Goal: Task Accomplishment & Management: Complete application form

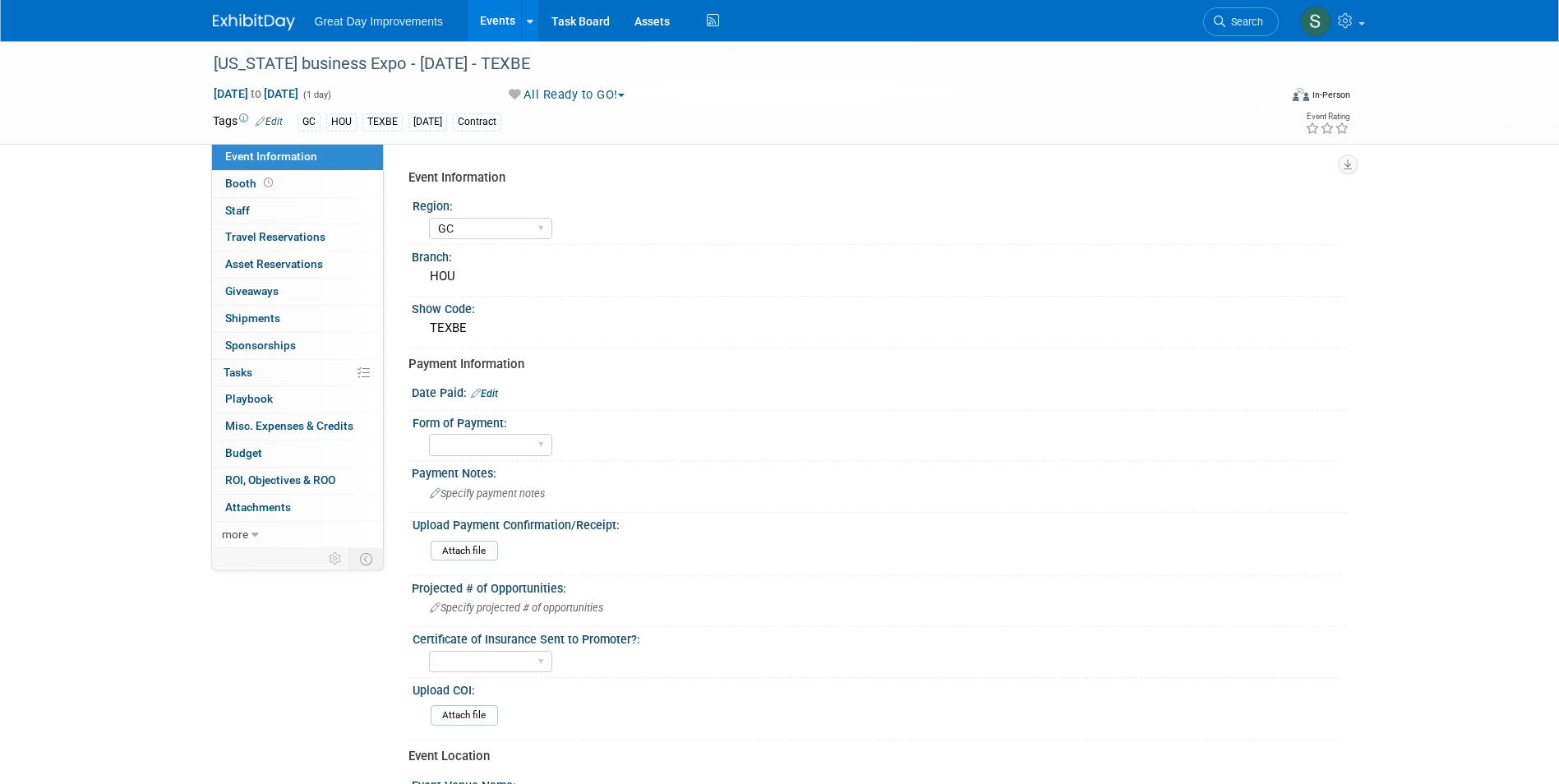
select select "GC"
click at [266, 23] on img at bounding box center [253, 22] width 82 height 16
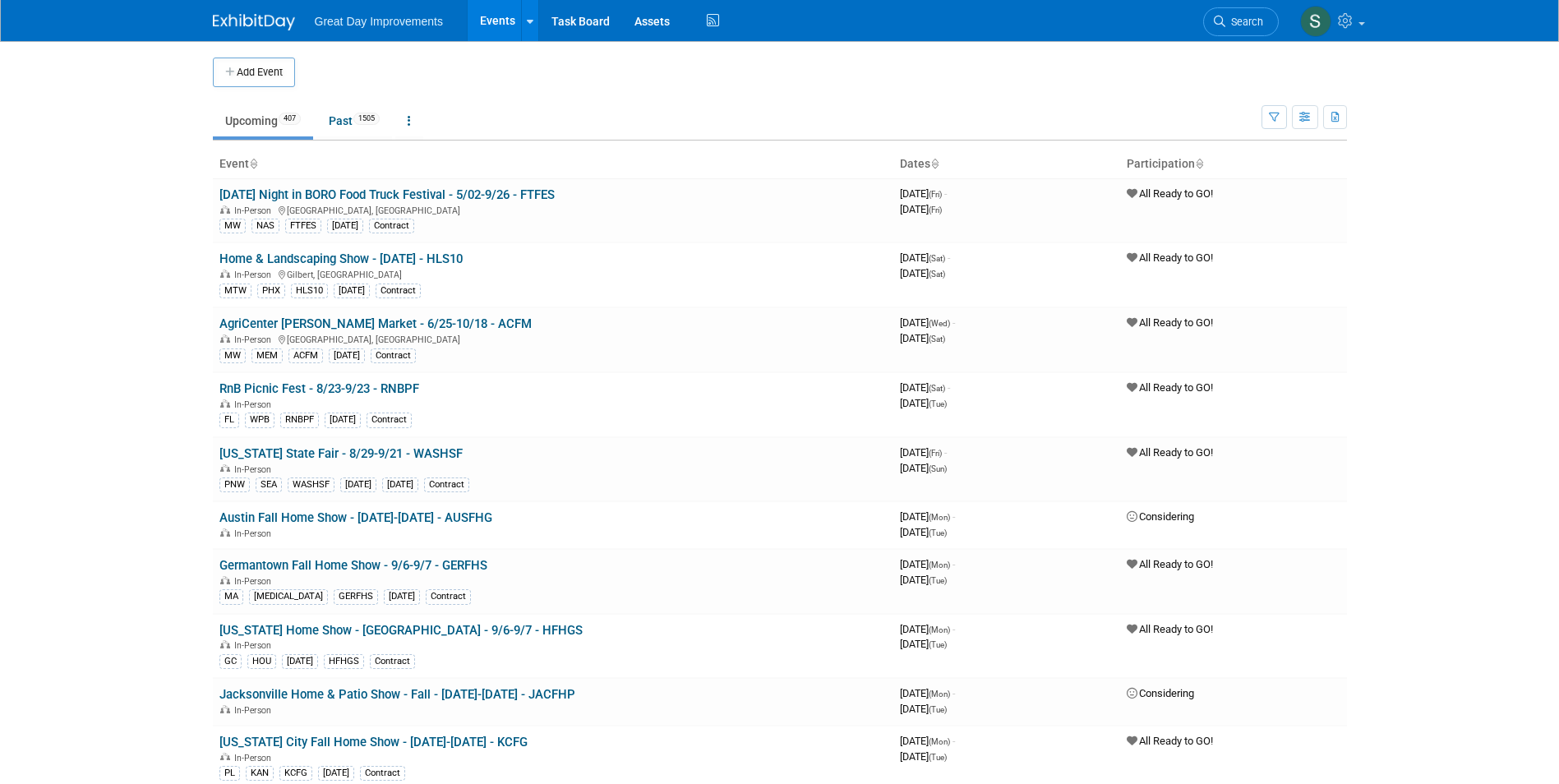
click at [1261, 23] on span "Search" at bounding box center [1244, 22] width 38 height 12
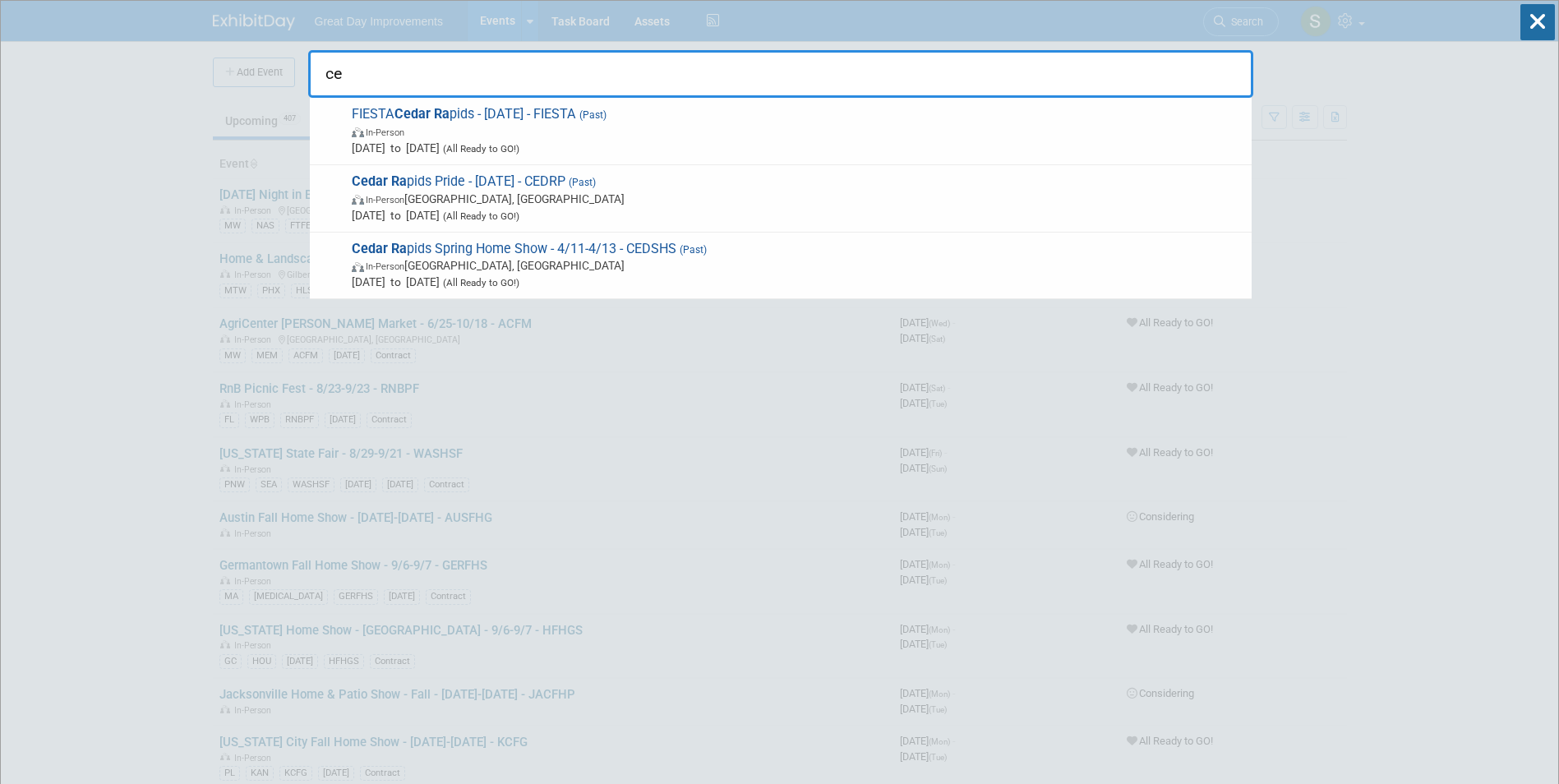
type input "c"
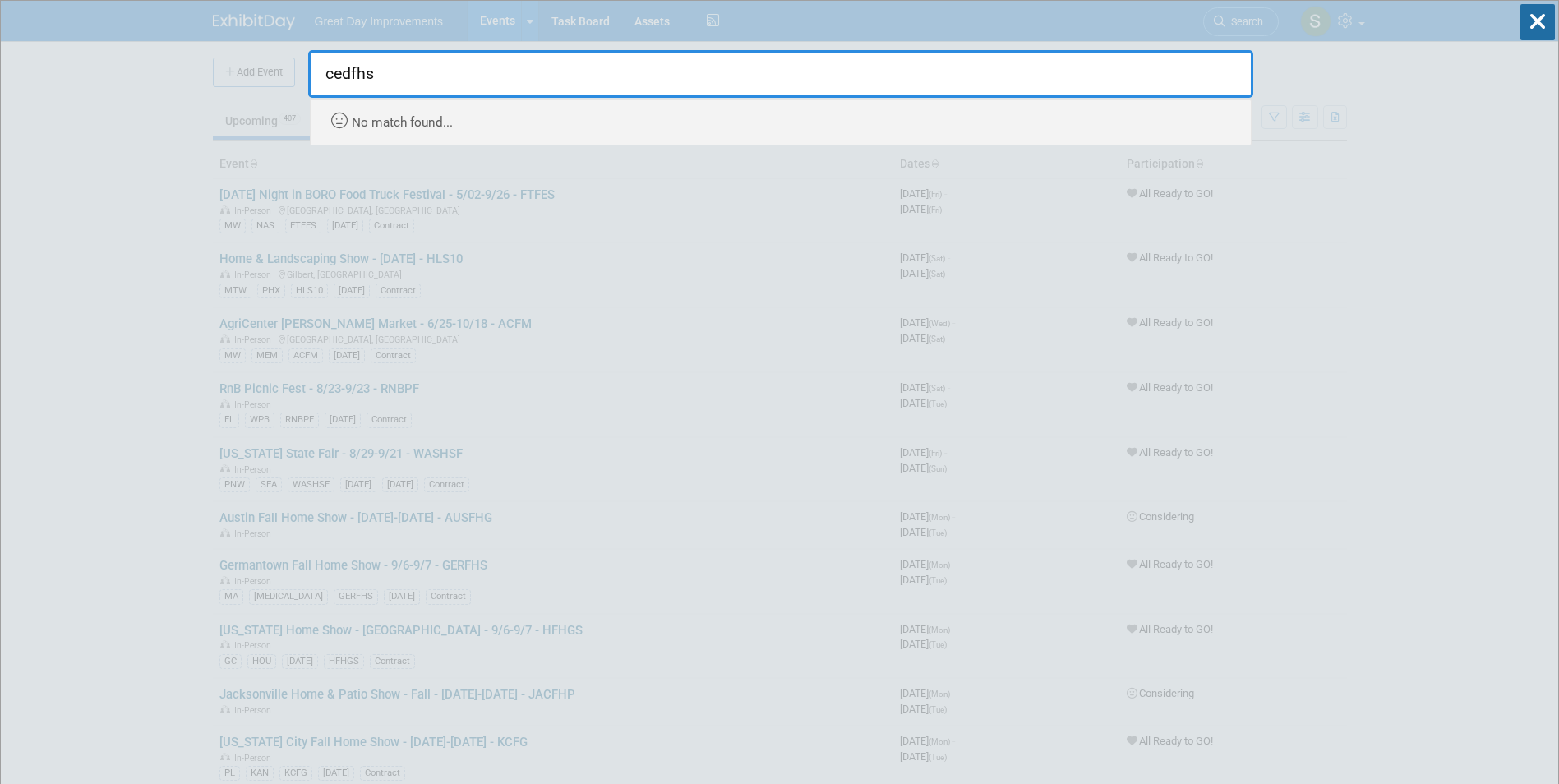
type input "cedfhs"
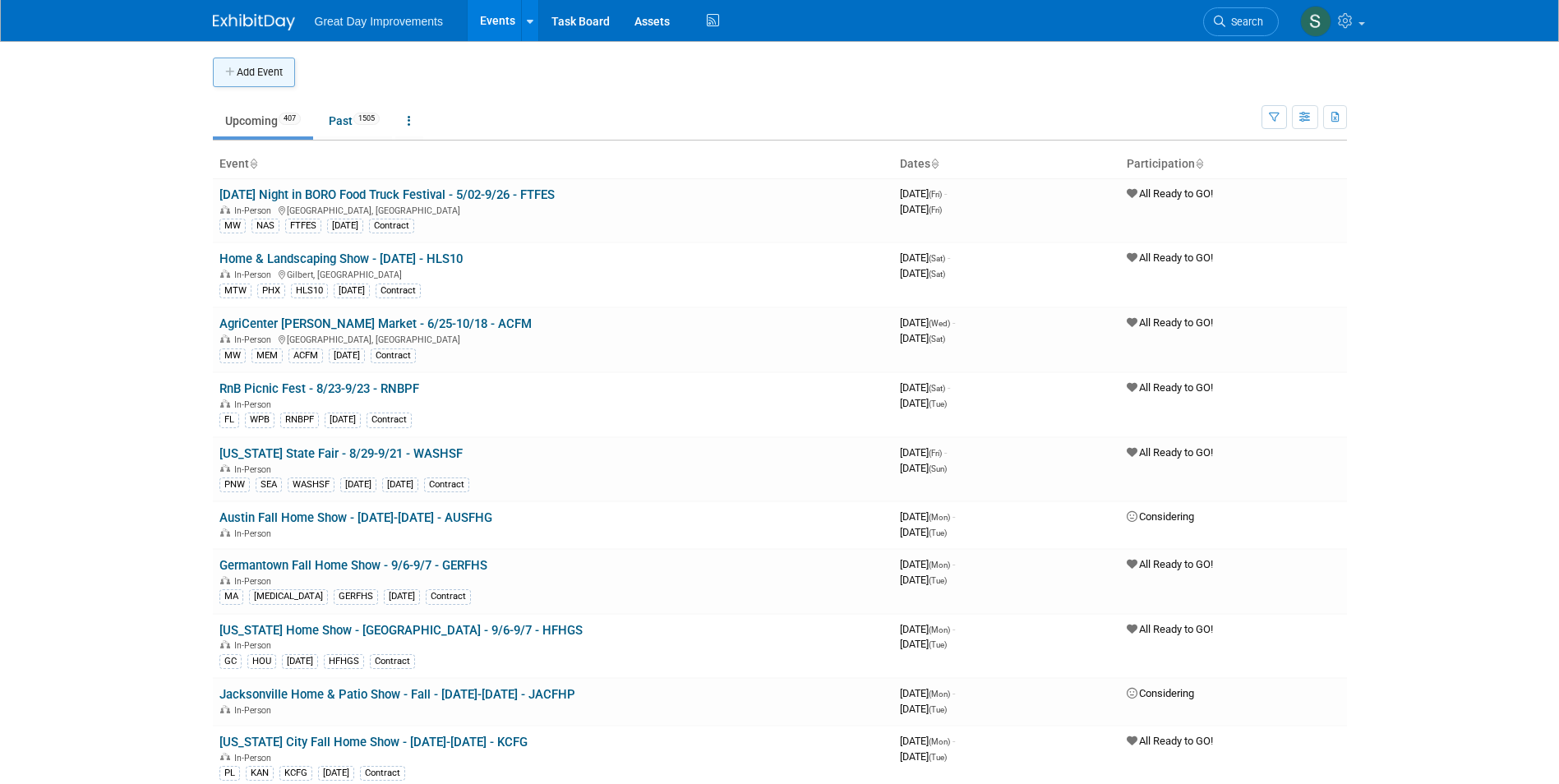
click at [265, 68] on button "Add Event" at bounding box center [253, 72] width 82 height 29
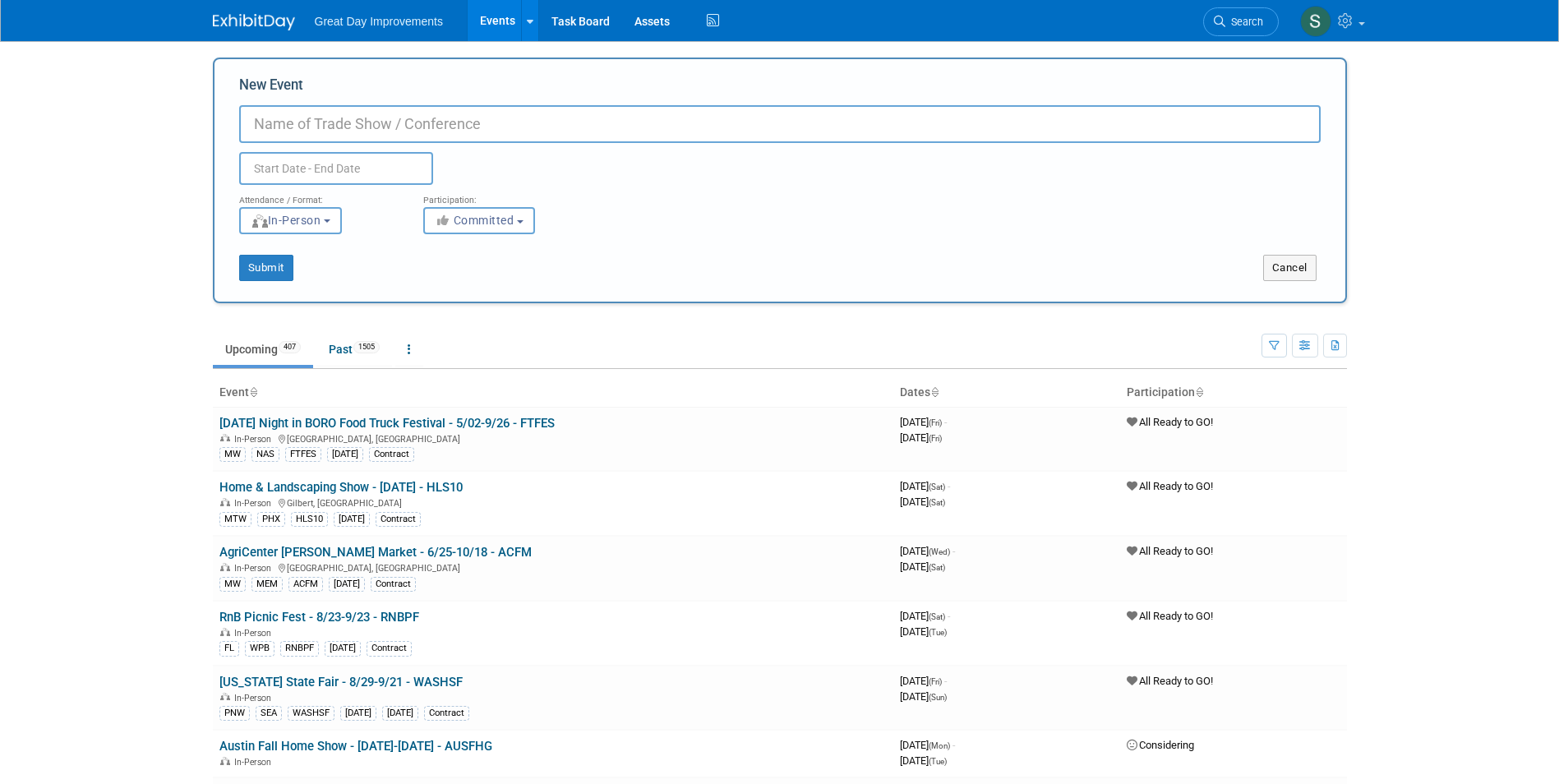
click at [426, 129] on input "New Event" at bounding box center [780, 124] width 1082 height 38
type input "Cedar Rapids Fall Home Show - 10/24-10/26 - CEDFHS"
click at [541, 218] on div "<i class="fas fa-thumbs-up" style="color: #a5a5a5; padding-right: 2px; min-widt…" at bounding box center [503, 220] width 160 height 27
click at [507, 217] on span "Committed" at bounding box center [475, 219] width 80 height 13
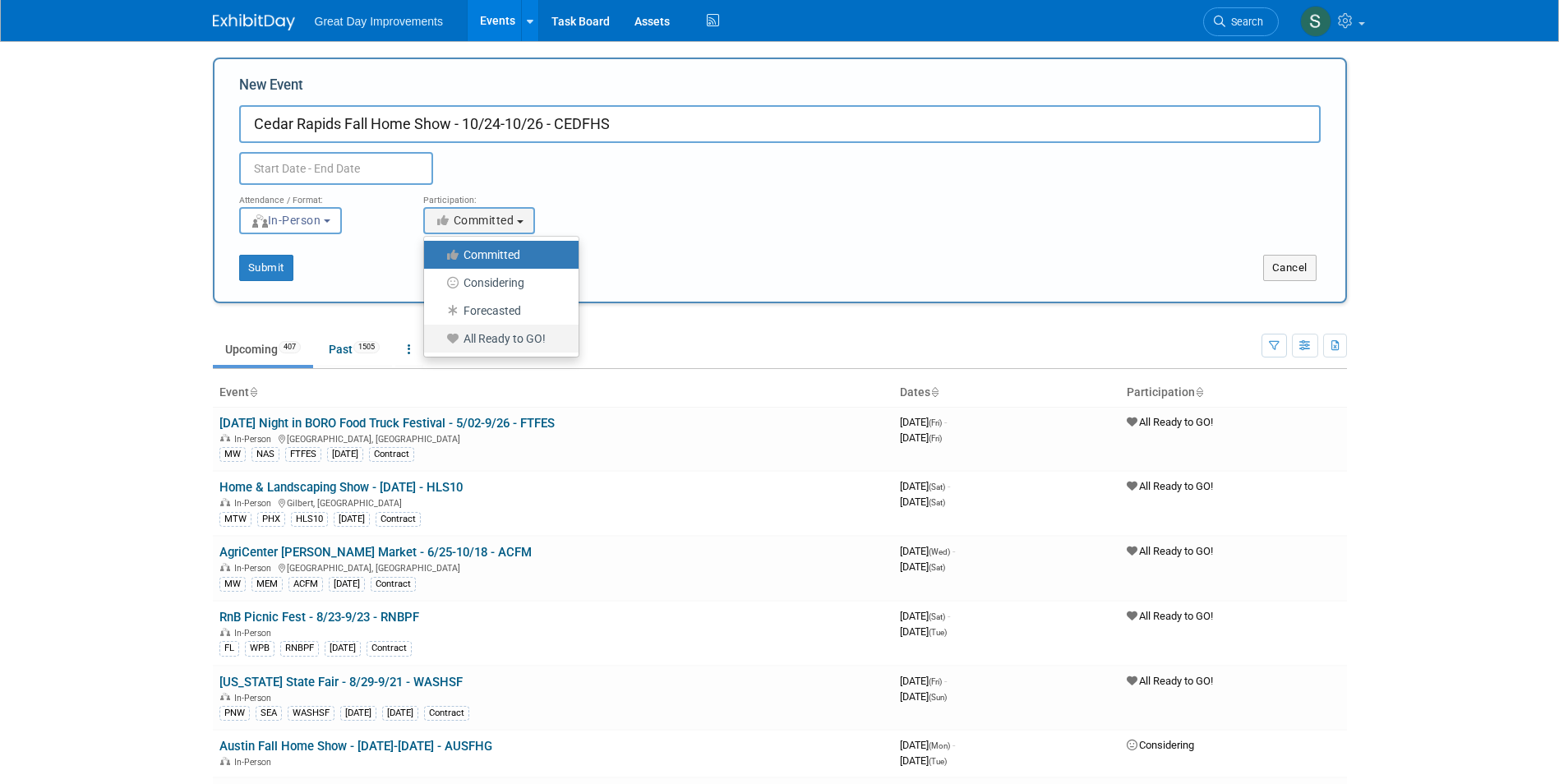
click at [514, 347] on label "All Ready to GO!" at bounding box center [497, 338] width 130 height 22
click at [439, 344] on input "All Ready to GO!" at bounding box center [434, 339] width 10 height 10
select select "102"
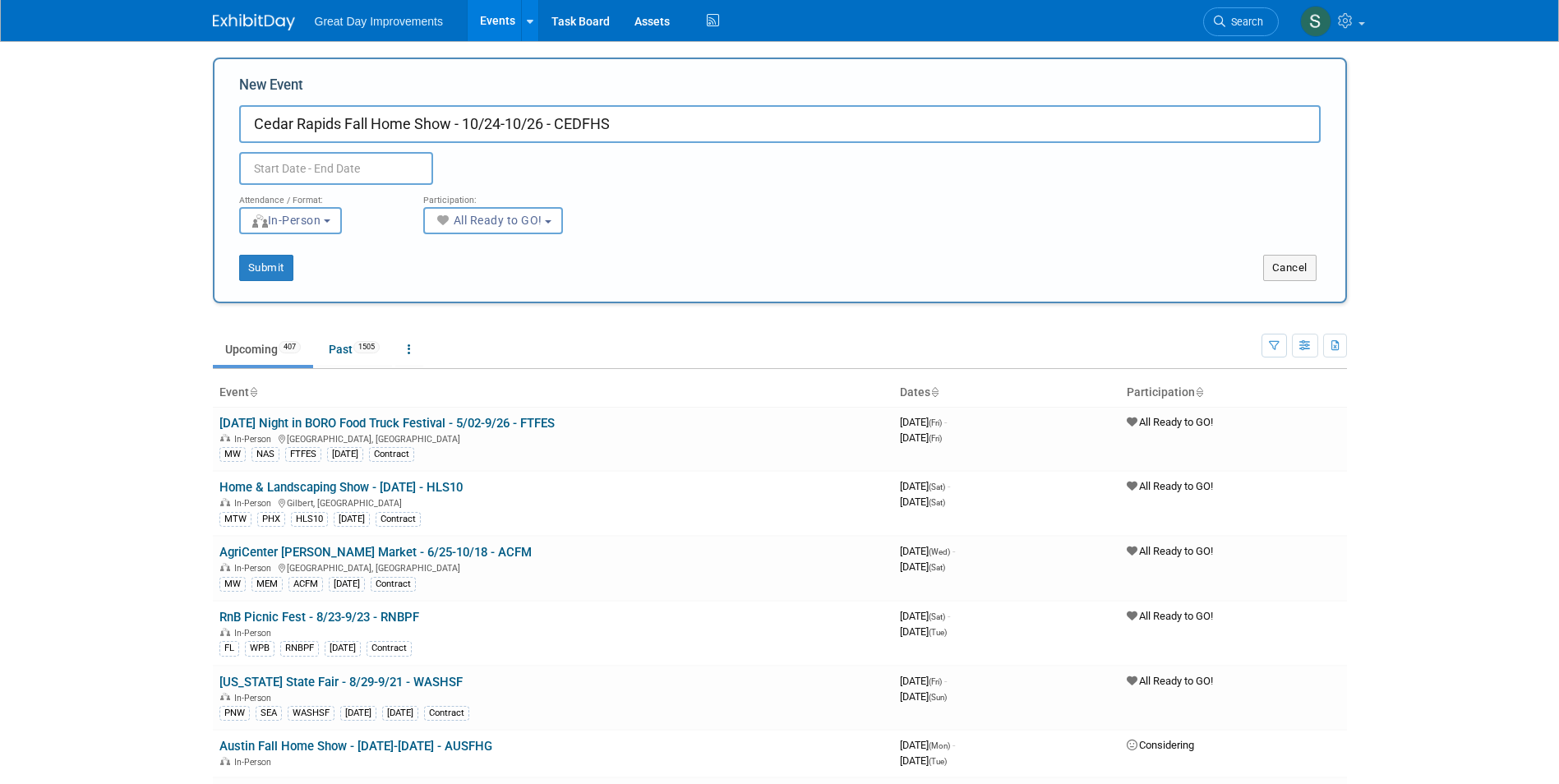
click at [383, 182] on input "text" at bounding box center [337, 168] width 194 height 33
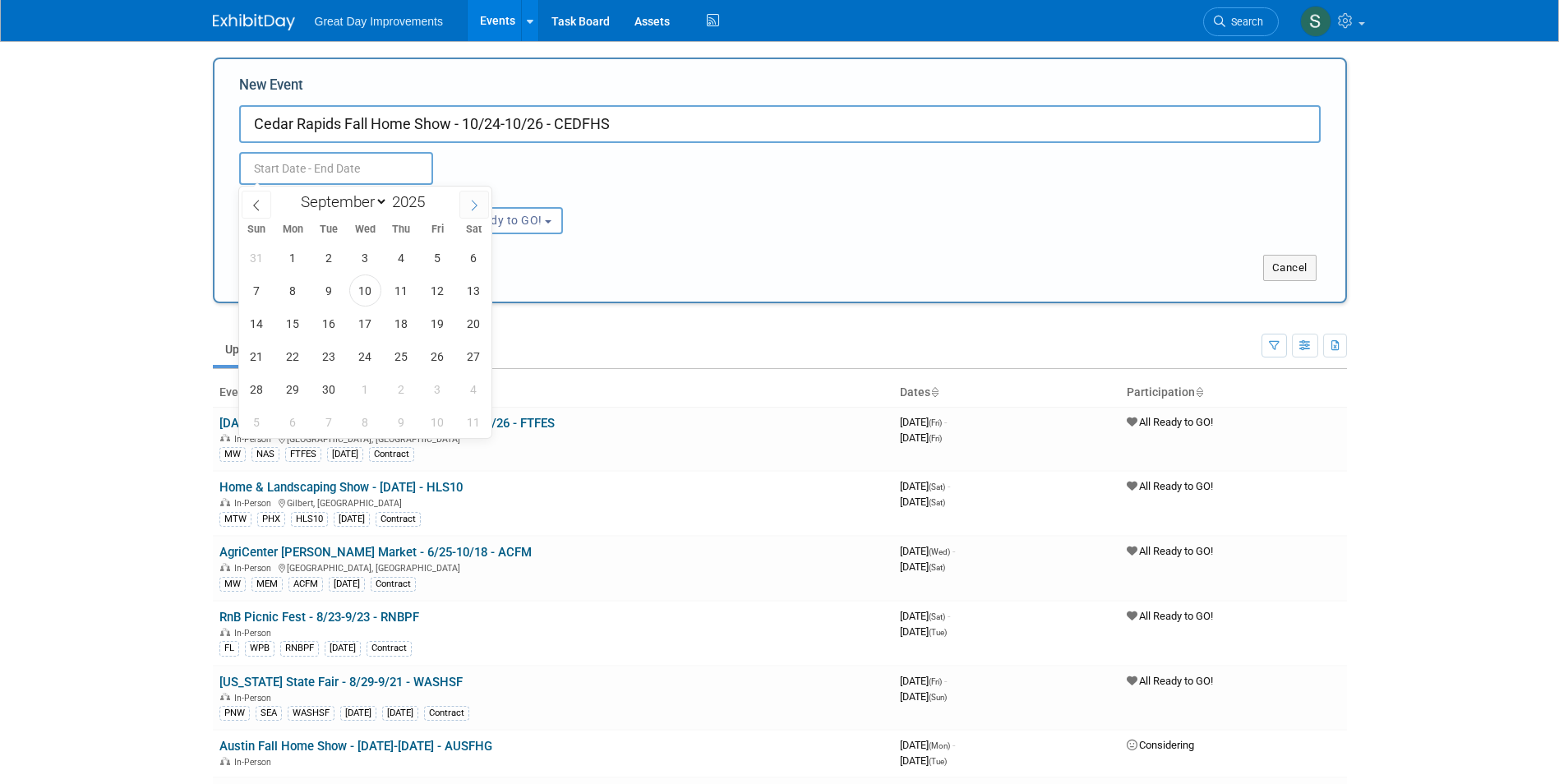
click at [470, 202] on icon at bounding box center [474, 205] width 11 height 11
select select "9"
click at [452, 350] on span "24" at bounding box center [437, 356] width 32 height 32
click at [258, 387] on span "26" at bounding box center [257, 389] width 32 height 32
type input "Oct 24, 2025 to Oct 26, 2025"
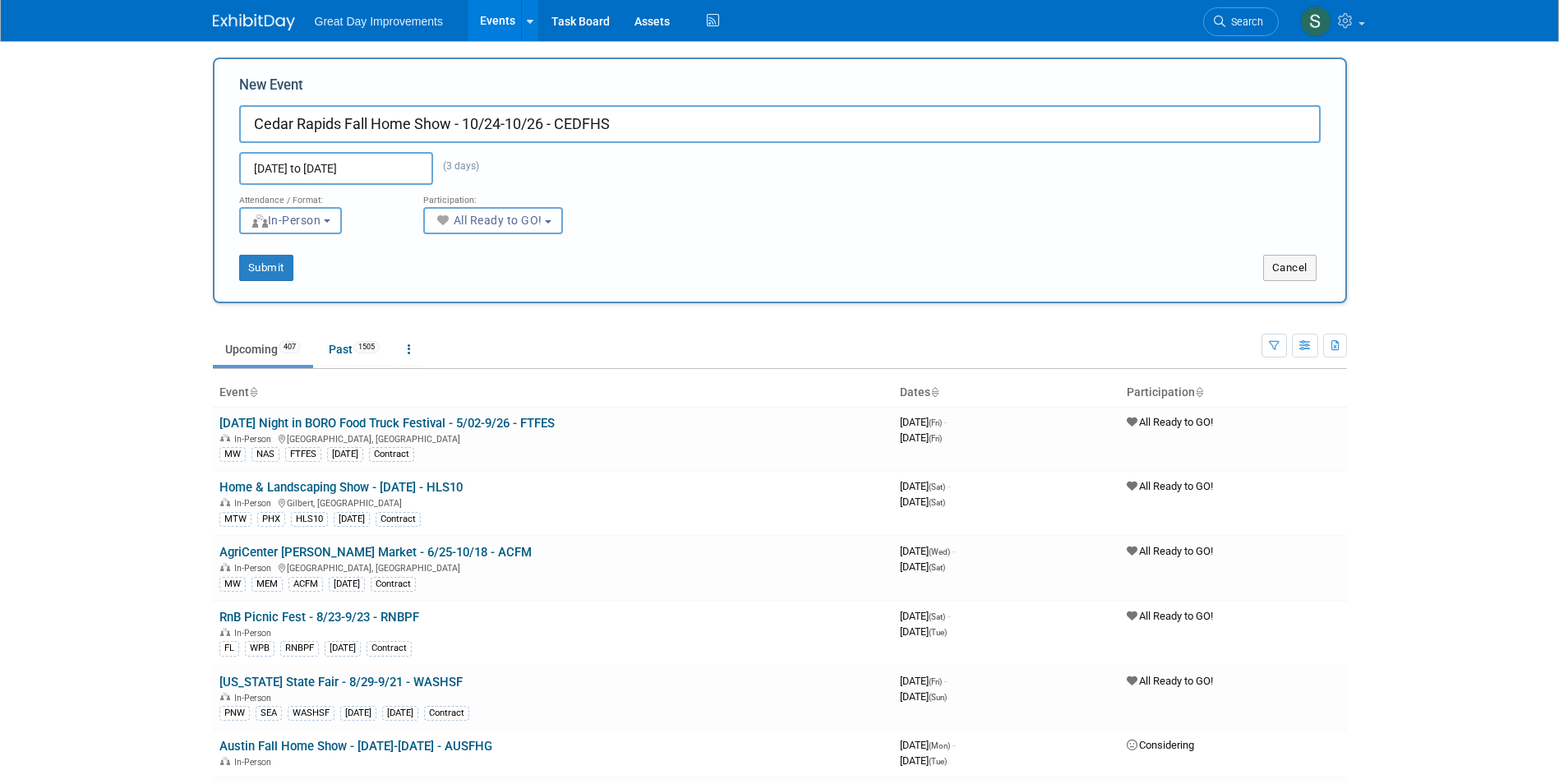
click at [724, 217] on div "Attendance / Format: <img src="https://www.exhibitday.com/Images/Format-InPerso…" at bounding box center [779, 209] width 1106 height 49
click at [248, 283] on div "New Event Cedar Rapids Fall Home Show - 10/24-10/26 - CEDFHS Oct 24, 2025 to Oc…" at bounding box center [779, 180] width 1134 height 245
click at [276, 265] on button "Submit" at bounding box center [266, 268] width 55 height 26
type input "Cedar Rapids Fall Home Show - 10/24-10/26 - CEDFHS"
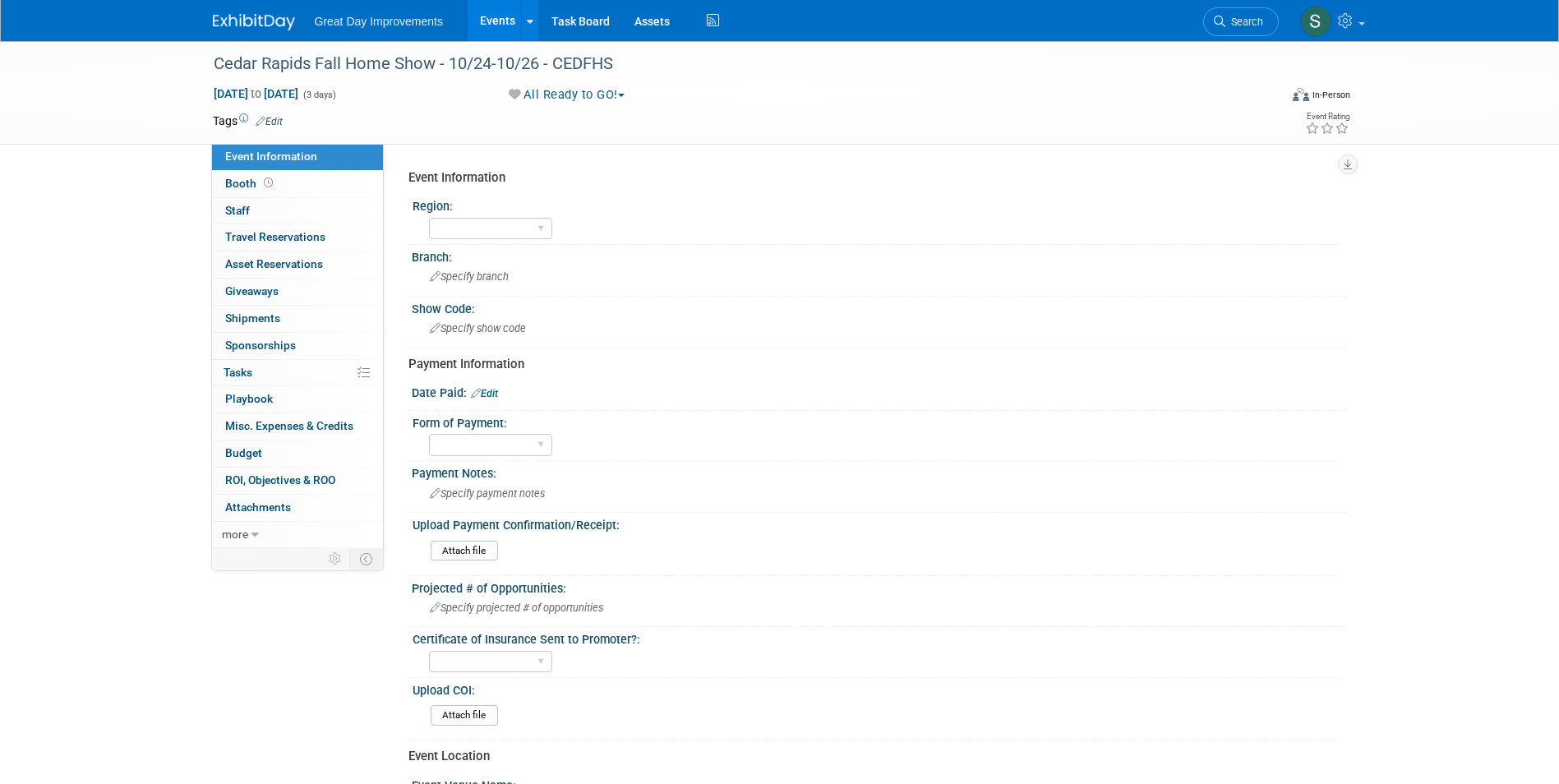
click at [276, 121] on link "Edit" at bounding box center [269, 121] width 27 height 11
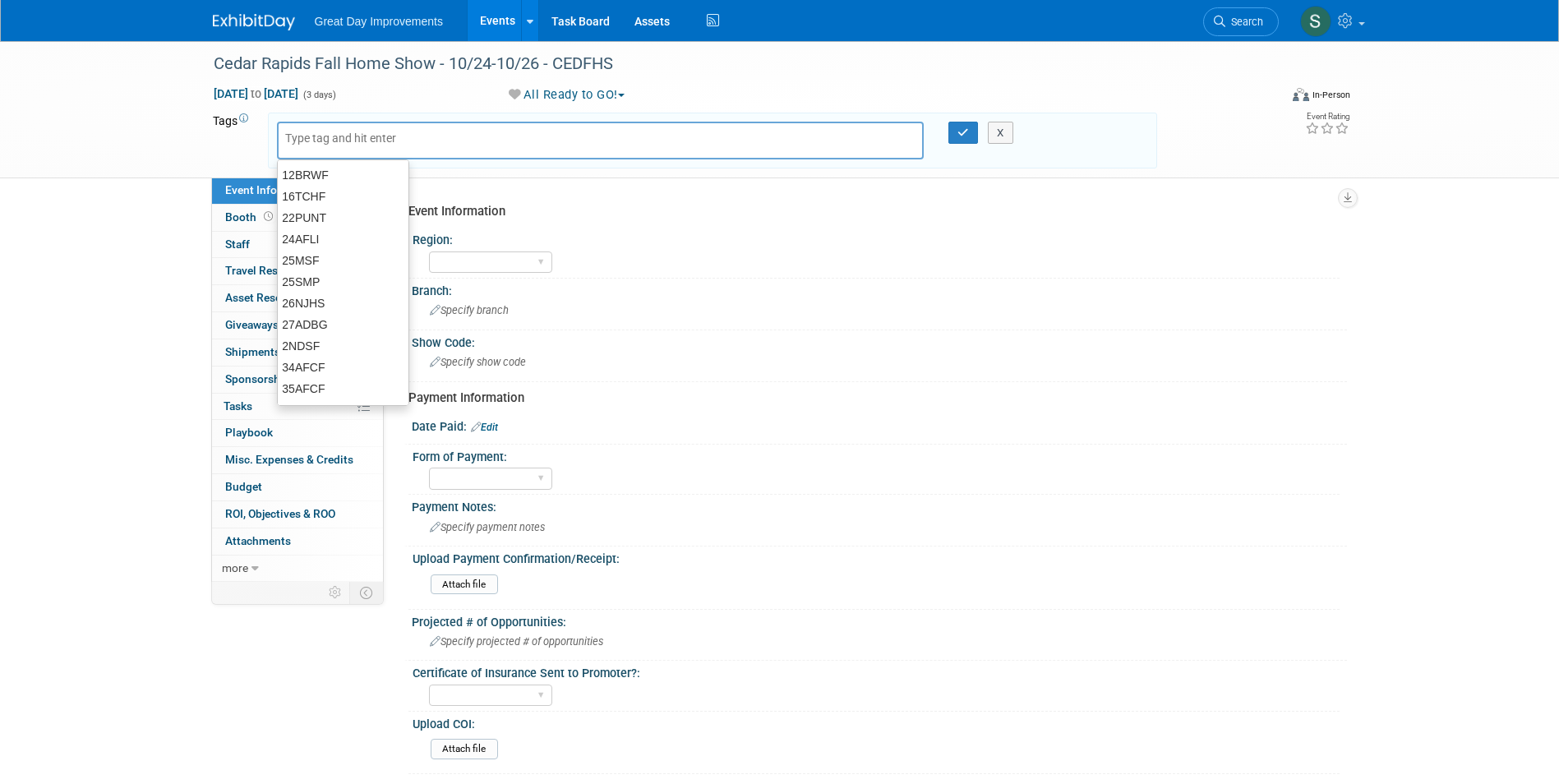
click at [371, 137] on input "text" at bounding box center [351, 138] width 132 height 16
type input "UMW"
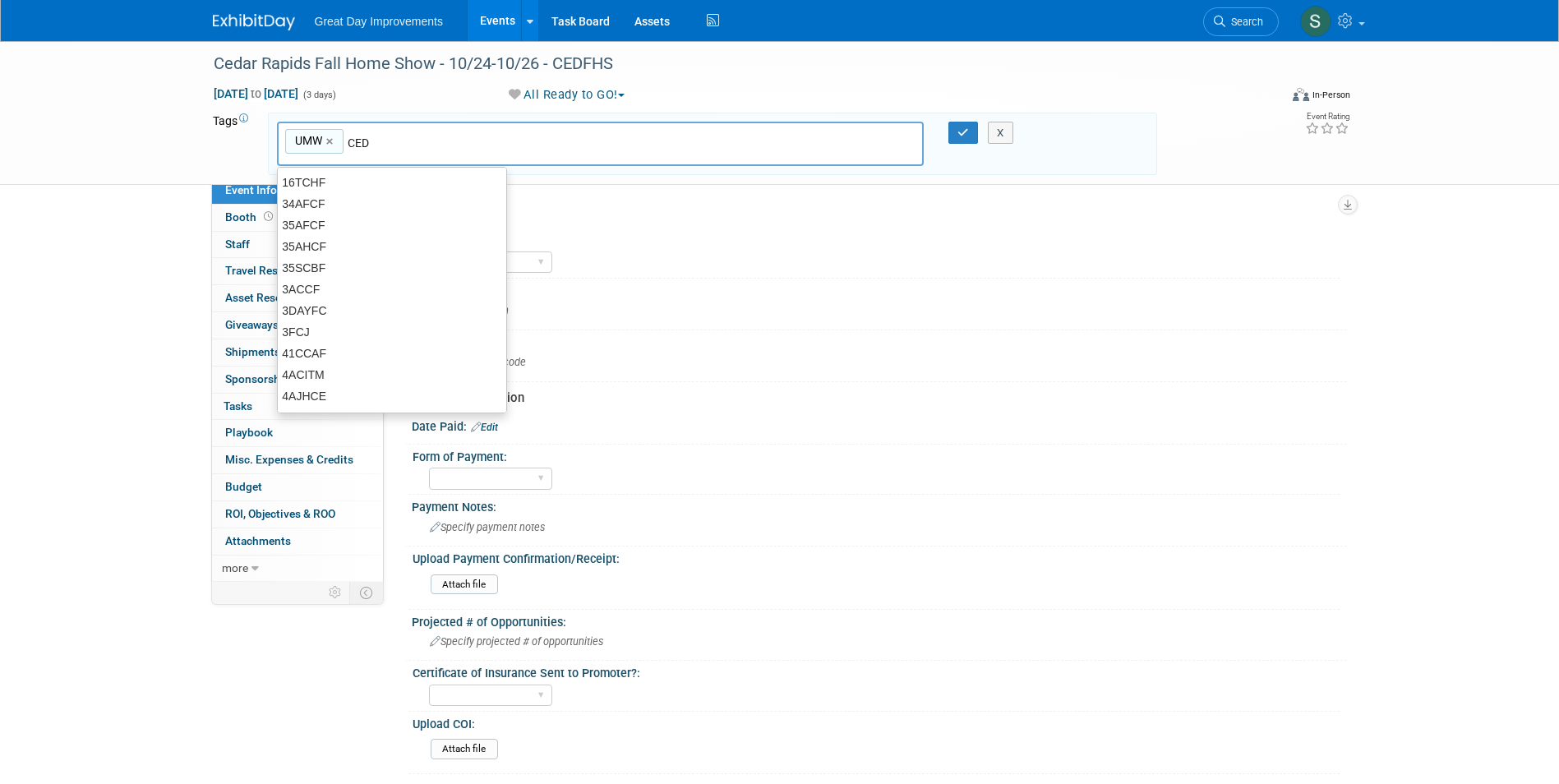
type input "CED"
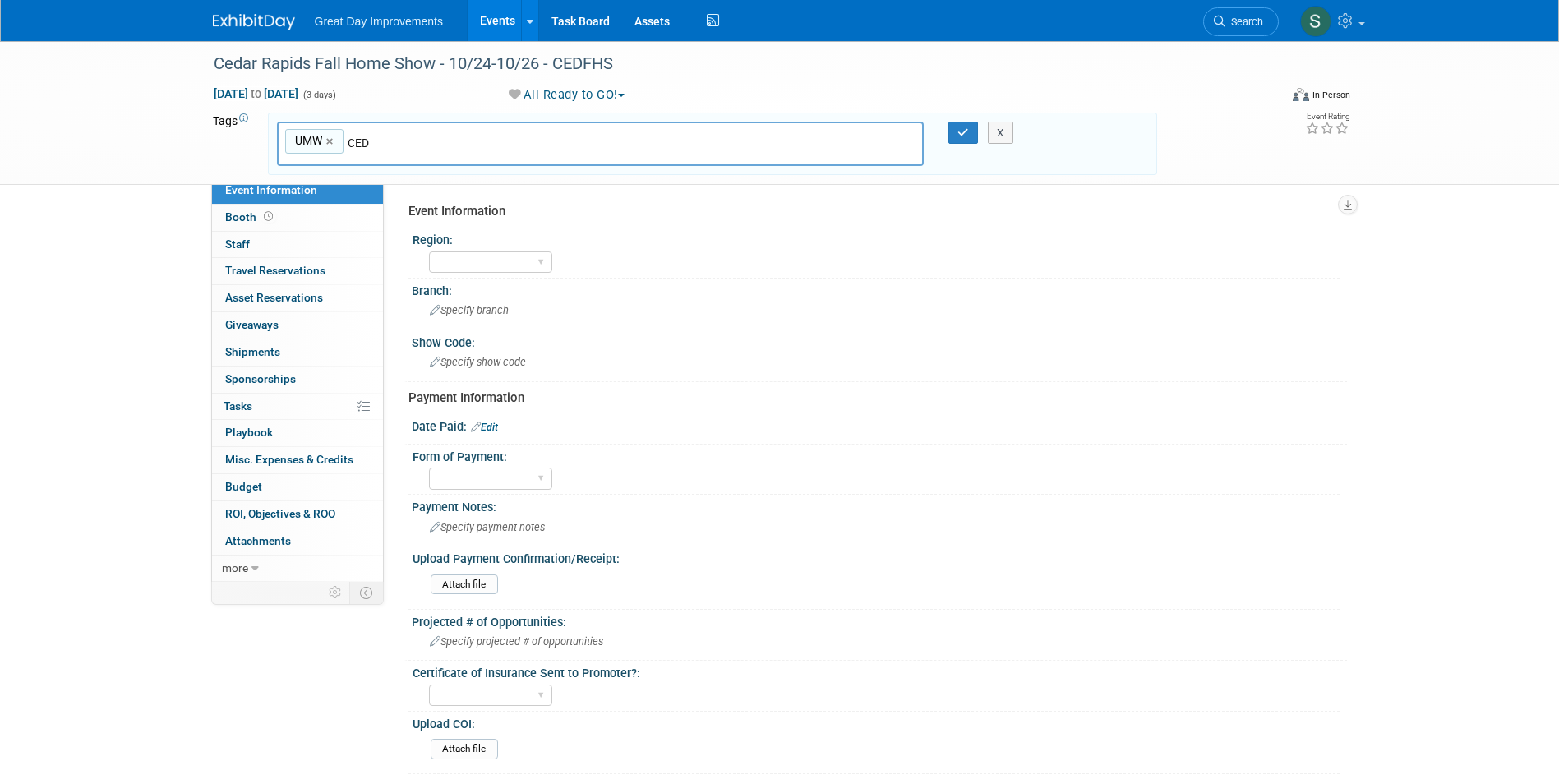
type input "UMW, CED"
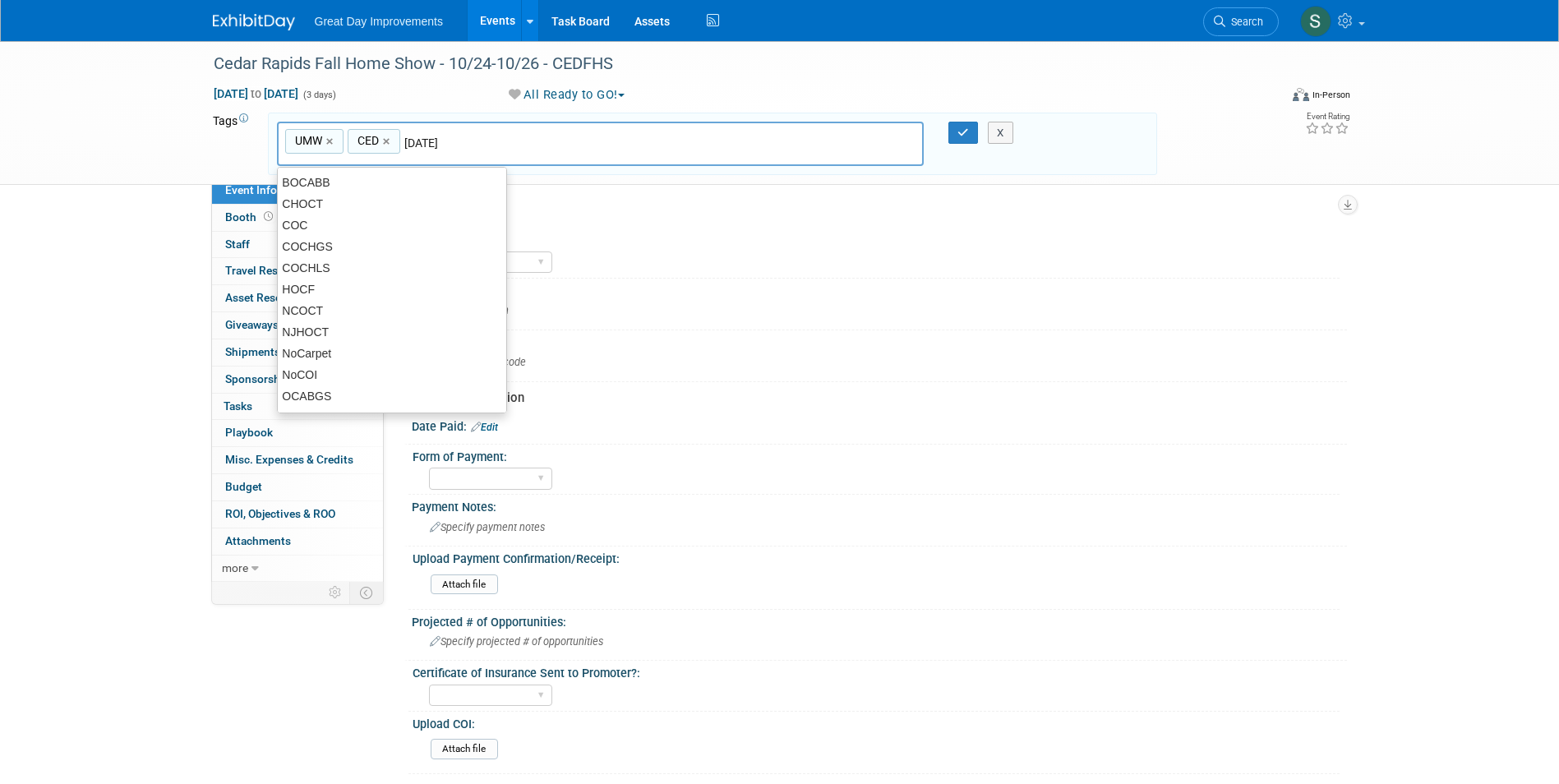
type input "[DATE]"
type input "UMW, CED, OCT25"
type input "O"
type input "D"
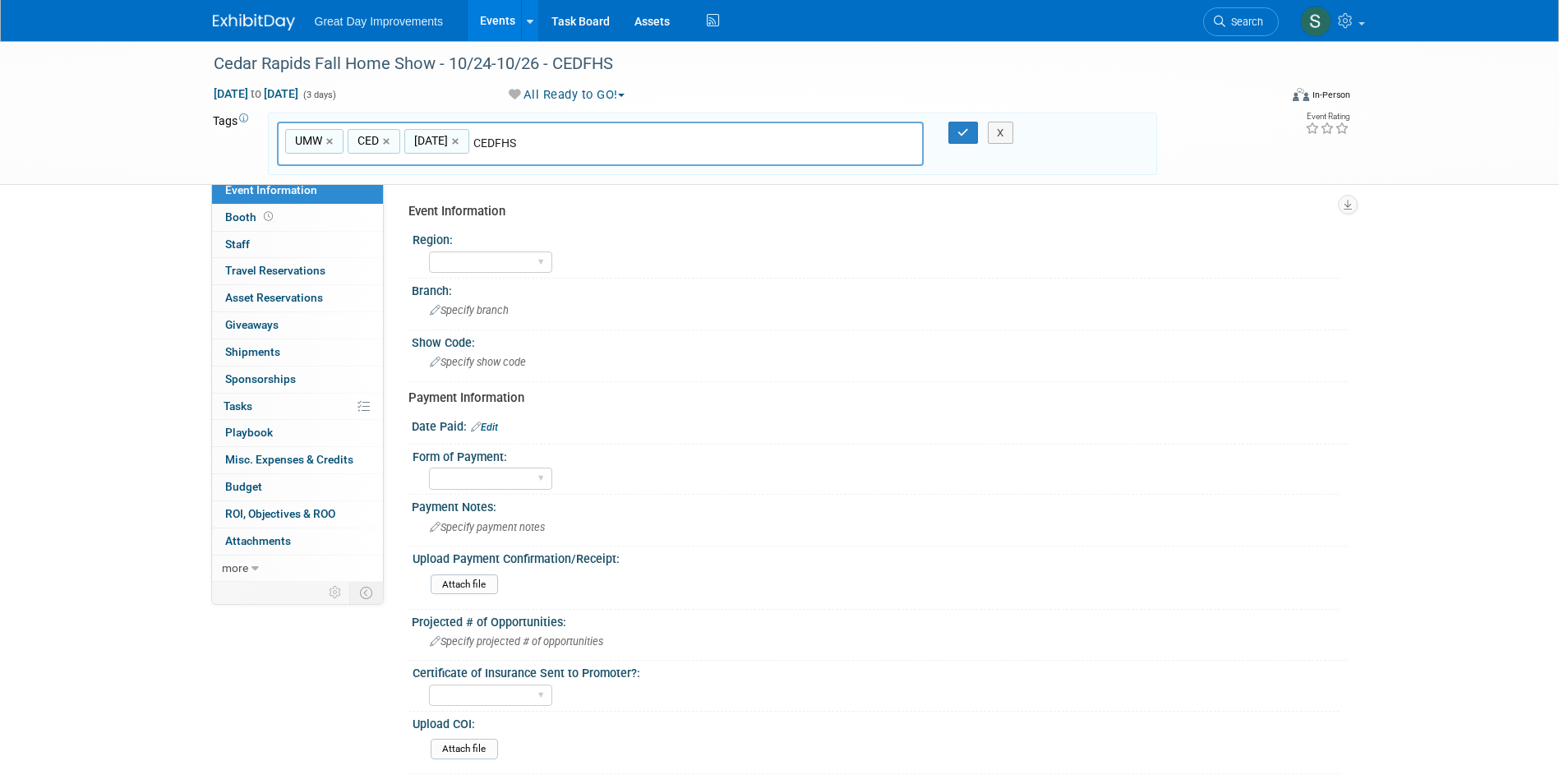
type input "CEDFHS"
type input "UMW, CED, OCT25, CEDFHS"
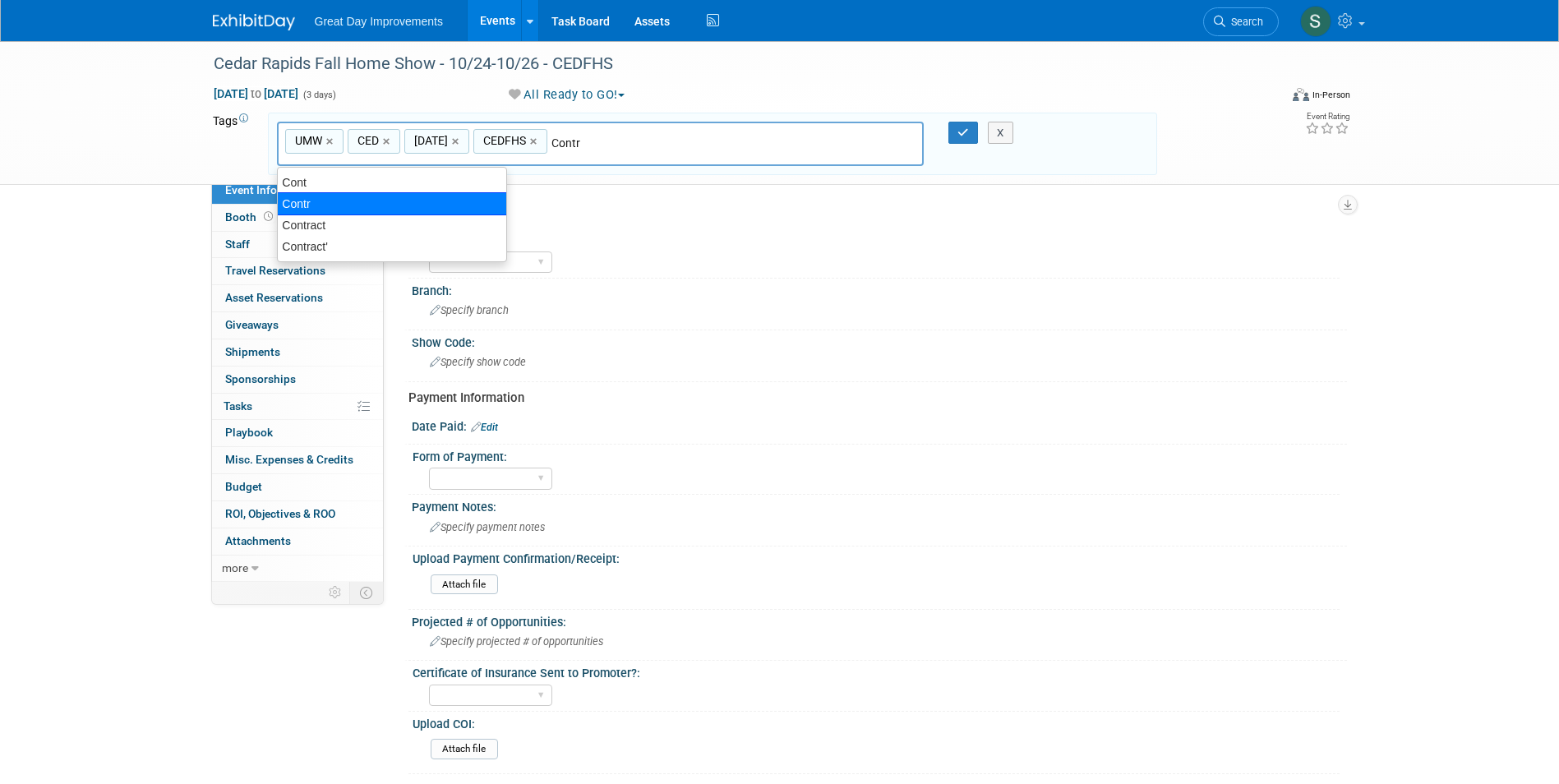
type input "Contract"
type input "UMW, CED, OCT25, CEDFHS, Contract"
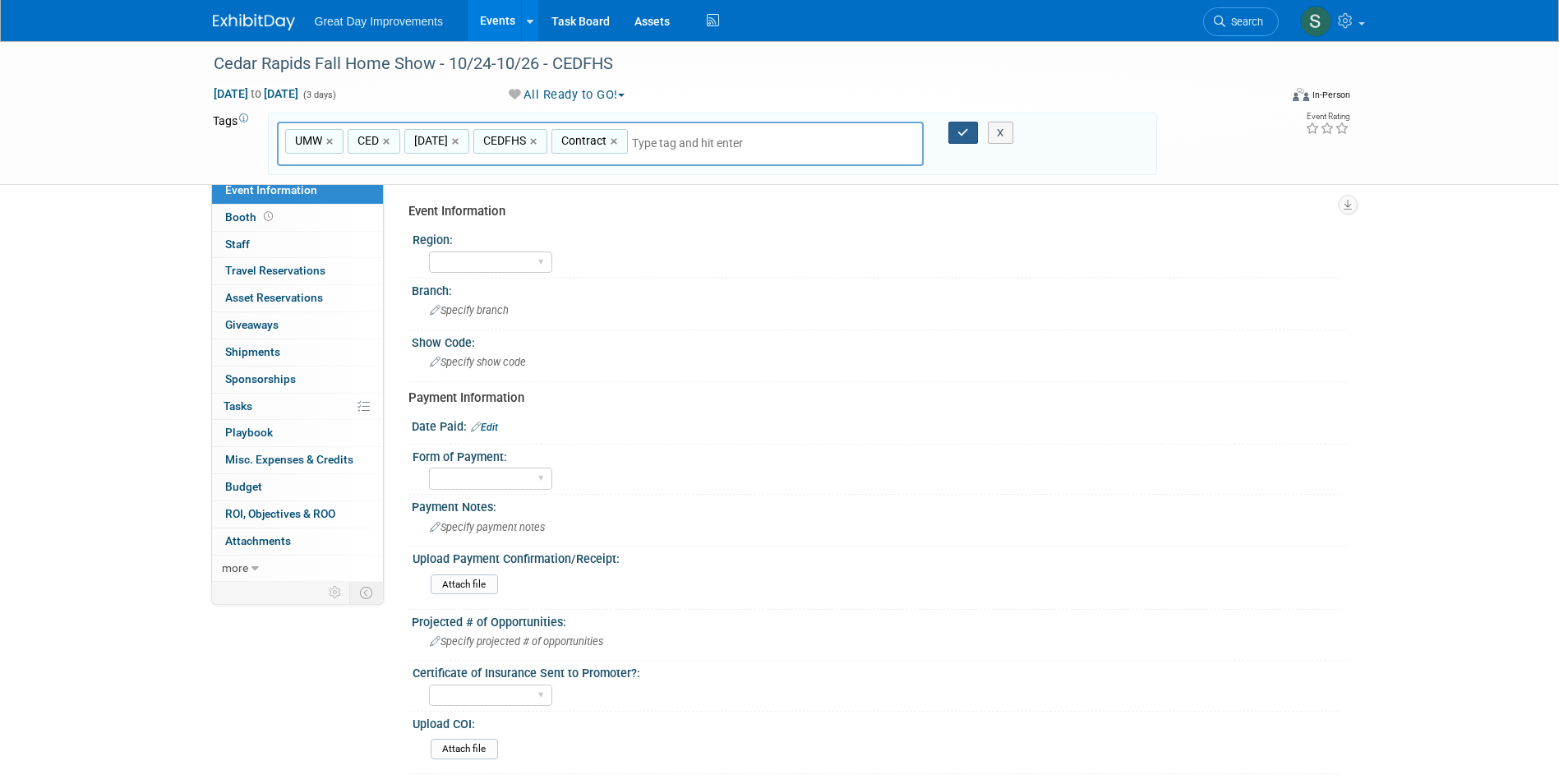
click at [958, 135] on button "button" at bounding box center [963, 133] width 29 height 23
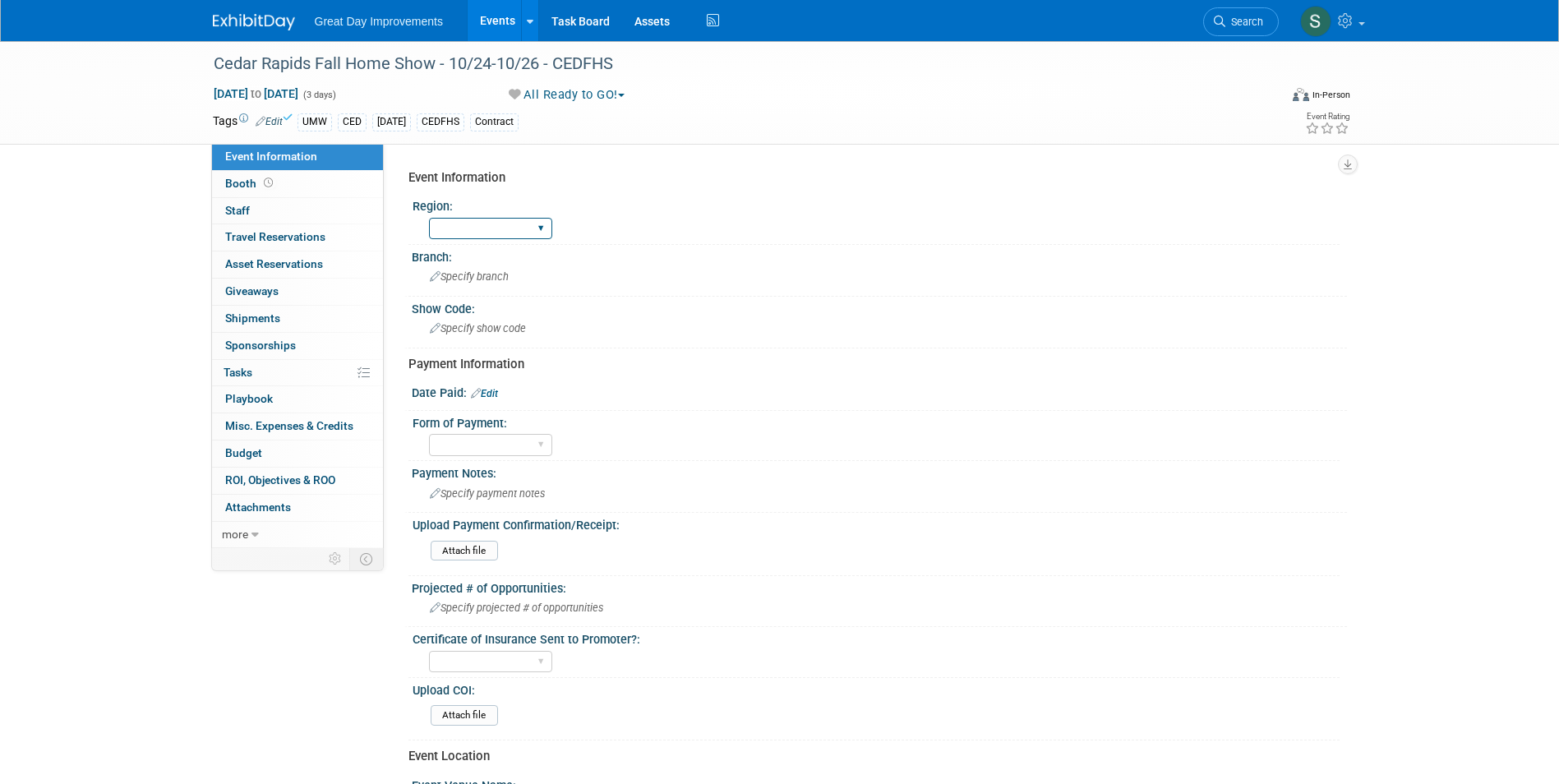
click at [469, 229] on select "GC MA MW MTW NE NEW OV PL PNW SA SE SC UMW FL" at bounding box center [490, 229] width 123 height 23
select select "UMW"
click at [429, 218] on select "GC MA MW MTW NE NEW OV PL PNW SA SE SC UMW FL" at bounding box center [490, 229] width 123 height 23
click at [540, 278] on div "Specify branch" at bounding box center [880, 276] width 911 height 25
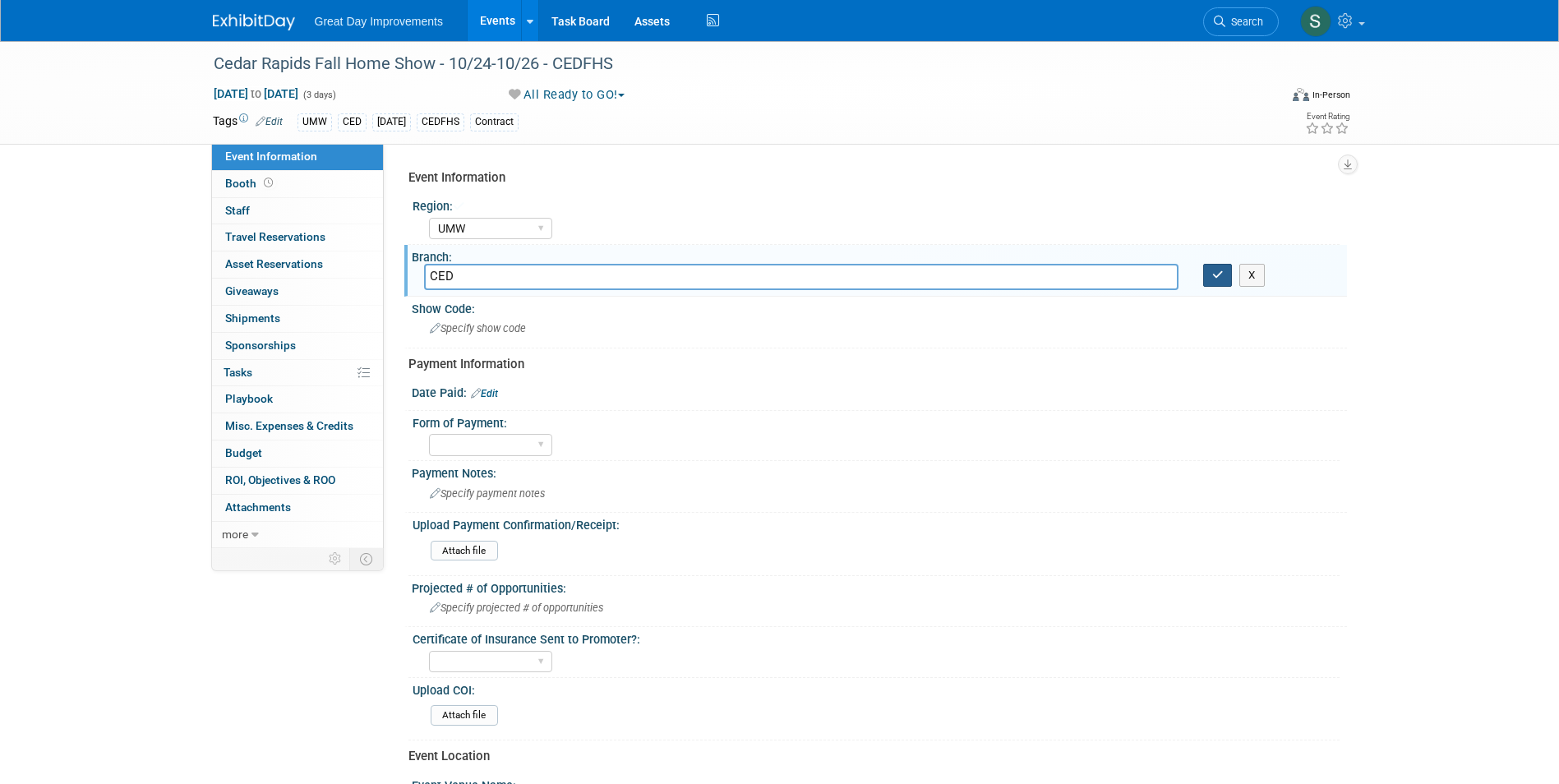
type input "CED"
click at [1222, 272] on icon "button" at bounding box center [1217, 275] width 11 height 10
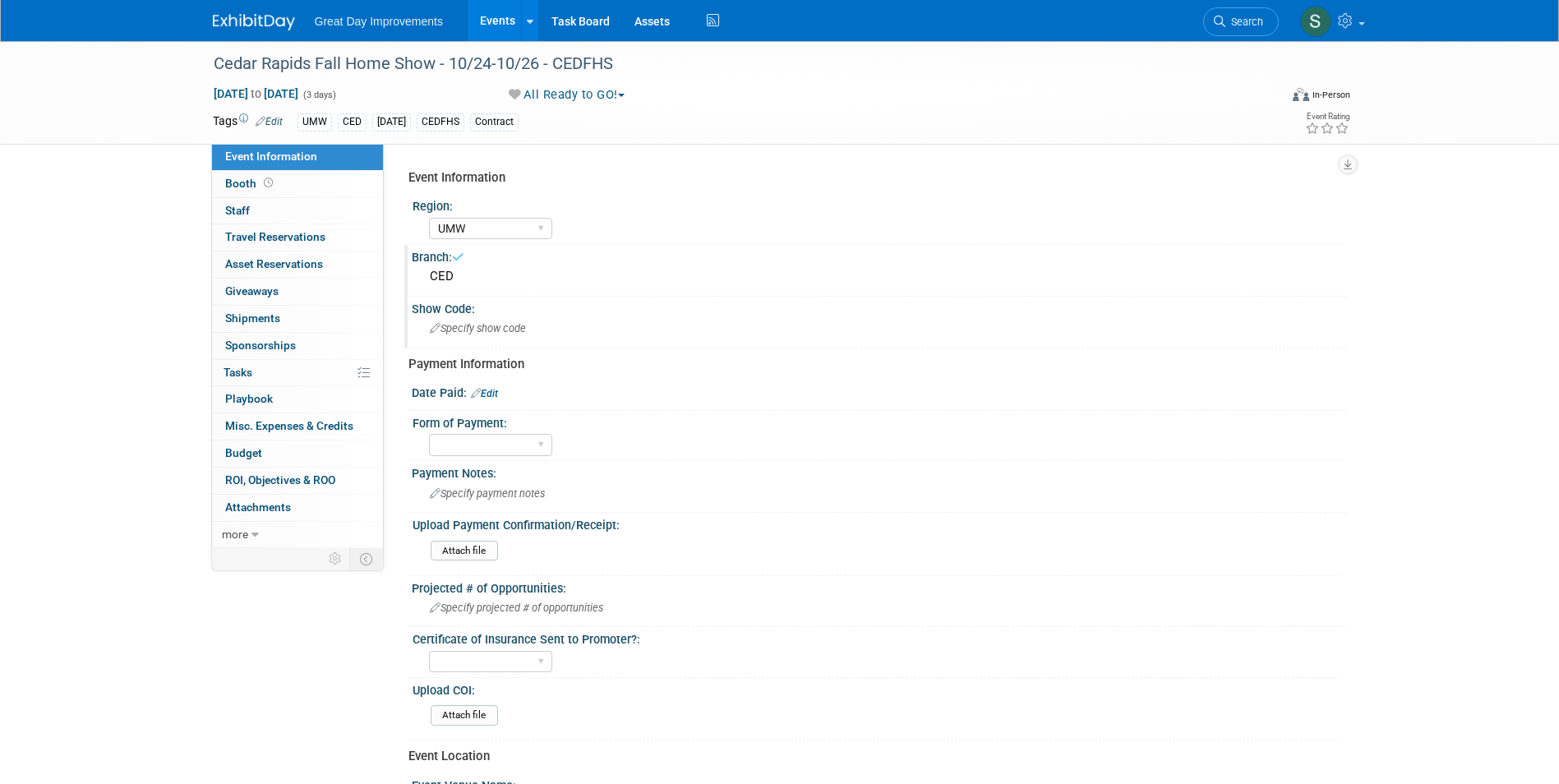
click at [553, 326] on div "Specify show code" at bounding box center [880, 328] width 911 height 25
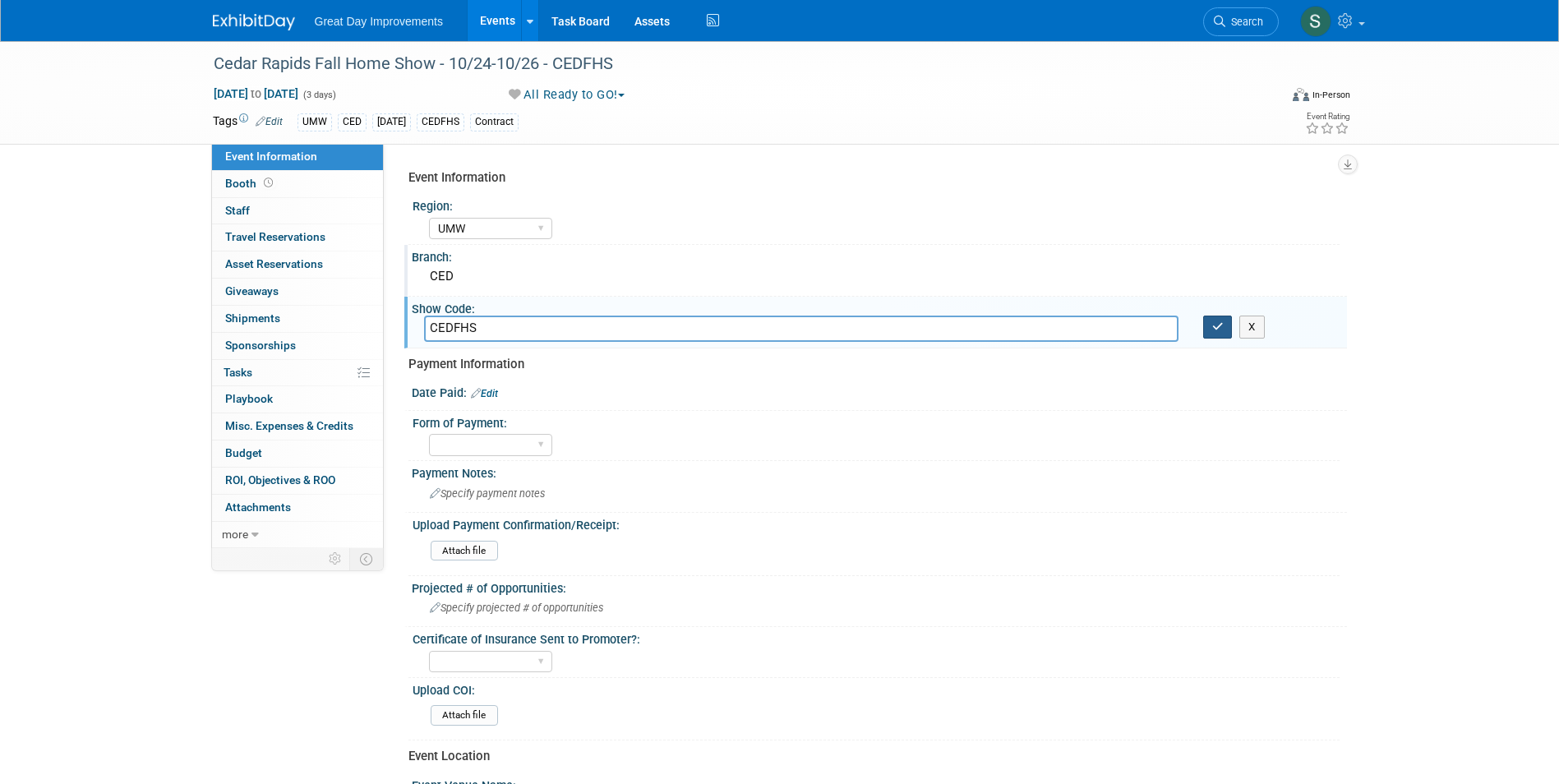
type input "CEDFHS"
click at [1224, 323] on button "button" at bounding box center [1218, 327] width 29 height 23
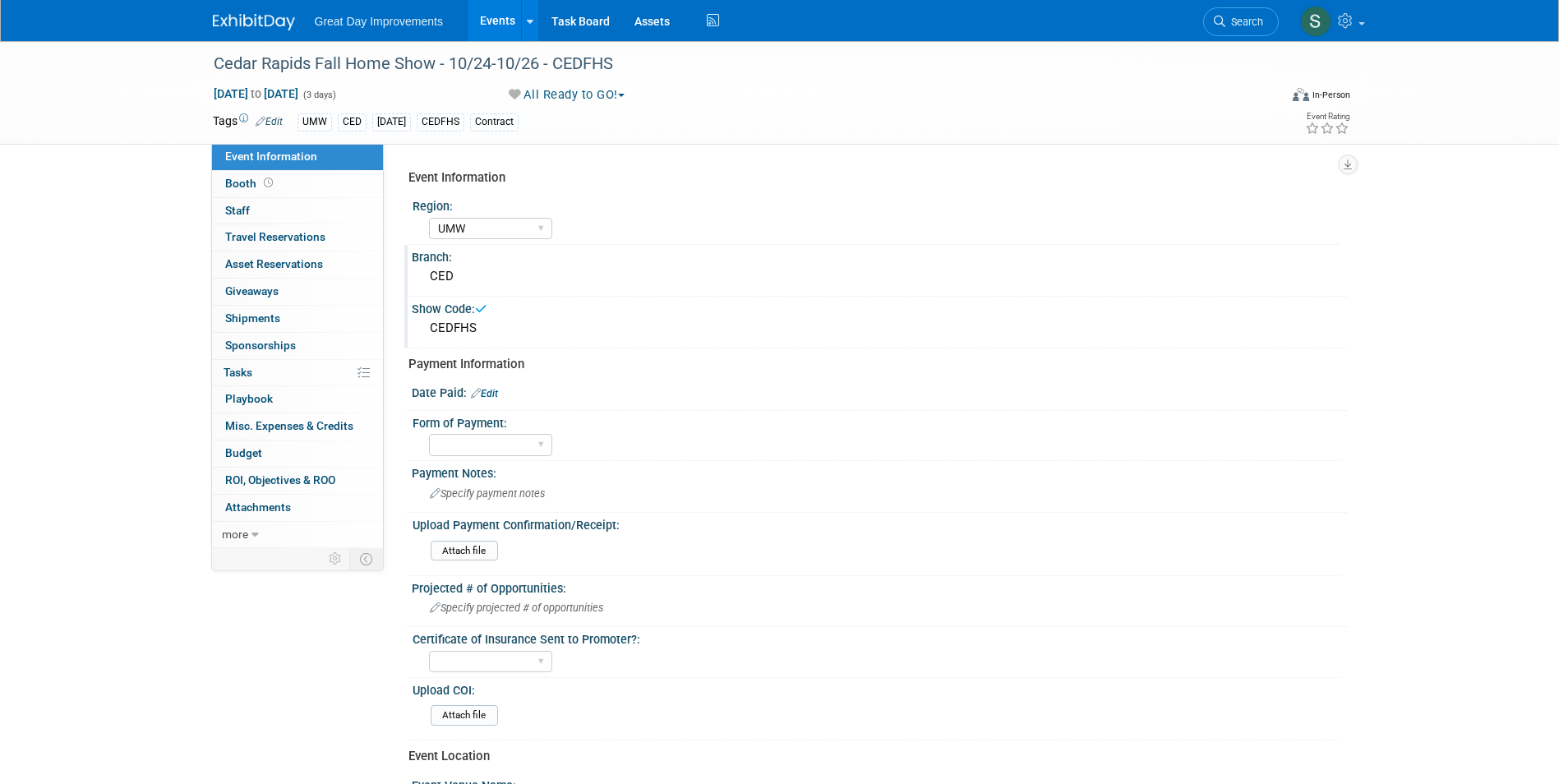
click at [493, 395] on link "Edit" at bounding box center [484, 393] width 27 height 11
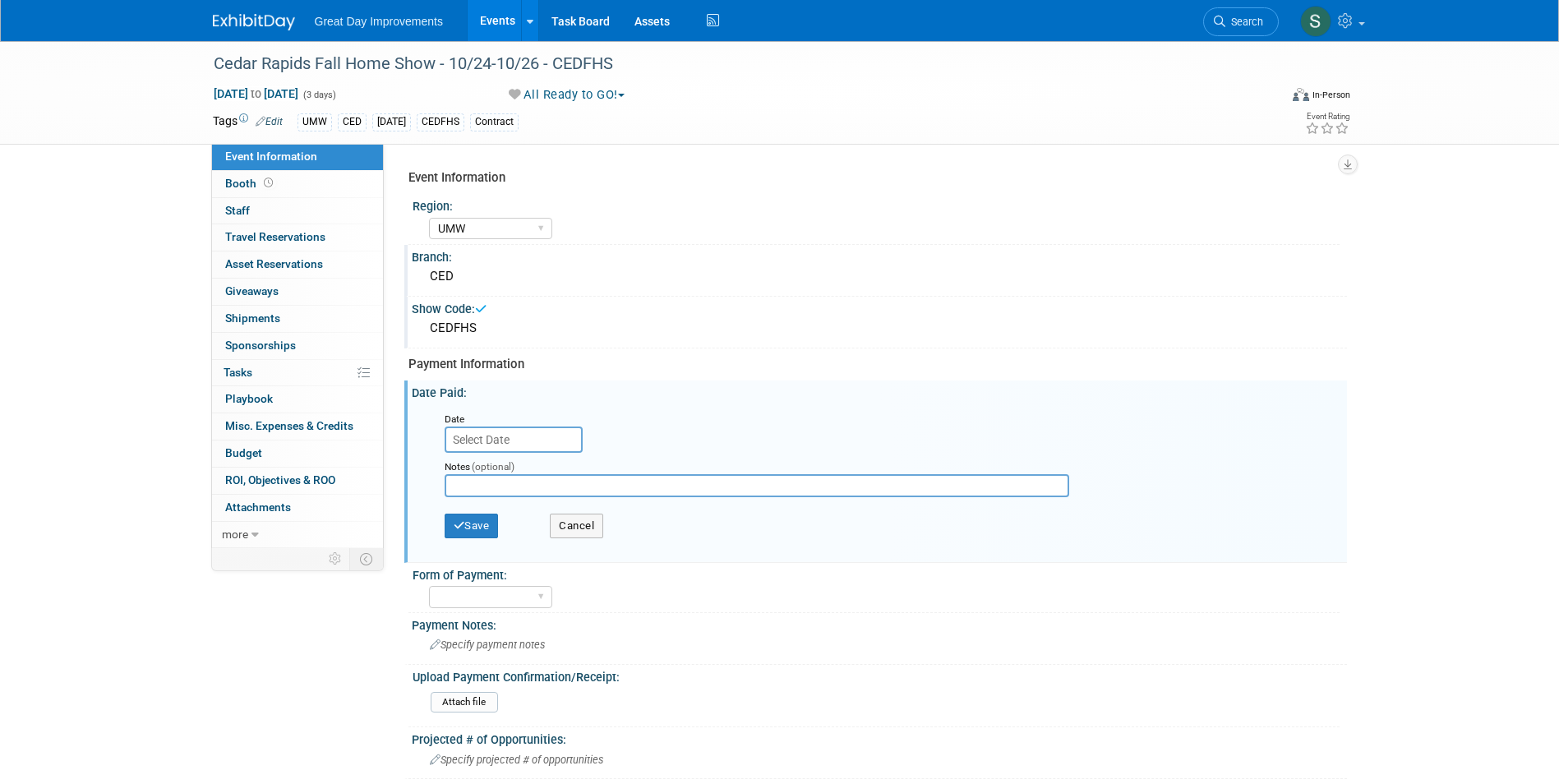
click at [493, 427] on input "text" at bounding box center [513, 440] width 138 height 26
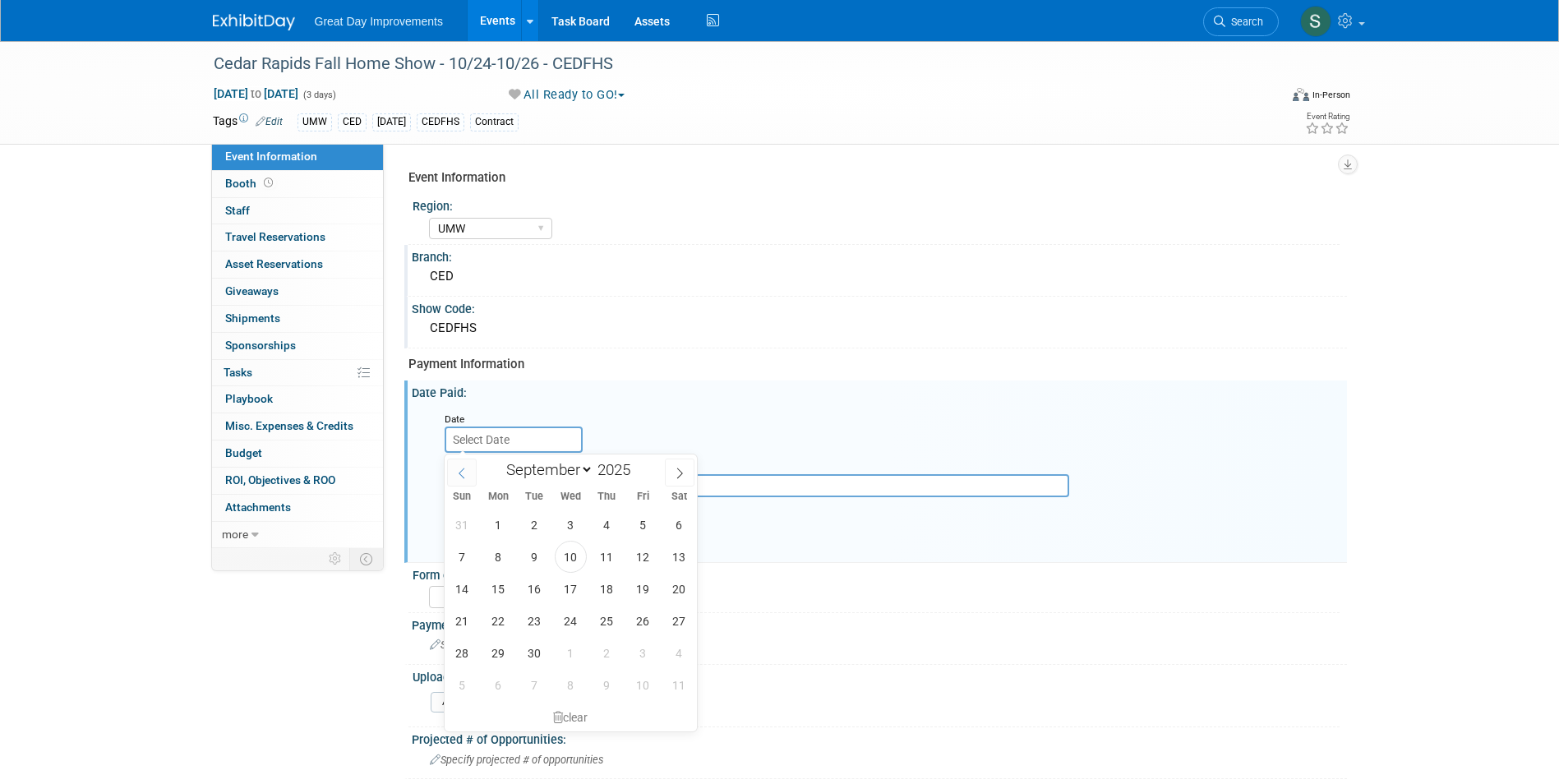
click at [466, 467] on icon at bounding box center [462, 473] width 11 height 11
click at [465, 467] on icon at bounding box center [462, 473] width 11 height 11
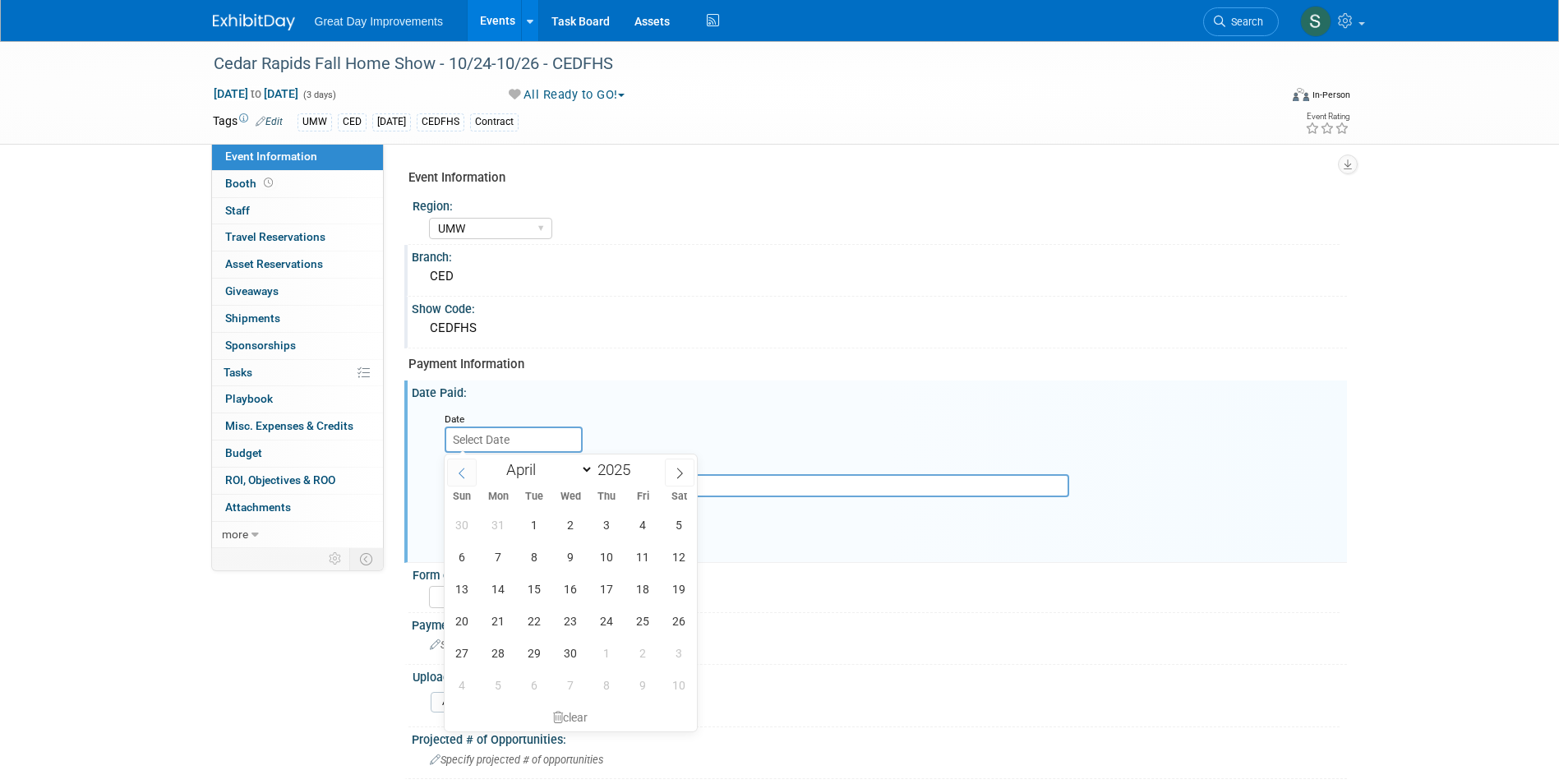
click at [465, 467] on icon at bounding box center [462, 473] width 11 height 11
click at [459, 469] on icon at bounding box center [462, 473] width 11 height 11
select select "1"
click at [598, 591] on span "13" at bounding box center [606, 588] width 32 height 32
type input "Feb 13, 2025"
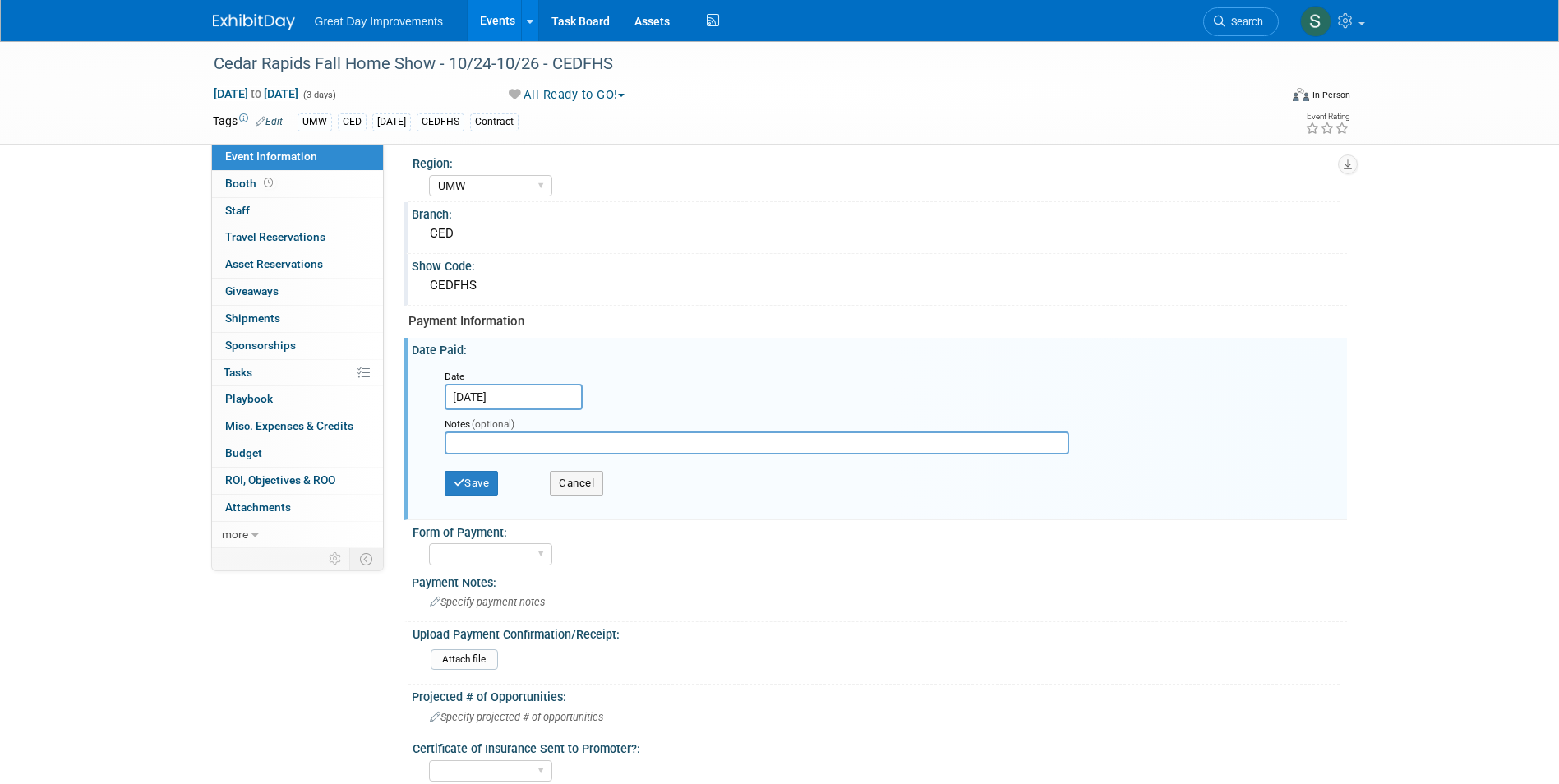
scroll to position [82, 0]
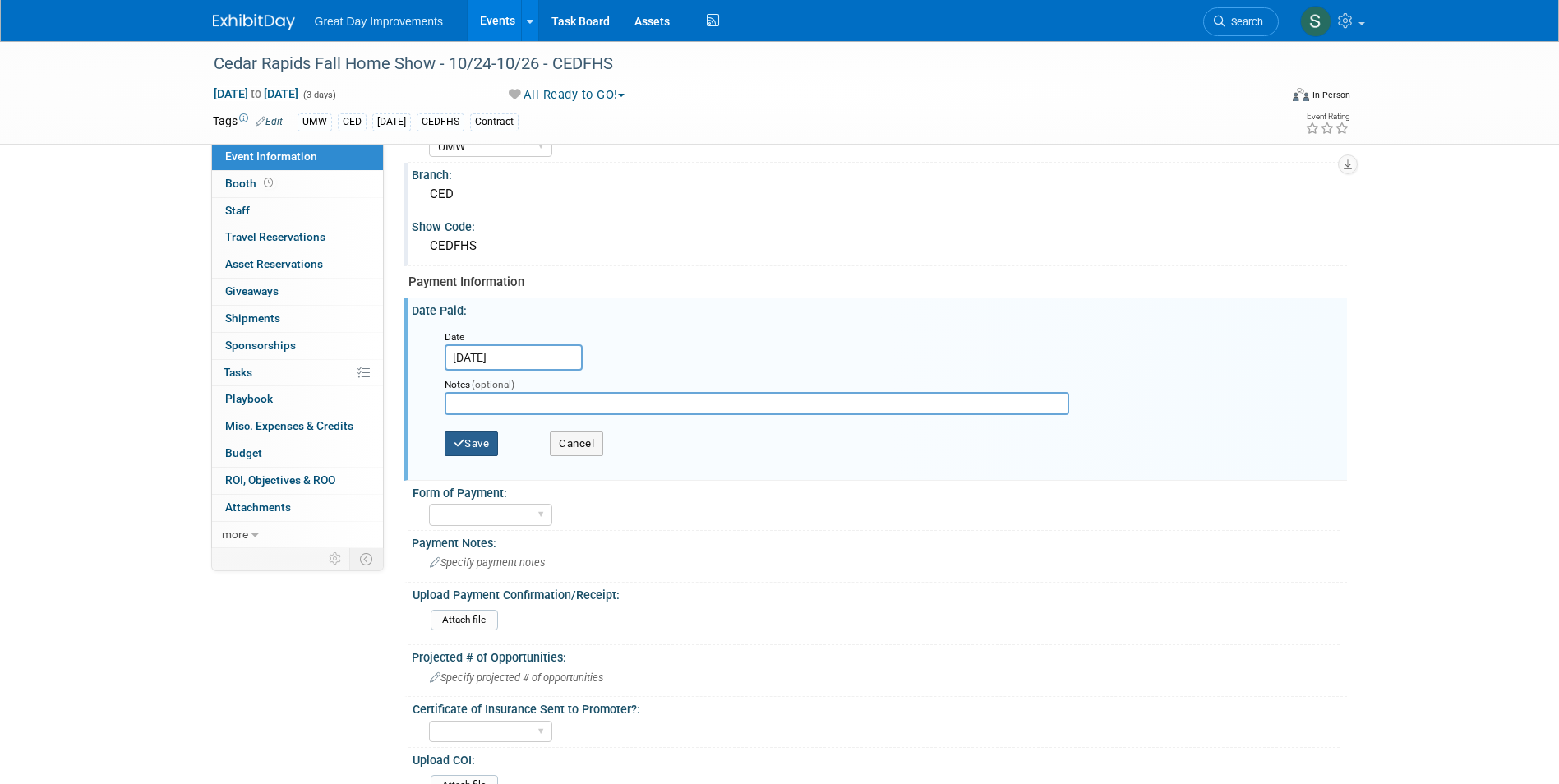
click at [489, 441] on button "Save" at bounding box center [471, 443] width 55 height 24
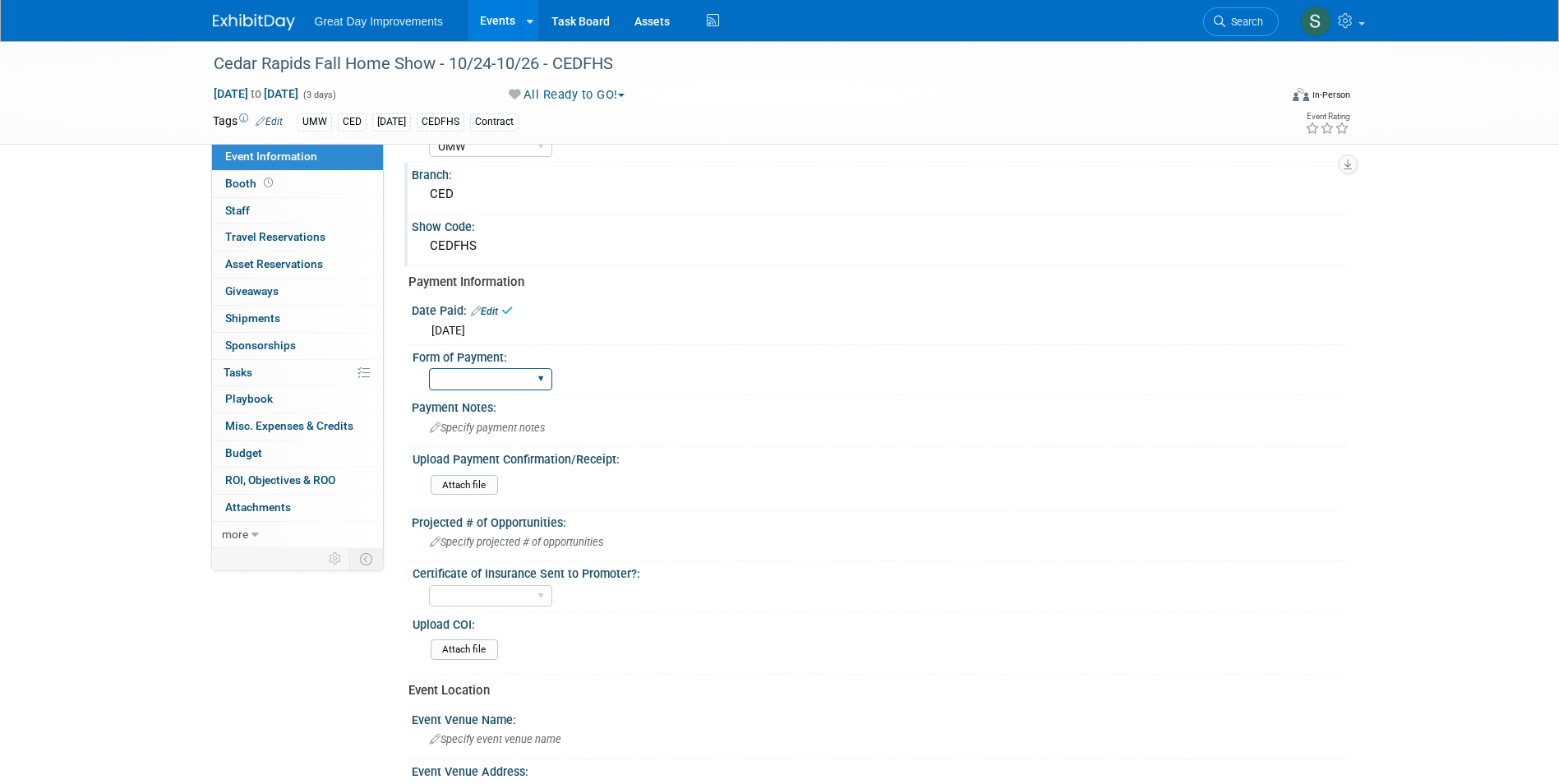
click at [495, 389] on select "Paid via CC Check Requested Pay at the Gate Other" at bounding box center [490, 379] width 123 height 23
select select "Paid via CC"
click at [429, 368] on select "Paid via CC Check Requested Pay at the Gate Other" at bounding box center [490, 379] width 123 height 23
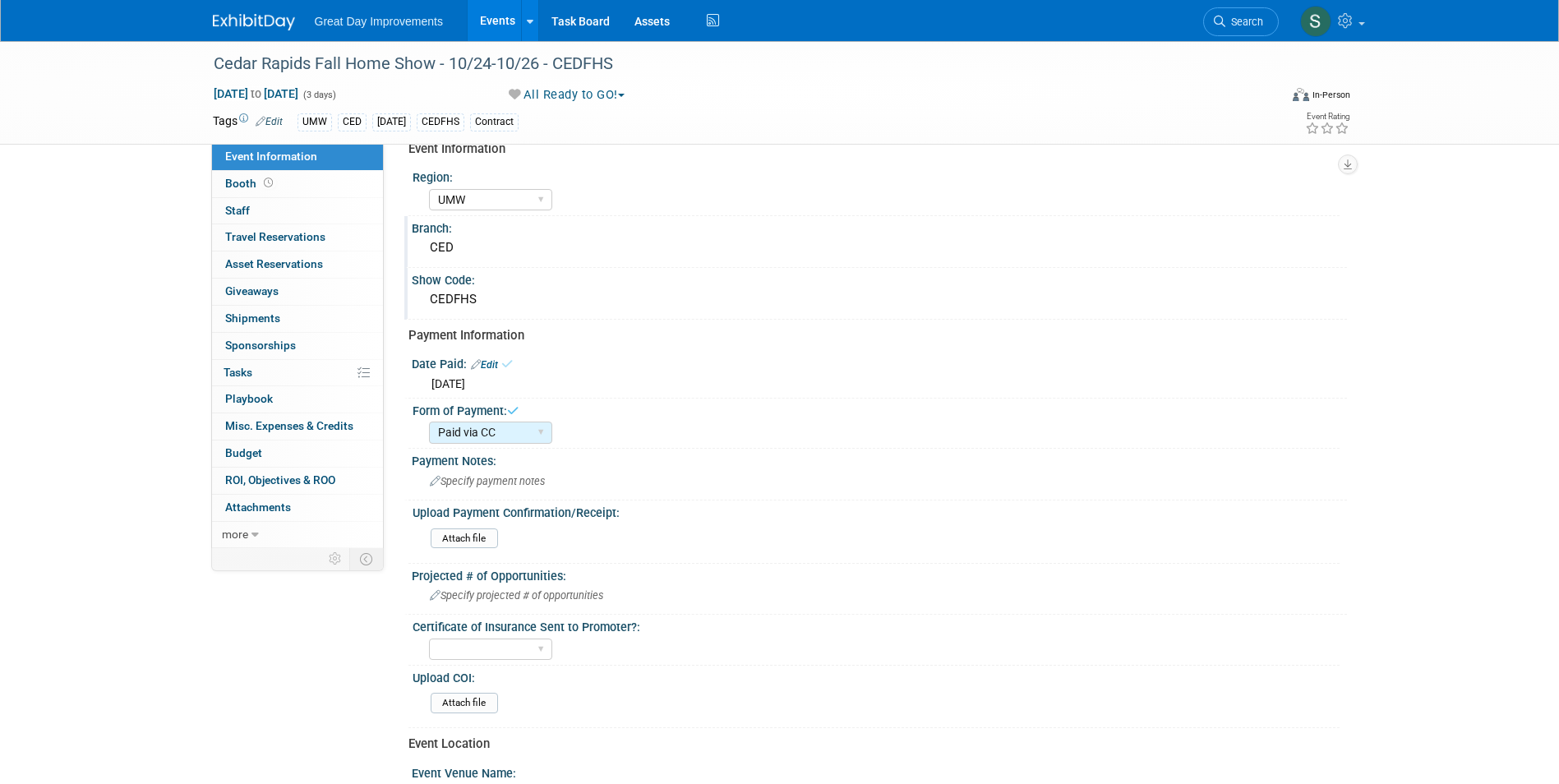
scroll to position [0, 0]
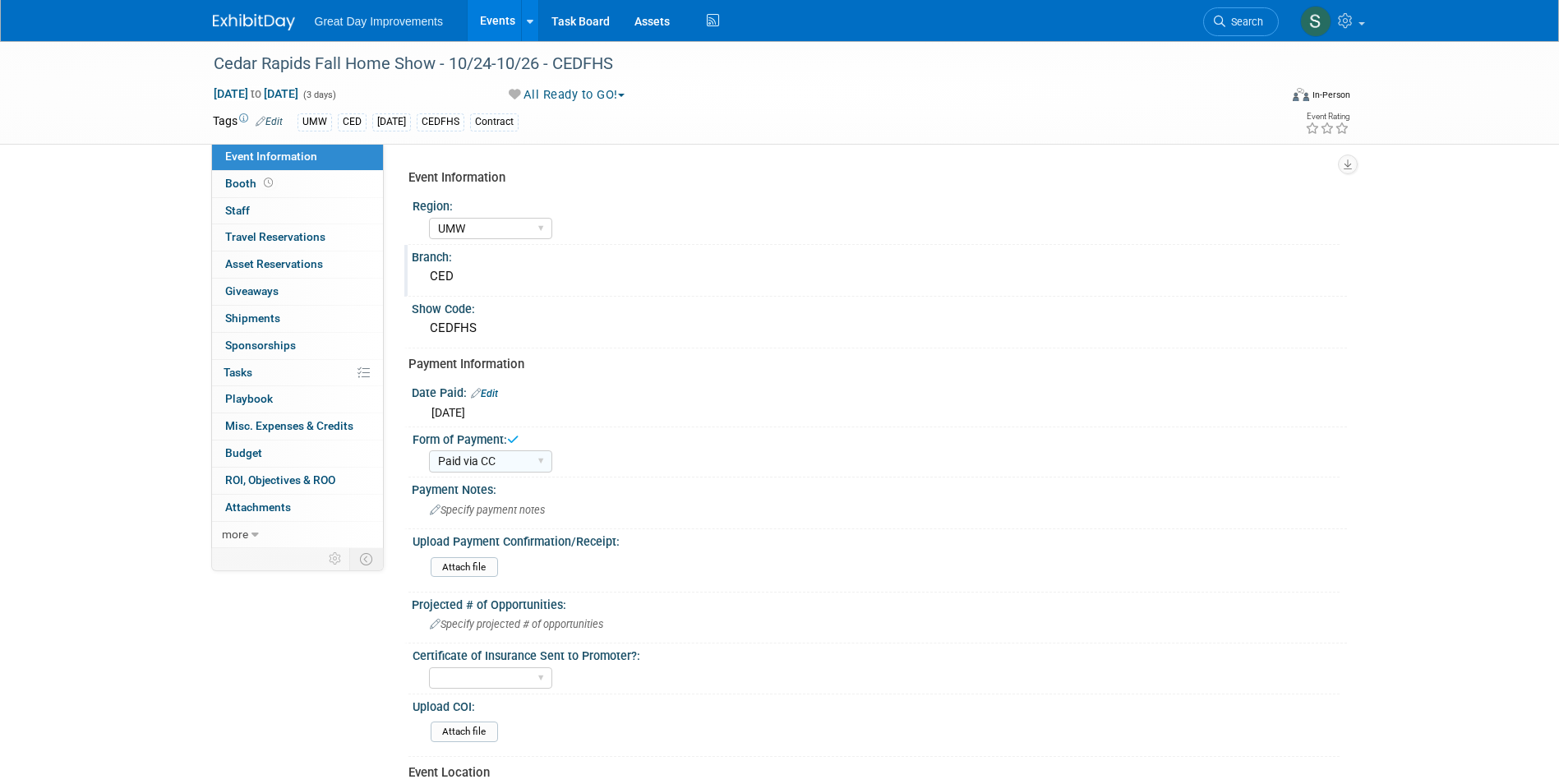
click at [242, 14] on img at bounding box center [253, 22] width 82 height 16
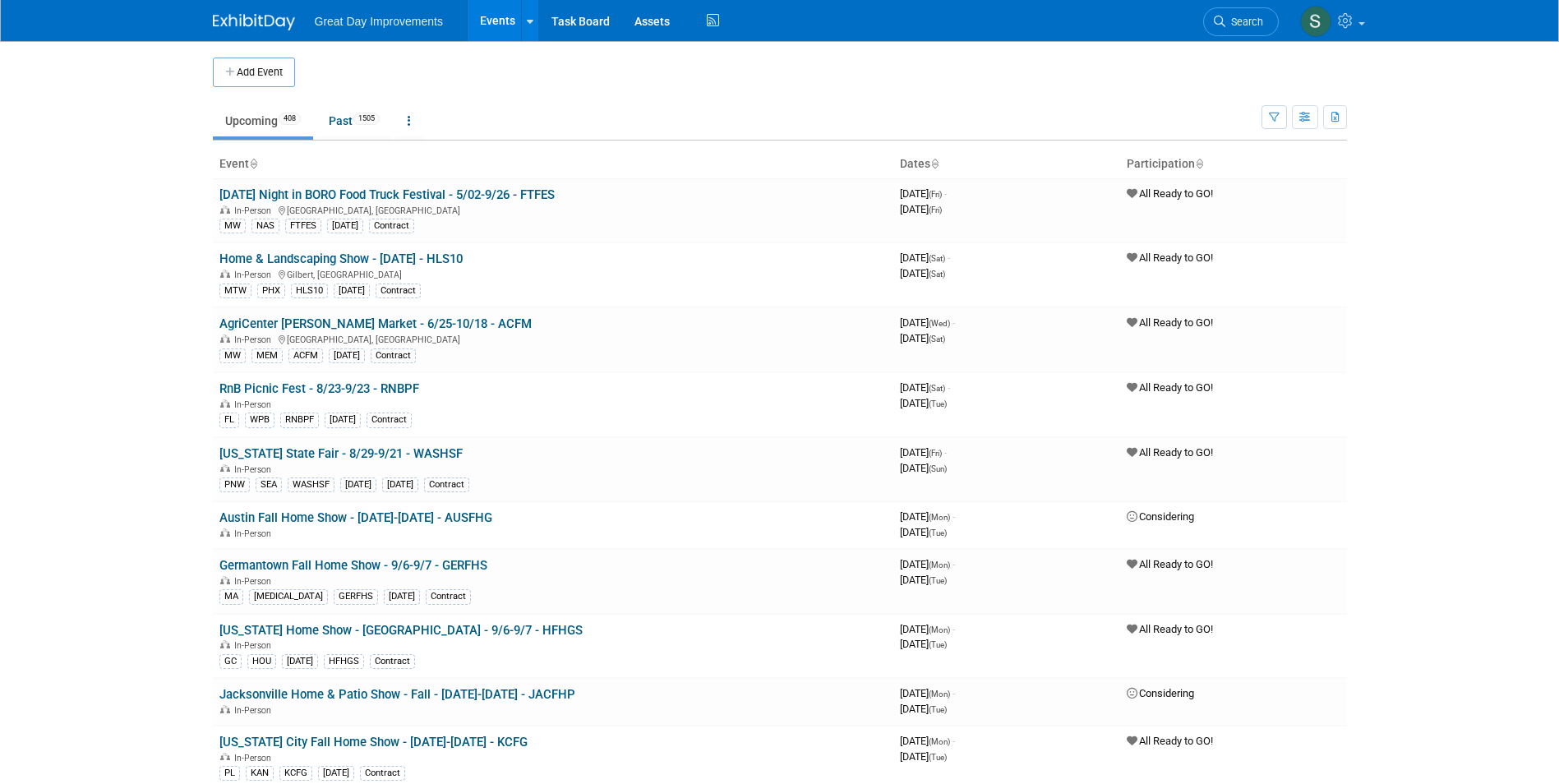
click at [1202, 33] on div "Great Day Improvements Events Add Event Bulk Upload Events Shareable Event Boar…" at bounding box center [779, 20] width 1134 height 41
click at [1242, 14] on link "Search" at bounding box center [1241, 22] width 75 height 29
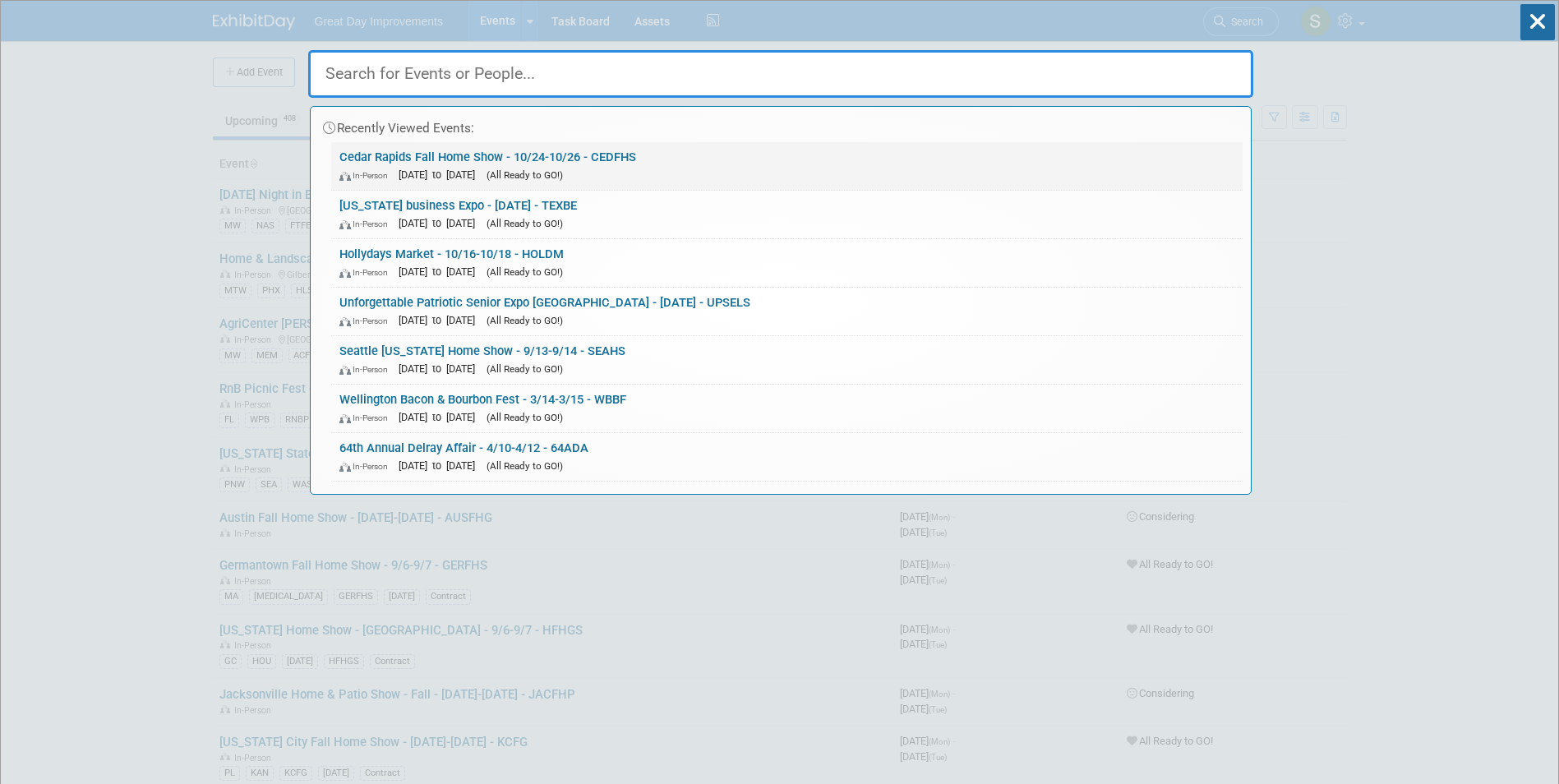
click at [710, 160] on link "Cedar Rapids Fall Home Show - 10/24-10/26 - CEDFHS In-Person Oct 24, 2025 to Oc…" at bounding box center [787, 166] width 912 height 48
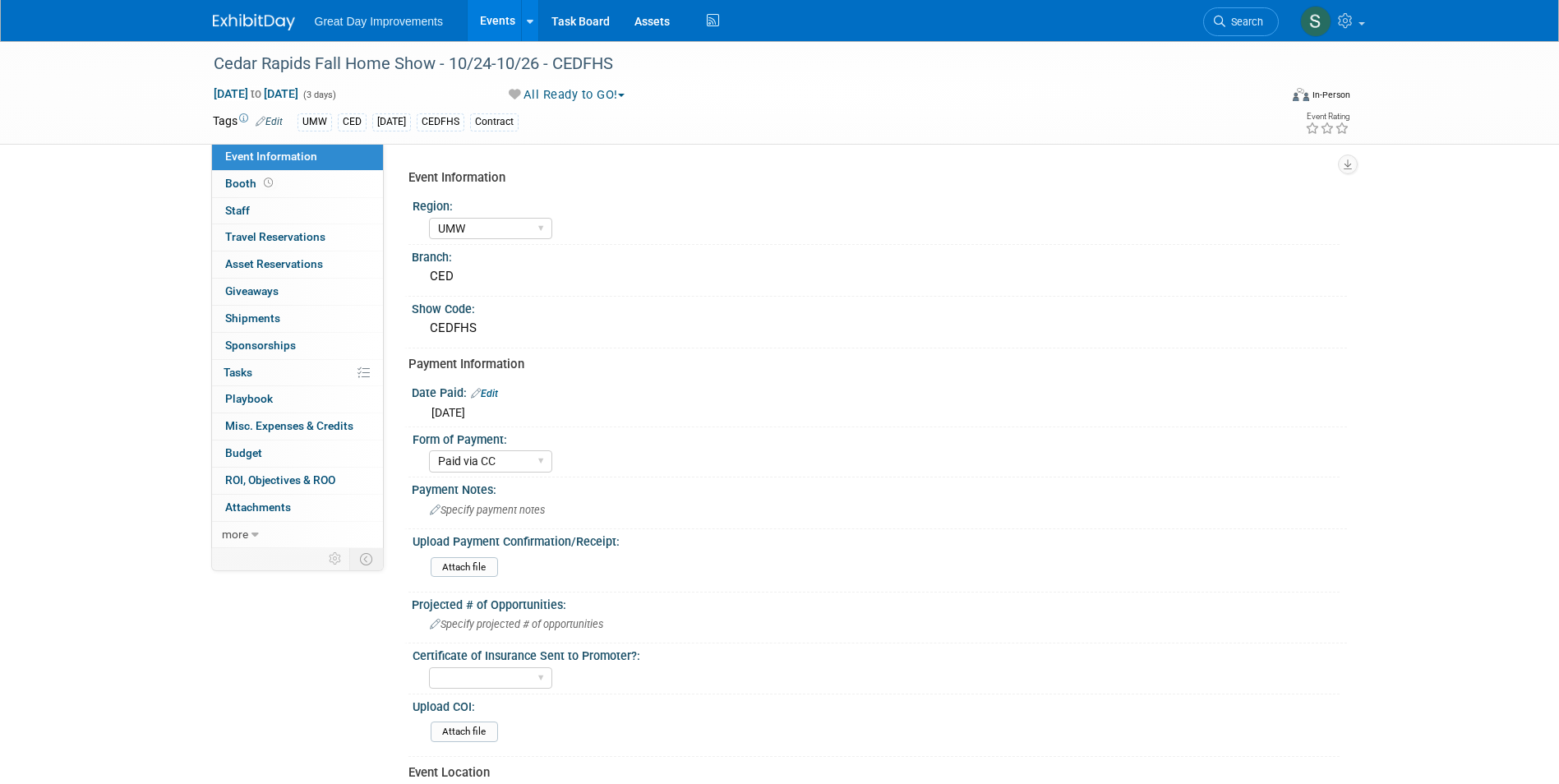
select select "UMW"
select select "Paid via CC"
click at [517, 70] on div "Cedar Rapids Fall Home Show - 10/24-10/26 - CEDFHS" at bounding box center [731, 64] width 1046 height 29
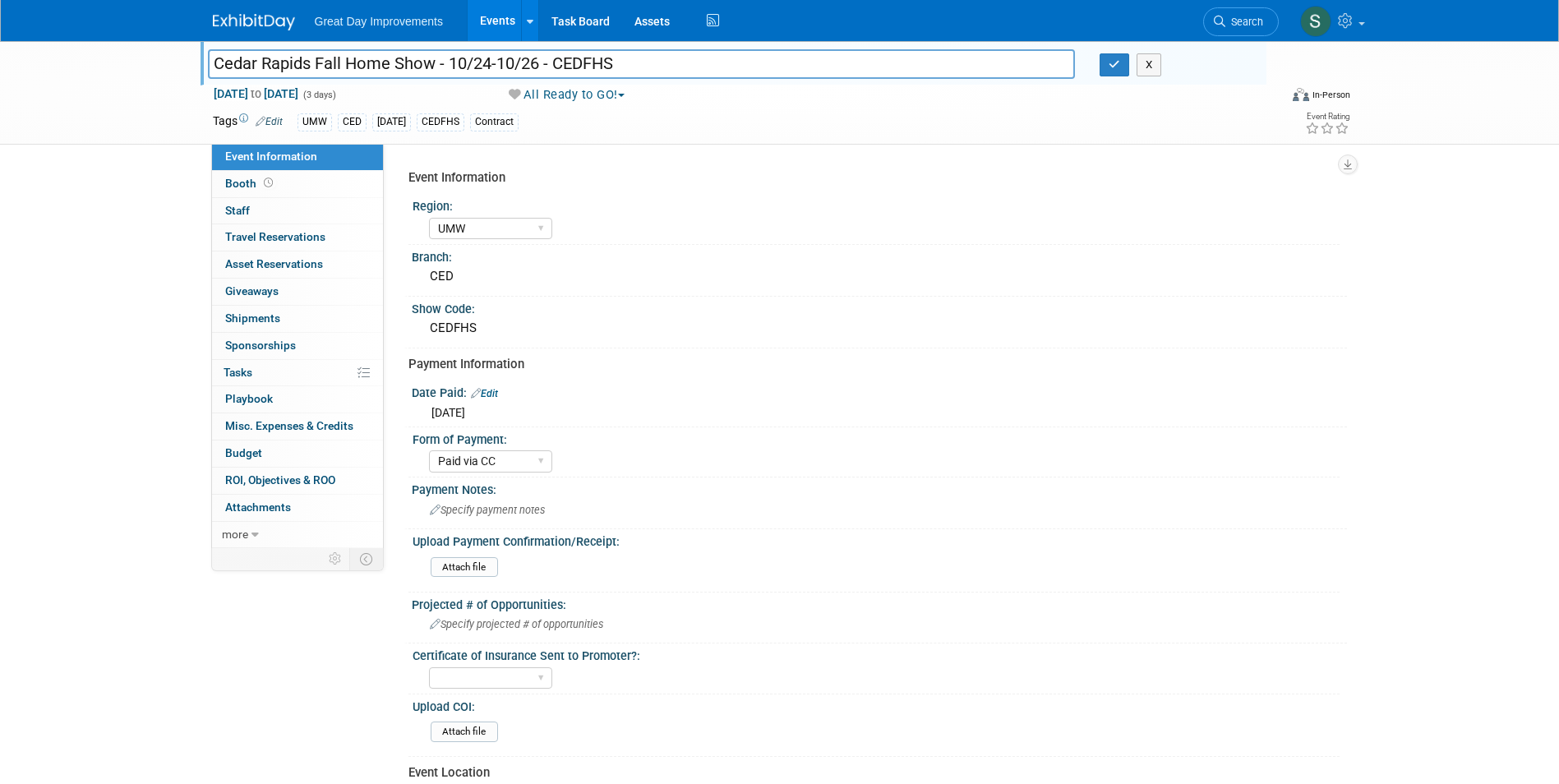
drag, startPoint x: 542, startPoint y: 65, endPoint x: 477, endPoint y: 70, distance: 65.2
click at [477, 70] on input "Cedar Rapids Fall Home Show - 10/24-10/26 - CEDFHS" at bounding box center [642, 63] width 868 height 29
type input "Cedar Rapids Fall Home Show - 10/17-10/19 - CEDFHS"
click at [1115, 67] on icon "button" at bounding box center [1114, 64] width 11 height 10
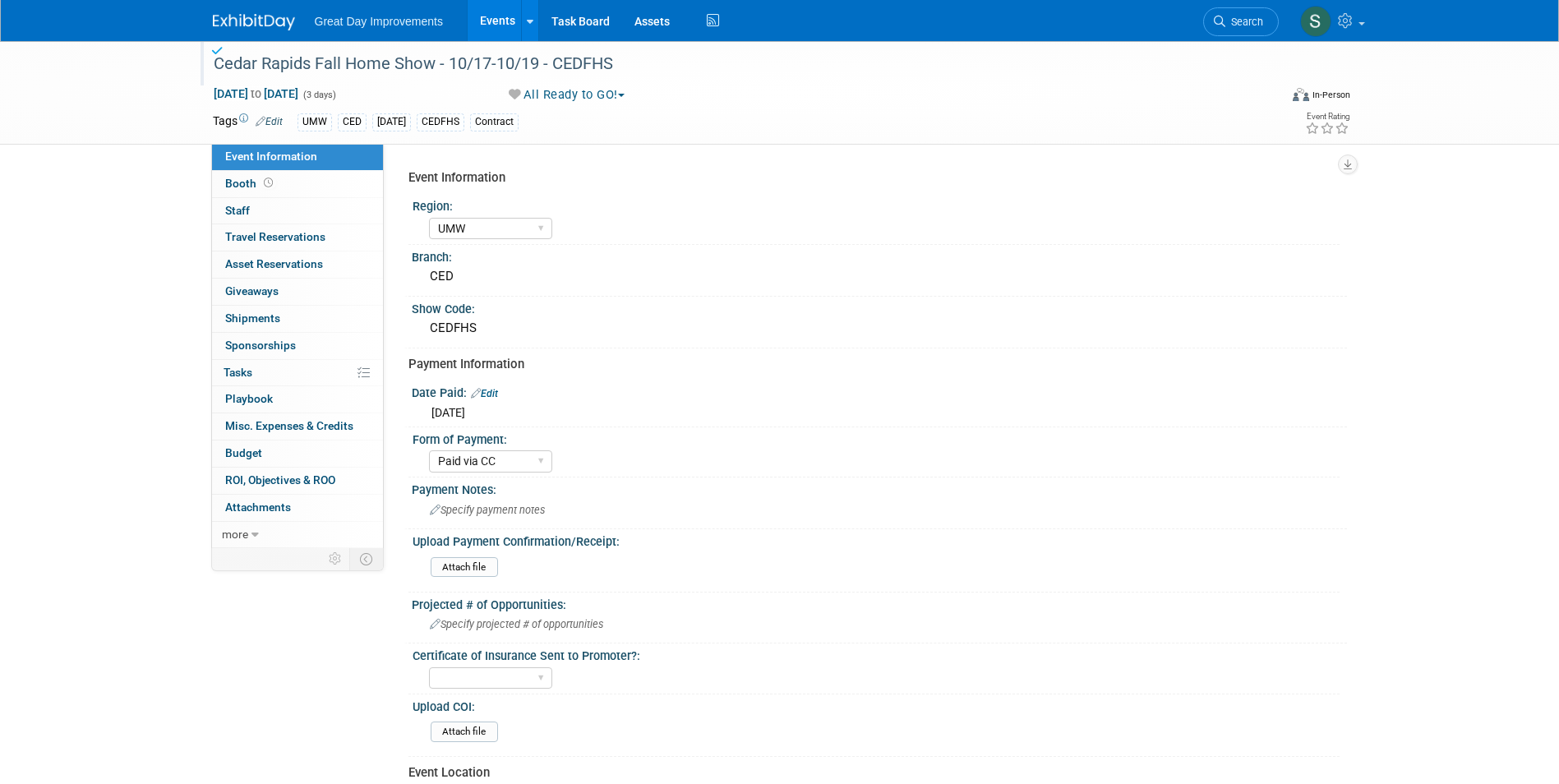
click at [247, 12] on link at bounding box center [263, 14] width 102 height 13
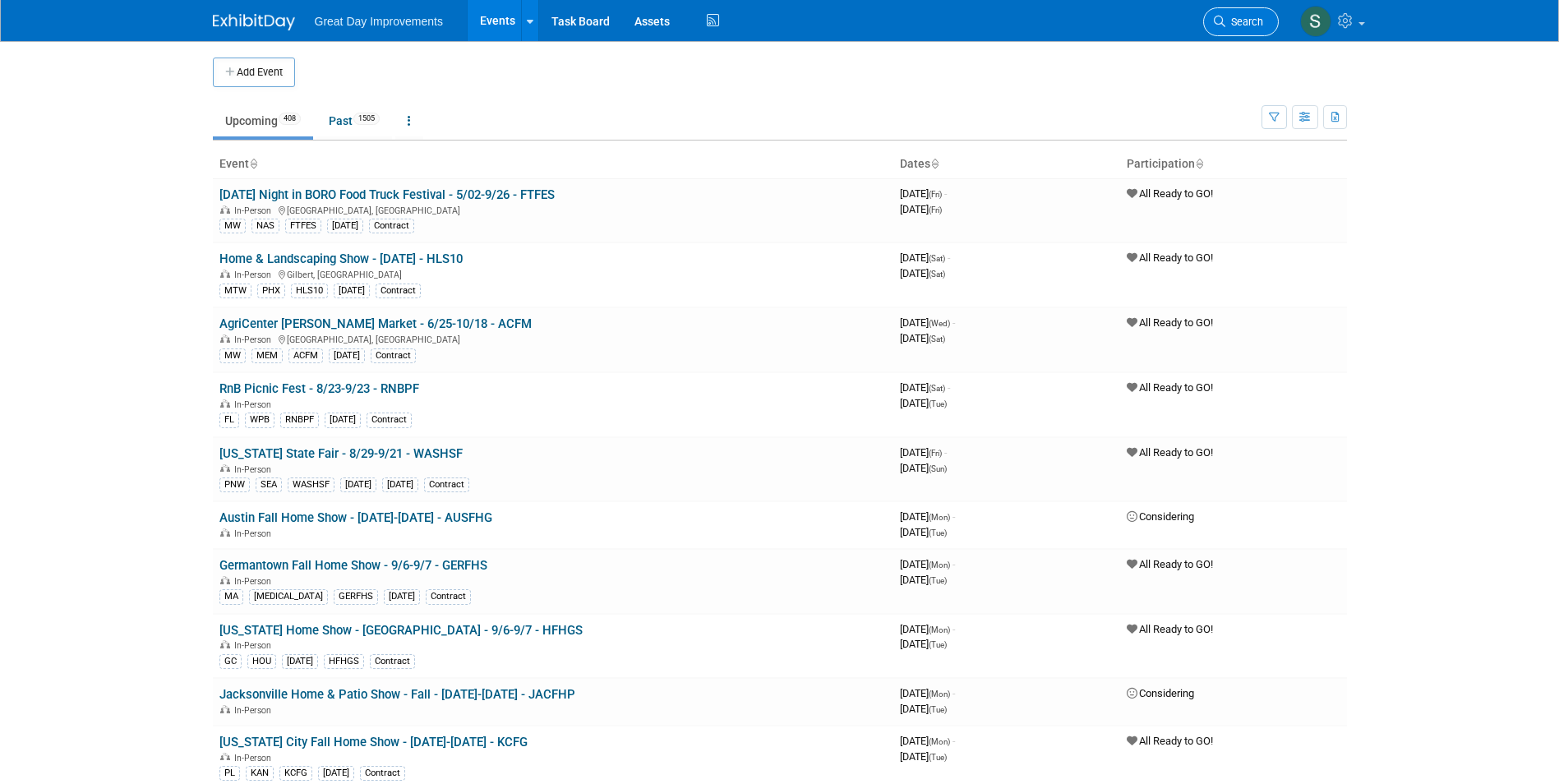
click at [1261, 15] on link "Search" at bounding box center [1241, 22] width 75 height 29
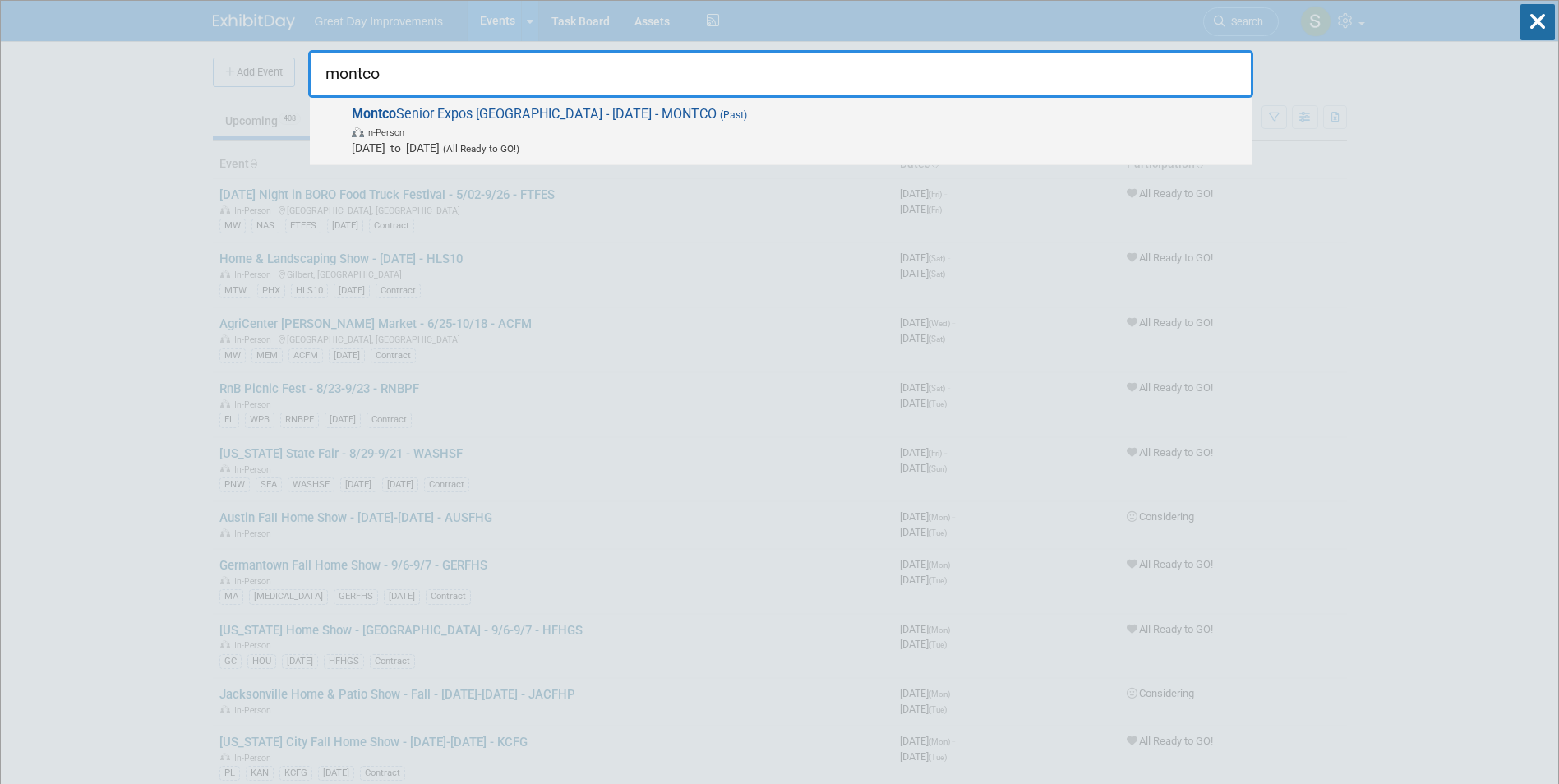
type input "montco"
click at [443, 110] on span "Montco Senior Expos USA - 9/09/25 - MONTCO (Past) In-Person Sep 9, 2025 to Sep …" at bounding box center [795, 131] width 896 height 50
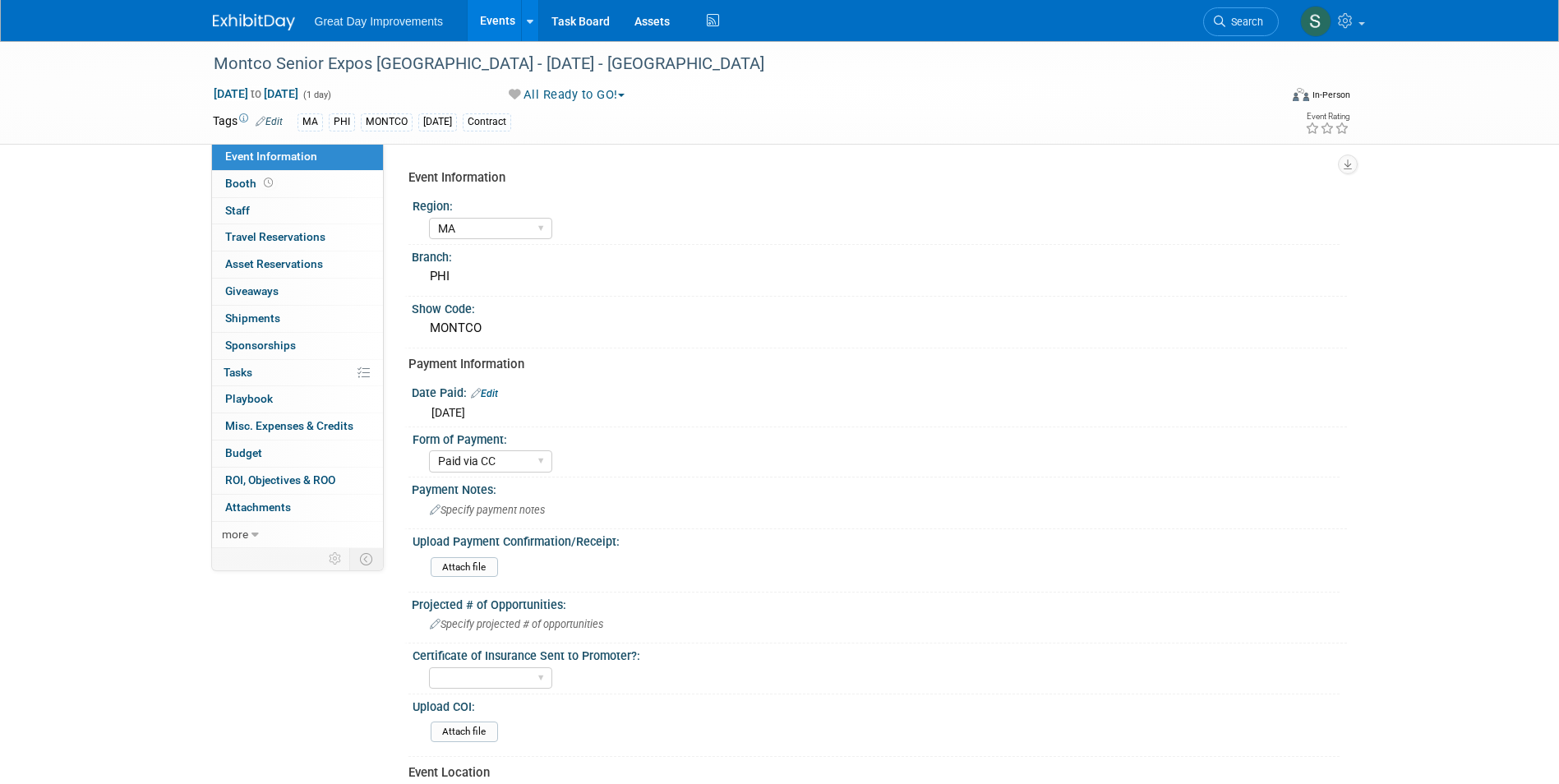
select select "MA"
select select "Paid via CC"
click at [438, 66] on div "Montco Senior Expos [GEOGRAPHIC_DATA] - [DATE] - [GEOGRAPHIC_DATA]" at bounding box center [731, 64] width 1046 height 29
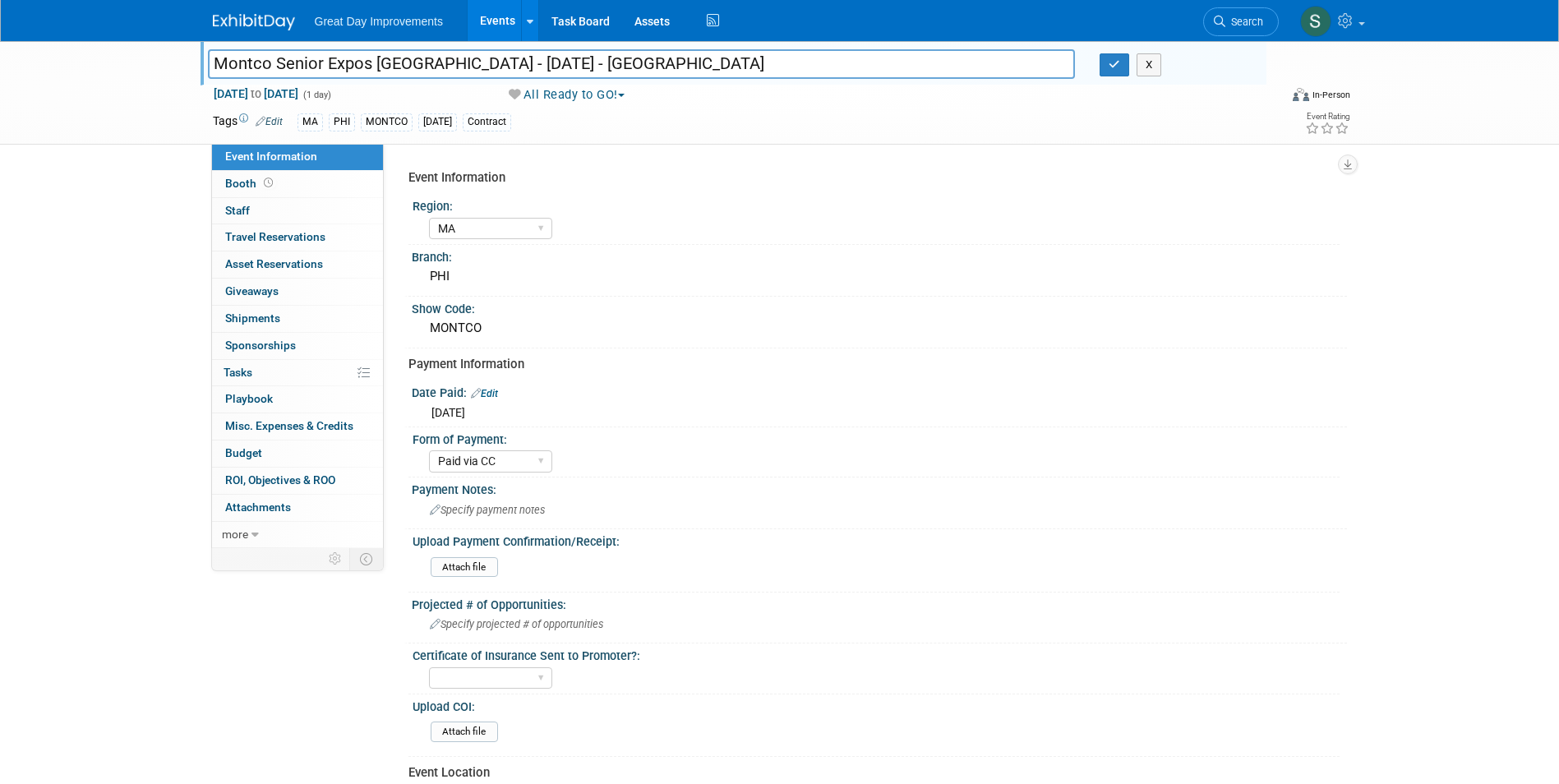
click at [443, 62] on input "Montco Senior Expos [GEOGRAPHIC_DATA] - [DATE] - [GEOGRAPHIC_DATA]" at bounding box center [642, 63] width 868 height 29
type input "Montco Senior Expos [GEOGRAPHIC_DATA] - [DATE] - [GEOGRAPHIC_DATA]"
click at [1118, 69] on icon "button" at bounding box center [1114, 64] width 11 height 10
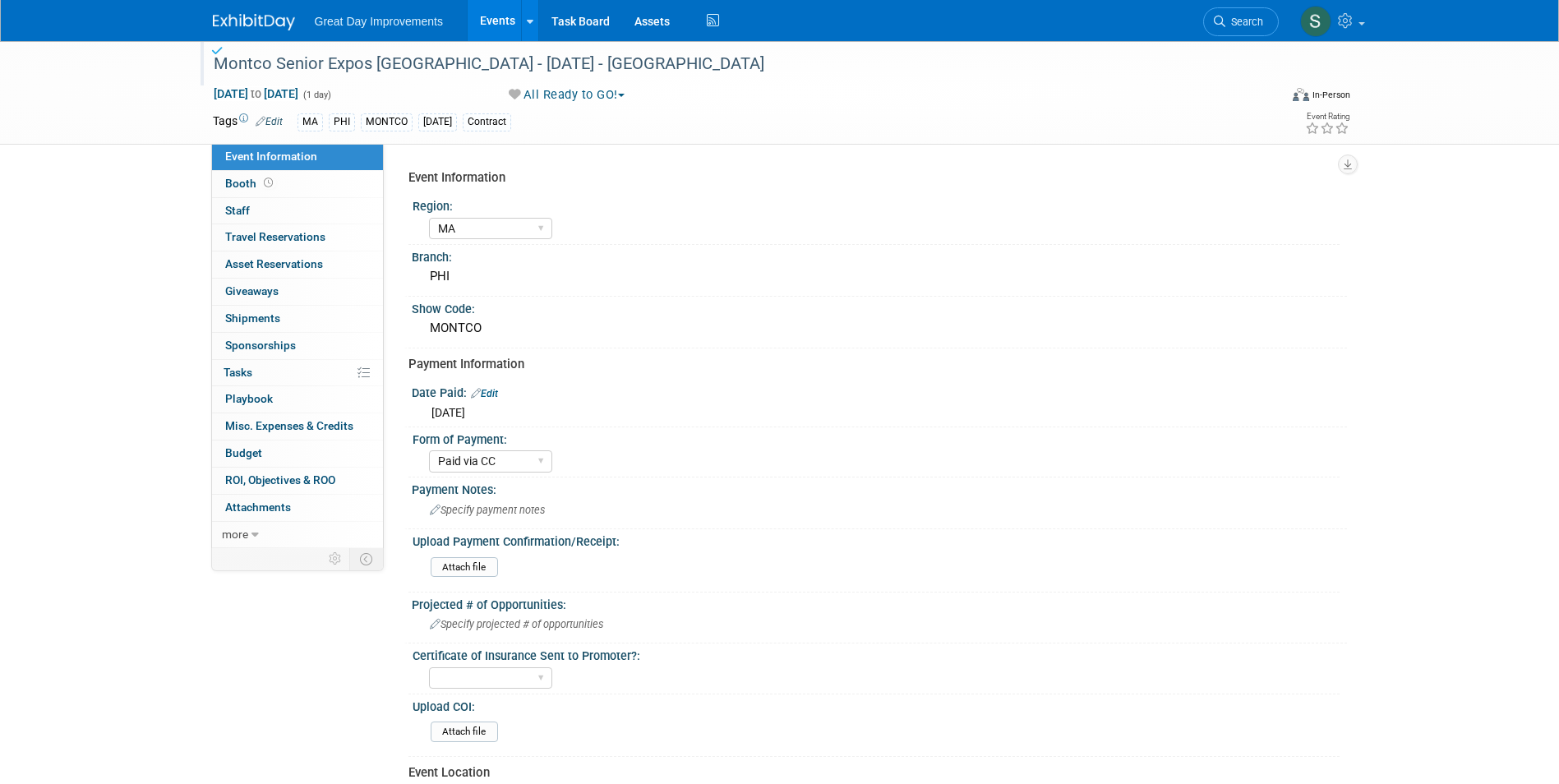
click at [264, 87] on span "to" at bounding box center [256, 93] width 16 height 13
type input "[DATE]"
select select "8"
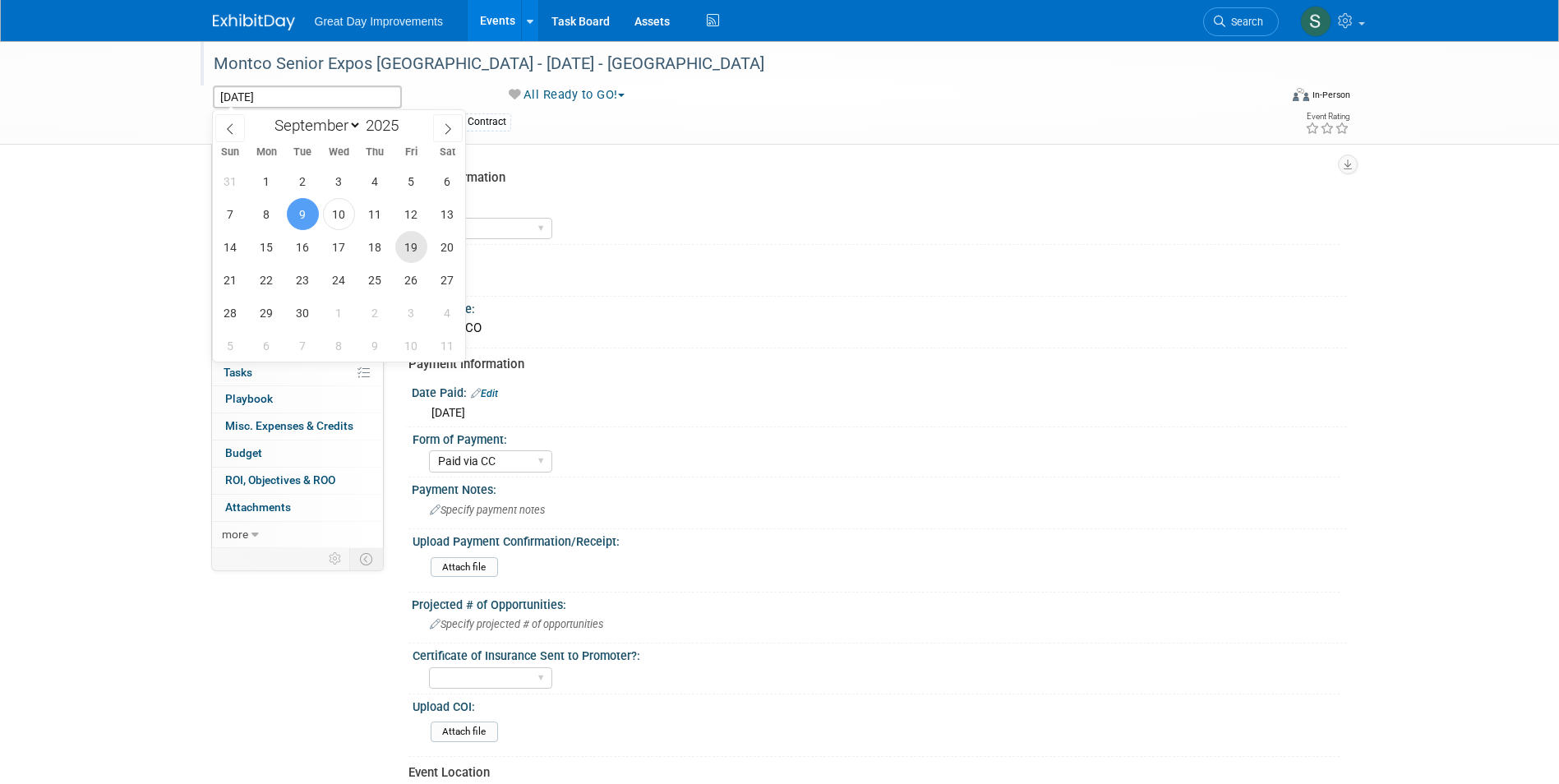
click at [421, 252] on span "19" at bounding box center [411, 246] width 32 height 32
type input "[DATE]"
click at [924, 120] on div "MA PHI MONTCO [DATE] Contract" at bounding box center [727, 122] width 860 height 18
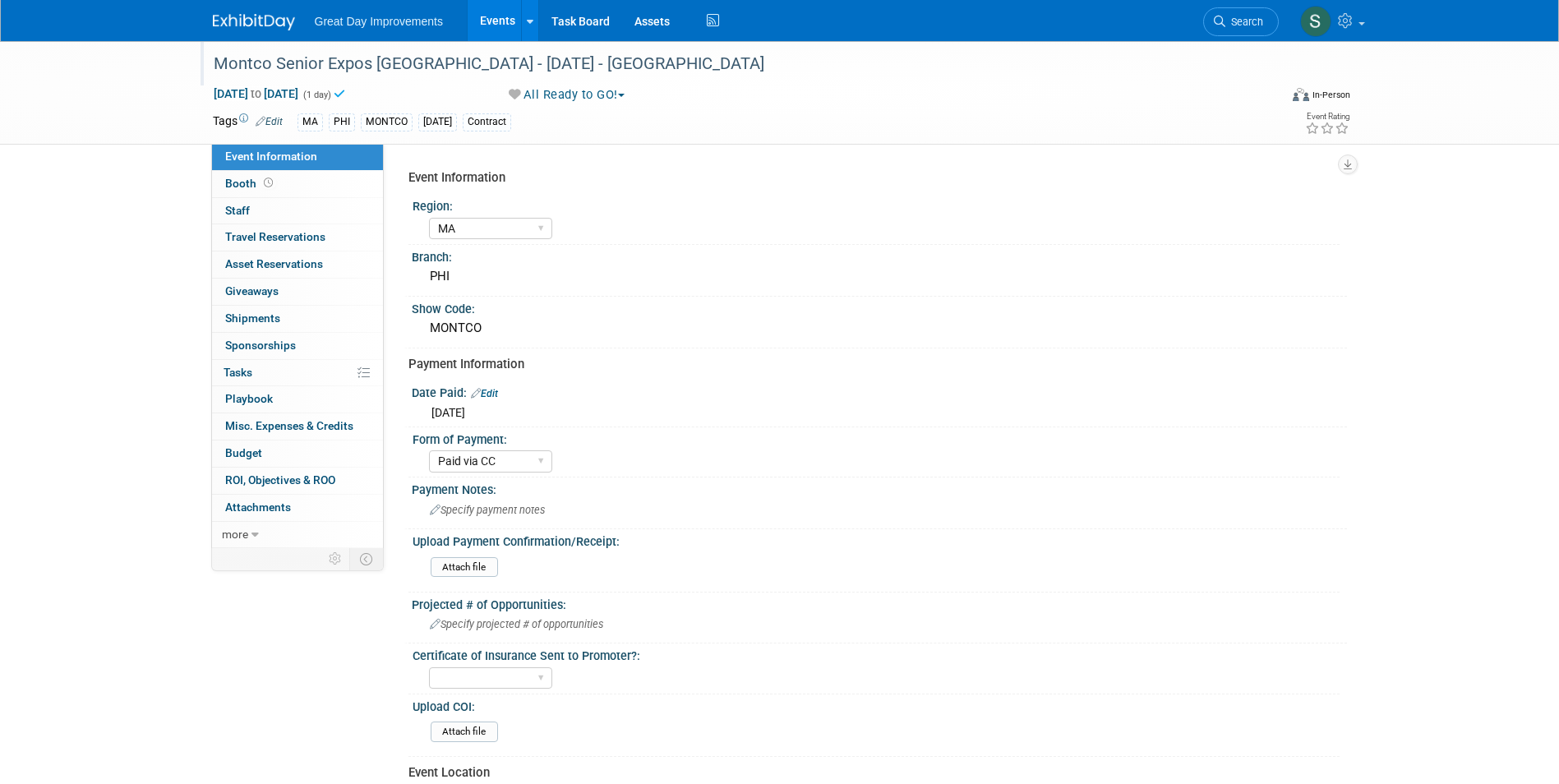
click at [254, 15] on img at bounding box center [253, 22] width 82 height 16
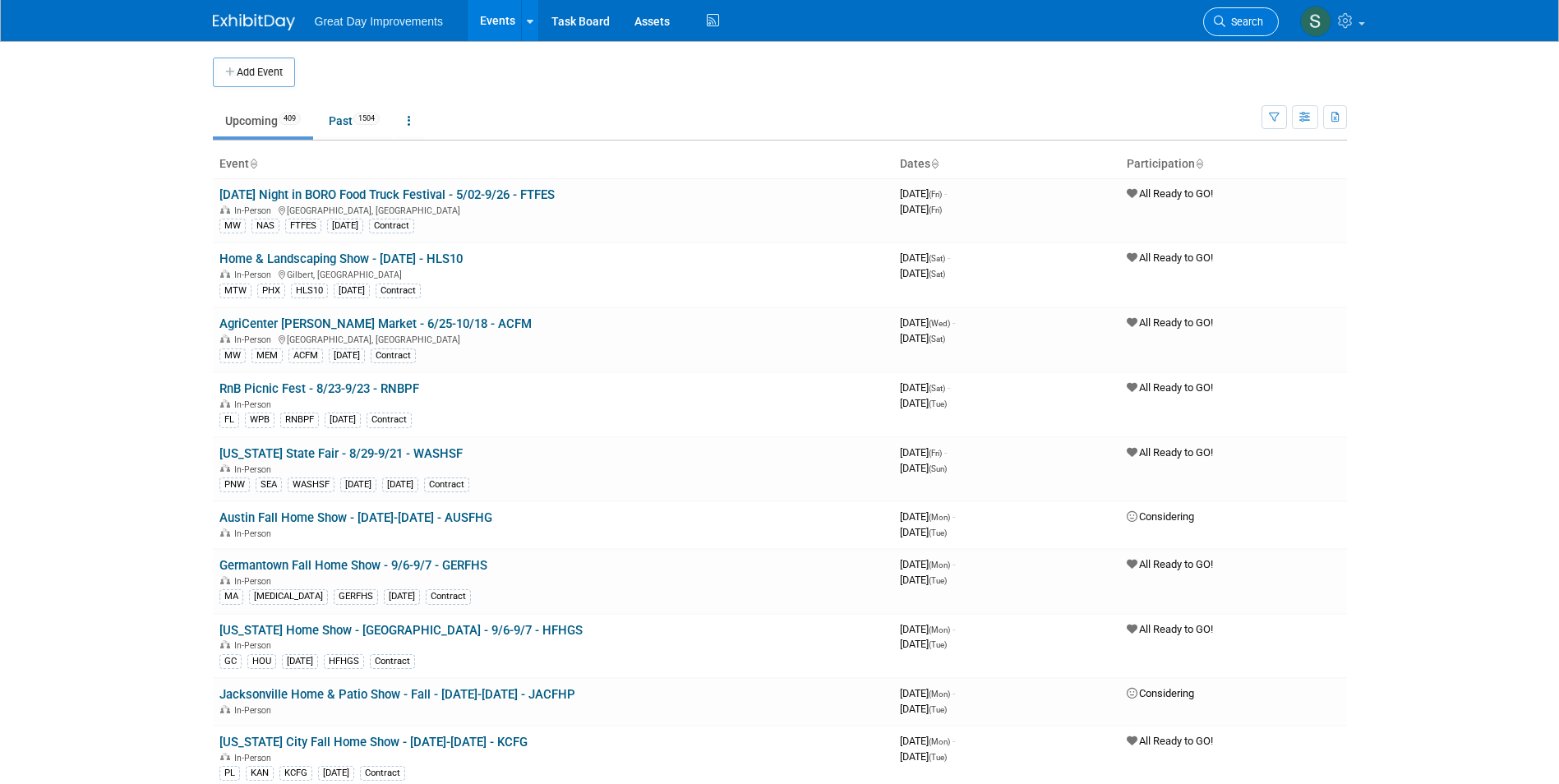
click at [1246, 28] on link "Search" at bounding box center [1241, 22] width 75 height 29
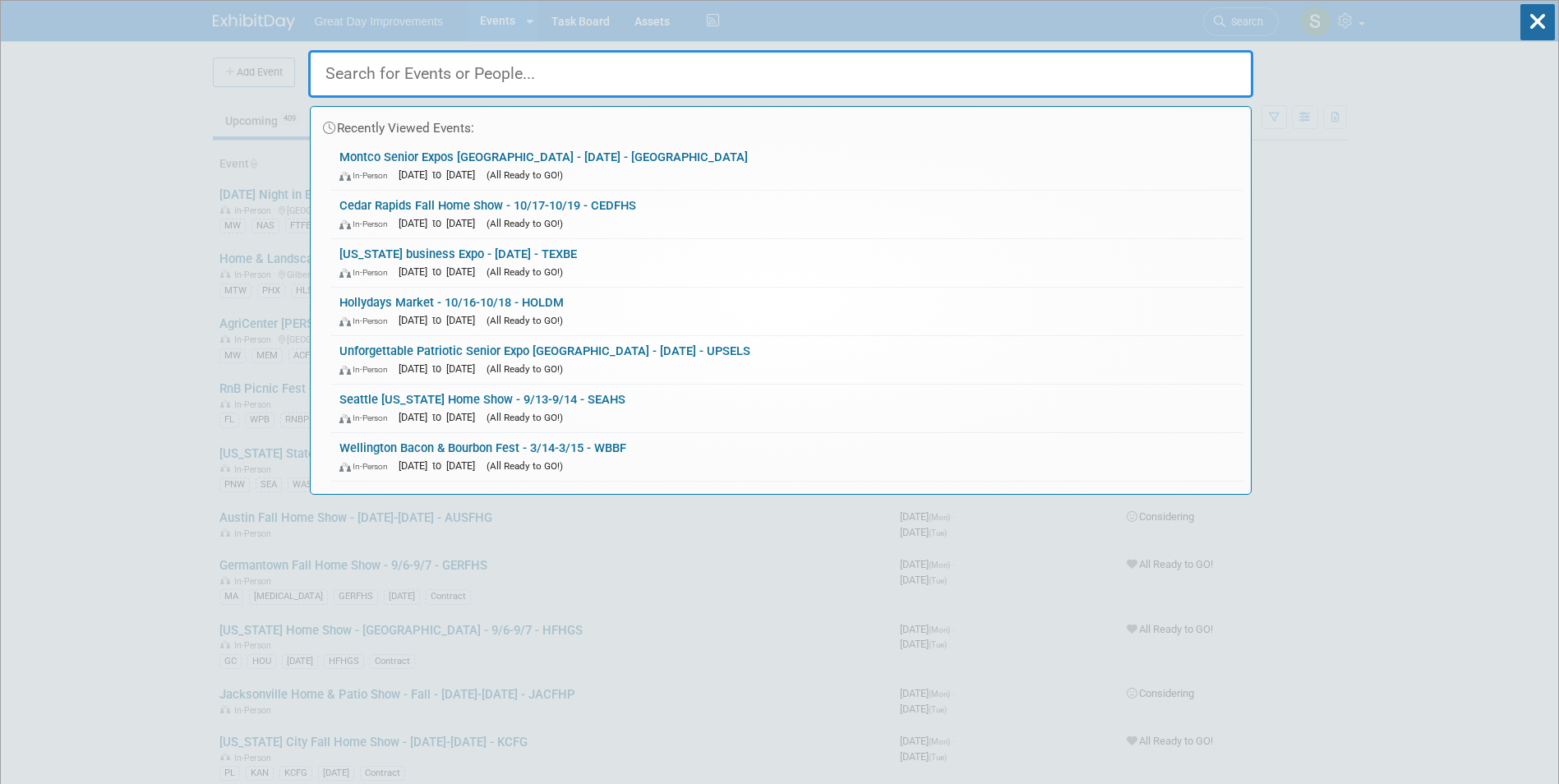
paste input "DUBFHS"
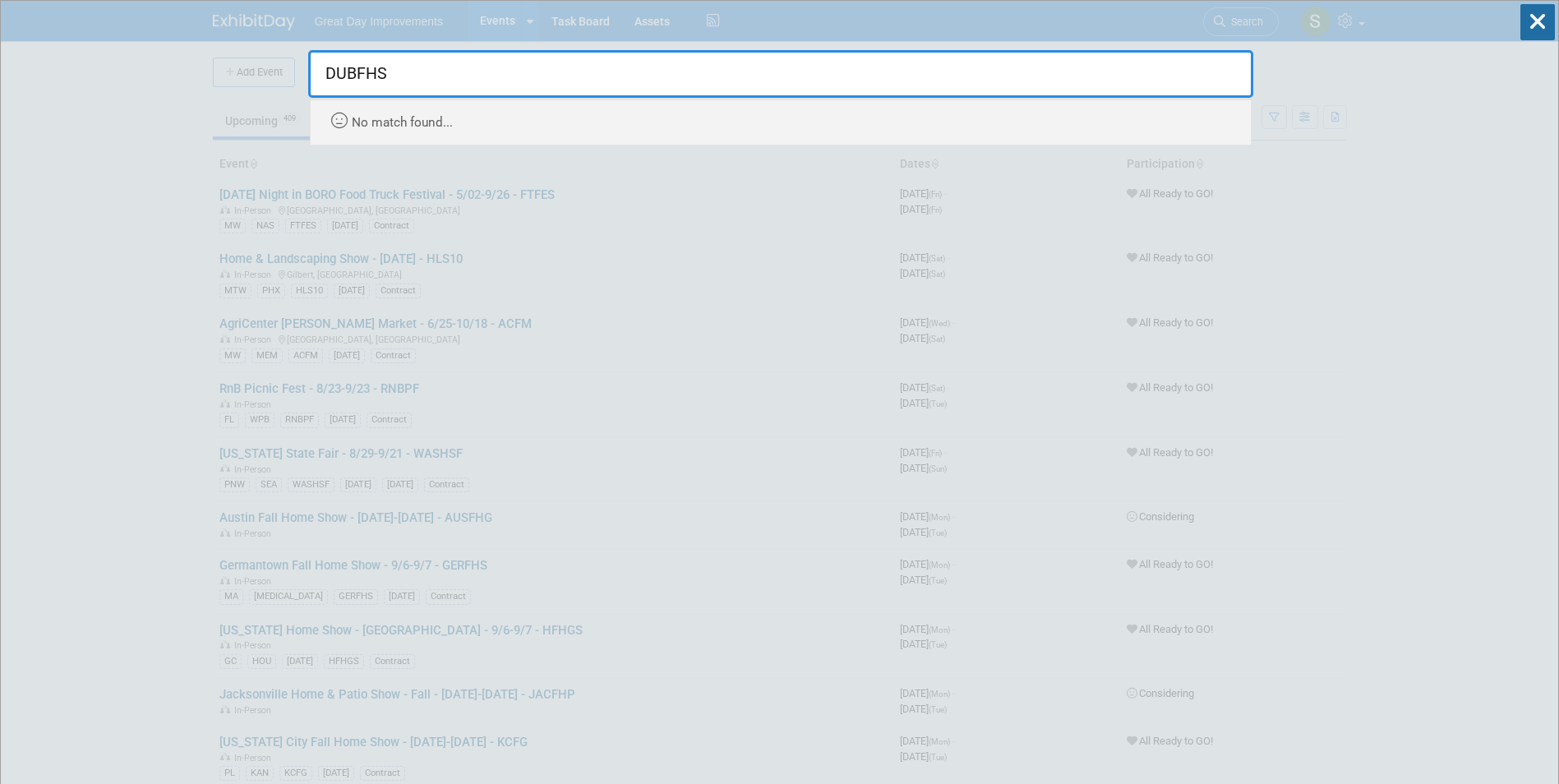
type input "DUBFHS"
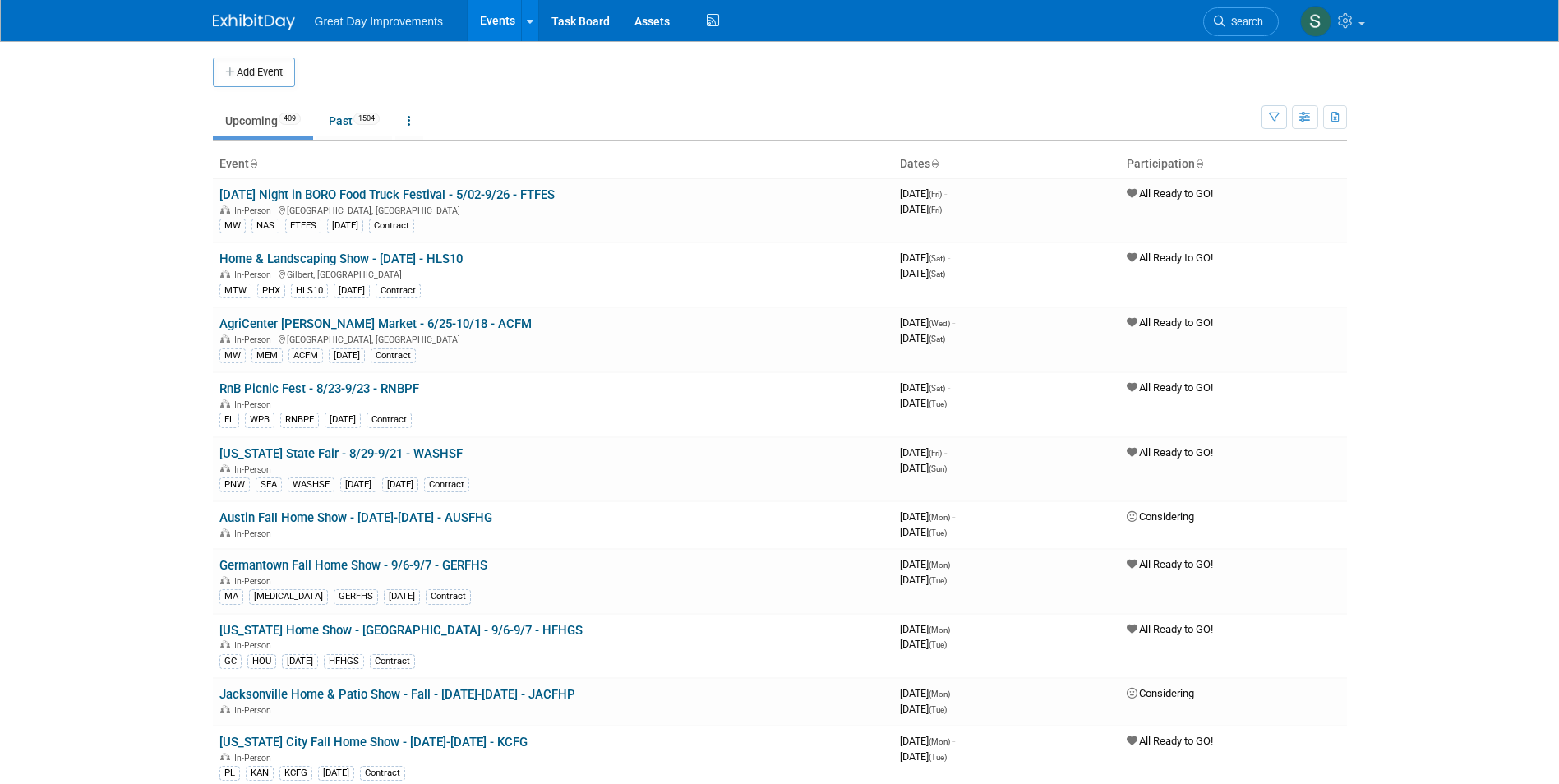
click at [277, 77] on button "Add Event" at bounding box center [253, 72] width 82 height 29
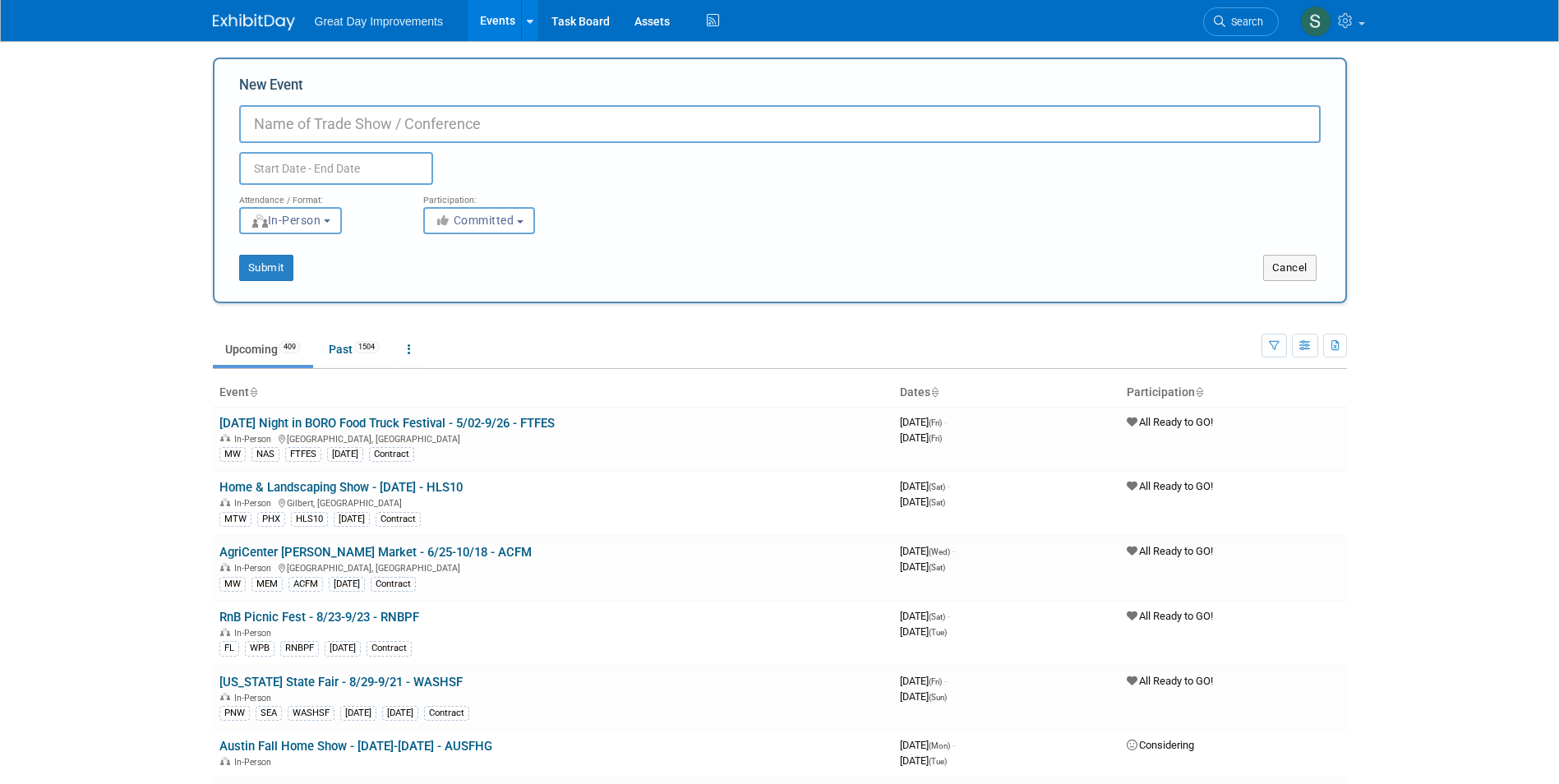
paste input "DUBFHS"
click at [255, 121] on input "DUBFHS" at bounding box center [780, 124] width 1082 height 38
paste input "Dubuque Fall Home Show"
type input "Dubuque Fall Home Show - 1/9-1/11 - DUBFHS"
click at [498, 215] on span "Committed" at bounding box center [475, 219] width 80 height 13
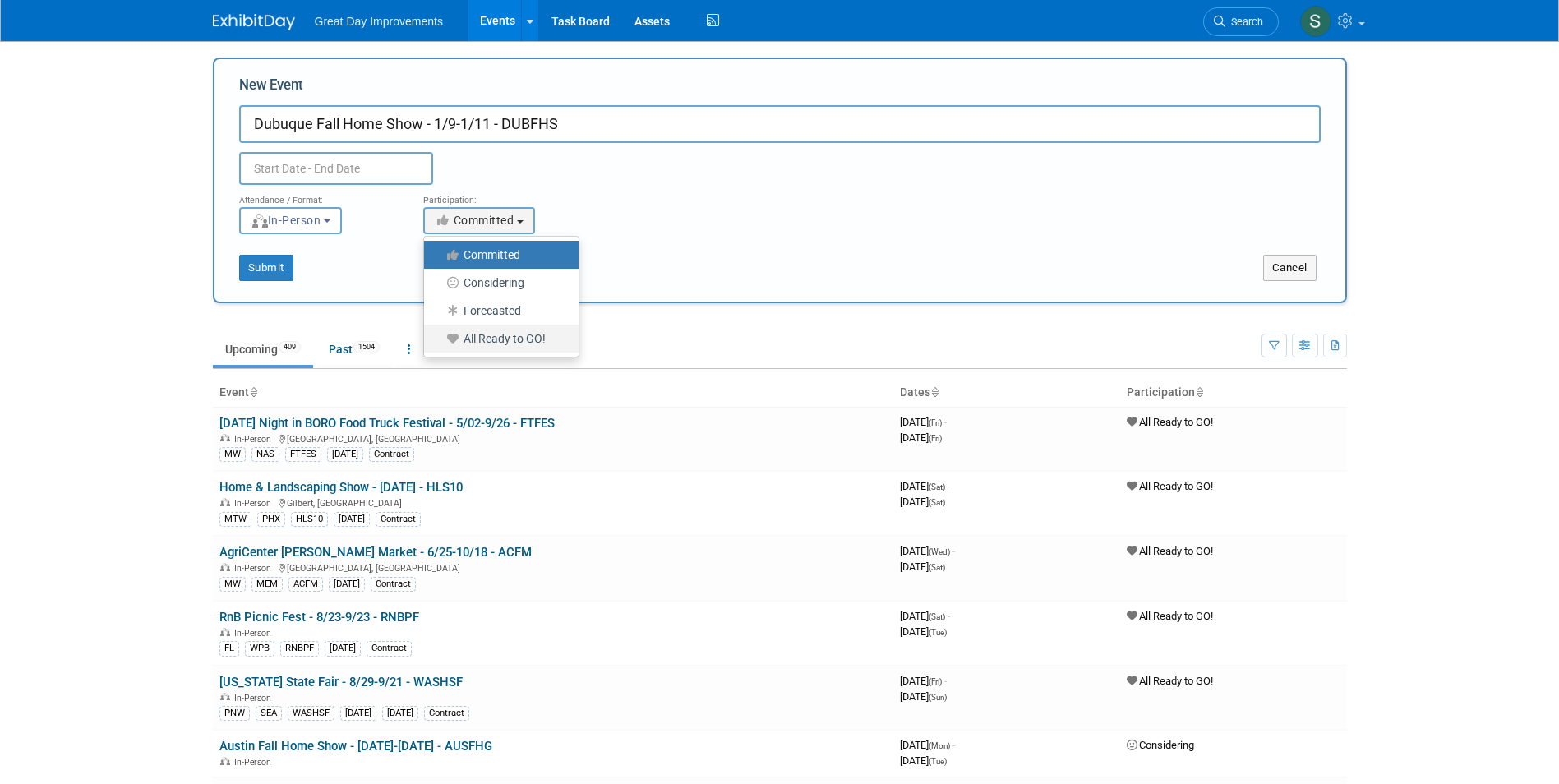
click at [493, 334] on label "All Ready to GO!" at bounding box center [497, 338] width 130 height 22
click at [439, 334] on input "All Ready to GO!" at bounding box center [434, 339] width 10 height 10
select select "102"
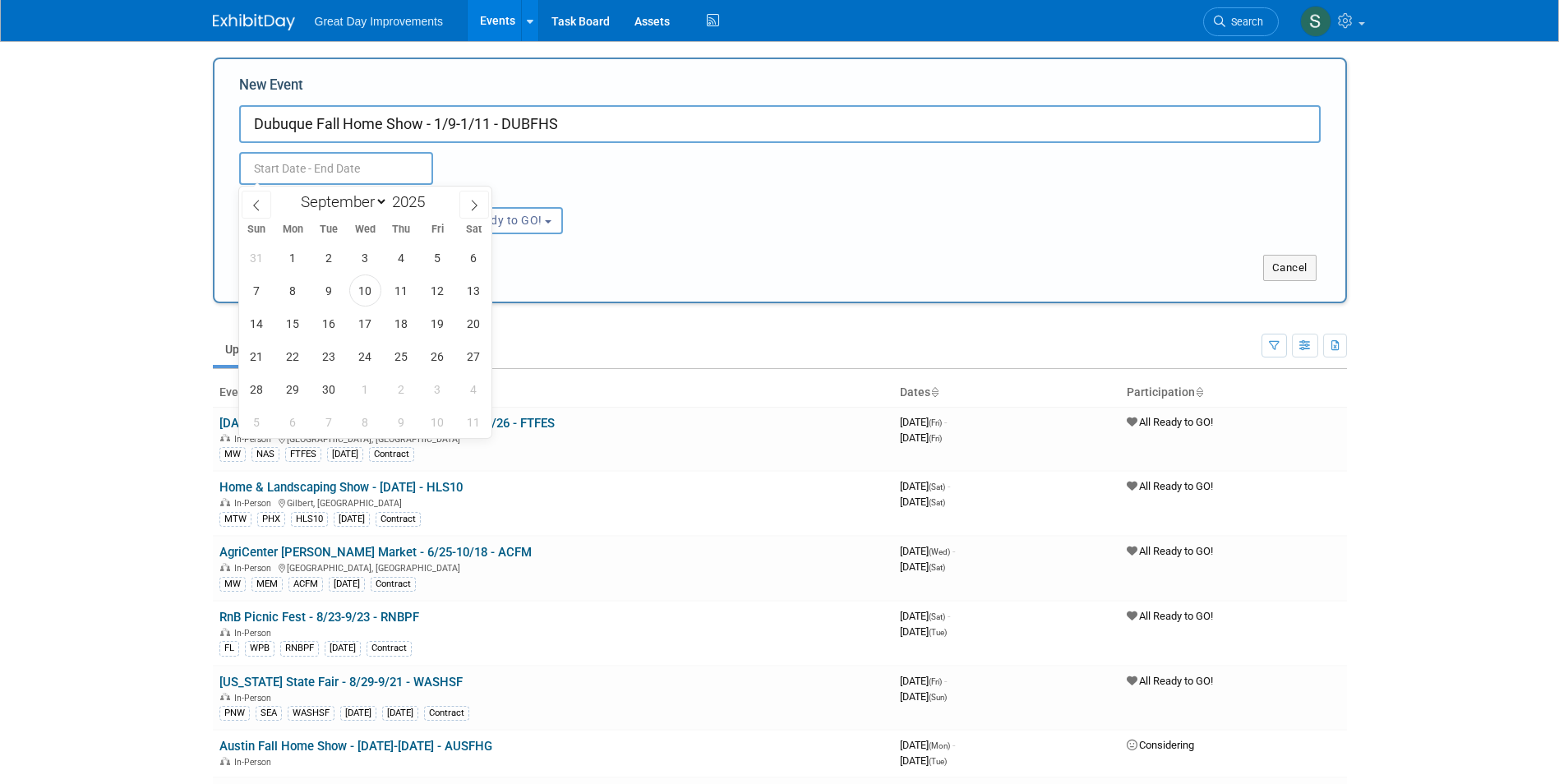
click at [300, 174] on input "text" at bounding box center [337, 168] width 194 height 33
click at [343, 204] on select "January February March April May June July August September October November De…" at bounding box center [340, 202] width 95 height 21
select select "0"
click at [293, 192] on select "January February March April May June July August September October November De…" at bounding box center [340, 202] width 95 height 21
click at [431, 197] on span at bounding box center [431, 197] width 11 height 10
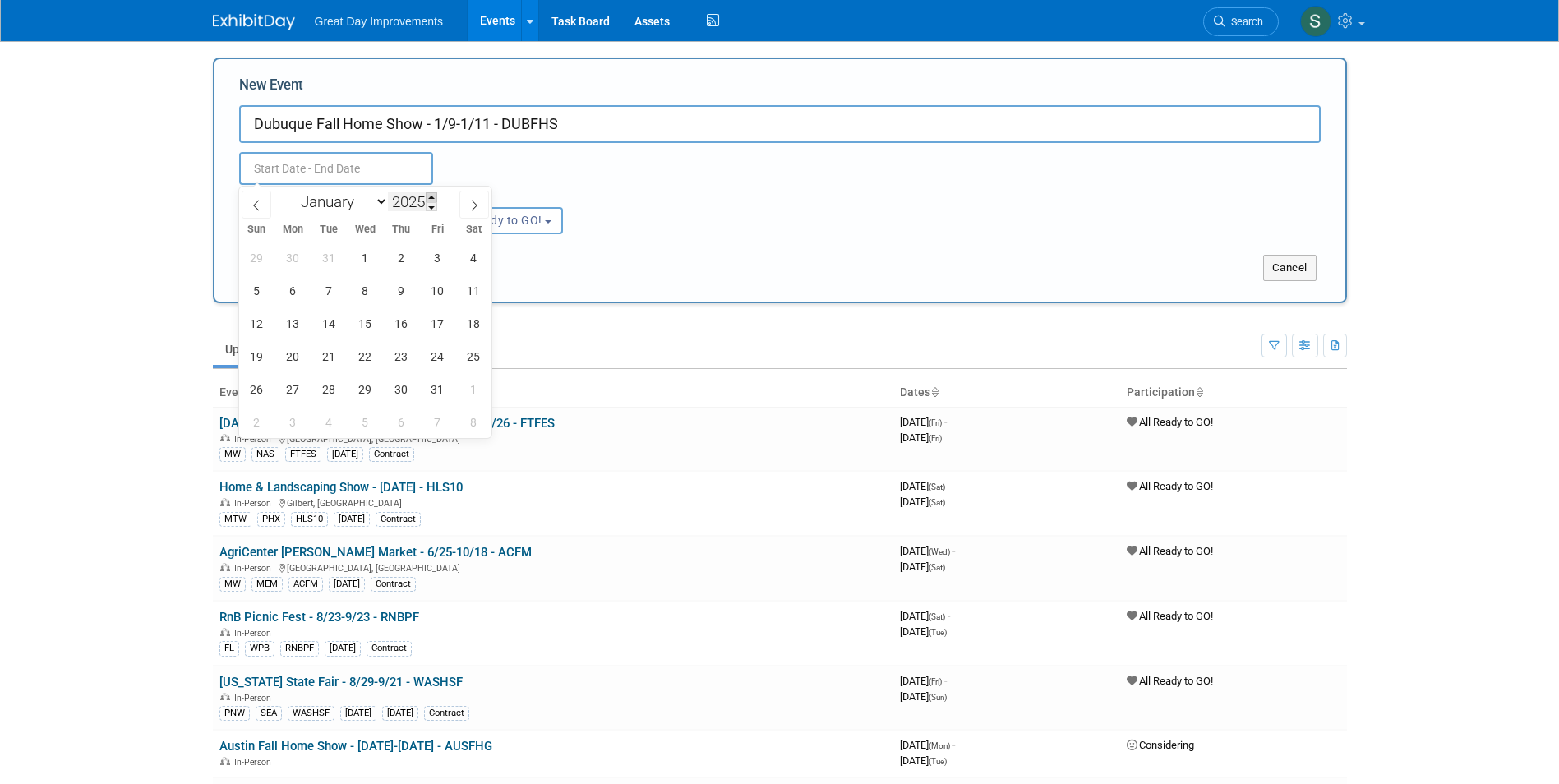
type input "2026"
click at [442, 294] on span "9" at bounding box center [437, 290] width 32 height 32
click at [256, 326] on span "11" at bounding box center [257, 323] width 32 height 32
type input "Jan 9, 2026 to Jan 11, 2026"
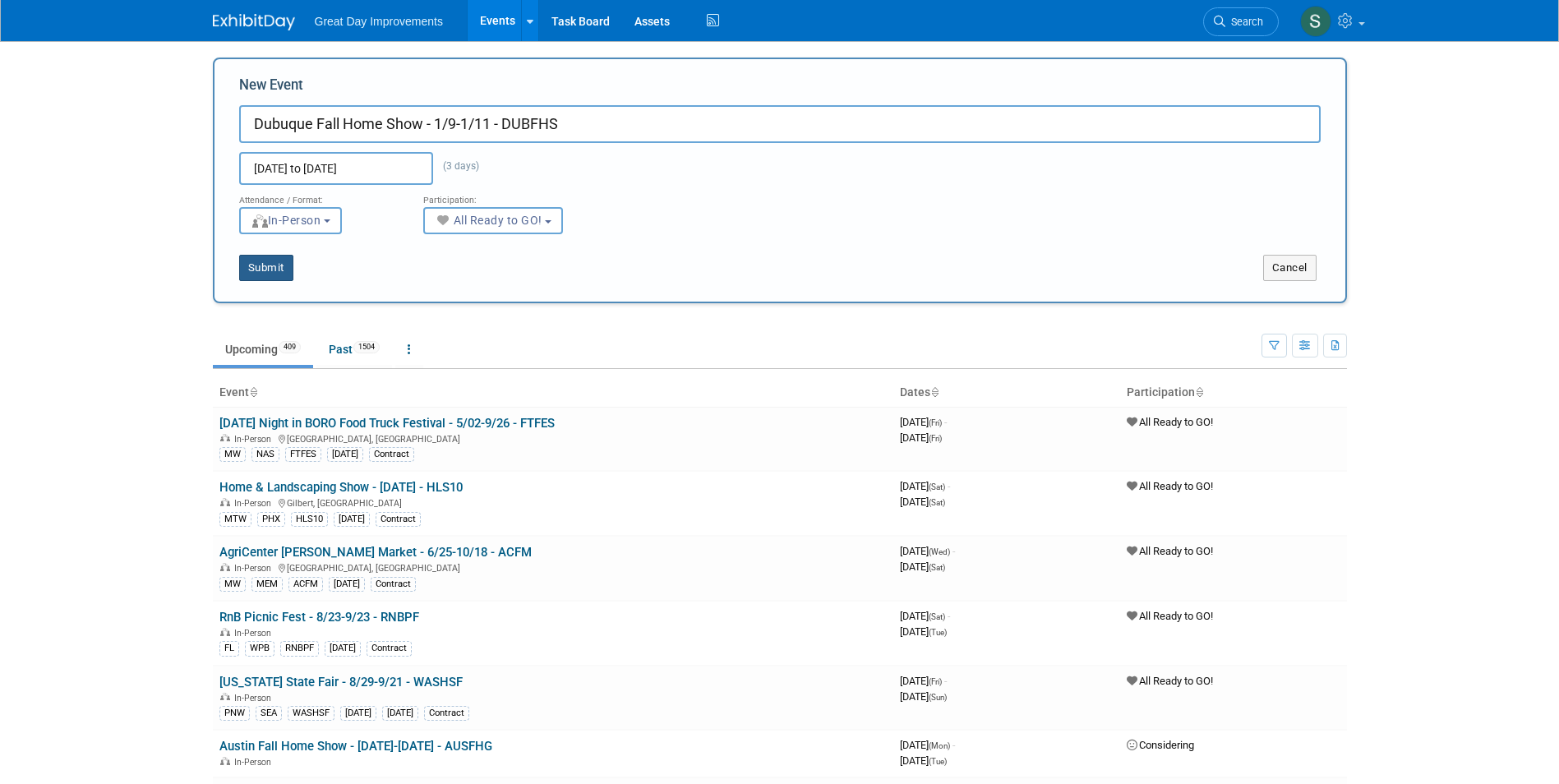
click at [261, 271] on button "Submit" at bounding box center [266, 268] width 55 height 26
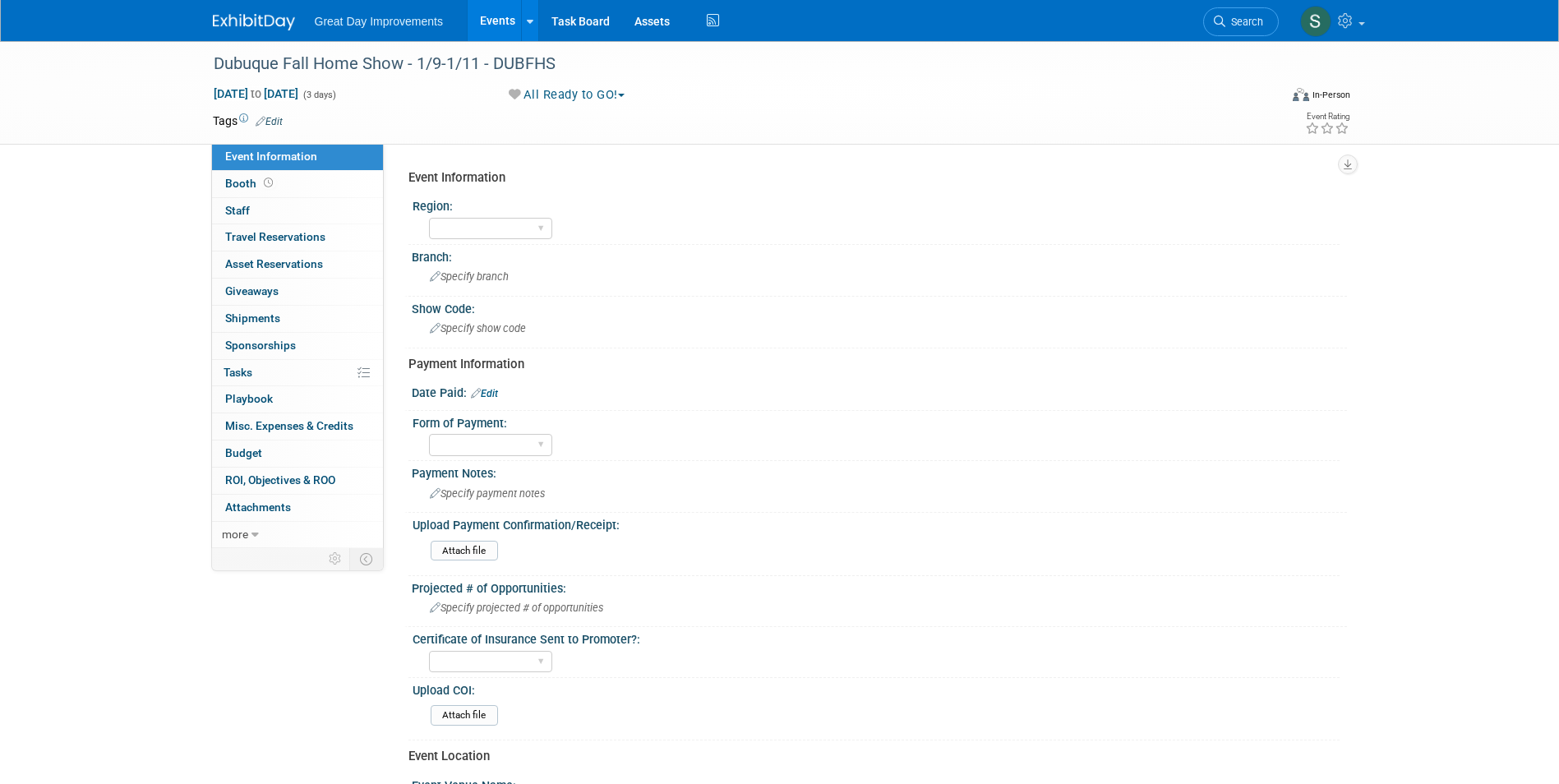
click at [276, 127] on td "Tags Edit" at bounding box center [247, 121] width 70 height 16
click at [276, 120] on link "Edit" at bounding box center [269, 121] width 27 height 11
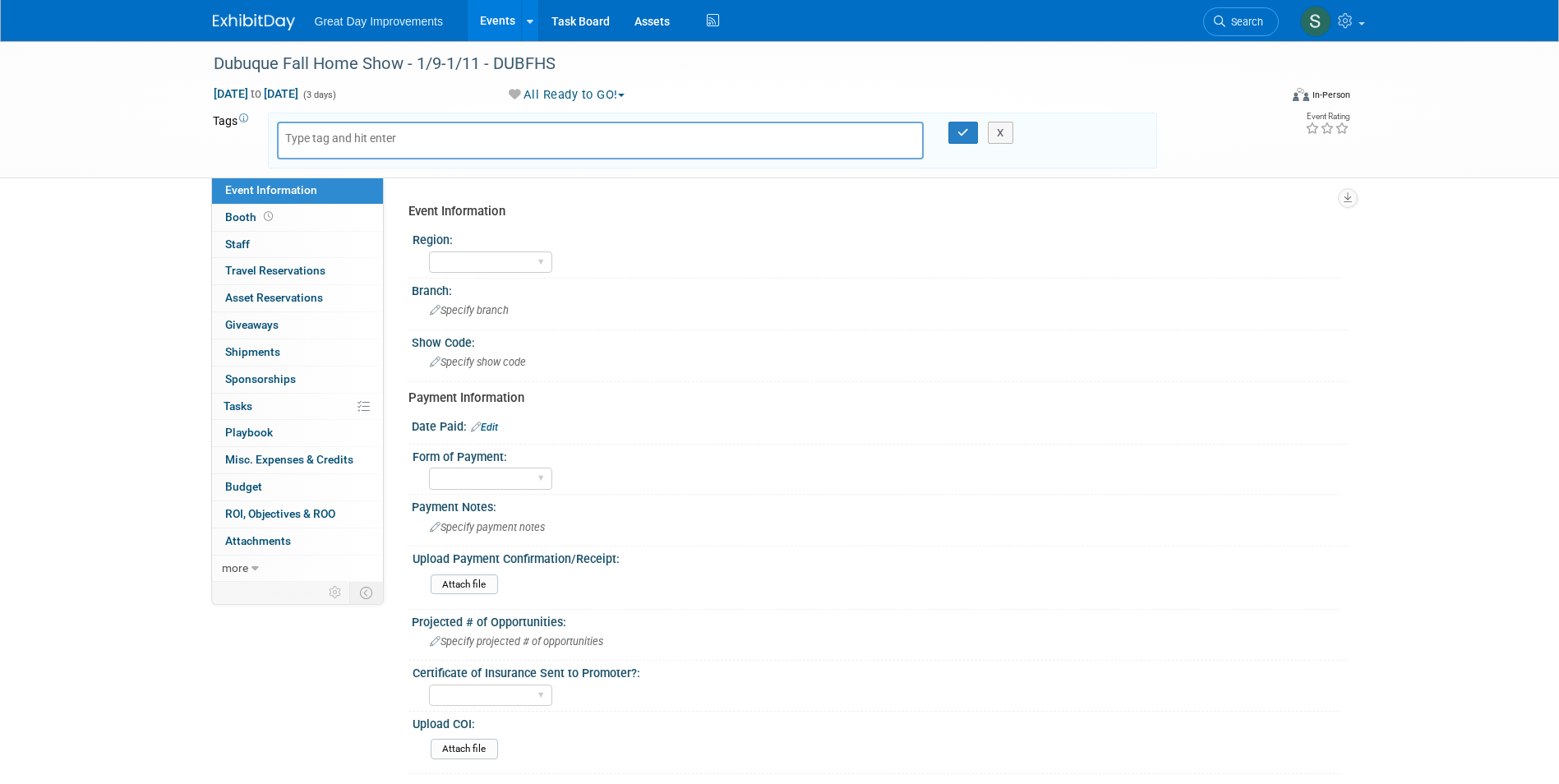
click at [371, 141] on input "text" at bounding box center [351, 138] width 132 height 16
type input "UMW"
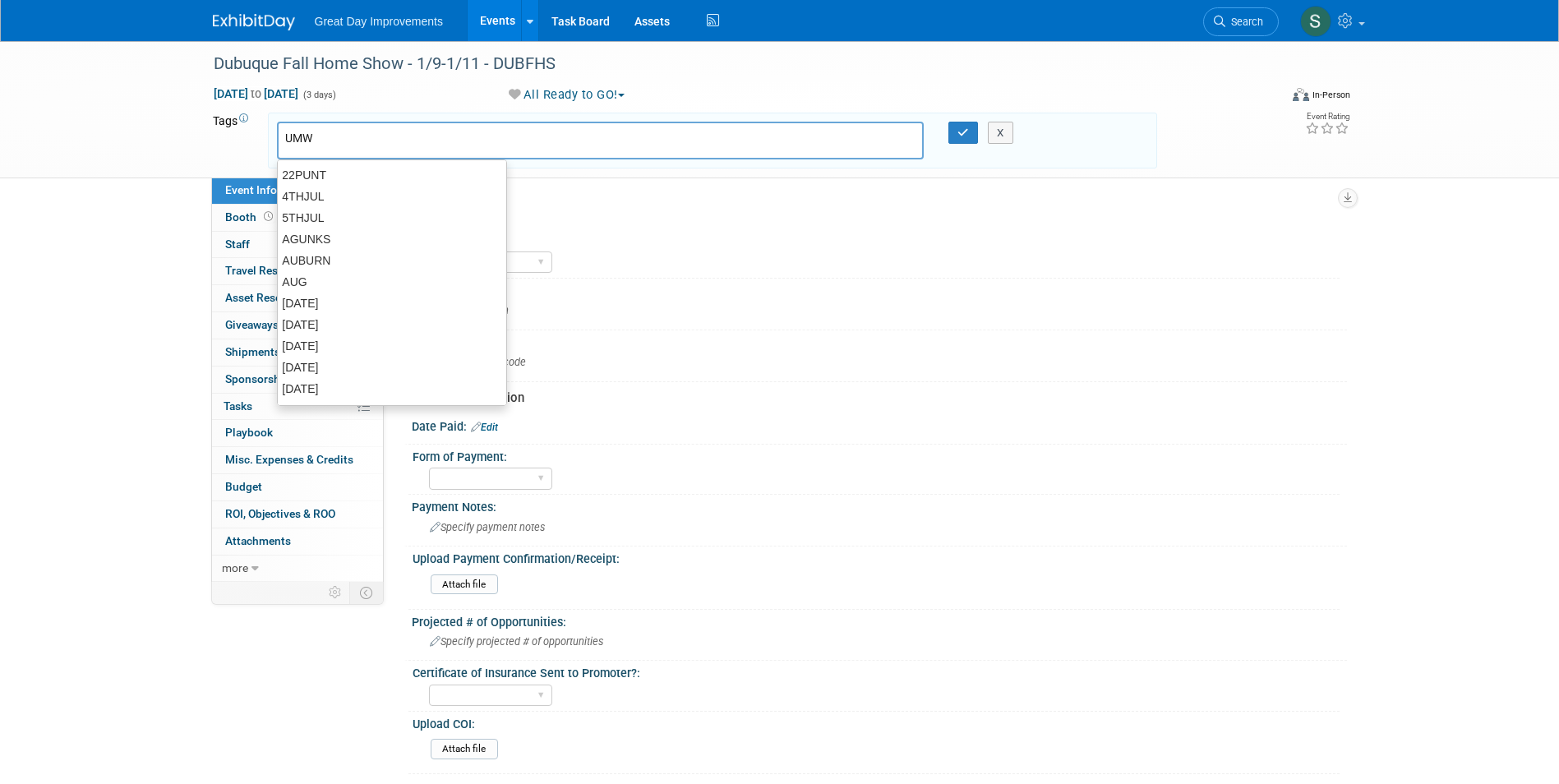
type input "UMW"
type input "CED"
type input "UMW, CED"
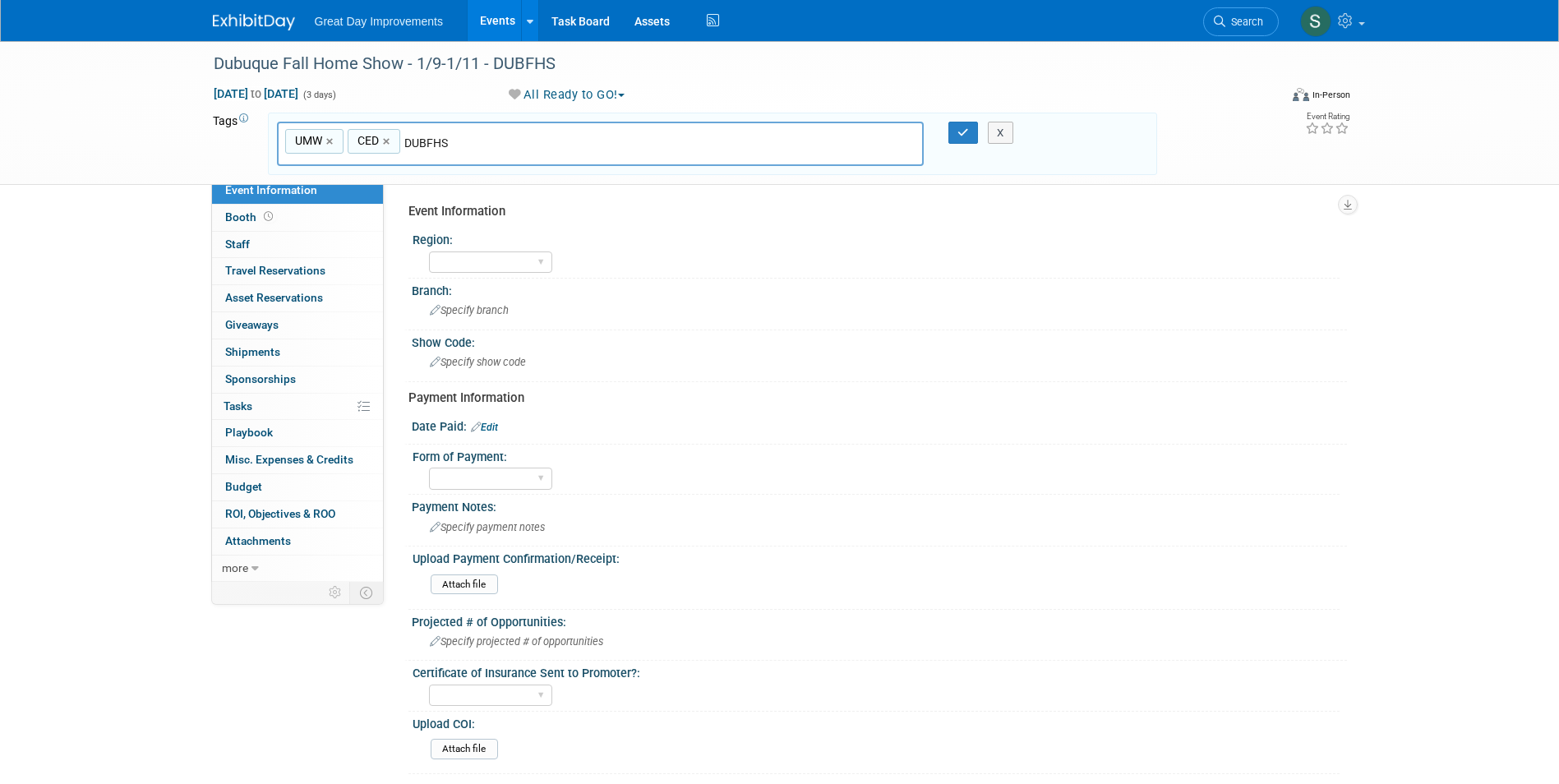
type input "DUBFHS"
type input "UMW, CED, DUBFHS"
type input "[DATE]"
type input "UMW, CED, DUBFHS, JAN26"
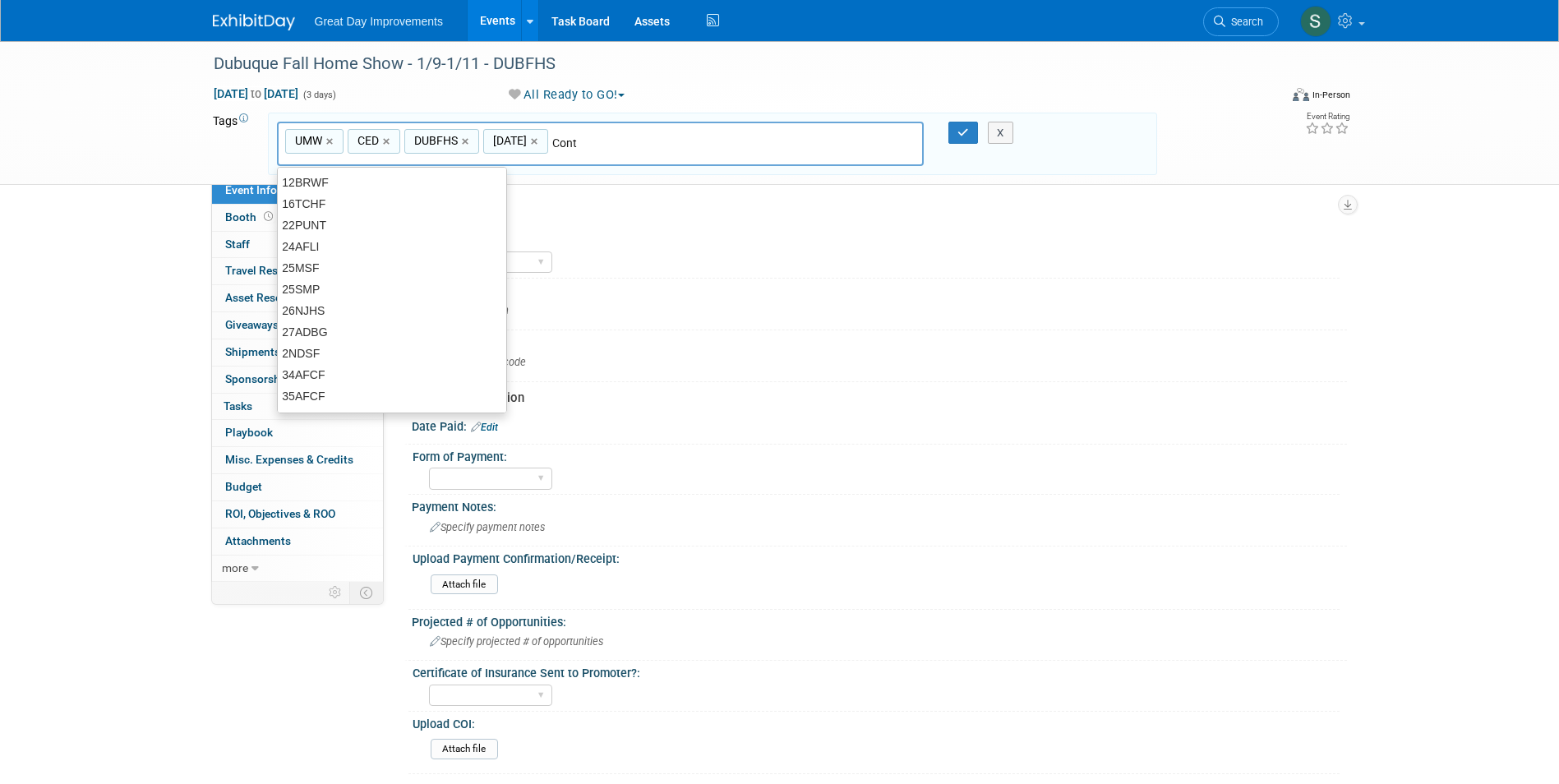
type input "Contr"
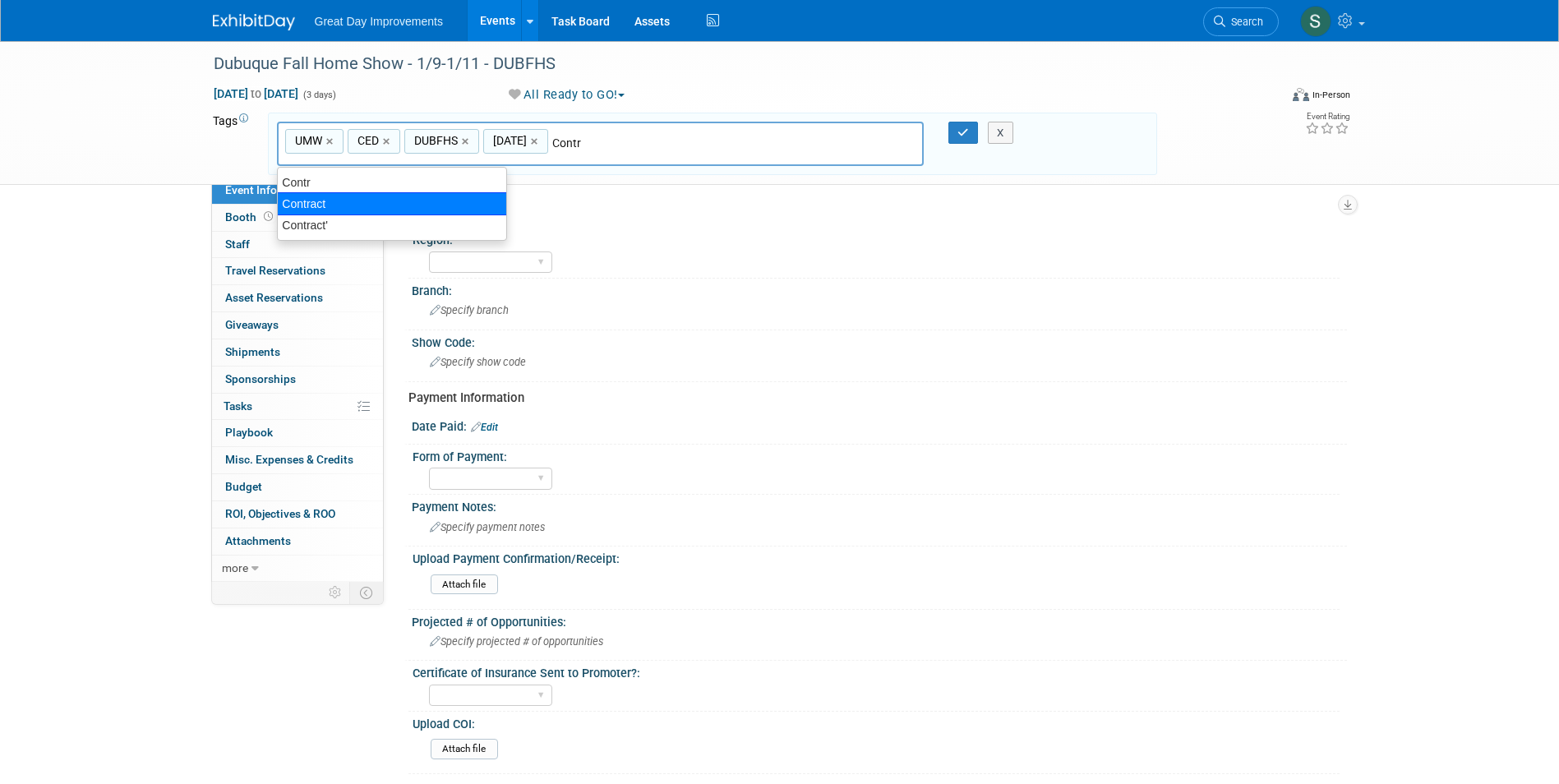
click at [357, 207] on div "Contract" at bounding box center [391, 204] width 230 height 23
type input "UMW, CED, DUBFHS, JAN26, Contract"
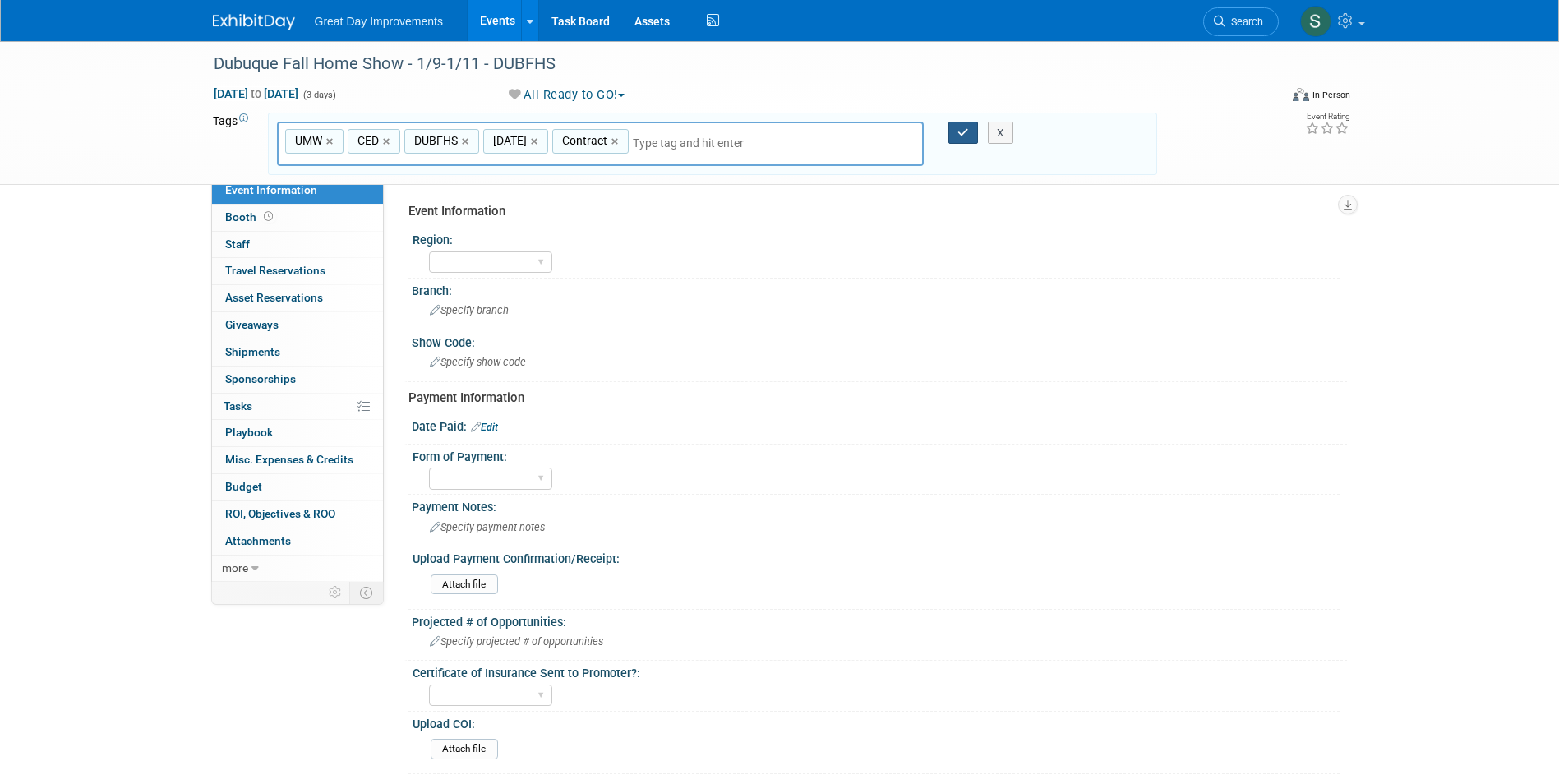
click at [958, 128] on icon "button" at bounding box center [963, 133] width 11 height 10
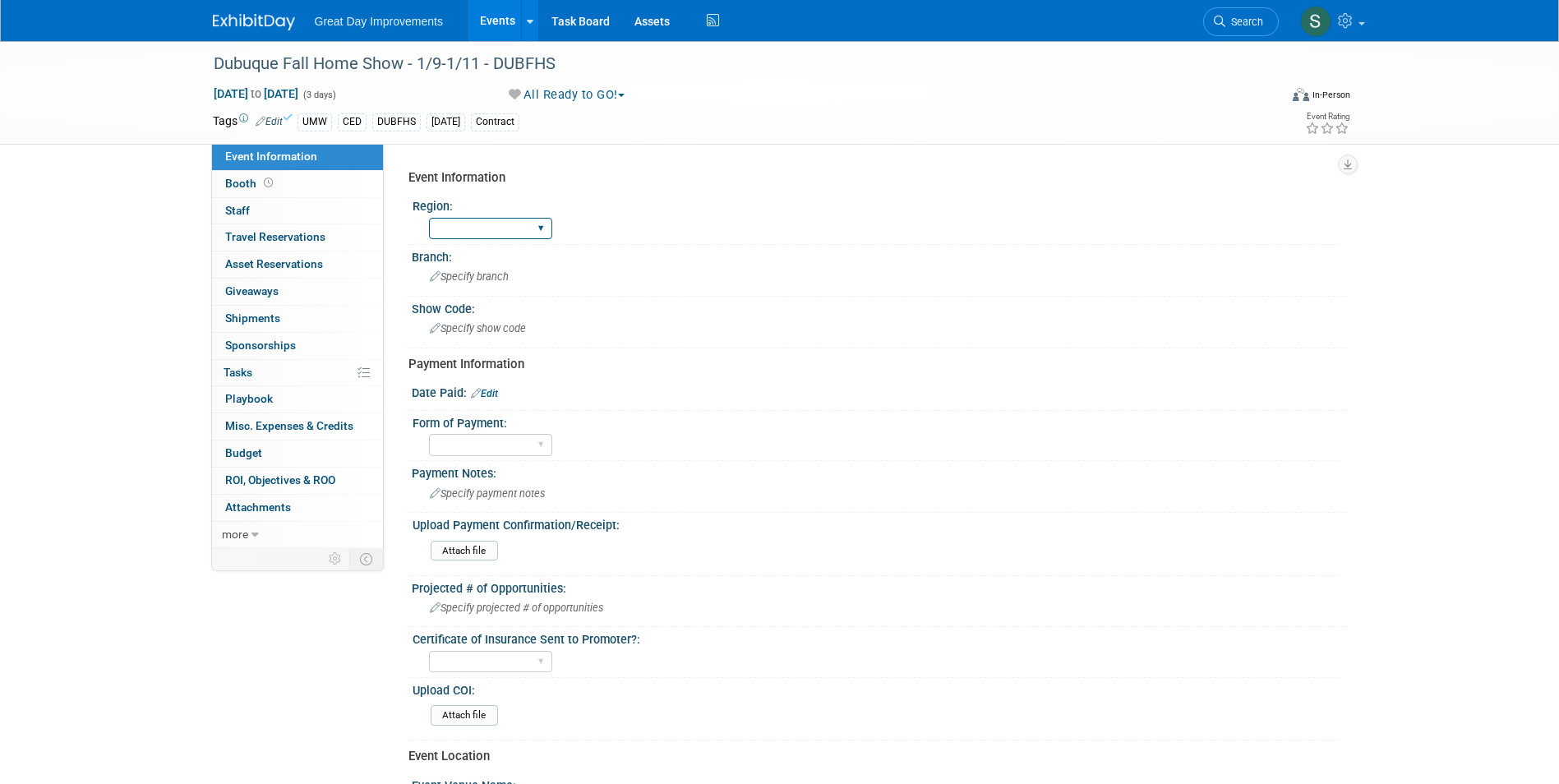
click at [490, 233] on select "GC MA MW MTW NE NEW OV PL PNW SA SE SC UMW FL" at bounding box center [490, 229] width 123 height 23
select select "UMW"
click at [429, 218] on select "GC MA MW MTW NE NEW OV PL PNW SA SE SC UMW FL" at bounding box center [490, 229] width 123 height 23
click at [508, 278] on span "Specify branch" at bounding box center [468, 277] width 79 height 12
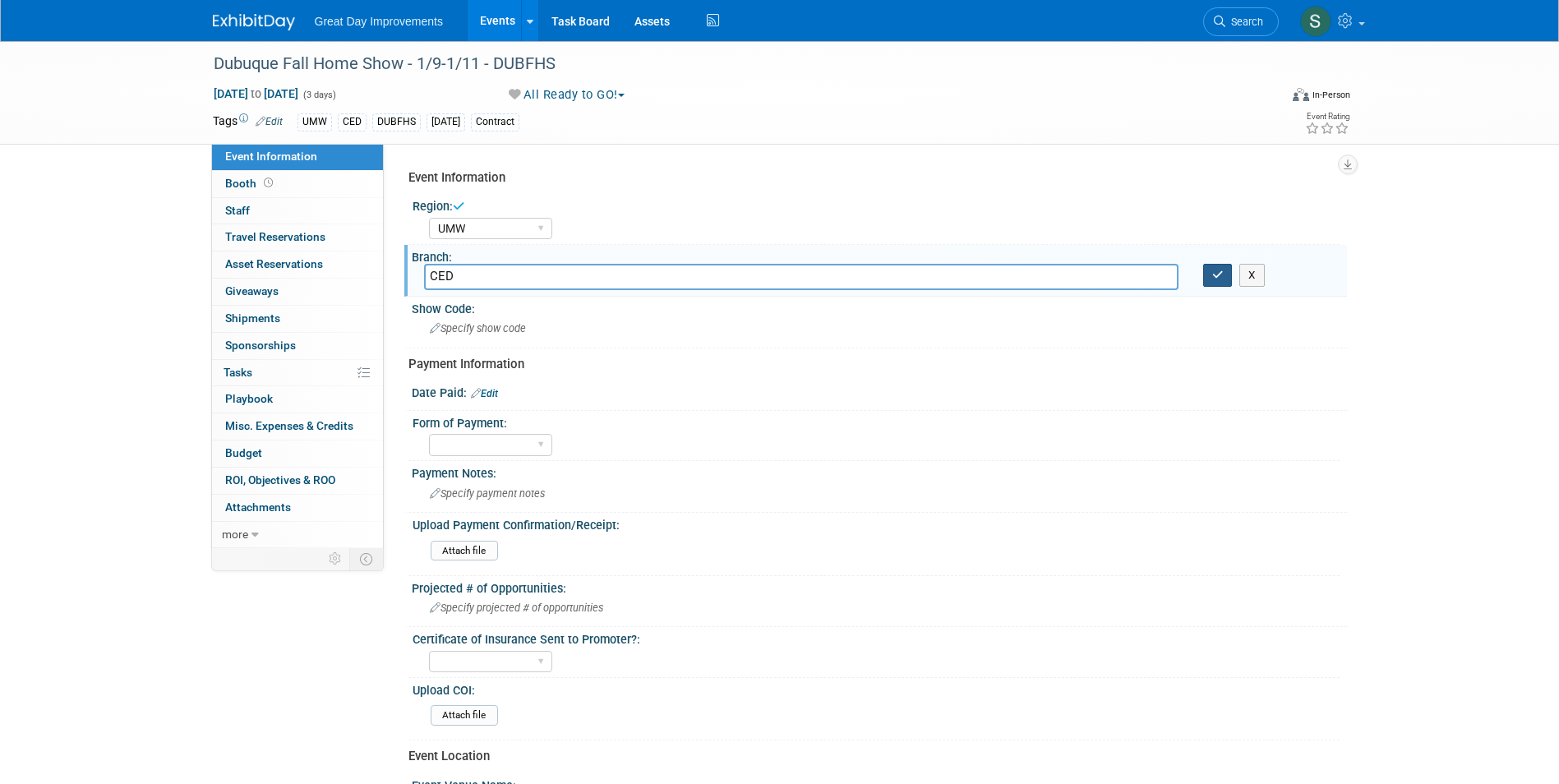
type input "CED"
click at [1213, 268] on button "button" at bounding box center [1218, 275] width 29 height 23
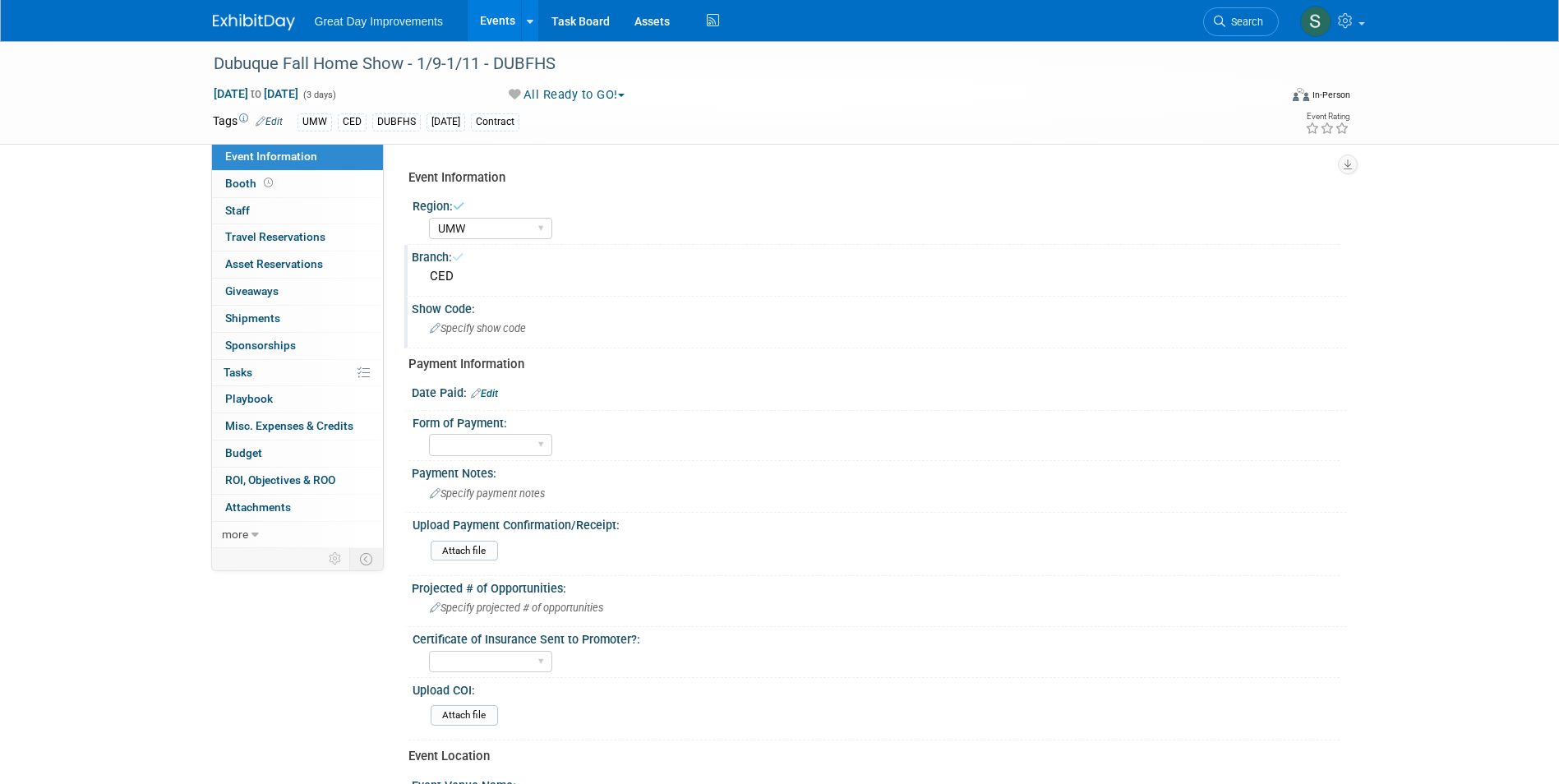
click at [554, 336] on div "Specify show code" at bounding box center [880, 328] width 911 height 25
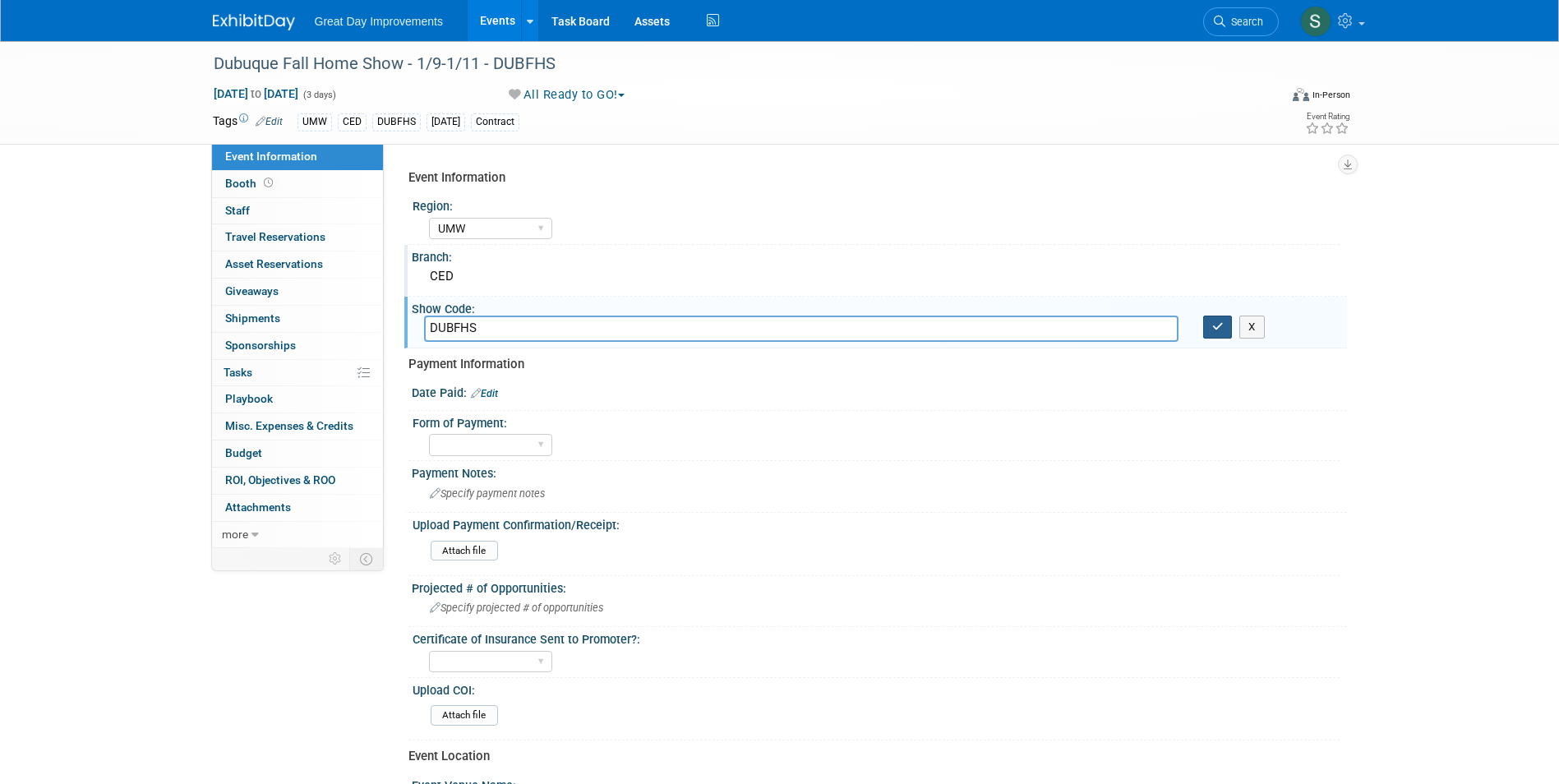
type input "DUBFHS"
drag, startPoint x: 1224, startPoint y: 326, endPoint x: 1183, endPoint y: 325, distance: 41.0
click at [1223, 326] on button "button" at bounding box center [1218, 327] width 29 height 23
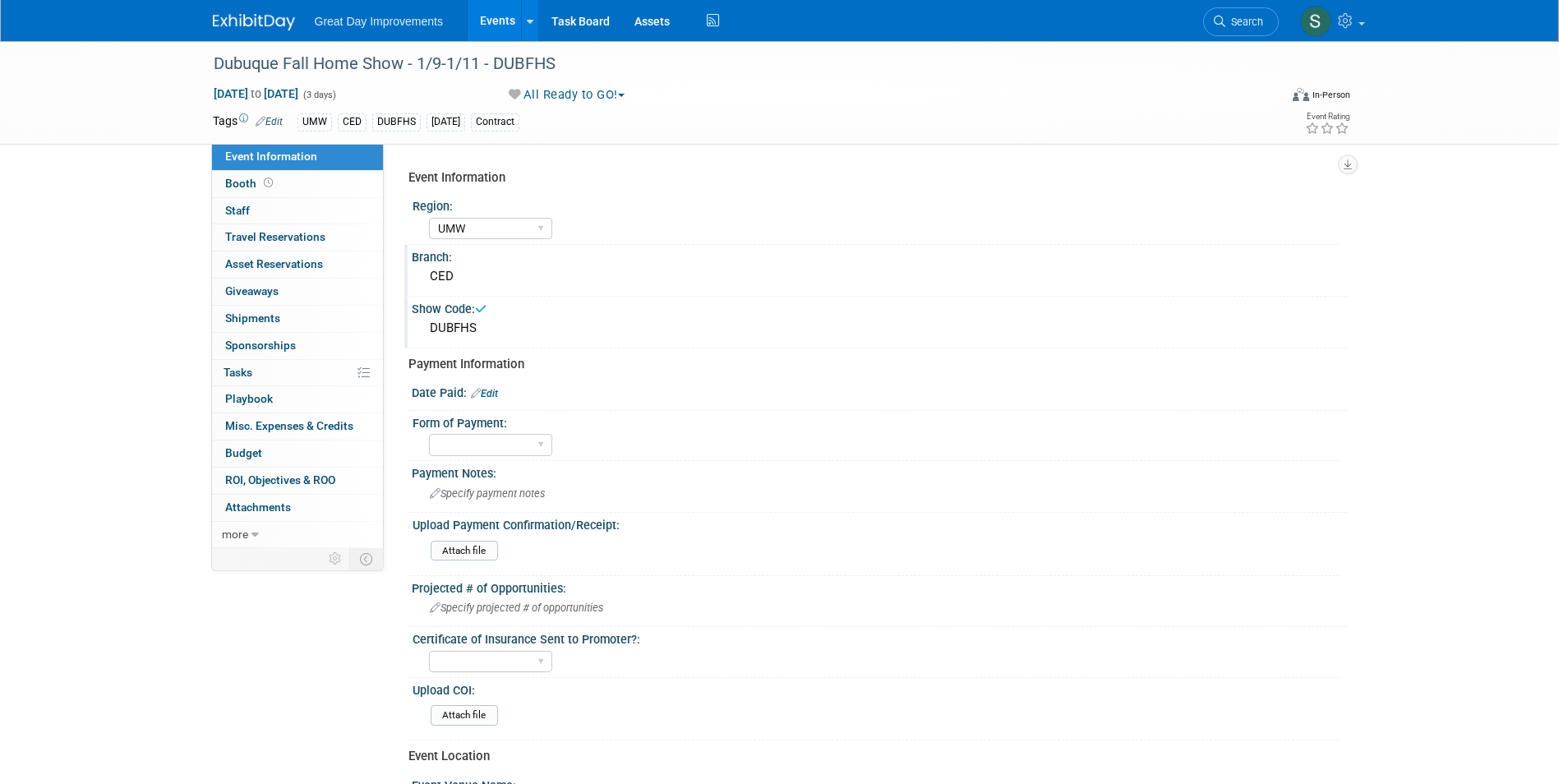
click at [498, 397] on link "Edit" at bounding box center [484, 393] width 27 height 11
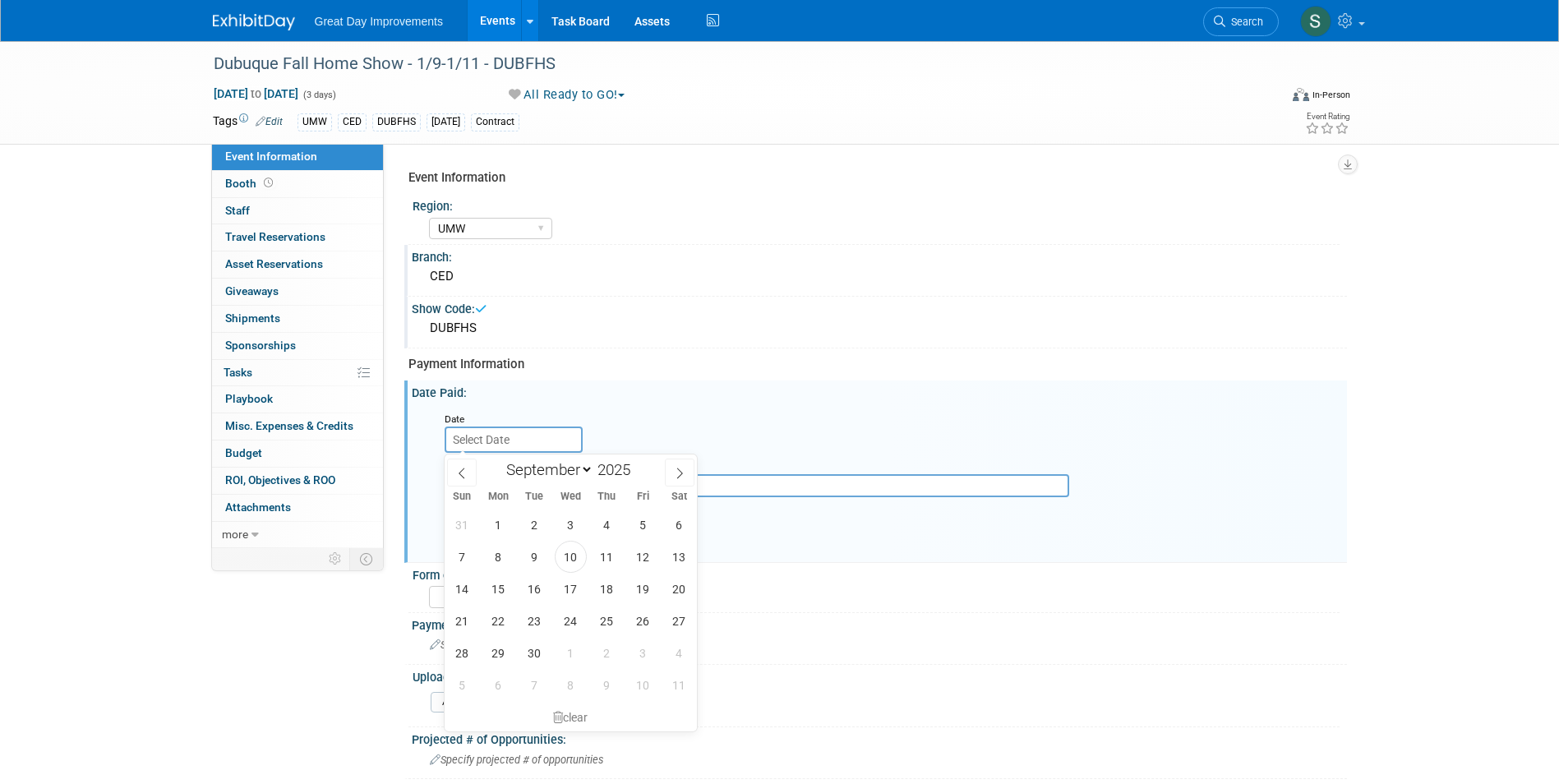
click at [508, 428] on input "text" at bounding box center [513, 440] width 138 height 26
click at [461, 477] on icon at bounding box center [462, 473] width 11 height 11
click at [460, 467] on icon at bounding box center [462, 473] width 11 height 11
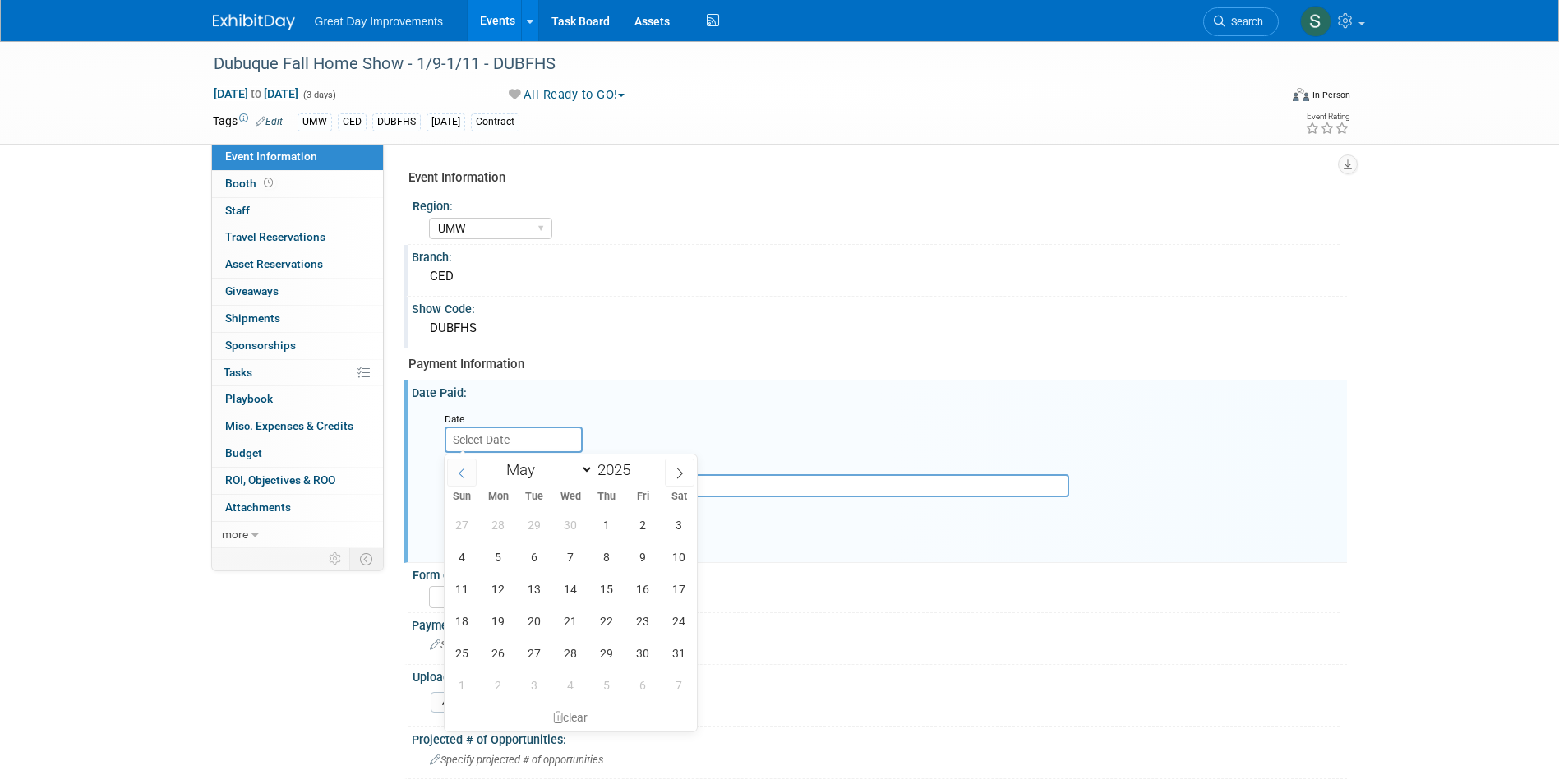
click at [460, 467] on icon at bounding box center [462, 473] width 11 height 11
select select "1"
click at [539, 557] on span "4" at bounding box center [534, 556] width 32 height 32
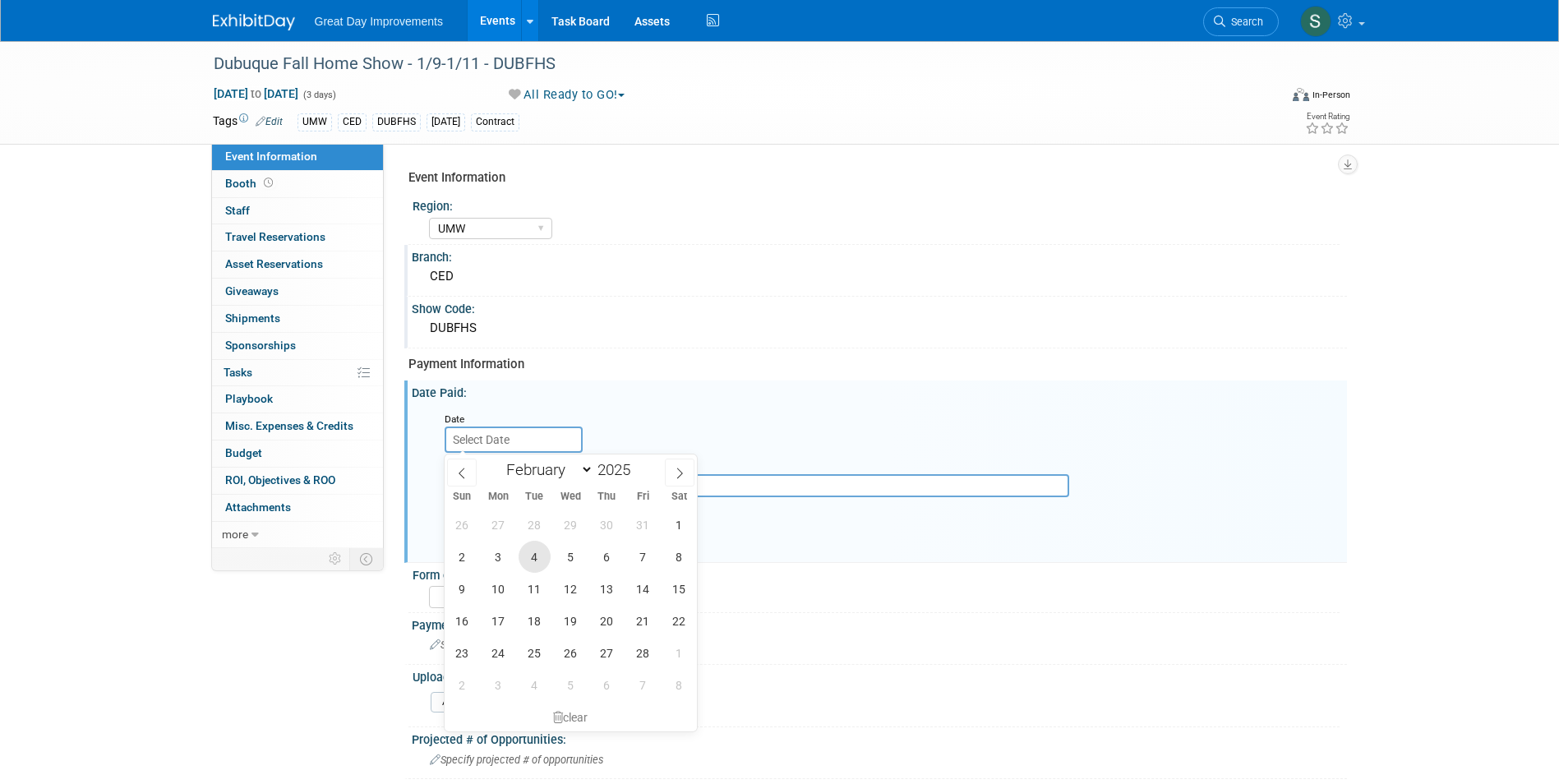
type input "Feb 4, 2025"
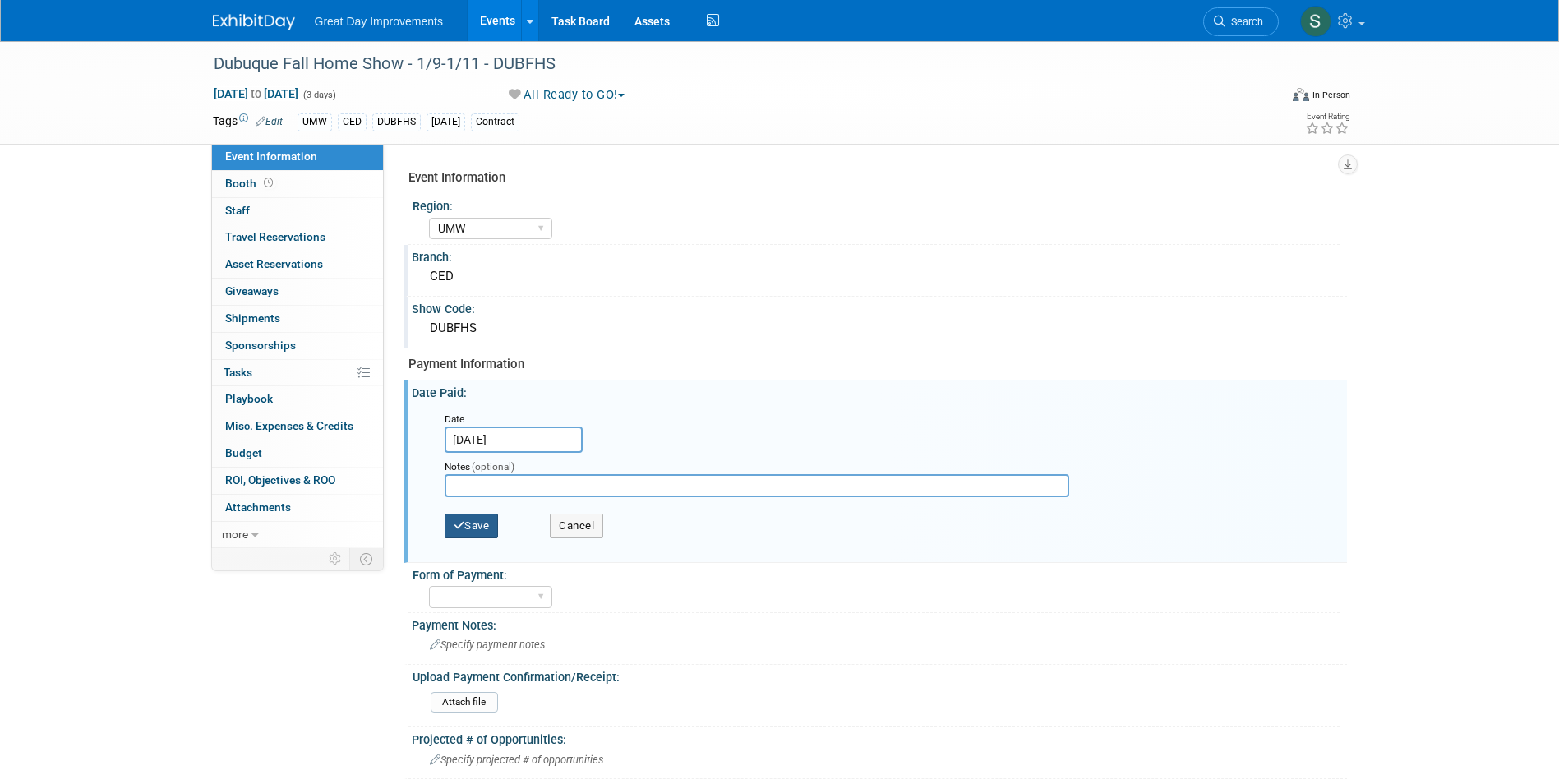
click at [476, 527] on button "Save" at bounding box center [471, 526] width 55 height 24
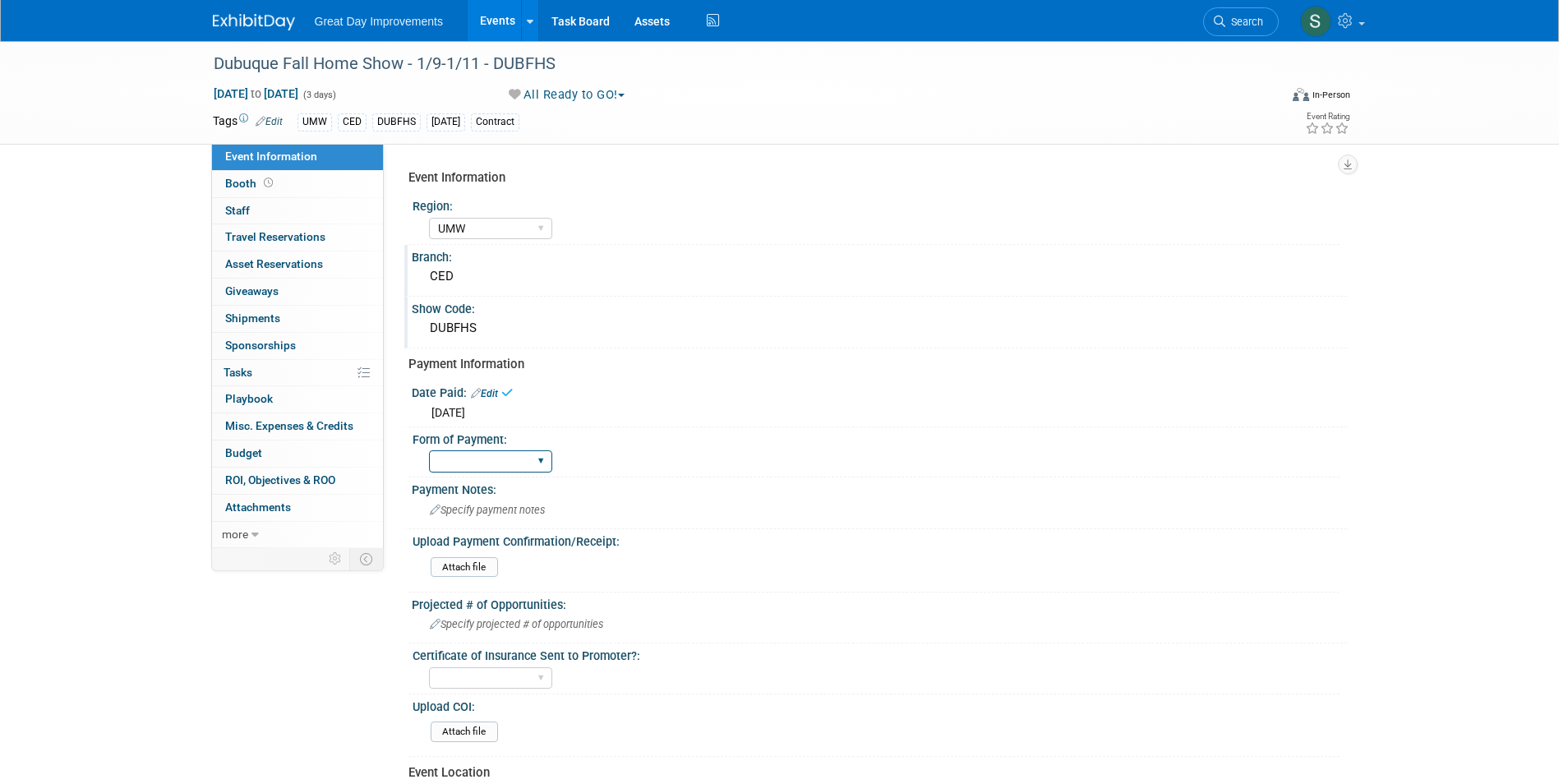
click at [487, 460] on select "Paid via CC Check Requested Pay at the Gate Other" at bounding box center [490, 461] width 123 height 23
select select "Paid via CC"
click at [429, 450] on select "Paid via CC Check Requested Pay at the Gate Other" at bounding box center [490, 461] width 123 height 23
click at [244, 22] on img at bounding box center [253, 22] width 82 height 16
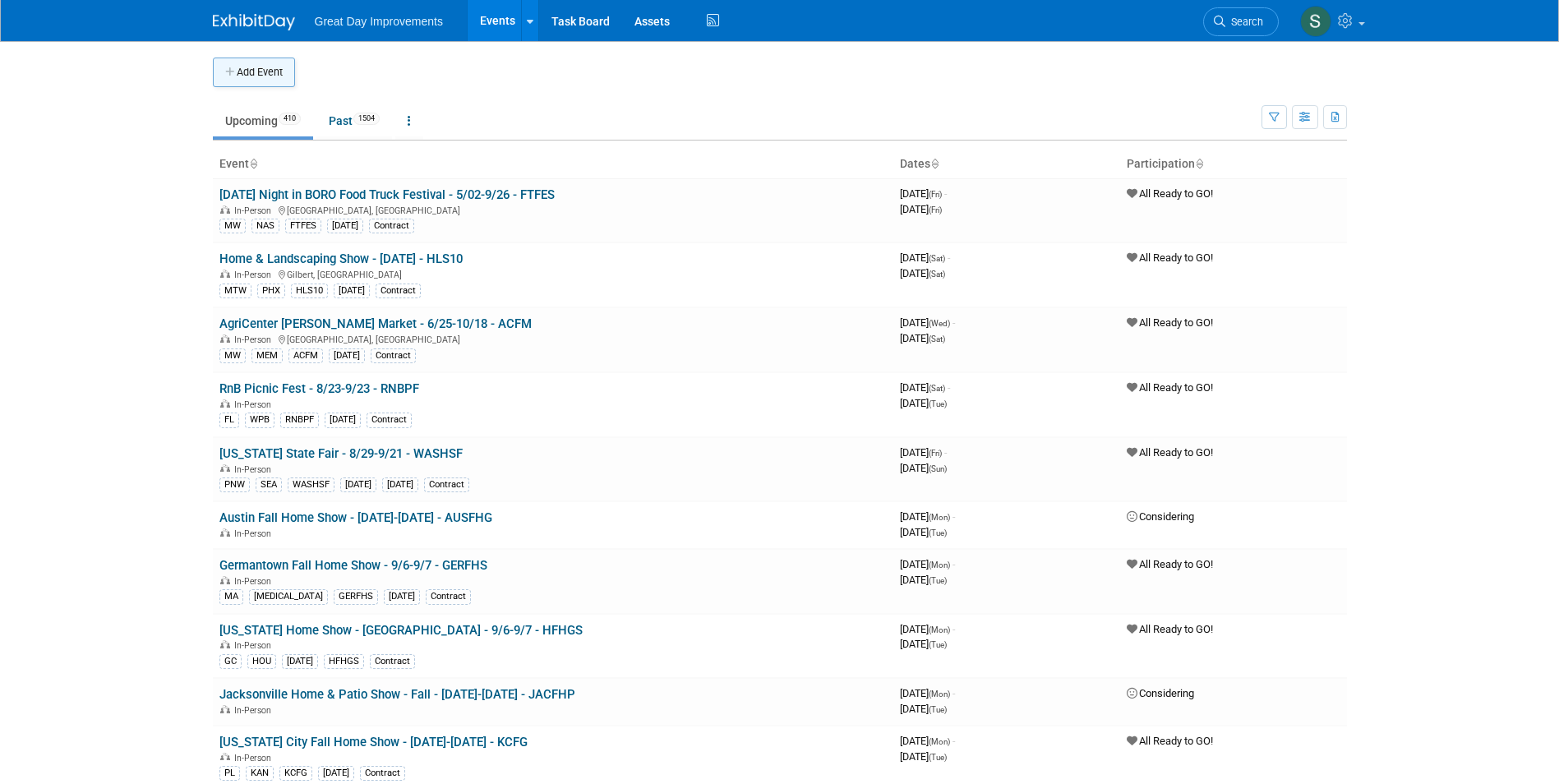
click at [256, 77] on button "Add Event" at bounding box center [253, 72] width 82 height 29
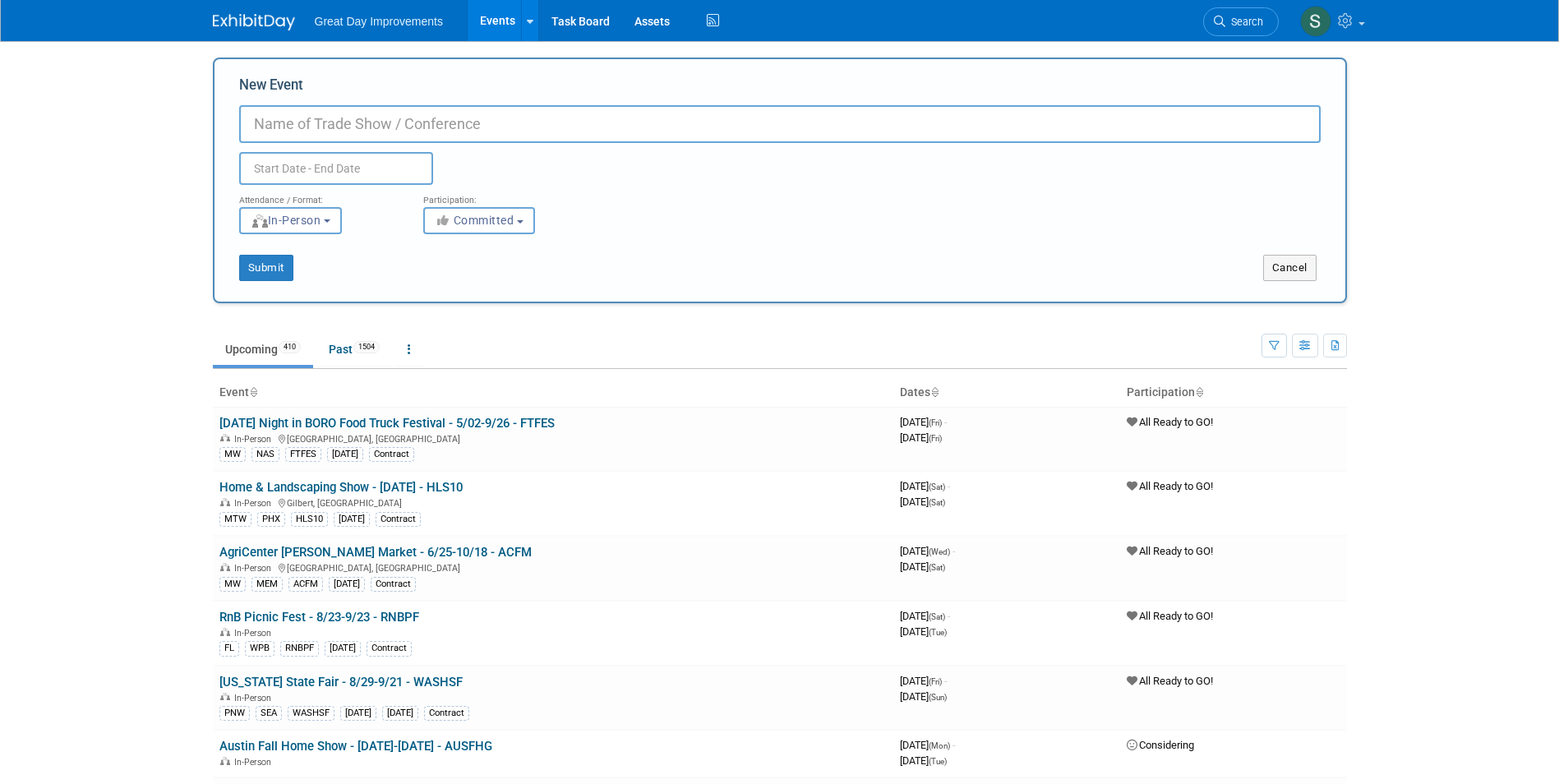
paste input "Dubuque Fall Home Show"
click at [527, 119] on input "Dubuque Fall Home Show" at bounding box center [780, 124] width 1082 height 38
type input "Dubuque Fall Home Show - 5/8-5/10 - DBQFHS"
click at [488, 233] on button "Committed" at bounding box center [479, 220] width 112 height 27
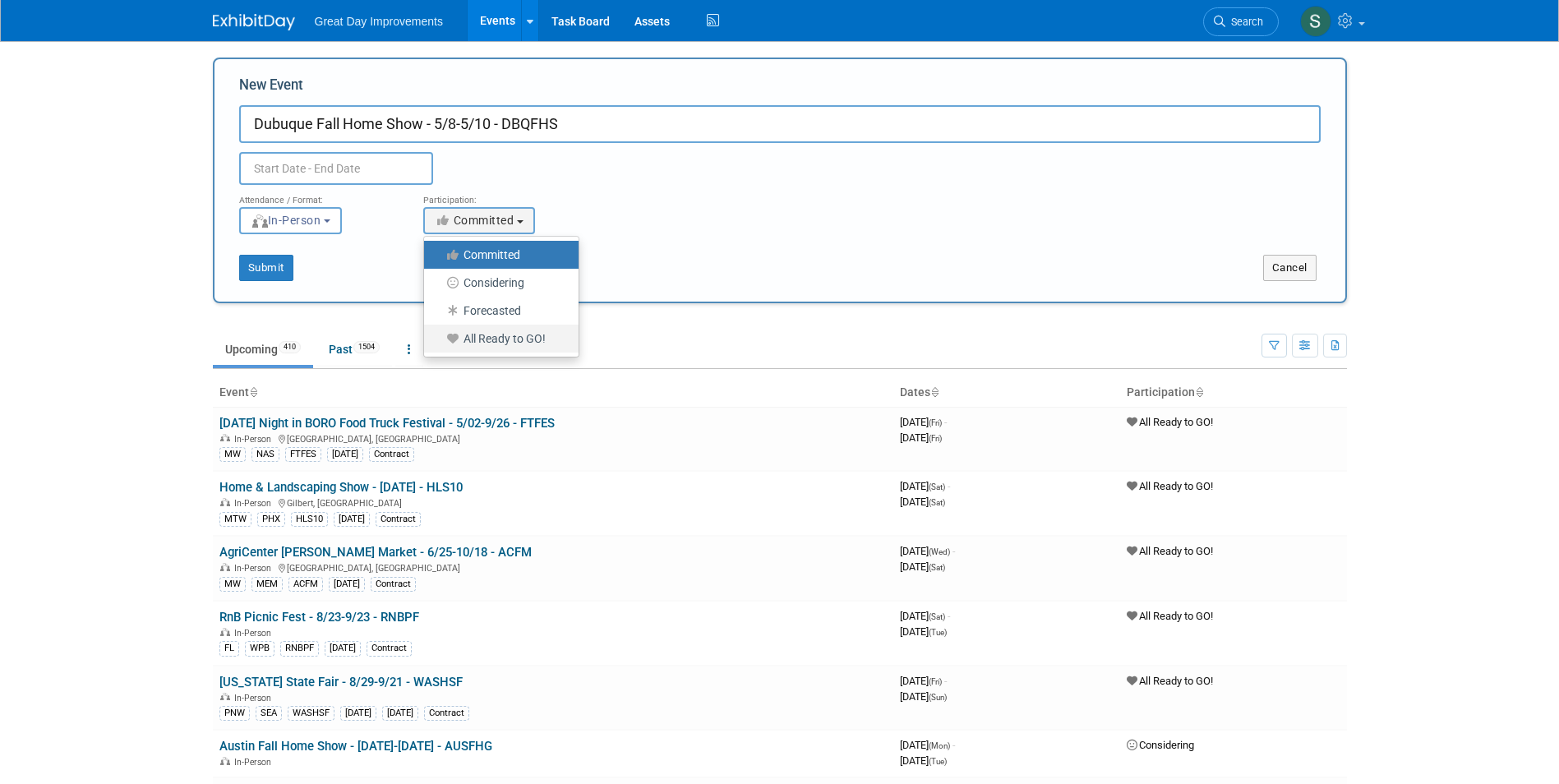
drag, startPoint x: 506, startPoint y: 341, endPoint x: 487, endPoint y: 308, distance: 38.1
click at [507, 341] on label "All Ready to GO!" at bounding box center [497, 338] width 130 height 22
click at [439, 341] on input "All Ready to GO!" at bounding box center [434, 339] width 10 height 10
select select "102"
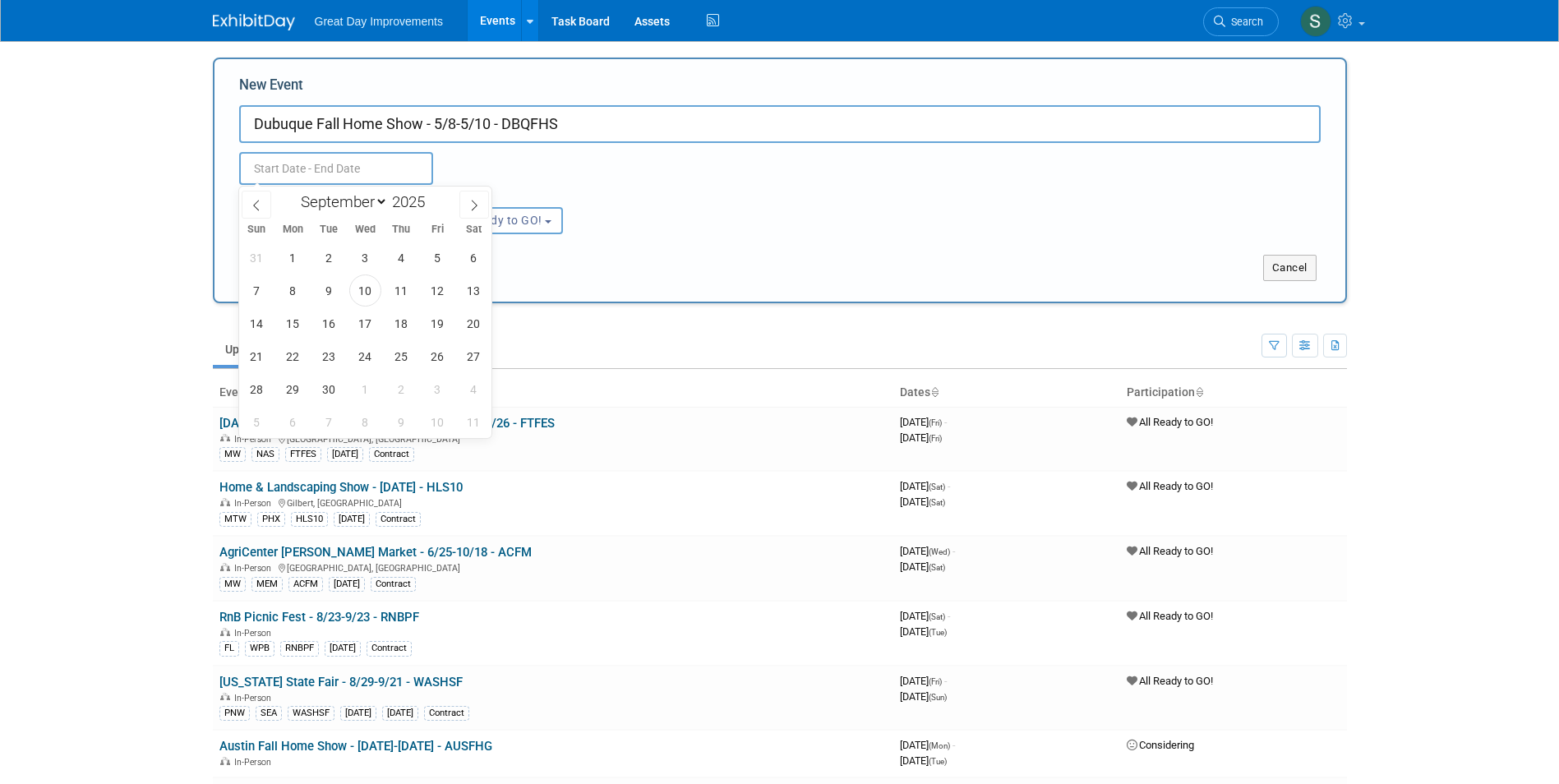
click at [352, 173] on input "text" at bounding box center [337, 168] width 194 height 33
click at [348, 204] on select "January February March April May June July August September October November De…" at bounding box center [340, 202] width 95 height 21
select select "4"
click at [293, 192] on select "January February March April May June July August September October November De…" at bounding box center [340, 202] width 95 height 21
click at [436, 198] on span at bounding box center [431, 197] width 11 height 10
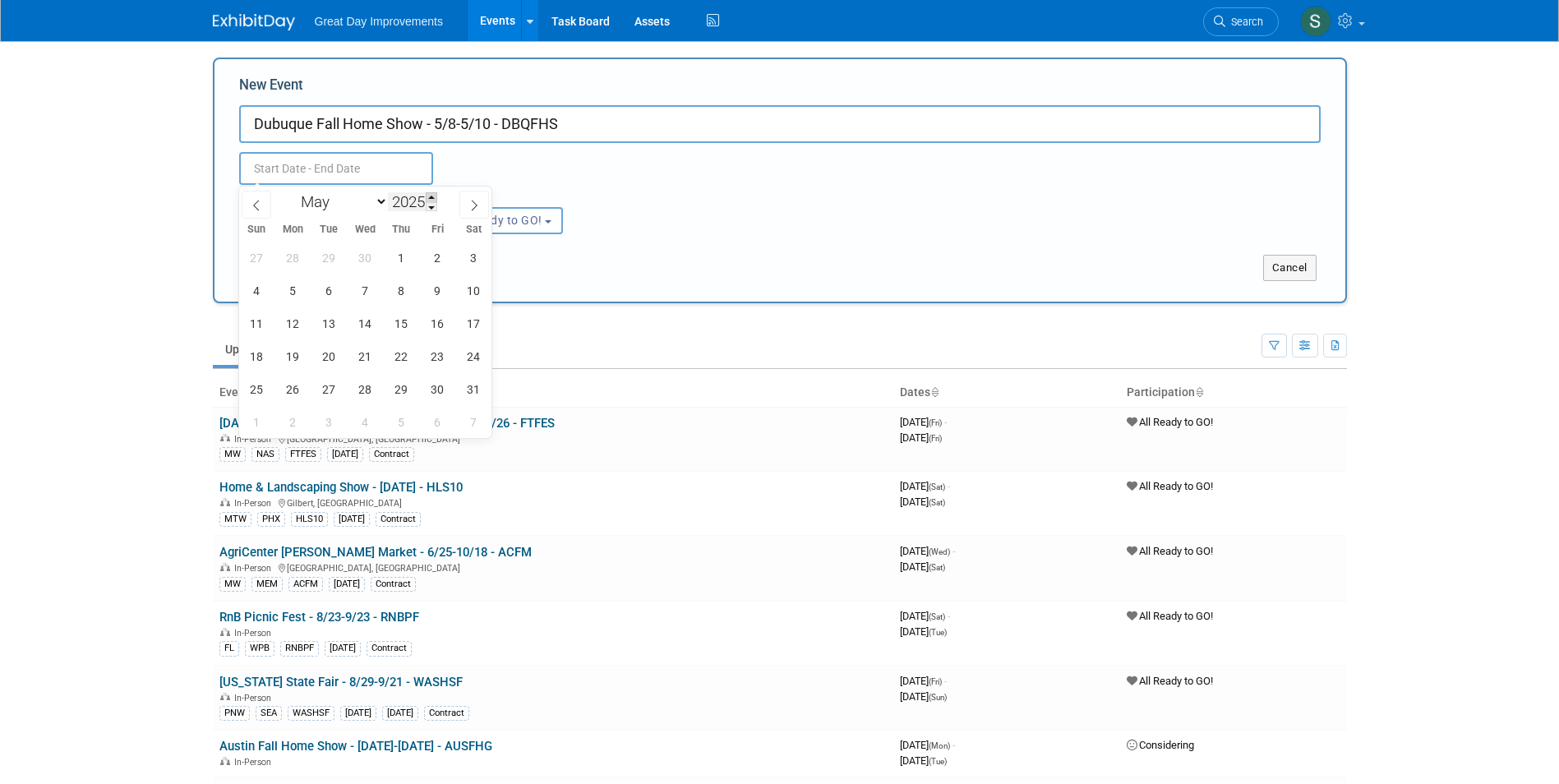
type input "2026"
click at [439, 298] on span "8" at bounding box center [437, 290] width 32 height 32
click at [271, 329] on span "10" at bounding box center [257, 323] width 32 height 32
type input "[DATE] to [DATE]"
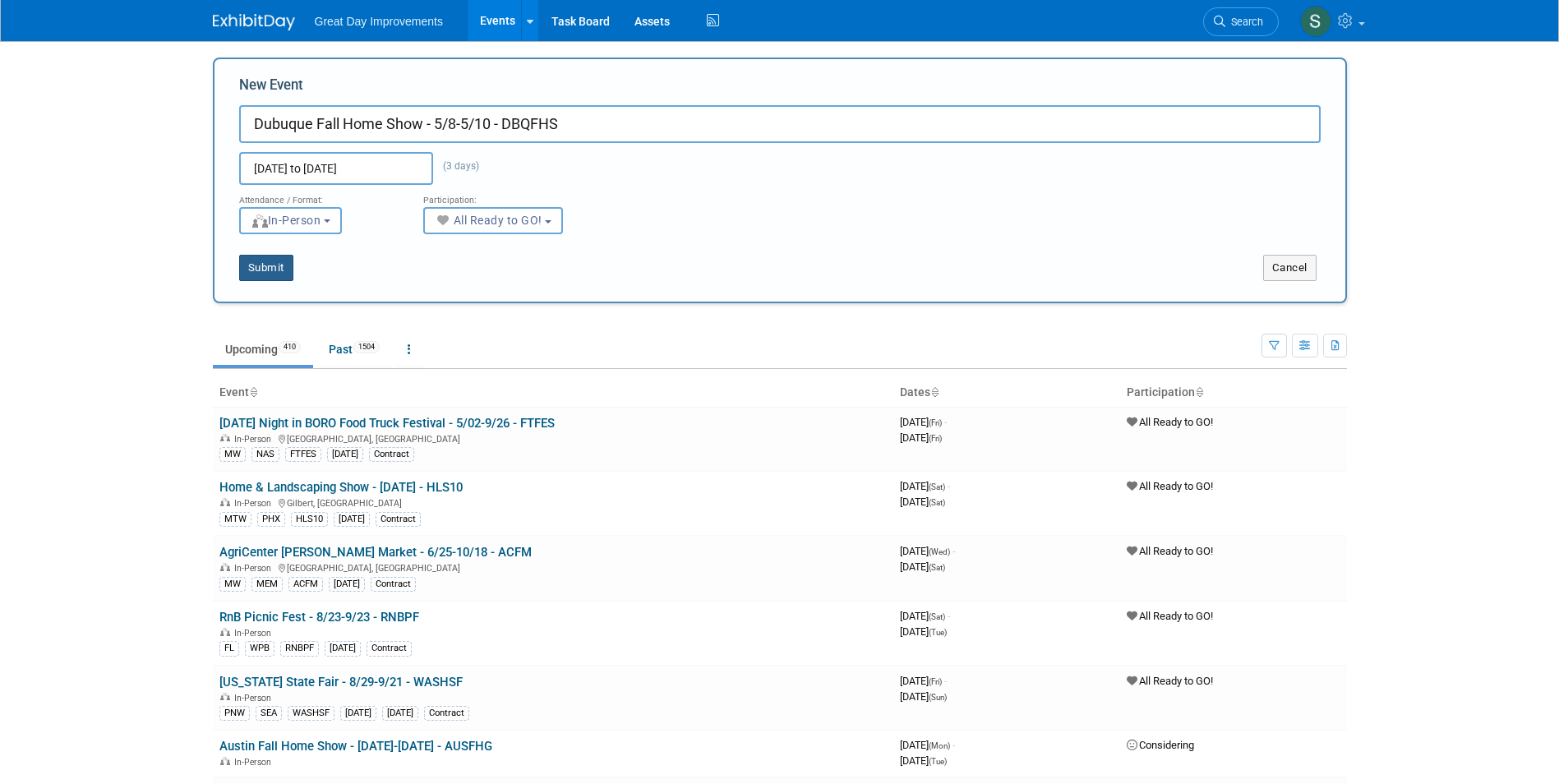
click at [277, 265] on button "Submit" at bounding box center [266, 268] width 55 height 26
type input "Dubuque Fall Home Show - 5/8-5/10 - DBQFHS"
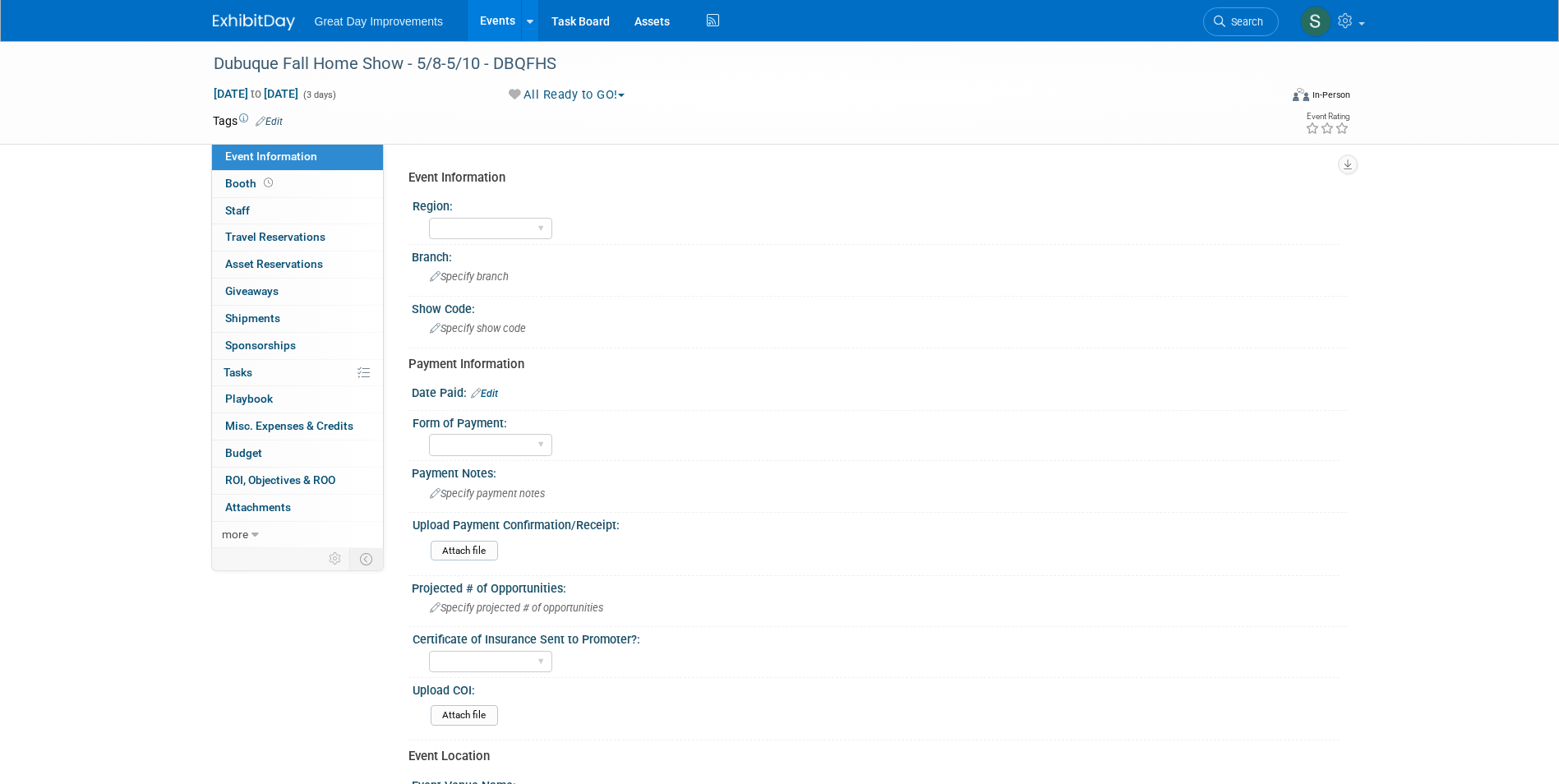
click at [270, 120] on link "Edit" at bounding box center [269, 121] width 27 height 11
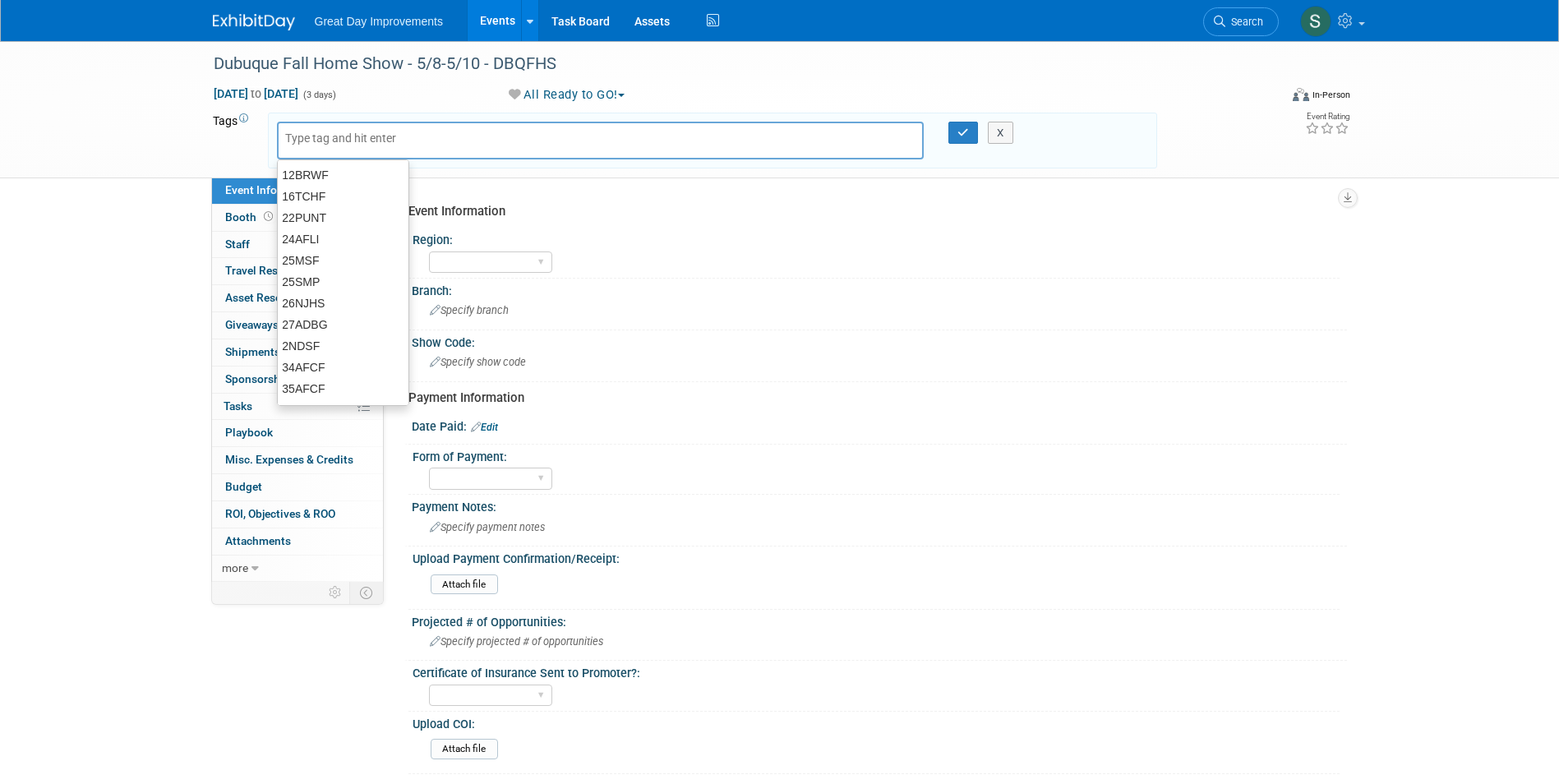
click at [290, 137] on input "text" at bounding box center [351, 138] width 132 height 16
type input "UMW"
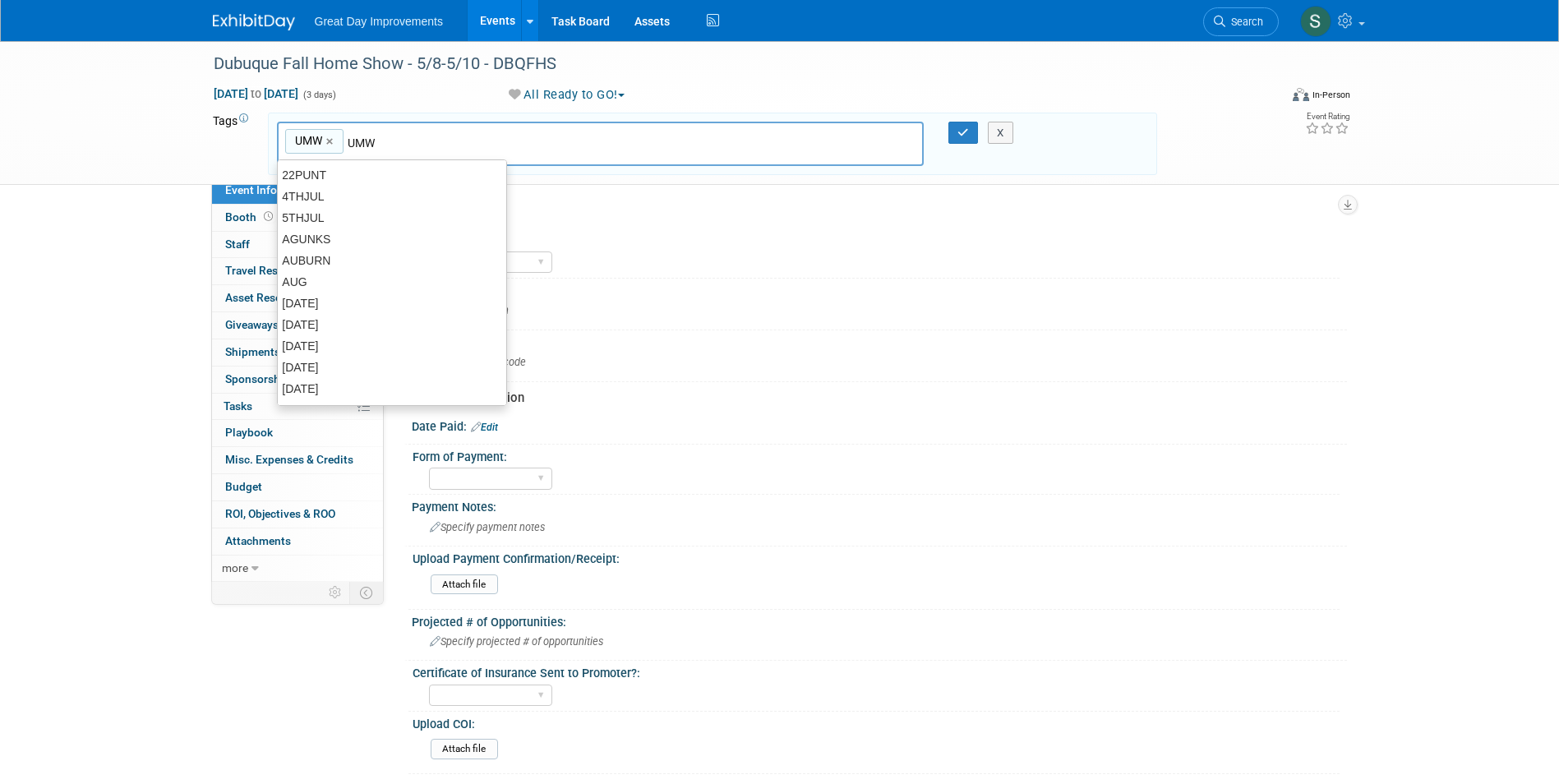
type input "UMW"
type input "CED"
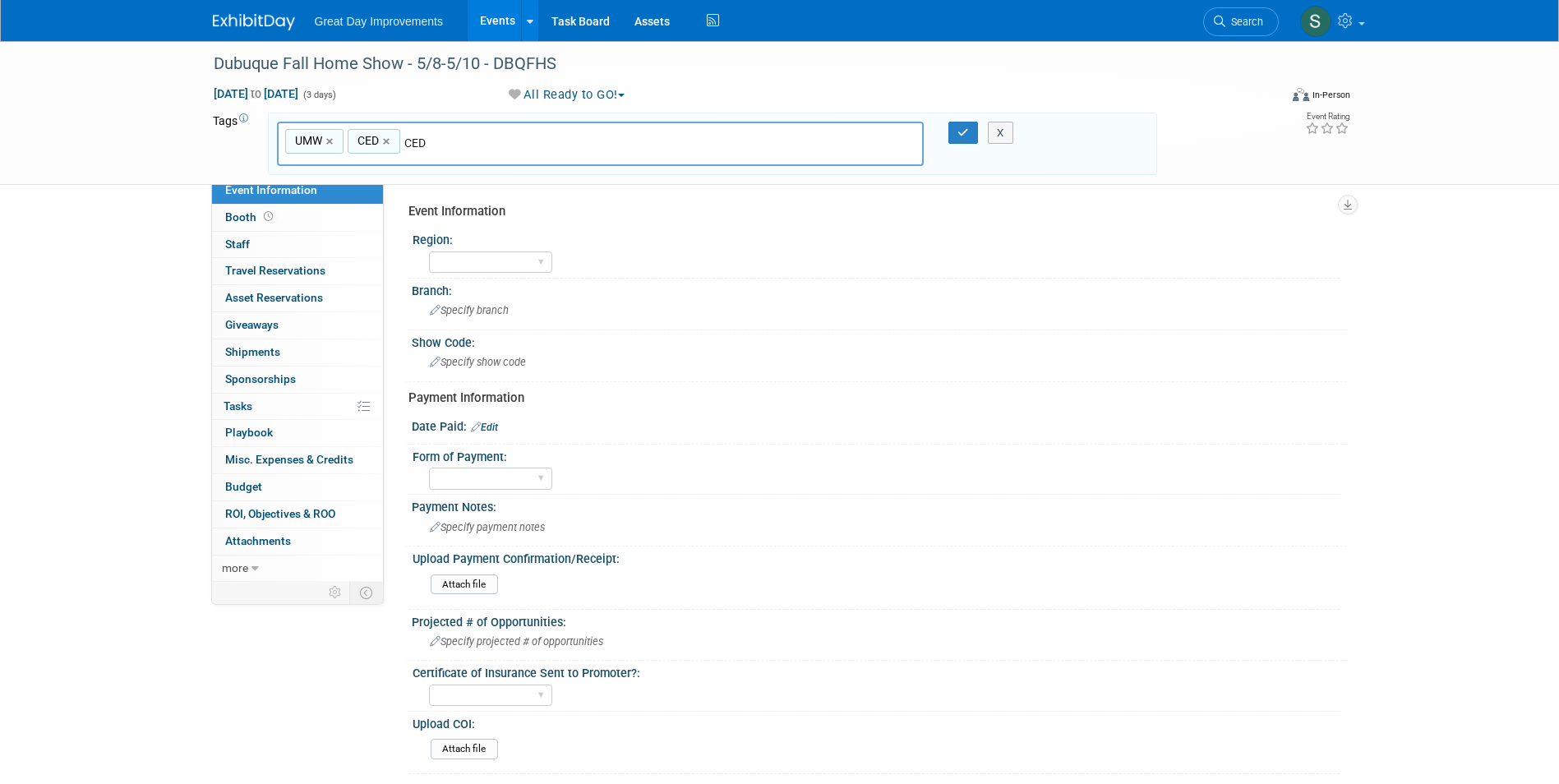
type input "UMW, CED"
type input "DBQFHS"
type input "UMW, CED, DBQFHS"
type input "MAY269"
type input "UMW, CED, DBQFHS, MAY269"
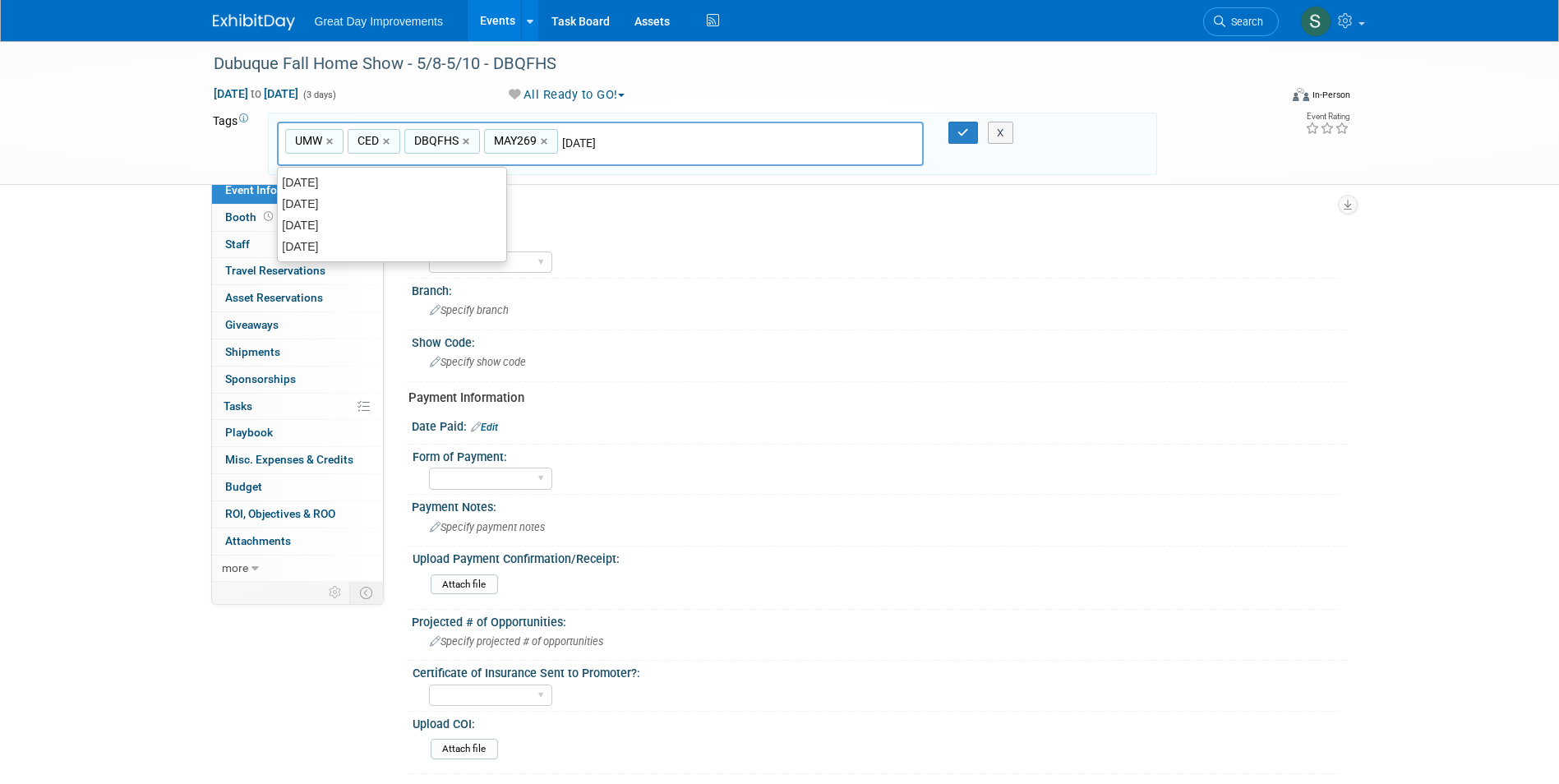
type input "[DATE]"
type input "UMW, CED, DBQFHS, MAY269, [DATE]"
click at [544, 138] on link "×" at bounding box center [546, 142] width 10 height 19
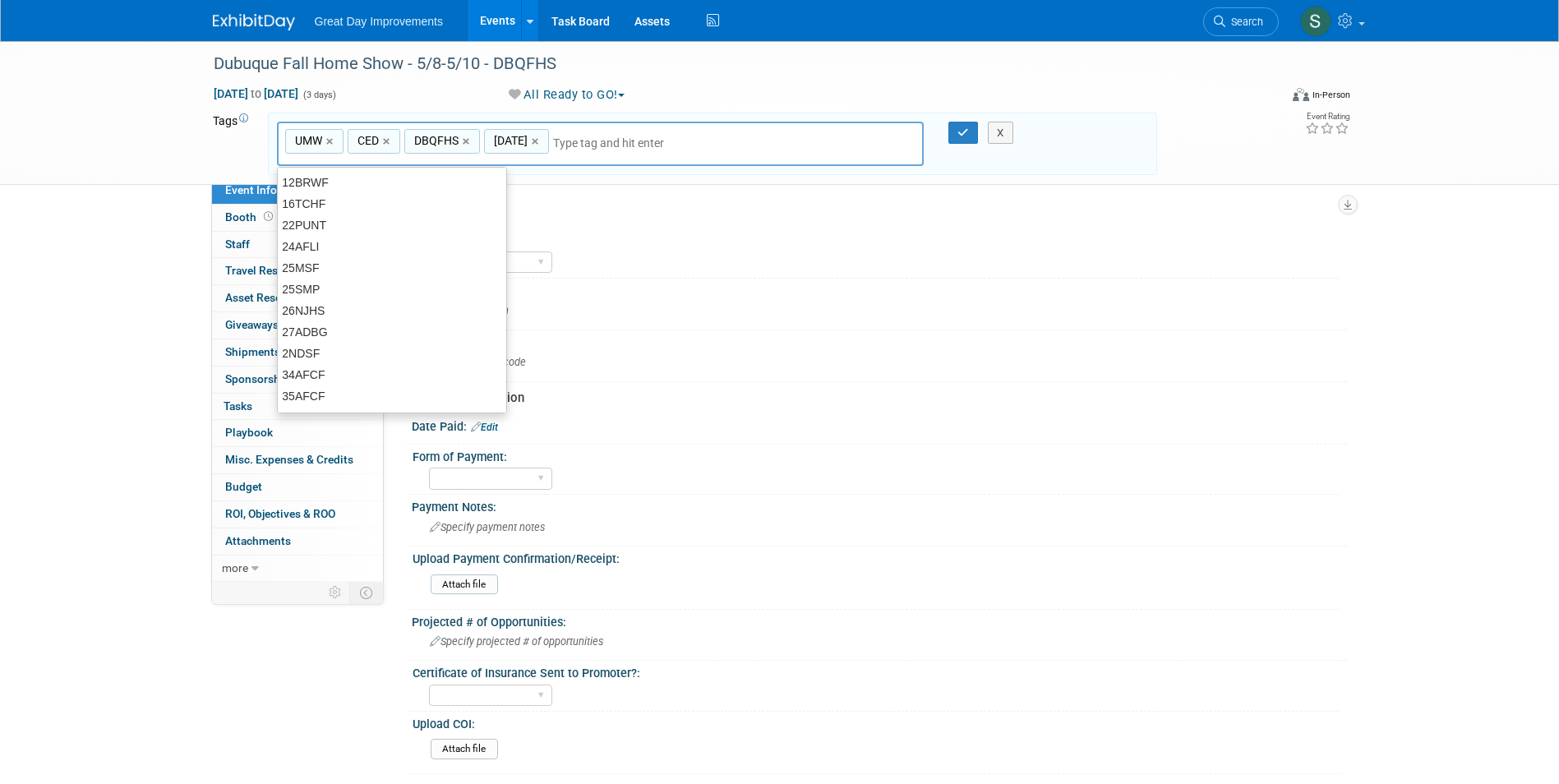
type input "UMW, CED, DBQFHS, [DATE]"
click at [585, 148] on input "text" at bounding box center [668, 142] width 230 height 16
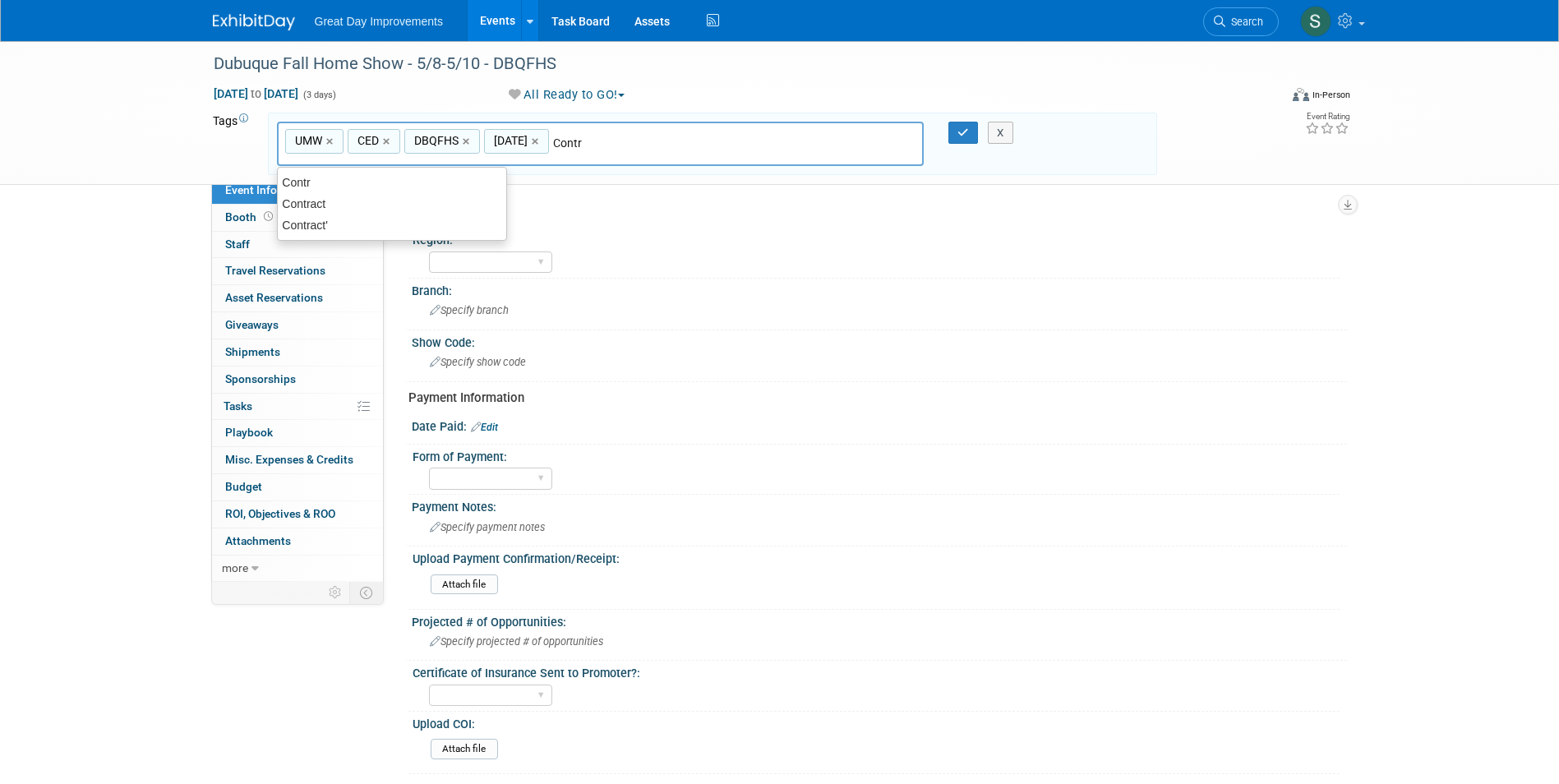
type input "Contract"
type input "UMW, CED, DBQFHS, [DATE], Contract"
click at [967, 136] on icon "button" at bounding box center [963, 133] width 11 height 10
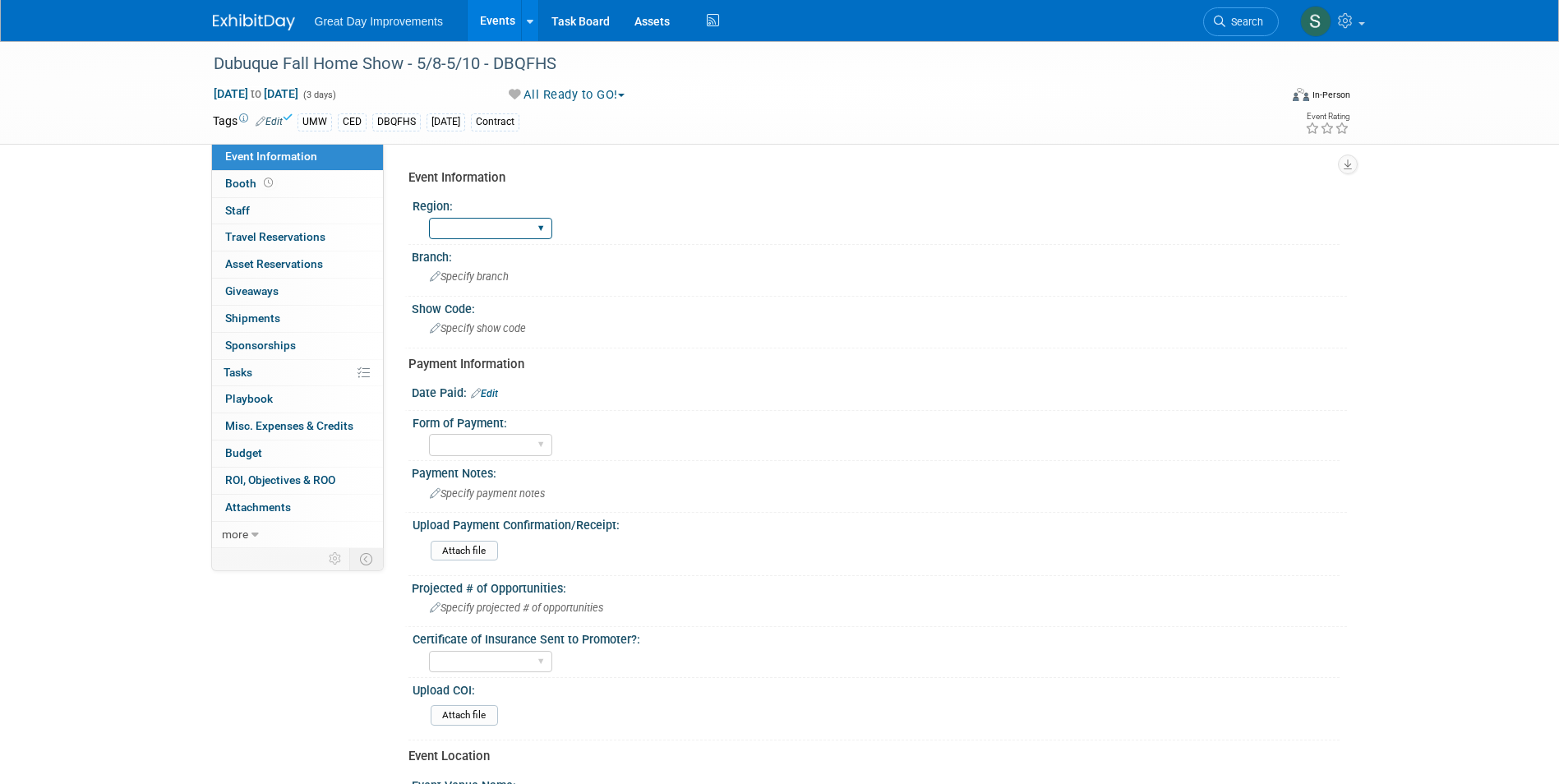
click at [511, 226] on select "GC MA MW MTW NE NEW OV PL PNW SA SE SC UMW FL" at bounding box center [490, 229] width 123 height 23
select select "UMW"
click at [429, 218] on select "GC MA MW MTW NE NEW OV PL PNW SA SE SC UMW FL" at bounding box center [490, 229] width 123 height 23
click at [497, 273] on span "Specify branch" at bounding box center [468, 277] width 79 height 12
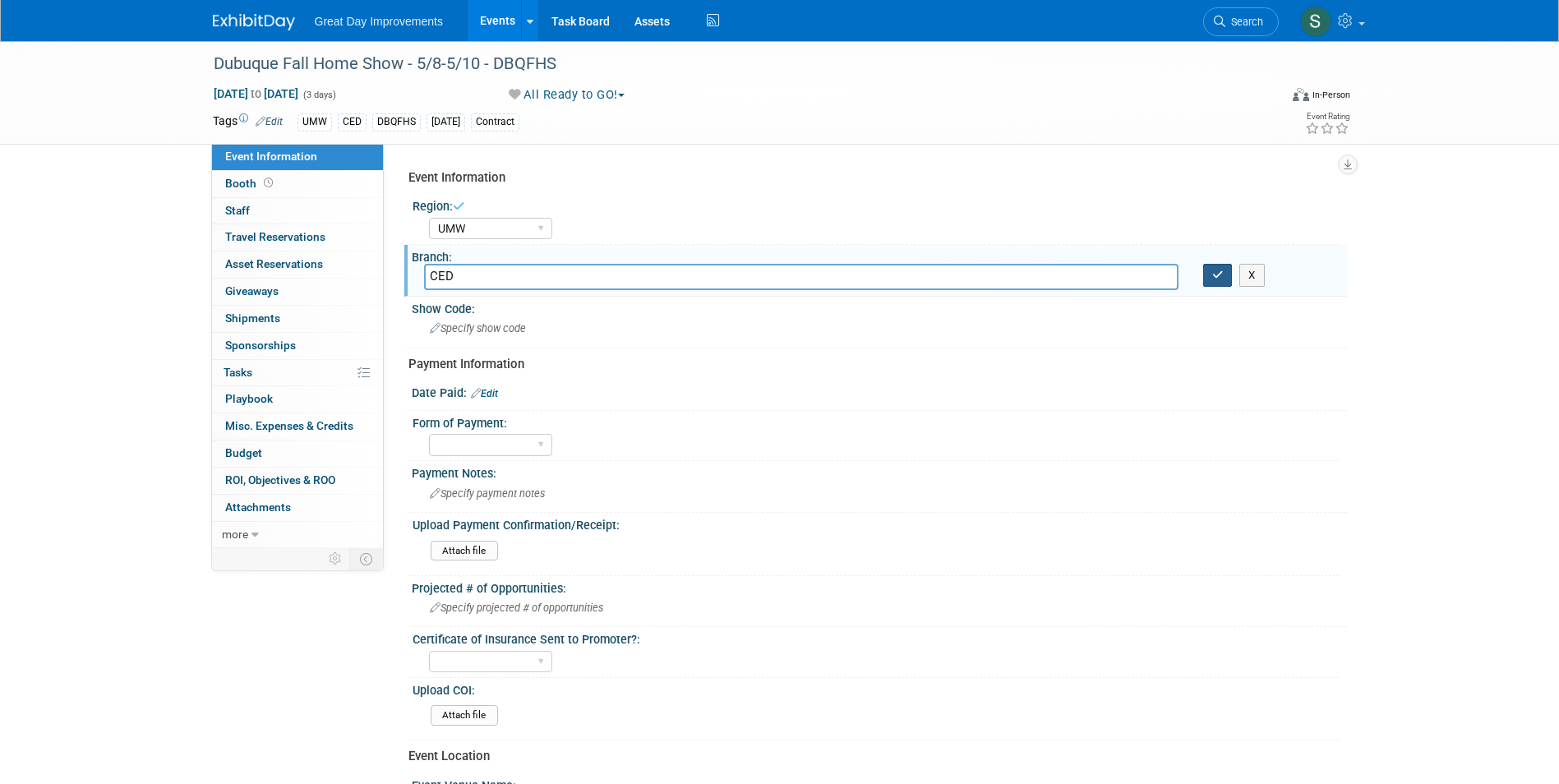
type input "CED"
click at [1224, 278] on button "button" at bounding box center [1218, 275] width 29 height 23
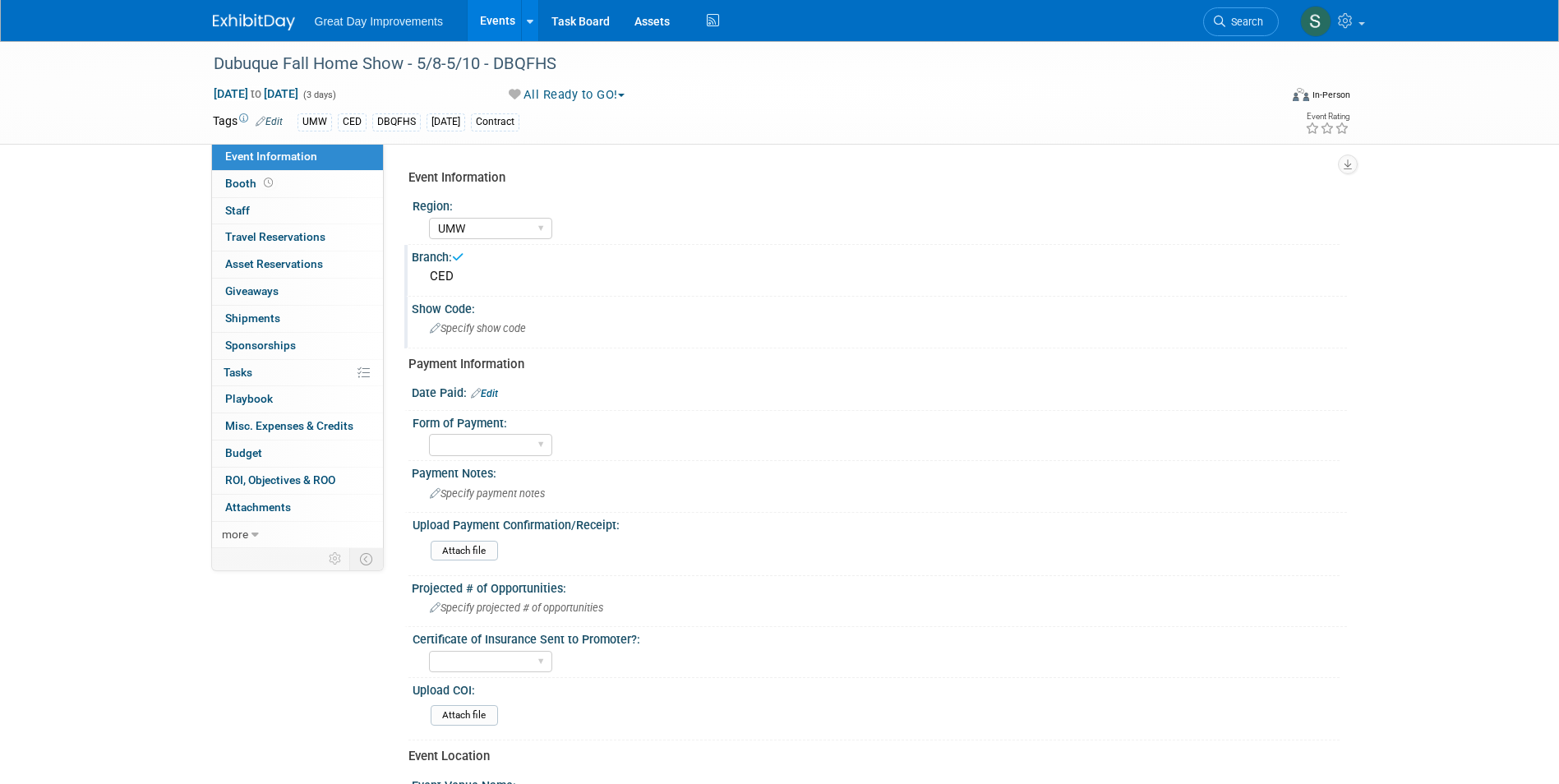
click at [526, 323] on span "Specify show code" at bounding box center [477, 328] width 96 height 12
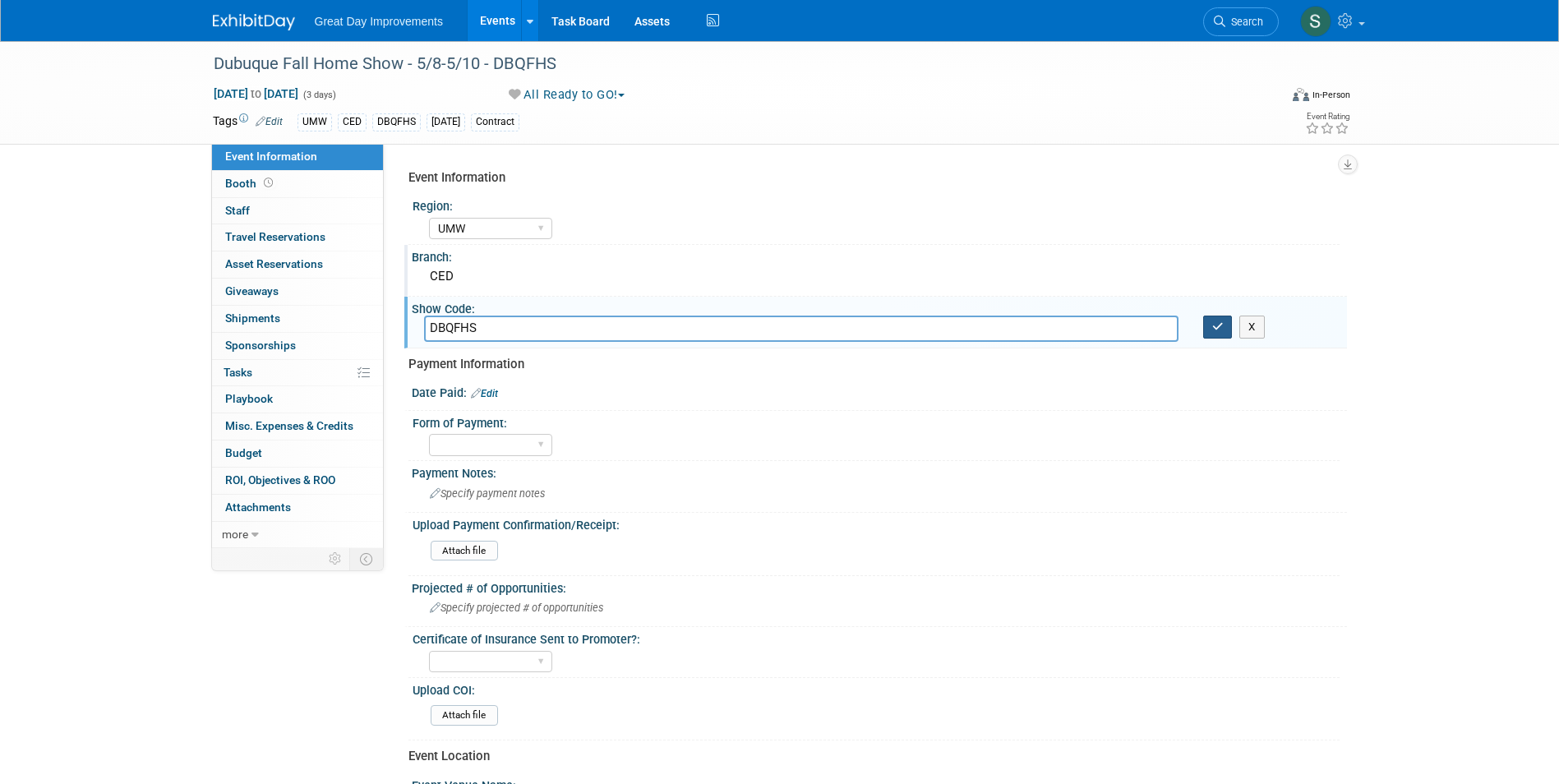
type input "DBQFHS"
click at [1215, 324] on icon "button" at bounding box center [1217, 326] width 11 height 10
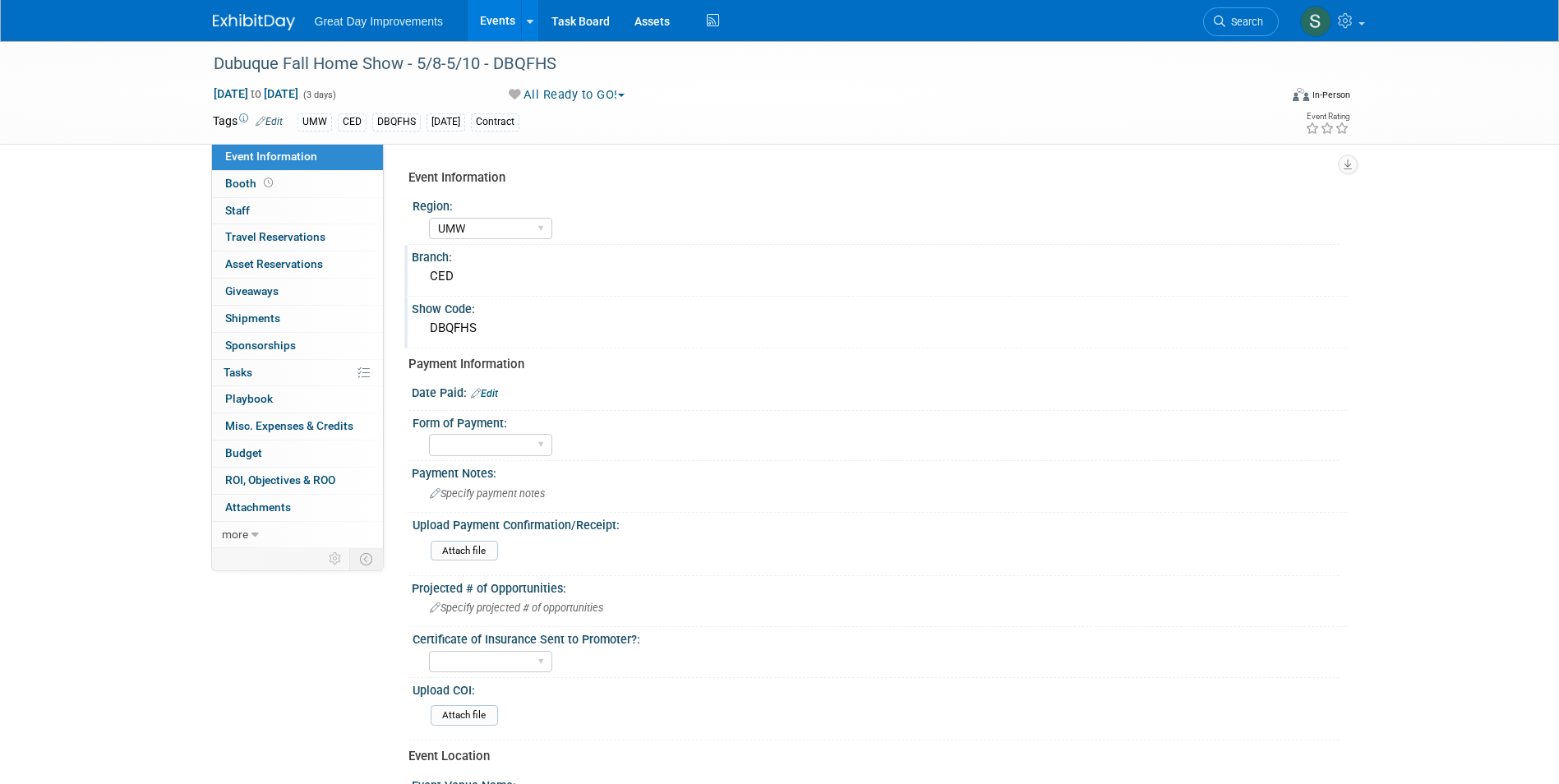
click at [491, 385] on div "Date Paid: Edit" at bounding box center [880, 391] width 935 height 22
click at [490, 395] on link "Edit" at bounding box center [484, 393] width 27 height 11
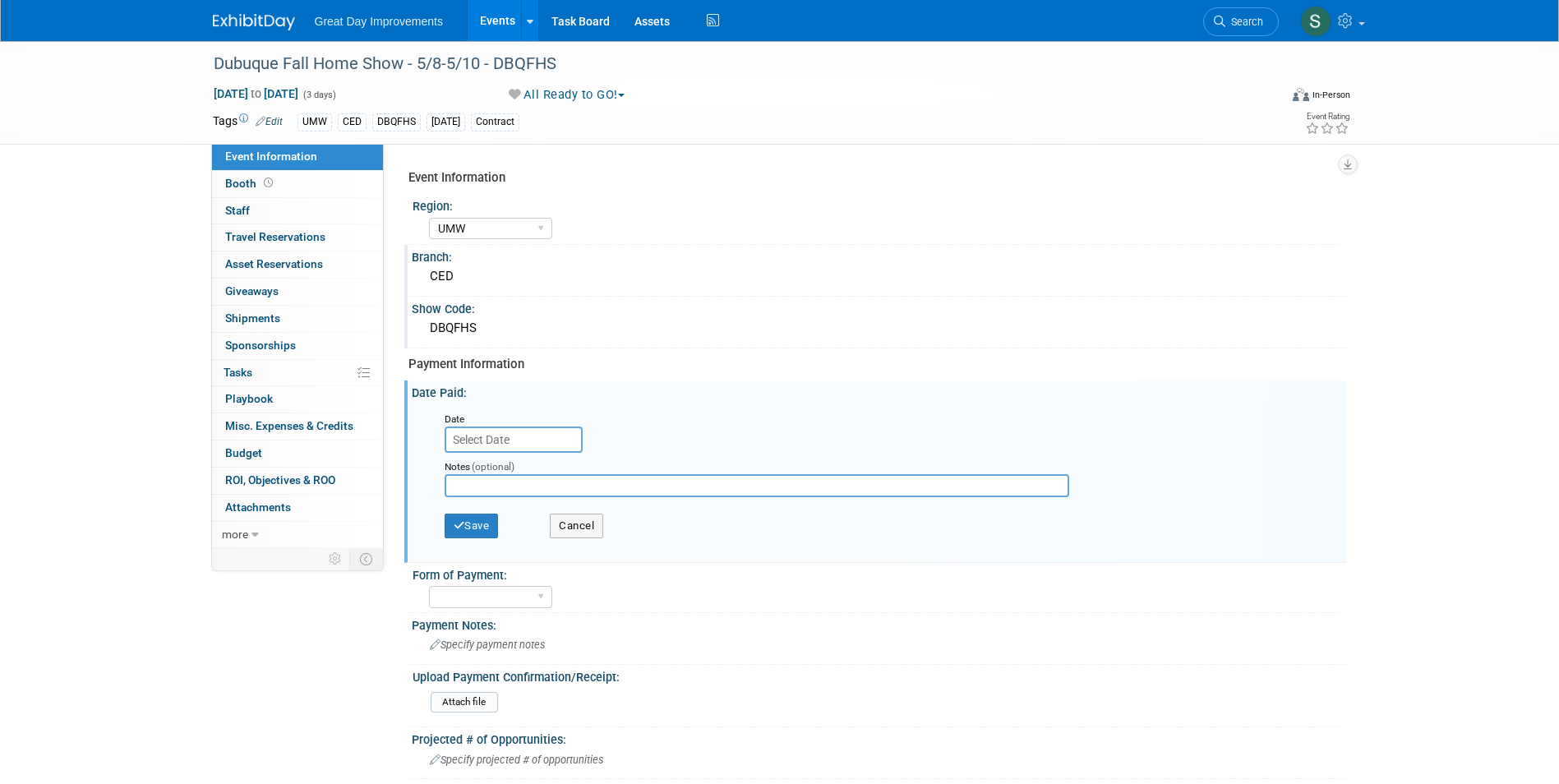
click at [550, 440] on input "text" at bounding box center [513, 440] width 138 height 26
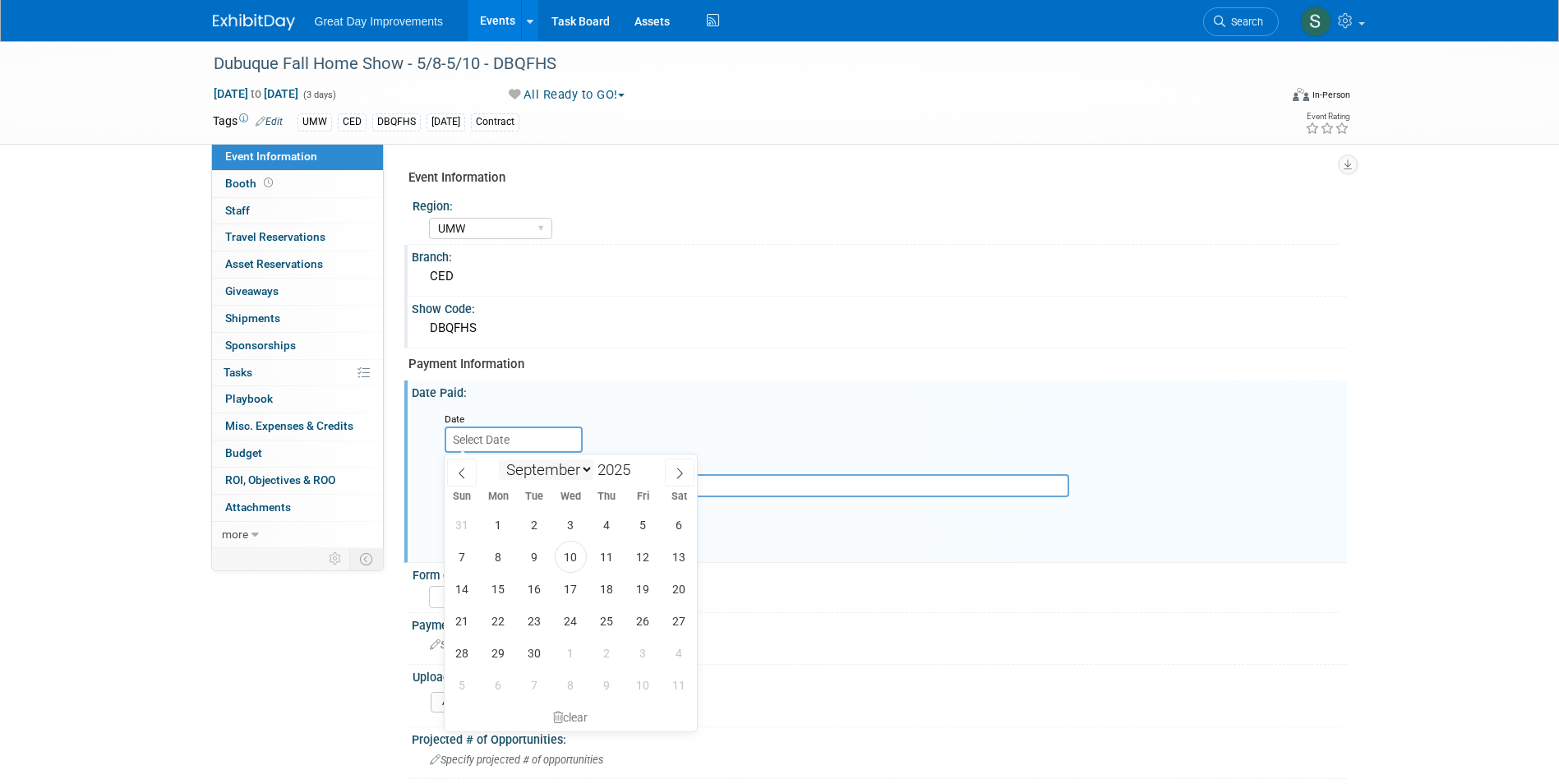
click at [522, 465] on select "January February March April May June July August September October November De…" at bounding box center [546, 470] width 95 height 21
select select "1"
click at [499, 460] on select "January February March April May June July August September October November De…" at bounding box center [546, 470] width 95 height 21
click at [638, 465] on span at bounding box center [637, 464] width 11 height 10
type input "2026"
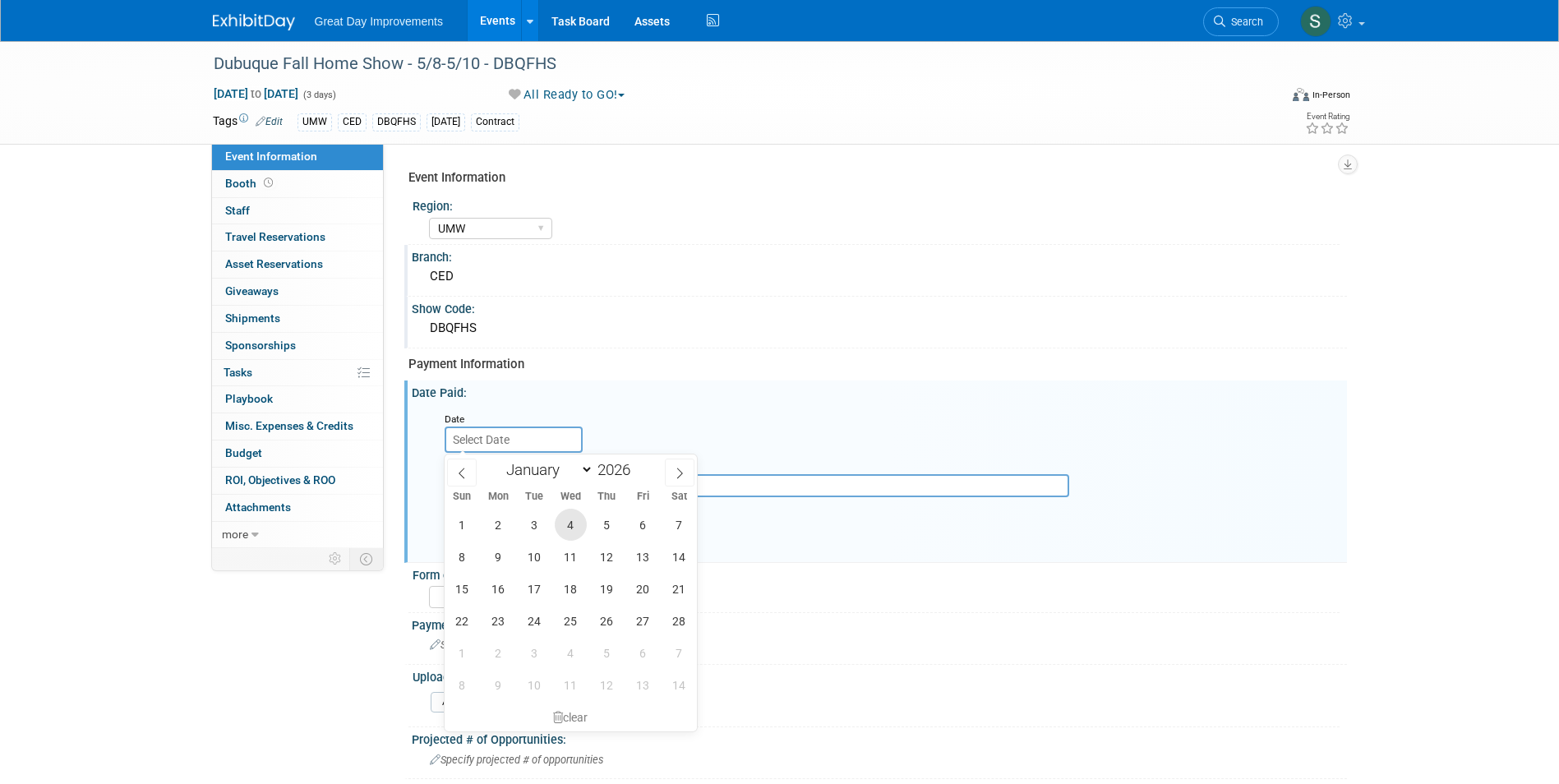
click at [573, 524] on span "4" at bounding box center [570, 524] width 32 height 32
type input "Feb 4, 2026"
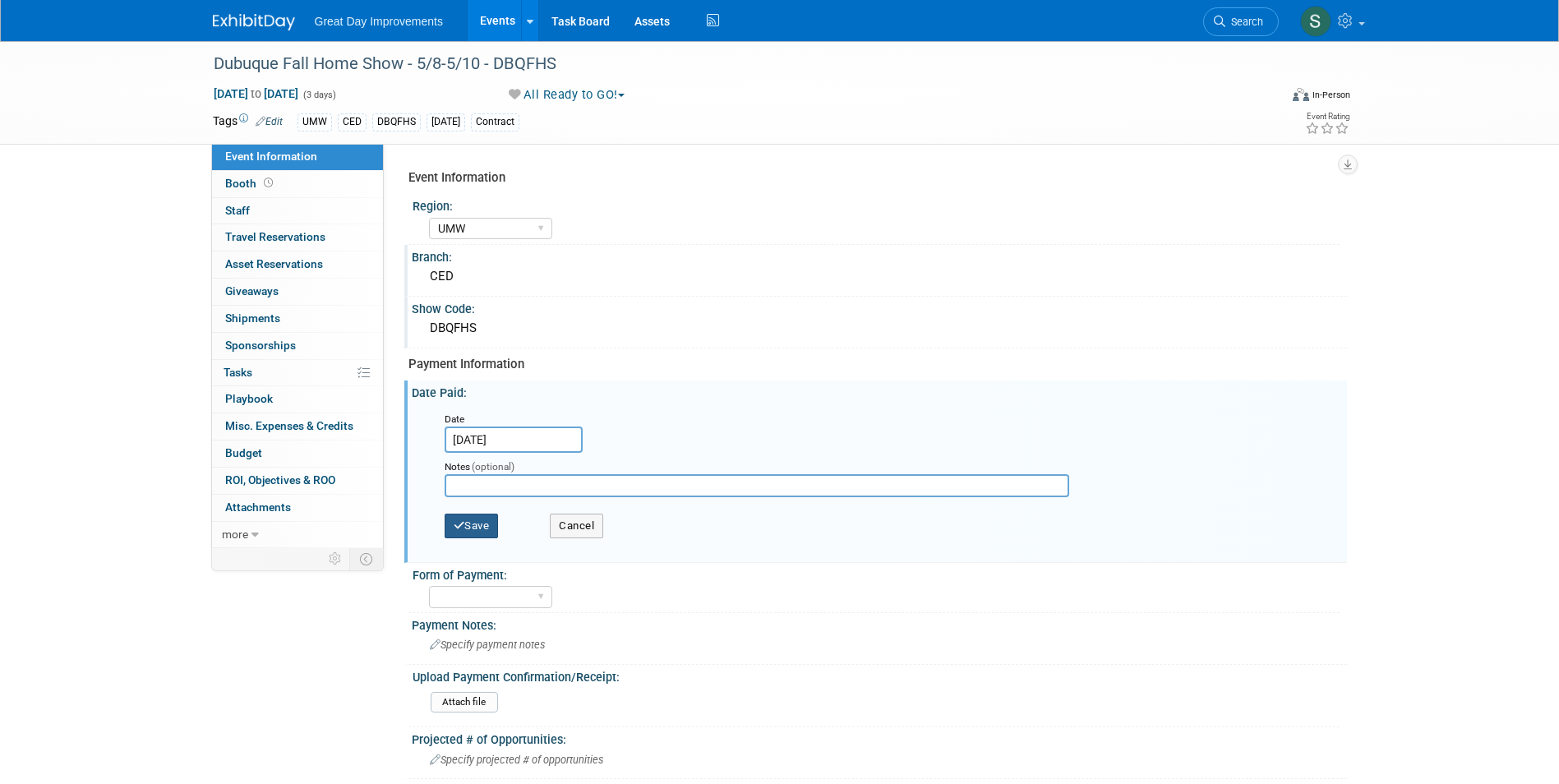
click at [477, 522] on button "Save" at bounding box center [471, 526] width 55 height 24
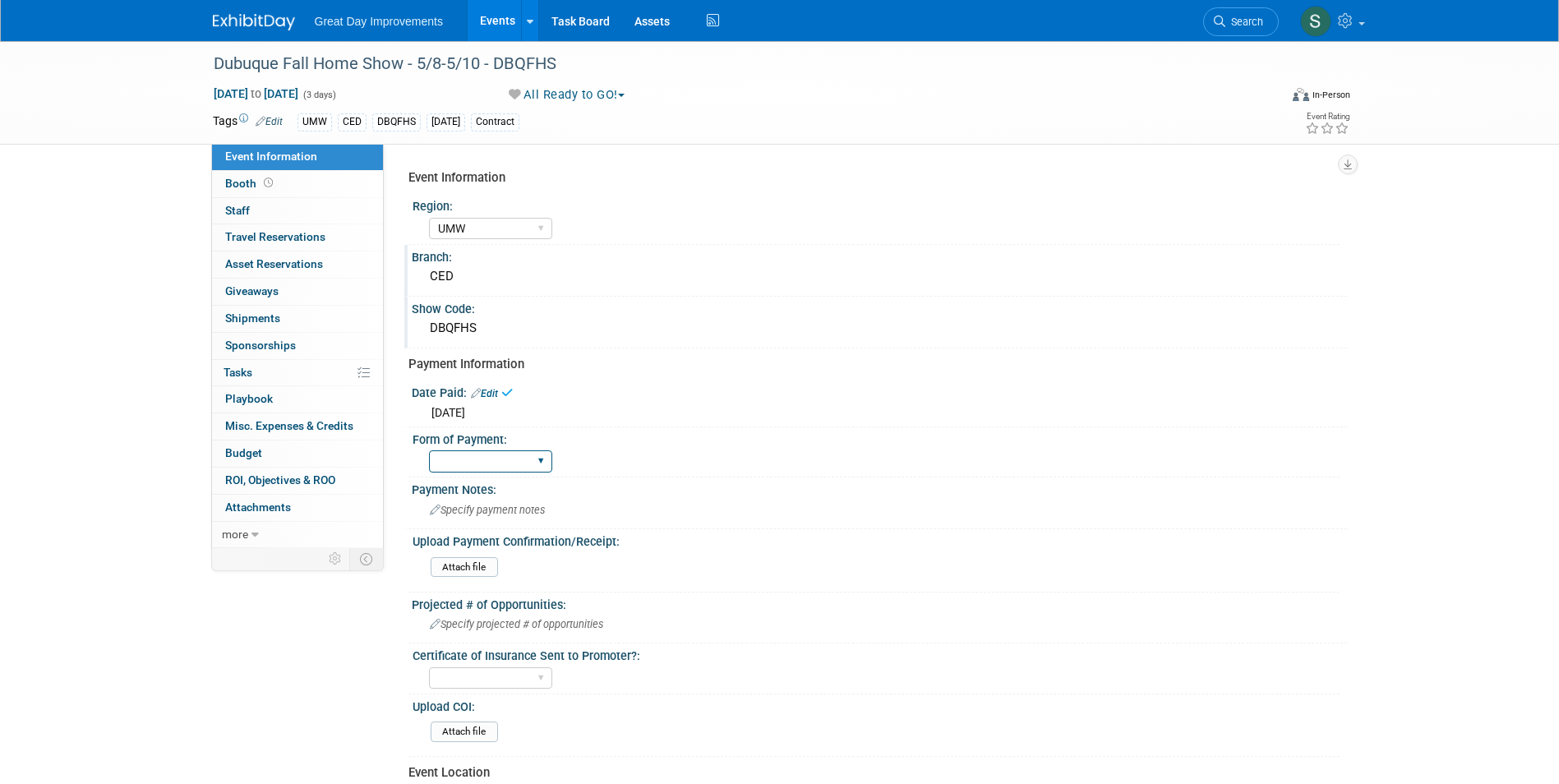
click at [477, 461] on select "Paid via CC Check Requested Pay at the Gate Other" at bounding box center [490, 461] width 123 height 23
select select "Paid via CC"
click at [429, 450] on select "Paid via CC Check Requested Pay at the Gate Other" at bounding box center [490, 461] width 123 height 23
click at [246, 25] on img at bounding box center [253, 22] width 82 height 16
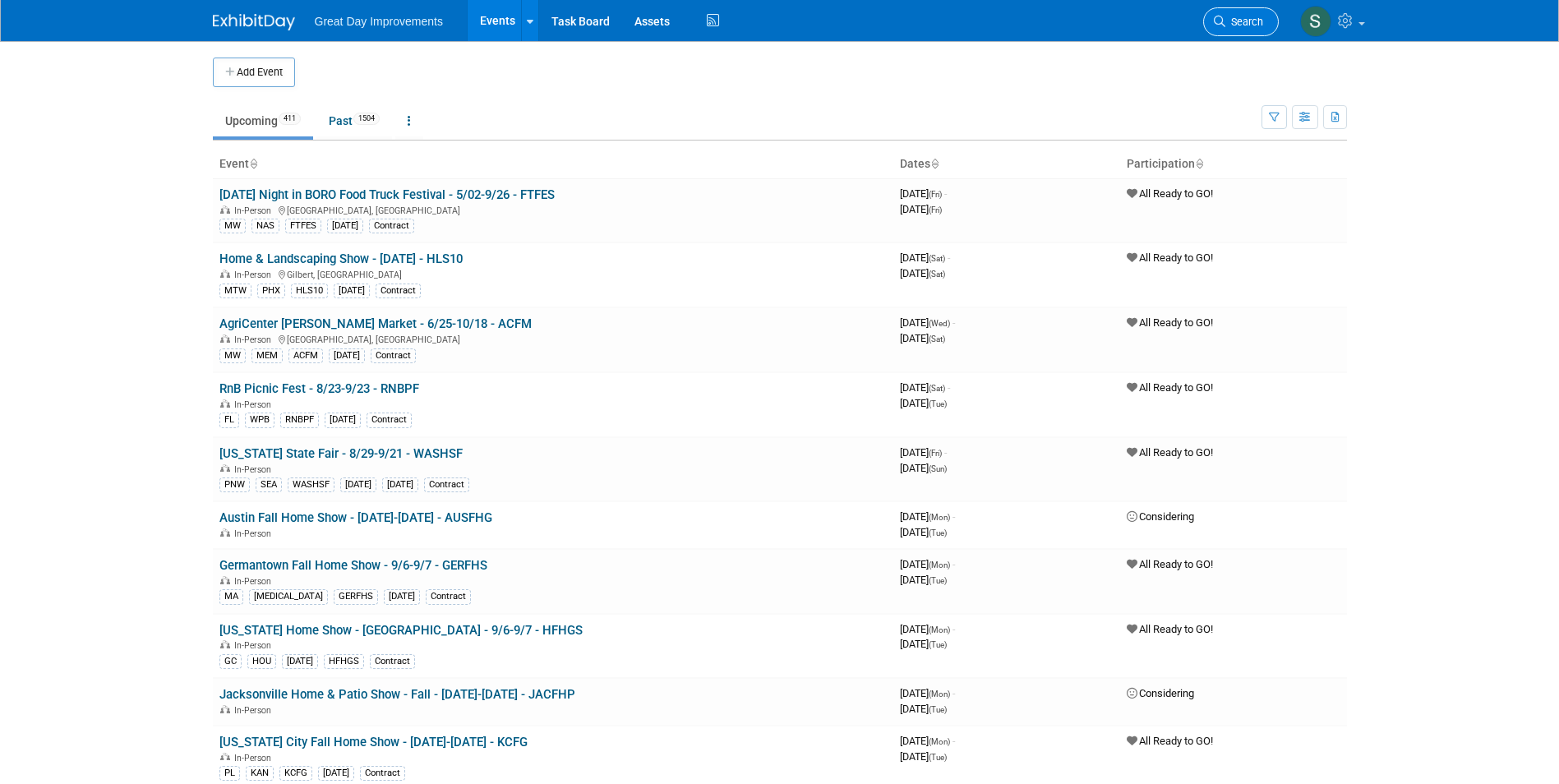
click at [1264, 20] on link "Search" at bounding box center [1241, 22] width 75 height 29
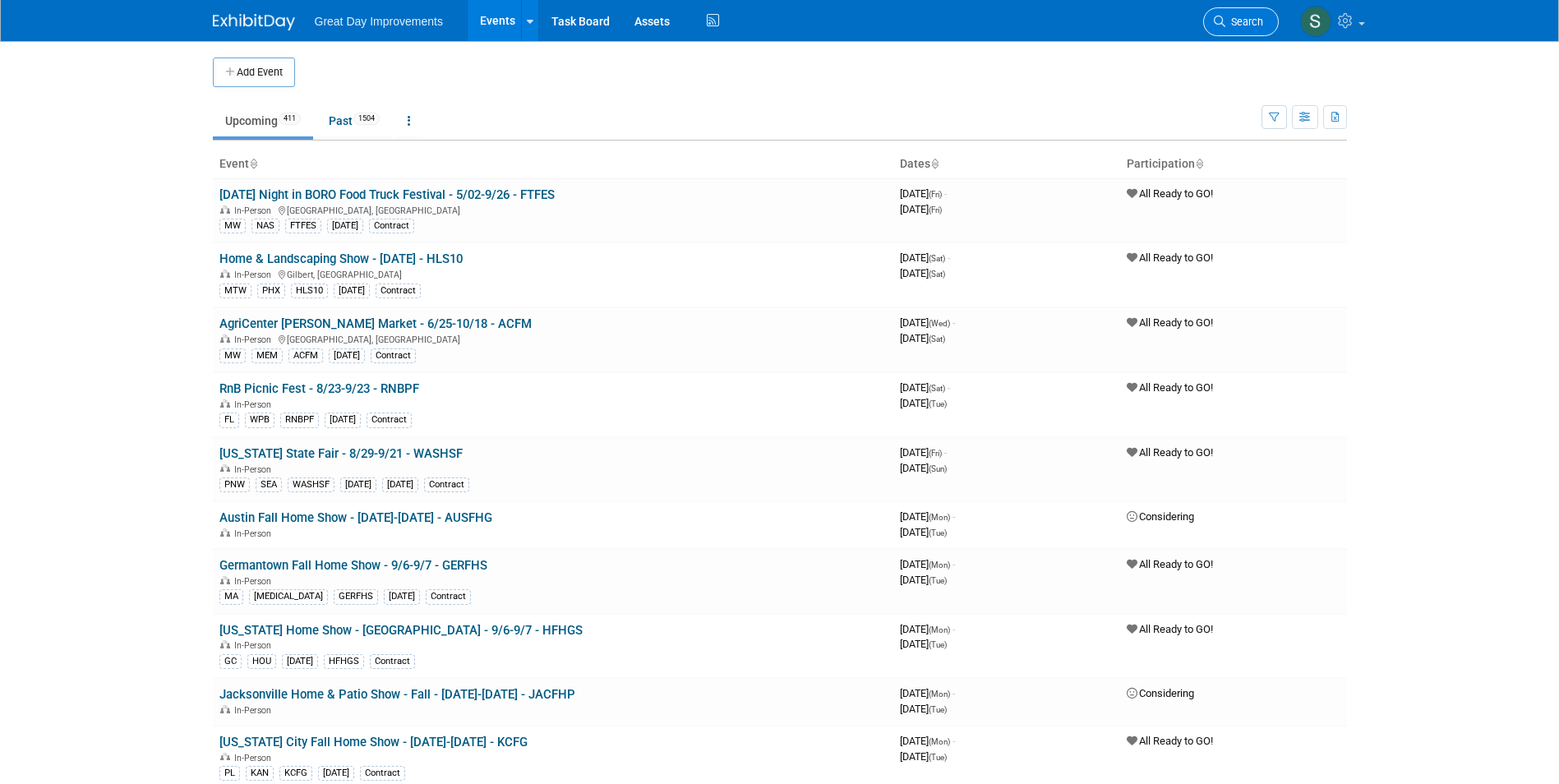
click at [1249, 23] on span "Search" at bounding box center [1244, 22] width 38 height 12
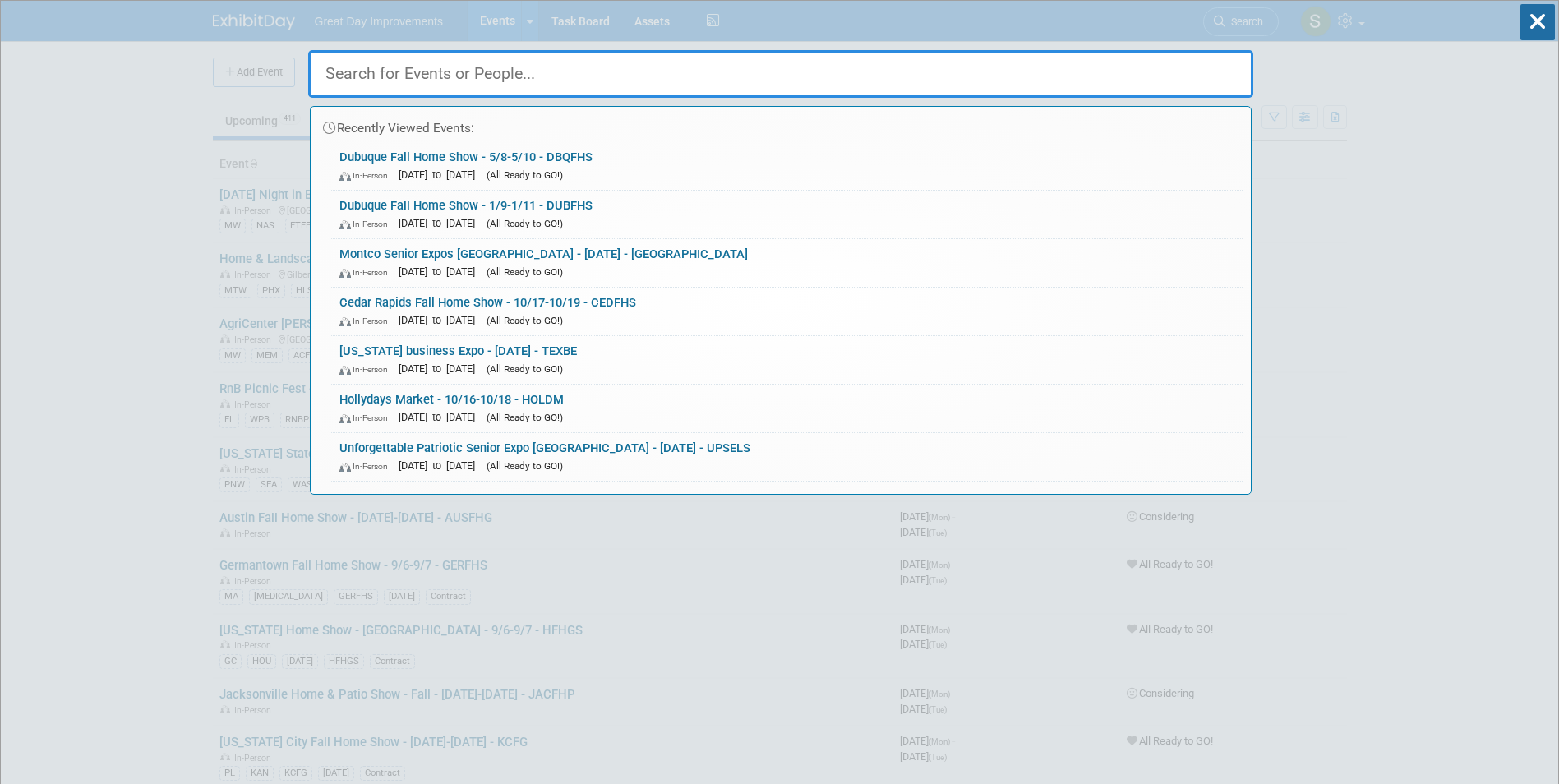
paste input "Southern [US_STATE] Home Expo"
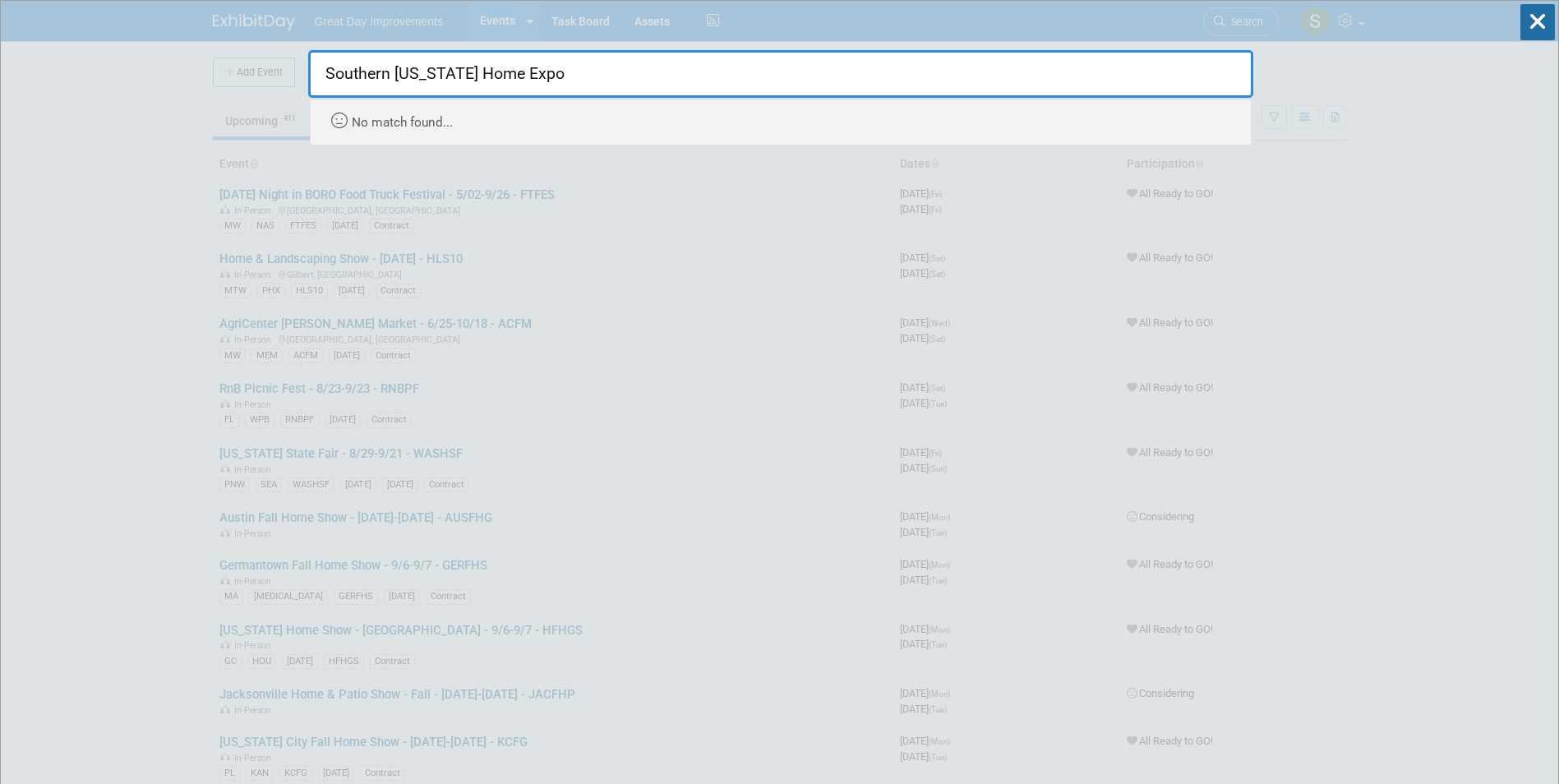
type input "Southern [US_STATE] Home Expo"
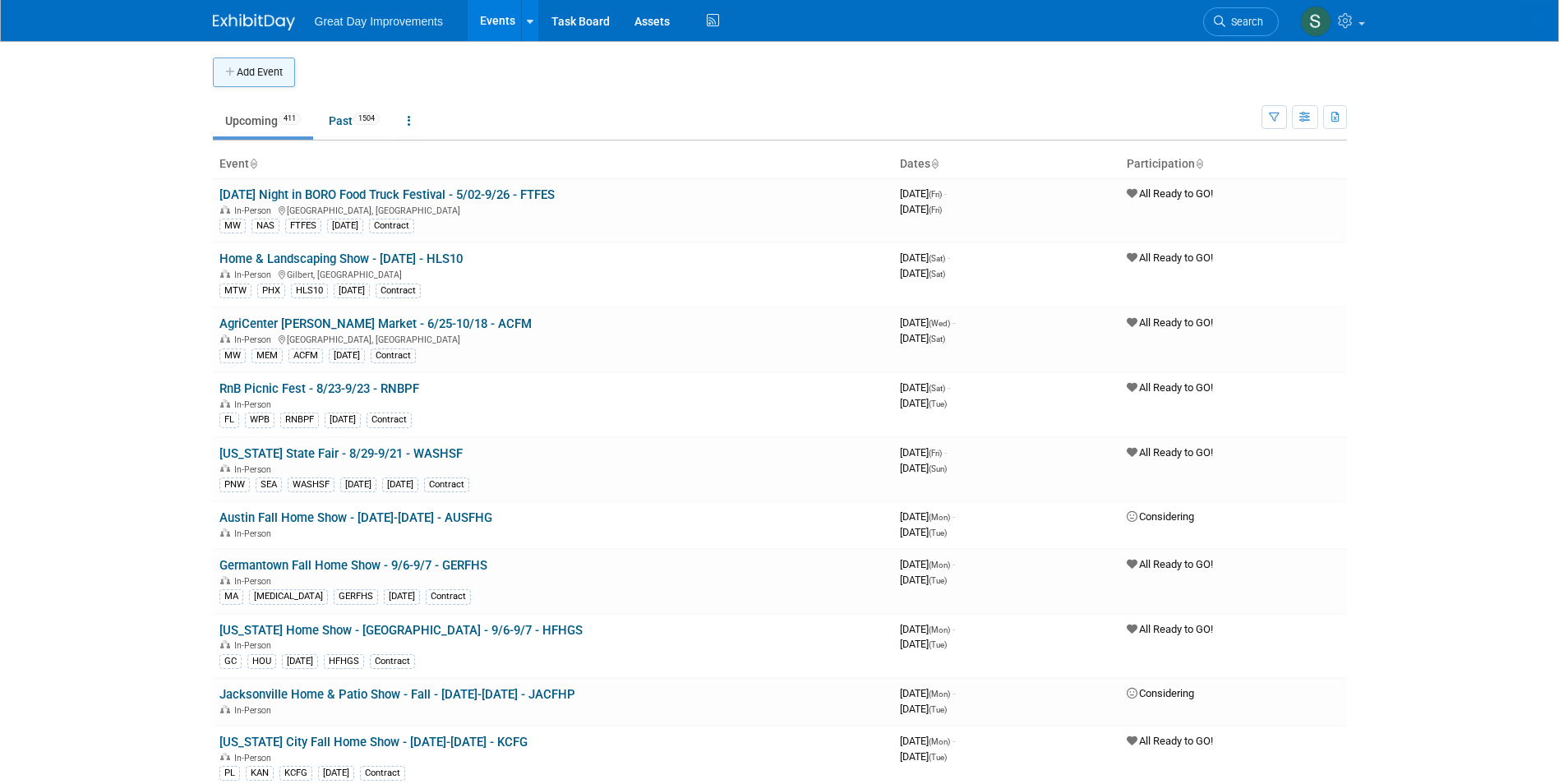
drag, startPoint x: 258, startPoint y: 70, endPoint x: 291, endPoint y: 67, distance: 33.1
click at [258, 71] on body "Great Day Improvements Events Add Event Bulk Upload Events Shareable Event Boar…" at bounding box center [779, 392] width 1559 height 784
click at [283, 76] on button "Add Event" at bounding box center [253, 72] width 82 height 29
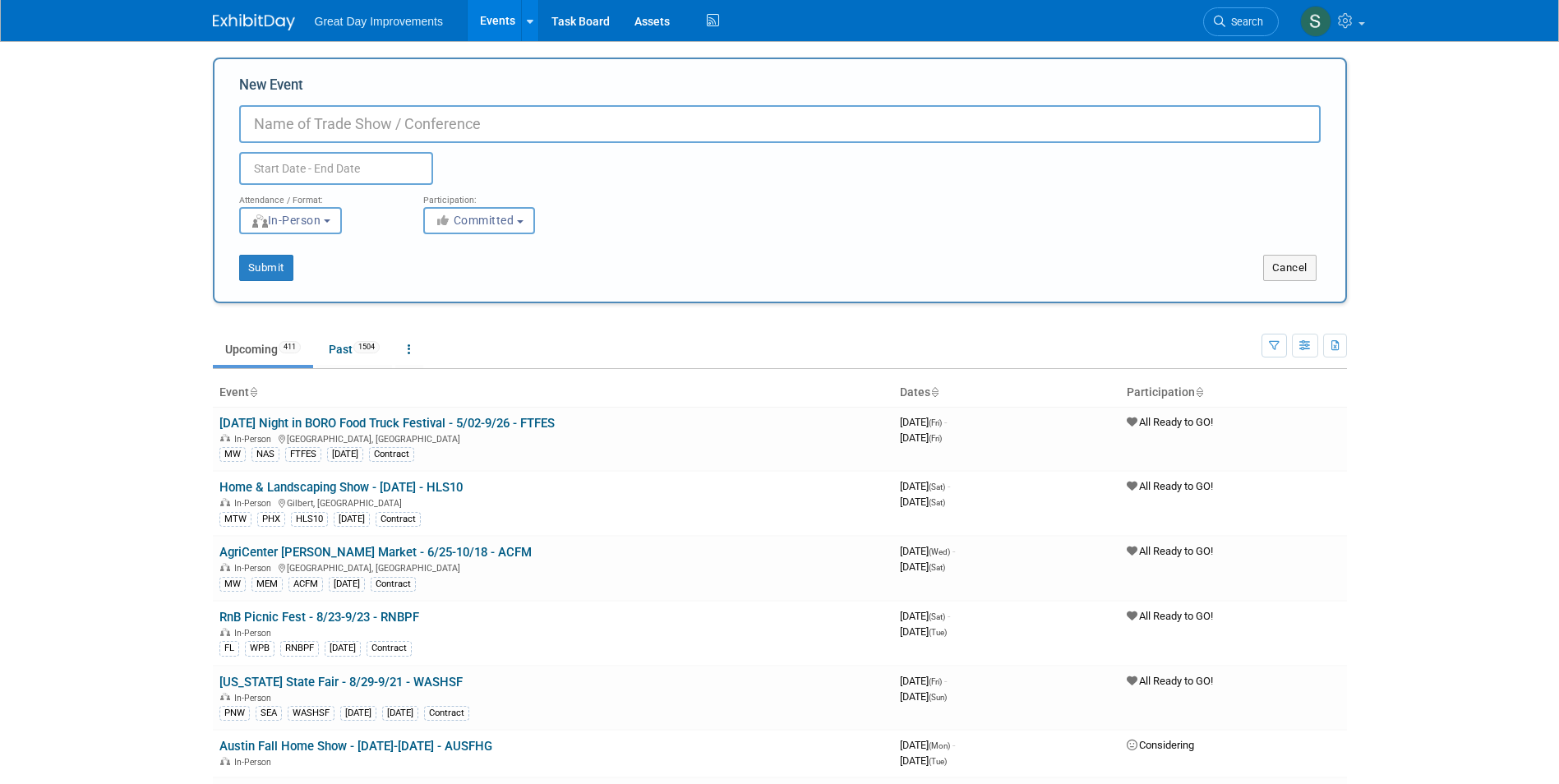
paste input "Southern Utah Home Expo"
type input "Southern [US_STATE] Home Expo - 1/23-1/25 - SUTHE"
click at [511, 232] on button "Committed" at bounding box center [479, 220] width 112 height 27
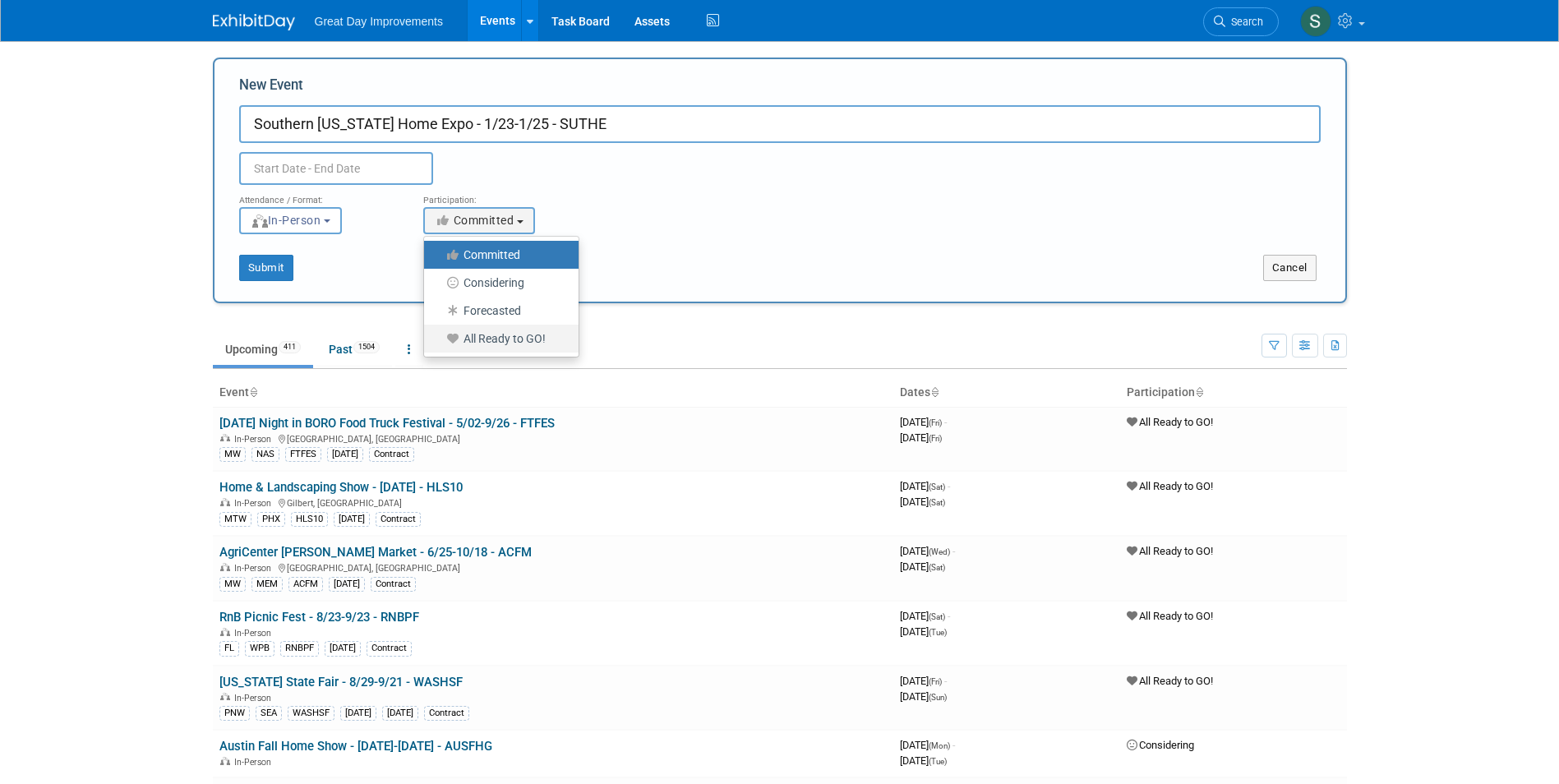
drag, startPoint x: 495, startPoint y: 338, endPoint x: 488, endPoint y: 333, distance: 8.6
click at [495, 343] on label "All Ready to GO!" at bounding box center [497, 338] width 130 height 22
click at [439, 343] on input "All Ready to GO!" at bounding box center [434, 339] width 10 height 10
select select "102"
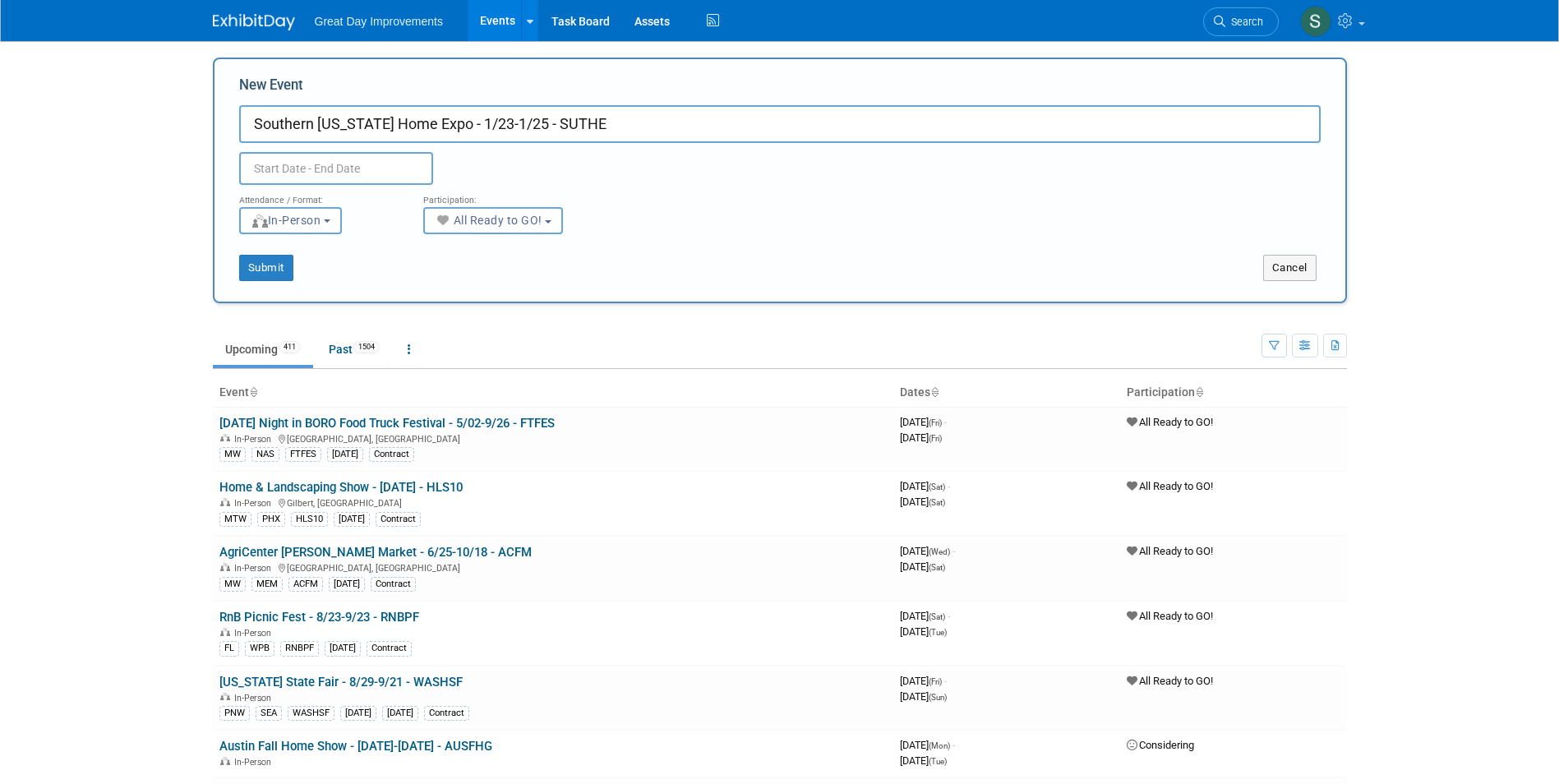
click at [352, 156] on input "text" at bounding box center [337, 168] width 194 height 33
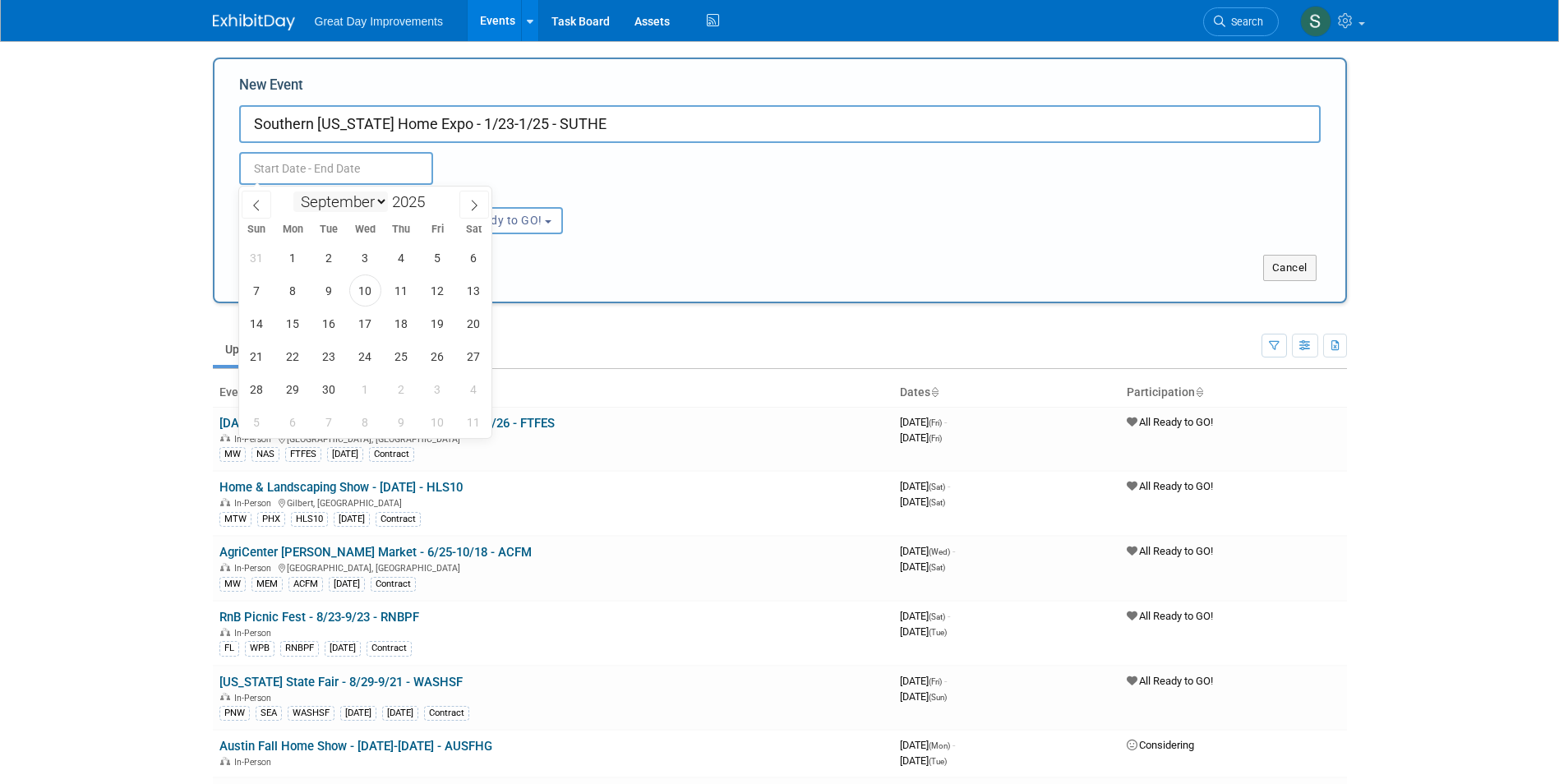
click at [335, 199] on select "January February March April May June July August September October November De…" at bounding box center [340, 202] width 95 height 21
select select "0"
click at [293, 192] on select "January February March April May June July August September October November De…" at bounding box center [340, 202] width 95 height 21
click at [433, 197] on span at bounding box center [431, 197] width 11 height 10
type input "2026"
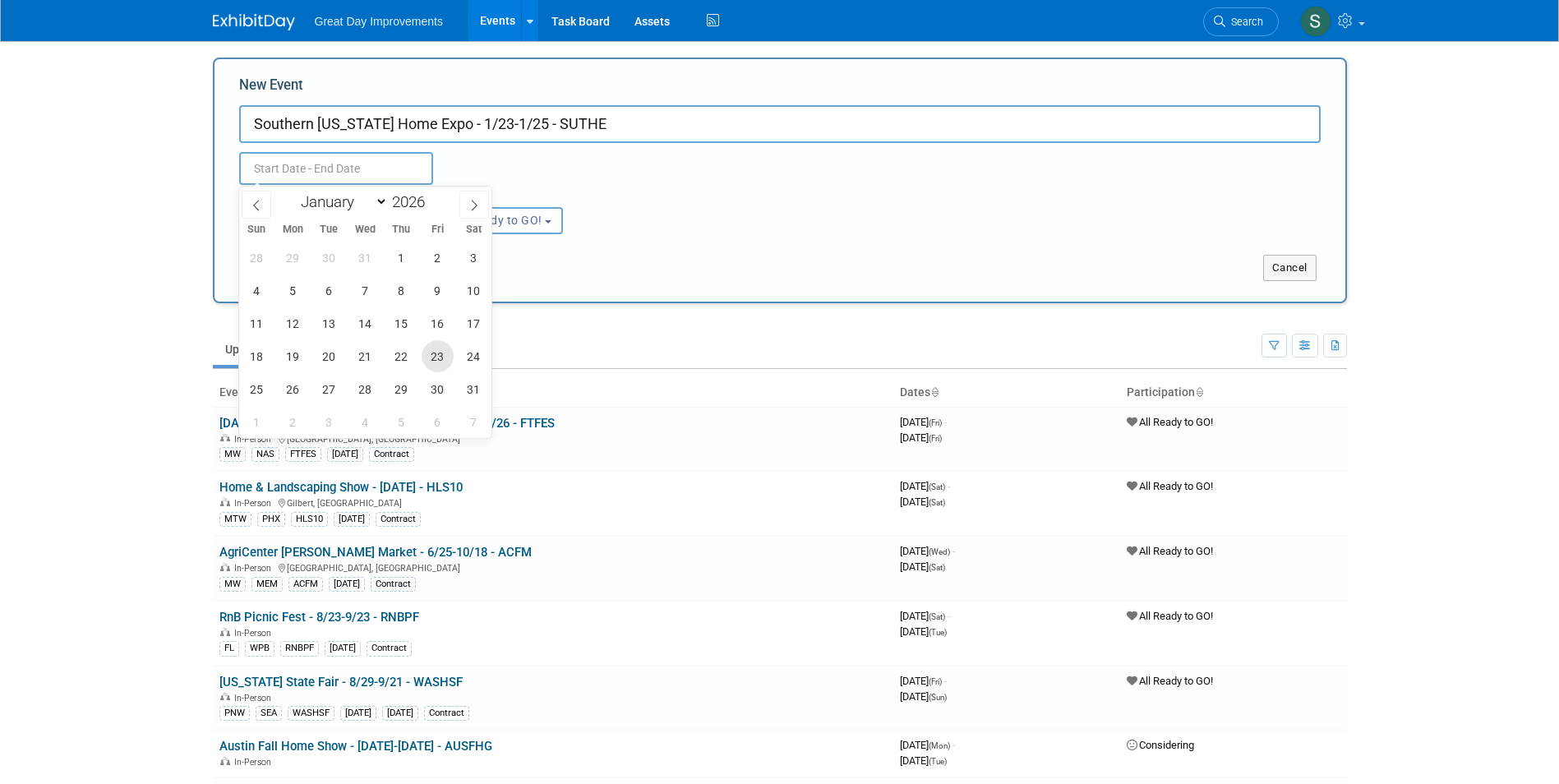
click at [445, 356] on span "23" at bounding box center [437, 356] width 32 height 32
click at [258, 382] on span "25" at bounding box center [257, 389] width 32 height 32
type input "Jan 23, 2026 to Jan 25, 2026"
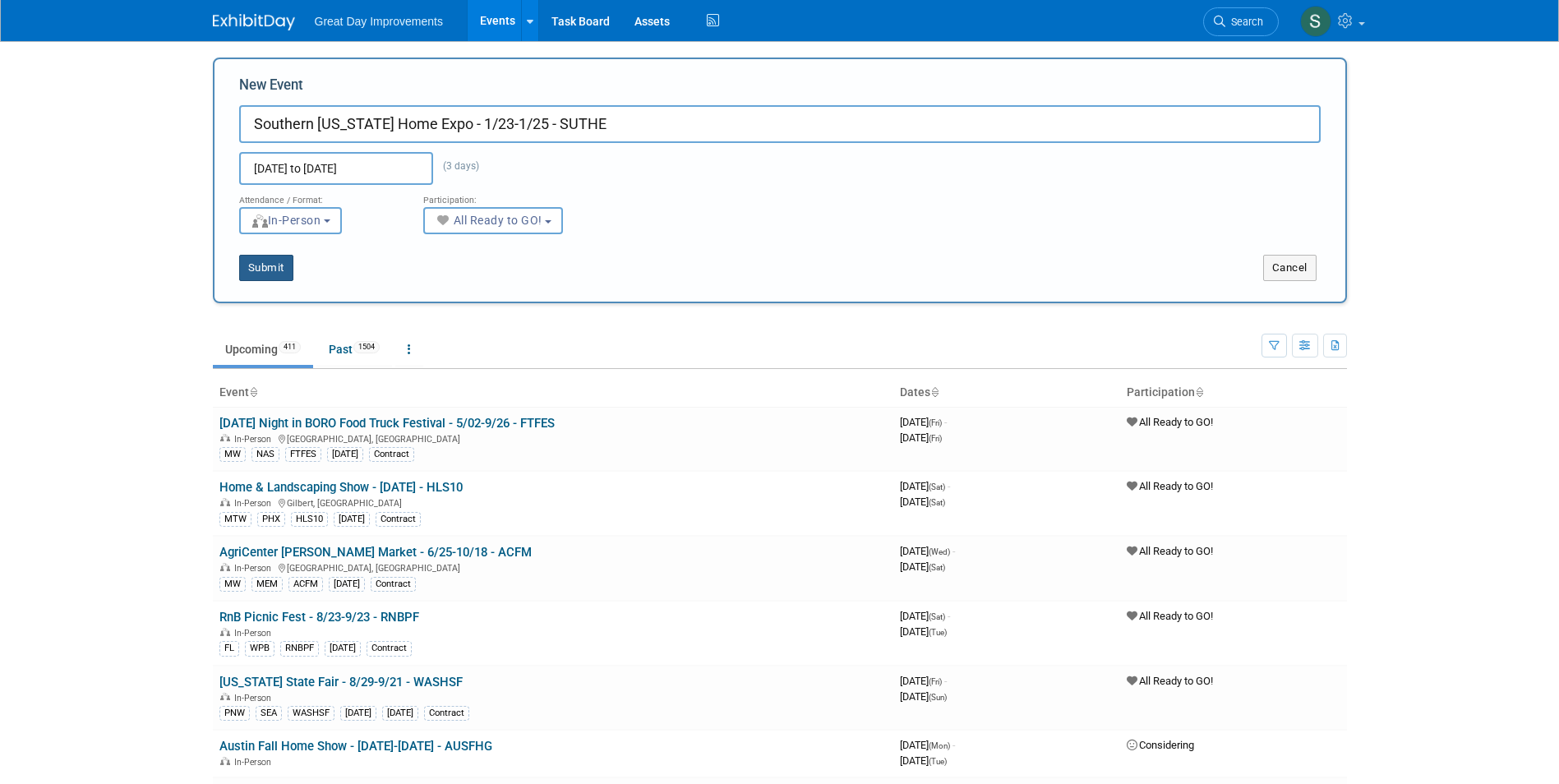
click at [278, 267] on button "Submit" at bounding box center [266, 268] width 55 height 26
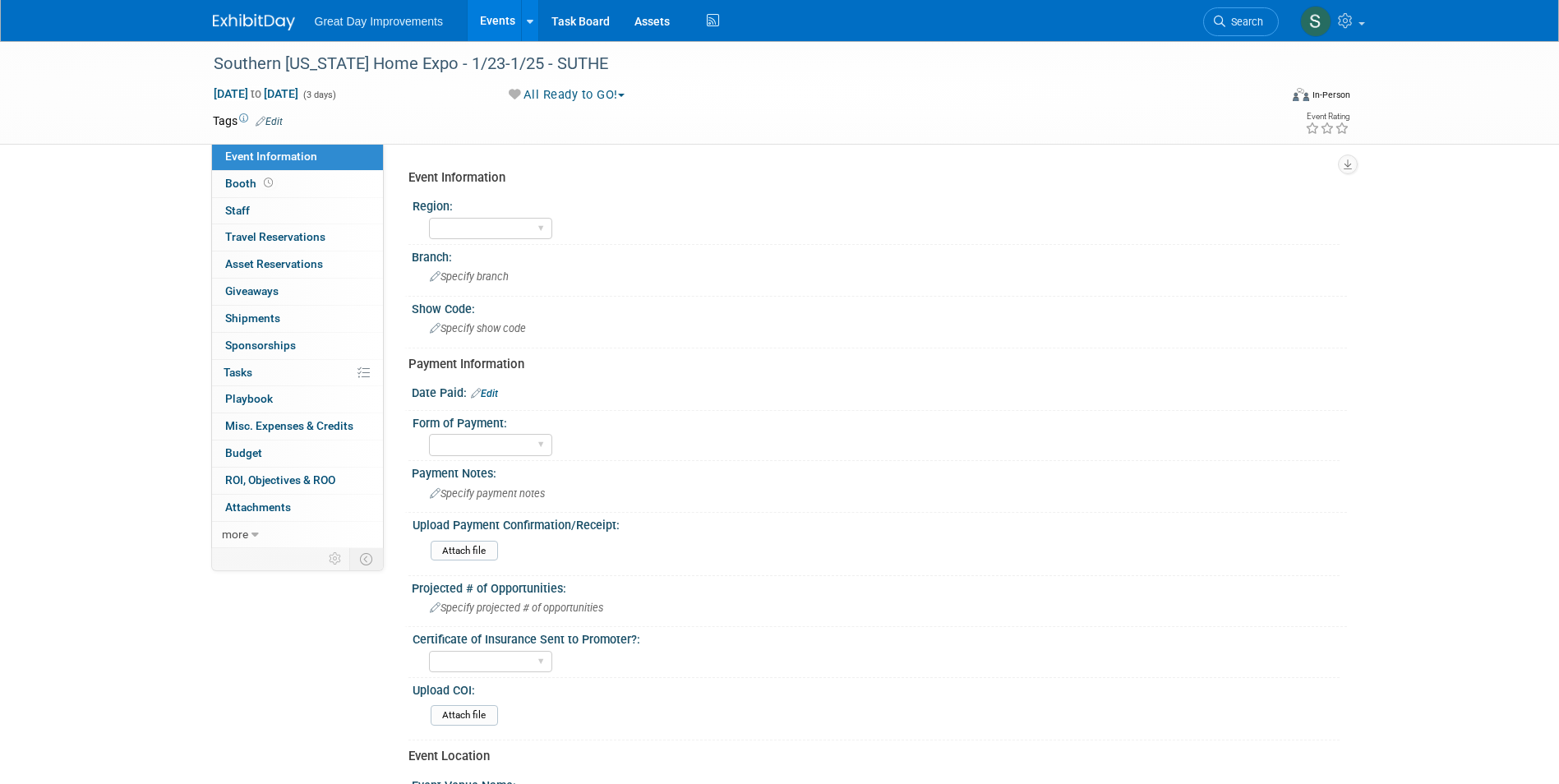
click at [279, 119] on link "Edit" at bounding box center [269, 121] width 27 height 11
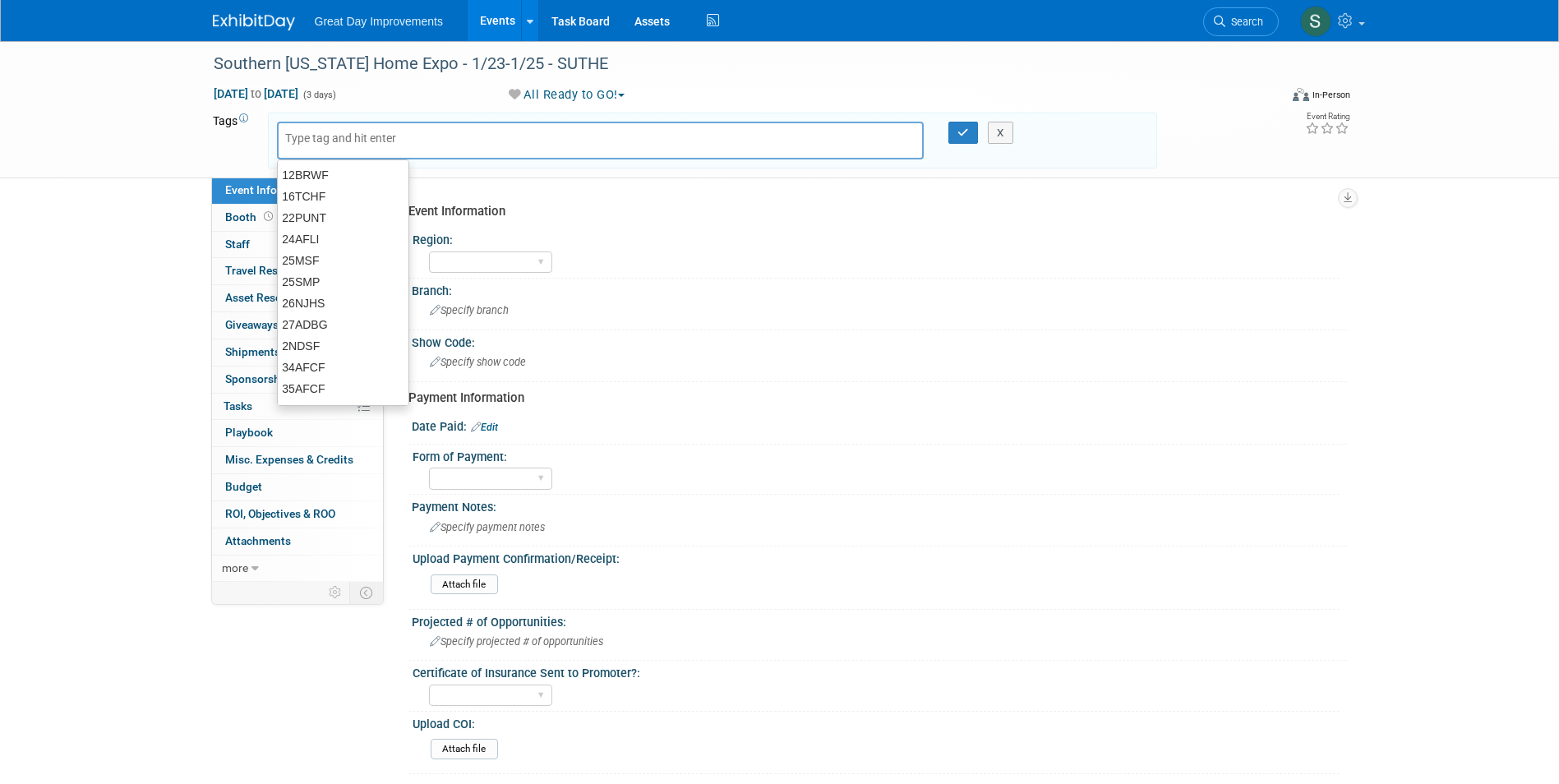
click at [323, 138] on input "text" at bounding box center [351, 138] width 132 height 16
type input "MTE"
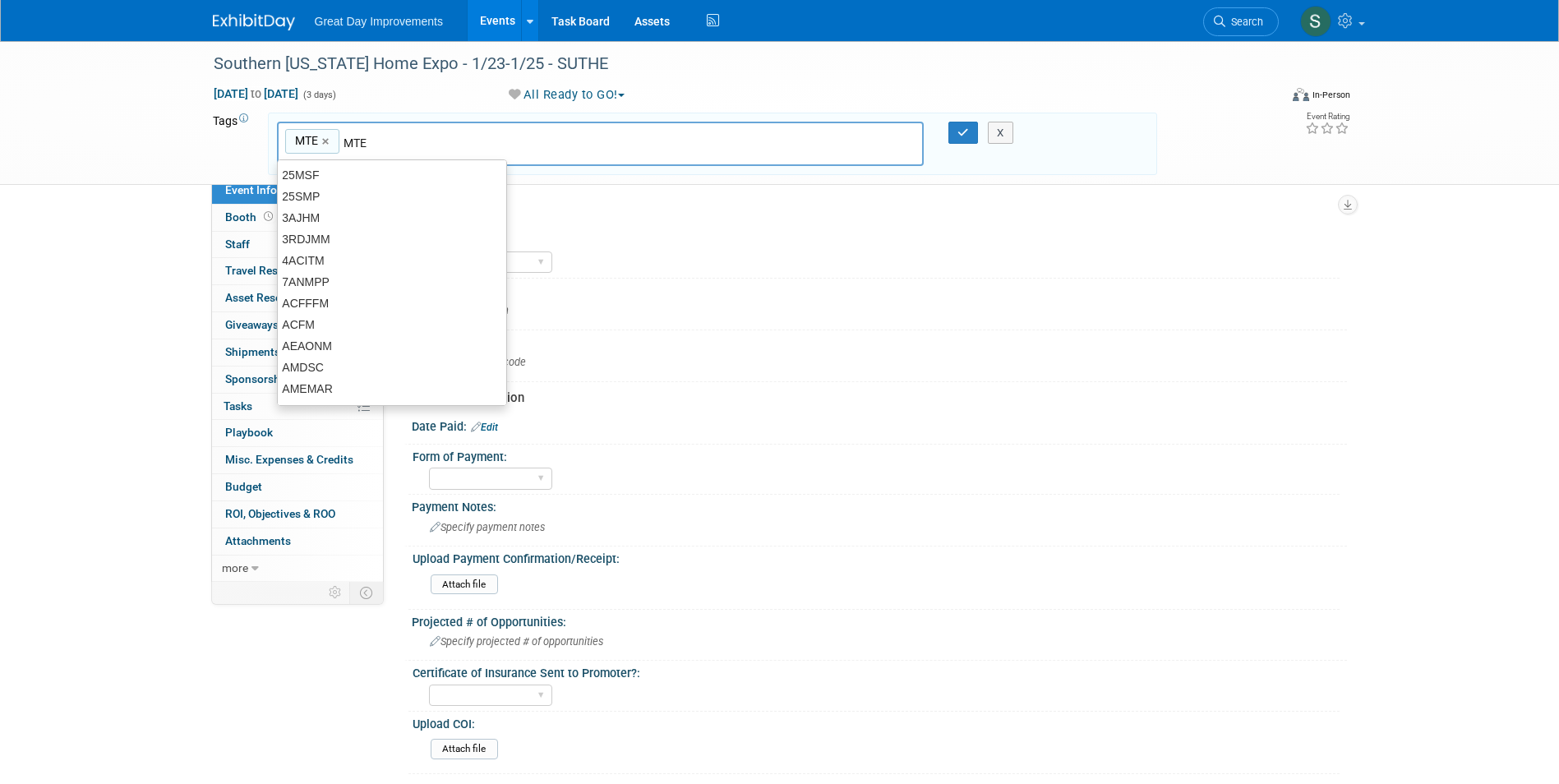
type input "MTE"
type input "LA"
click at [323, 138] on link "×" at bounding box center [327, 142] width 10 height 19
type input "L"
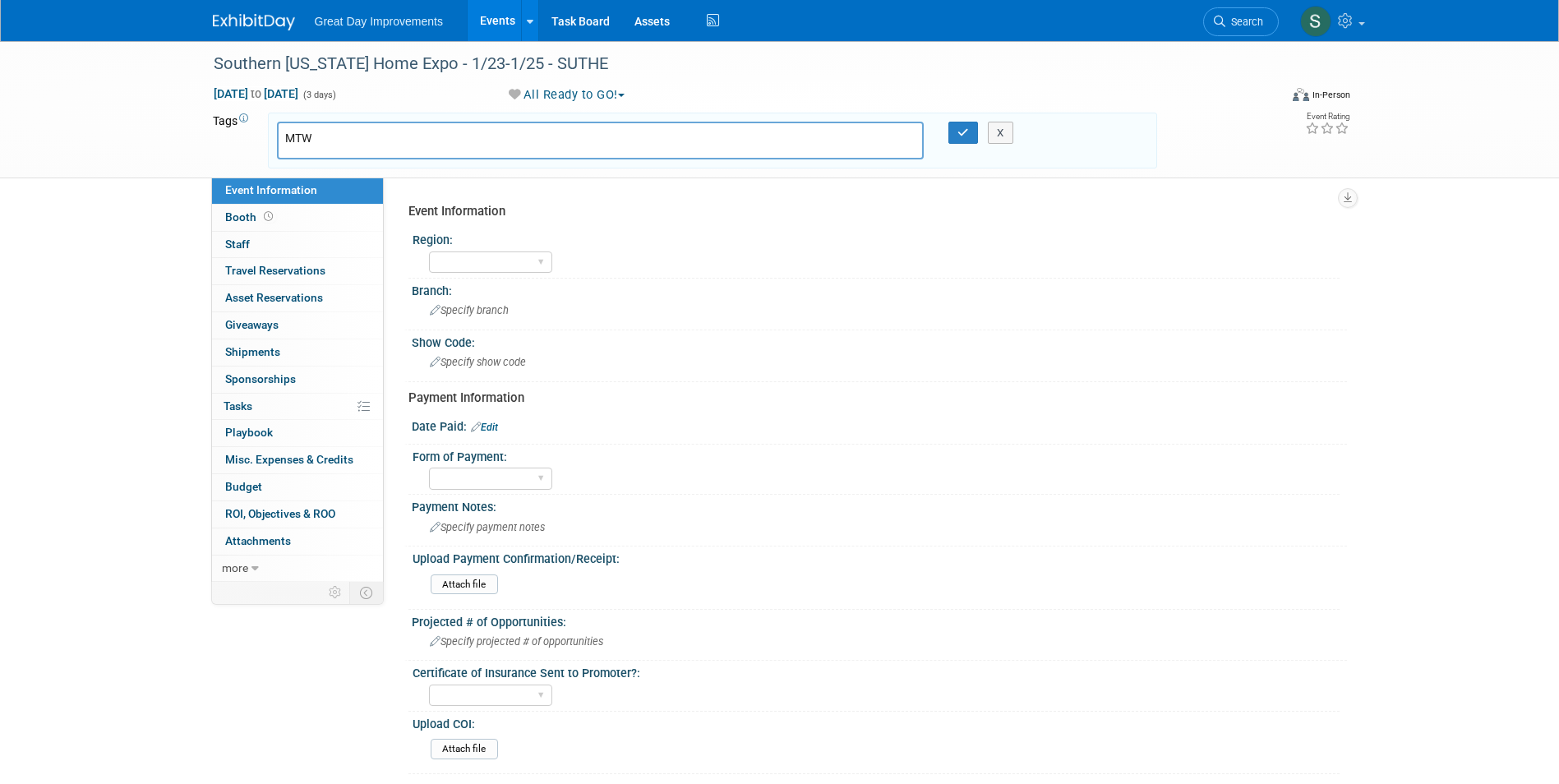
type input "MTW"
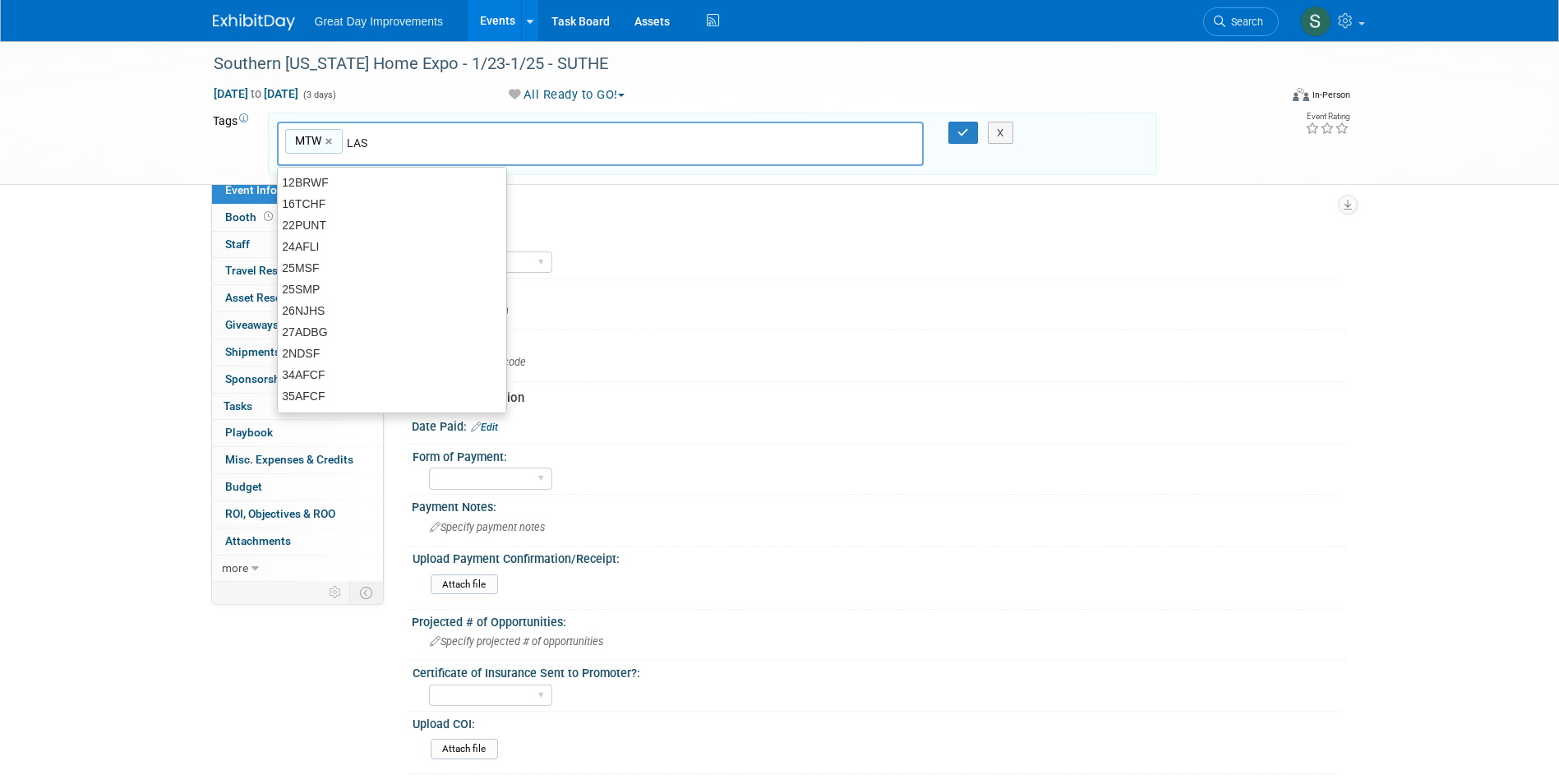
type input "LAS"
type input "MTW, LAS"
type input "SUTHE"
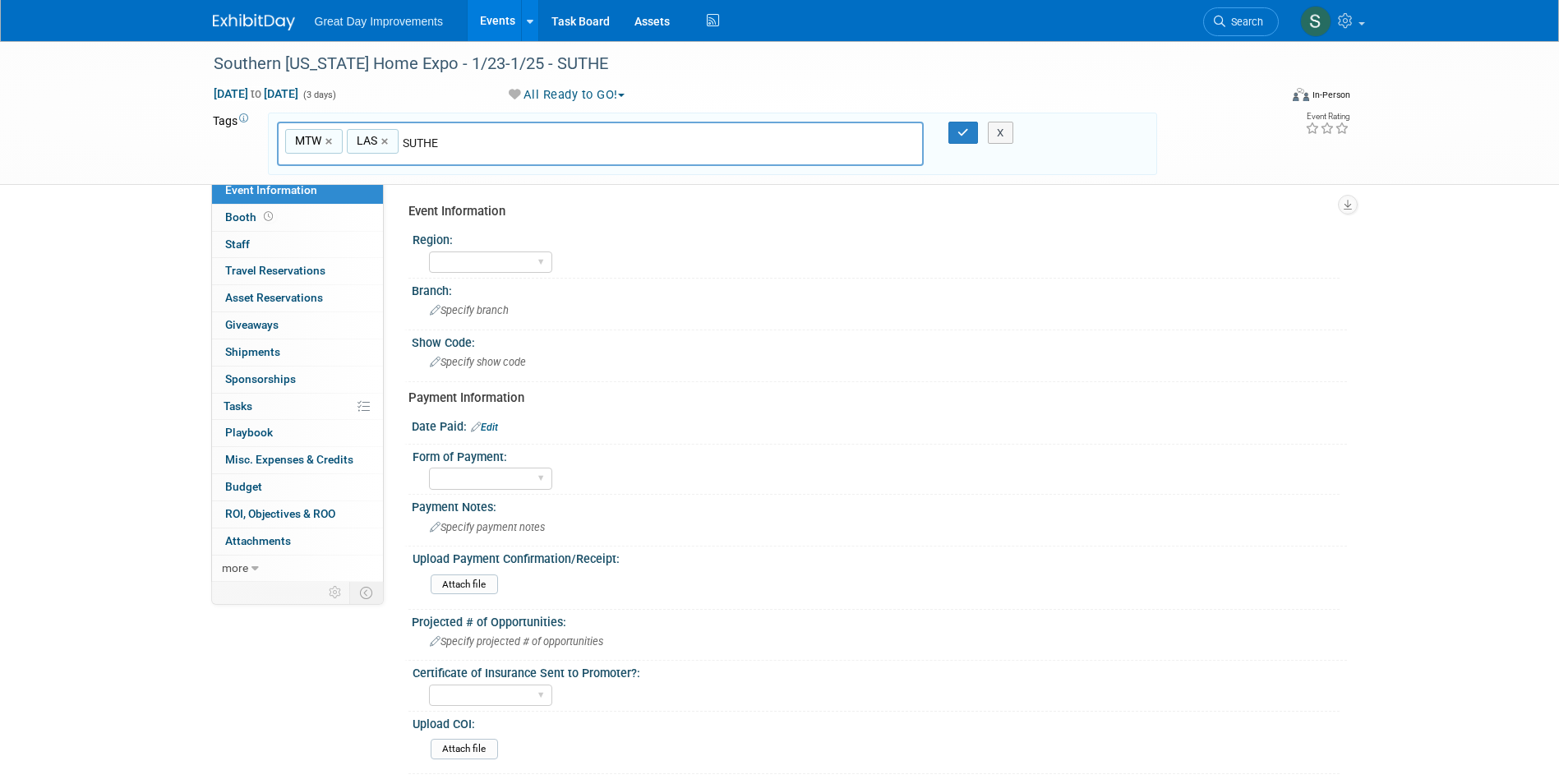
type input "MTW, LAS, SUTHE"
type input "[DATE]"
type input "MTW, LAS, SUTHE, [DATE]"
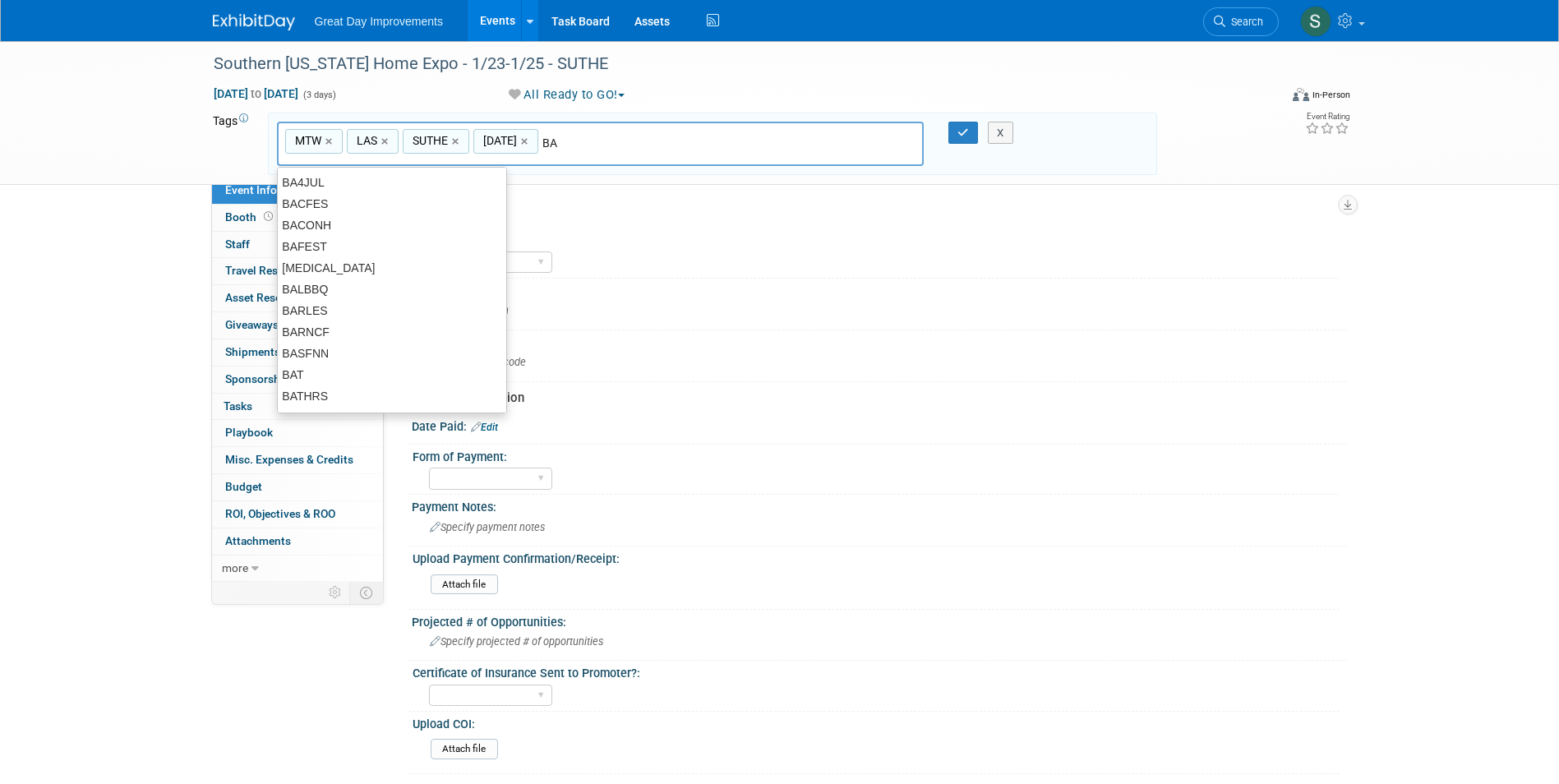
type input "B"
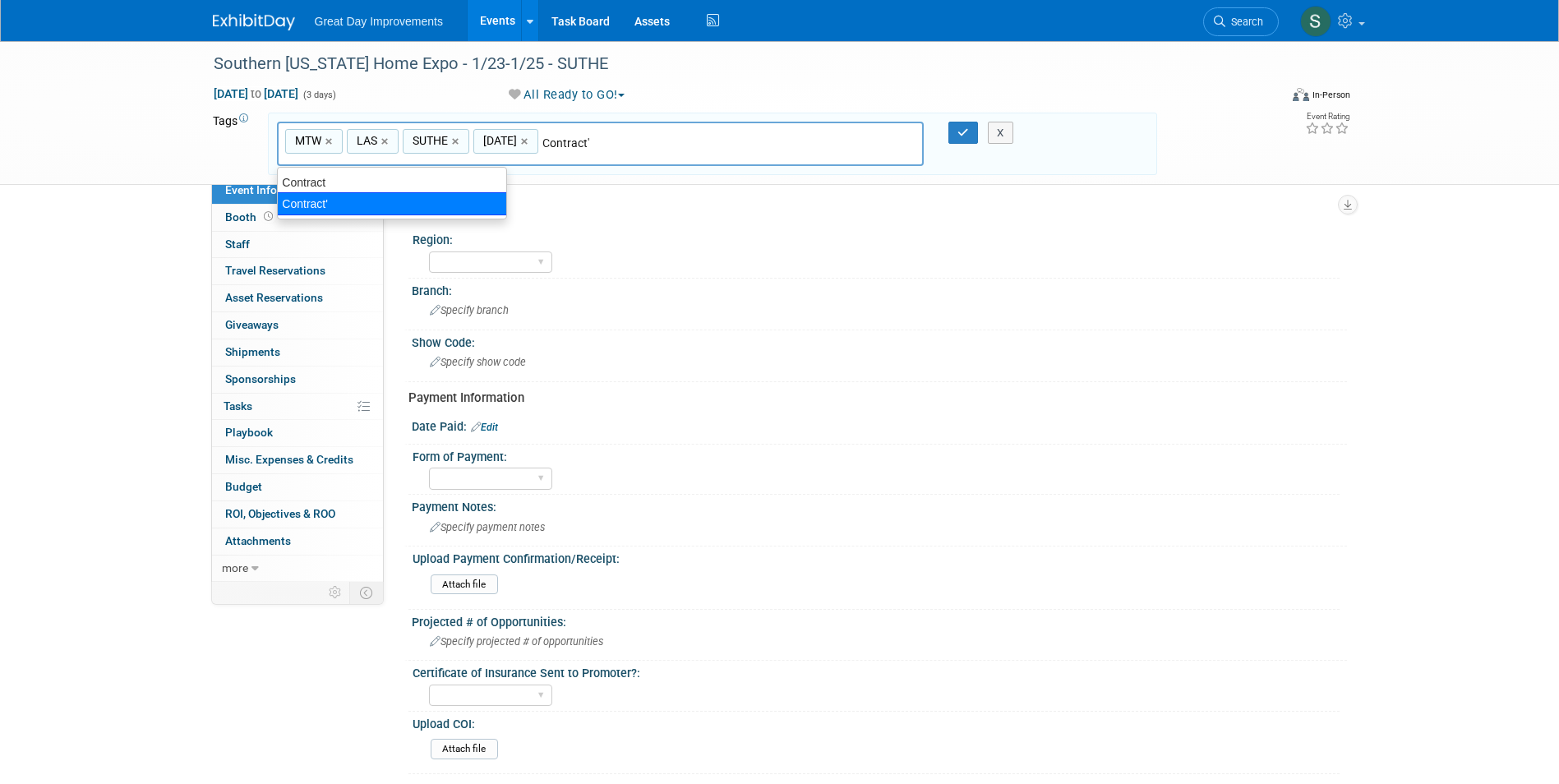
type input "Contract"
type input "MTW, LAS, SUTHE, [DATE], Contract"
click at [956, 133] on button "button" at bounding box center [963, 133] width 29 height 23
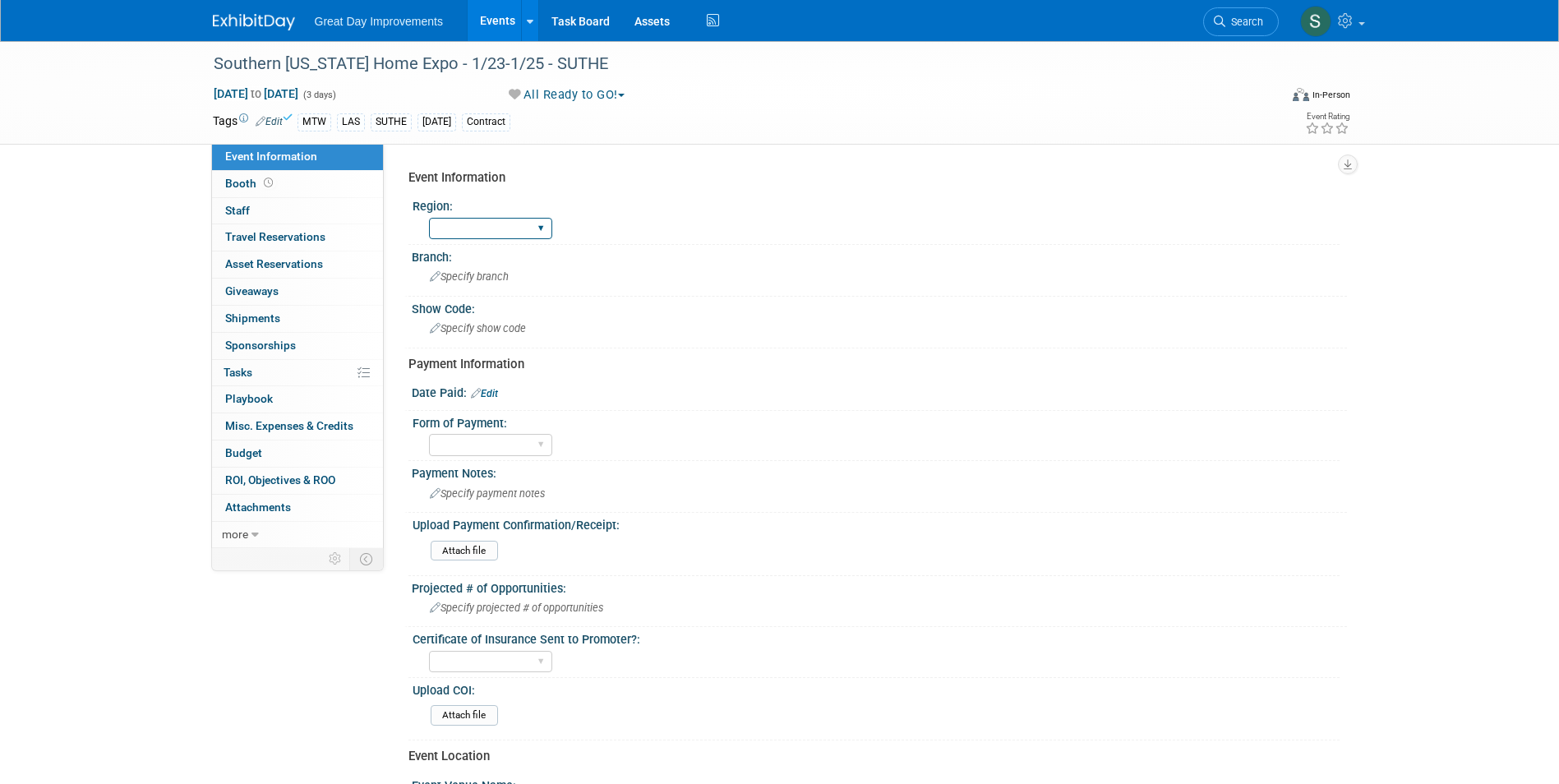
click at [525, 227] on select "GC MA MW MTW NE NEW OV PL PNW SA SE SC UMW FL" at bounding box center [490, 229] width 123 height 23
select select "MTW"
click at [429, 218] on select "GC MA MW MTW NE NEW OV PL PNW SA SE SC UMW FL" at bounding box center [490, 229] width 123 height 23
click at [468, 276] on span "Specify branch" at bounding box center [468, 277] width 79 height 12
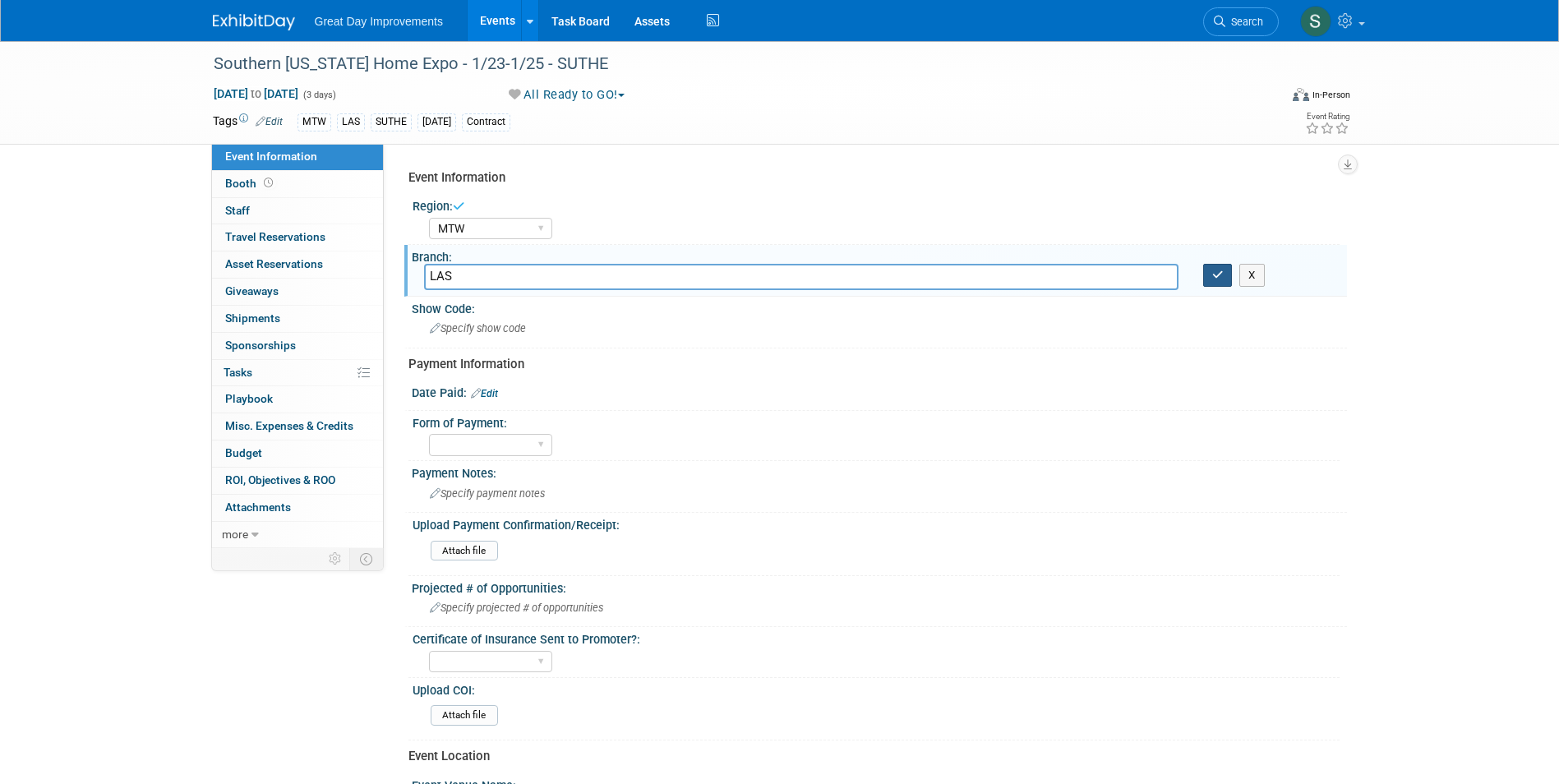
type input "LAS"
click at [1212, 279] on icon "button" at bounding box center [1217, 275] width 11 height 10
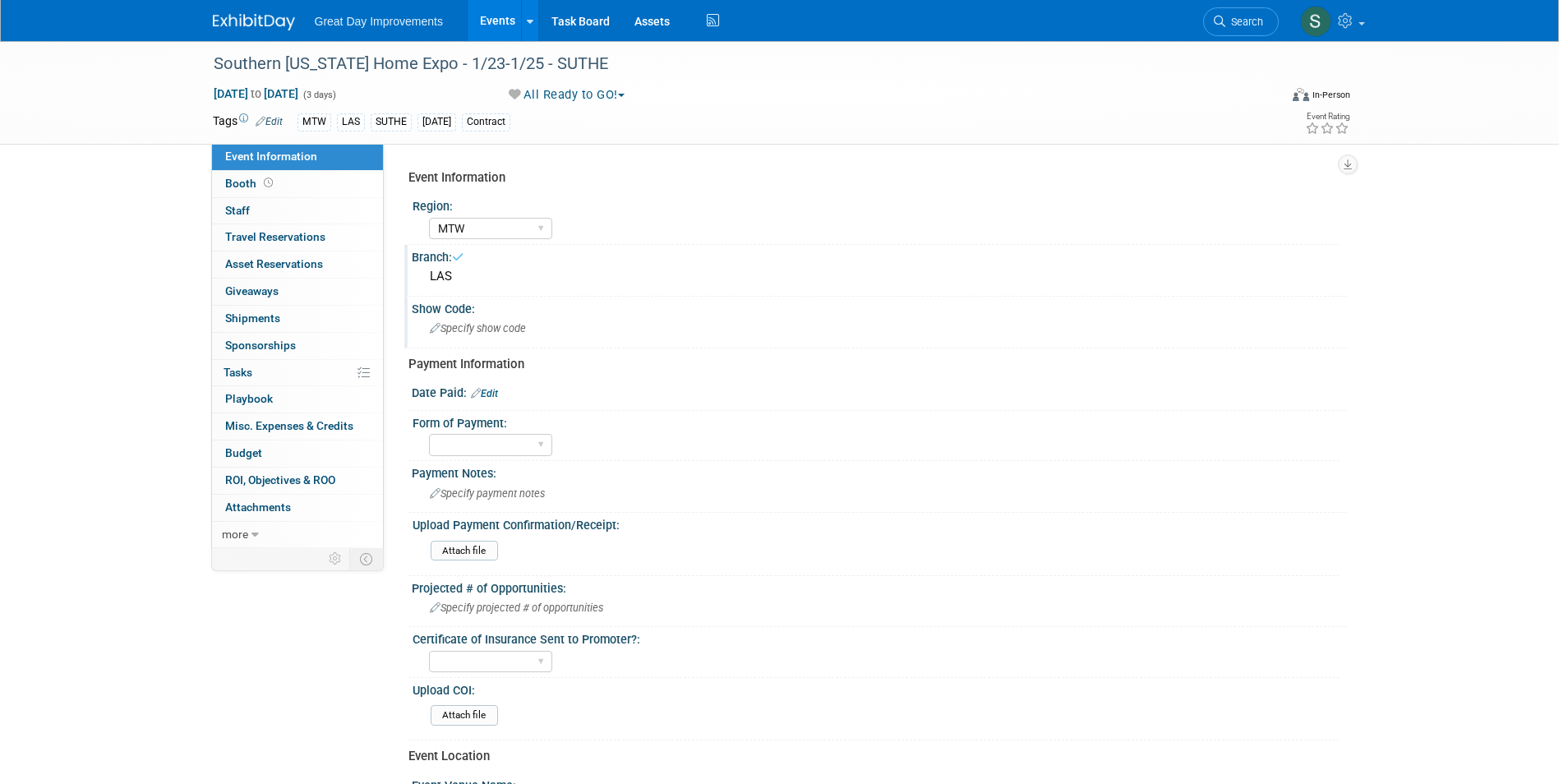
click at [750, 330] on div "Specify show code" at bounding box center [880, 328] width 911 height 25
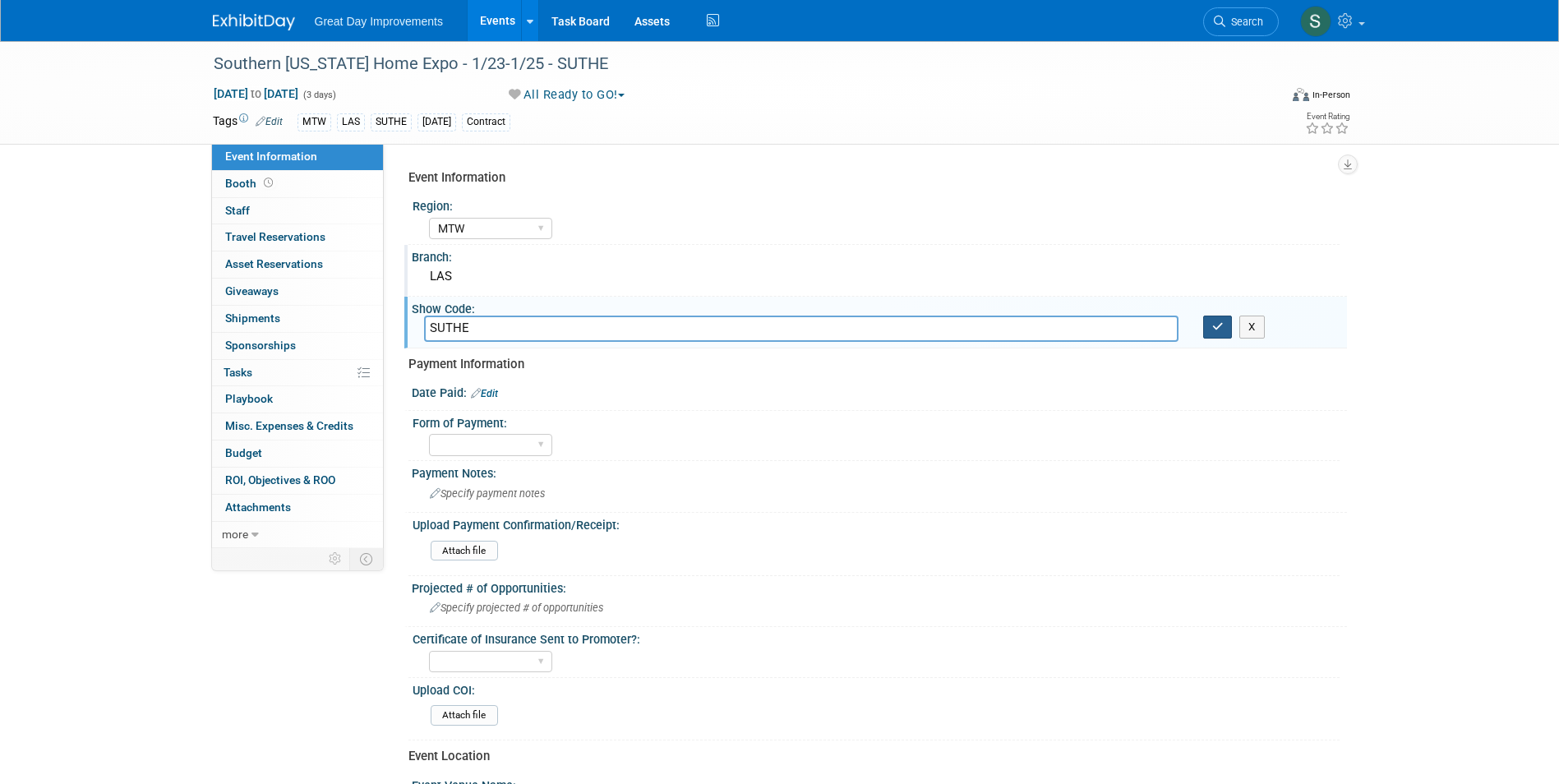
type input "SUTHE"
click at [1219, 322] on icon "button" at bounding box center [1217, 326] width 11 height 10
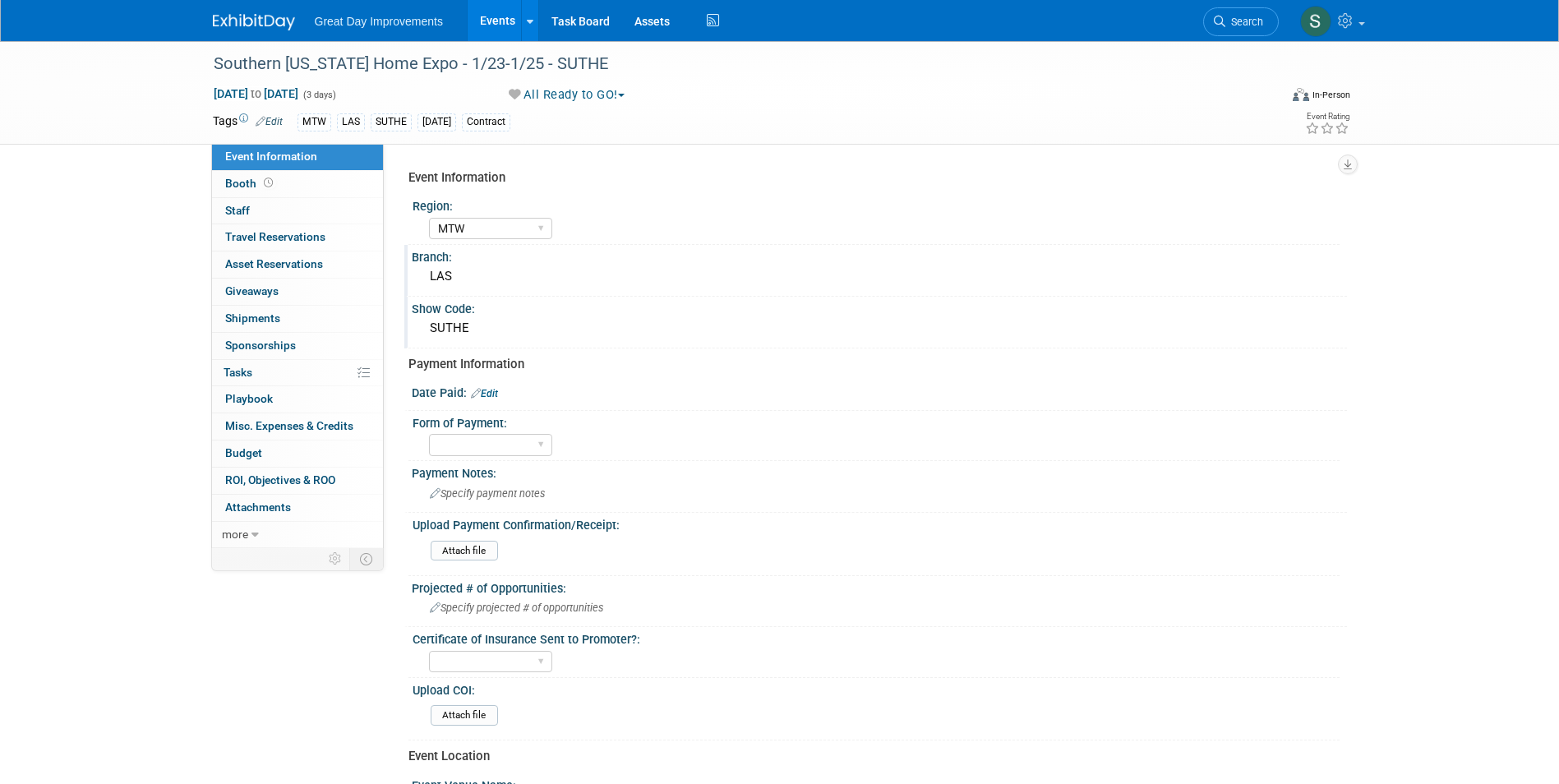
click at [496, 395] on link "Edit" at bounding box center [484, 393] width 27 height 11
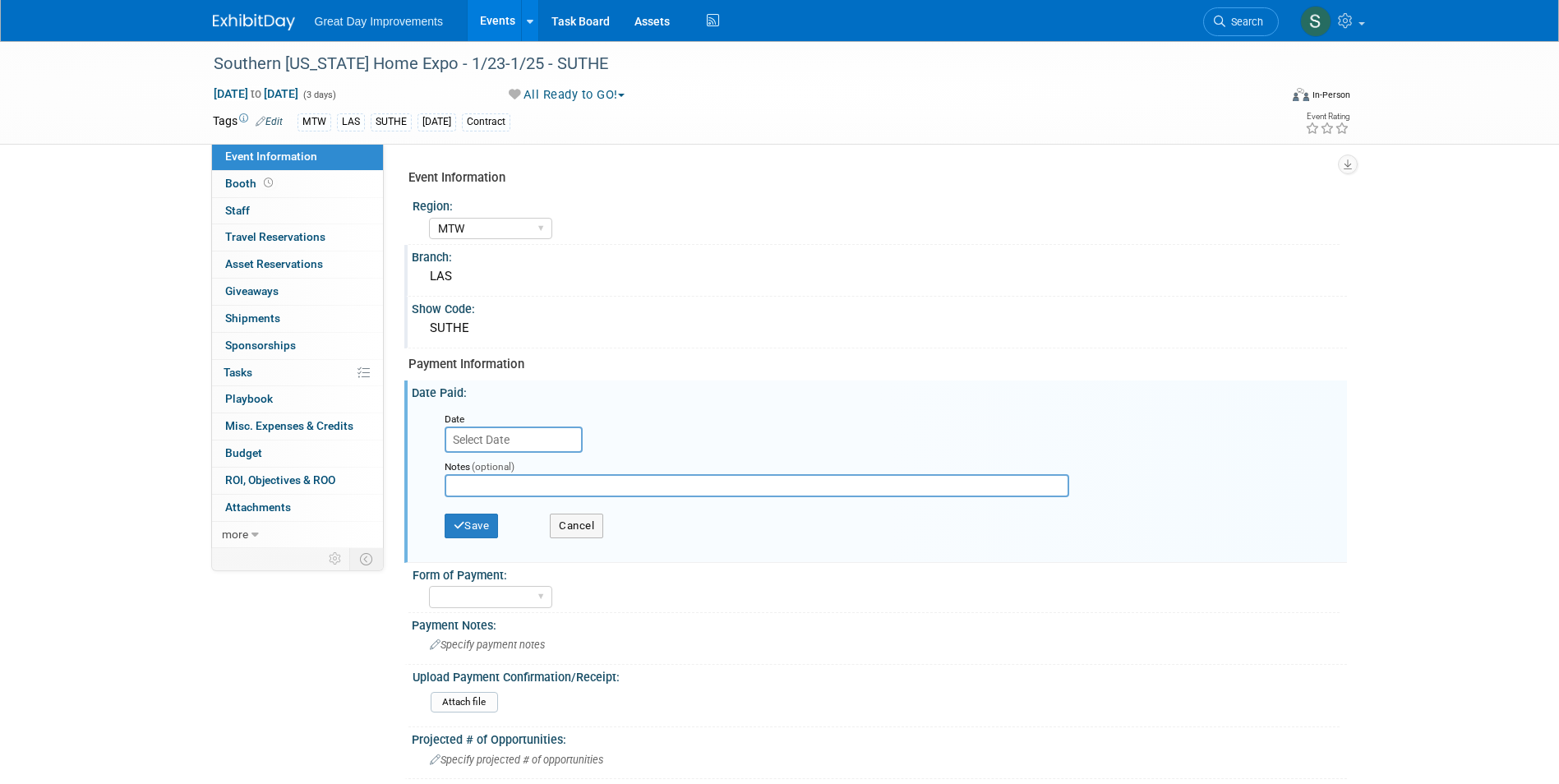
click at [530, 432] on input "text" at bounding box center [513, 440] width 138 height 26
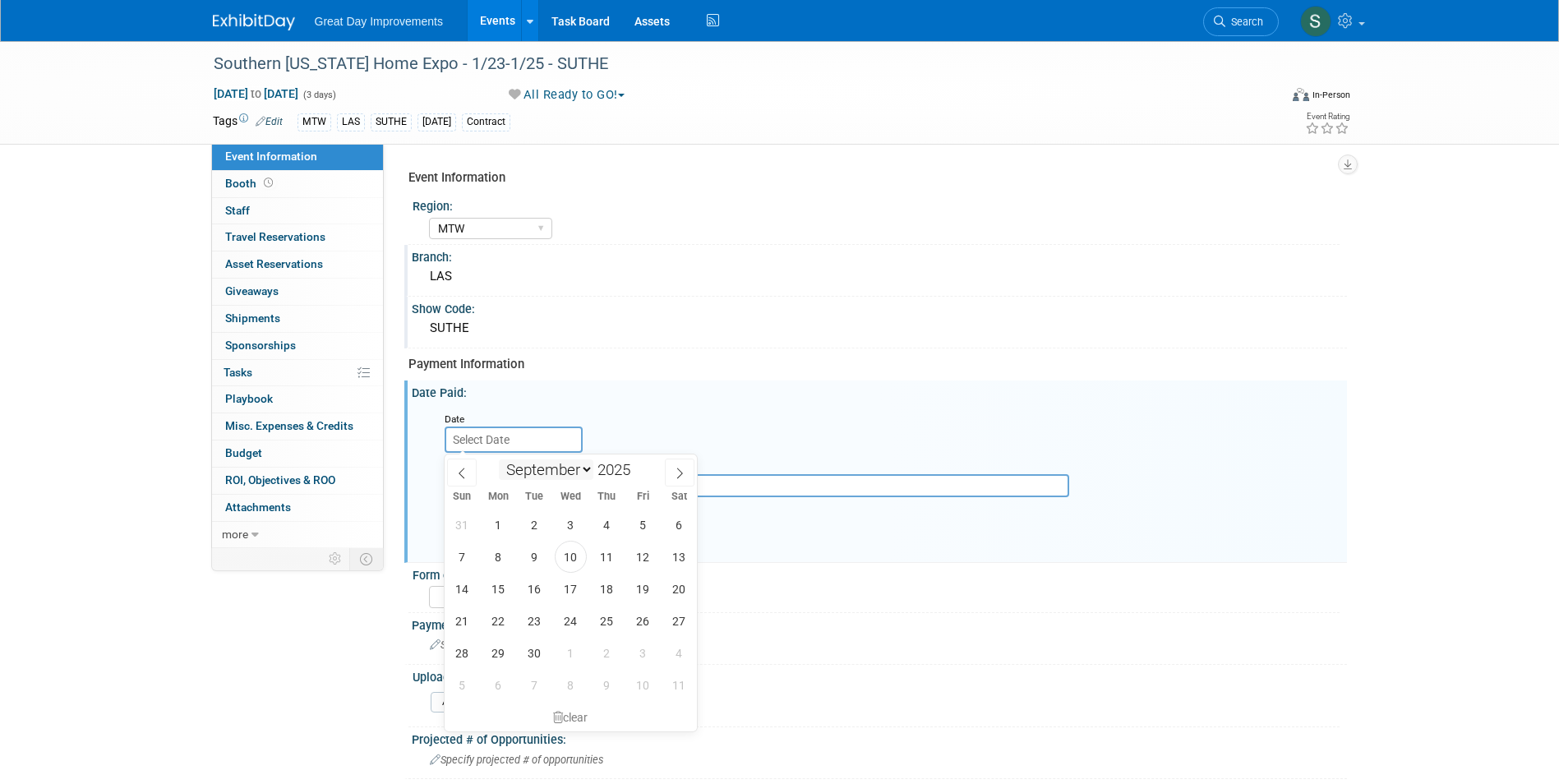
click at [567, 469] on select "January February March April May June July August September October November De…" at bounding box center [546, 470] width 95 height 21
select select "4"
click at [499, 460] on select "January February March April May June July August September October November De…" at bounding box center [546, 470] width 95 height 21
click at [648, 517] on span "2" at bounding box center [643, 524] width 32 height 32
type input "[DATE]"
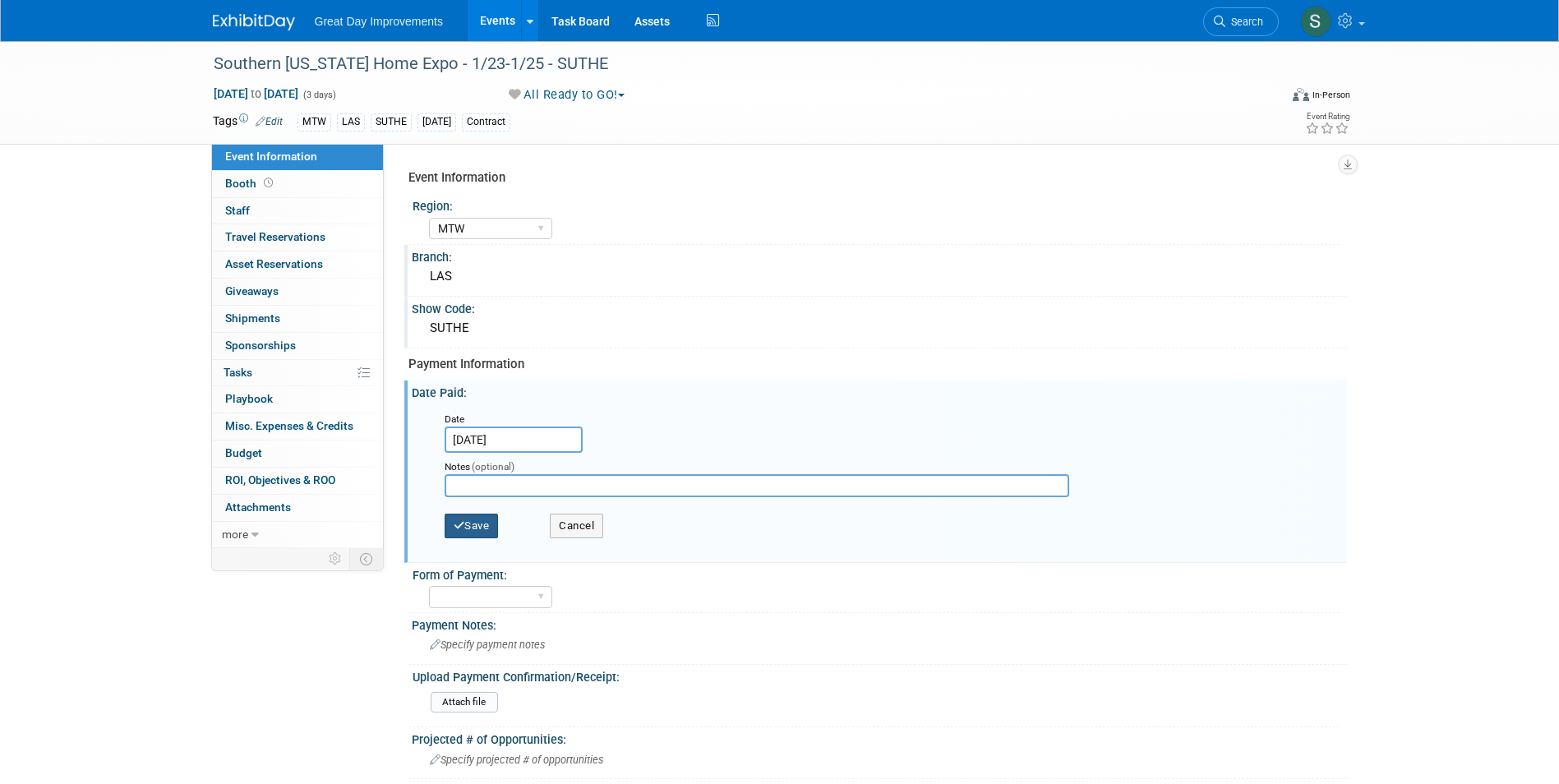
click at [491, 522] on button "Save" at bounding box center [471, 526] width 55 height 24
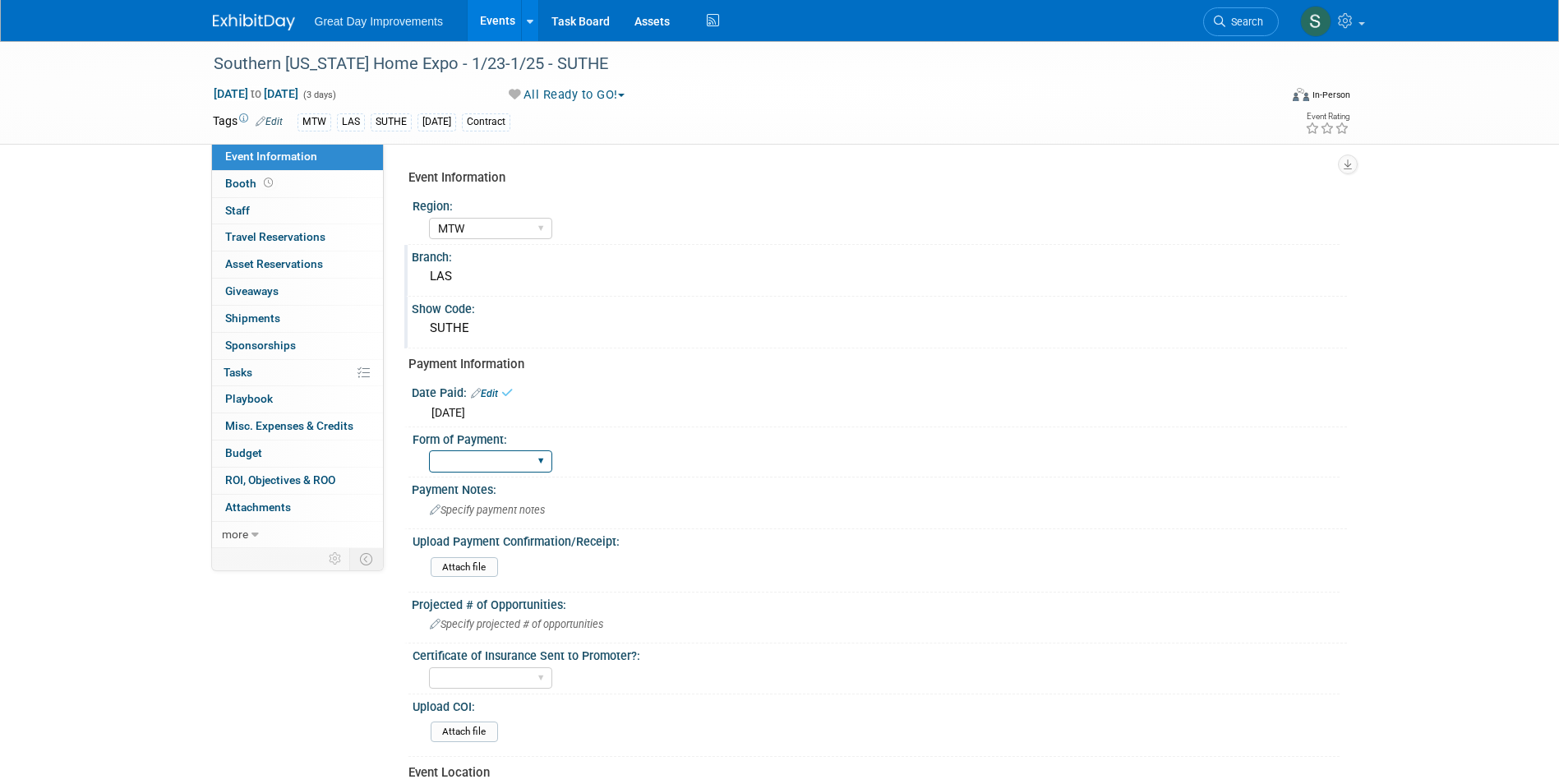
click at [507, 471] on select "Paid via CC Check Requested Pay at the Gate Other" at bounding box center [490, 461] width 123 height 23
select select "Paid via CC"
click at [429, 450] on select "Paid via CC Check Requested Pay at the Gate Other" at bounding box center [490, 461] width 123 height 23
click at [238, 17] on img at bounding box center [253, 22] width 82 height 16
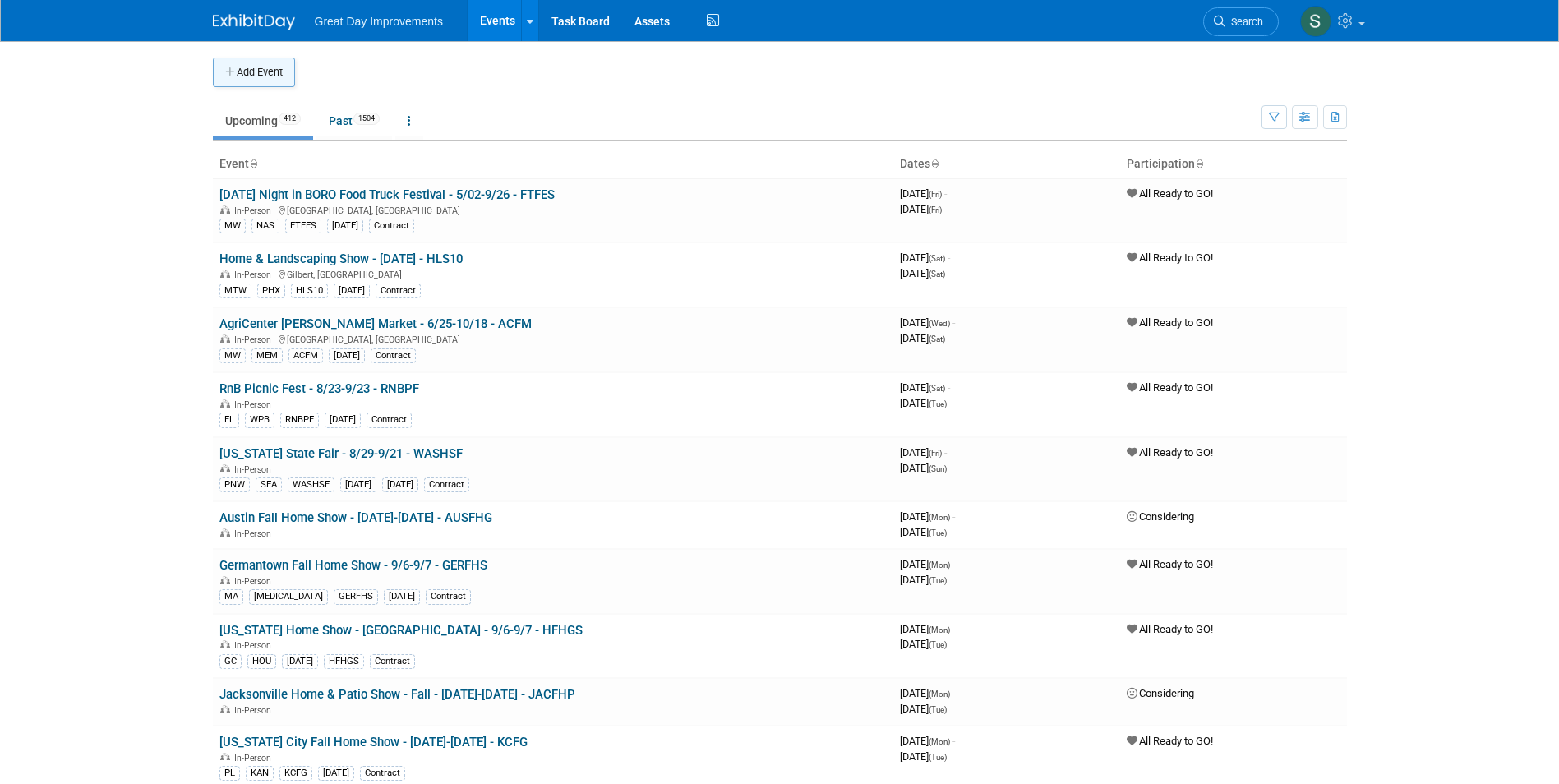
click at [268, 81] on button "Add Event" at bounding box center [253, 72] width 82 height 29
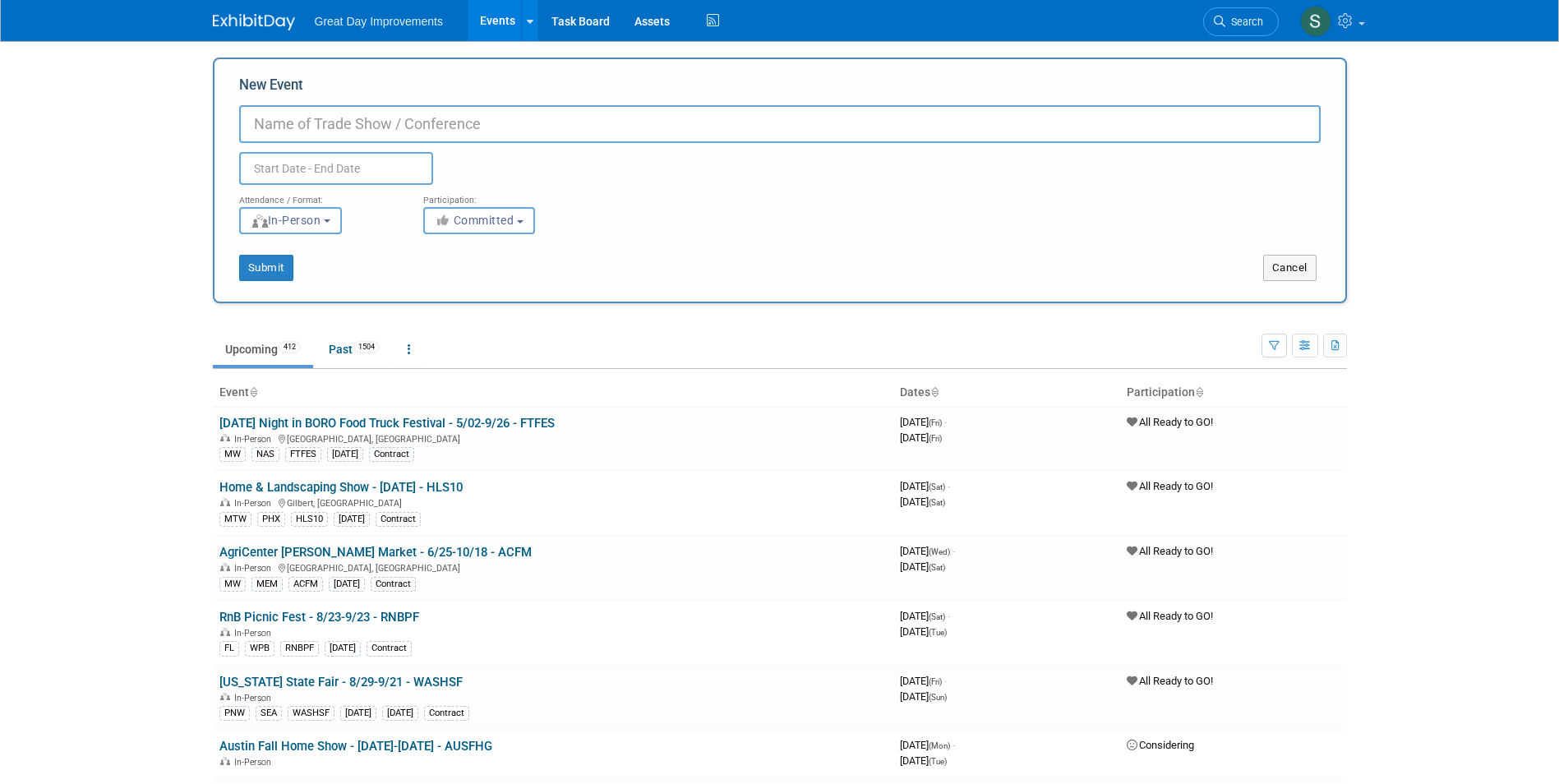
paste input "Southern [US_STATE] Home Expo"
click at [523, 107] on input "Southern [US_STATE] Home Expo" at bounding box center [780, 124] width 1082 height 38
type input "Southern [US_STATE] Home Expo - 10/30-11/1 - SUHEX"
drag, startPoint x: 482, startPoint y: 220, endPoint x: 480, endPoint y: 233, distance: 13.2
click at [481, 220] on span "Committed" at bounding box center [475, 219] width 80 height 13
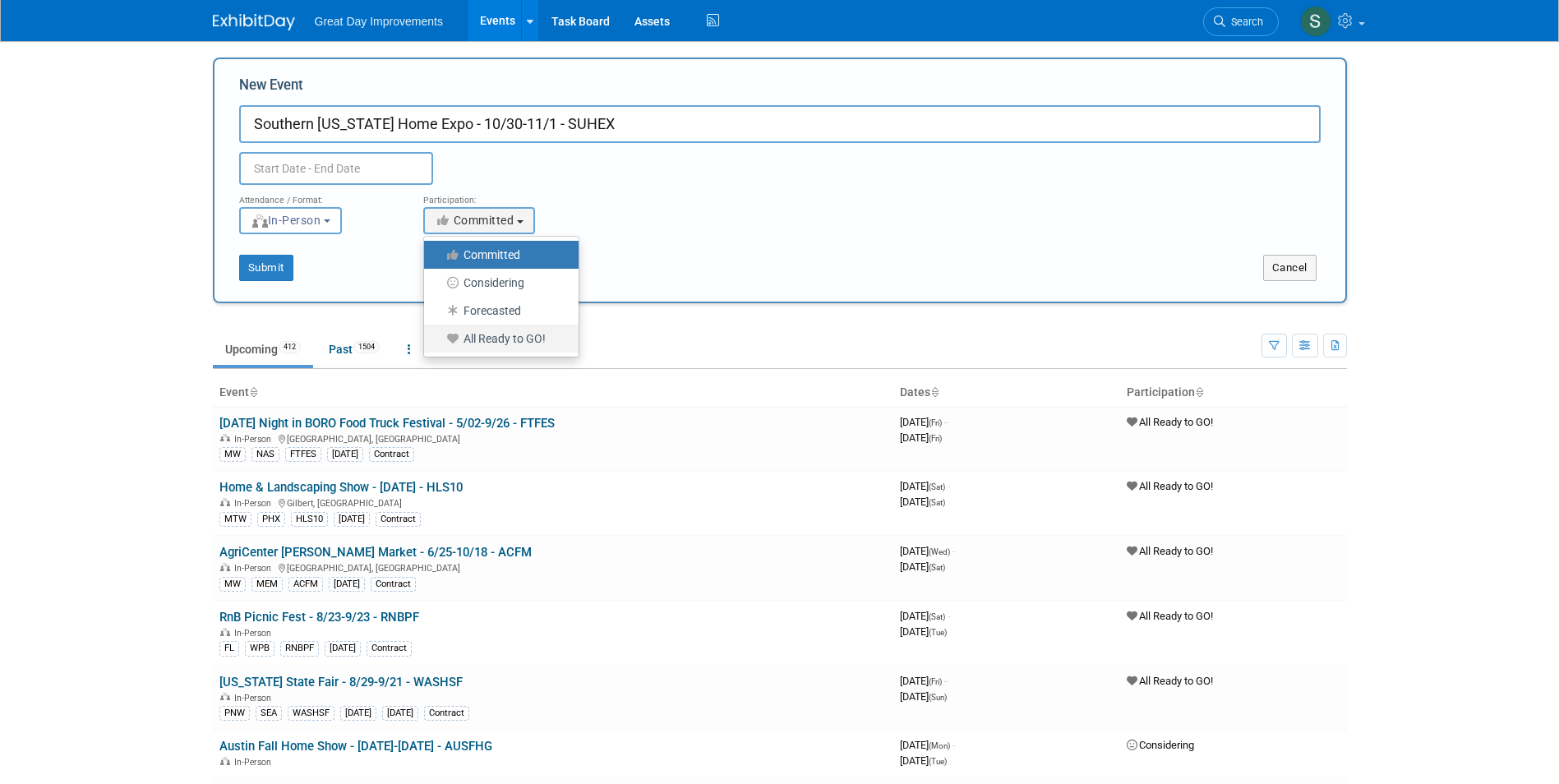
click at [497, 335] on label "All Ready to GO!" at bounding box center [497, 338] width 130 height 22
click at [439, 335] on input "All Ready to GO!" at bounding box center [434, 339] width 10 height 10
select select "102"
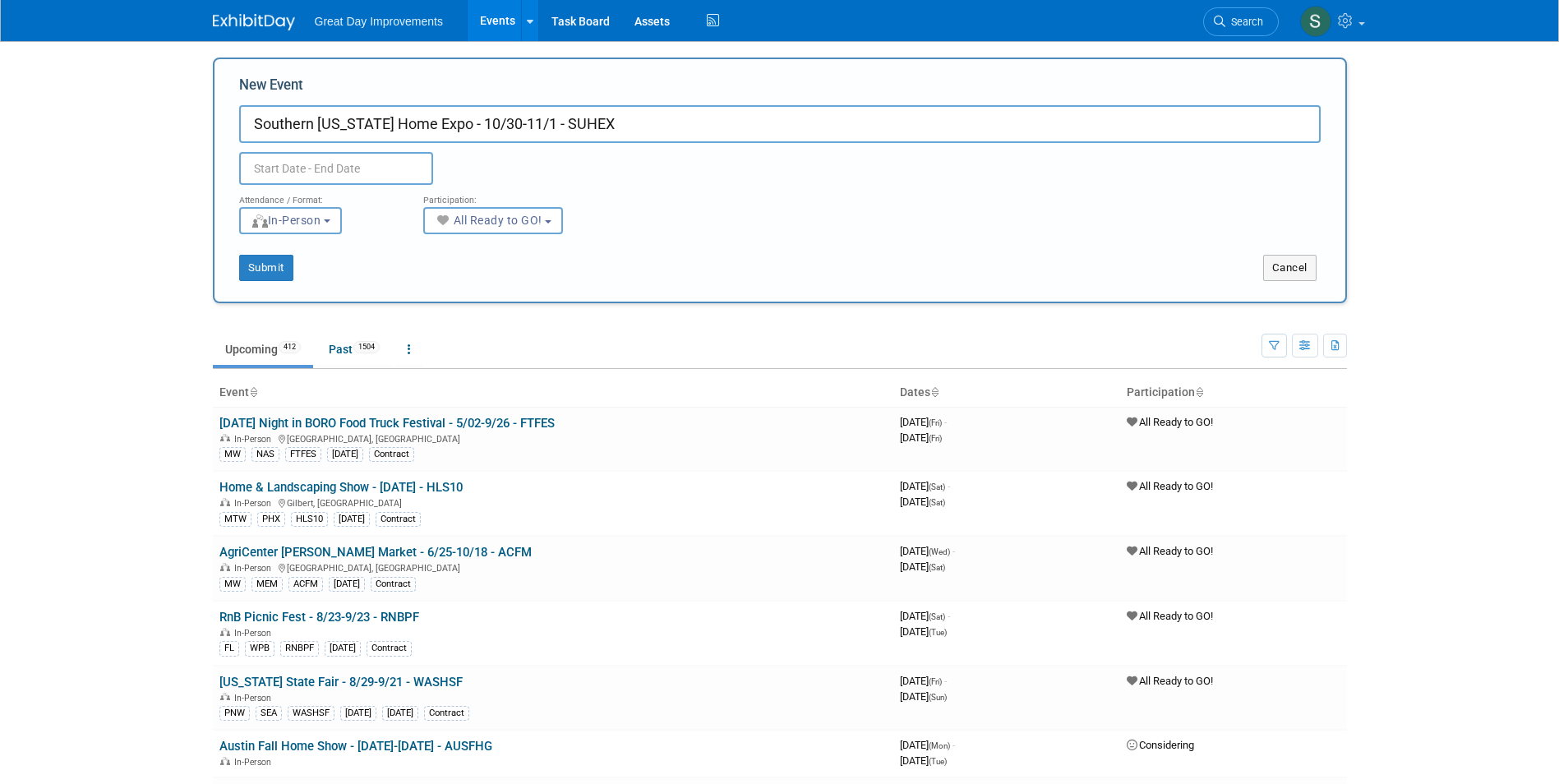
click at [360, 163] on input "text" at bounding box center [337, 168] width 194 height 33
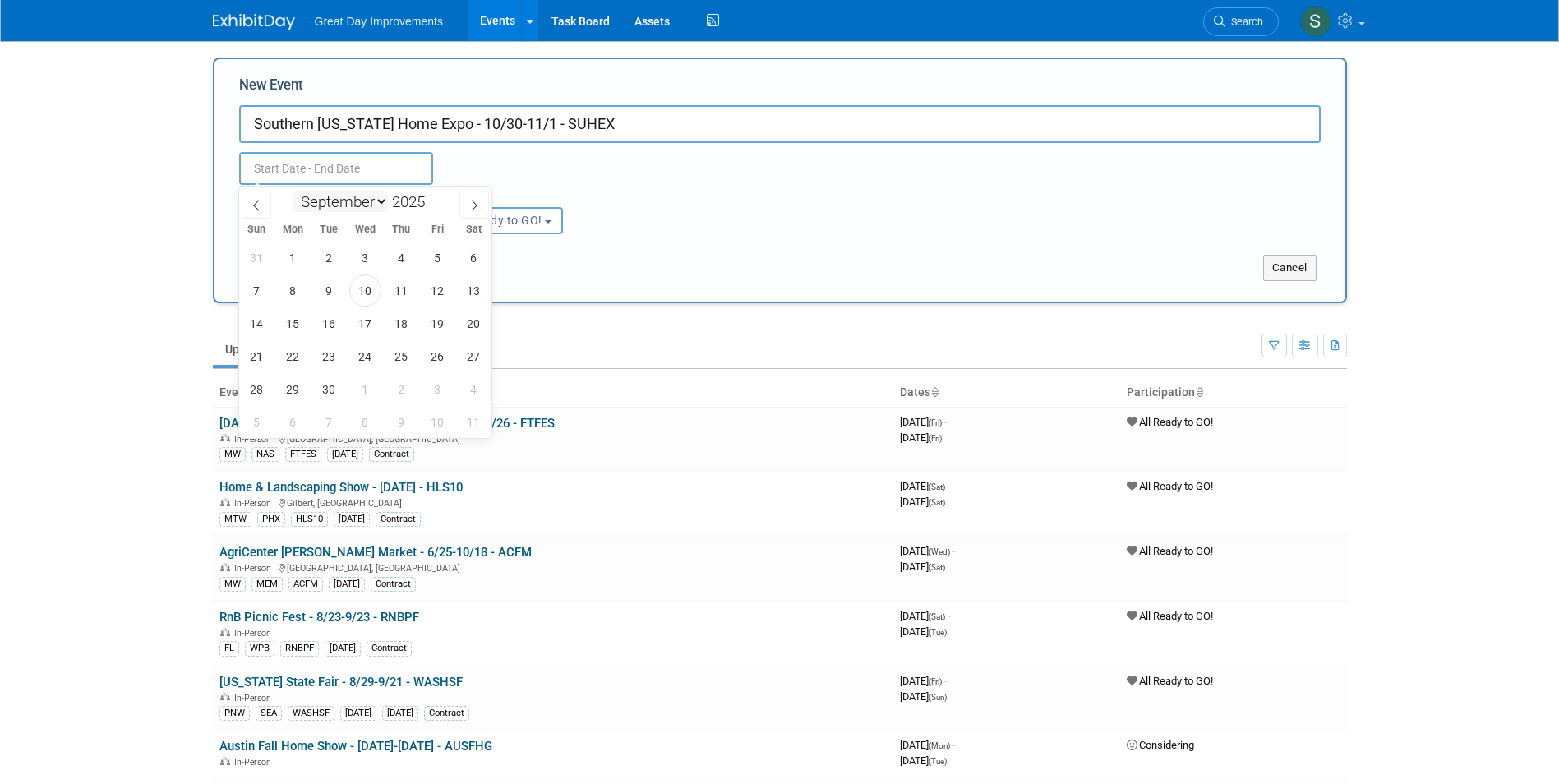
click at [343, 199] on select "January February March April May June July August September October November De…" at bounding box center [340, 202] width 95 height 21
select select "9"
click at [293, 192] on select "January February March April May June July August September October November De…" at bounding box center [340, 202] width 95 height 21
click at [433, 205] on span at bounding box center [431, 206] width 11 height 10
click at [433, 193] on span at bounding box center [431, 197] width 11 height 10
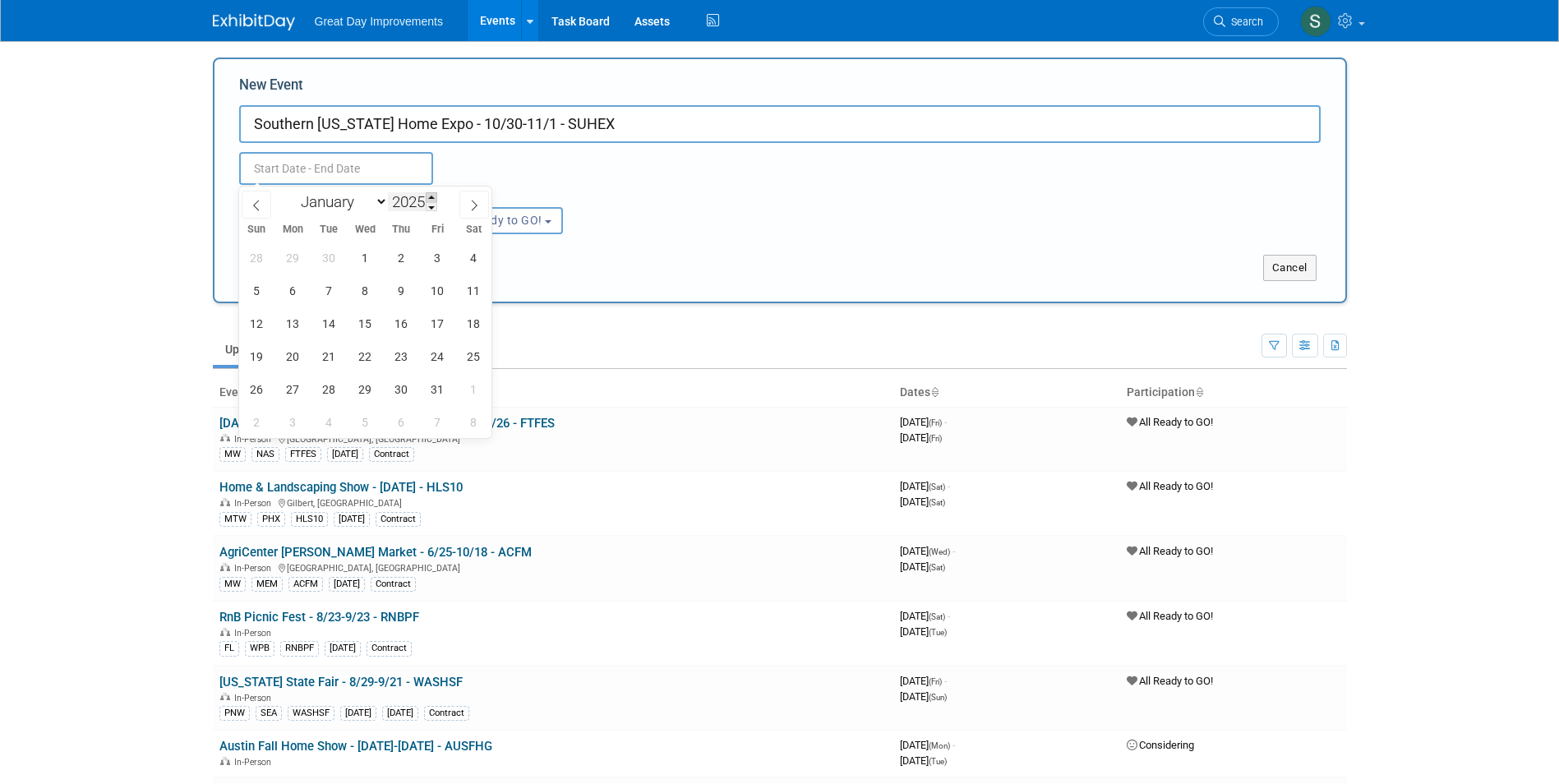
click at [434, 193] on span at bounding box center [431, 197] width 11 height 10
type input "2026"
click at [442, 388] on span "30" at bounding box center [437, 389] width 32 height 32
click at [242, 421] on span "1" at bounding box center [257, 421] width 32 height 32
type input "[DATE] to [DATE]"
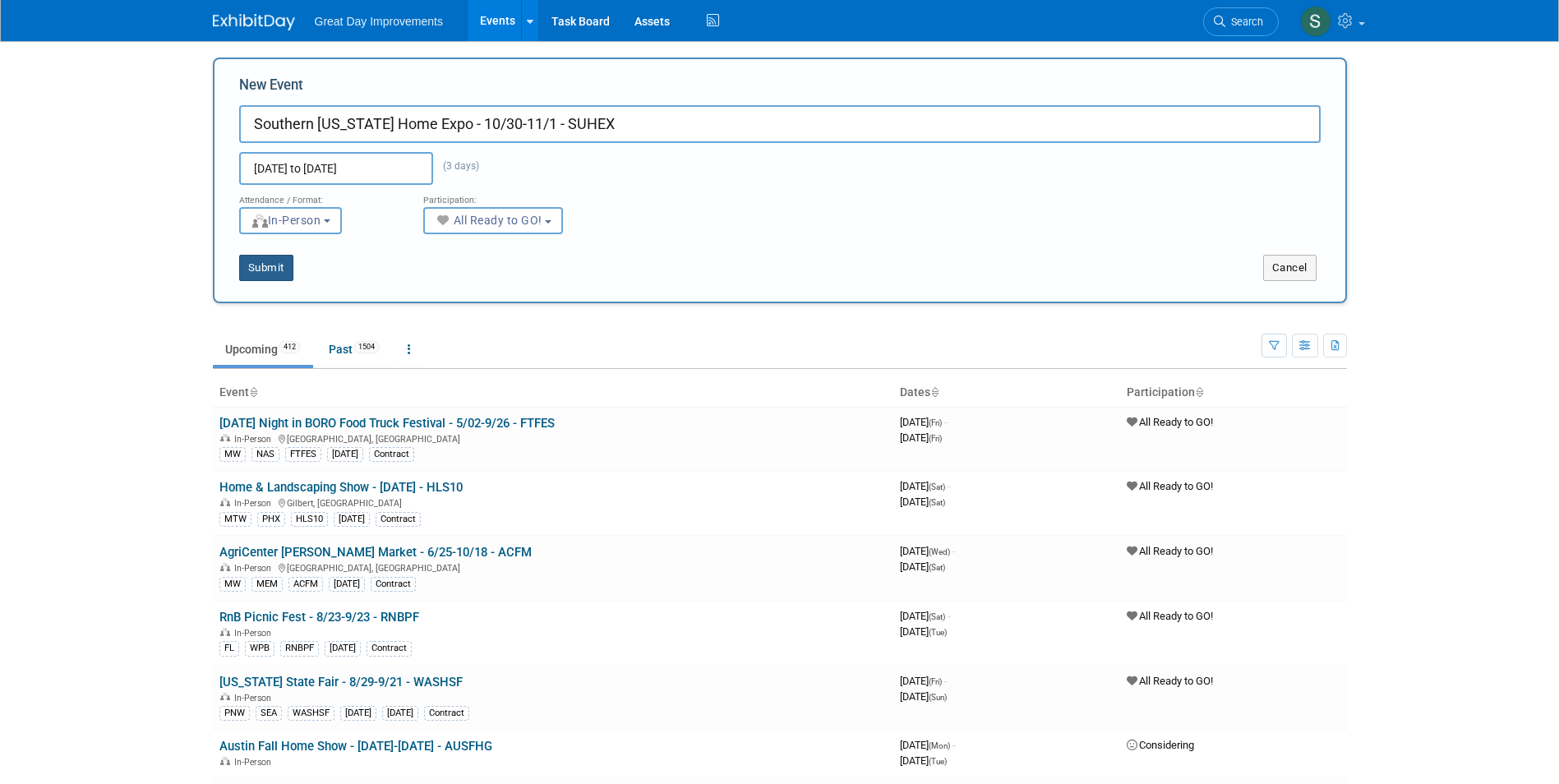
click at [267, 265] on button "Submit" at bounding box center [266, 268] width 55 height 26
type input "Southern [US_STATE] Home Expo - 10/30-11/1 - SUHEX"
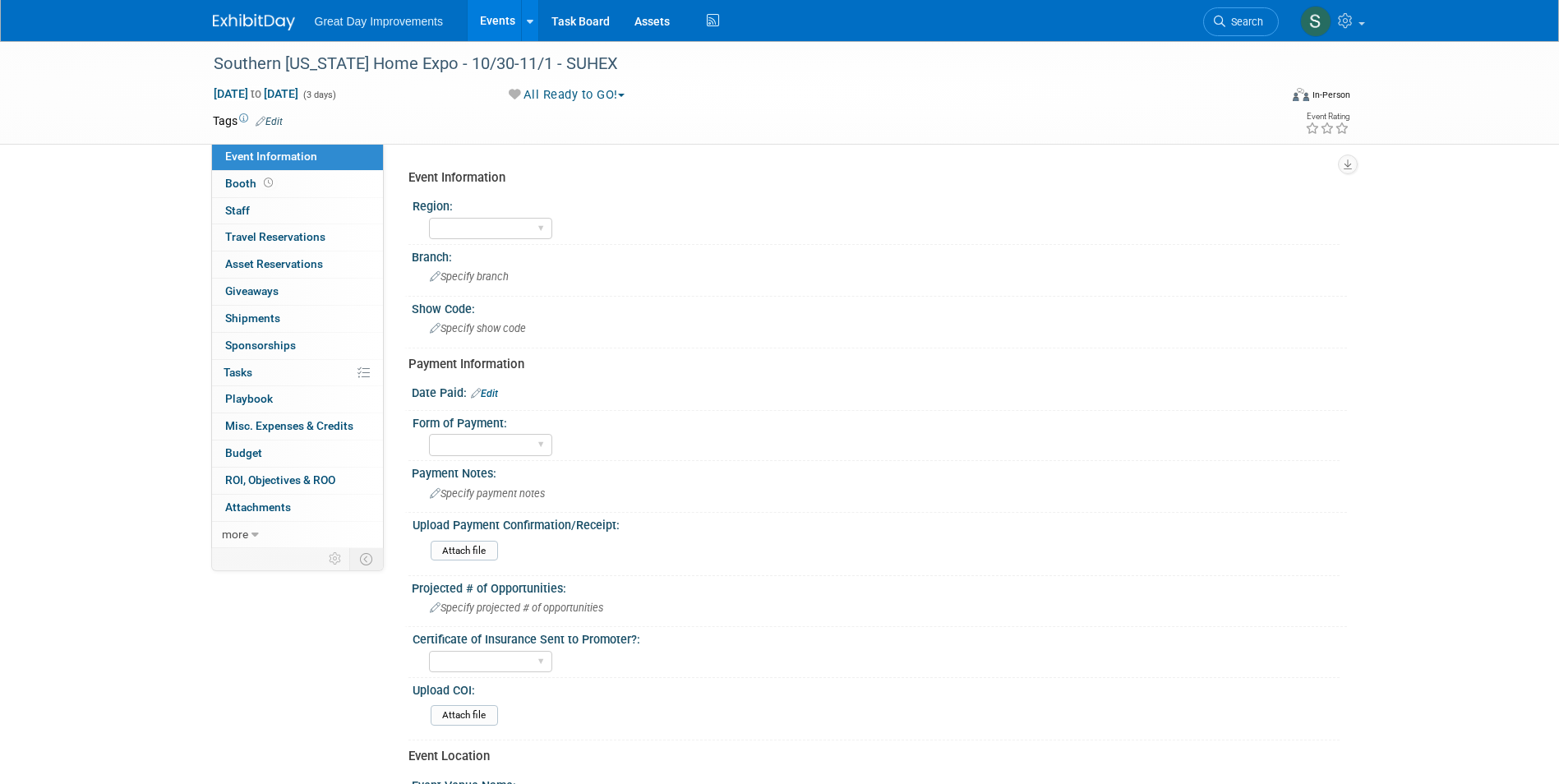
click at [278, 122] on link "Edit" at bounding box center [269, 121] width 27 height 11
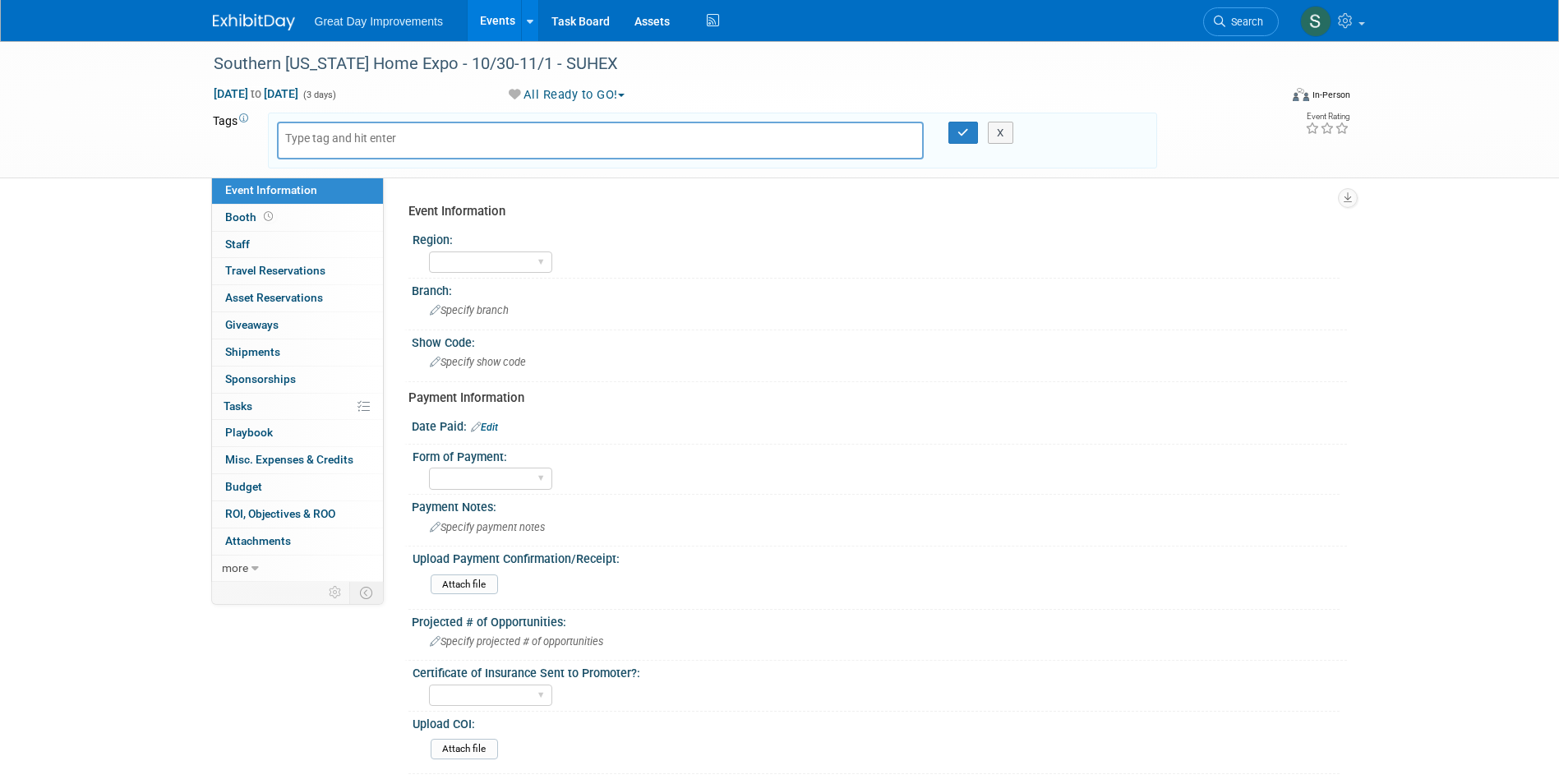
click at [302, 137] on body "Great Day Improvements Events Add Event Bulk Upload Events Shareable Event Boar…" at bounding box center [779, 392] width 1559 height 784
click at [302, 137] on input "text" at bounding box center [351, 138] width 132 height 16
click at [393, 138] on input "text" at bounding box center [351, 138] width 132 height 16
type input "MTW"
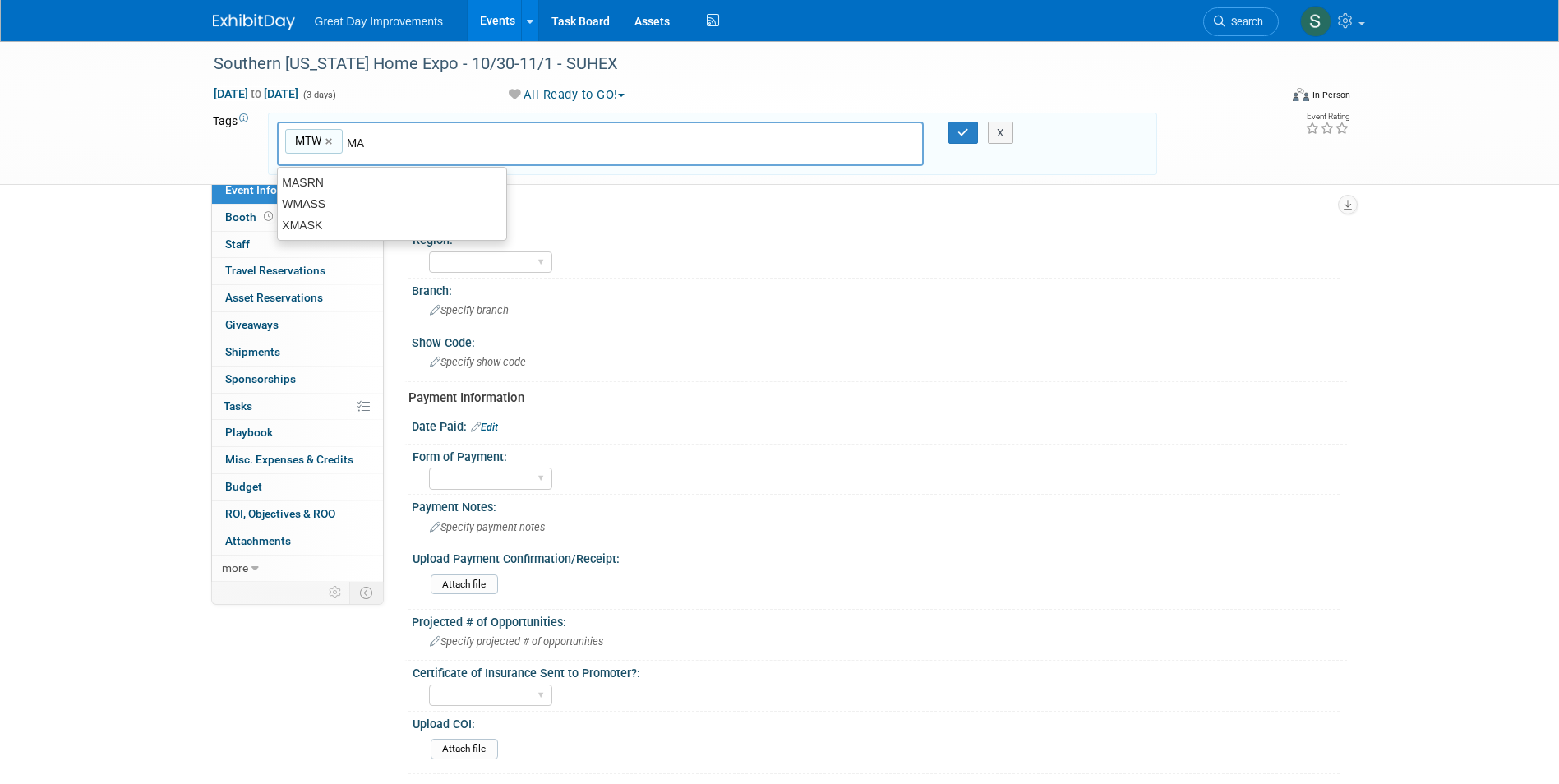
type input "M"
type input ":"
type input "LAS"
type input "MTW, LAS"
type input "SUHEX"
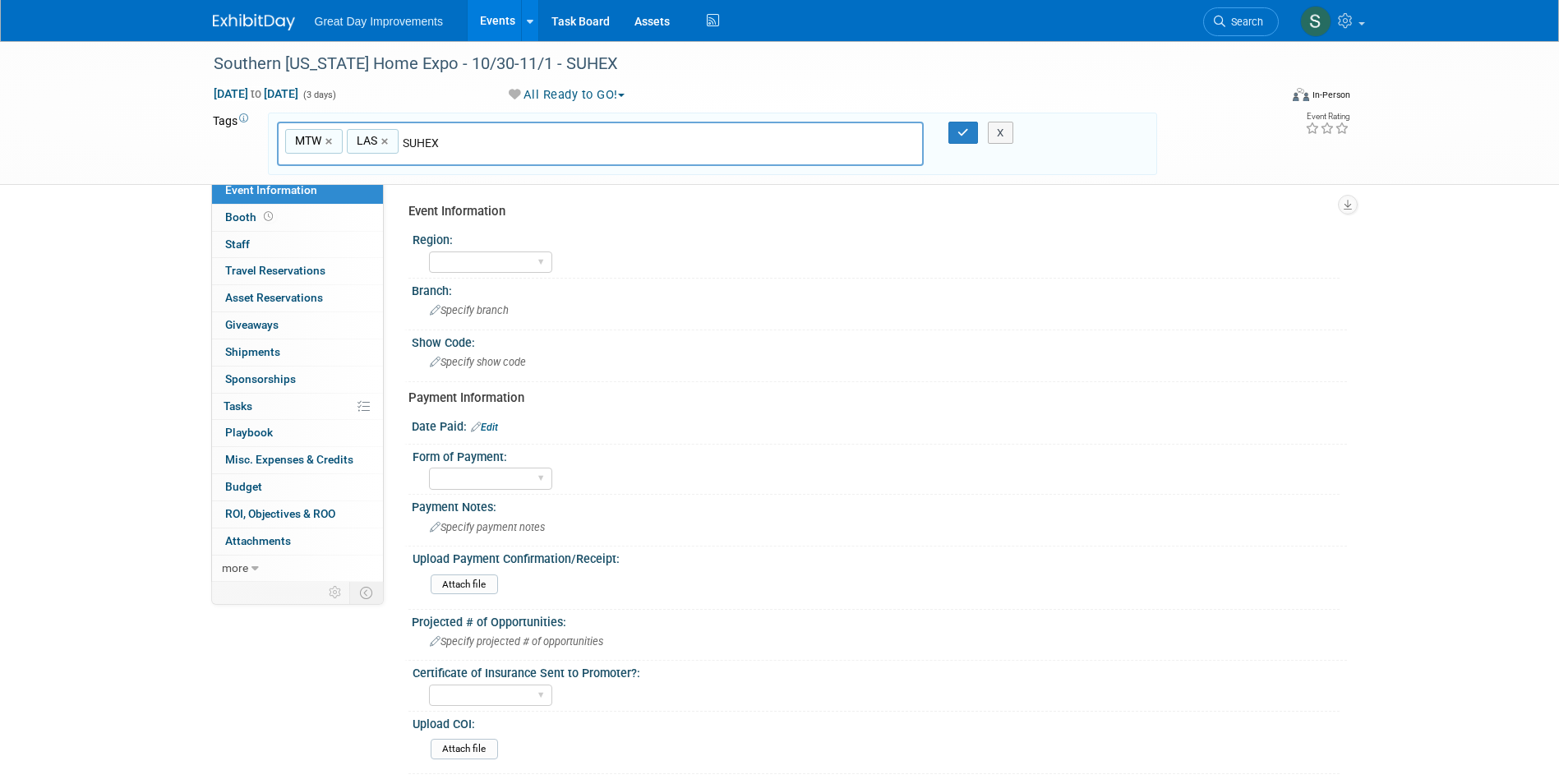
type input "MTW, LAS, SUHEX"
type input "[DATE]"
type input "MTW, LAS, SUHEX, [DATE]"
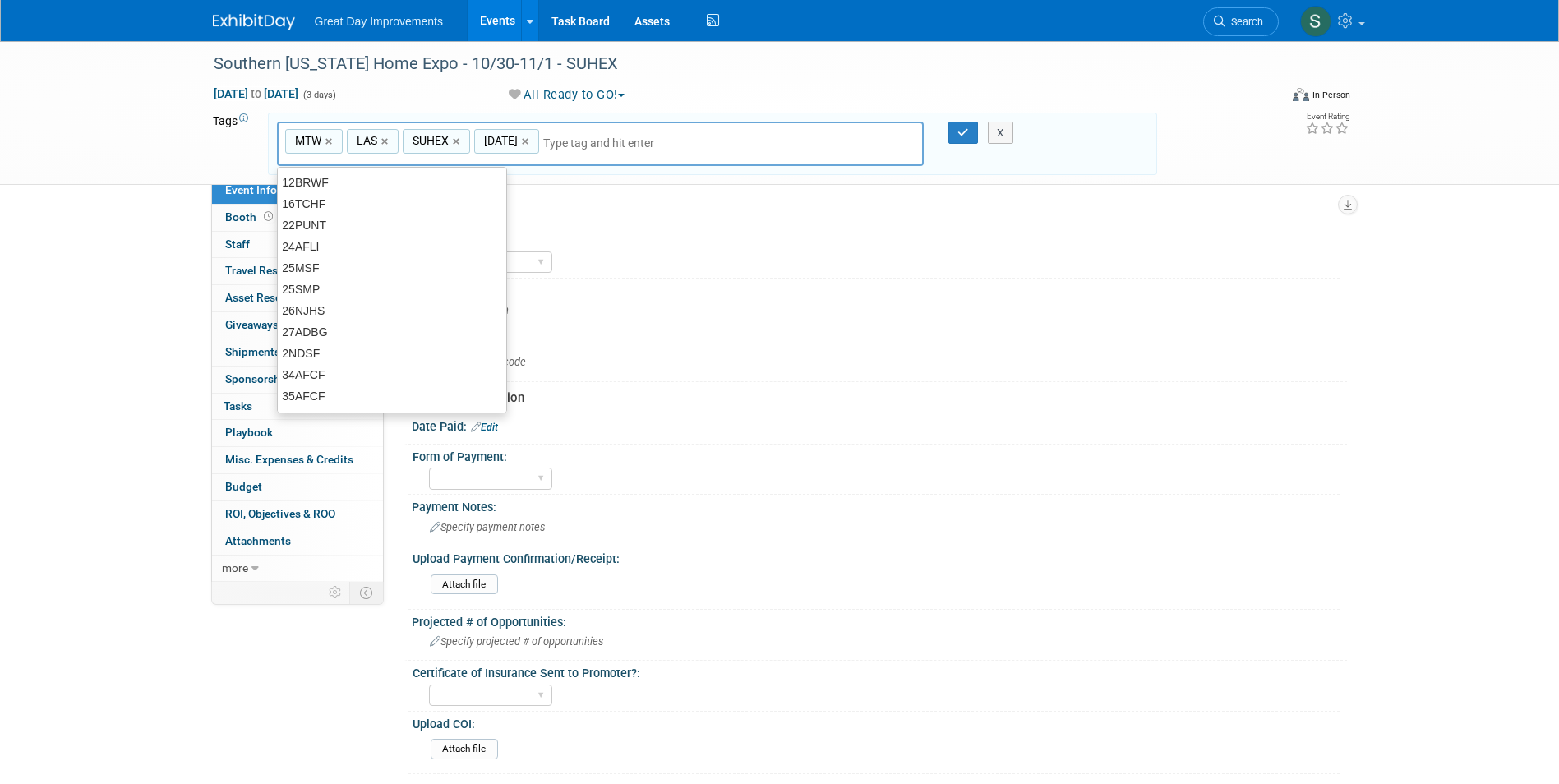
type input "O"
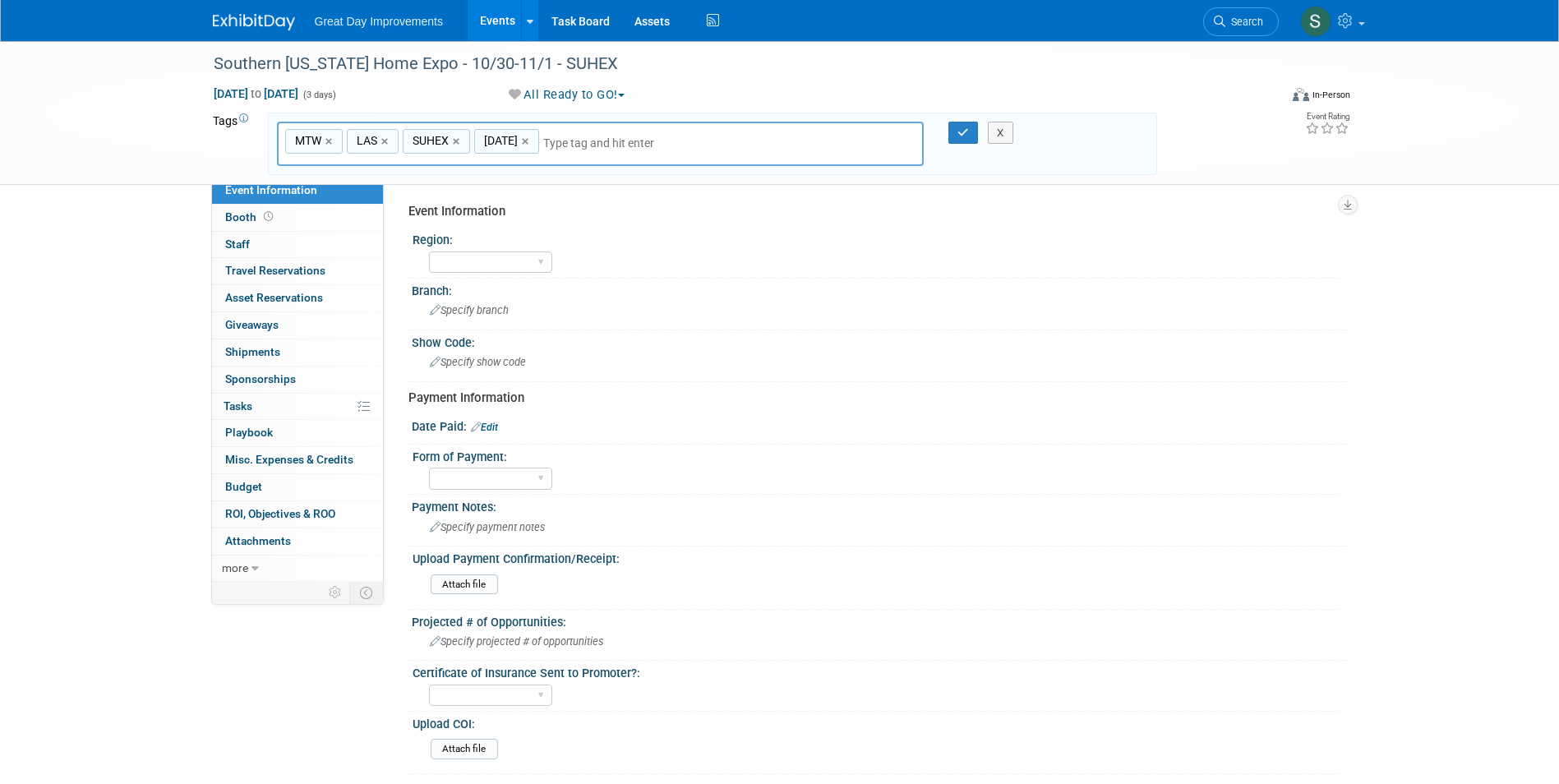
type input "Contr"
click at [654, 147] on input "text" at bounding box center [658, 142] width 230 height 16
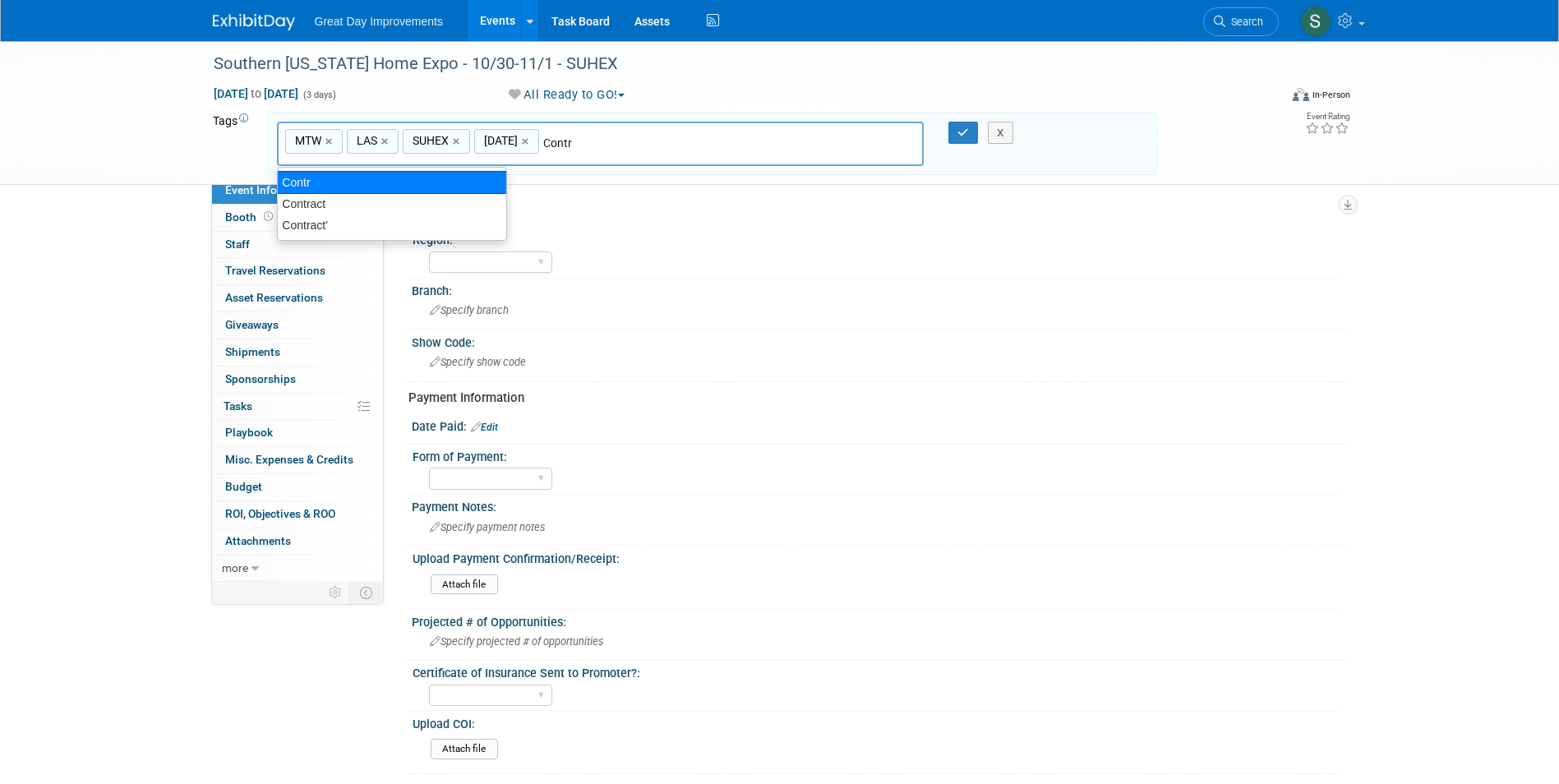
type input "Contract"
type input "MTW, LAS, SUHEX, OCT26, Contract"
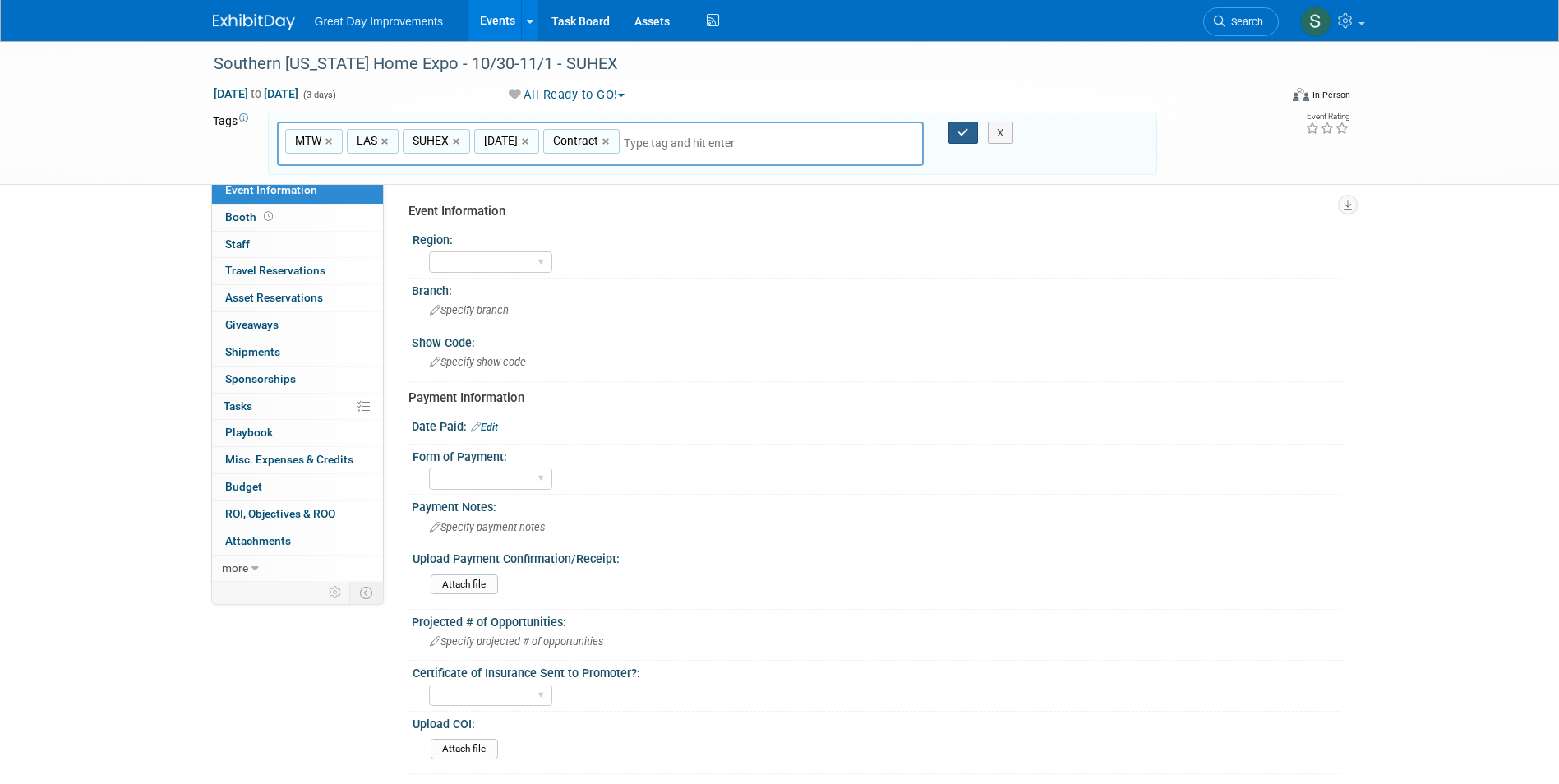
click at [959, 133] on icon "button" at bounding box center [963, 133] width 11 height 10
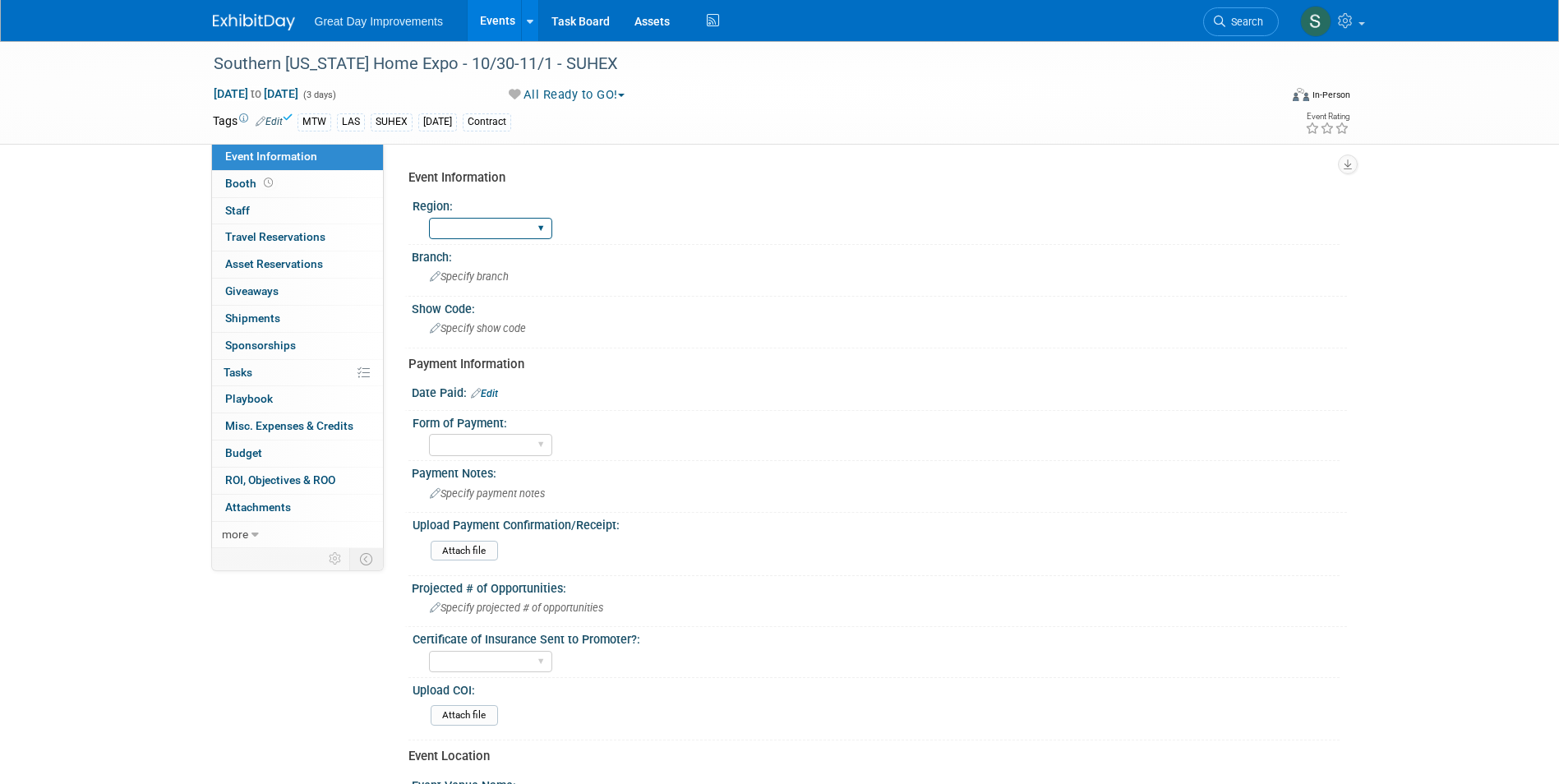
click at [460, 226] on select "GC MA MW MTW NE NEW OV PL PNW SA SE SC UMW FL" at bounding box center [490, 229] width 123 height 23
select select "MTW"
click at [429, 218] on select "GC MA MW MTW NE NEW OV PL PNW SA SE SC UMW FL" at bounding box center [490, 229] width 123 height 23
click at [490, 263] on div "Branch:" at bounding box center [880, 255] width 935 height 21
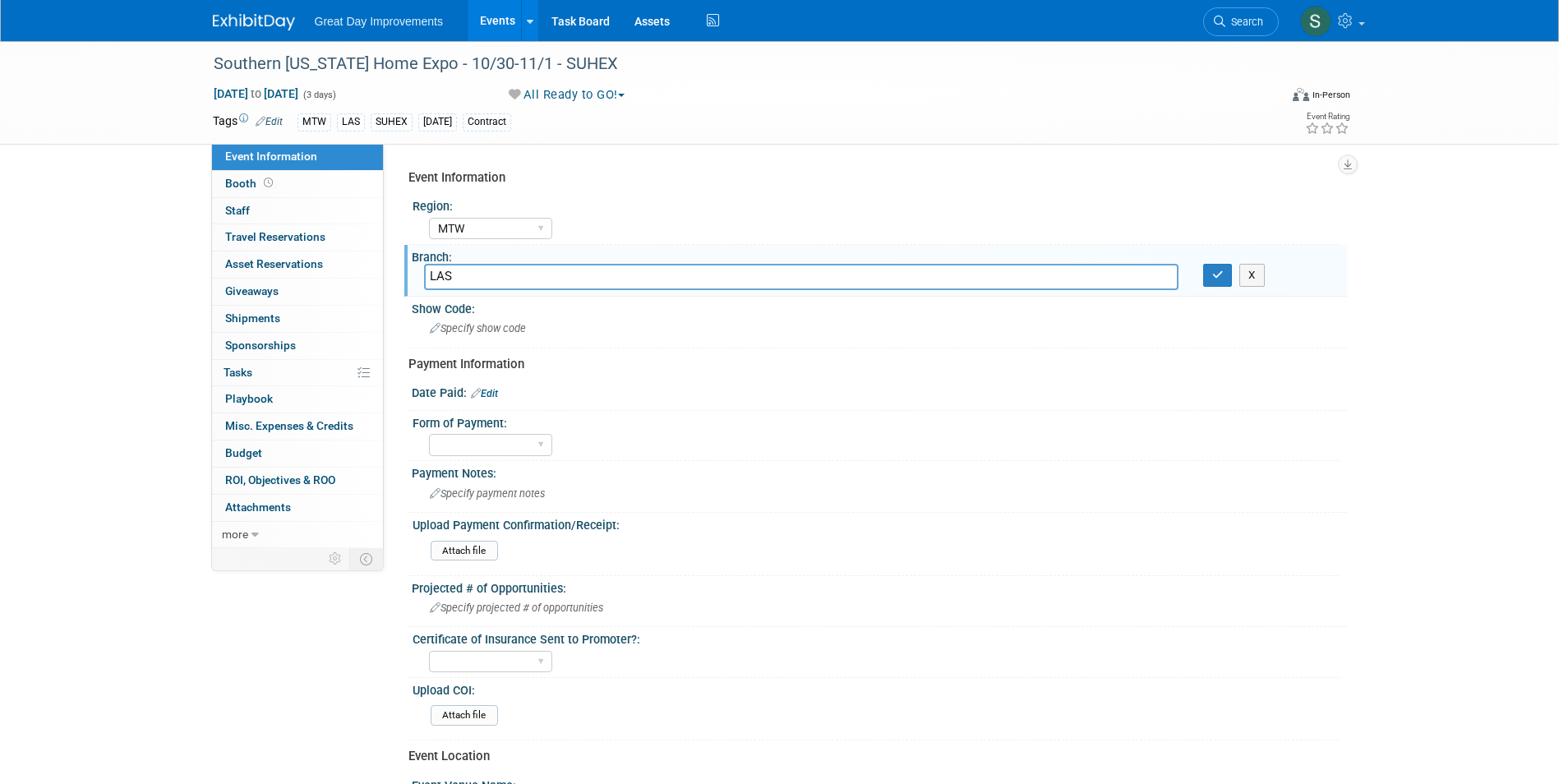
type input "LAS"
click at [1226, 281] on button "button" at bounding box center [1218, 275] width 29 height 23
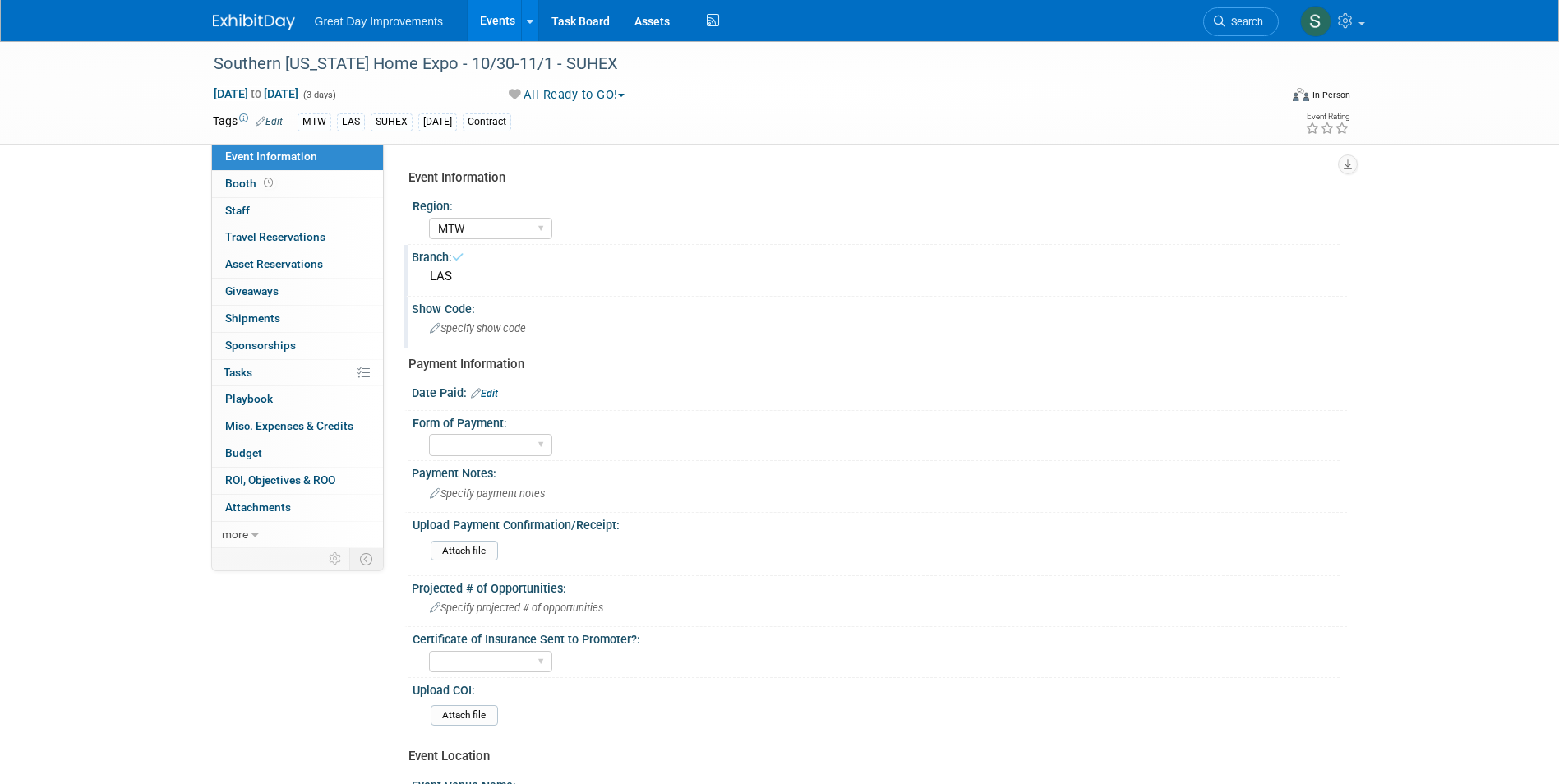
click at [623, 317] on div "Specify show code" at bounding box center [880, 328] width 911 height 25
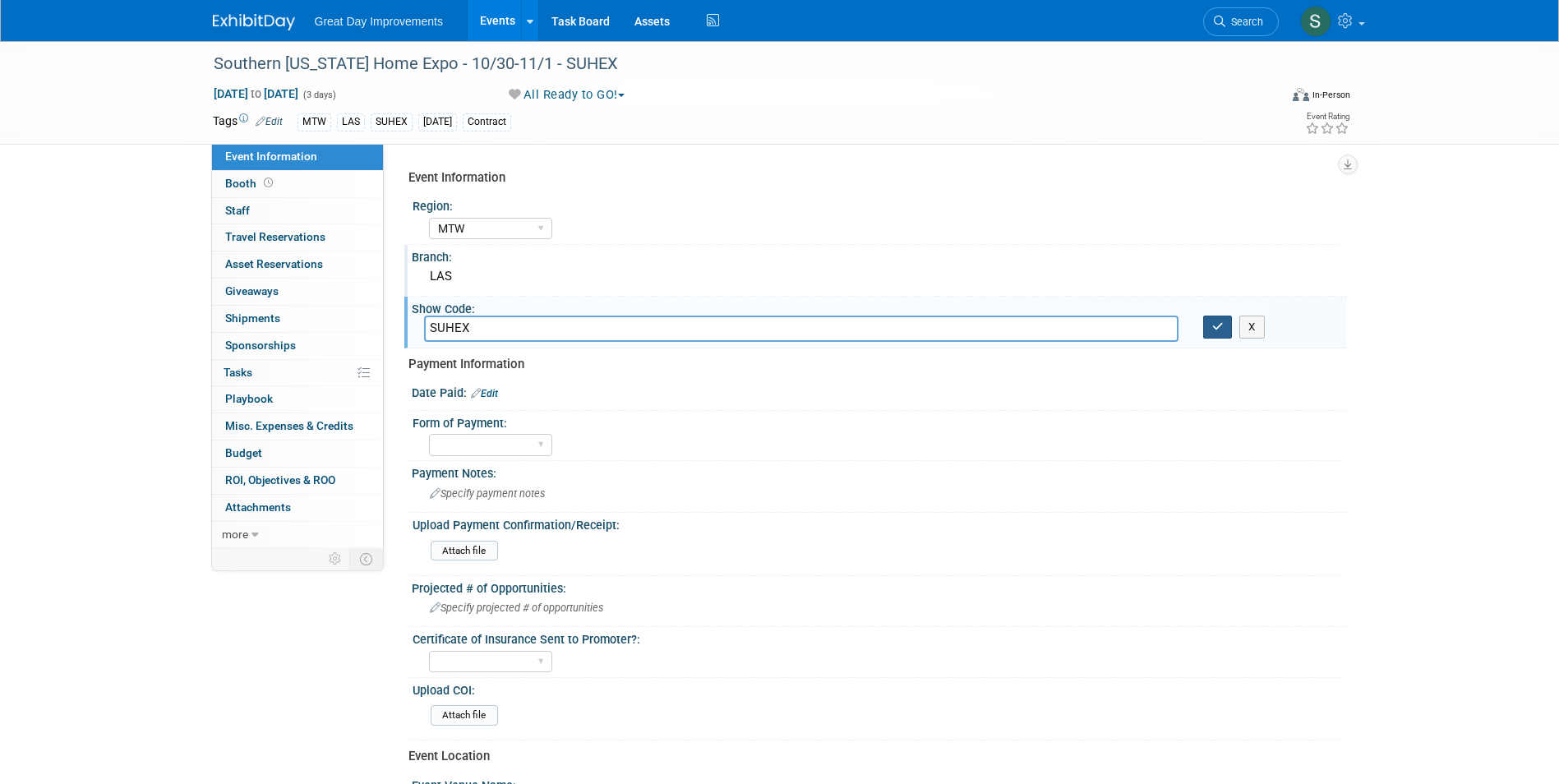
type input "SUHEX"
click at [1215, 321] on icon "button" at bounding box center [1217, 326] width 11 height 10
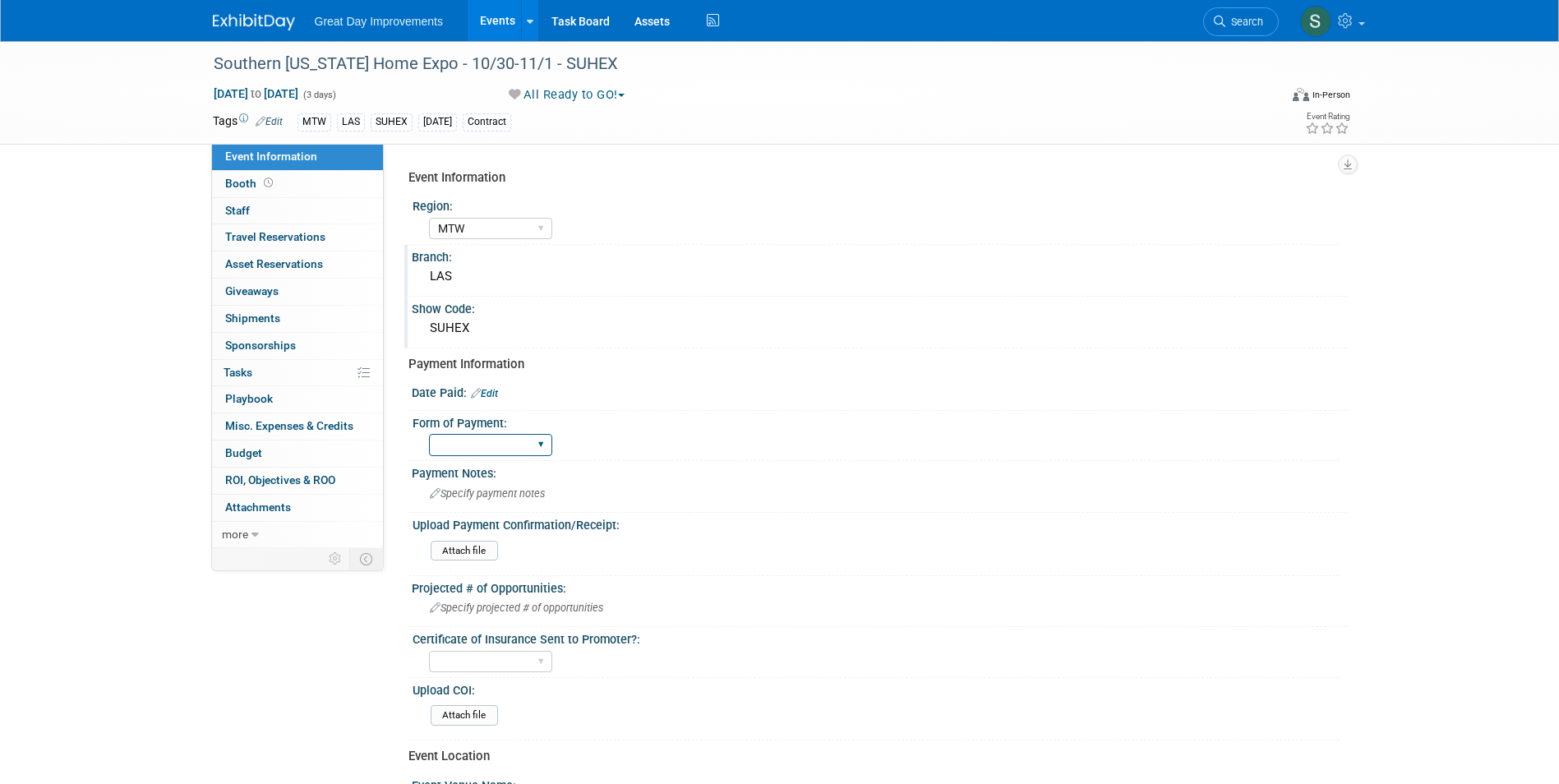
click at [488, 446] on select "Paid via CC Check Requested Pay at the Gate Other" at bounding box center [490, 445] width 123 height 23
select select "Paid via CC"
click at [429, 434] on select "Paid via CC Check Requested Pay at the Gate Other" at bounding box center [490, 445] width 123 height 23
click at [496, 386] on div "Date Paid: Edit" at bounding box center [880, 391] width 935 height 22
click at [493, 392] on link "Edit" at bounding box center [484, 393] width 27 height 11
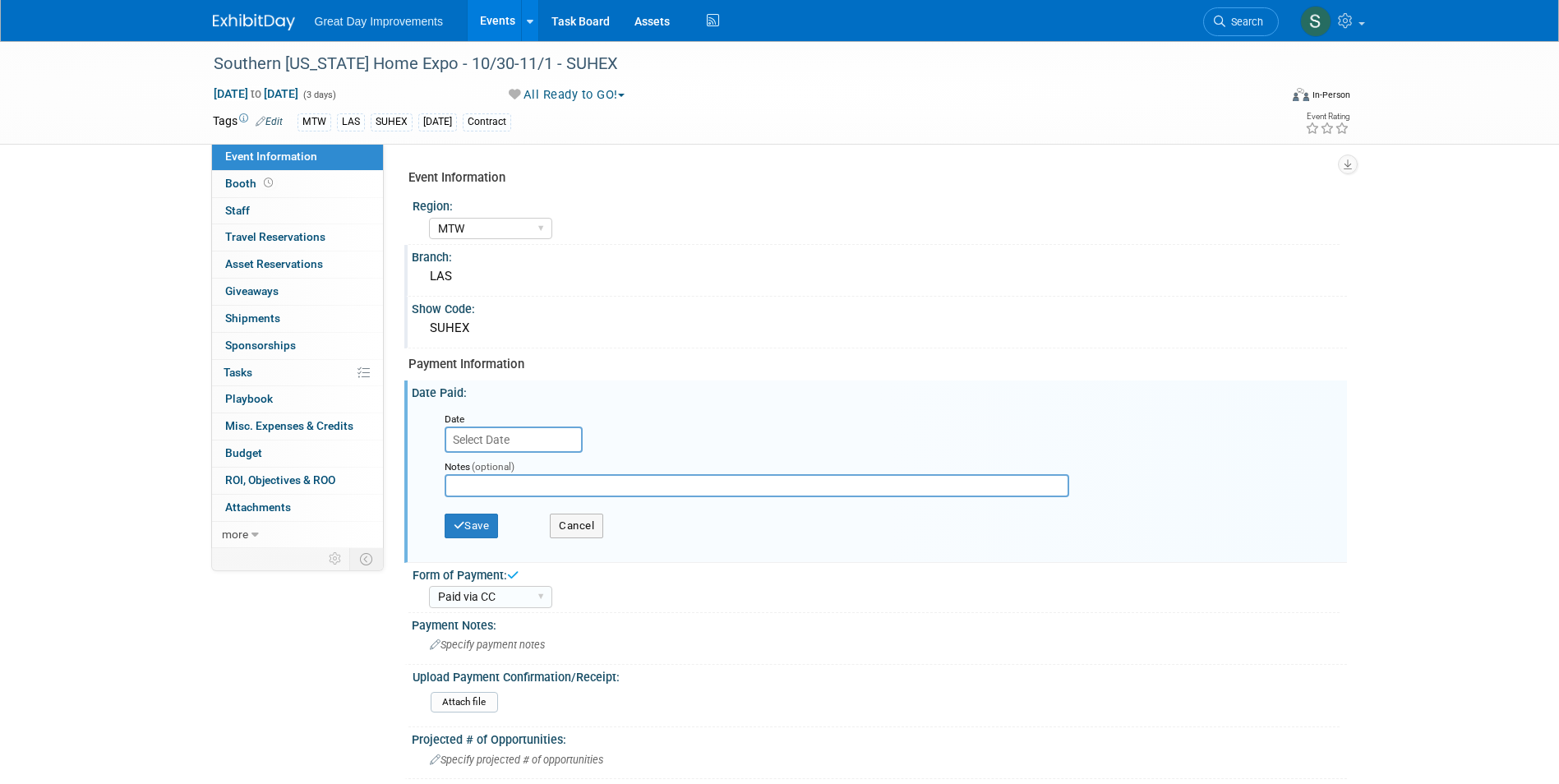
click at [508, 436] on input "text" at bounding box center [513, 440] width 138 height 26
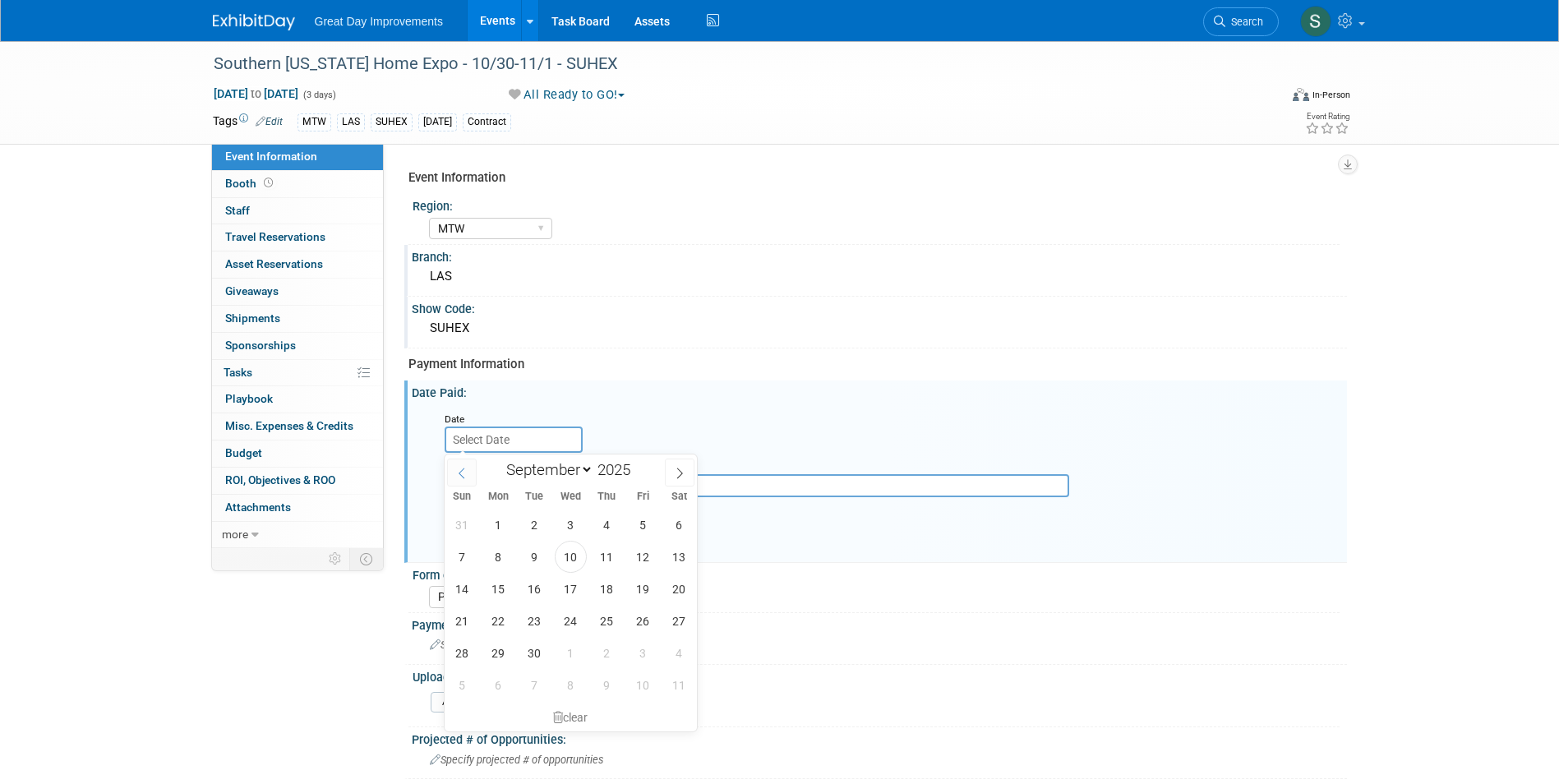
click at [470, 459] on span at bounding box center [462, 473] width 29 height 28
click at [469, 459] on span at bounding box center [462, 473] width 29 height 28
select select "5"
click at [573, 521] on span "4" at bounding box center [570, 524] width 32 height 32
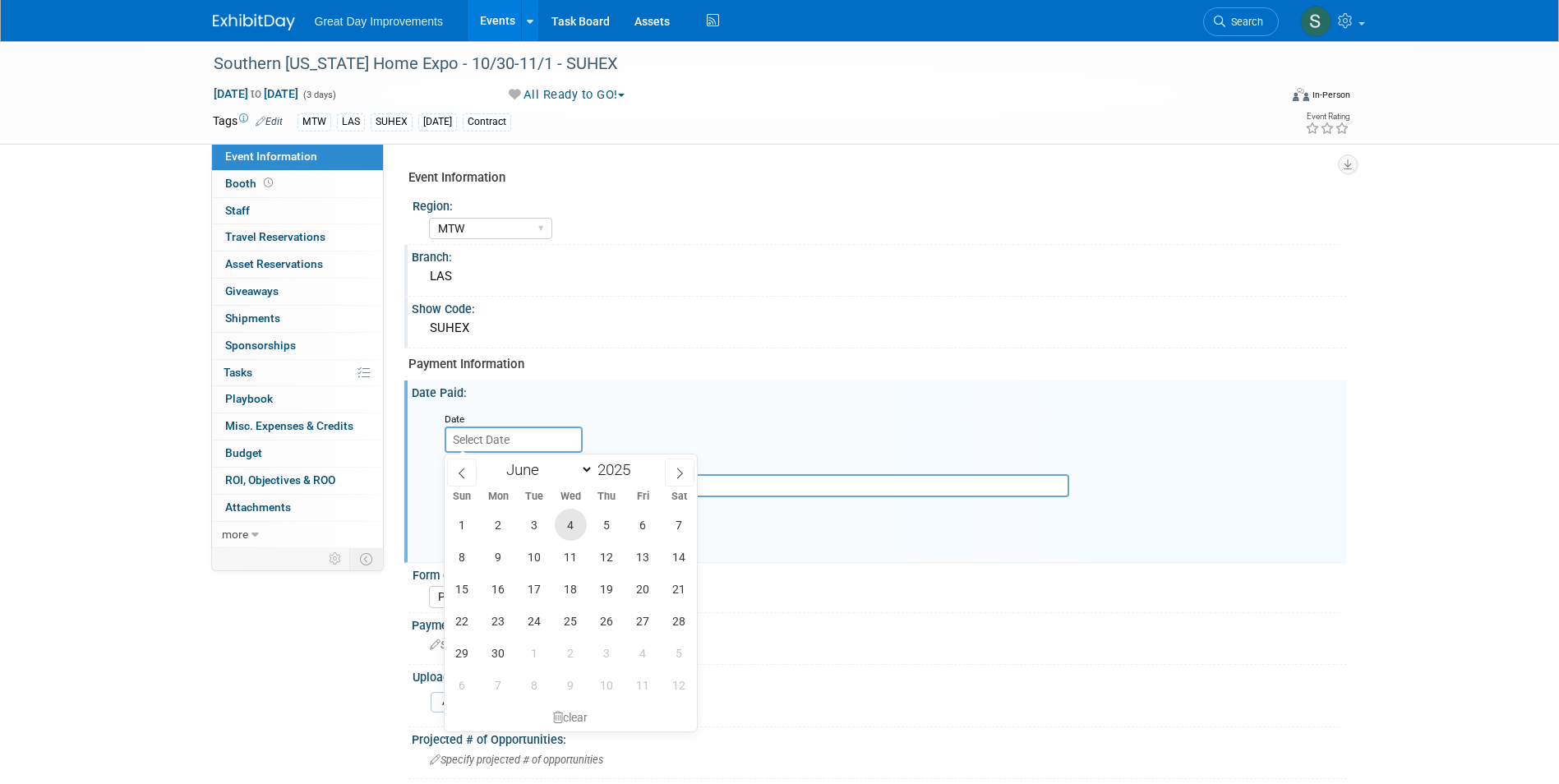
type input "Jun 4, 2025"
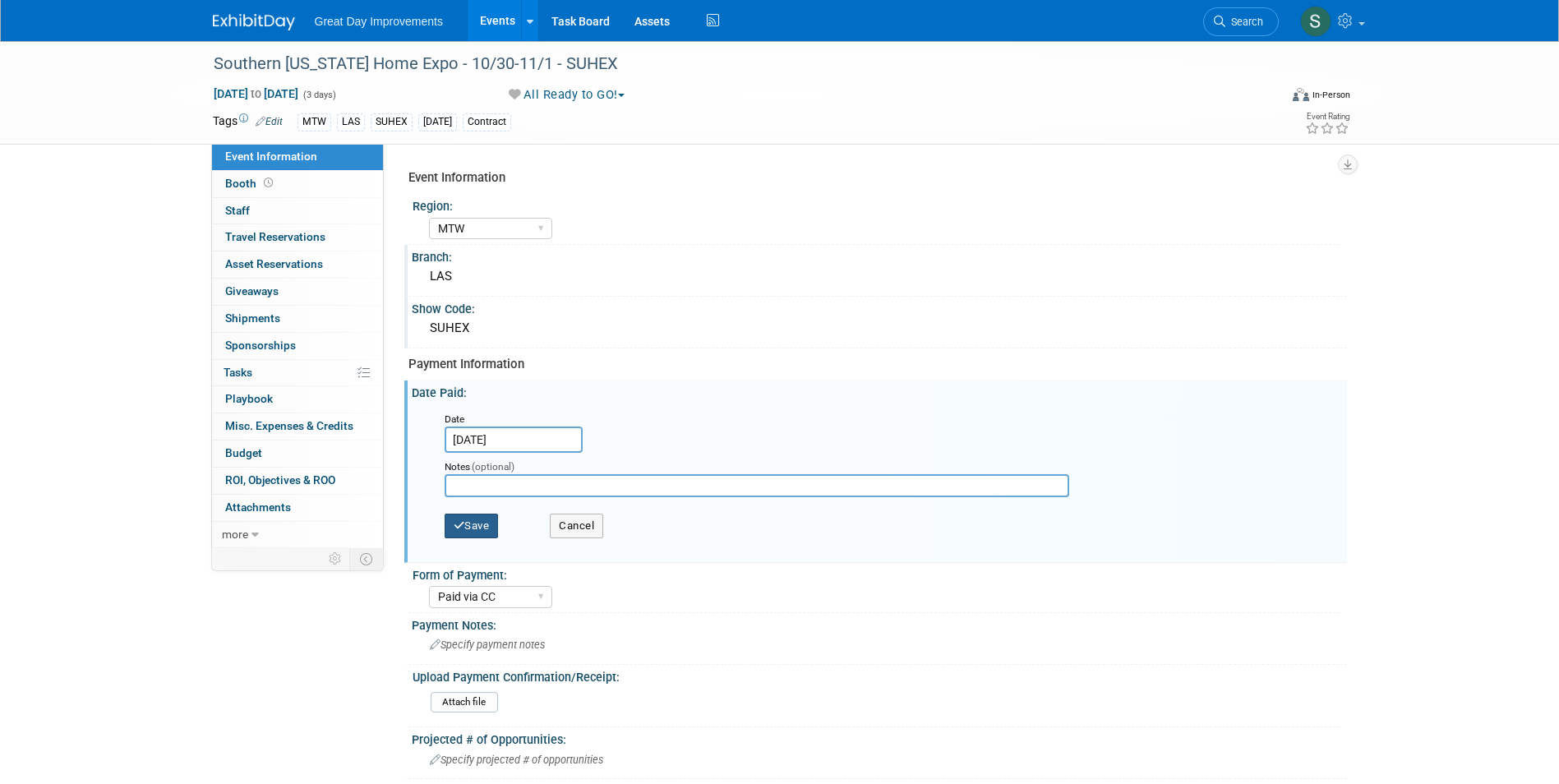
click at [479, 516] on button "Save" at bounding box center [471, 526] width 55 height 24
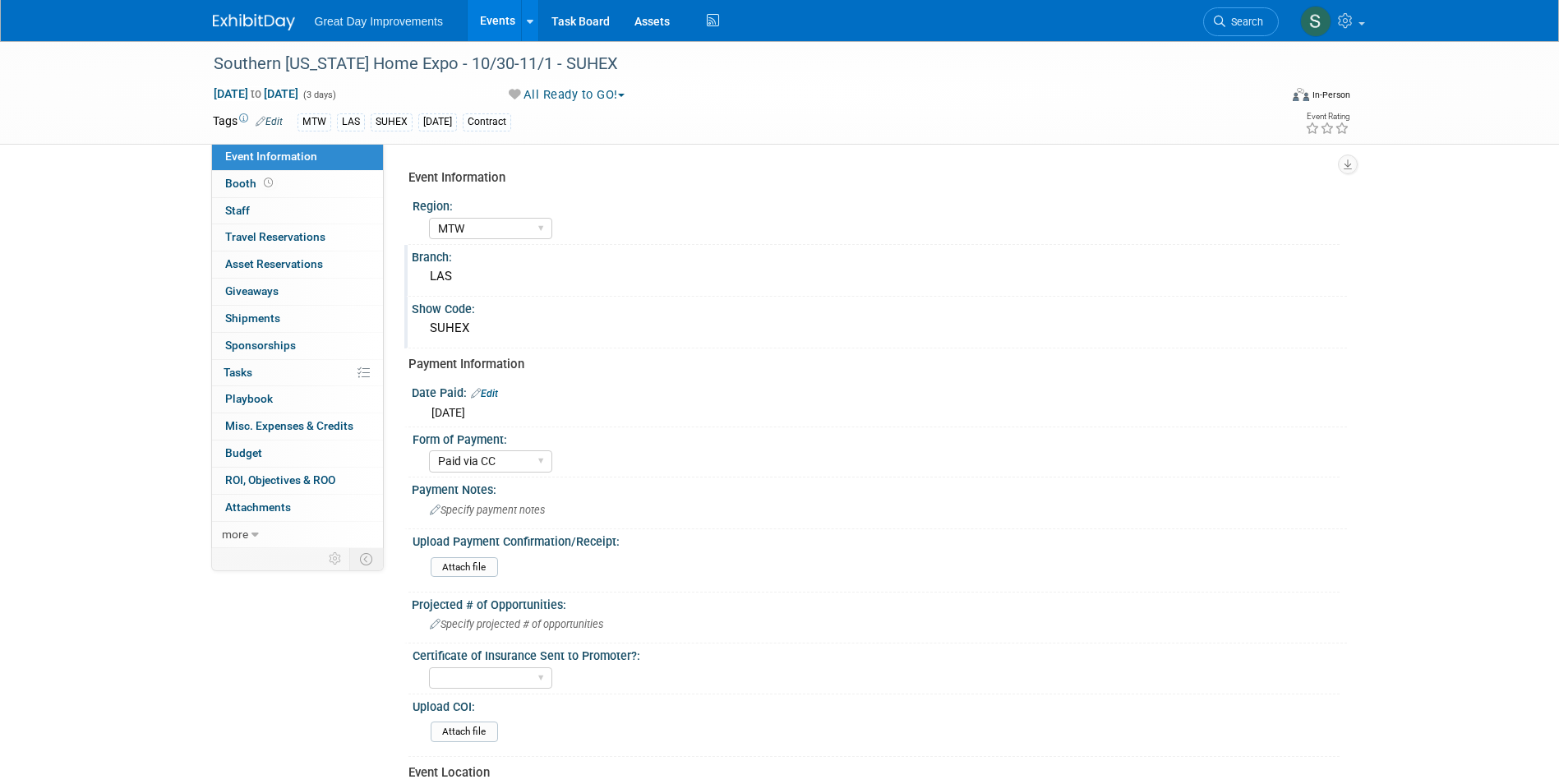
click at [233, 35] on div "Great Day Improvements Events Add Event Bulk Upload Events Shareable Event Boar…" at bounding box center [779, 20] width 1134 height 41
click at [228, 17] on img at bounding box center [253, 22] width 82 height 16
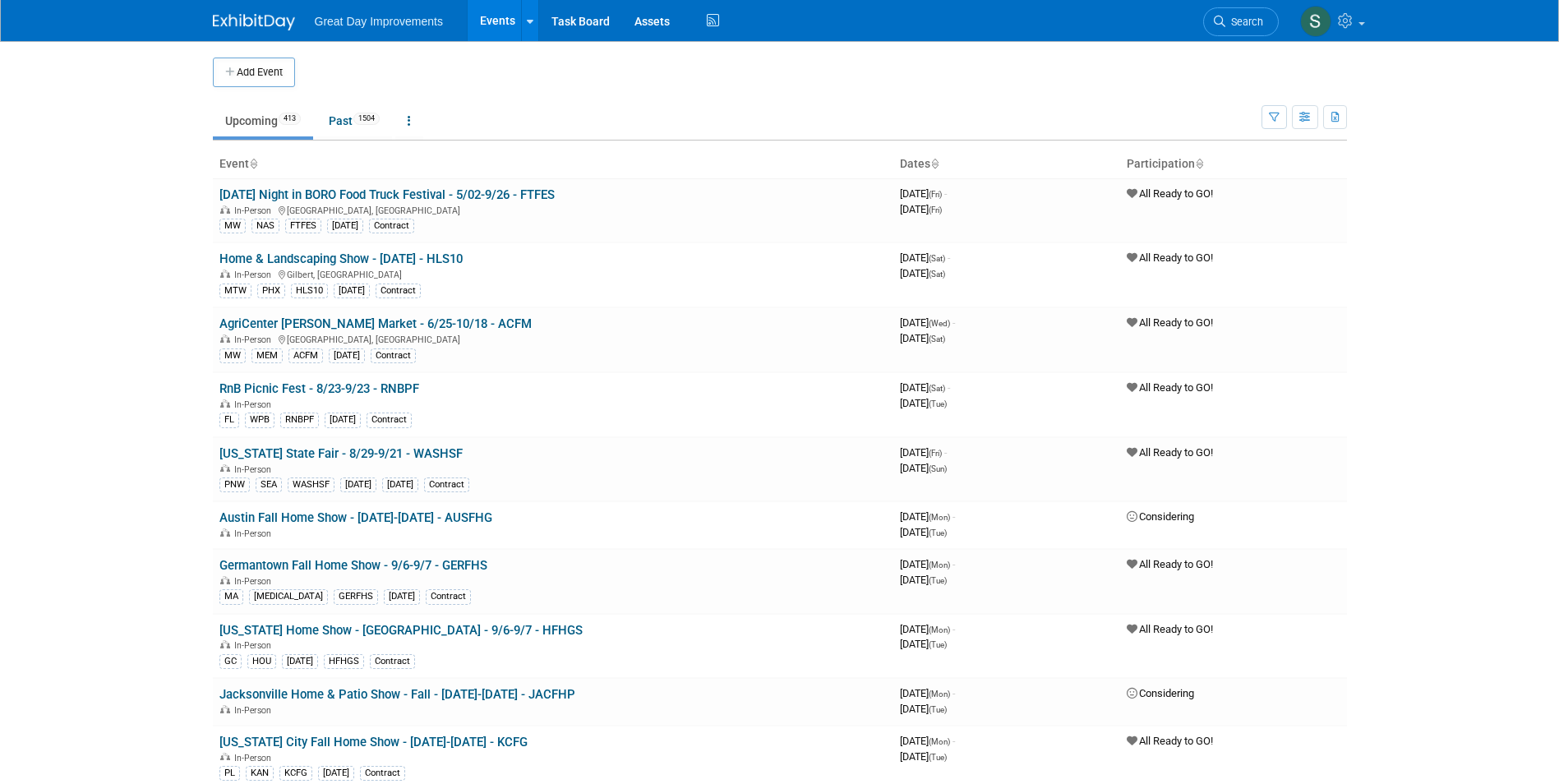
click at [263, 86] on button "Add Event" at bounding box center [253, 72] width 82 height 29
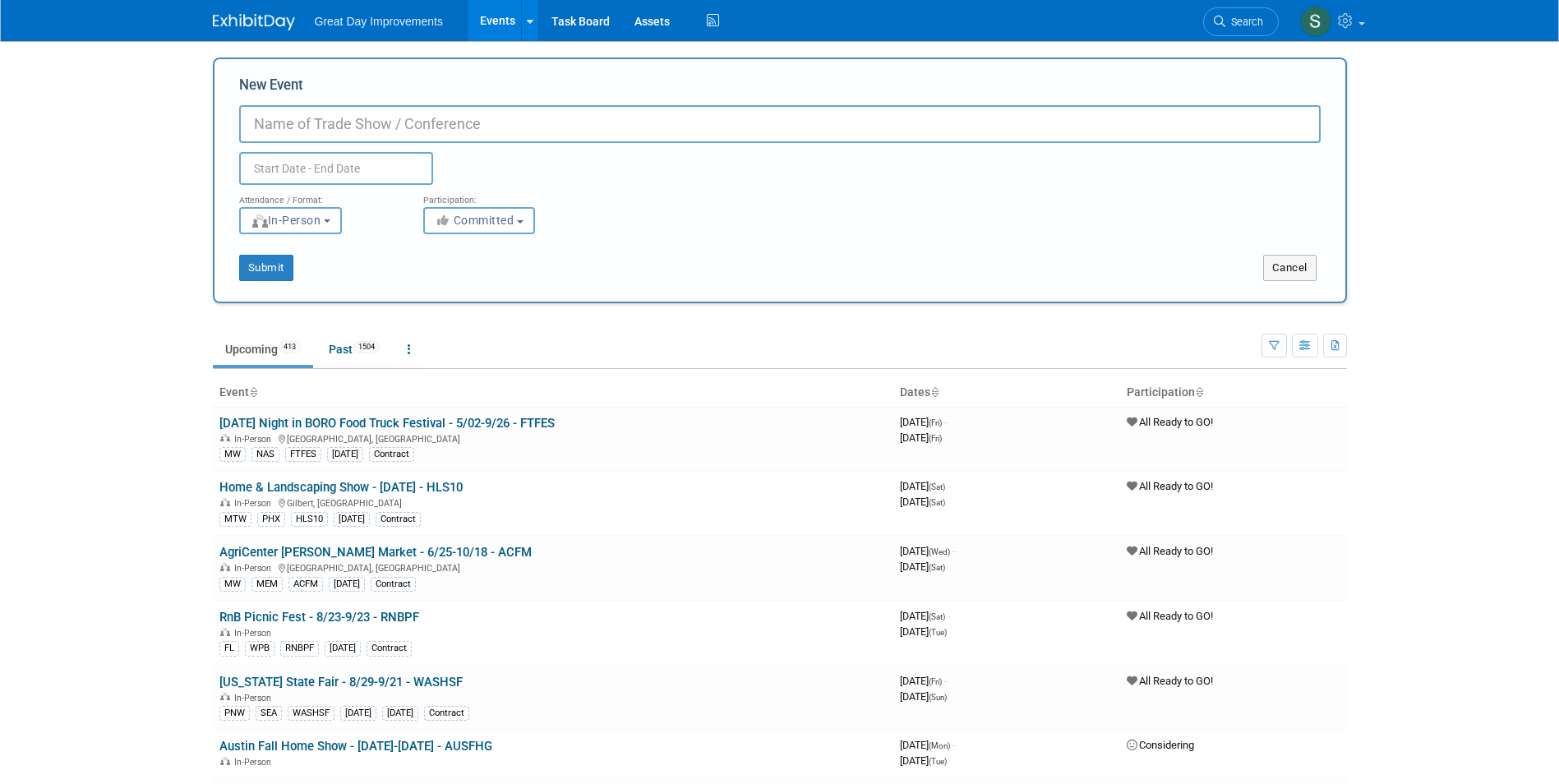
click at [319, 129] on input "New Event" at bounding box center [780, 124] width 1082 height 38
drag, startPoint x: 318, startPoint y: 129, endPoint x: 309, endPoint y: 131, distance: 9.2
paste input "Salt Lake Home Expo"
type input "Salt Lake Home Expo - 9/4-9/7 - SLCFE"
click at [475, 221] on span "Committed" at bounding box center [475, 219] width 80 height 13
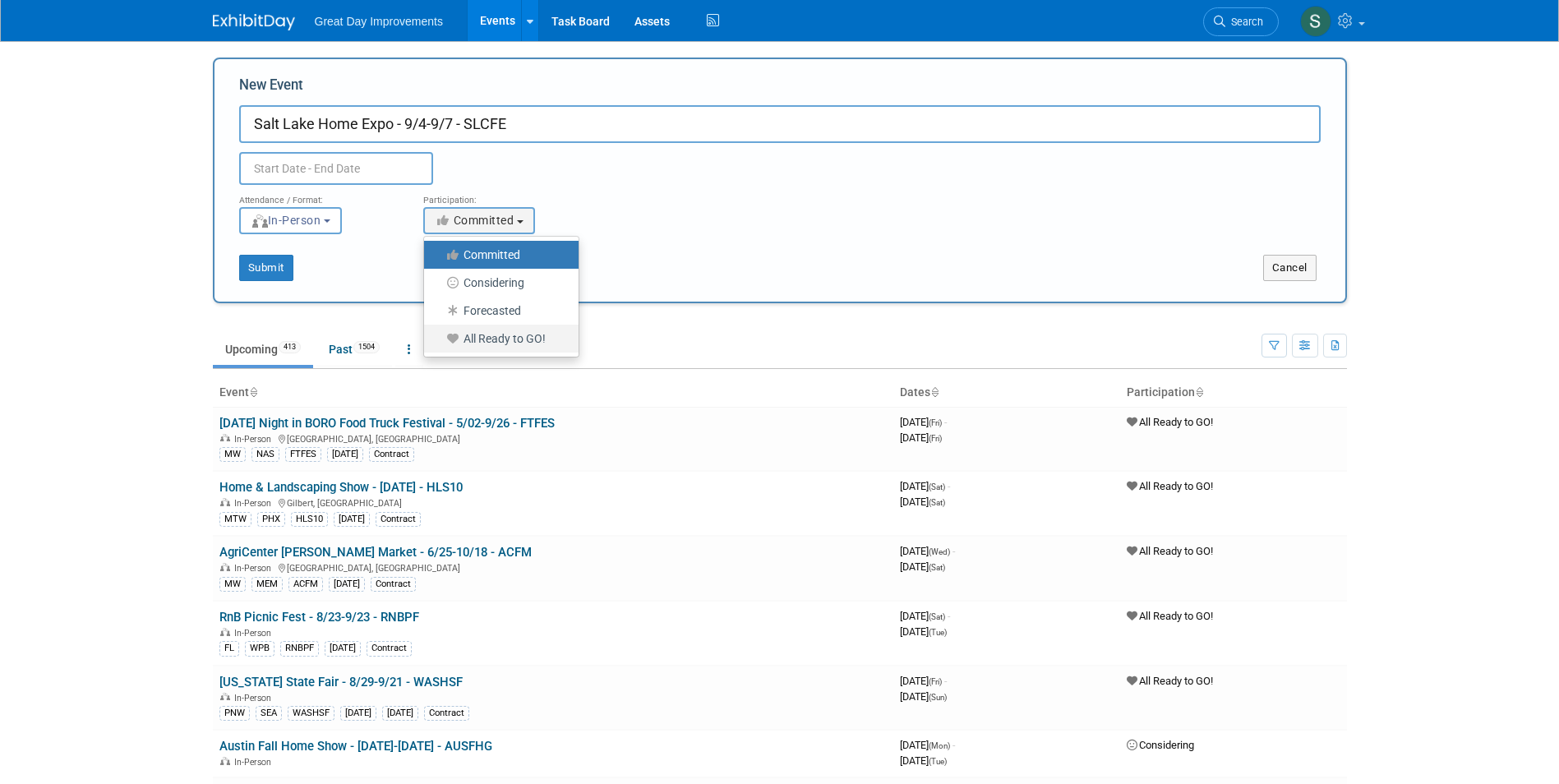
click at [498, 345] on label "All Ready to GO!" at bounding box center [497, 338] width 130 height 22
click at [439, 344] on input "All Ready to GO!" at bounding box center [434, 339] width 10 height 10
select select "102"
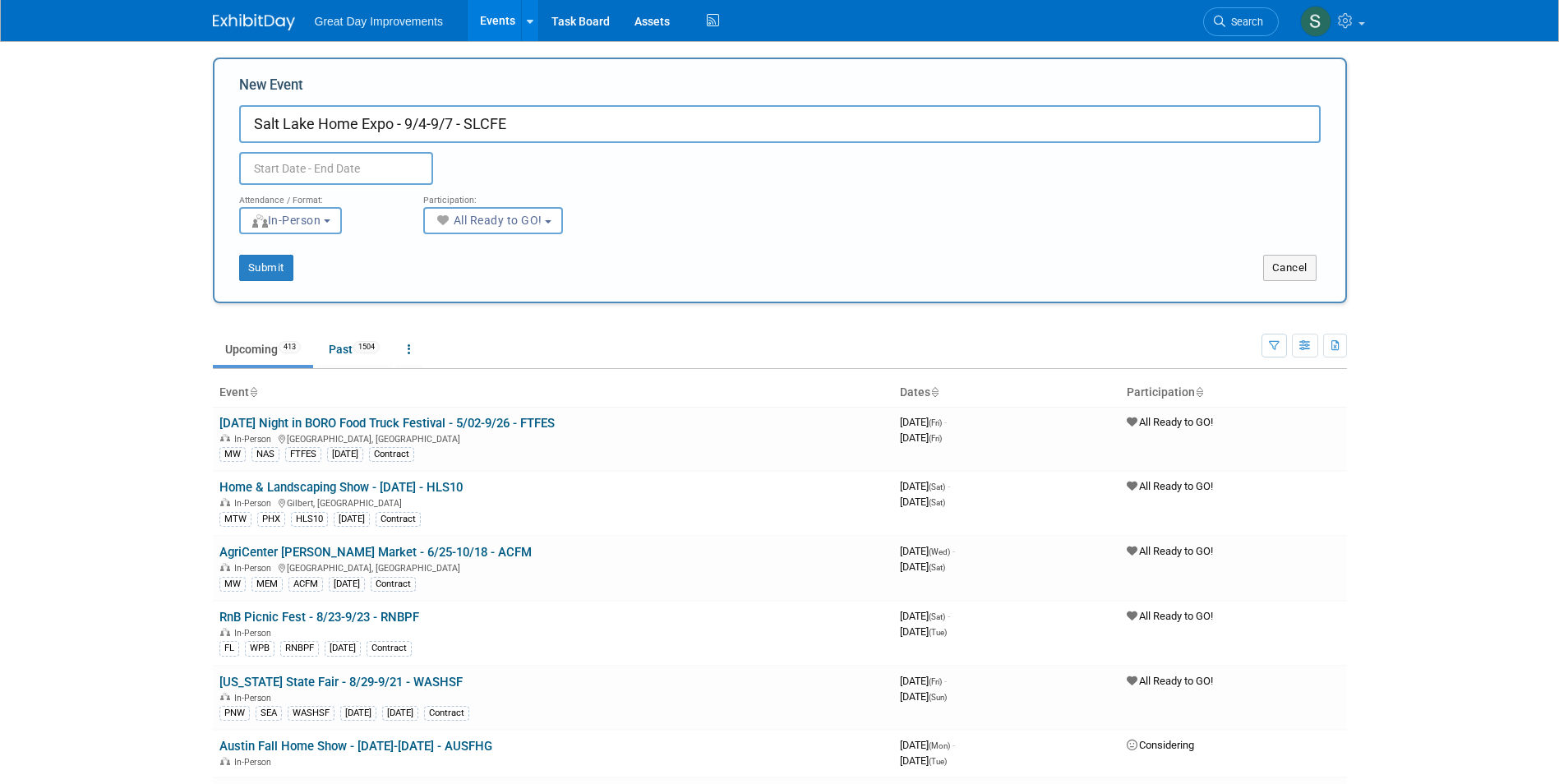
click at [364, 156] on input "text" at bounding box center [337, 168] width 194 height 33
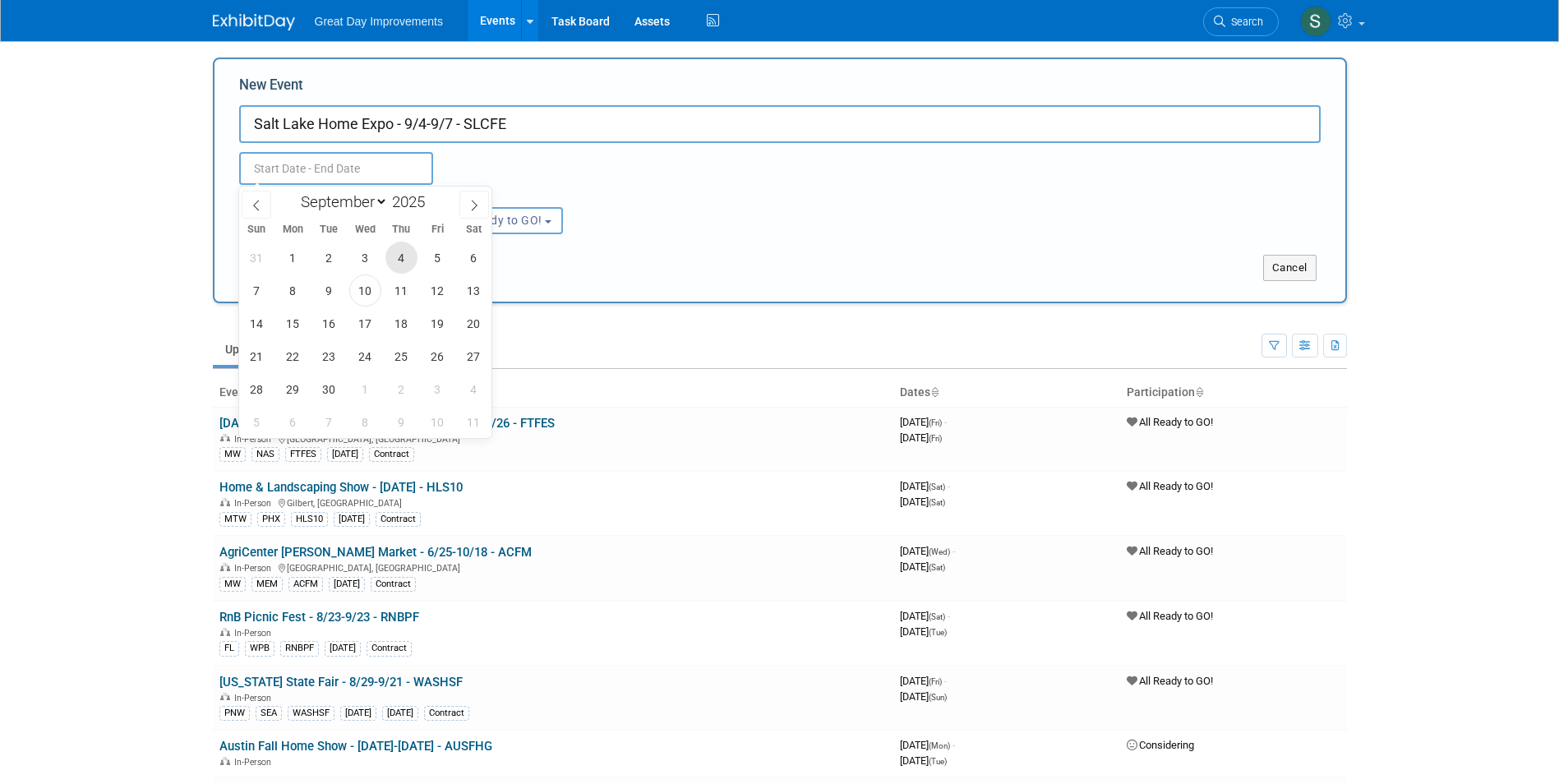
click at [408, 253] on span "4" at bounding box center [401, 258] width 32 height 32
click at [252, 291] on span "7" at bounding box center [257, 290] width 32 height 32
type input "[DATE] to [DATE]"
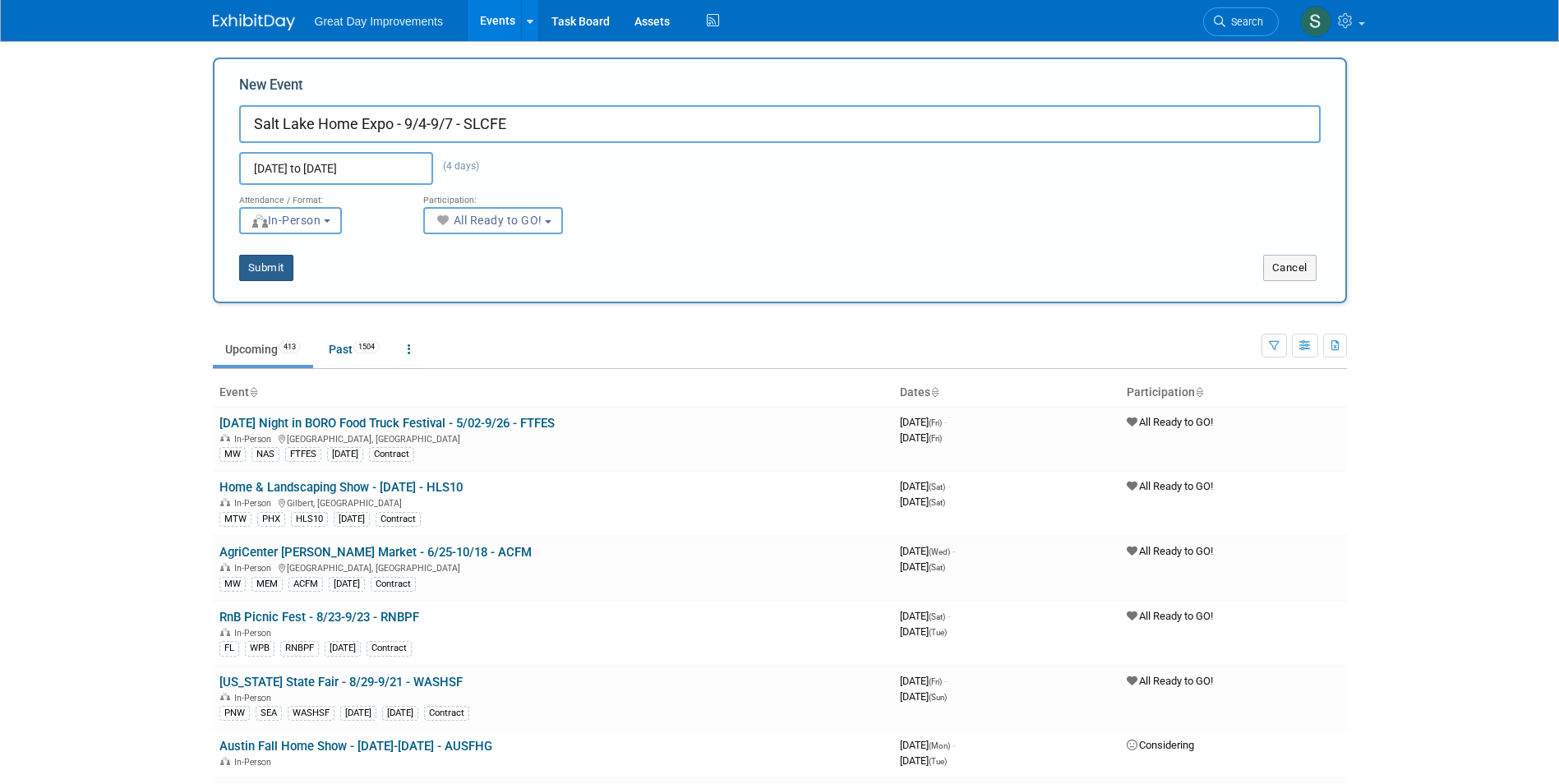
click at [251, 256] on button "Submit" at bounding box center [266, 268] width 55 height 26
type input "Salt Lake Home Expo - 9/4-9/7 - SLCFE"
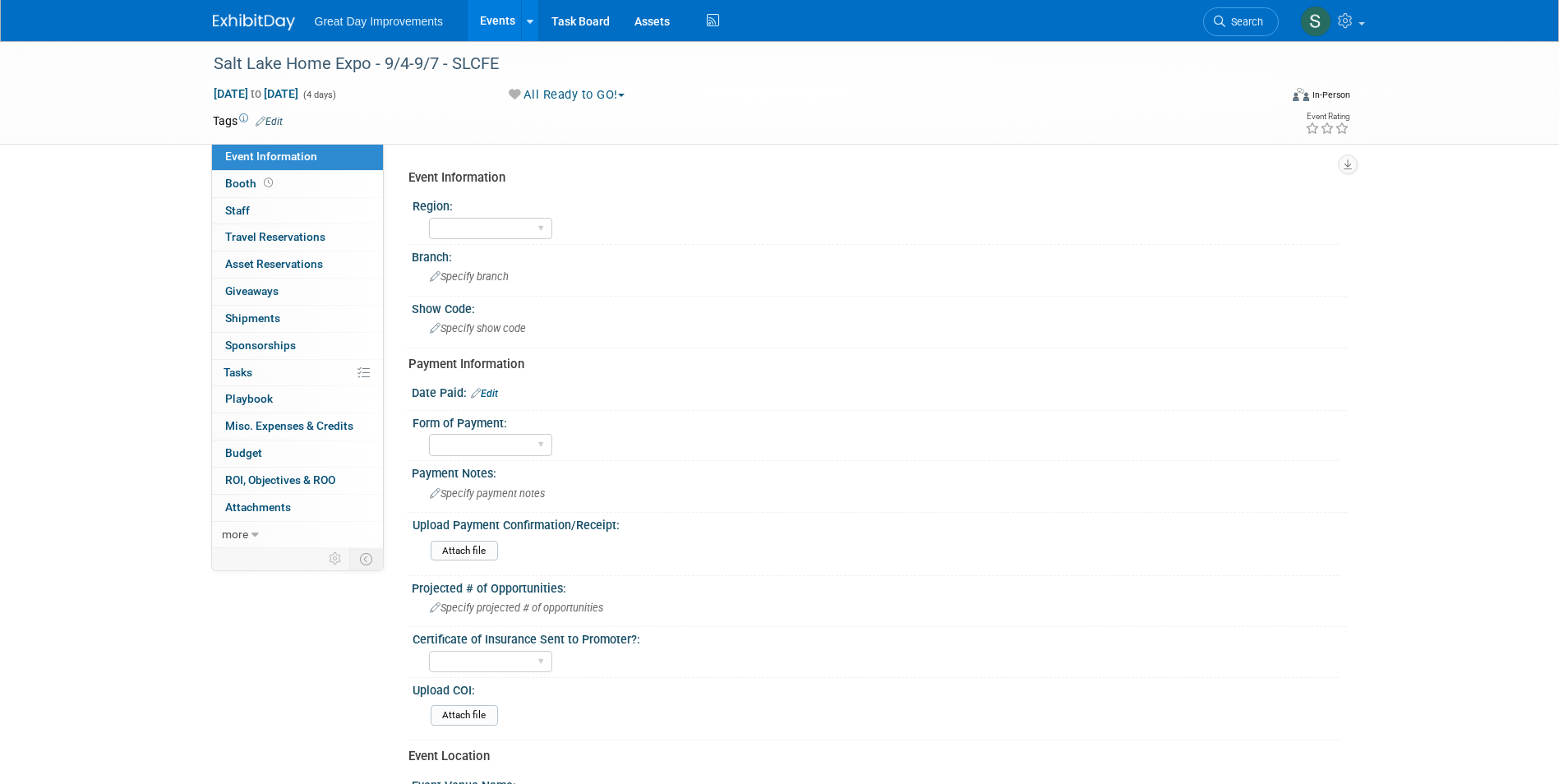
click at [278, 116] on link "Edit" at bounding box center [269, 121] width 27 height 11
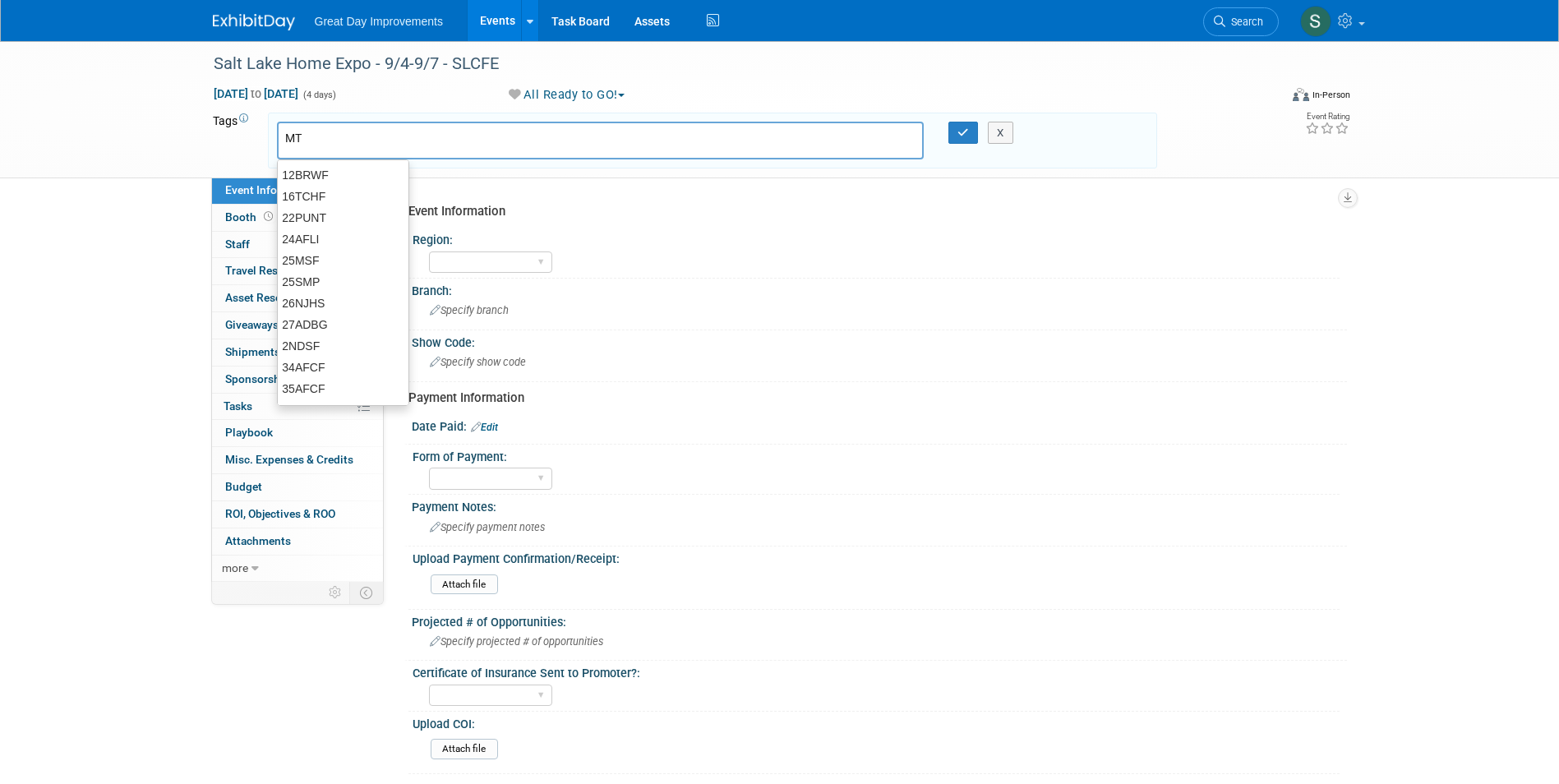
type input "MTW"
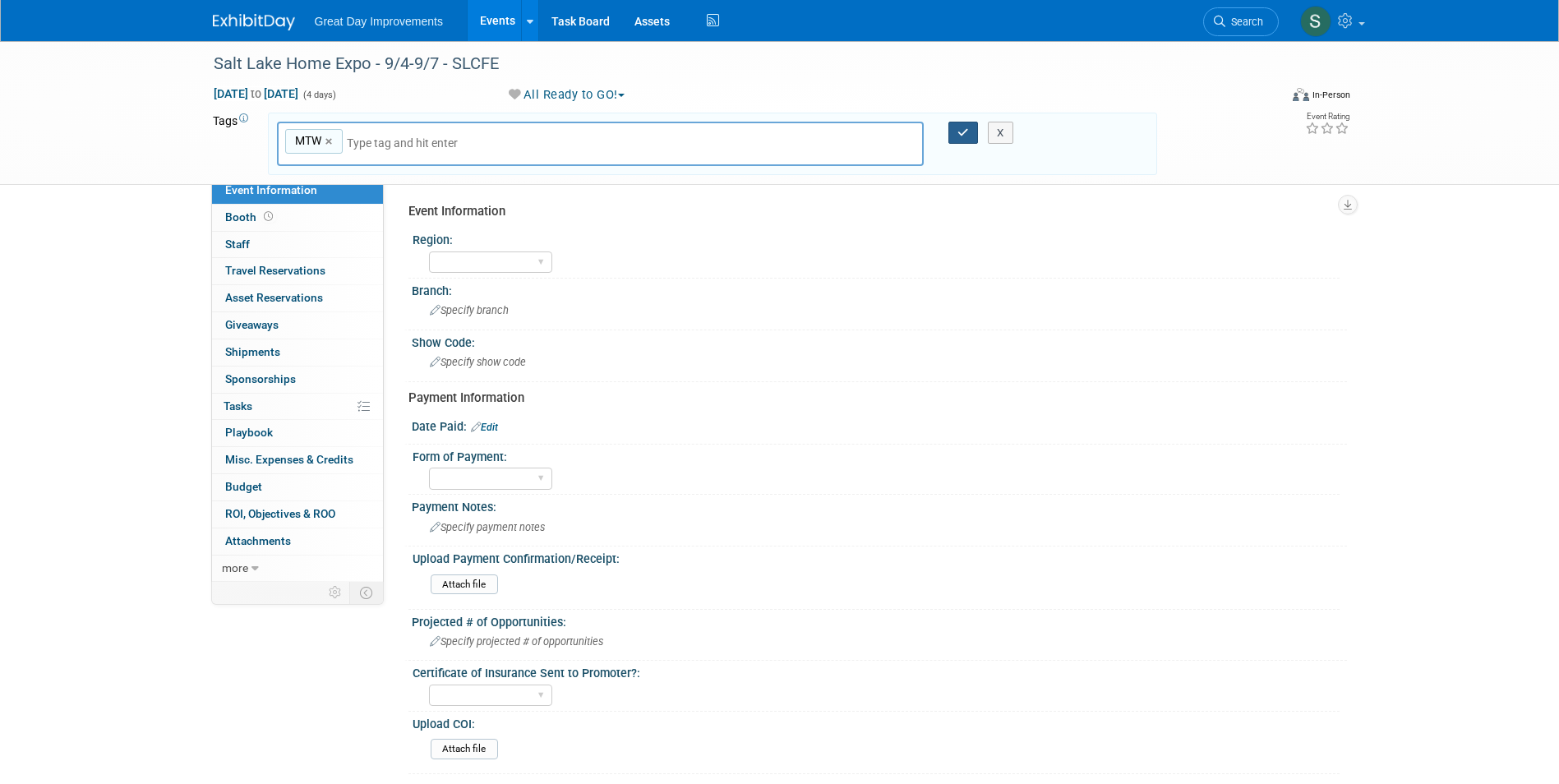
click at [948, 121] on button "button" at bounding box center [963, 133] width 29 height 23
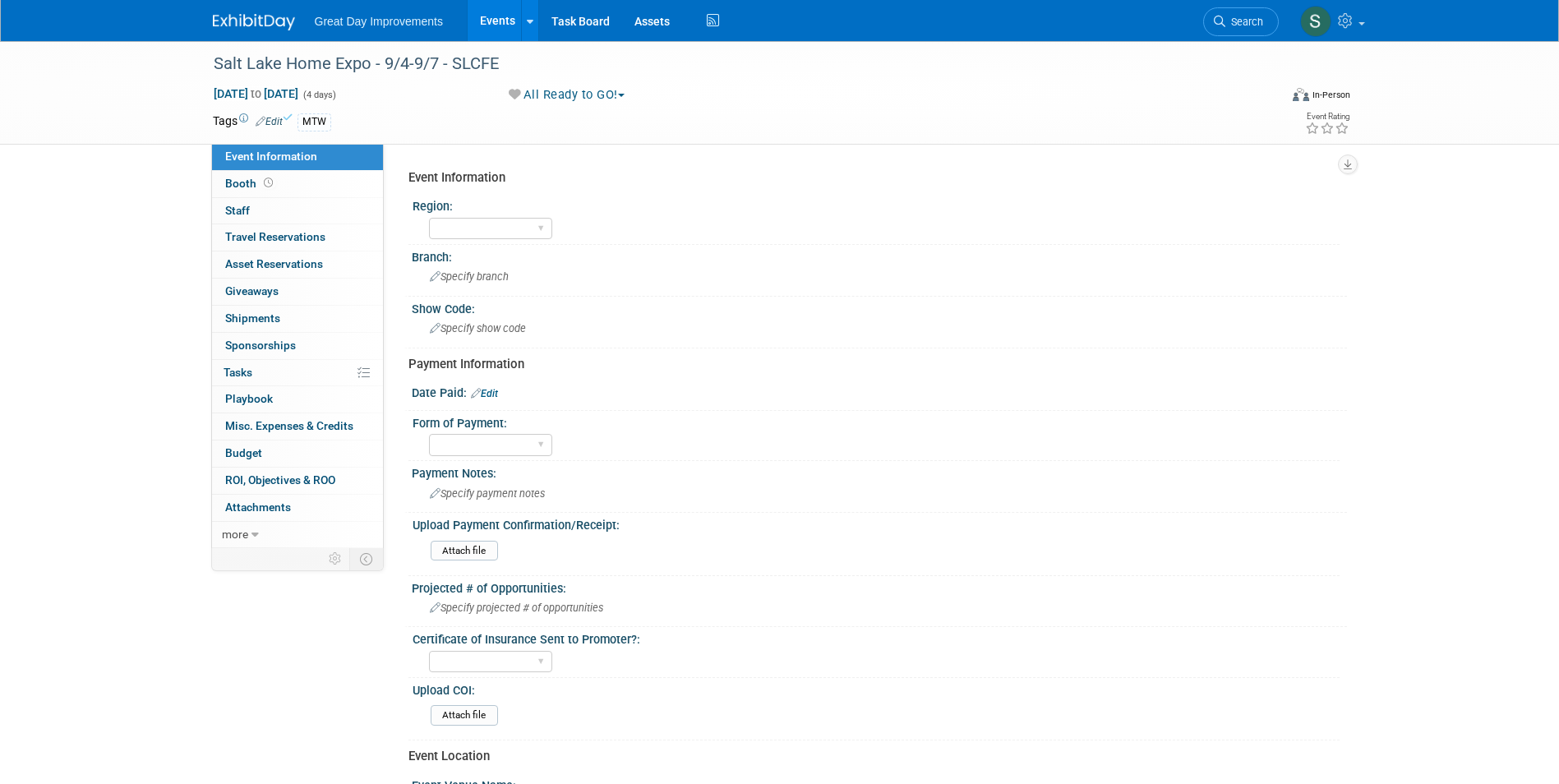
click at [279, 118] on link "Edit" at bounding box center [269, 121] width 27 height 11
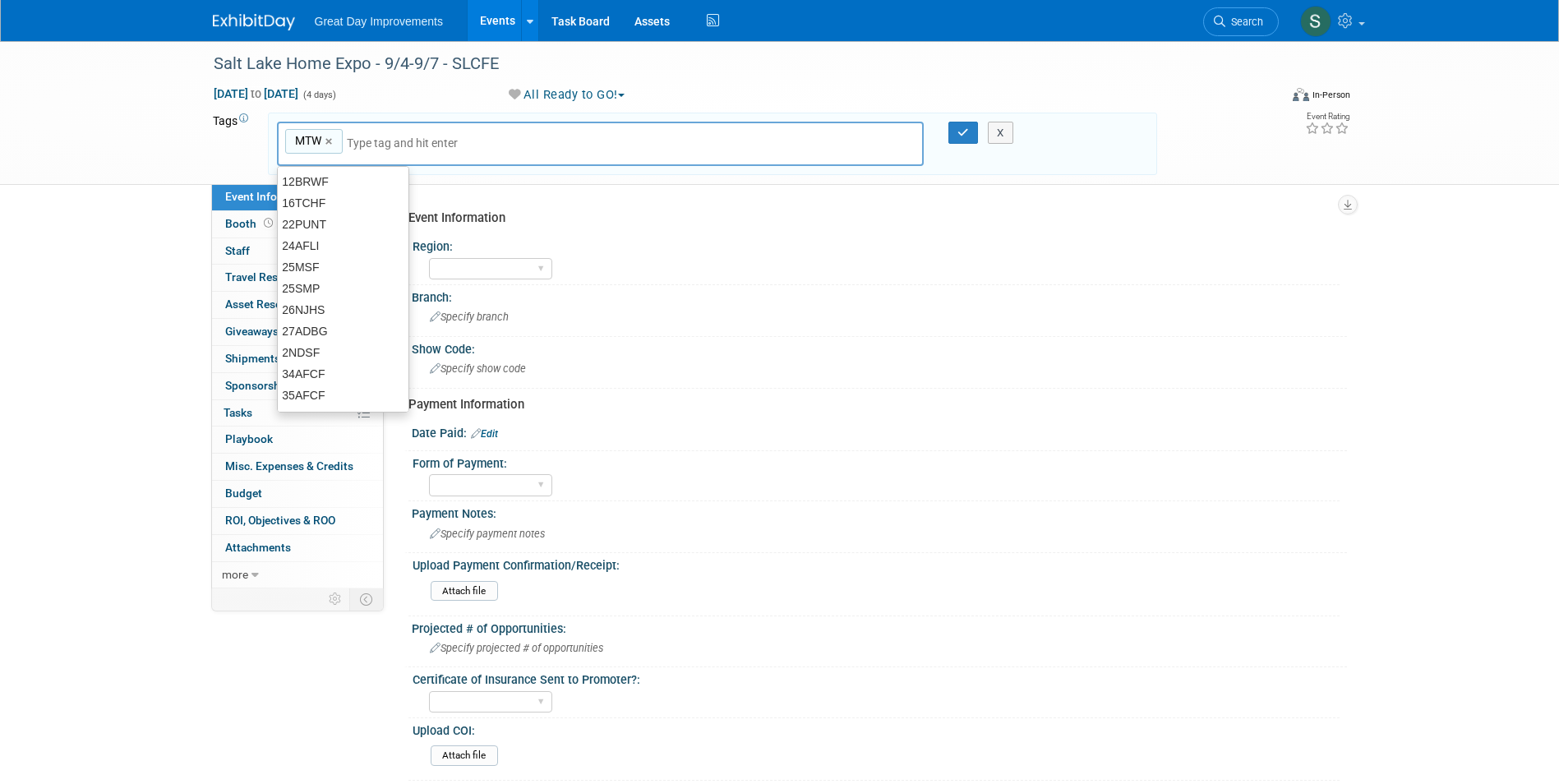
click at [388, 135] on div "MTW MTW ×" at bounding box center [600, 144] width 647 height 45
click at [388, 139] on input "text" at bounding box center [413, 142] width 132 height 16
type input "SLC"
type input "MTW, SLC"
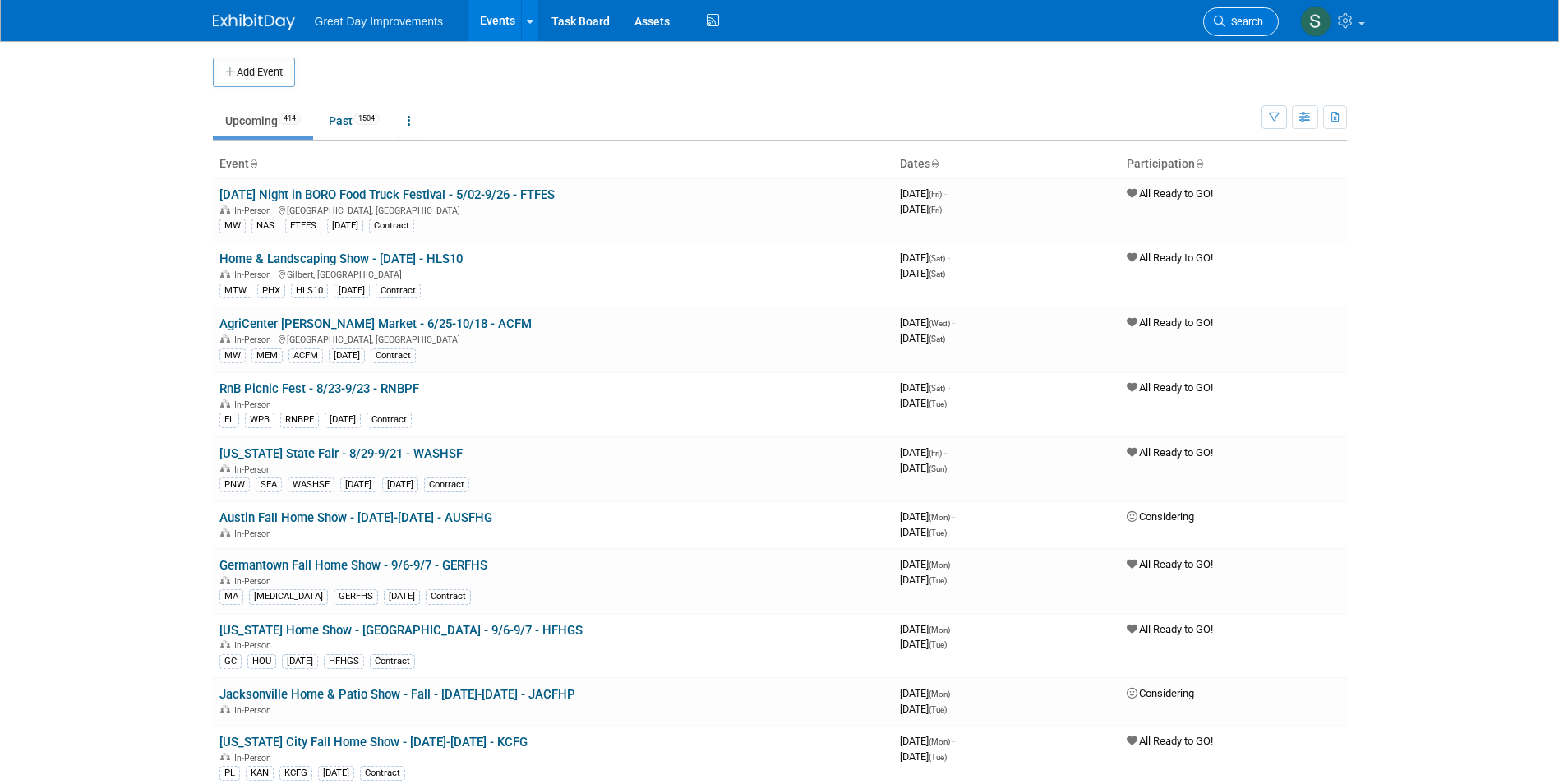
click at [1253, 10] on link "Search" at bounding box center [1241, 22] width 75 height 29
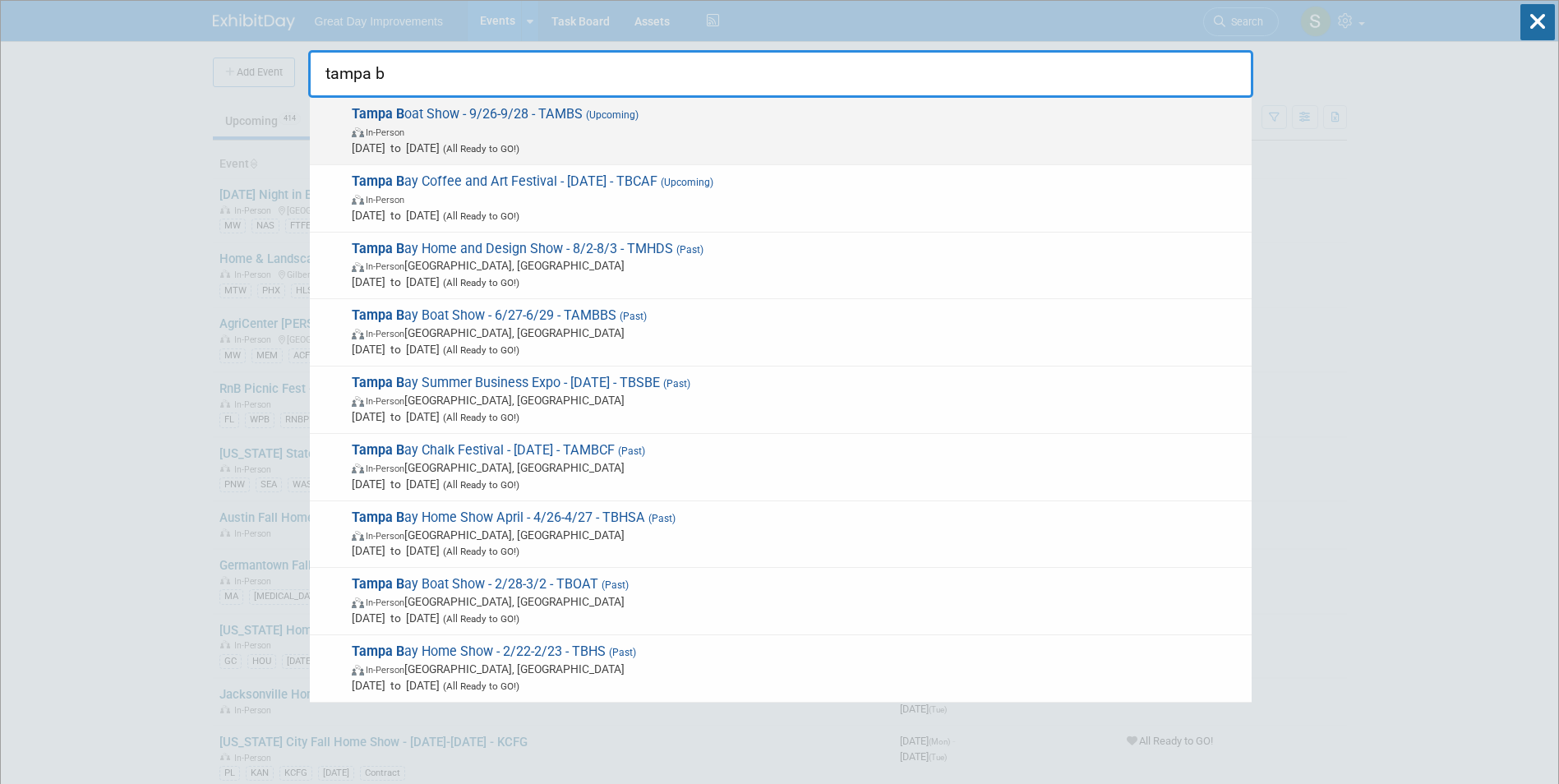
type input "tampa b"
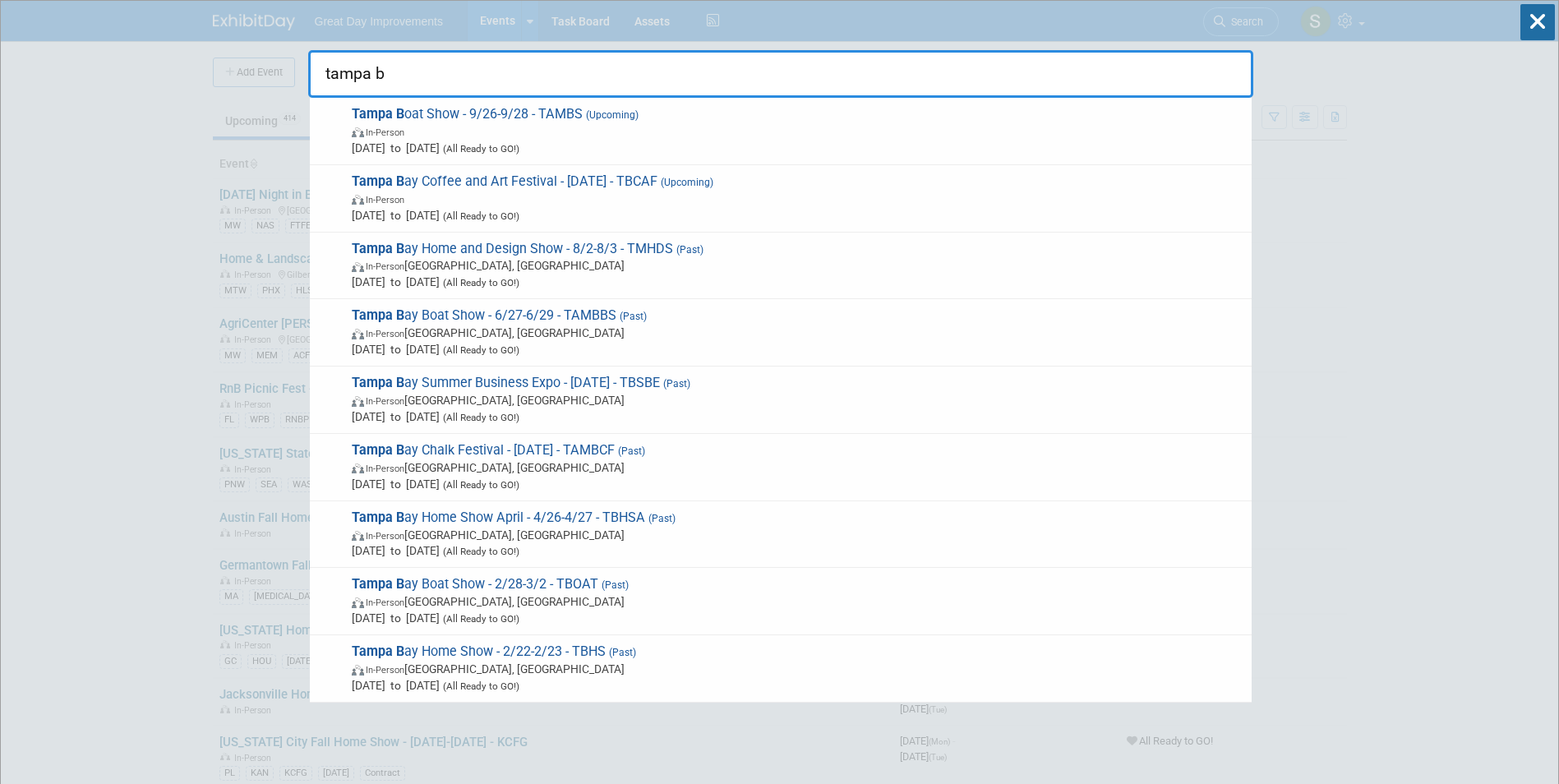
click at [378, 113] on strong "Tampa B" at bounding box center [377, 114] width 53 height 16
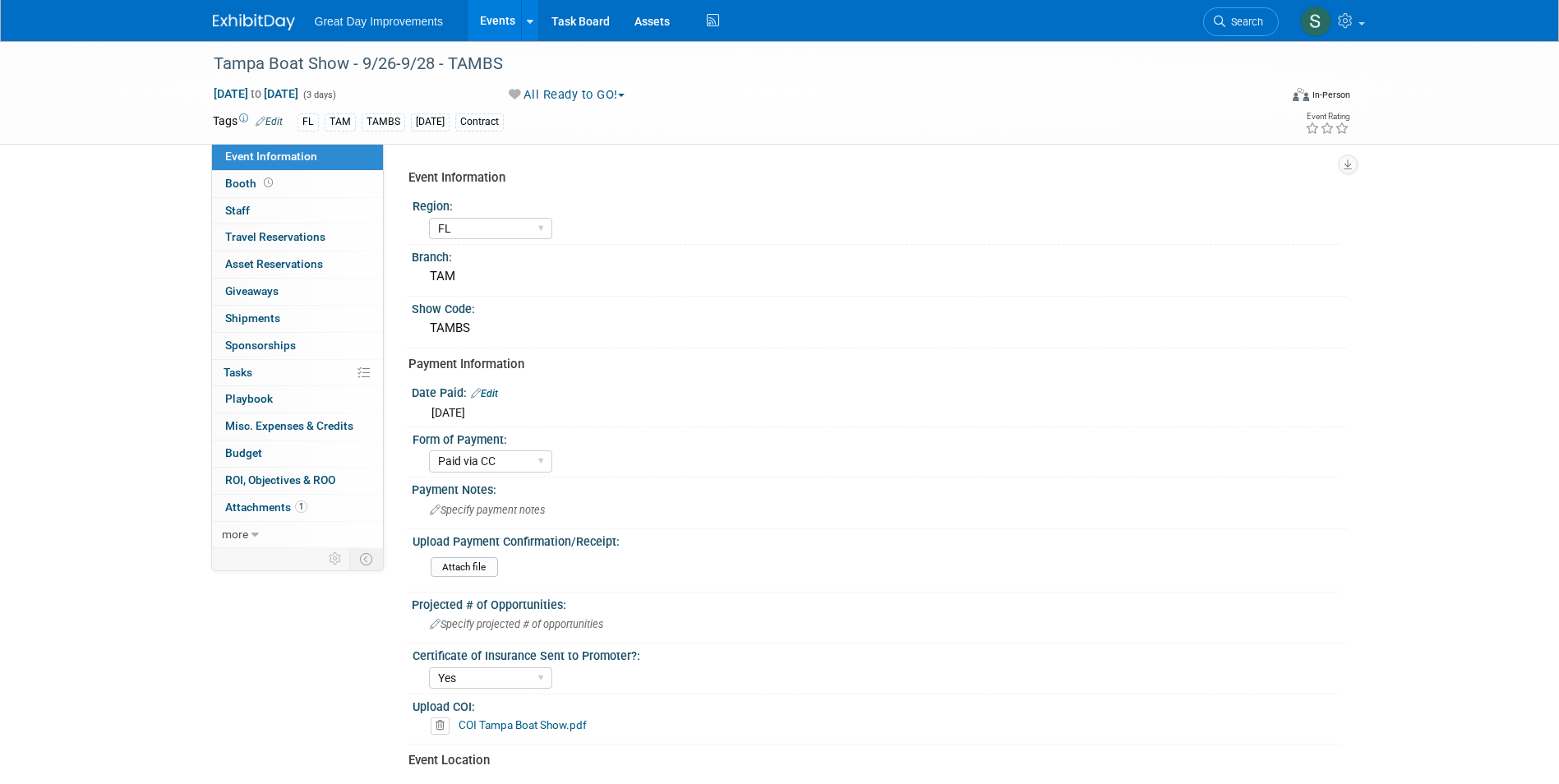
select select "FL"
select select "Paid via CC"
select select "Yes"
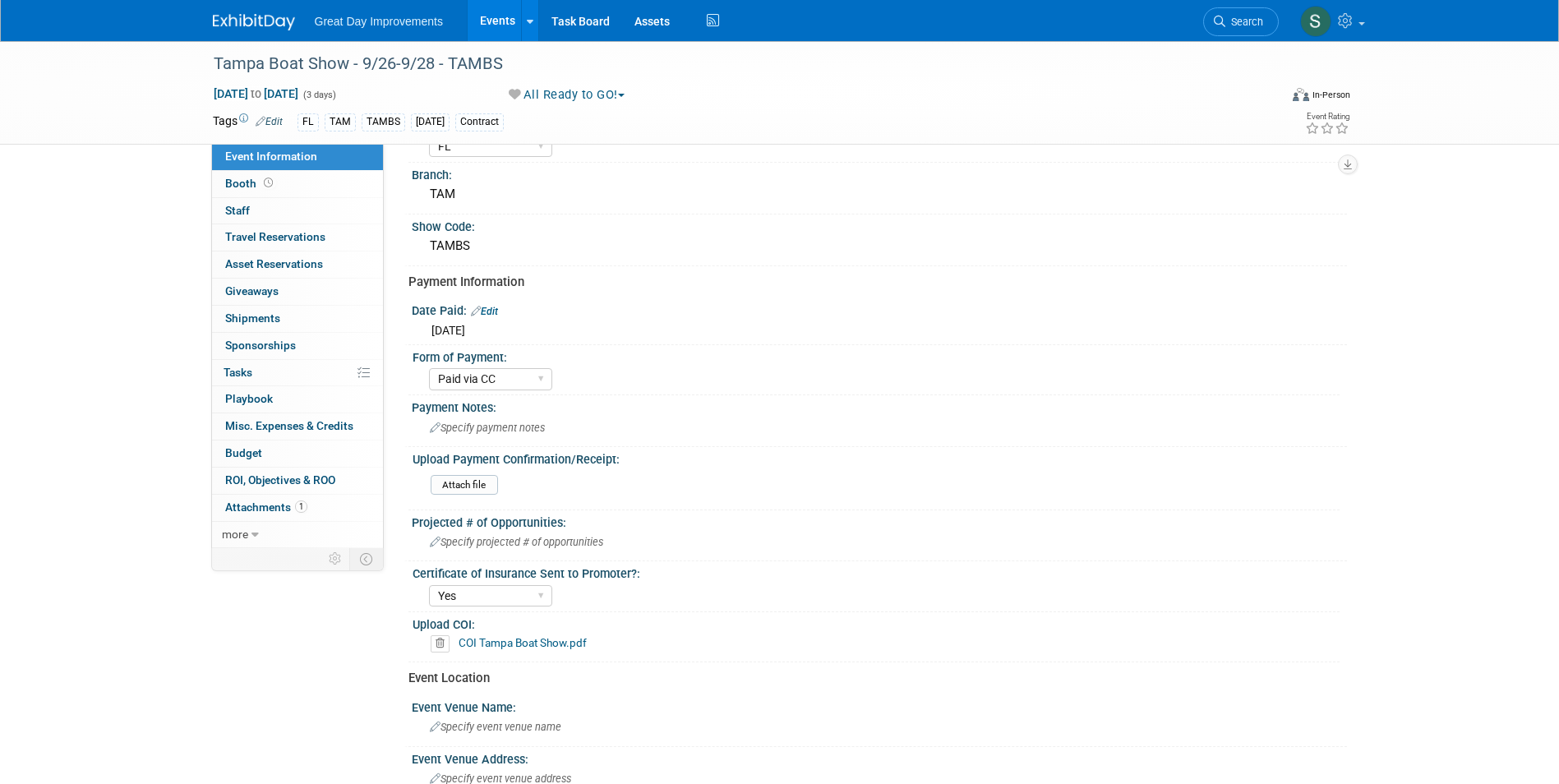
click at [297, 32] on div "Great Day Improvements Events Add Event Bulk Upload Events Shareable Event Boar…" at bounding box center [779, 20] width 1134 height 41
click at [269, 17] on img at bounding box center [253, 22] width 82 height 16
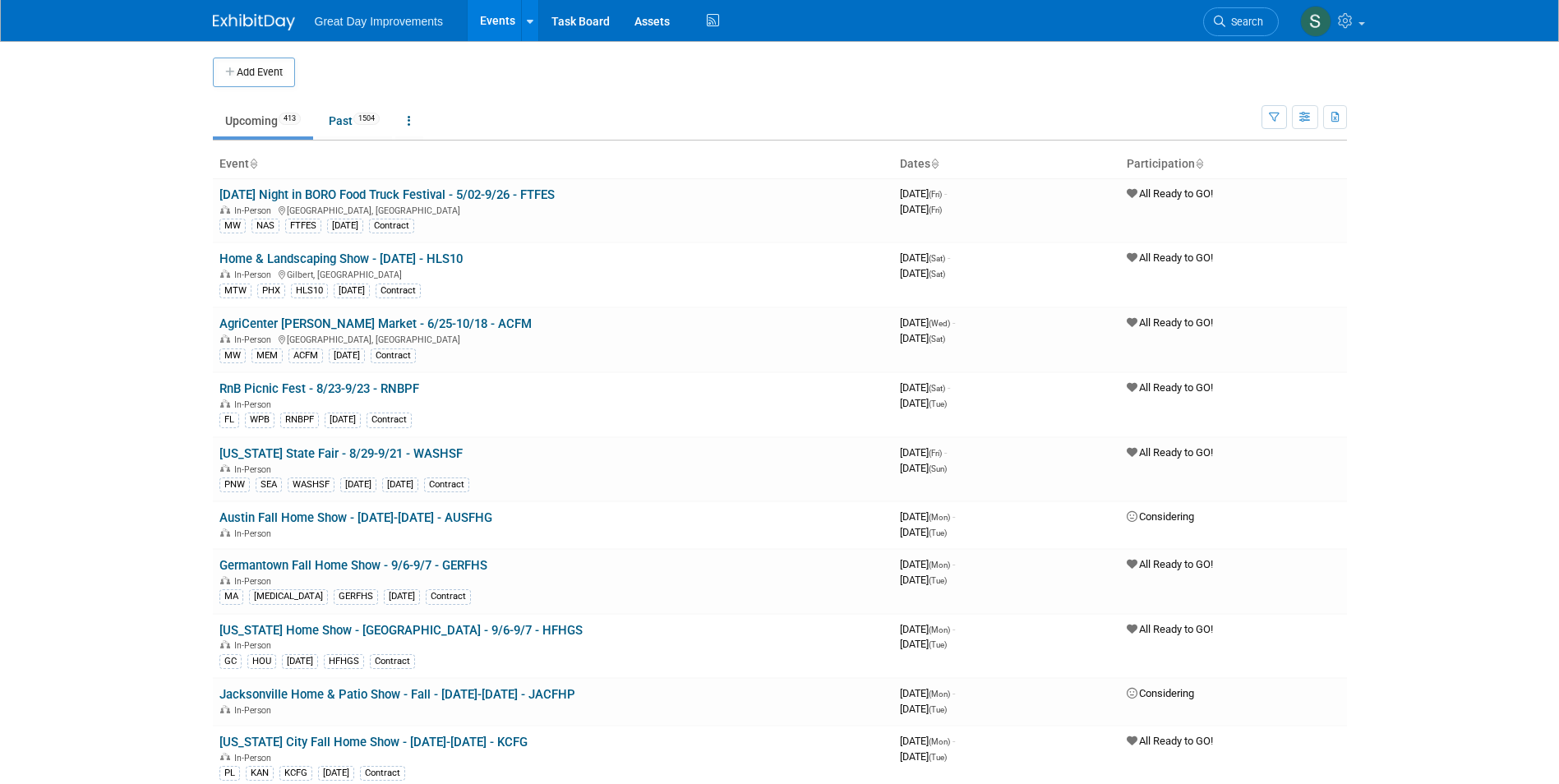
click at [1245, 37] on li "Search" at bounding box center [1241, 20] width 75 height 40
click at [1237, 16] on span "Search" at bounding box center [1244, 22] width 38 height 12
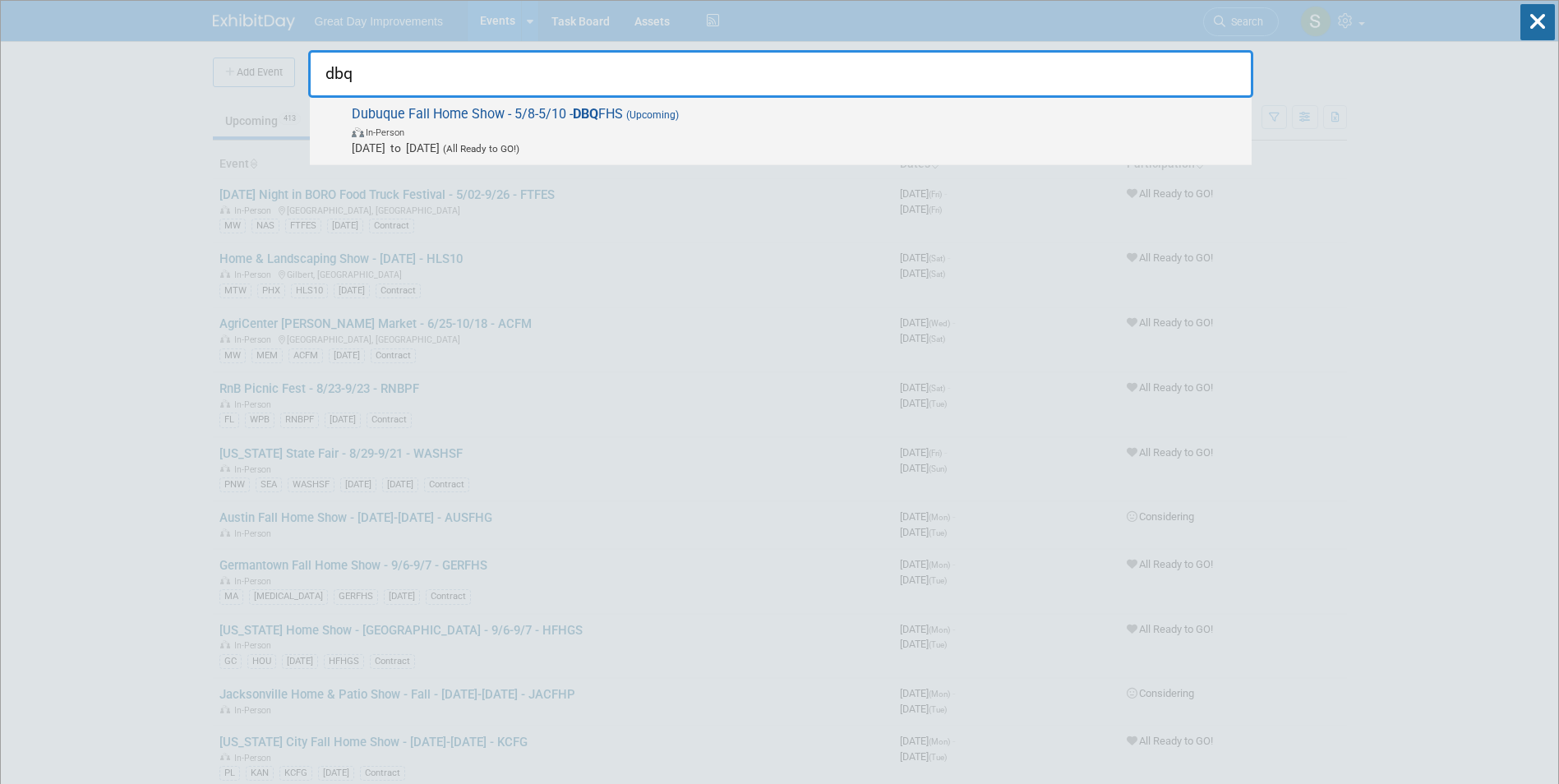
type input "dbq"
click at [686, 137] on span "In-Person" at bounding box center [797, 131] width 892 height 16
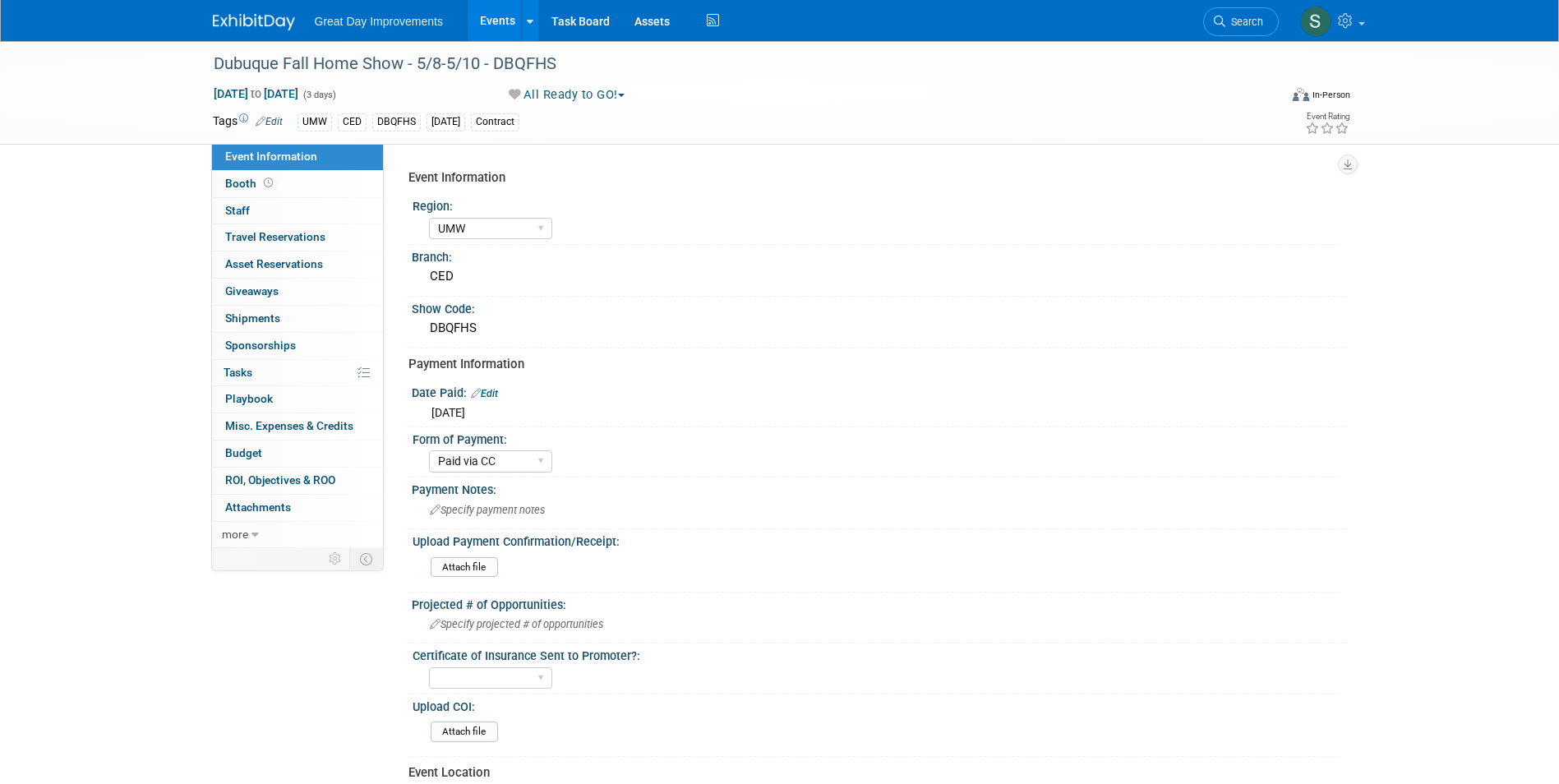
select select "UMW"
select select "Paid via CC"
click at [522, 43] on div at bounding box center [737, 48] width 1058 height 14
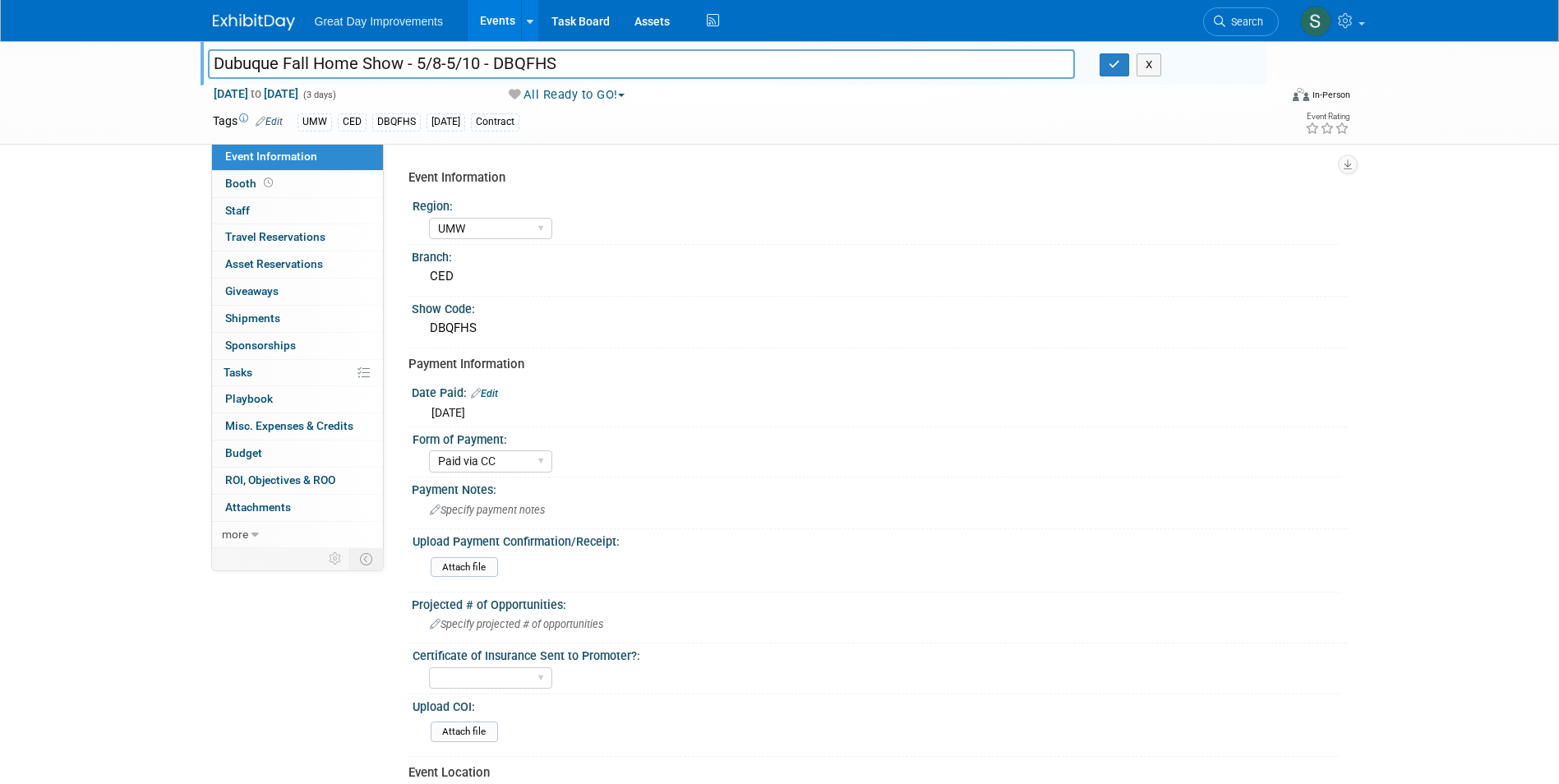
drag, startPoint x: 481, startPoint y: 57, endPoint x: 416, endPoint y: 60, distance: 65.1
click at [416, 60] on input "Dubuque Fall Home Show - 5/8-5/10 - DBQFHS" at bounding box center [642, 63] width 868 height 29
type input "Dubuque Fall Home Show - 9/11-9/13 - DBQFHS"
click at [1117, 62] on icon "button" at bounding box center [1114, 64] width 11 height 10
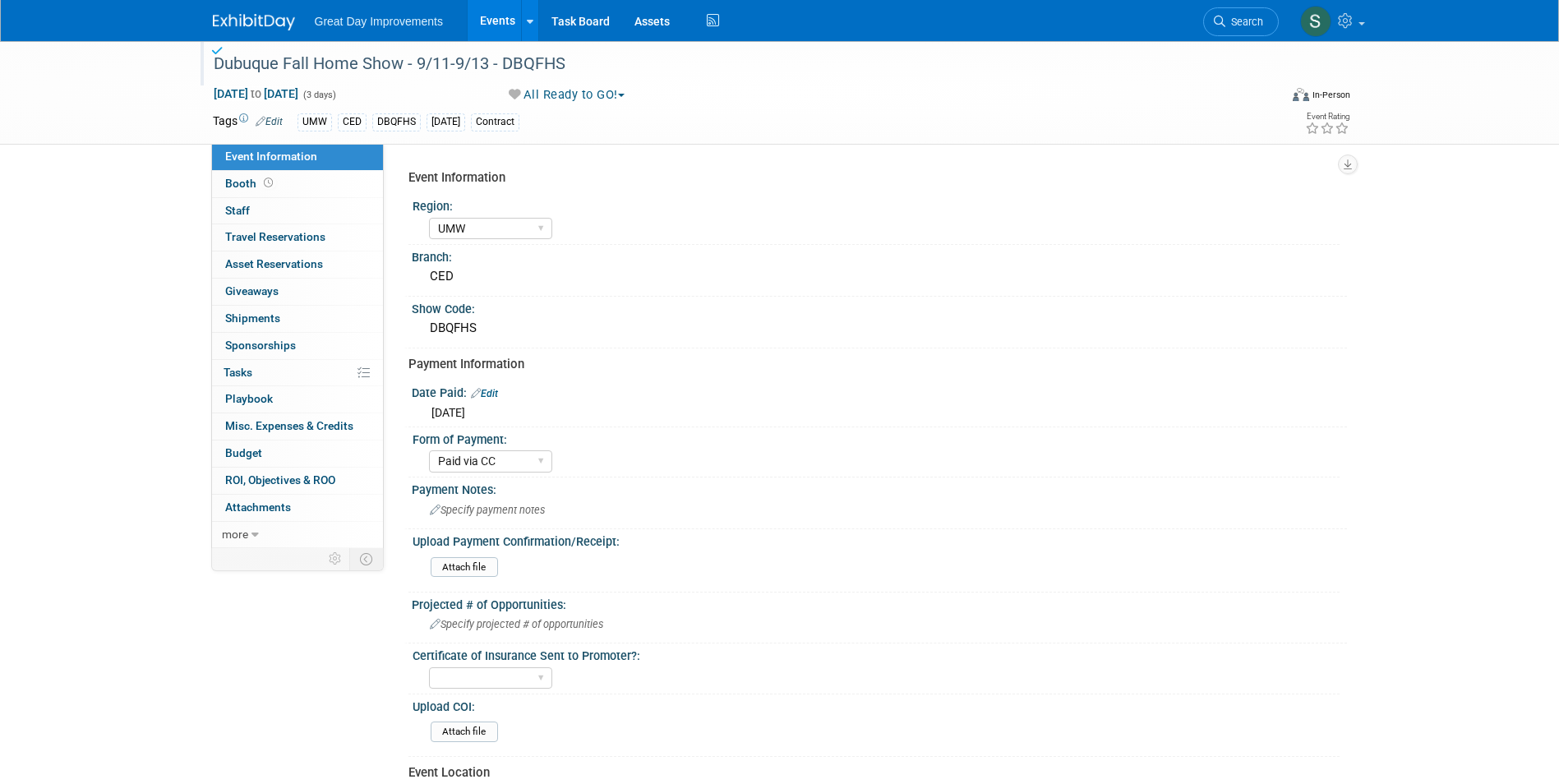
click at [268, 121] on link "Edit" at bounding box center [269, 121] width 27 height 11
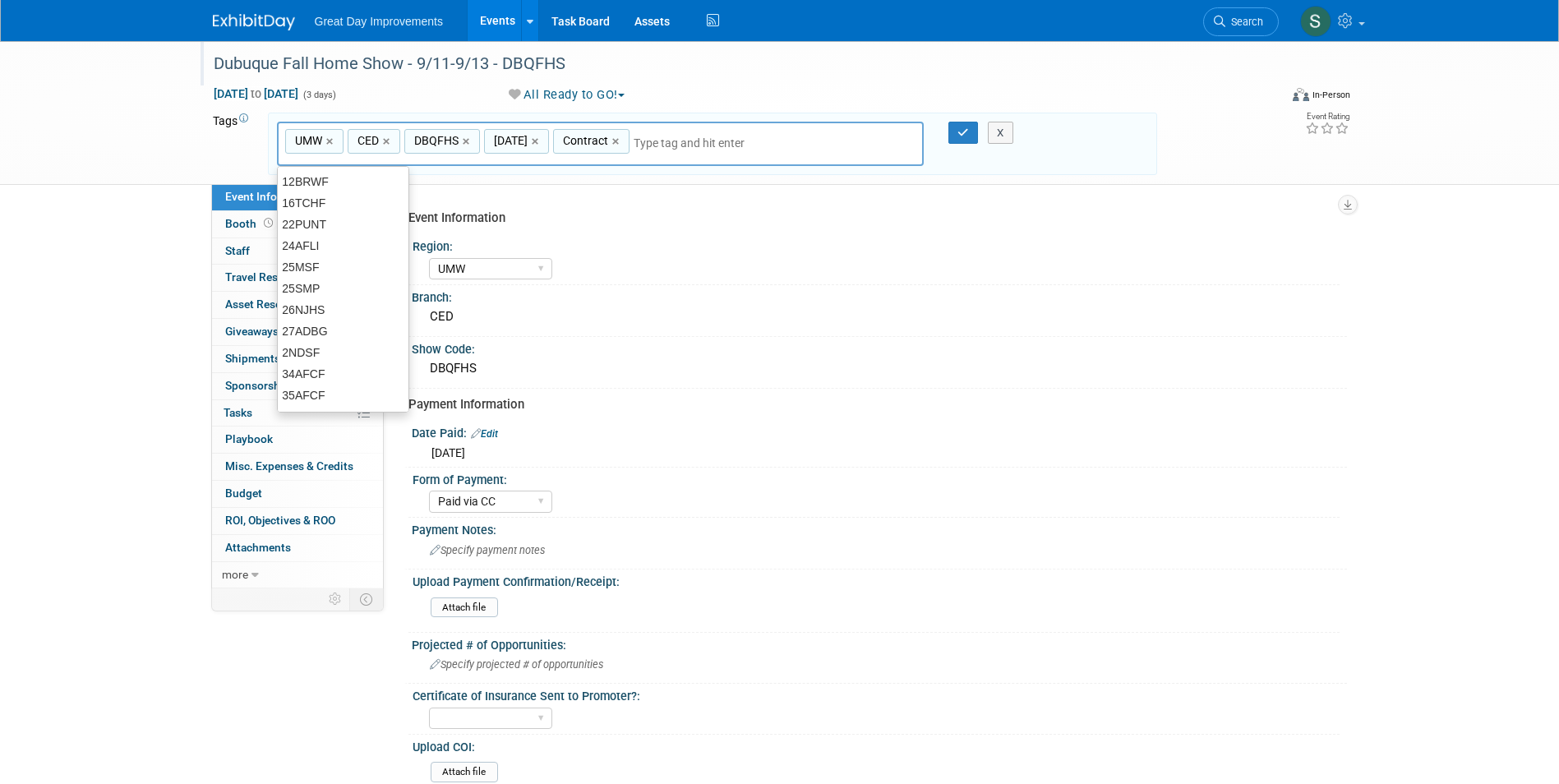
drag, startPoint x: 539, startPoint y: 142, endPoint x: 647, endPoint y: 143, distance: 108.0
click at [539, 142] on link "×" at bounding box center [537, 142] width 10 height 19
type input "UMW, CED, DBQFHS, Contract"
click at [639, 142] on input "text" at bounding box center [679, 142] width 230 height 16
type input "[DATE]"
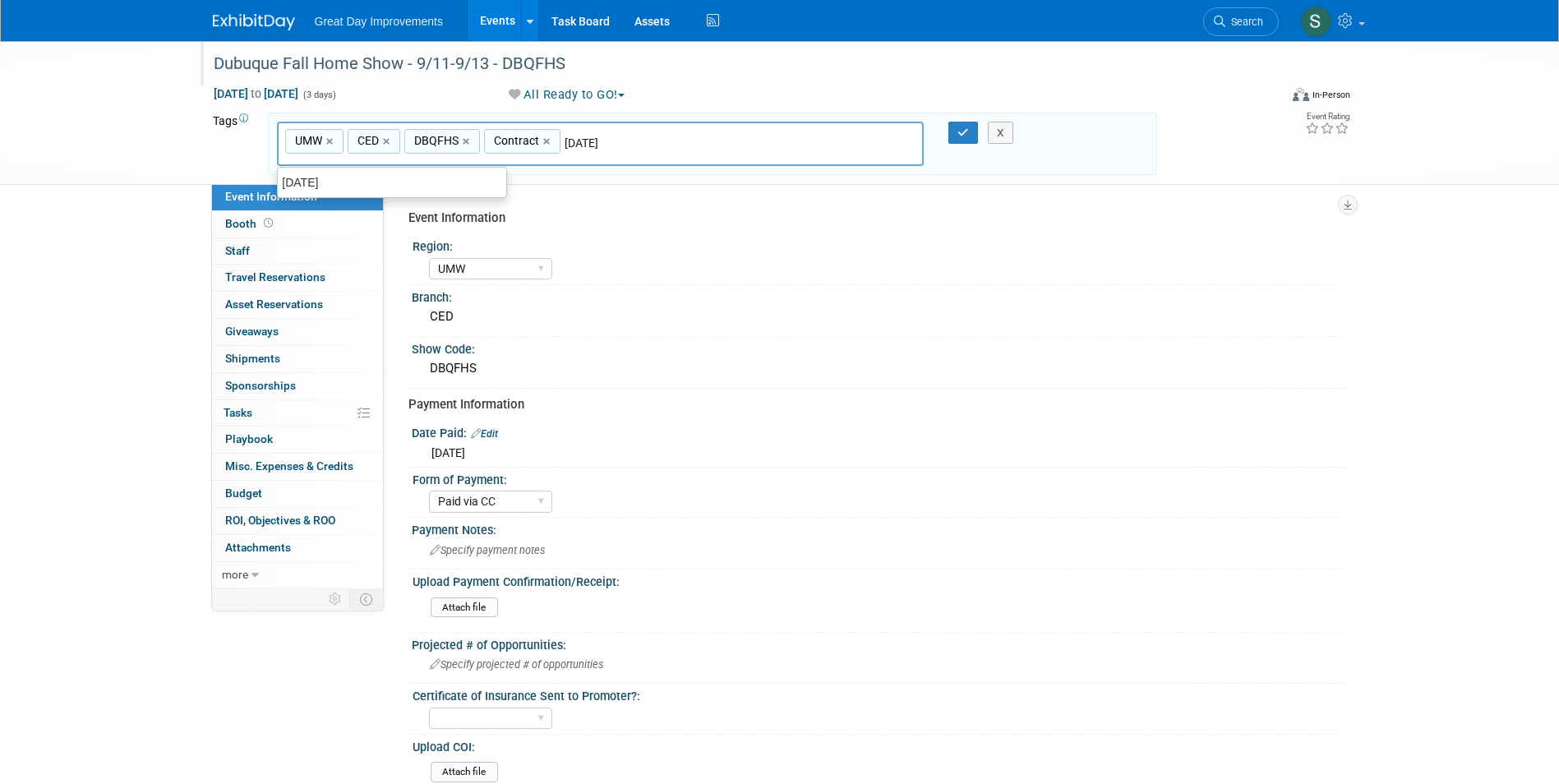
type input "UMW, CED, DBQFHS, Contract, [DATE]"
click at [966, 133] on icon "button" at bounding box center [963, 133] width 11 height 10
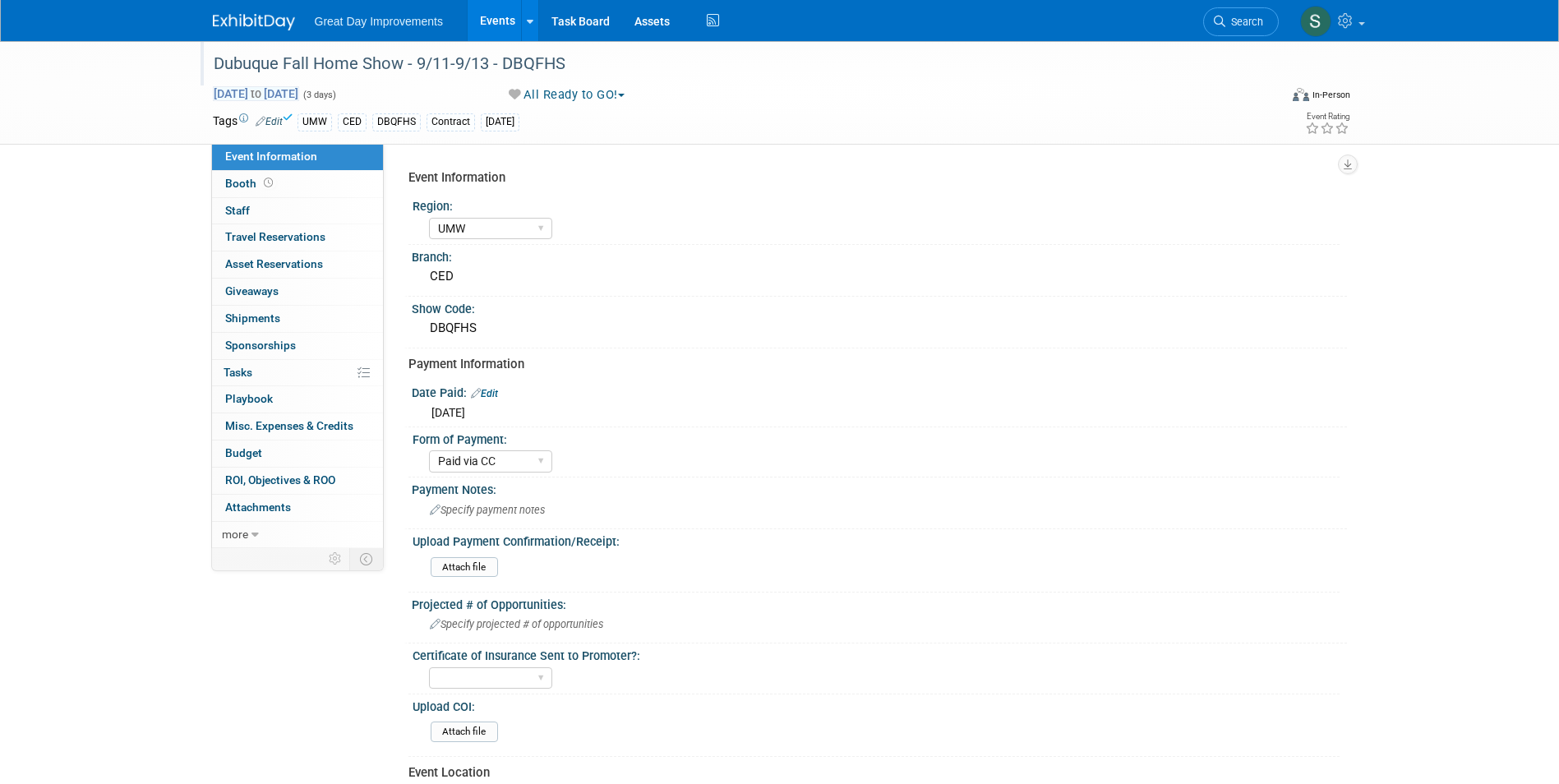
click at [299, 95] on span "[DATE] to [DATE]" at bounding box center [255, 93] width 86 height 15
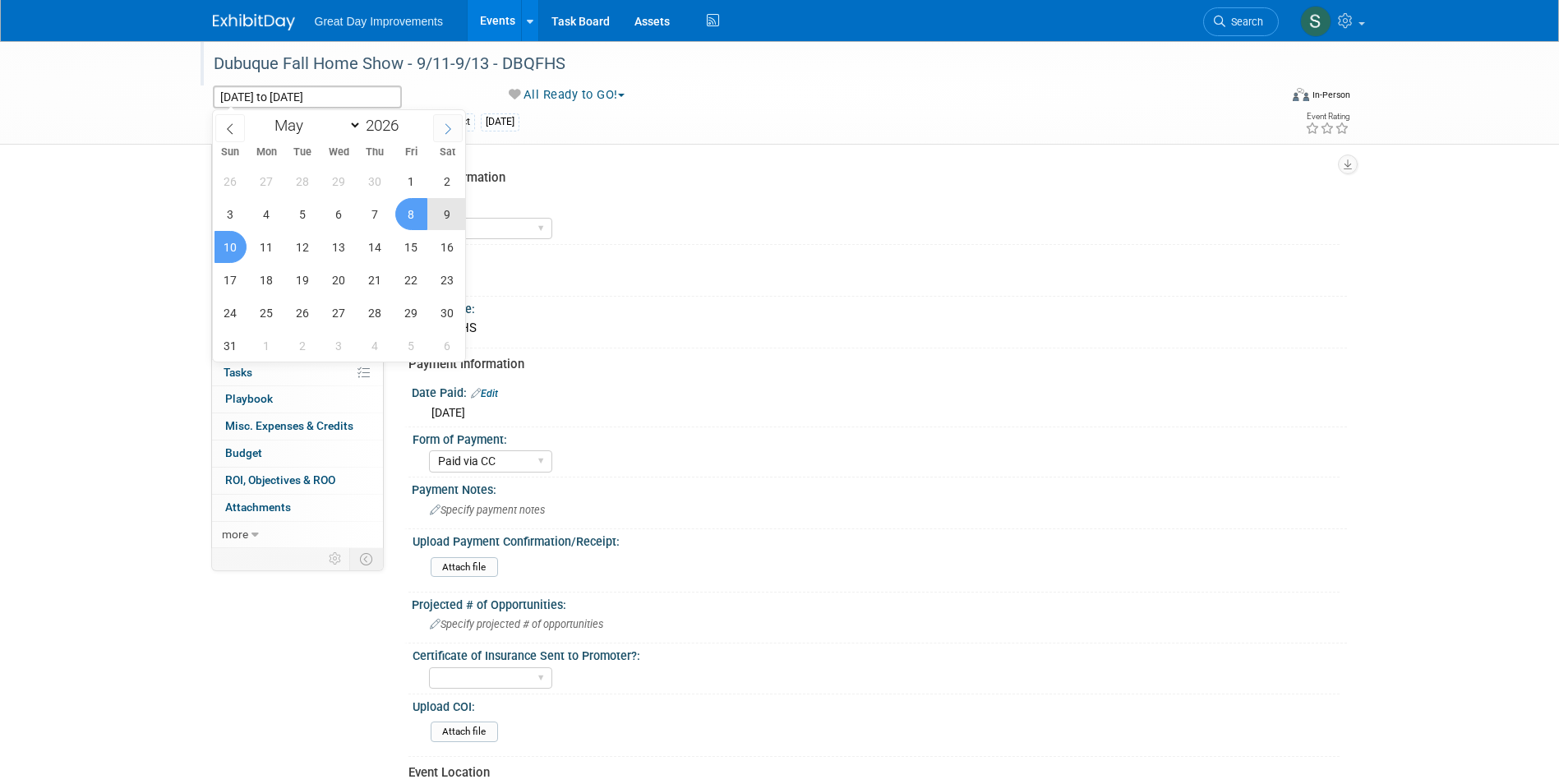
click at [441, 123] on span at bounding box center [448, 128] width 29 height 28
click at [442, 123] on span at bounding box center [448, 128] width 29 height 28
select select "8"
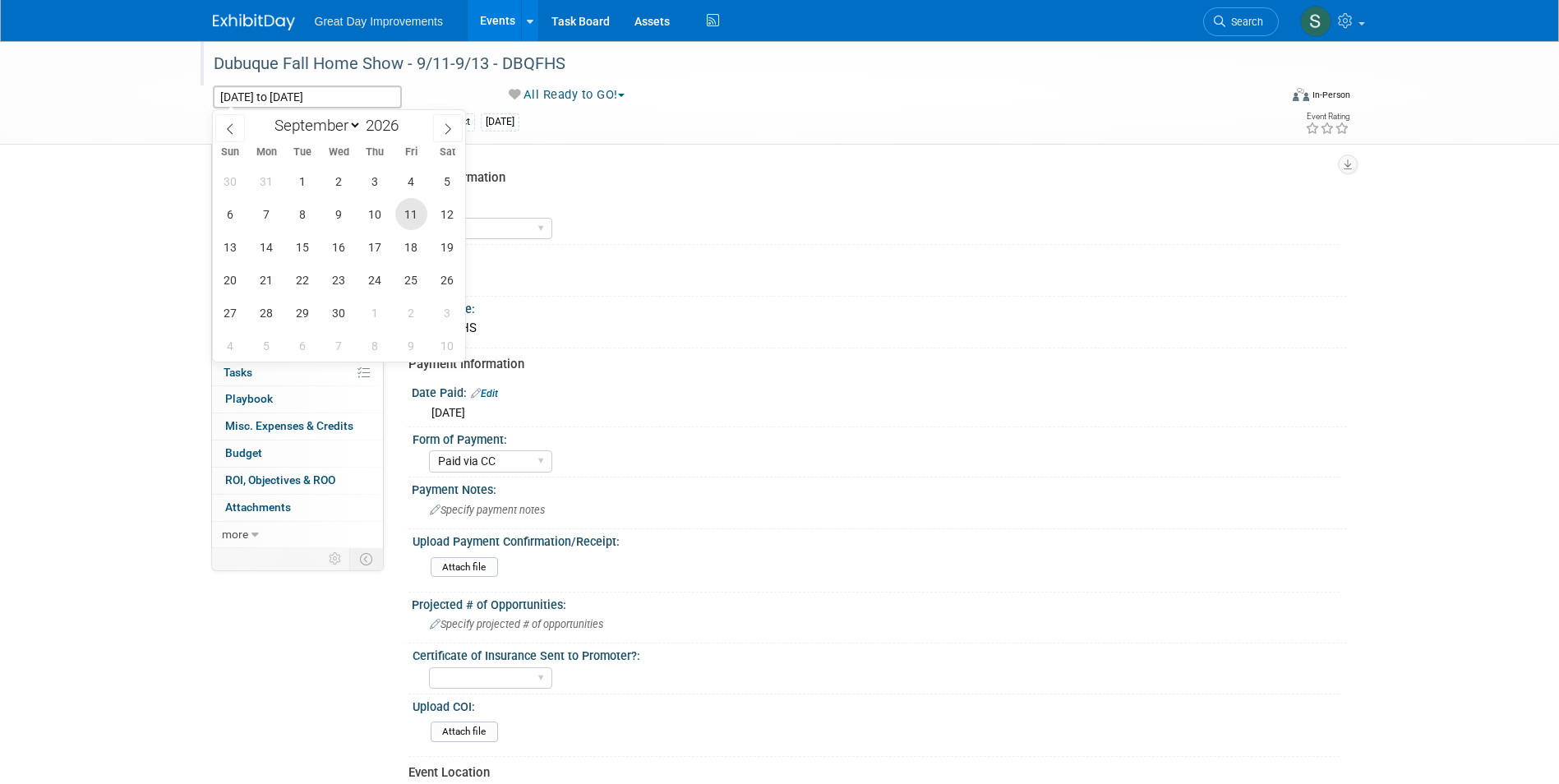
click at [416, 212] on span "11" at bounding box center [411, 213] width 32 height 32
type input "[DATE]"
click at [230, 247] on span "13" at bounding box center [230, 246] width 32 height 32
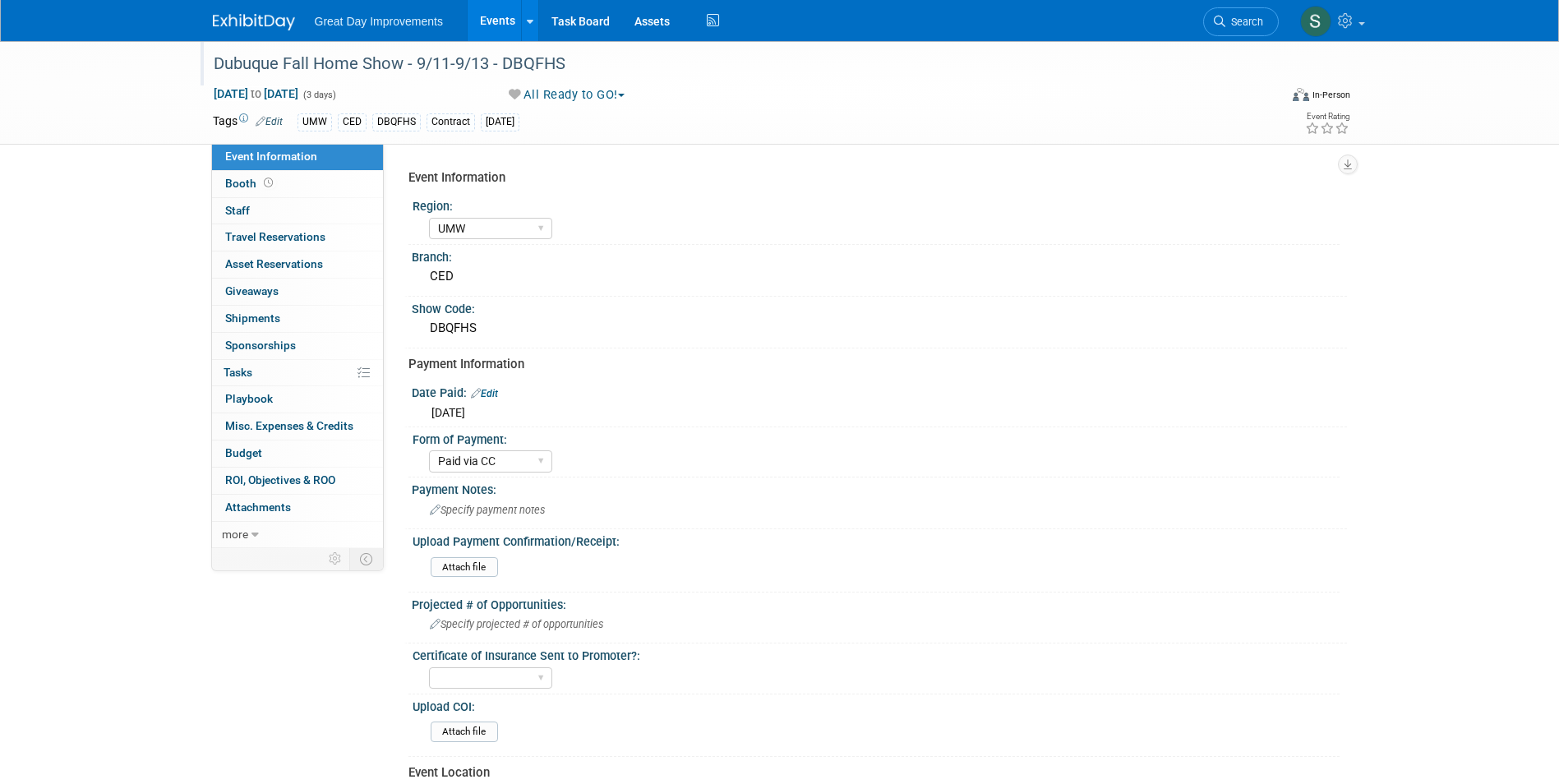
click at [226, 17] on img at bounding box center [253, 22] width 82 height 16
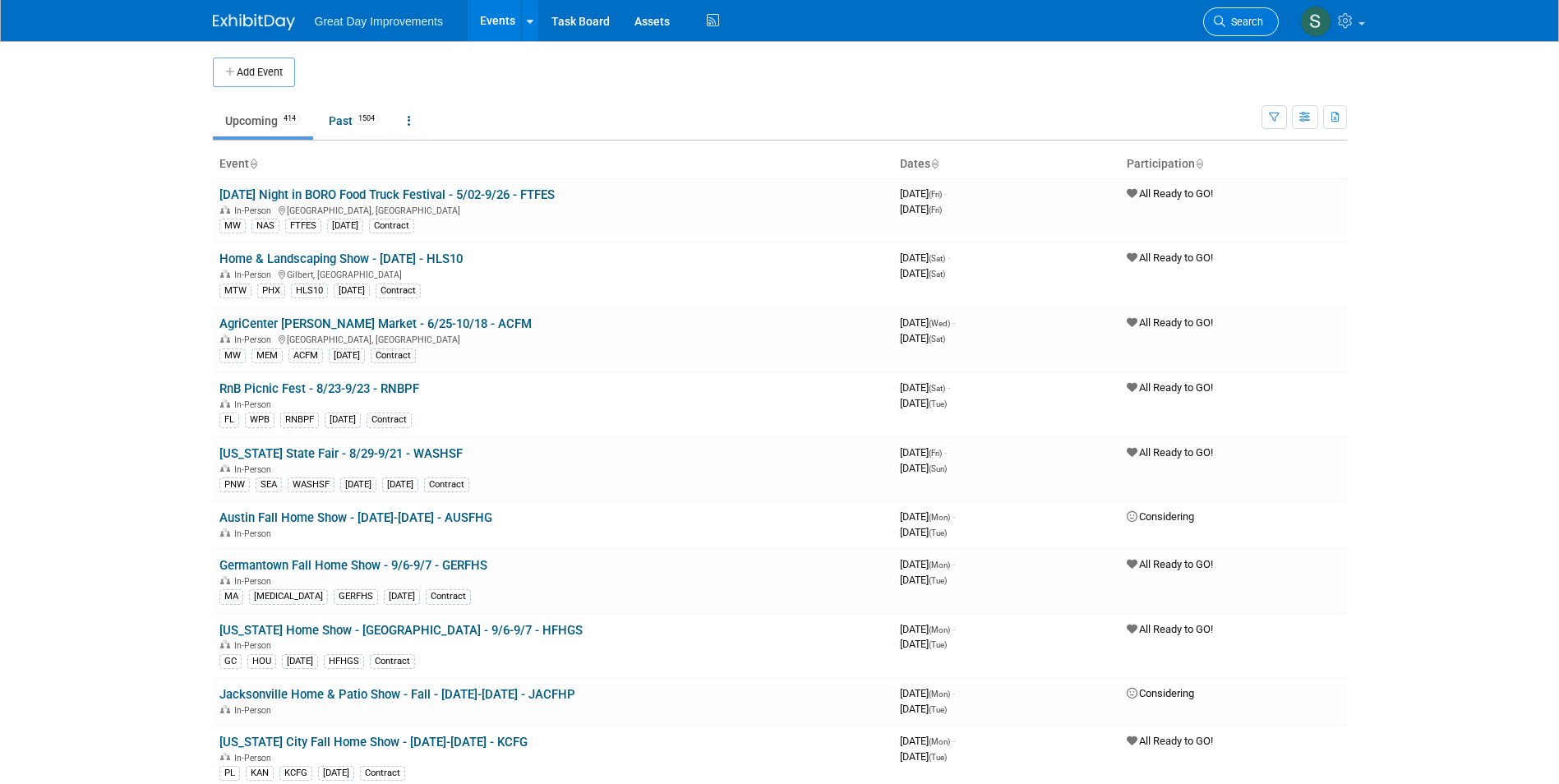
click at [1228, 35] on link "Search" at bounding box center [1241, 22] width 75 height 29
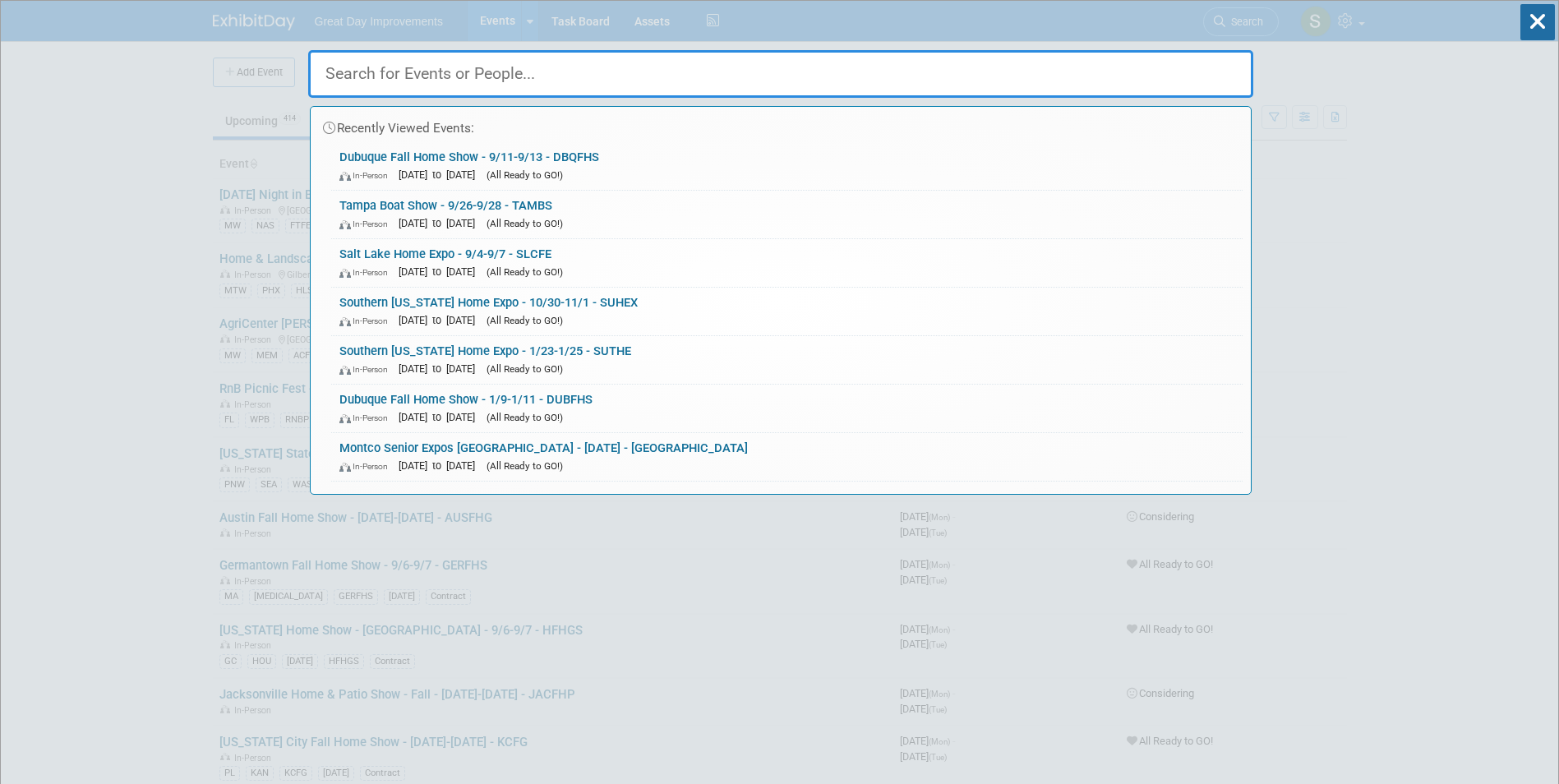
drag, startPoint x: 64, startPoint y: 146, endPoint x: 171, endPoint y: 101, distance: 116.1
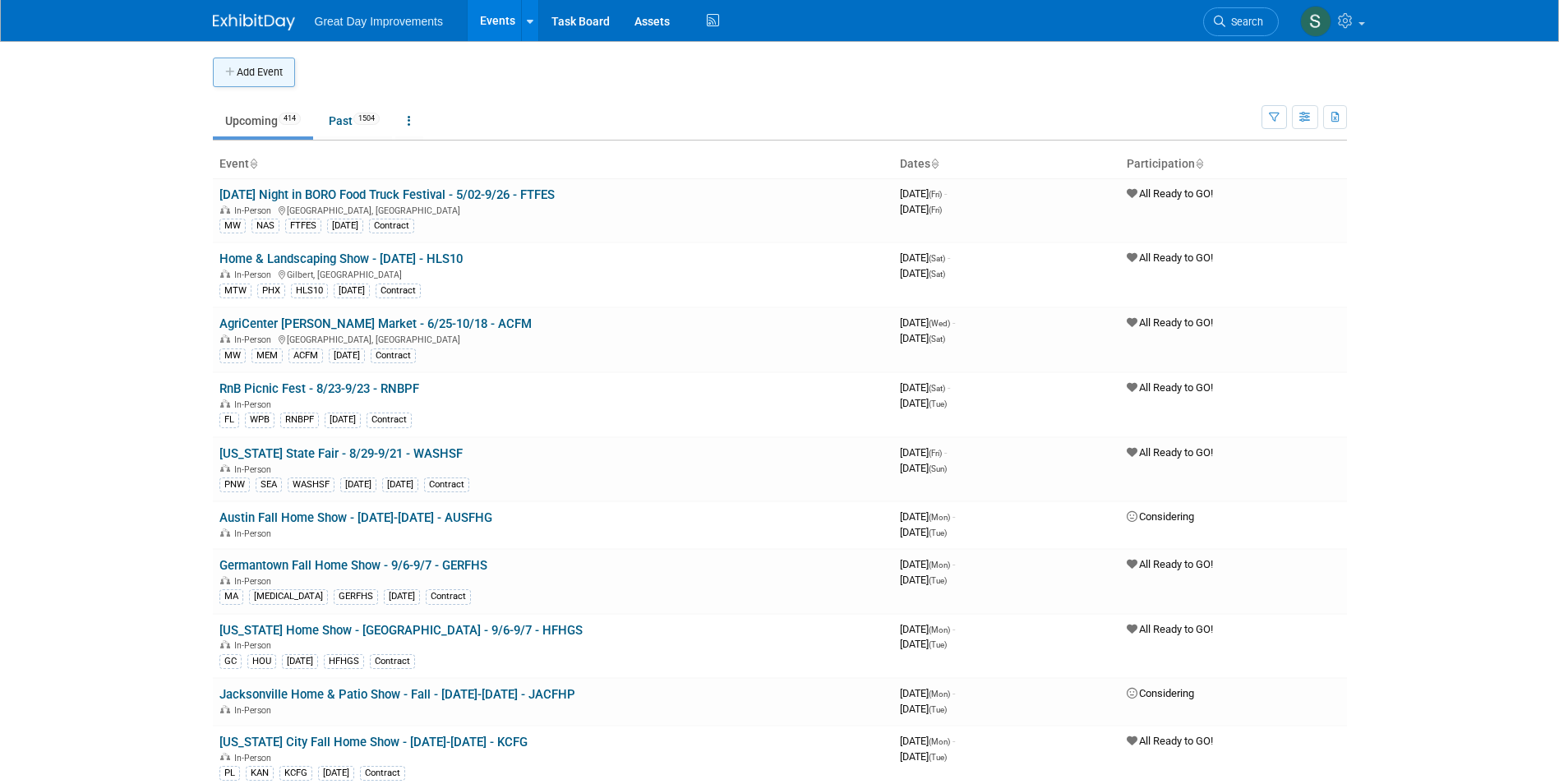
drag, startPoint x: 212, startPoint y: 74, endPoint x: 253, endPoint y: 71, distance: 41.1
click at [213, 70] on button "Add Event" at bounding box center [253, 72] width 82 height 29
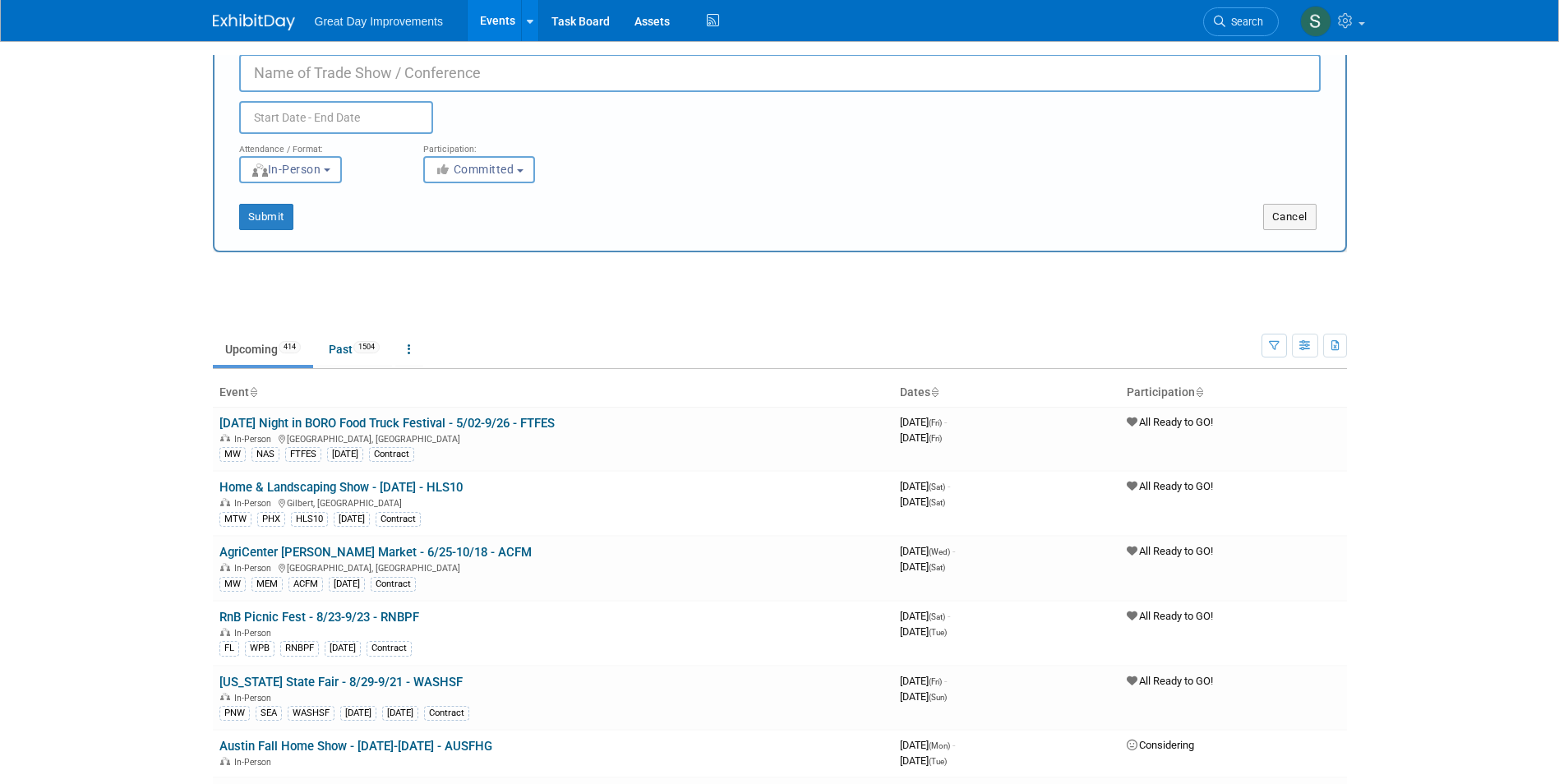
click at [259, 70] on div "New Event Duplicate Event Warning Attendance / Format: <img src="[URL][DOMAIN_N…" at bounding box center [779, 129] width 1134 height 245
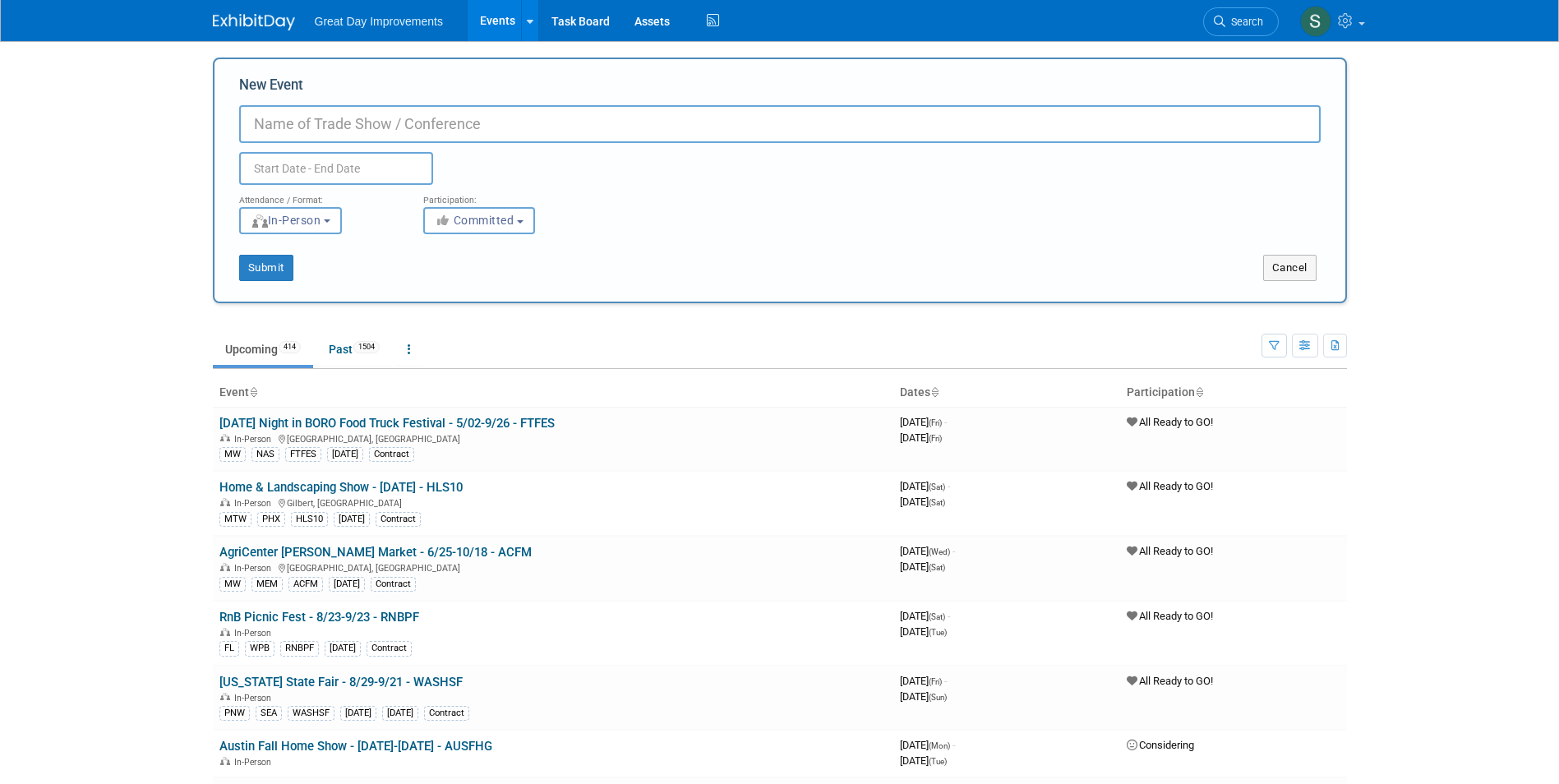
paste input "Senior Expo IND"
type input "Senior Expo IND - 9/16 - INDSEE"
click at [533, 219] on button "Committed" at bounding box center [479, 220] width 112 height 27
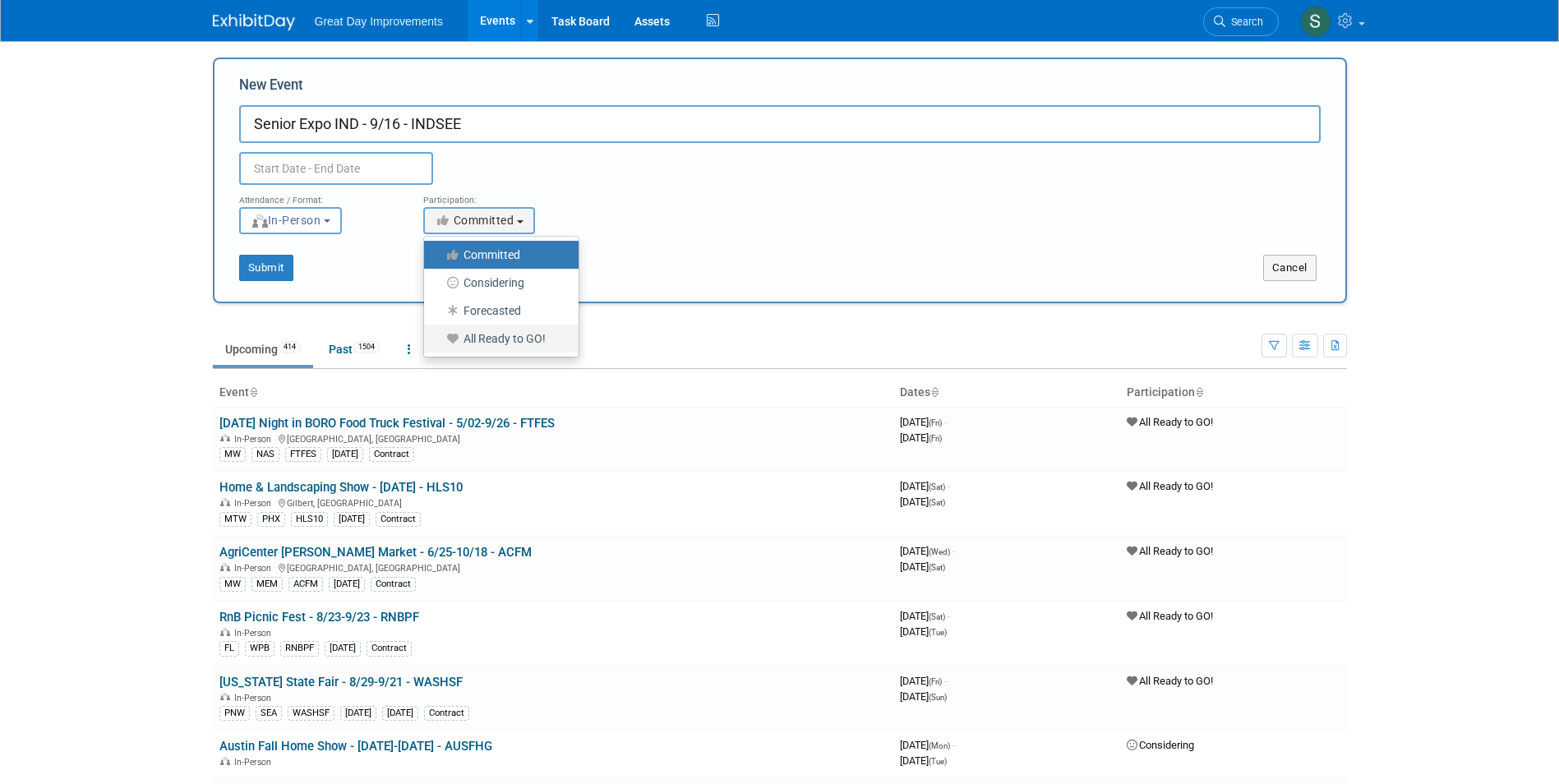
click at [535, 343] on label "All Ready to GO!" at bounding box center [497, 338] width 130 height 22
click at [439, 343] on input "All Ready to GO!" at bounding box center [434, 339] width 10 height 10
select select "102"
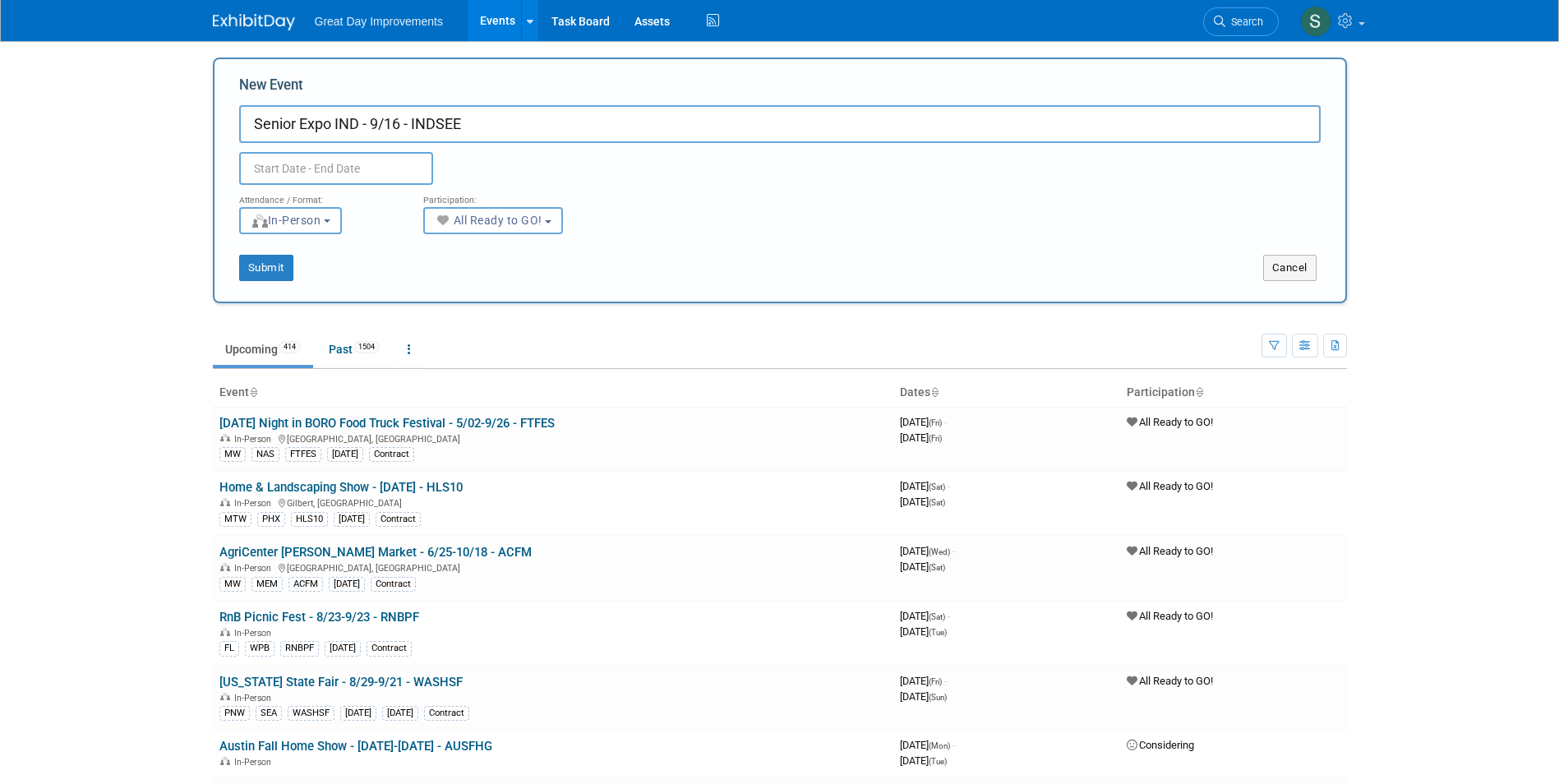
click at [372, 140] on input "Senior Expo IND - 9/16 - INDSEE" at bounding box center [780, 124] width 1082 height 38
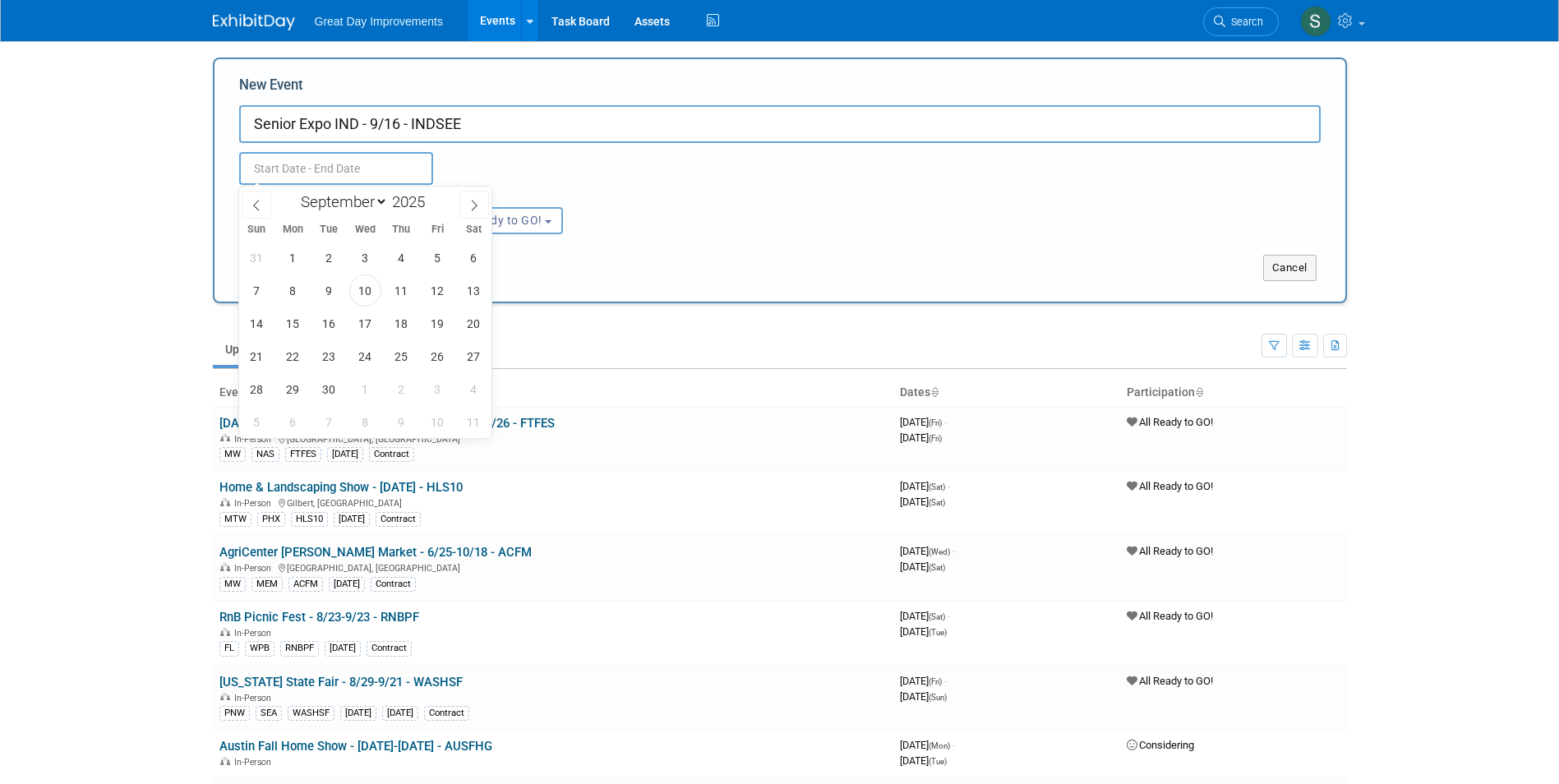
click at [371, 164] on input "text" at bounding box center [337, 168] width 194 height 33
click at [323, 324] on span "16" at bounding box center [329, 323] width 32 height 32
type input "[DATE] to [DATE]"
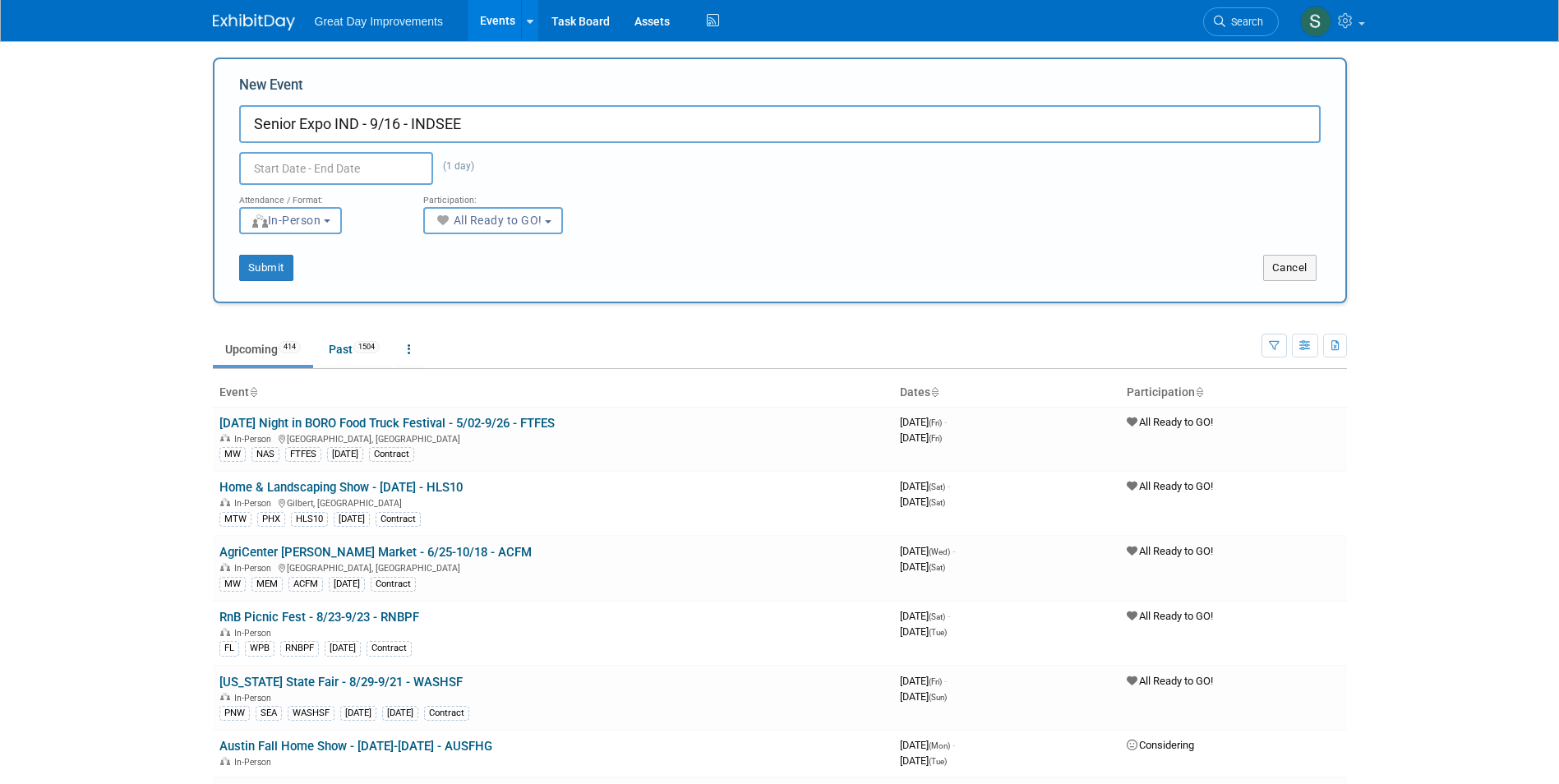
type input "[DATE] to [DATE]"
drag, startPoint x: 839, startPoint y: 200, endPoint x: 414, endPoint y: 250, distance: 427.9
click at [838, 200] on div "Attendance / Format: <img src="[URL][DOMAIN_NAME]" style="width: 19px; margin-t…" at bounding box center [779, 209] width 1106 height 49
click at [256, 275] on button "Submit" at bounding box center [266, 268] width 55 height 26
type input "Senior Expo IND - 9/16 - INDSEE"
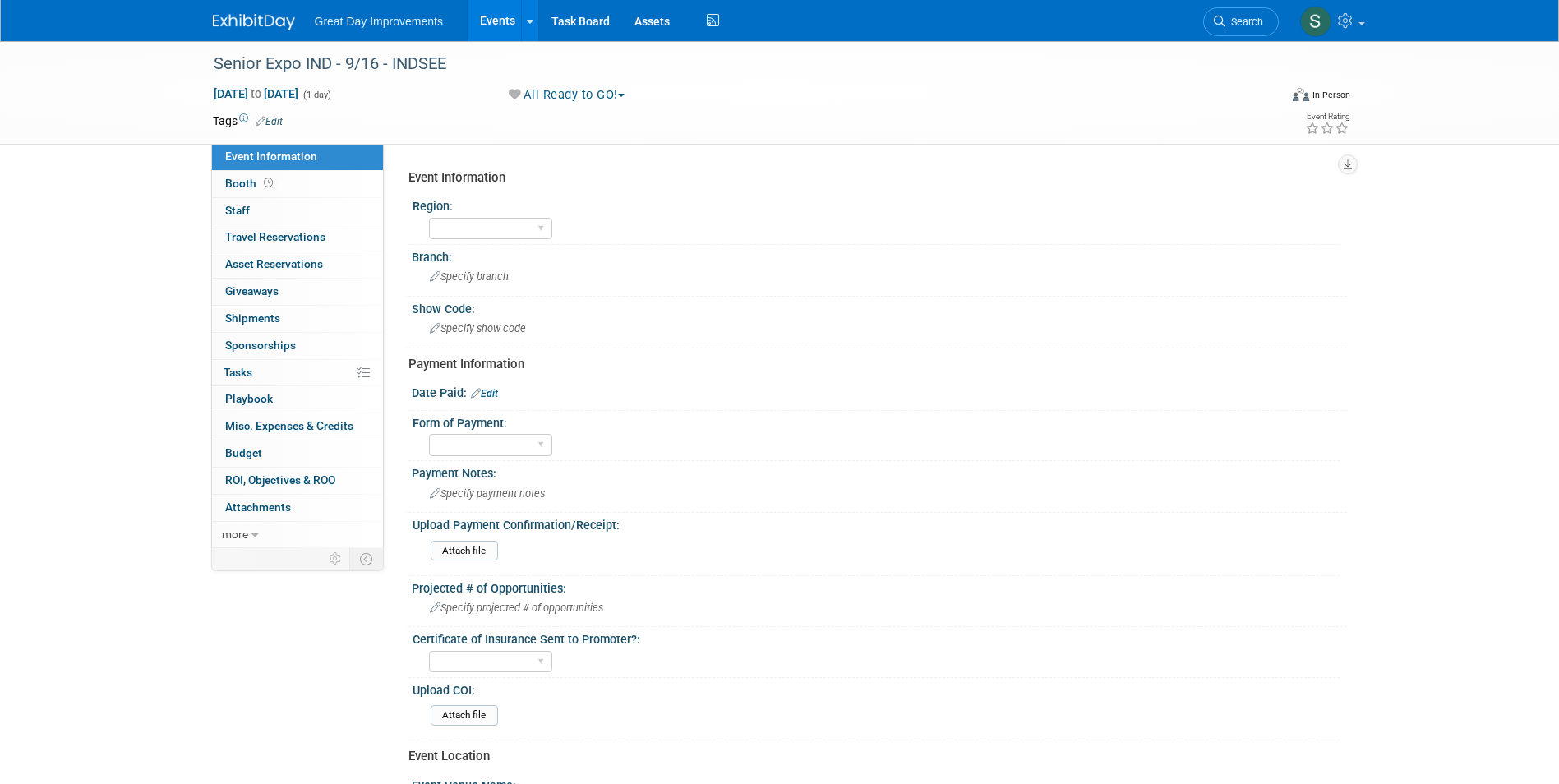
click at [273, 122] on link "Edit" at bounding box center [269, 121] width 27 height 11
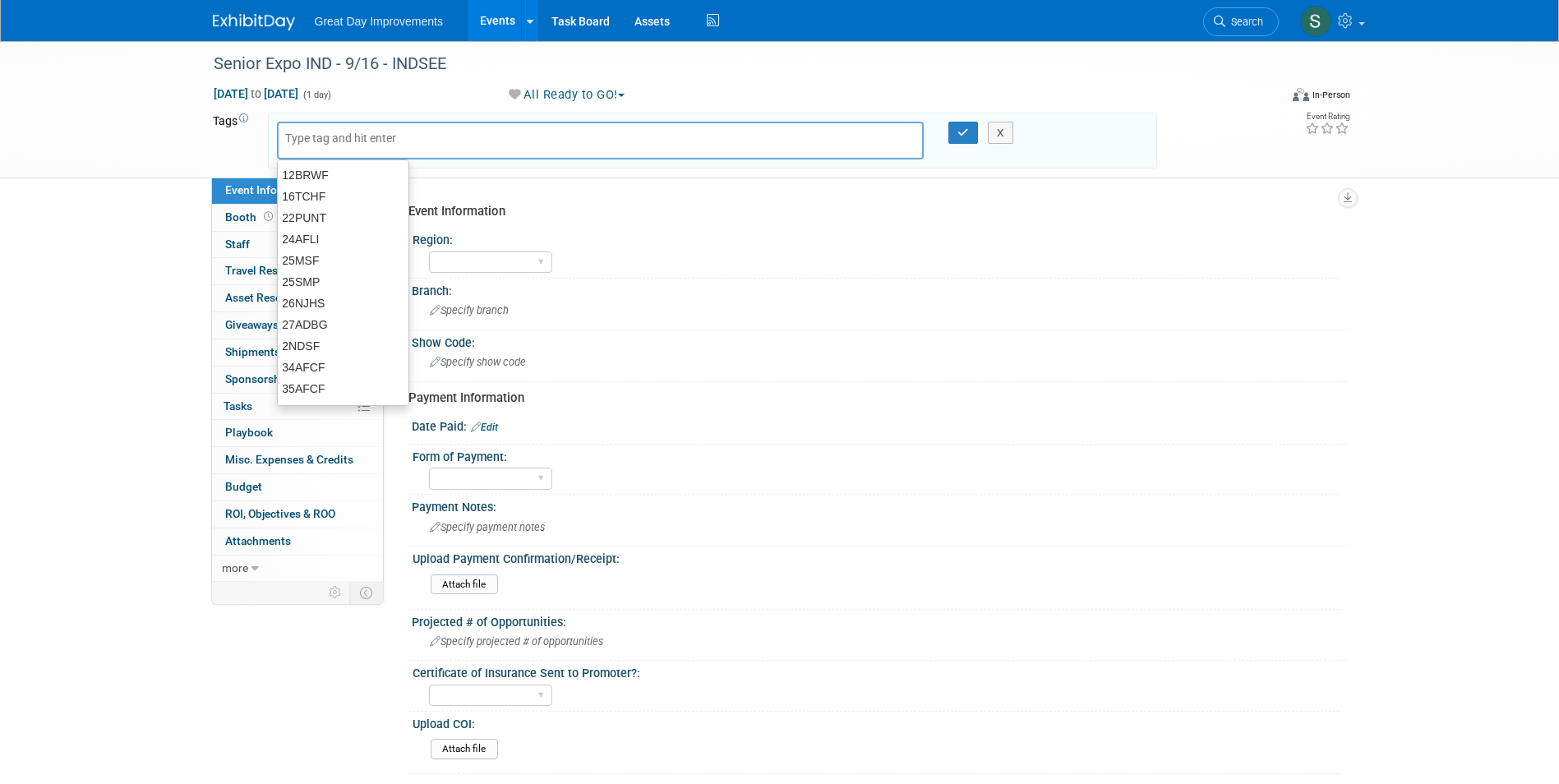
click at [353, 137] on input "text" at bounding box center [351, 138] width 132 height 16
type input "MW"
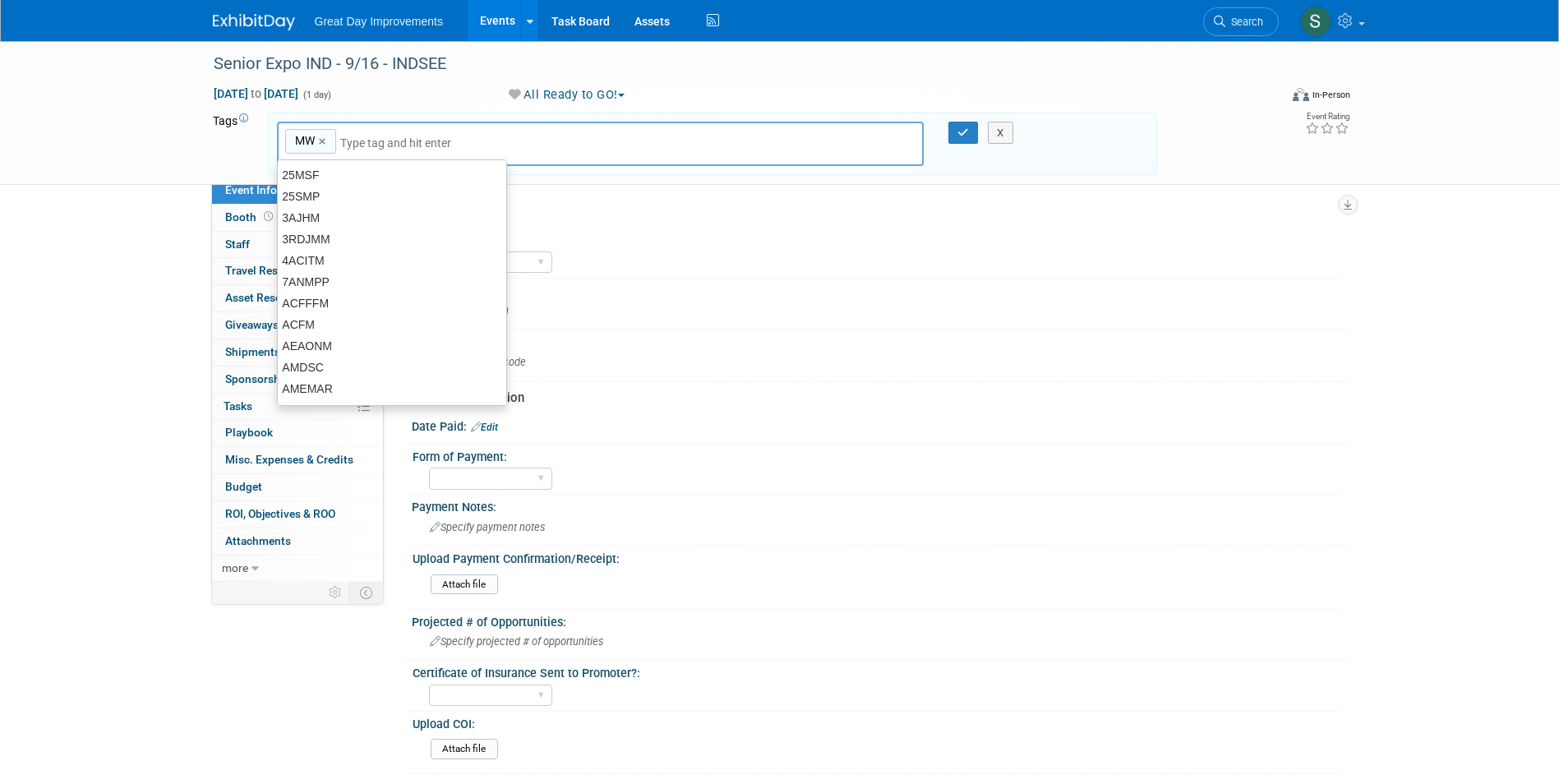
type input "MW"
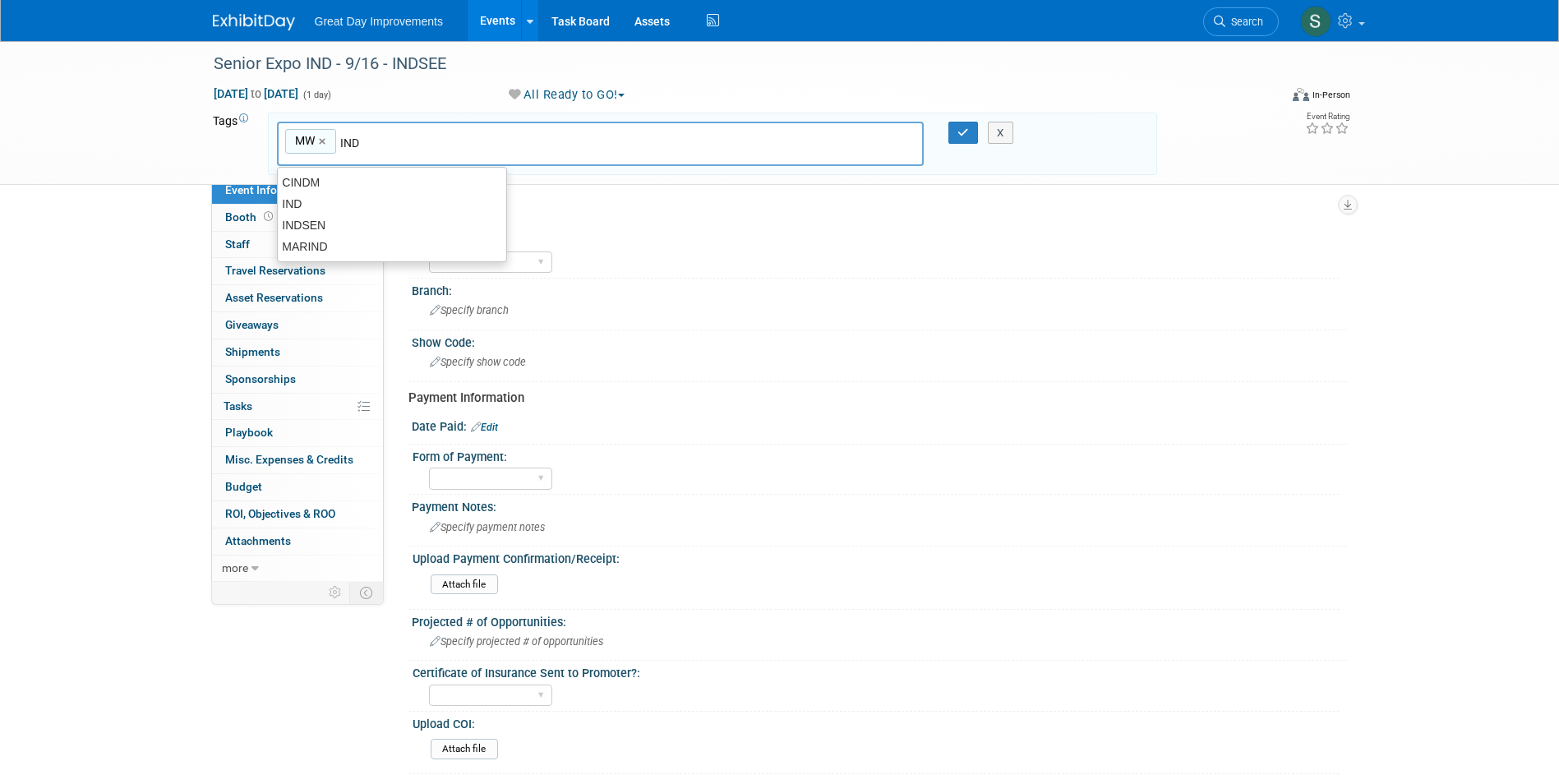
type input "IND"
type input "MW, [GEOGRAPHIC_DATA]"
type input "INDSEE"
type input "MW, [GEOGRAPHIC_DATA], INDSEE"
type input "[DATE]"
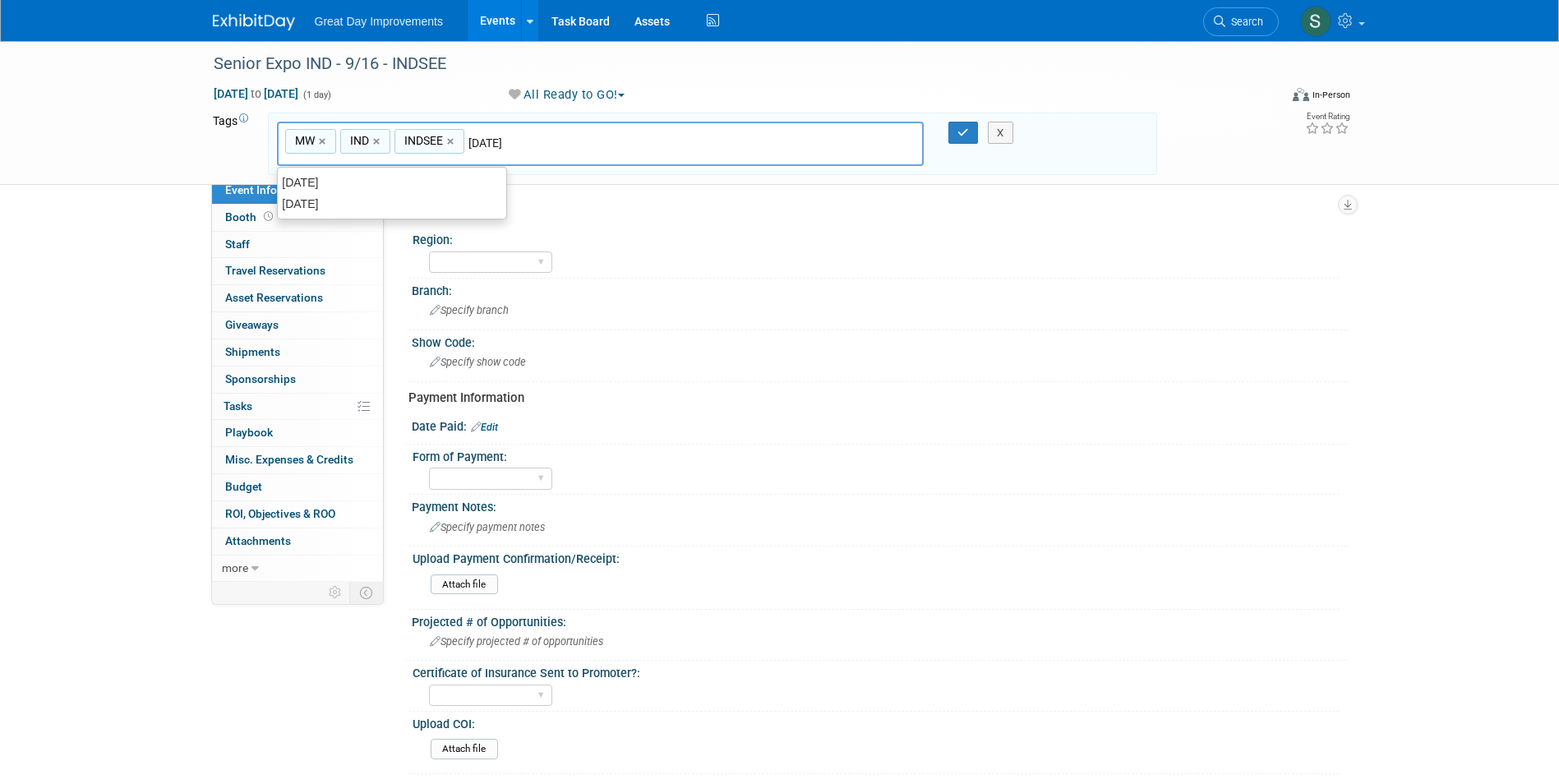
type input "MW, [GEOGRAPHIC_DATA], INDSEE, [DATE]"
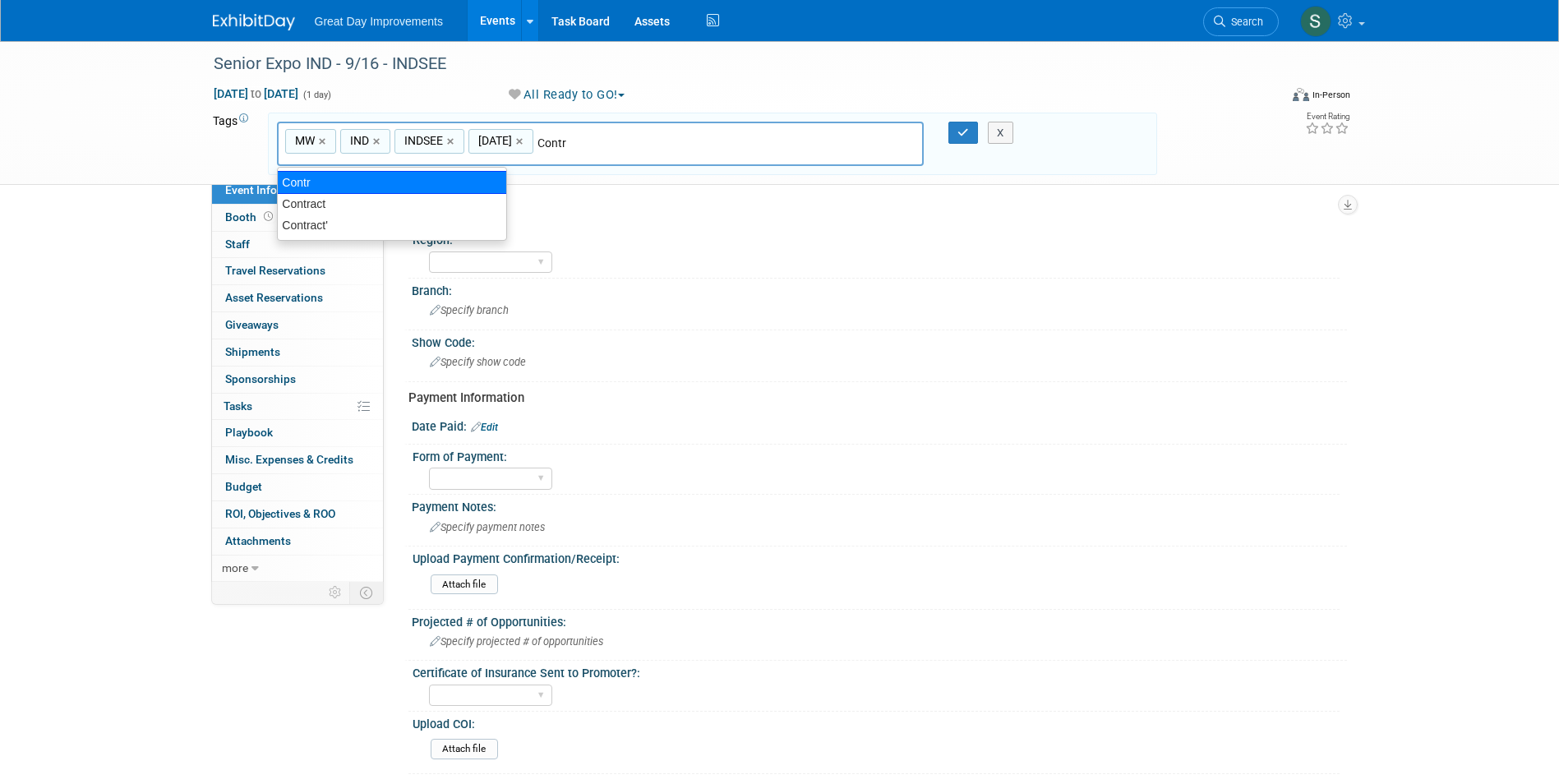
type input "Contract"
type input "MW, [GEOGRAPHIC_DATA], INDSEE, [DATE], Contract"
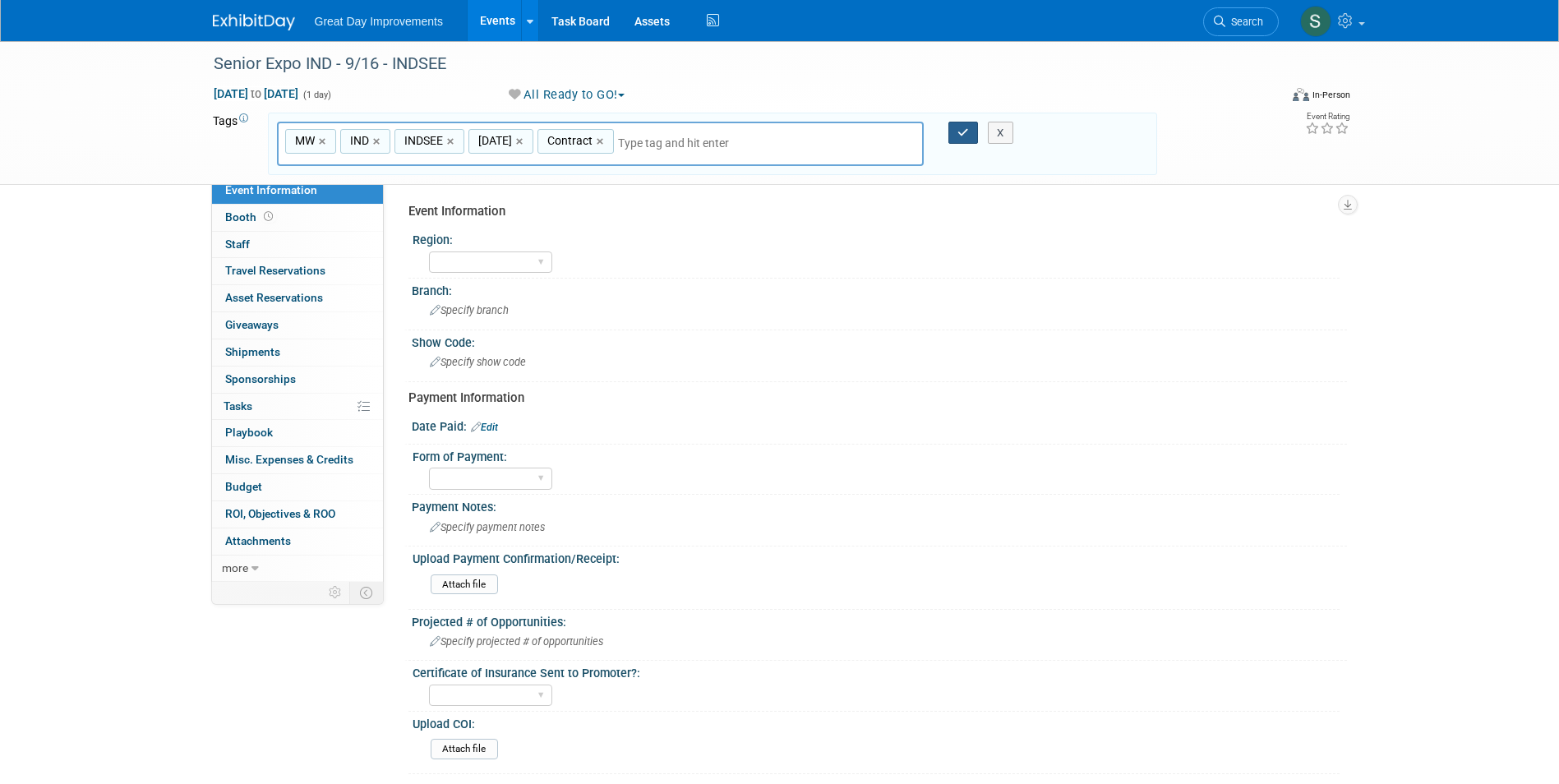
click at [961, 133] on icon "button" at bounding box center [963, 133] width 11 height 10
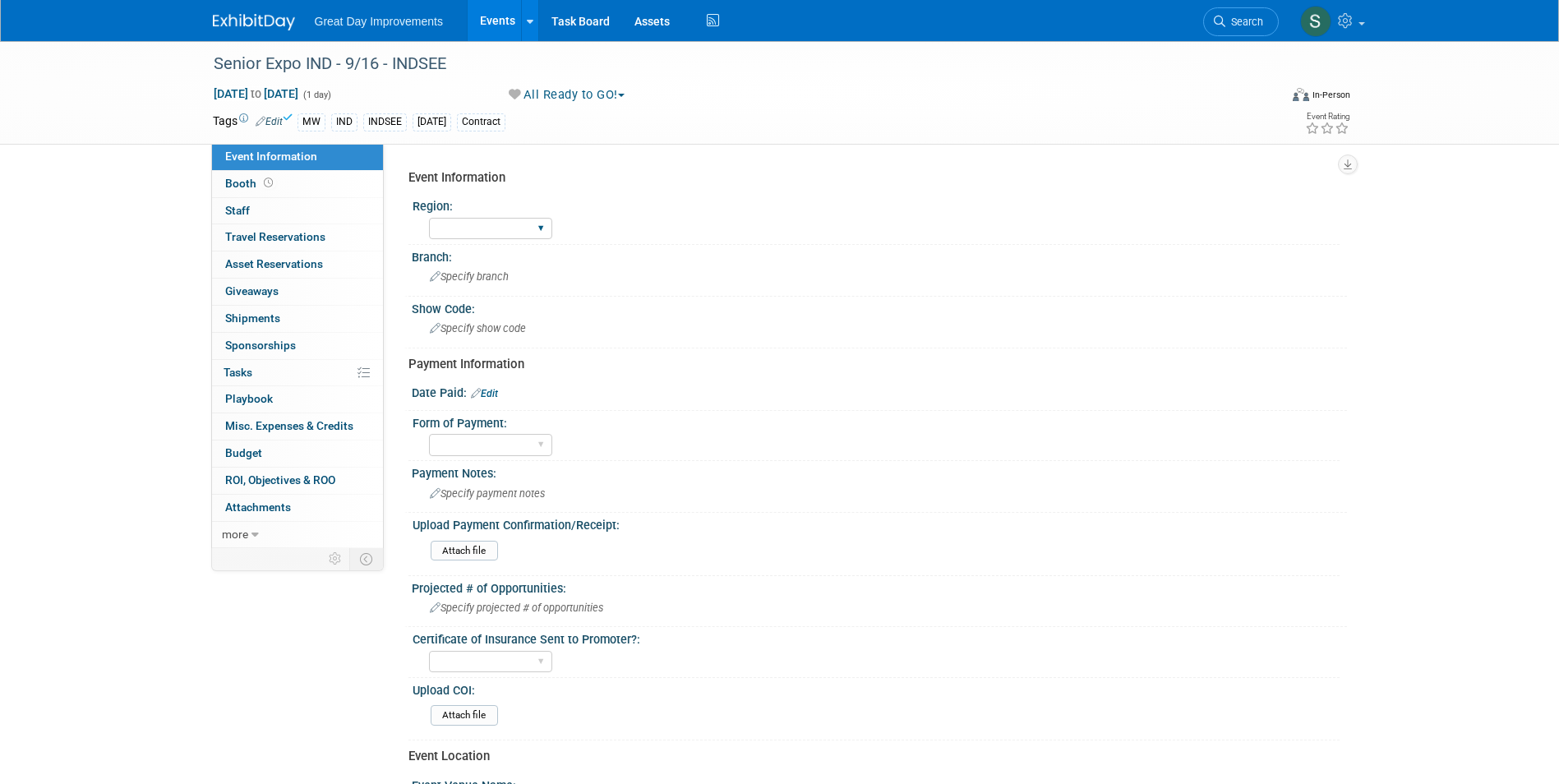
click at [493, 240] on div "GC MA MW MTW NE NEW OV PL PNW SA SE SC UMW FL" at bounding box center [490, 228] width 123 height 30
click at [491, 225] on select "GC MA MW MTW NE NEW OV PL PNW SA SE SC UMW FL" at bounding box center [490, 229] width 123 height 23
select select "MW"
click at [429, 218] on select "GC MA MW MTW NE NEW OV PL PNW SA SE SC UMW FL" at bounding box center [490, 229] width 123 height 23
click at [481, 275] on span "Specify branch" at bounding box center [468, 277] width 79 height 12
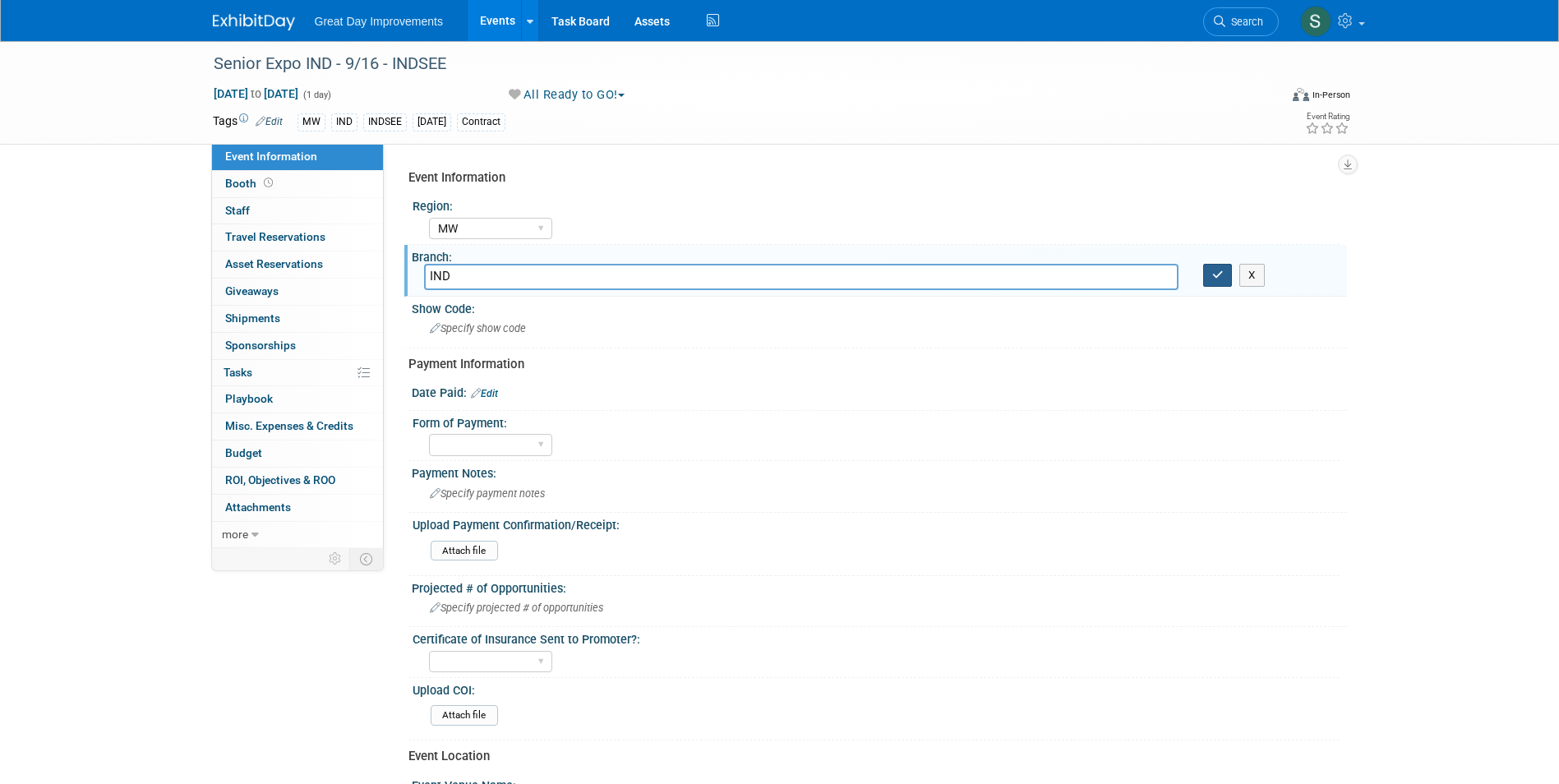
type input "IND"
click at [1232, 275] on button "button" at bounding box center [1218, 275] width 29 height 23
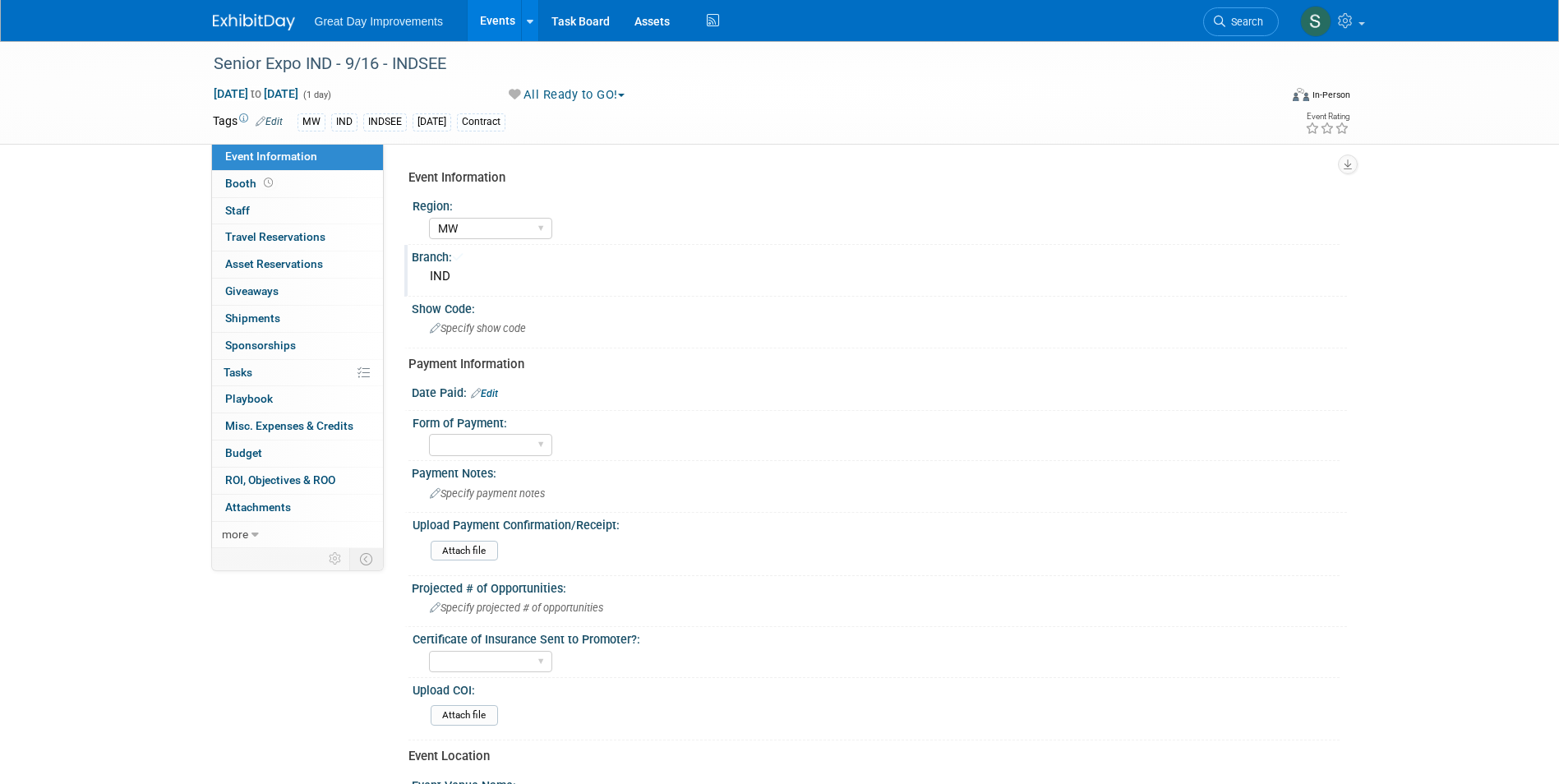
click at [1222, 273] on div "IND" at bounding box center [880, 276] width 911 height 25
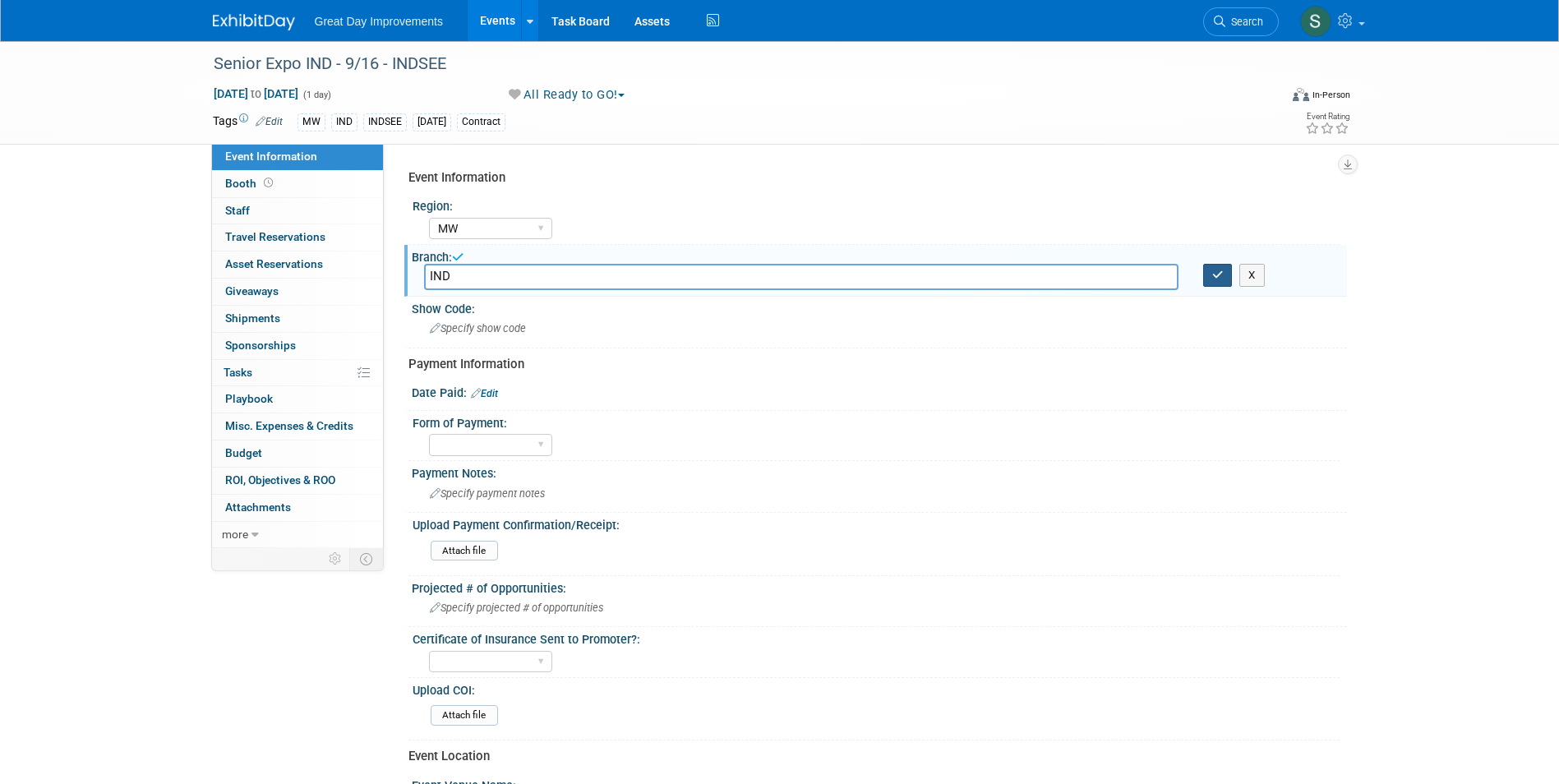
click at [1212, 276] on icon "button" at bounding box center [1217, 275] width 11 height 10
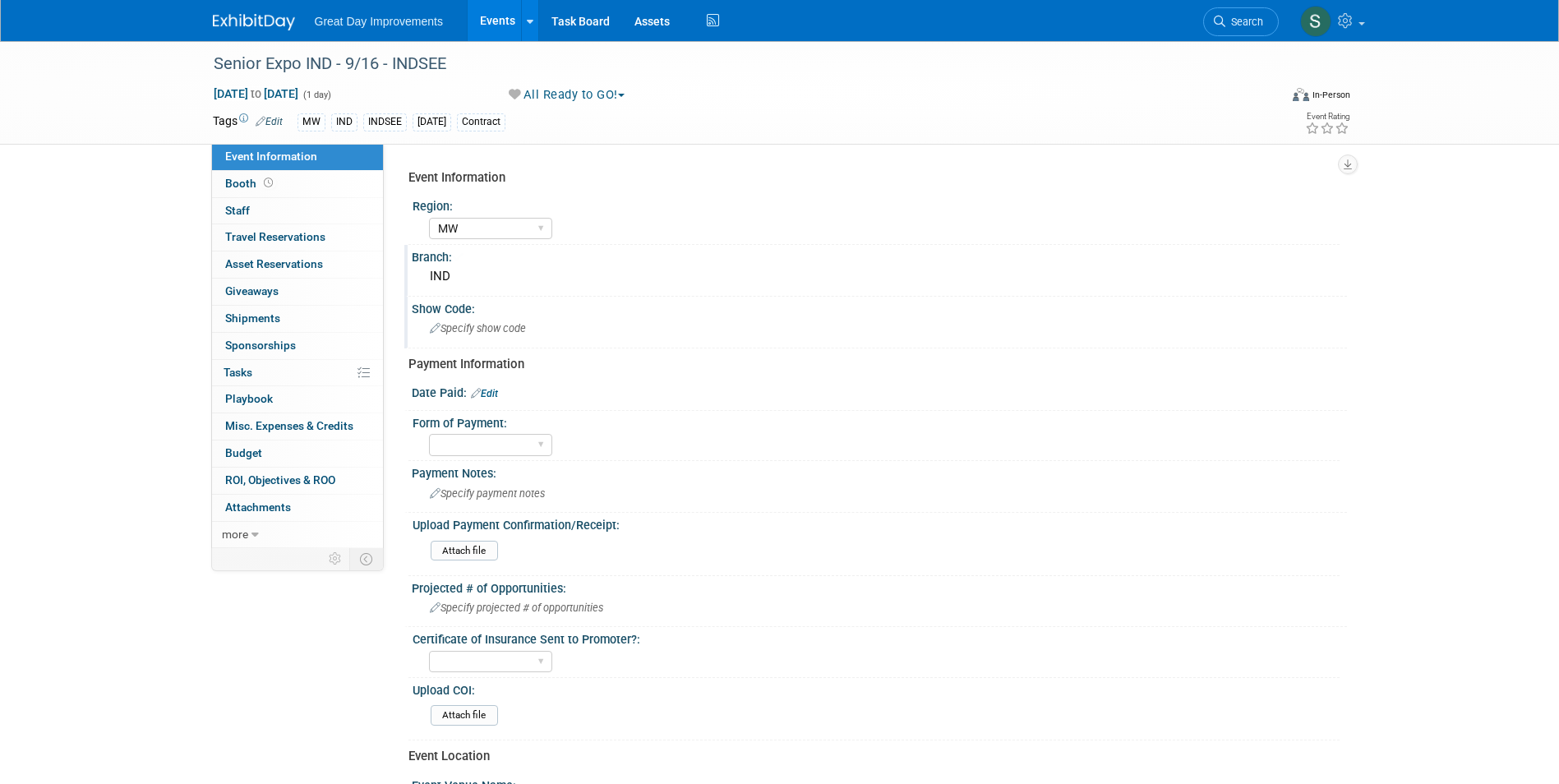
click at [540, 314] on div "Show Code:" at bounding box center [880, 307] width 935 height 21
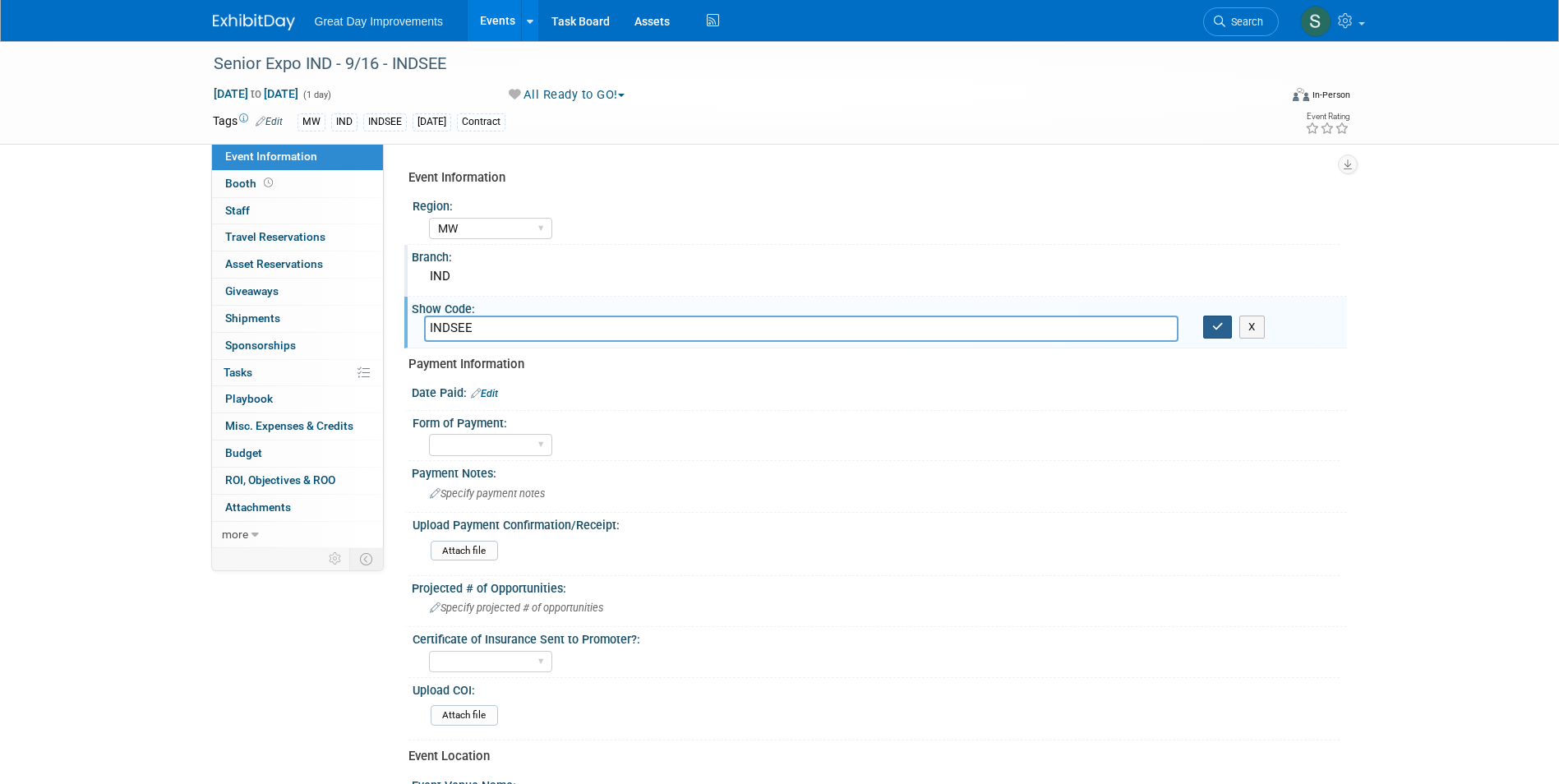
type input "INDSEE"
click at [1224, 333] on button "button" at bounding box center [1218, 327] width 29 height 23
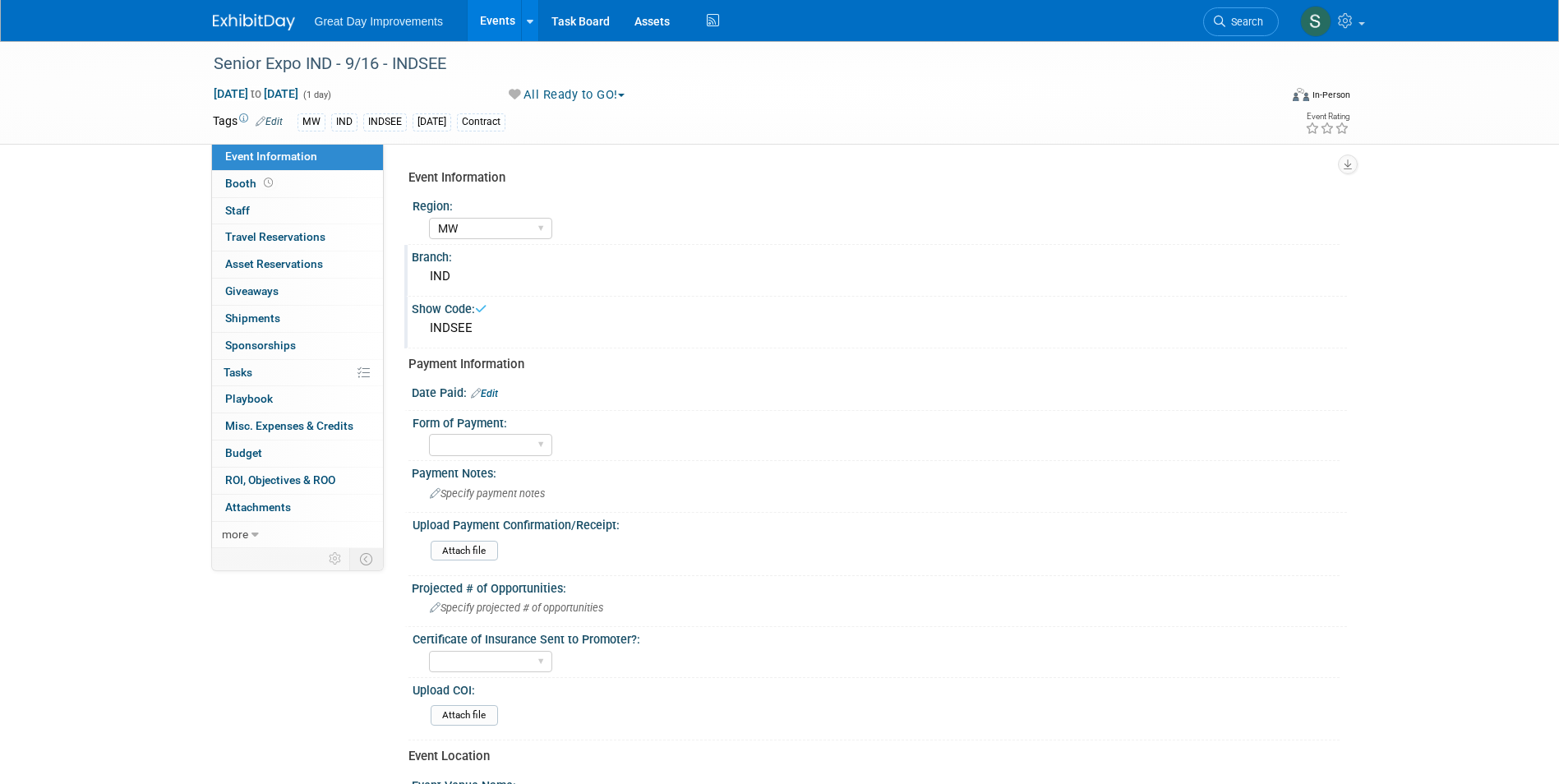
click at [474, 389] on icon at bounding box center [475, 393] width 10 height 10
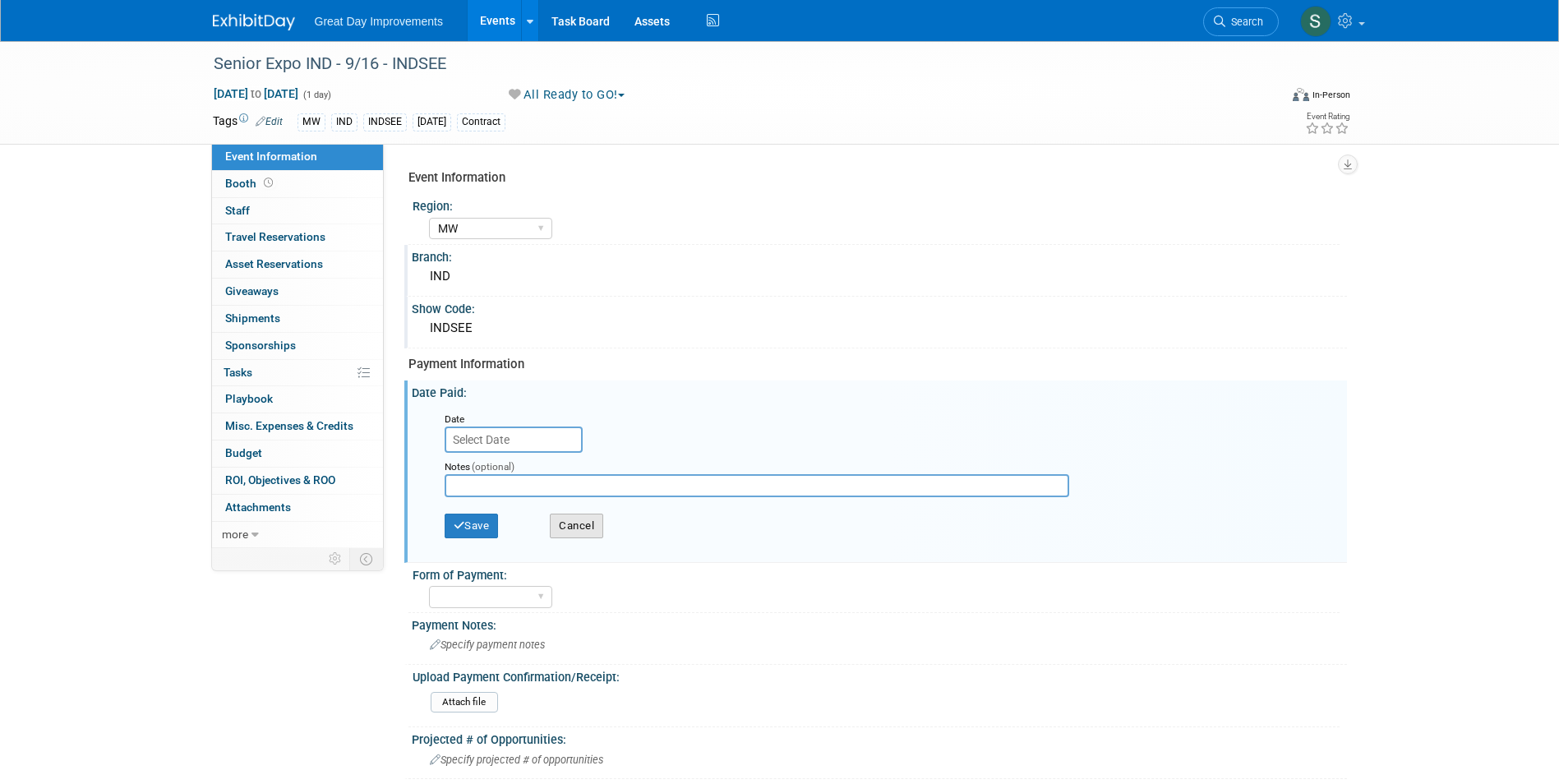
click at [586, 530] on button "Cancel" at bounding box center [577, 526] width 54 height 24
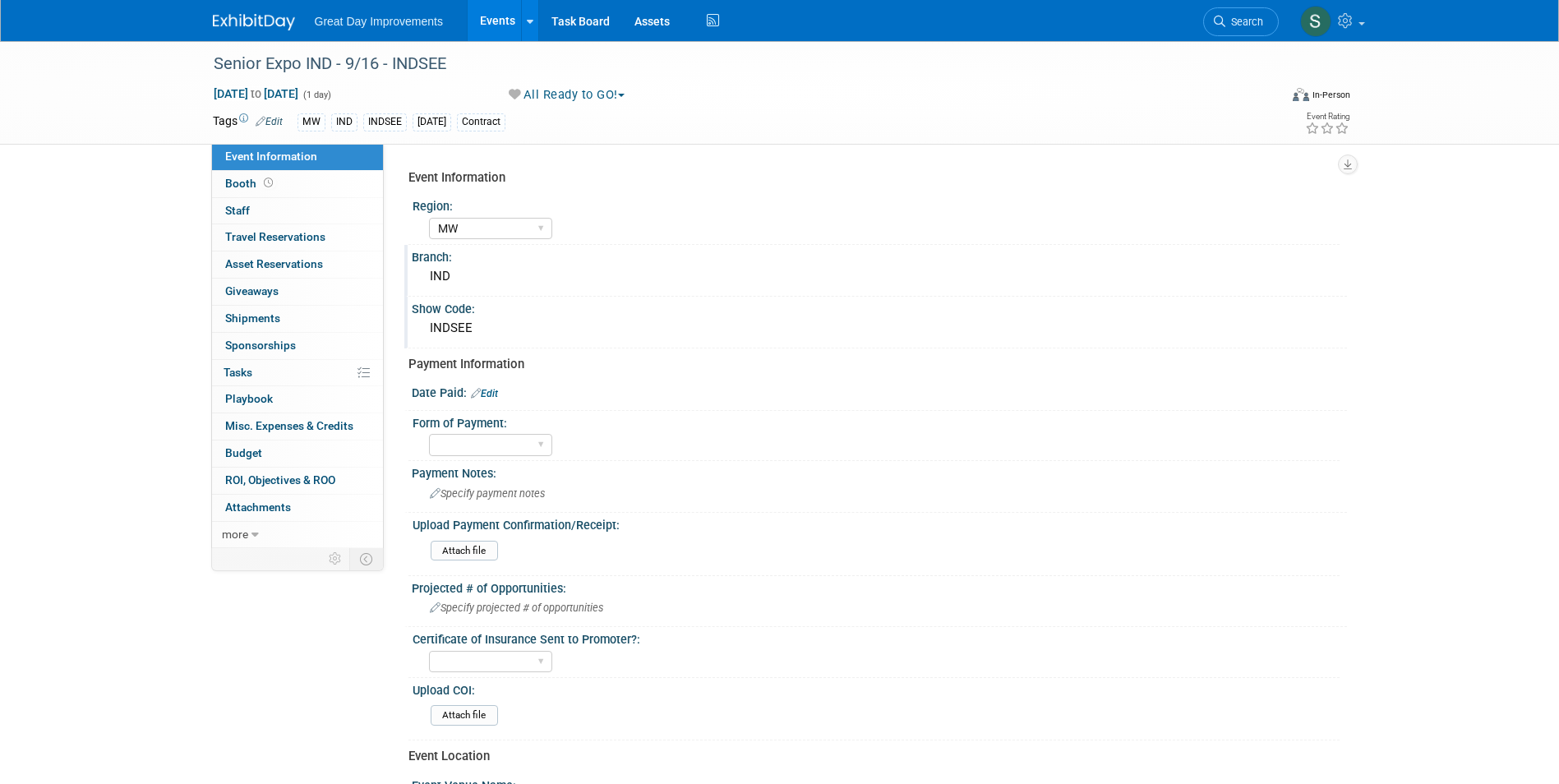
scroll to position [164, 0]
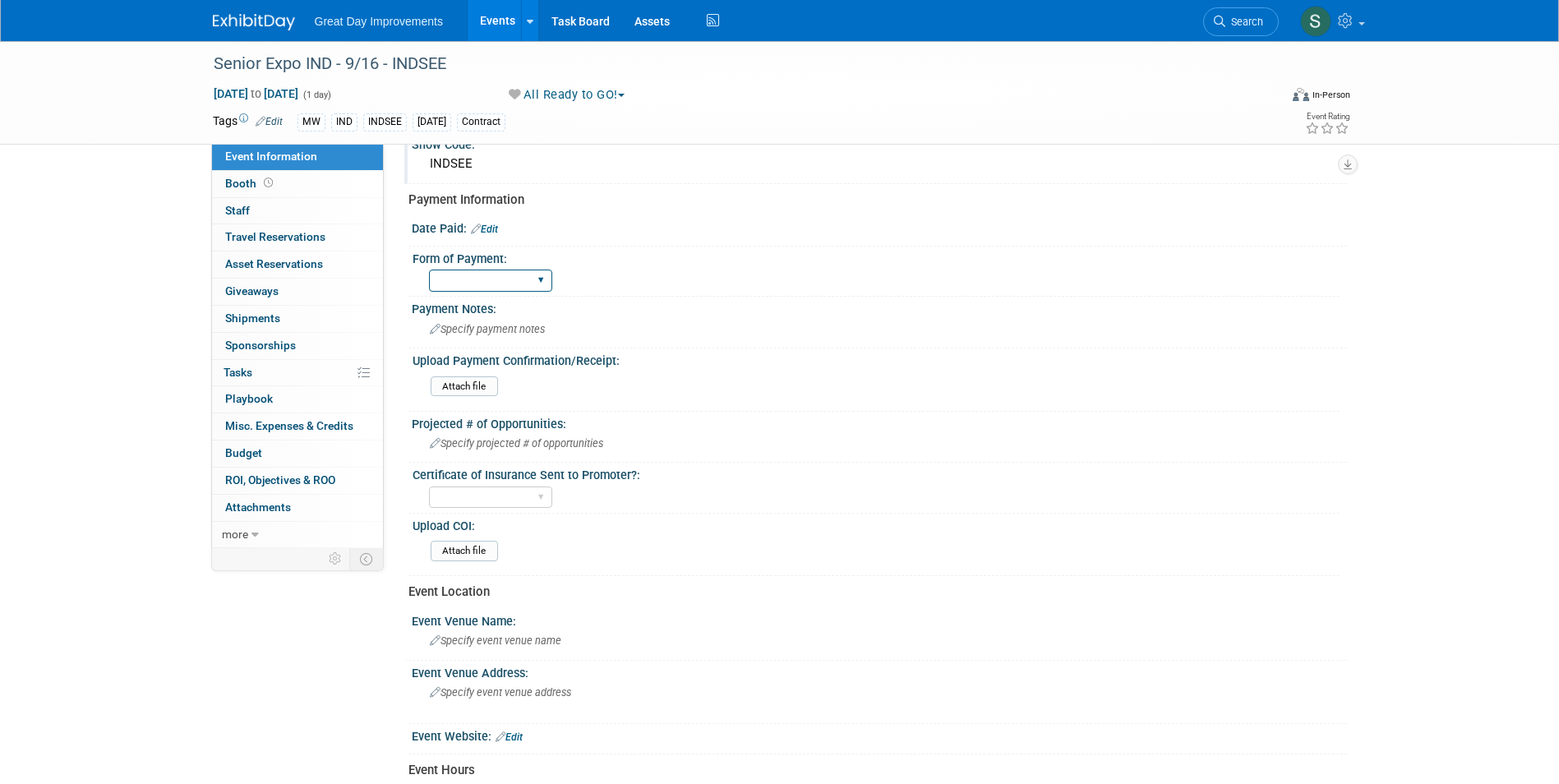
click at [473, 283] on select "Paid via CC Check Requested Pay at the Gate Other" at bounding box center [490, 281] width 123 height 23
click at [429, 270] on select "Paid via CC Check Requested Pay at the Gate Other" at bounding box center [490, 281] width 123 height 23
click at [491, 272] on select "Paid via CC Check Requested Pay at the Gate Other" at bounding box center [490, 281] width 123 height 23
select select "Paid via CC"
click at [429, 270] on select "Paid via CC Check Requested Pay at the Gate Other" at bounding box center [490, 281] width 123 height 23
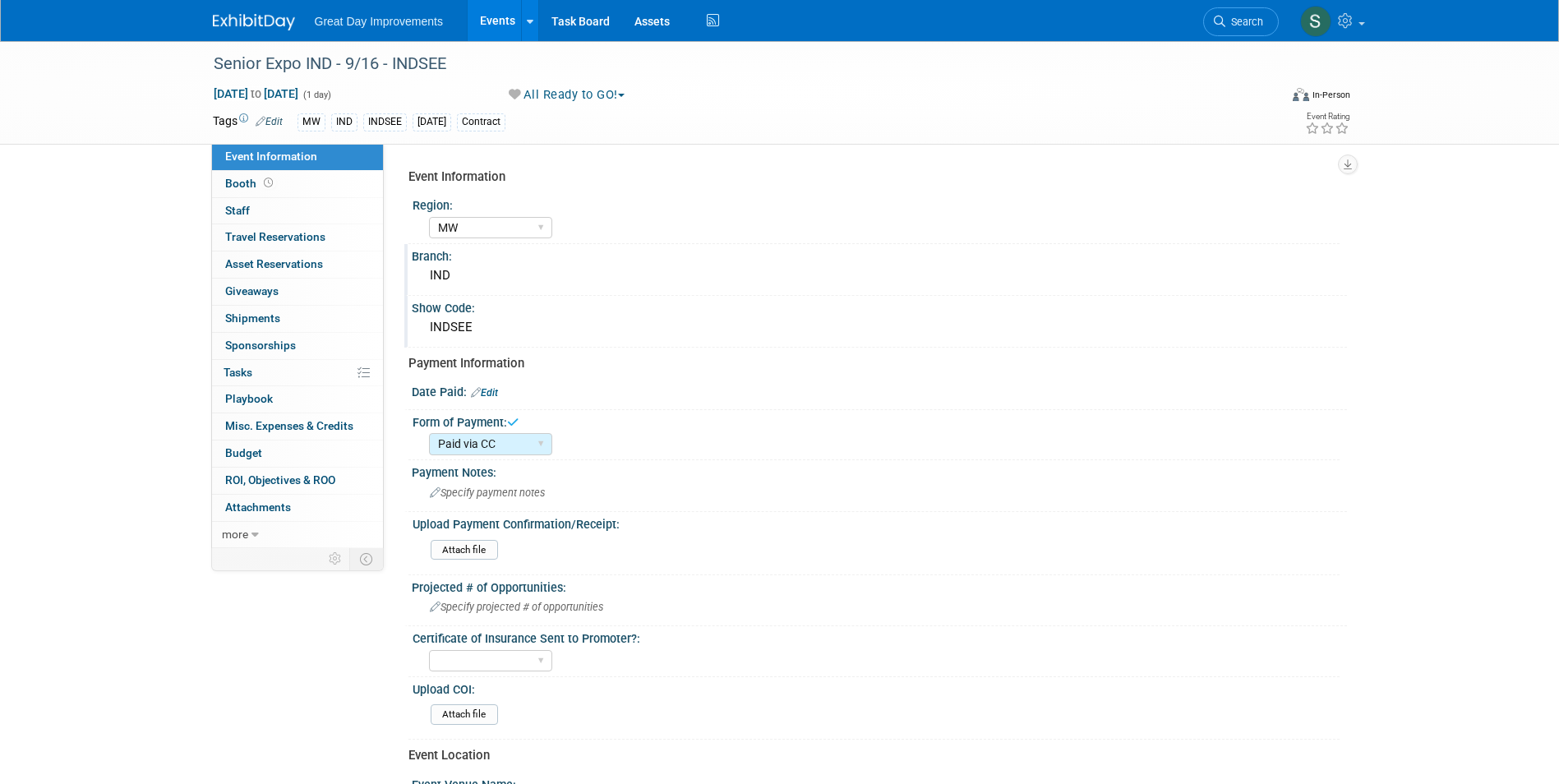
scroll to position [0, 0]
click at [495, 392] on link "Edit" at bounding box center [484, 393] width 27 height 11
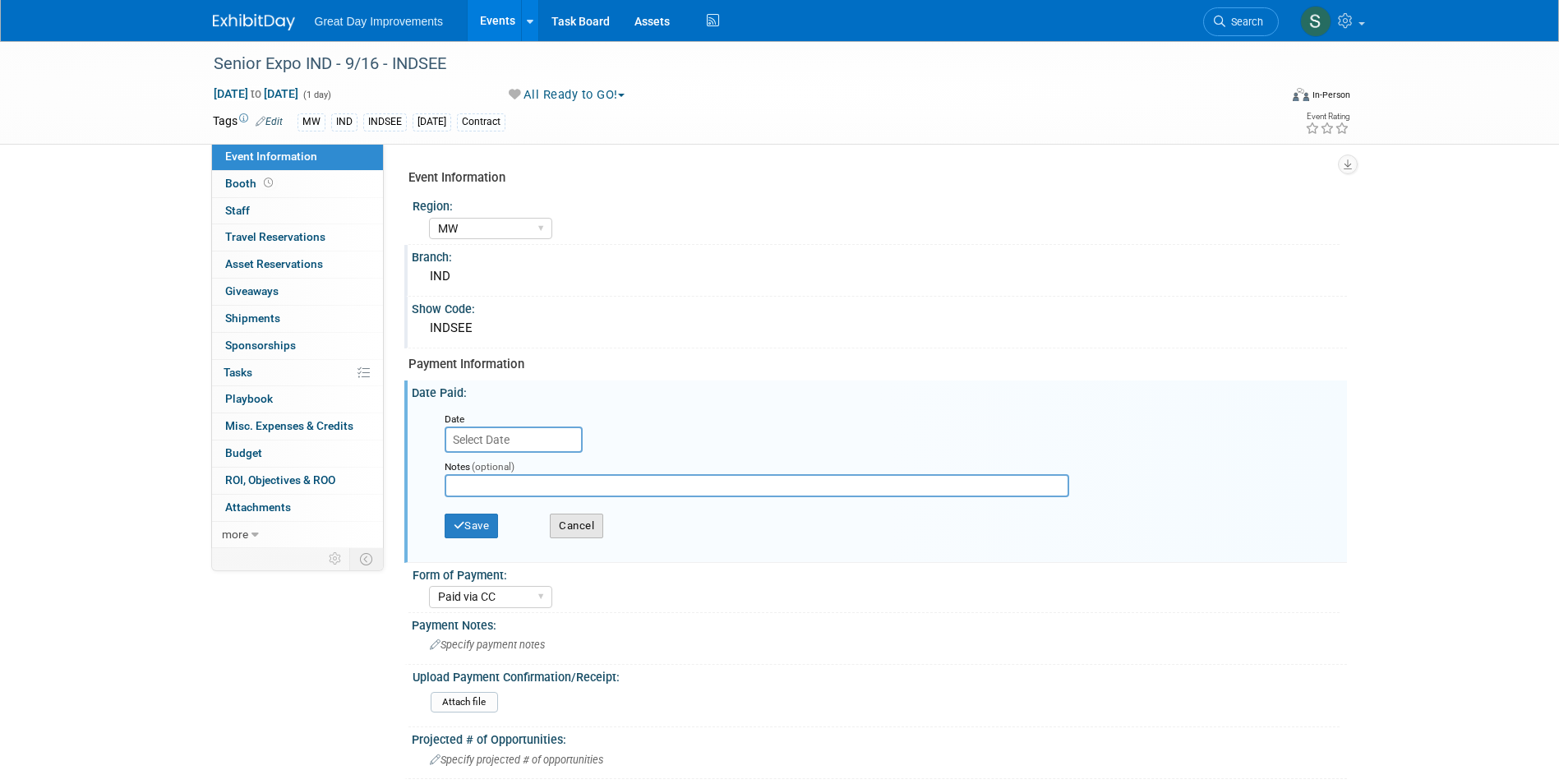
click at [592, 528] on button "Cancel" at bounding box center [577, 526] width 54 height 24
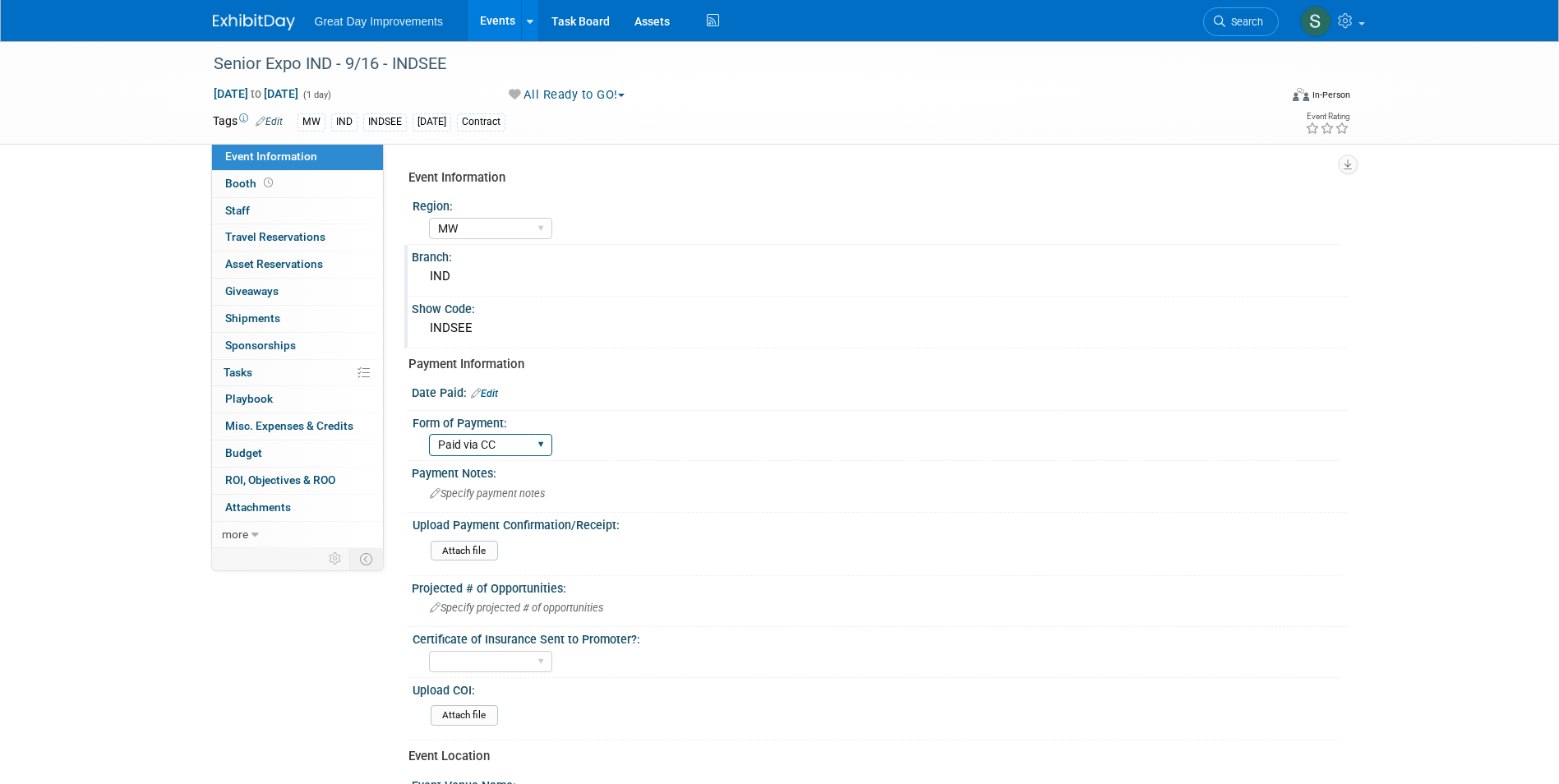
click at [527, 448] on select "Paid via CC Check Requested Pay at the Gate Other" at bounding box center [490, 445] width 123 height 23
select select
click at [429, 434] on select "Paid via CC Check Requested Pay at the Gate Other" at bounding box center [490, 445] width 123 height 23
click at [281, 13] on link at bounding box center [263, 14] width 102 height 13
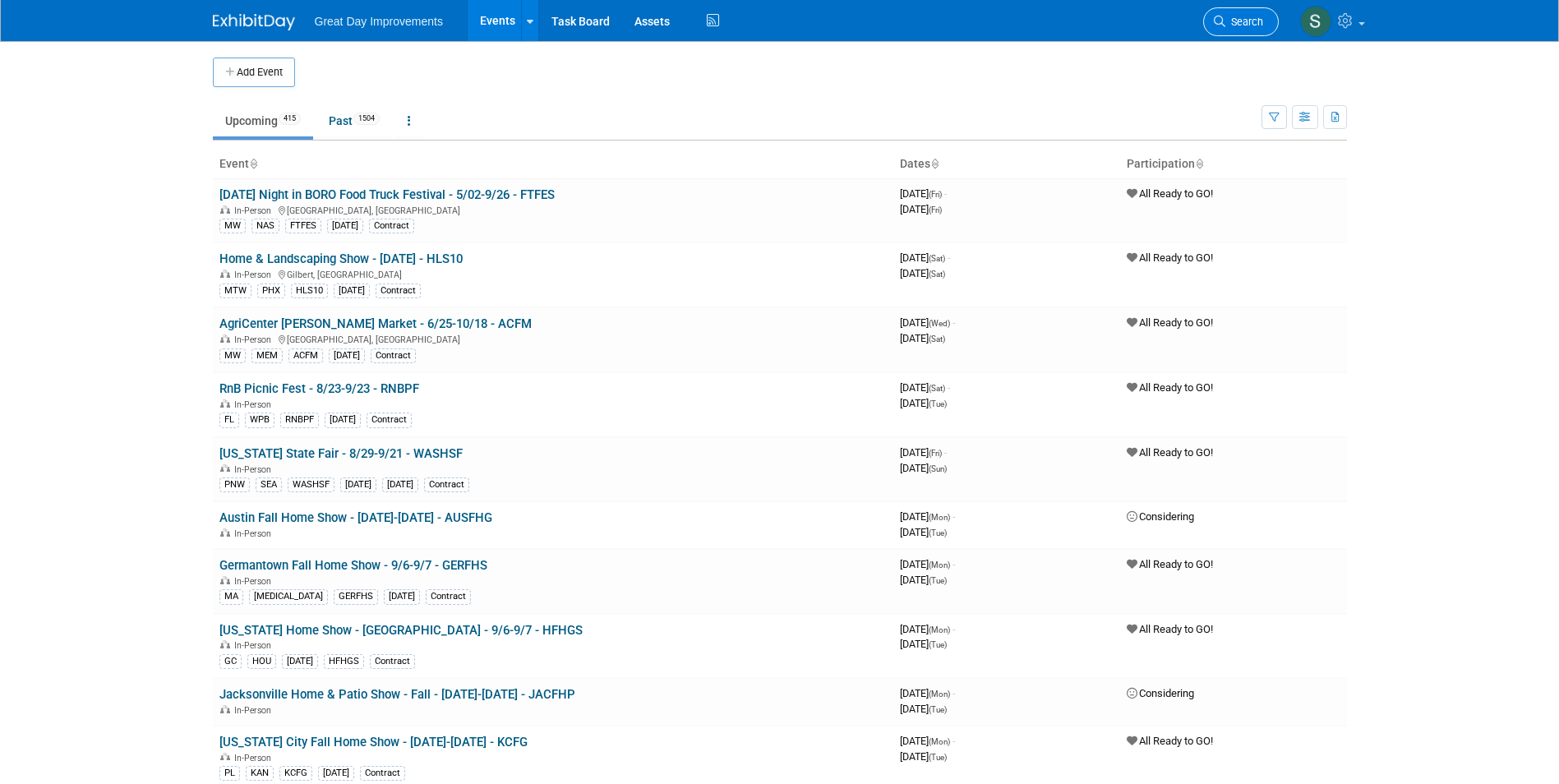
click at [1226, 18] on span "Search" at bounding box center [1244, 22] width 38 height 12
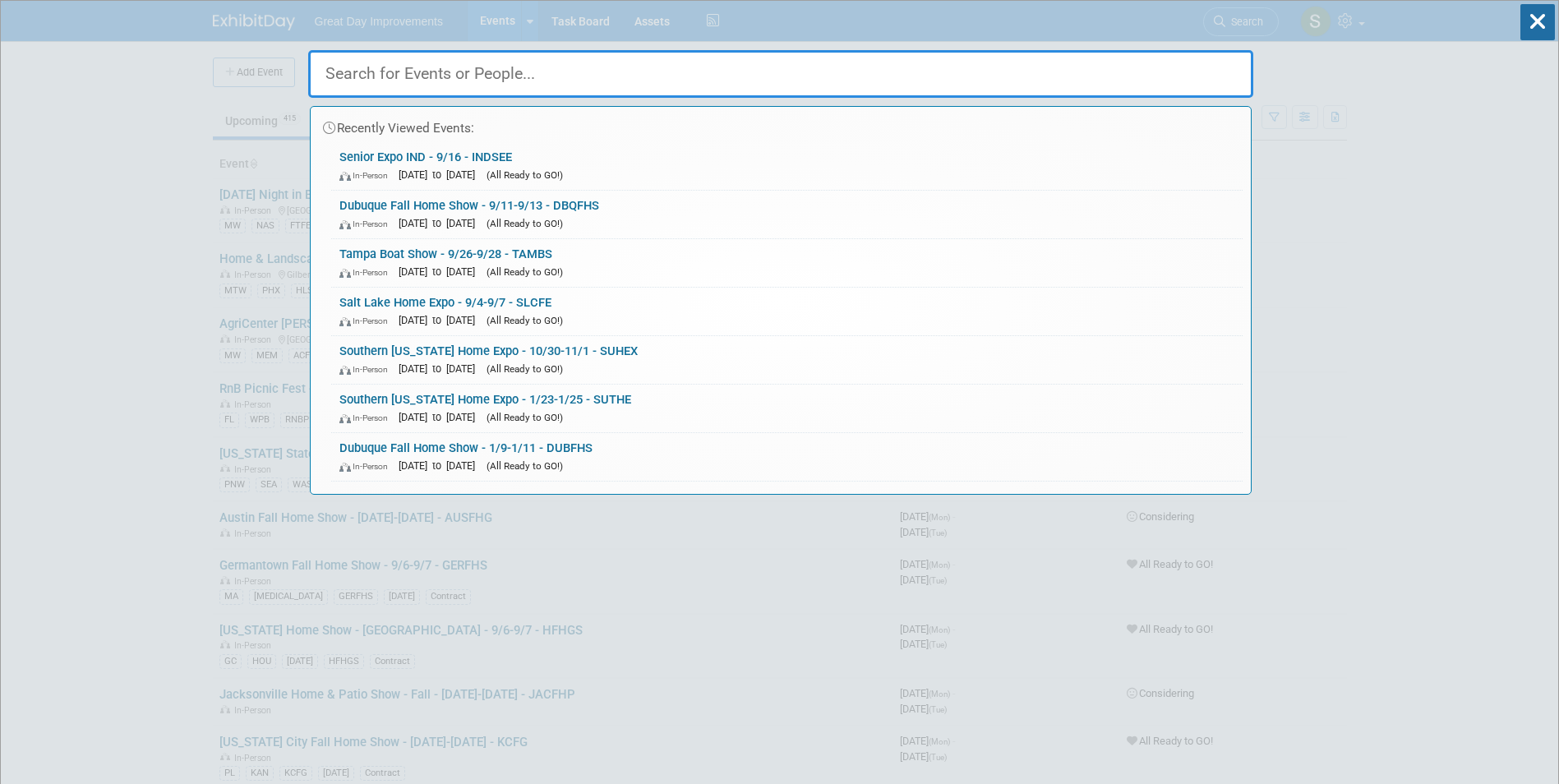
click at [539, 88] on input "text" at bounding box center [780, 74] width 945 height 48
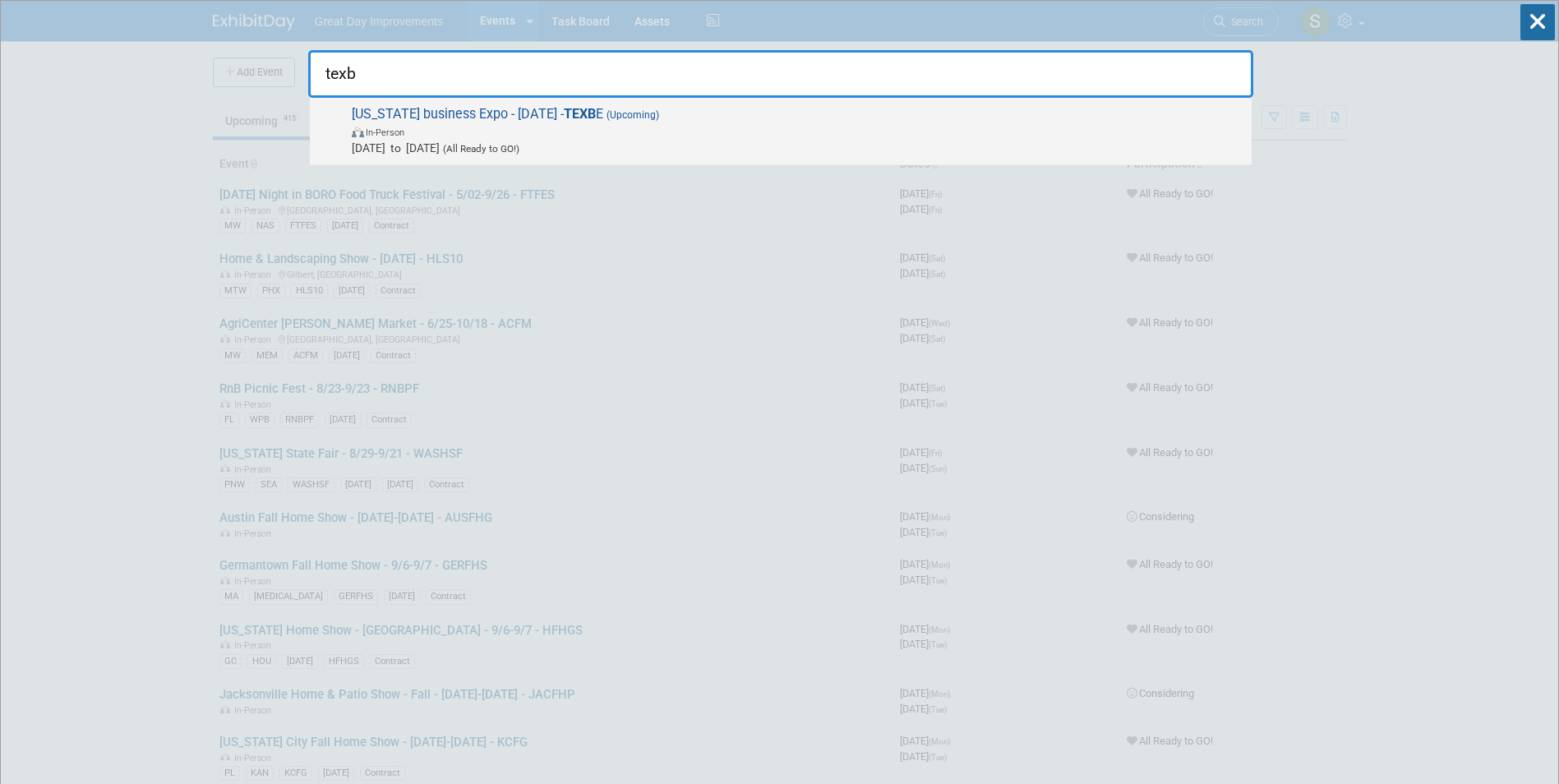
type input "texb"
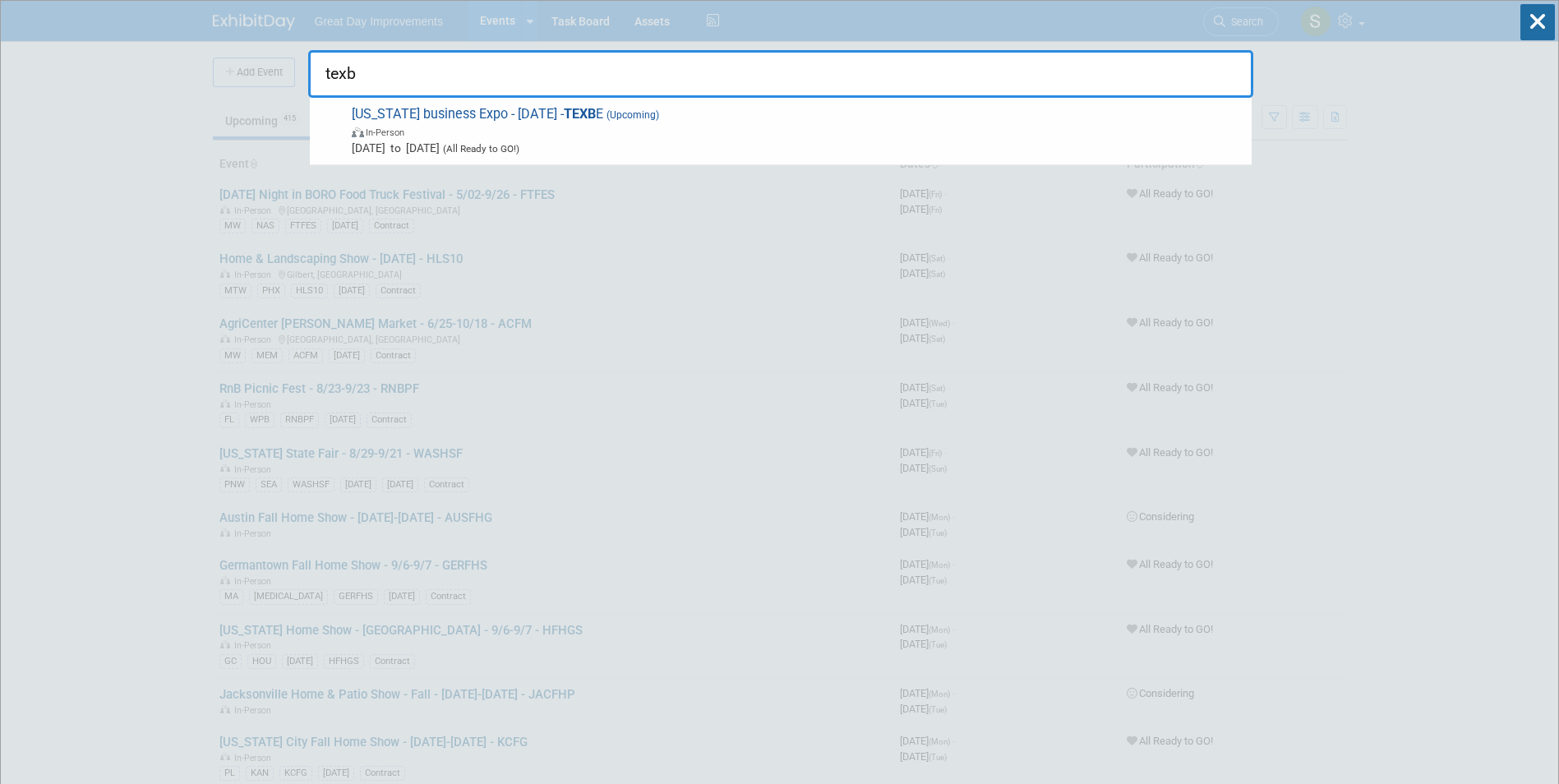
drag, startPoint x: 626, startPoint y: 135, endPoint x: 600, endPoint y: 139, distance: 26.3
click at [626, 134] on span "In-Person" at bounding box center [797, 131] width 892 height 16
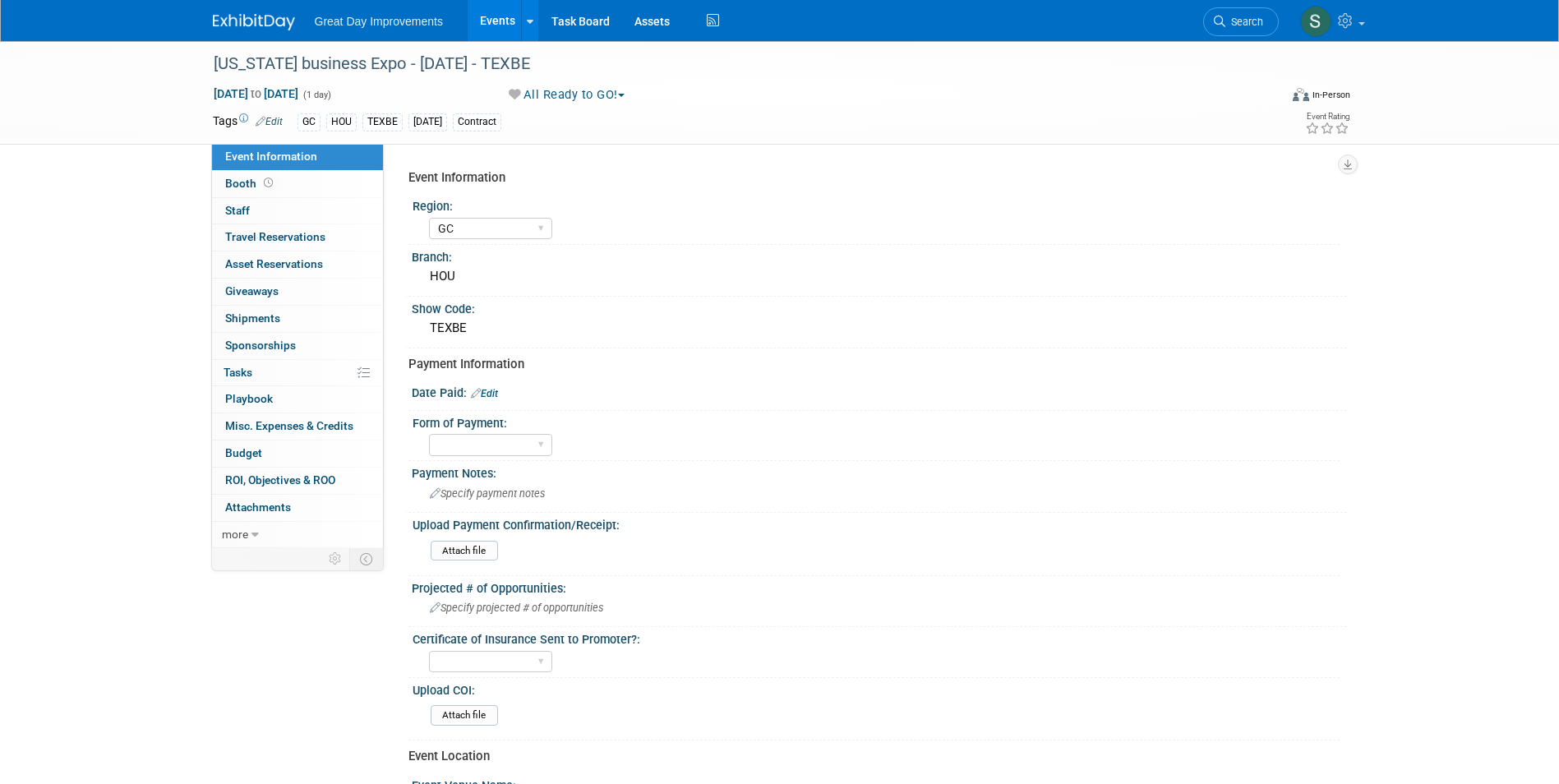
select select "GC"
click at [486, 385] on div "Date Paid: Edit" at bounding box center [880, 391] width 935 height 22
click at [491, 390] on link "Edit" at bounding box center [484, 393] width 27 height 11
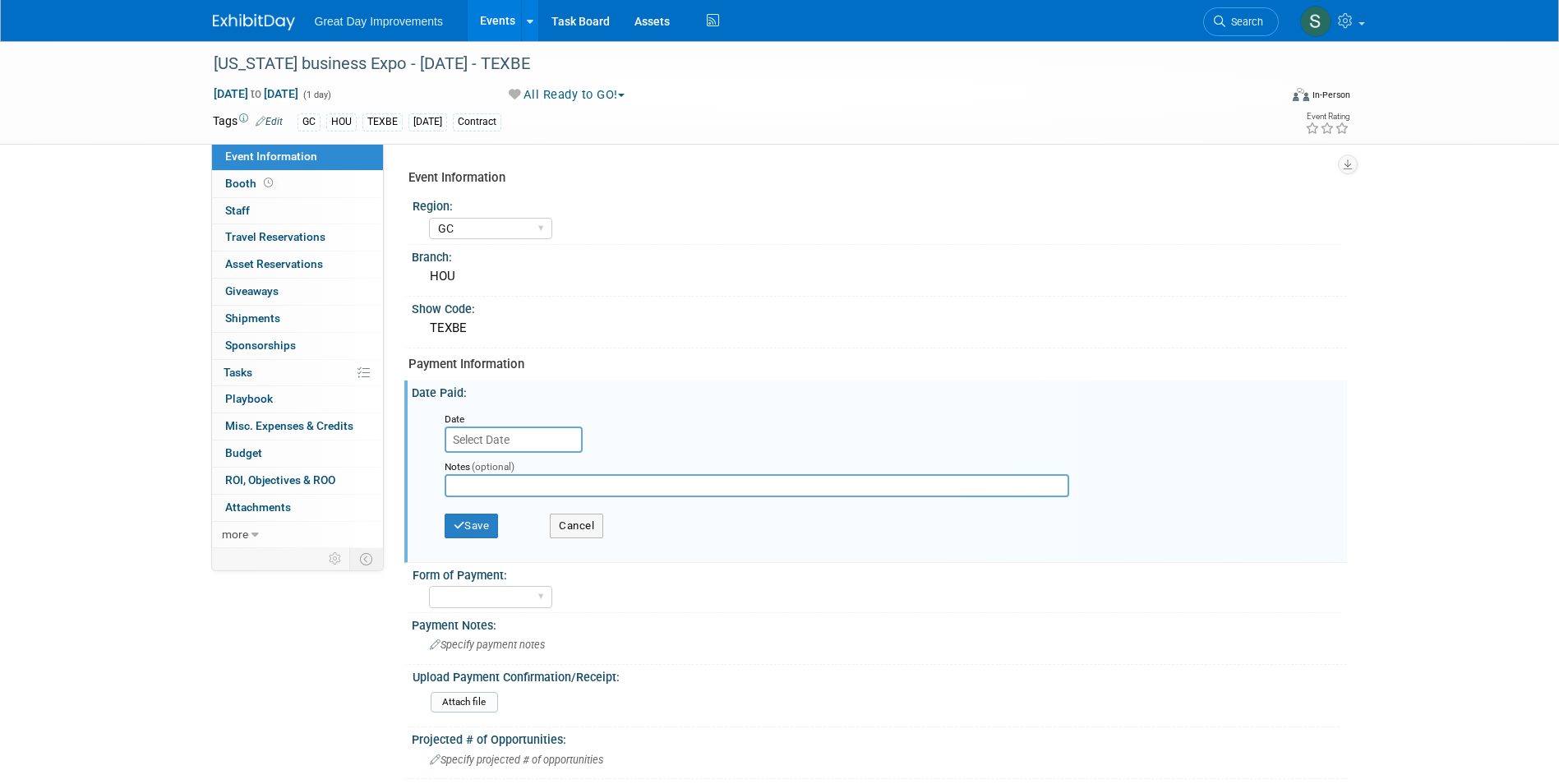
drag, startPoint x: 491, startPoint y: 435, endPoint x: 498, endPoint y: 442, distance: 9.9
click at [491, 434] on input "text" at bounding box center [513, 440] width 138 height 26
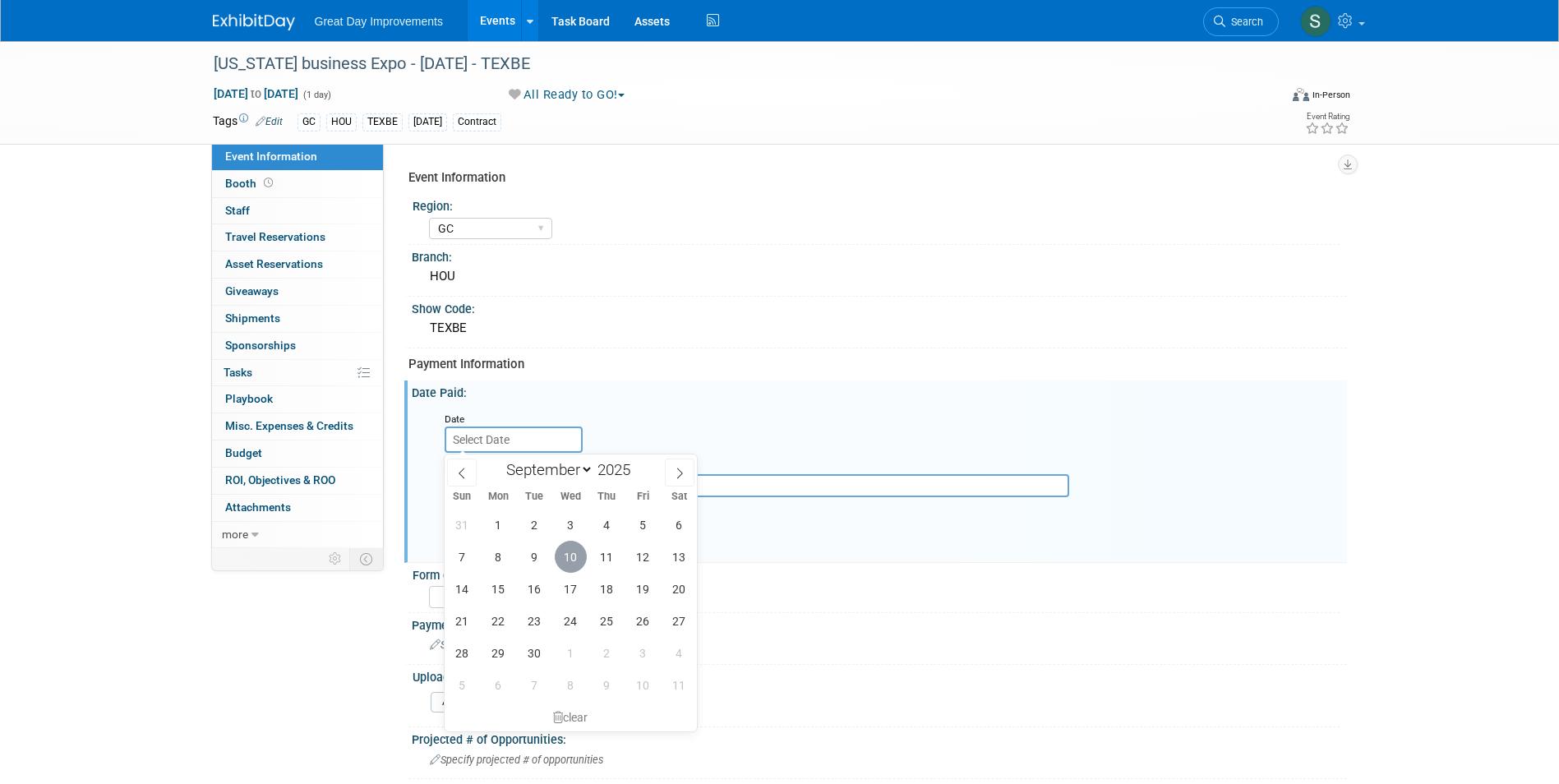
click at [576, 556] on span "10" at bounding box center [570, 556] width 32 height 32
type input "[DATE]"
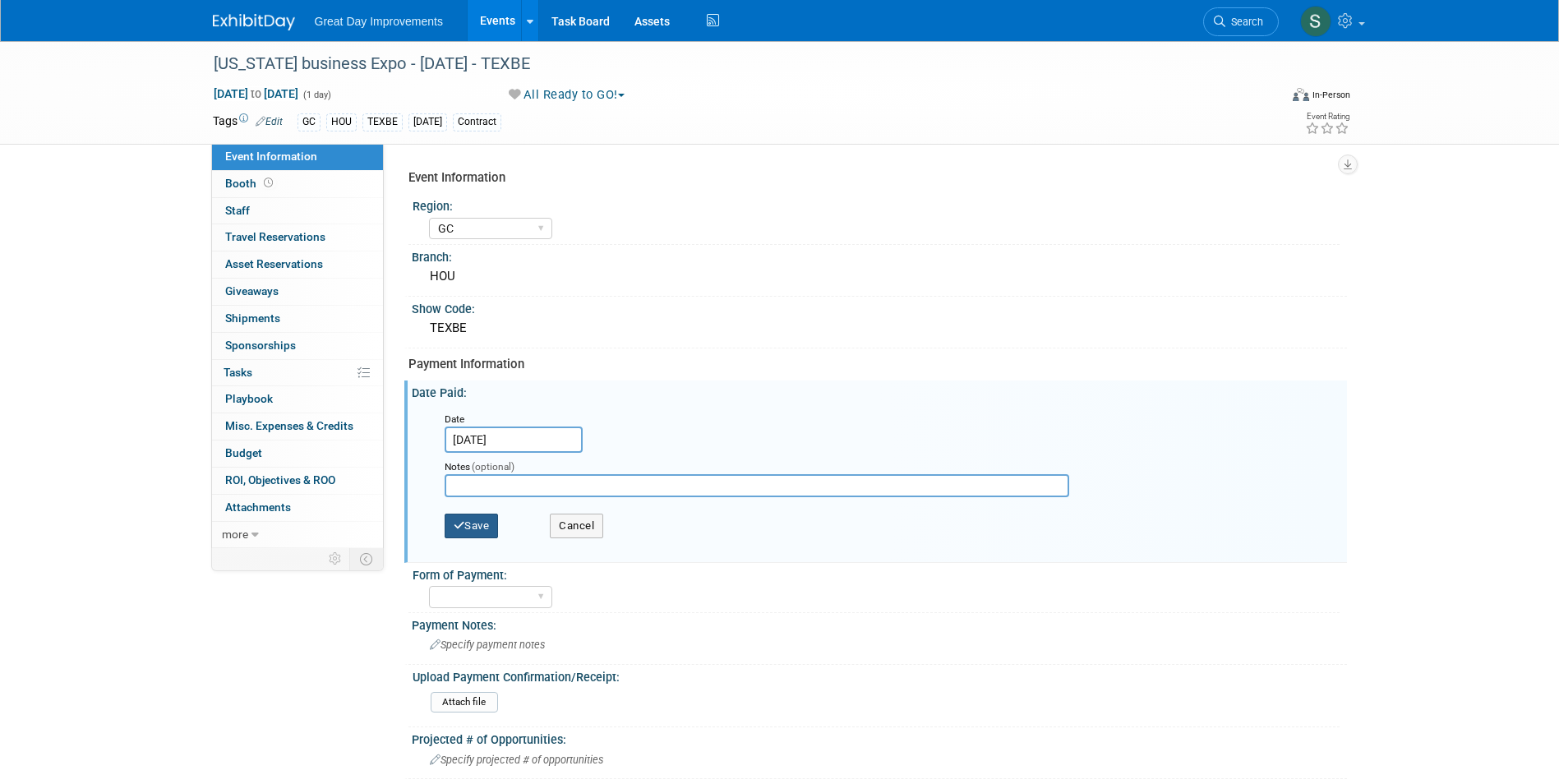
click at [495, 522] on button "Save" at bounding box center [471, 526] width 55 height 24
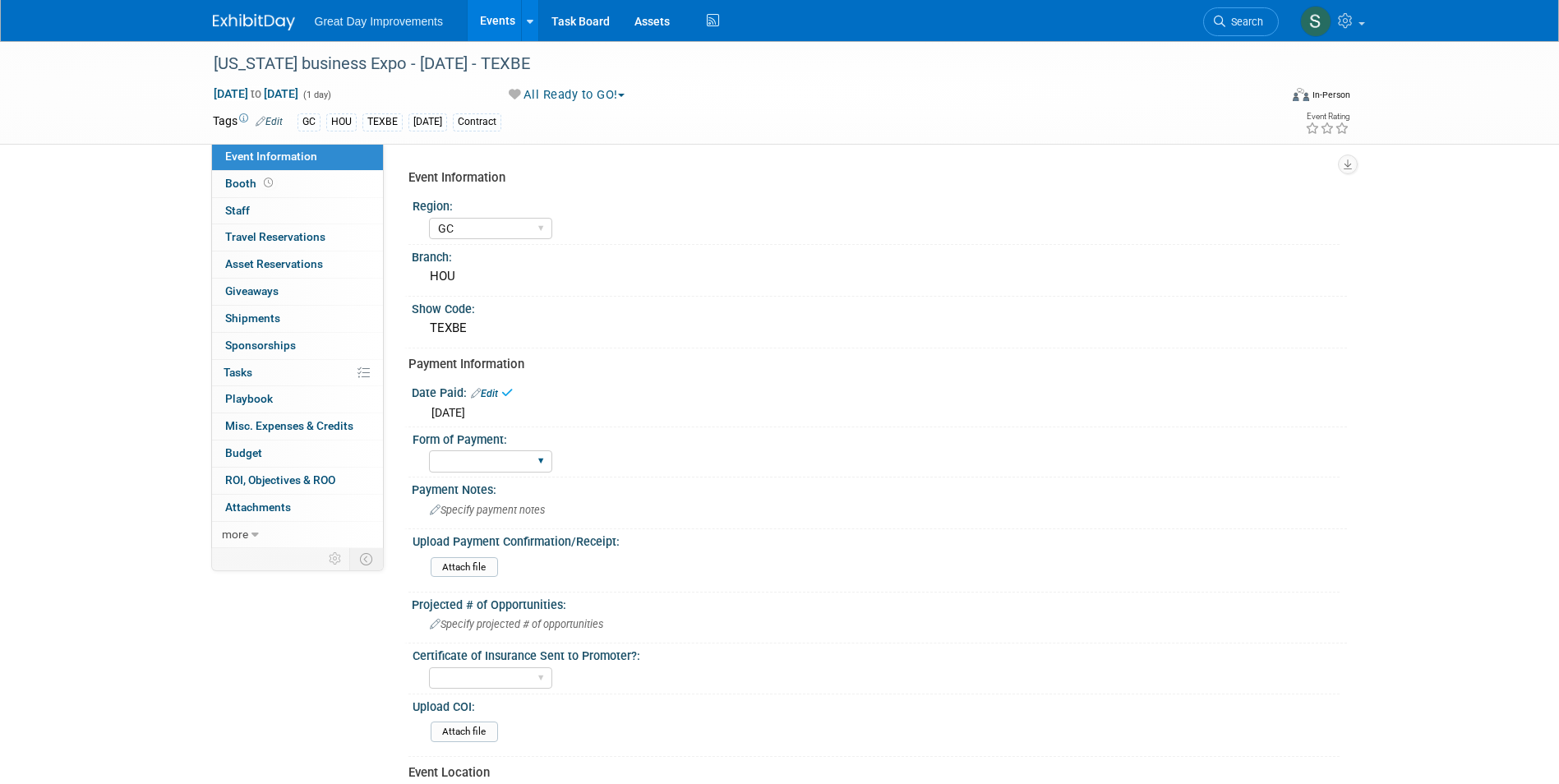
click at [475, 449] on div "Paid via CC Check Requested Pay at the Gate Other" at bounding box center [490, 461] width 123 height 30
click at [480, 461] on select "Paid via CC Check Requested Pay at the Gate Other" at bounding box center [490, 461] width 123 height 23
select select "Paid via CC"
click at [429, 450] on select "Paid via CC Check Requested Pay at the Gate Other" at bounding box center [490, 461] width 123 height 23
click at [458, 563] on input "file" at bounding box center [385, 567] width 224 height 19
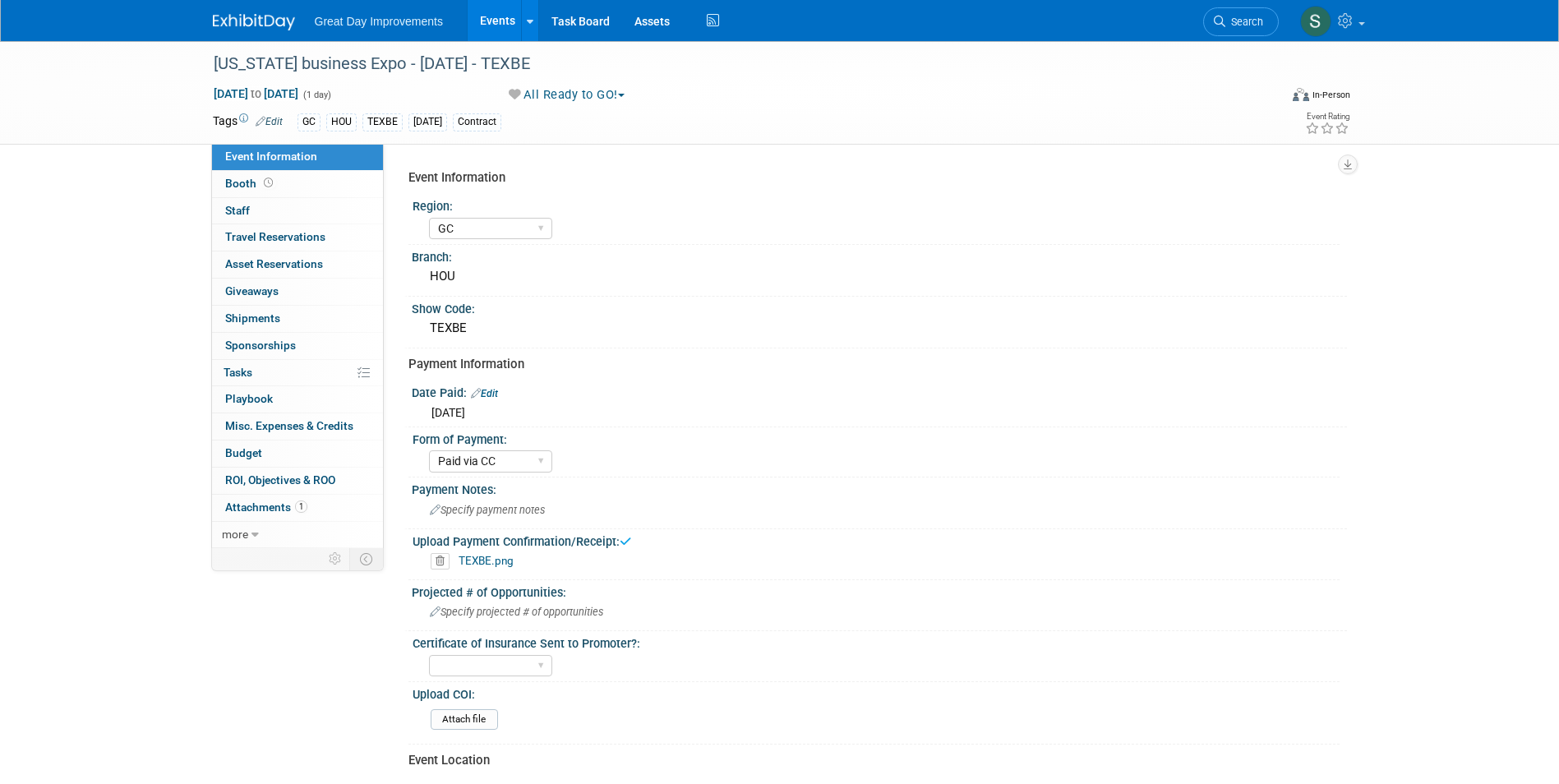
click at [243, 24] on img at bounding box center [253, 22] width 82 height 16
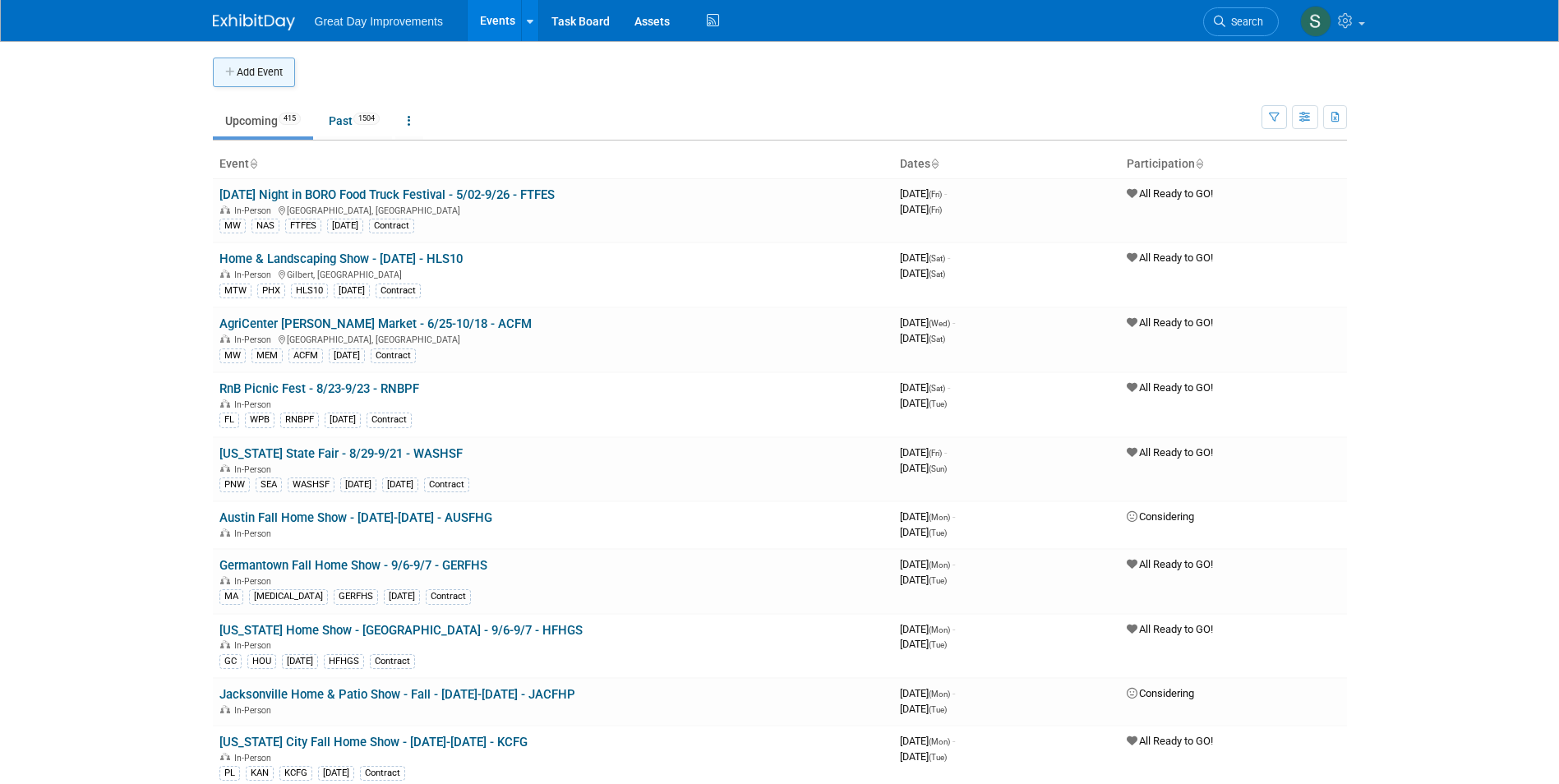
click at [269, 82] on button "Add Event" at bounding box center [253, 72] width 82 height 29
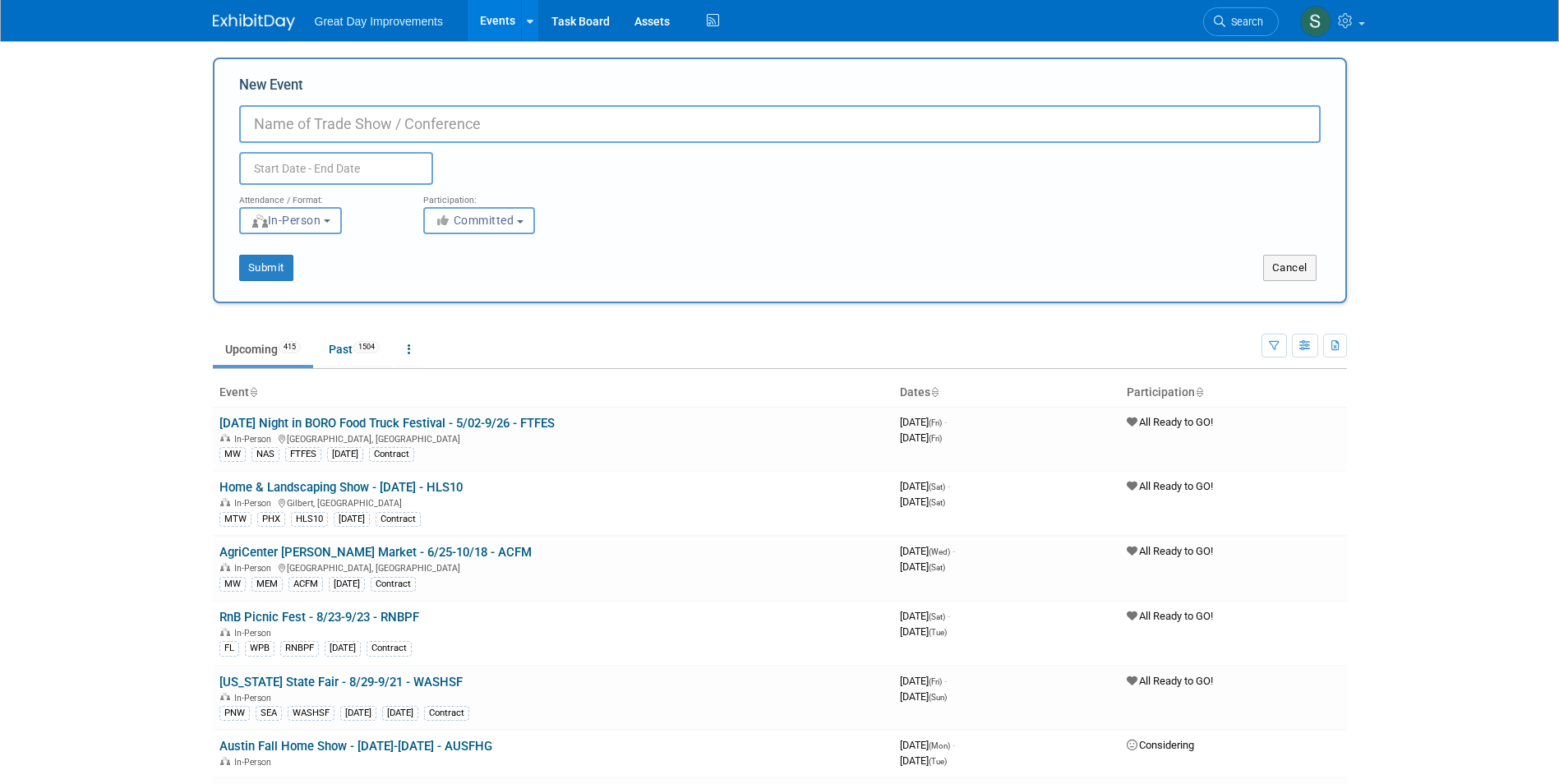
drag, startPoint x: 374, startPoint y: 115, endPoint x: 278, endPoint y: 90, distance: 99.2
click at [278, 90] on label "New Event" at bounding box center [272, 88] width 64 height 25
click at [278, 105] on input "New Event" at bounding box center [780, 124] width 1082 height 38
click at [370, 123] on input "New Event" at bounding box center [780, 124] width 1082 height 38
drag, startPoint x: 370, startPoint y: 122, endPoint x: 175, endPoint y: 122, distance: 195.0
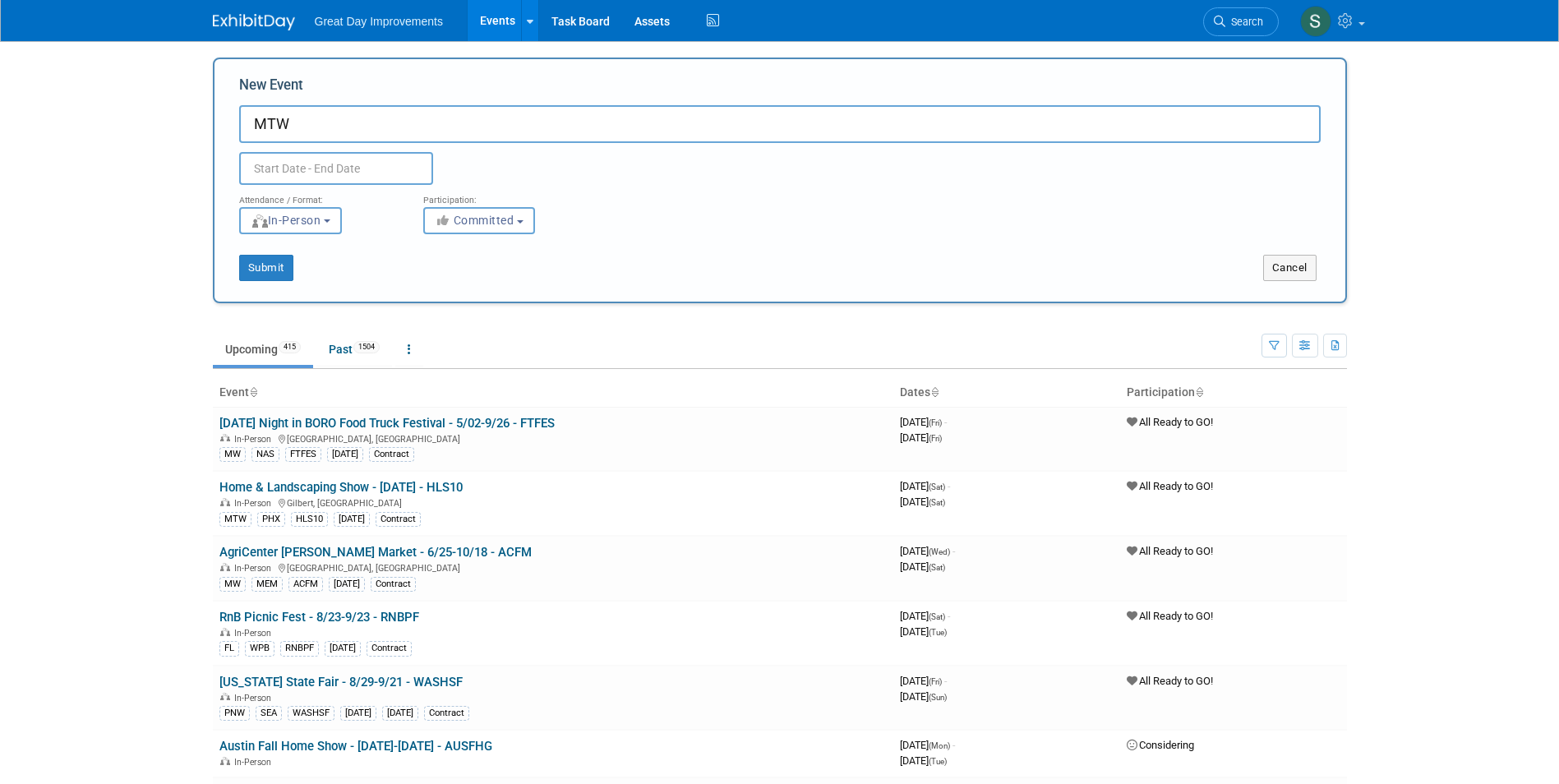
click at [177, 122] on body "Great Day Improvements Events Add Event Bulk Upload Events Shareable Event Boar…" at bounding box center [779, 392] width 1559 height 784
paste input "Layton Fall Home Show"
type input "[PERSON_NAME] Fall Home Show - 10/30-10/31 - LAYFH"
drag, startPoint x: 460, startPoint y: 215, endPoint x: 485, endPoint y: 259, distance: 50.6
click at [462, 217] on span "Committed" at bounding box center [475, 219] width 80 height 13
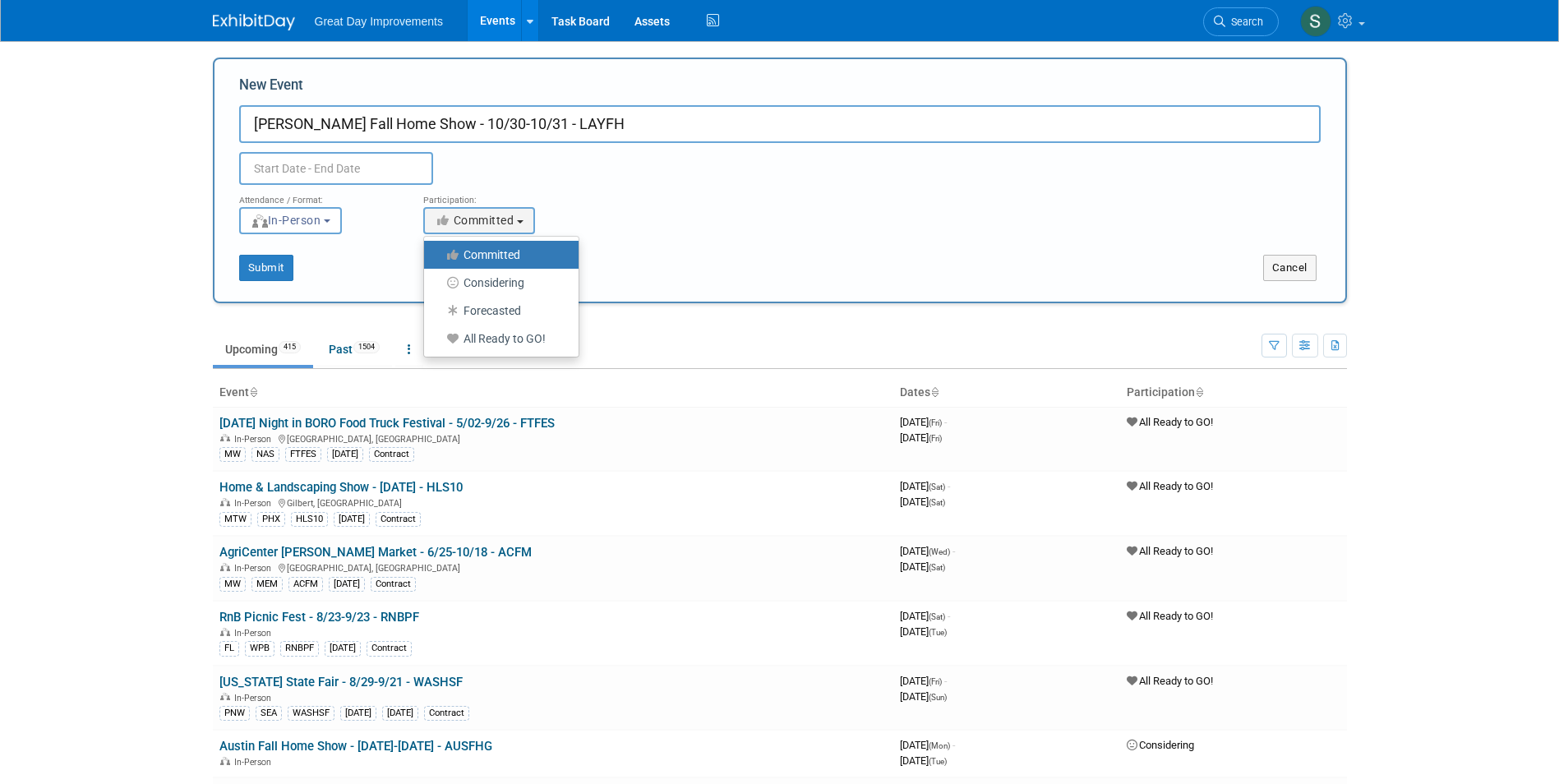
click at [487, 352] on ul "Committed Considering Forecasted All Ready to GO!" at bounding box center [501, 297] width 156 height 121
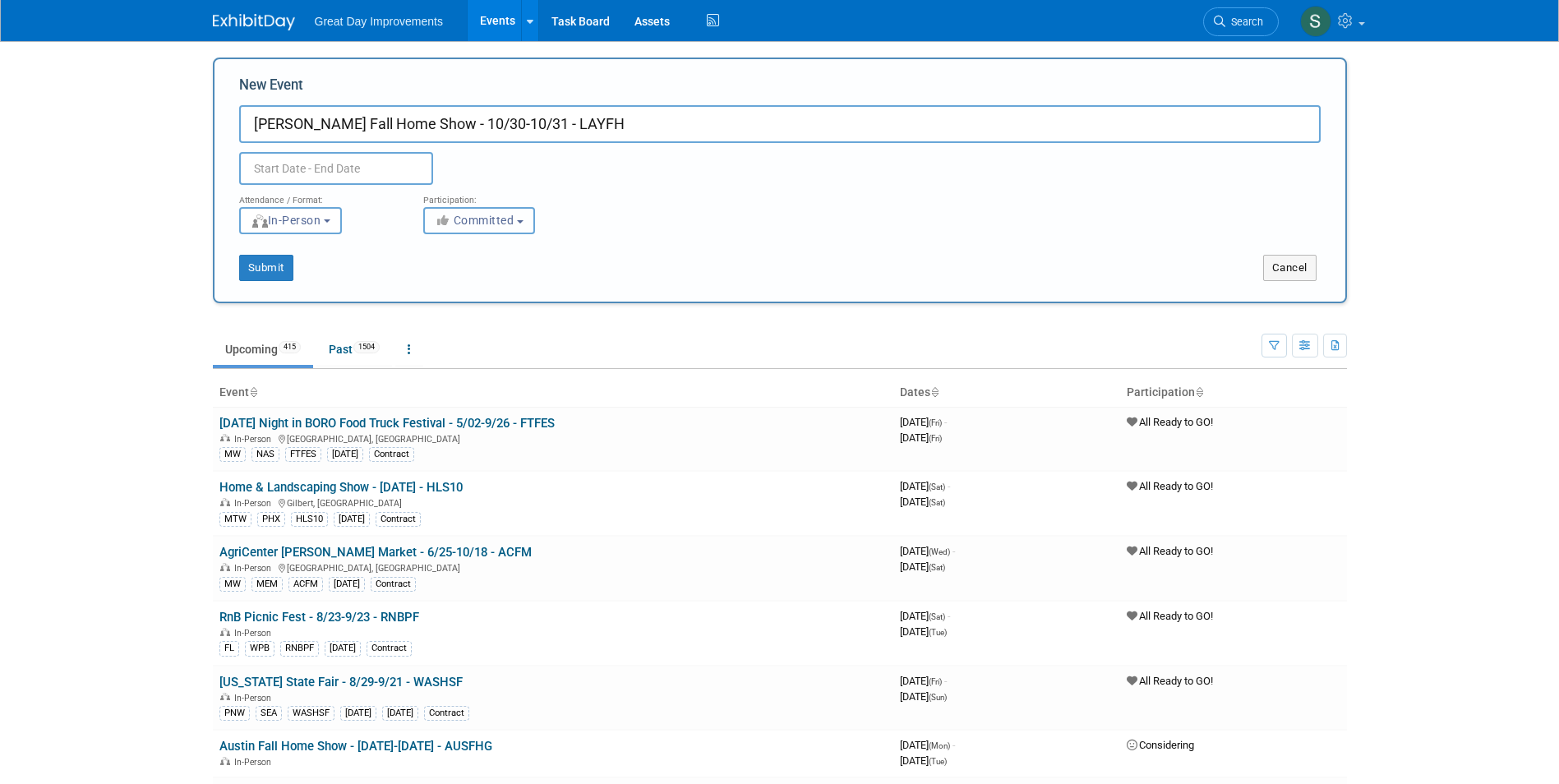
click at [505, 222] on span "Committed" at bounding box center [475, 219] width 80 height 13
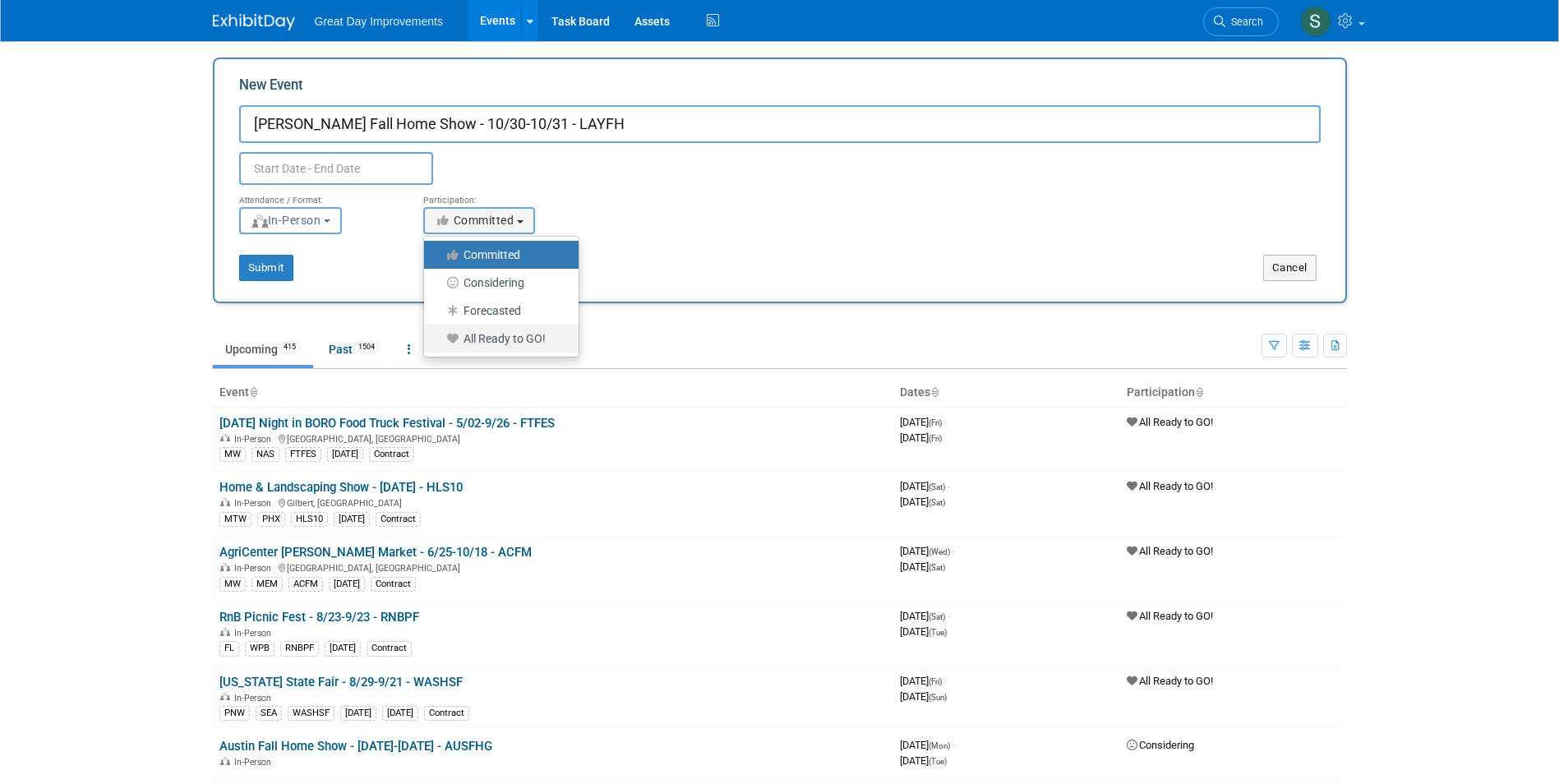
click at [495, 335] on label "All Ready to GO!" at bounding box center [497, 338] width 130 height 22
click at [439, 335] on input "All Ready to GO!" at bounding box center [434, 339] width 10 height 10
select select "102"
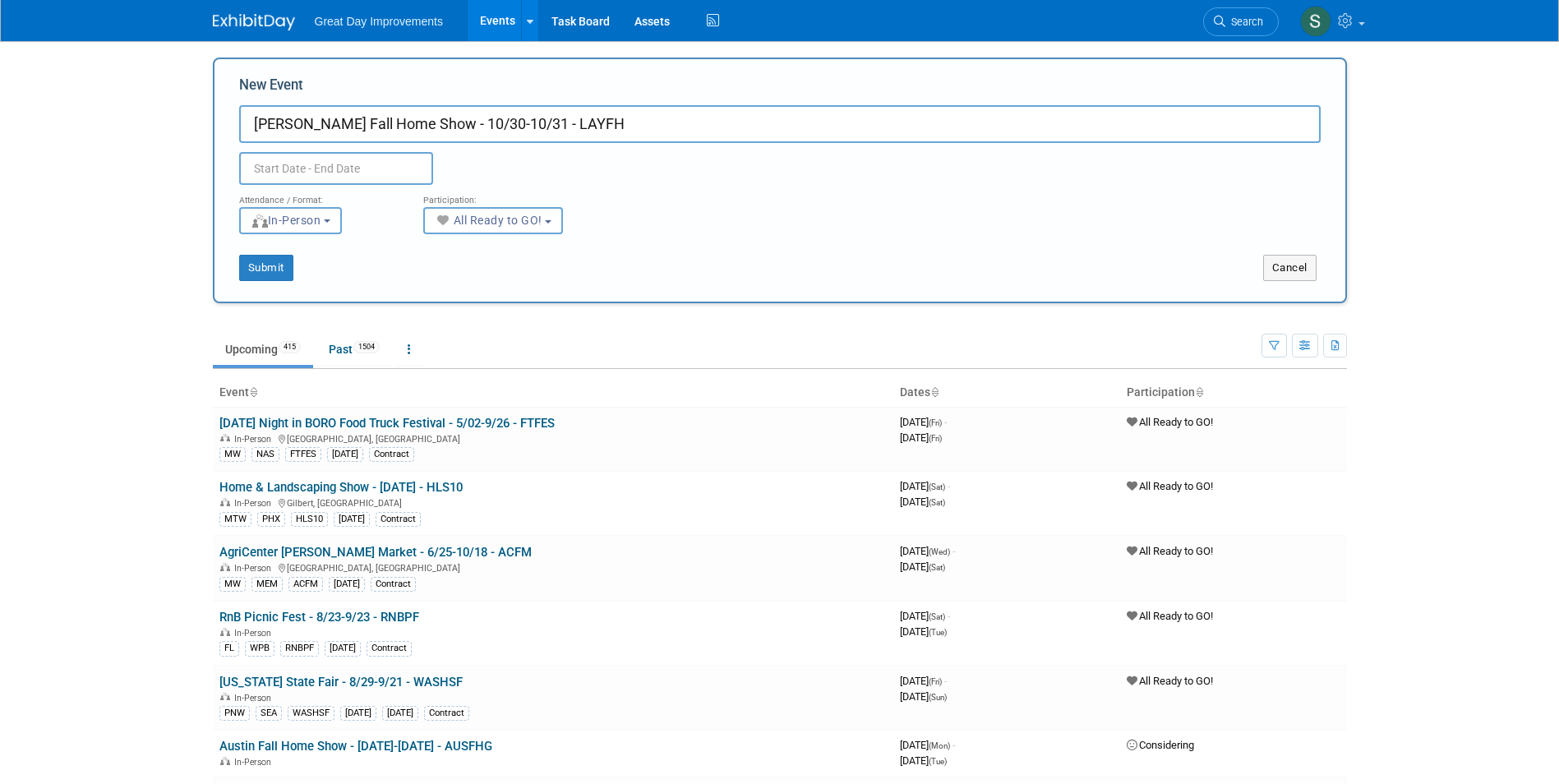
click at [377, 164] on input "text" at bounding box center [337, 168] width 194 height 33
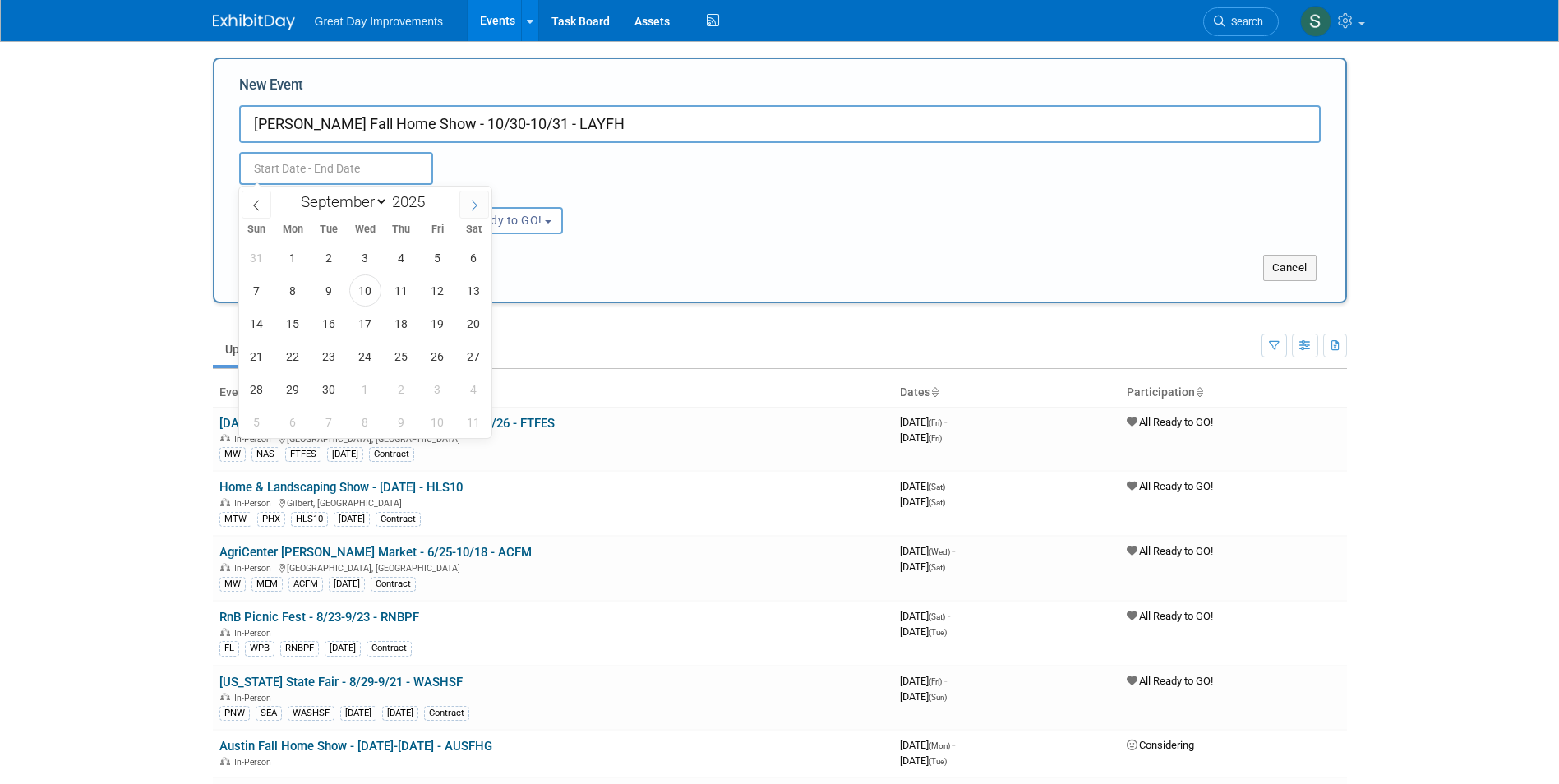
click at [475, 208] on icon at bounding box center [474, 205] width 11 height 11
select select "9"
click at [395, 388] on span "30" at bounding box center [401, 389] width 32 height 32
click at [437, 389] on span "31" at bounding box center [437, 389] width 32 height 32
type input "Oct 30, 2025 to Oct 31, 2025"
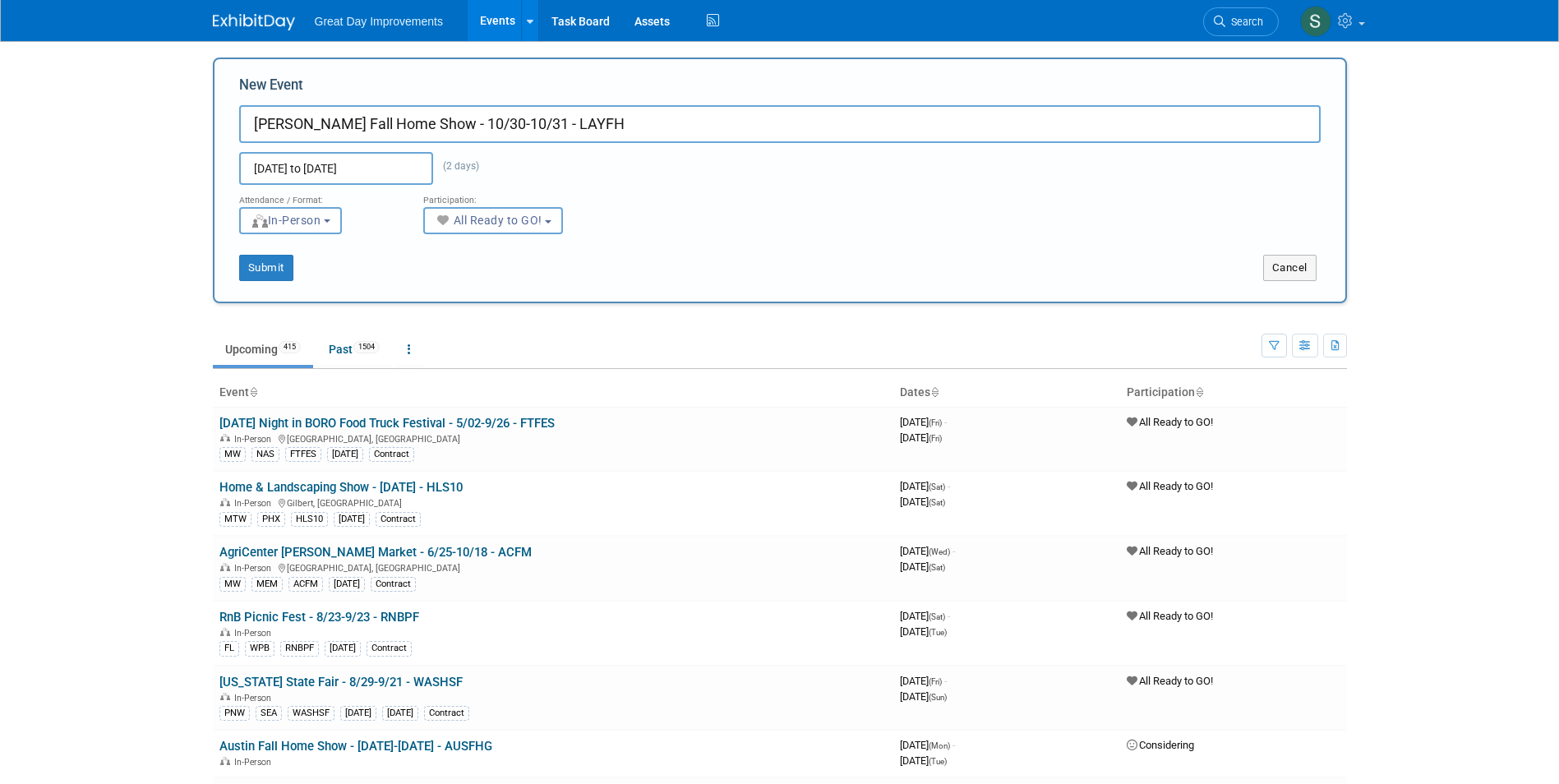
click at [260, 282] on div "New Event Layton Fall Home Show - 10/30-10/31 - LAYFH Oct 30, 2025 to Oct 31, 2…" at bounding box center [779, 180] width 1134 height 245
drag, startPoint x: 268, startPoint y: 277, endPoint x: 272, endPoint y: 286, distance: 9.8
click at [269, 277] on button "Submit" at bounding box center [266, 268] width 55 height 26
type input "[PERSON_NAME] Fall Home Show - 10/30-10/31 - LAYFH"
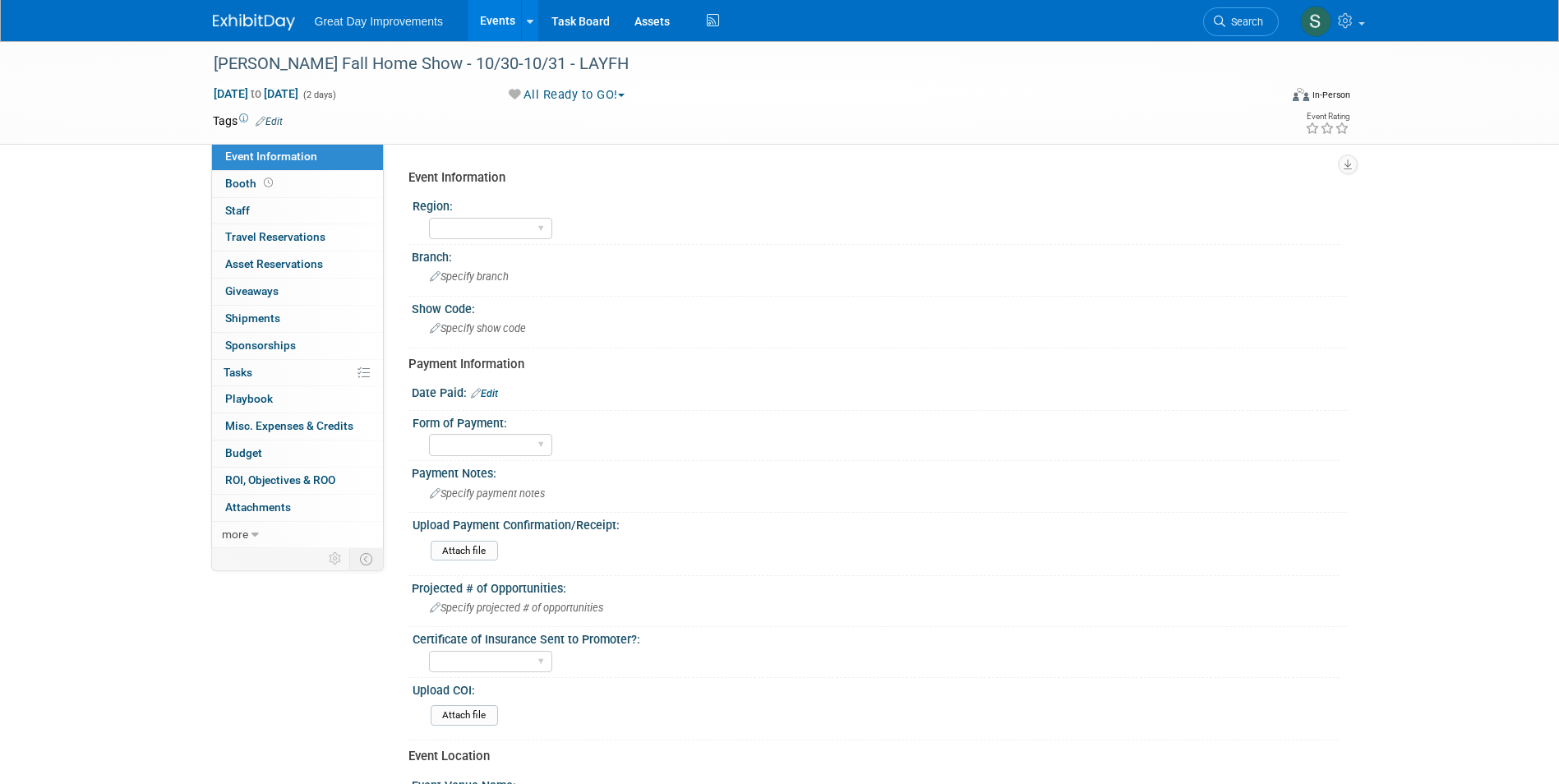
click at [278, 117] on link "Edit" at bounding box center [269, 121] width 27 height 11
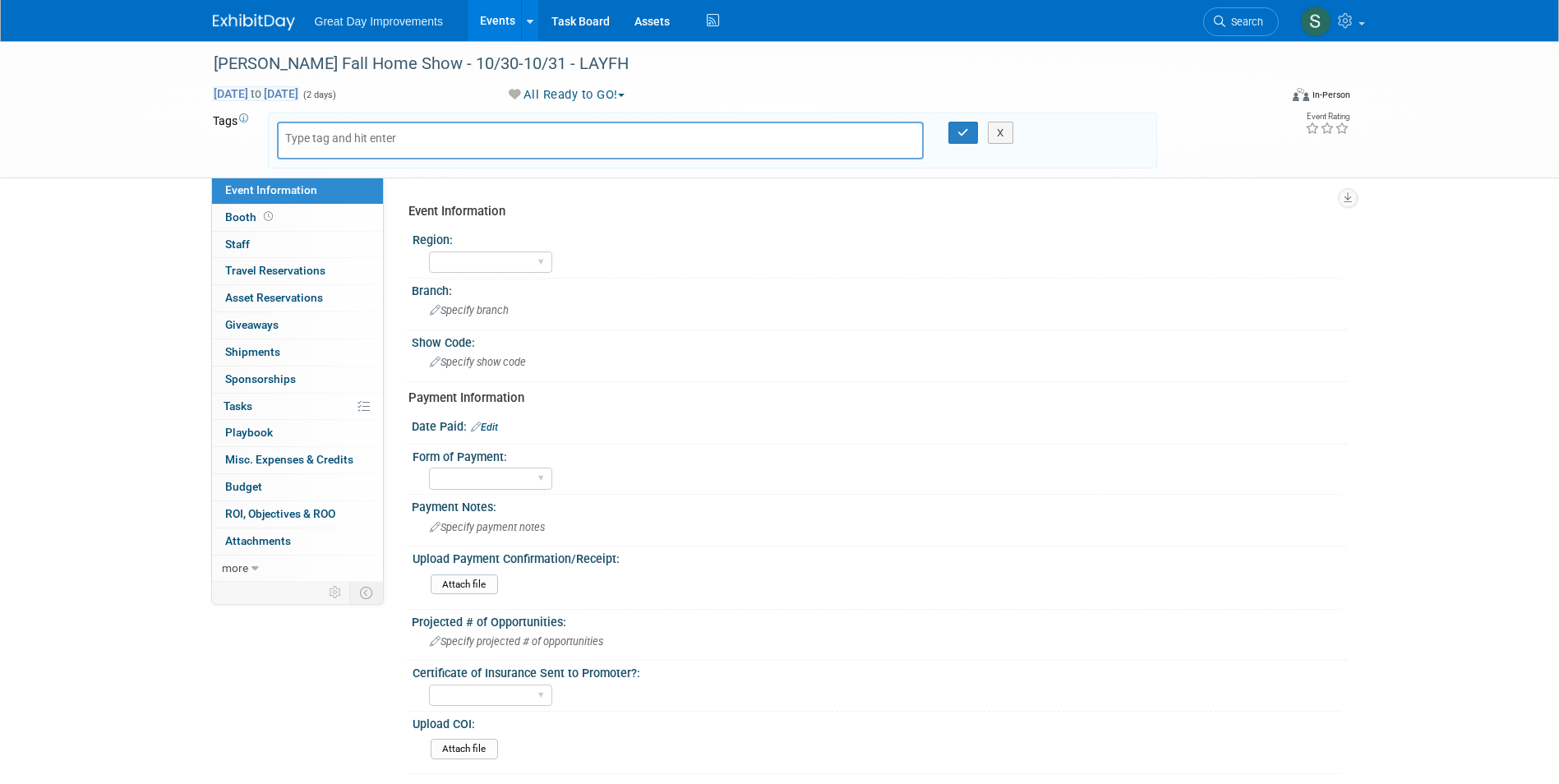
click at [299, 92] on span "[DATE] to [DATE]" at bounding box center [255, 93] width 86 height 15
select select "9"
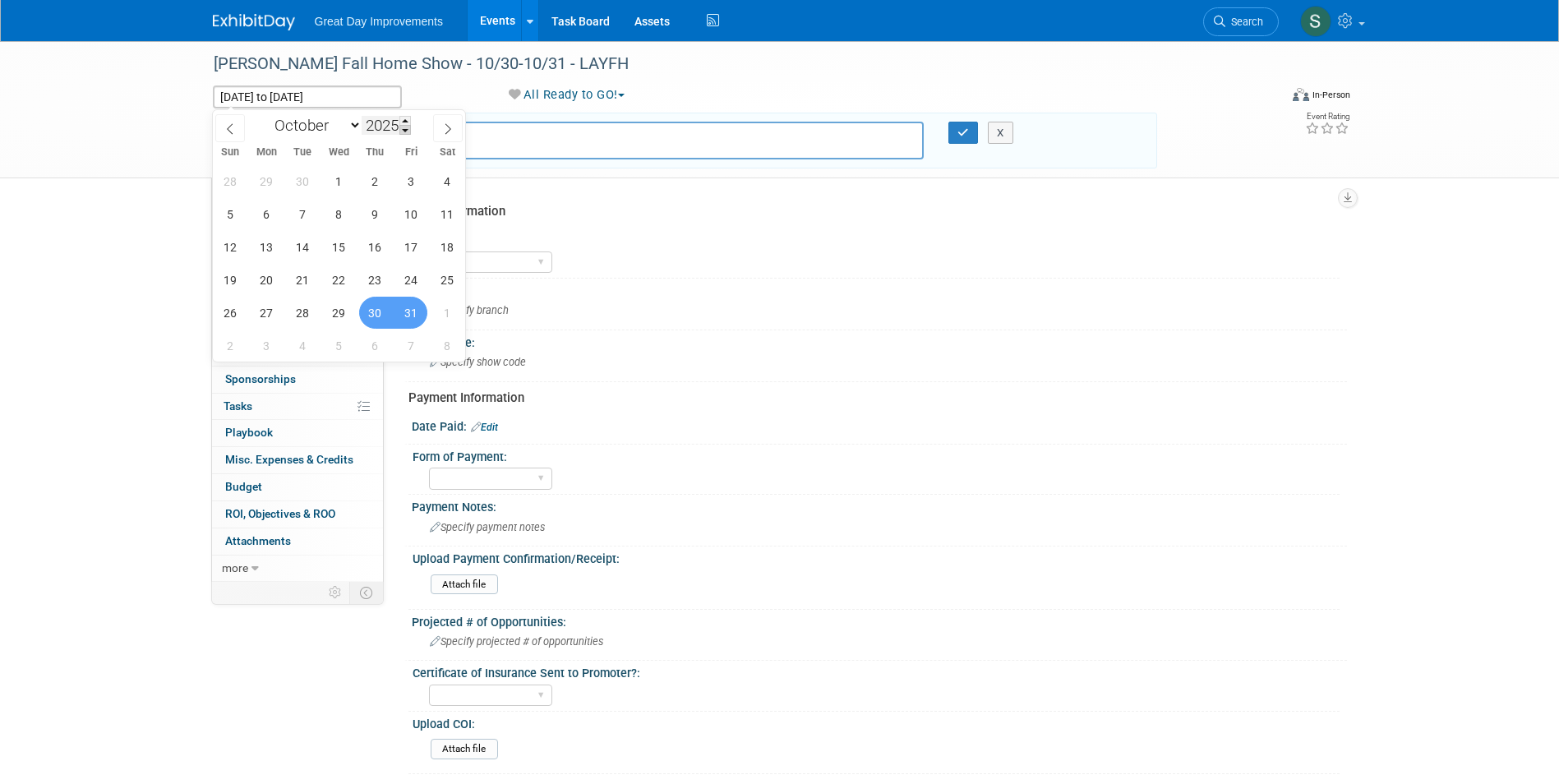
click at [409, 126] on span at bounding box center [404, 129] width 11 height 10
click at [407, 121] on span at bounding box center [404, 121] width 11 height 10
type input "2026"
click at [411, 317] on span "30" at bounding box center [411, 312] width 32 height 32
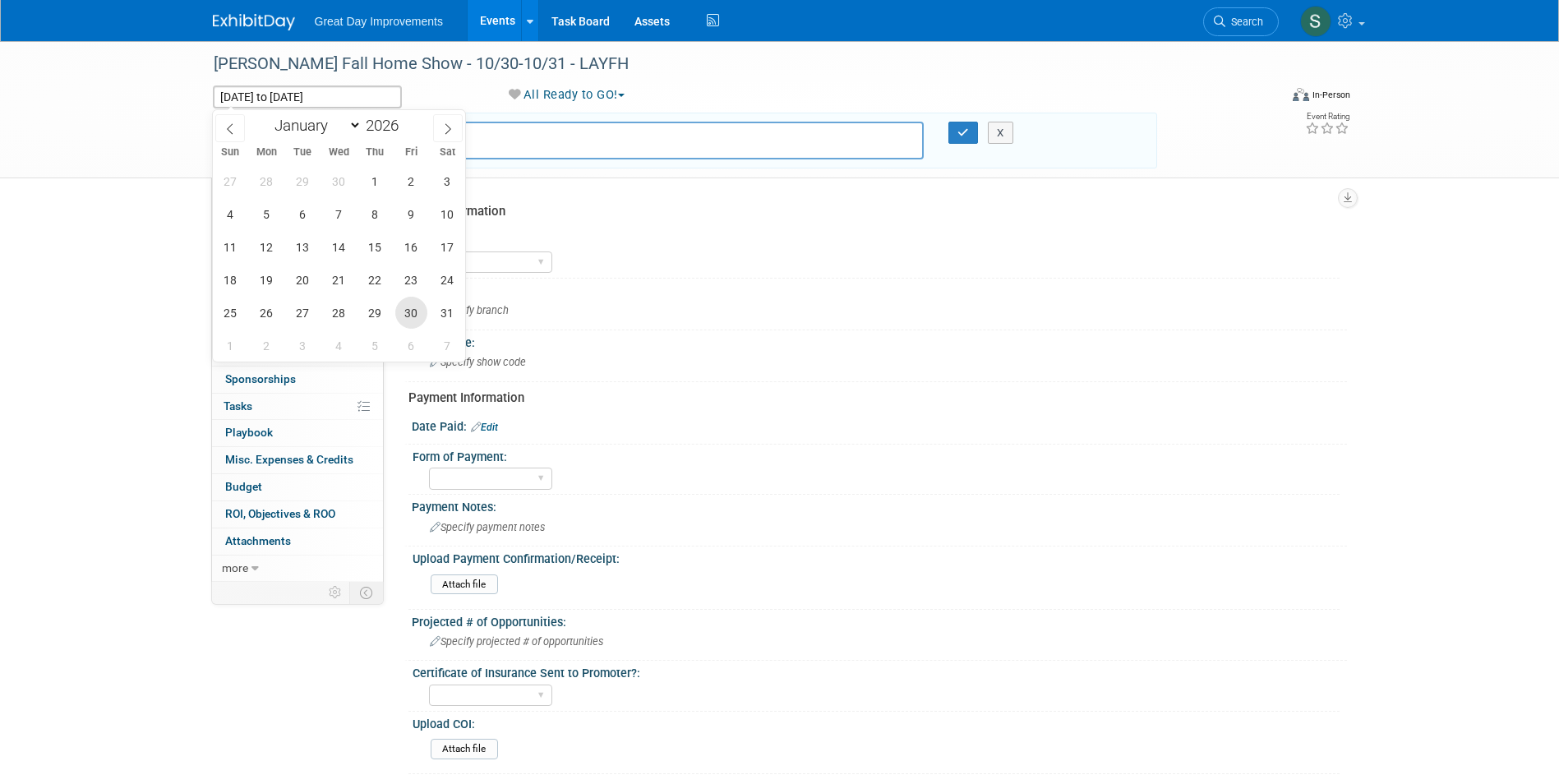
type input "[DATE]"
click at [435, 312] on span "31" at bounding box center [447, 312] width 32 height 32
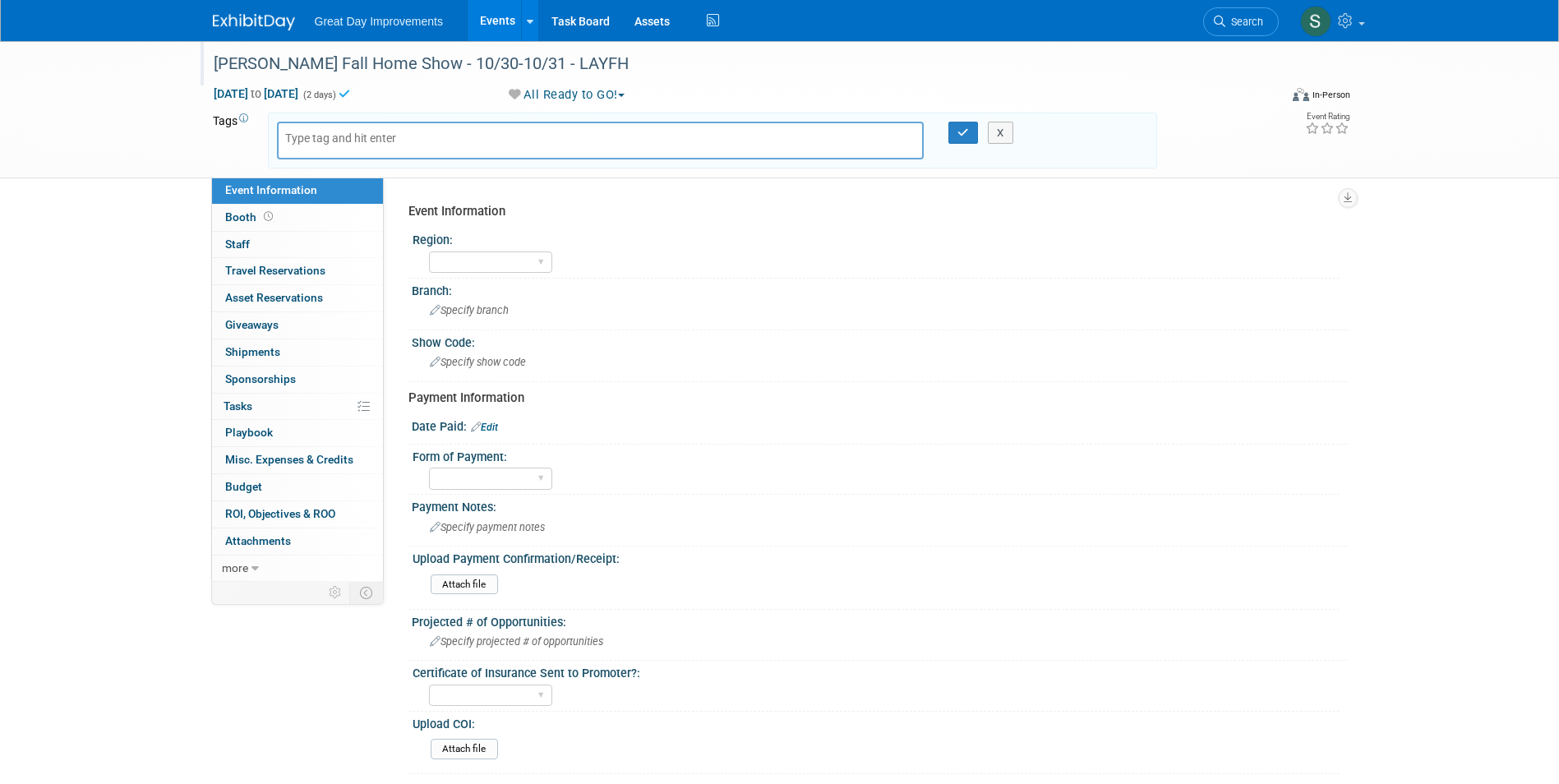
click at [470, 70] on div "[PERSON_NAME] Fall Home Show - 10/30-10/31 - LAYFH" at bounding box center [731, 64] width 1046 height 29
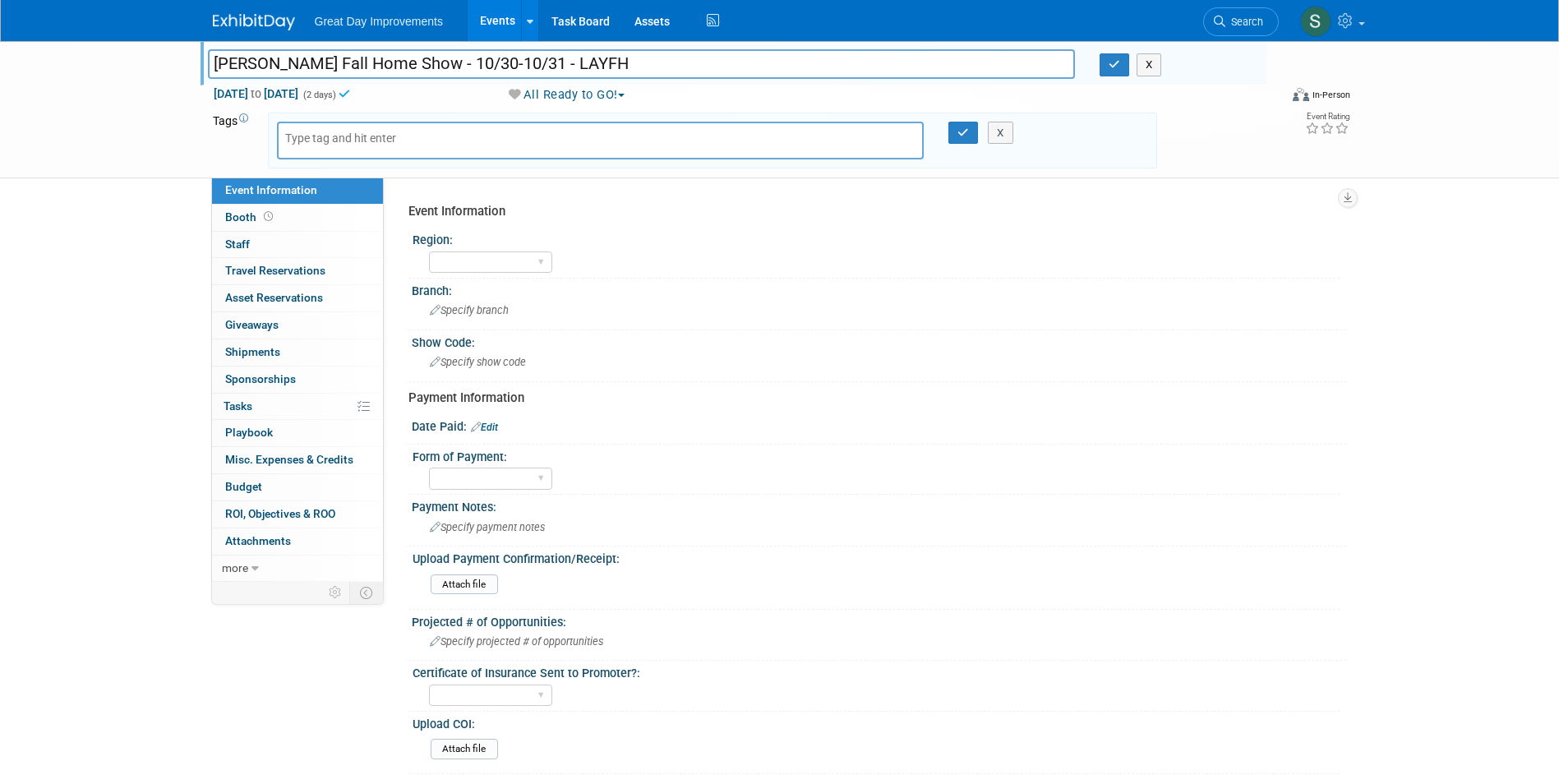
click at [497, 143] on div at bounding box center [600, 140] width 647 height 38
click at [465, 132] on div at bounding box center [600, 140] width 647 height 38
drag, startPoint x: 1110, startPoint y: 67, endPoint x: 475, endPoint y: 95, distance: 635.6
click at [1109, 67] on icon "button" at bounding box center [1114, 64] width 11 height 10
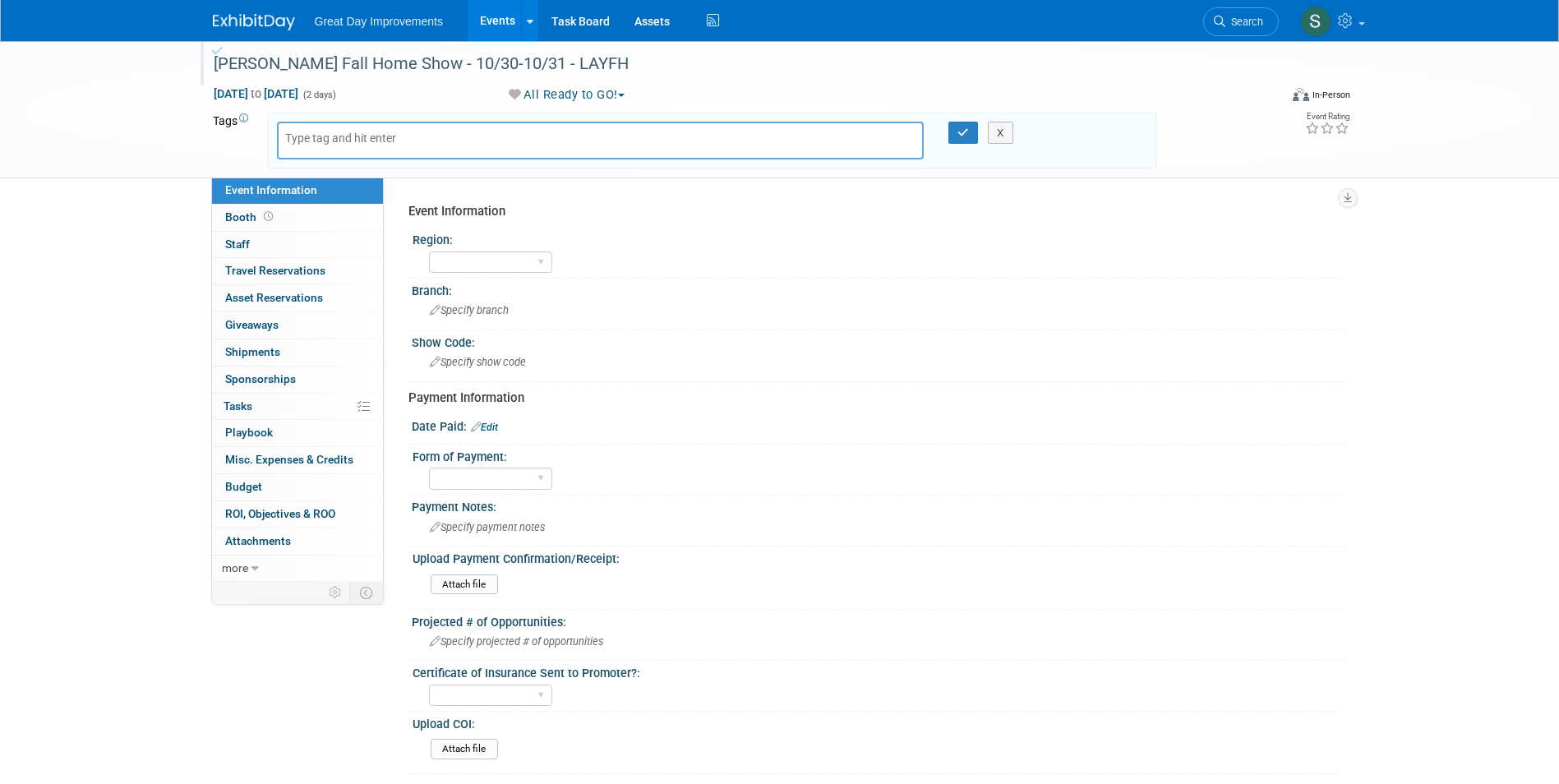
click at [427, 141] on div at bounding box center [600, 140] width 647 height 38
click at [327, 140] on input "text" at bounding box center [351, 138] width 132 height 16
type input "MTW"
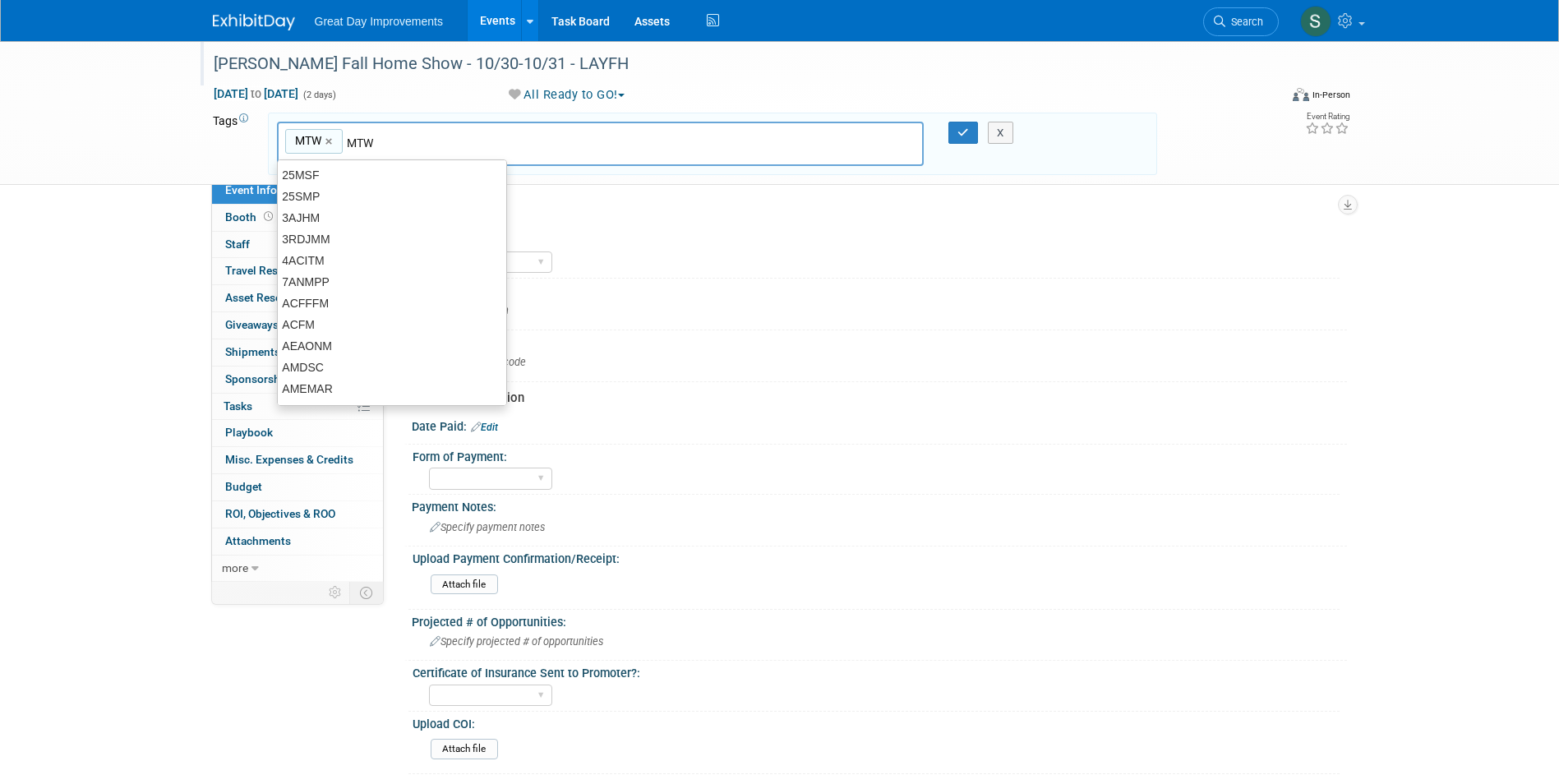
type input "MTW"
type input "SLC"
type input "MTW, SLC"
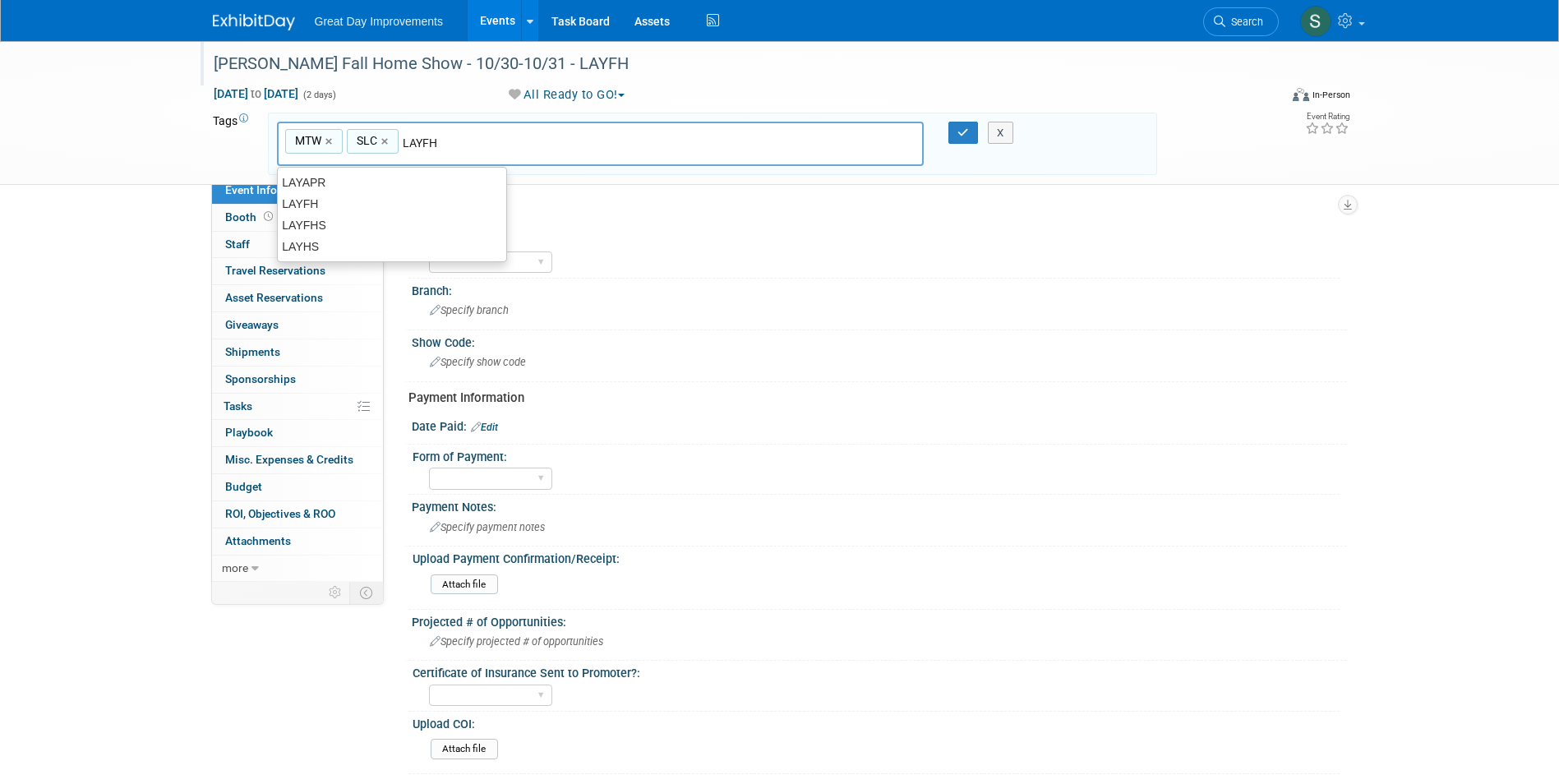
type input "LAYFH"
type input "MTW, SLC, LAYFH"
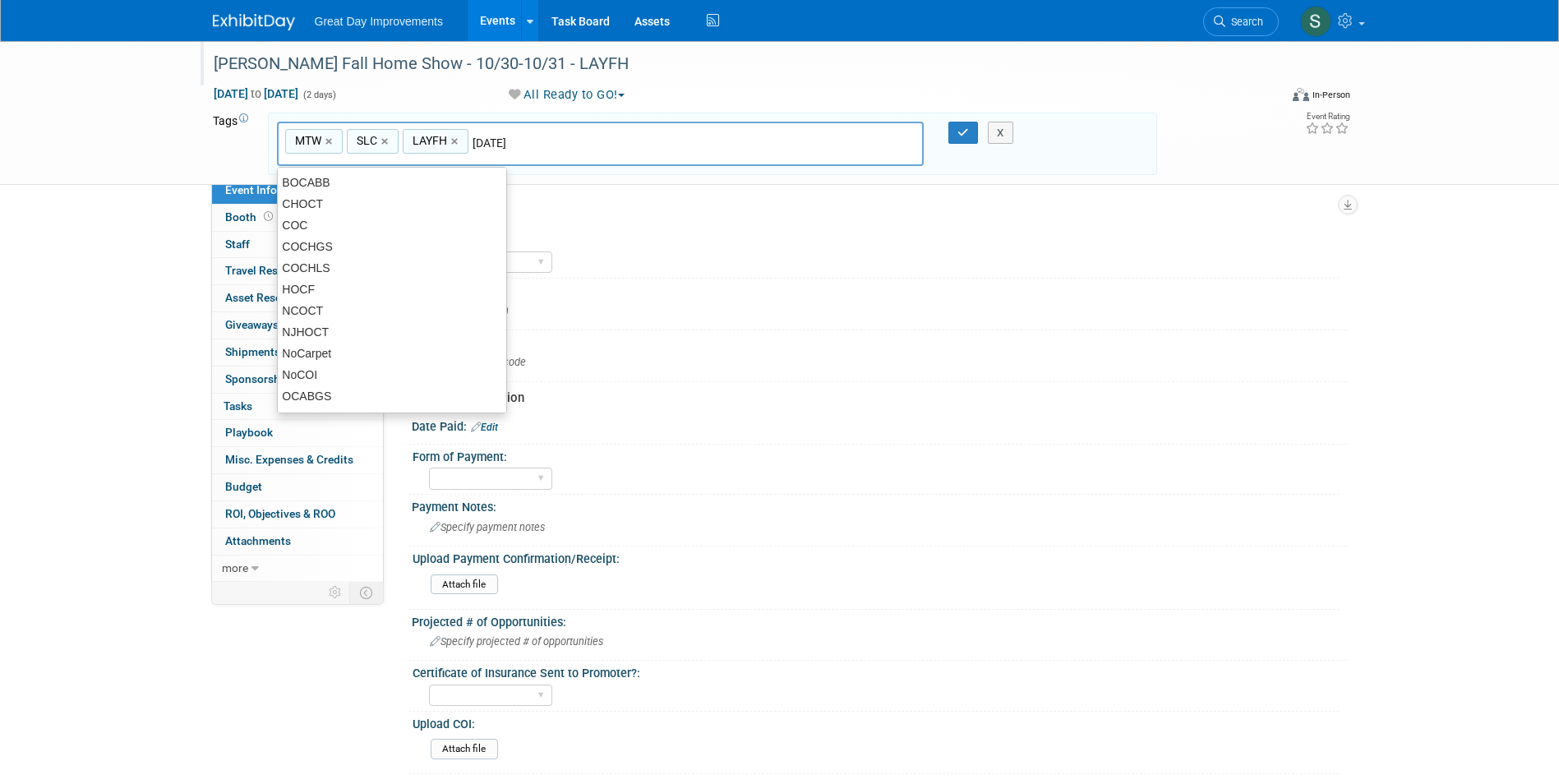
type input "[DATE]"
type input "MTW, SLC, LAYFH, [DATE]"
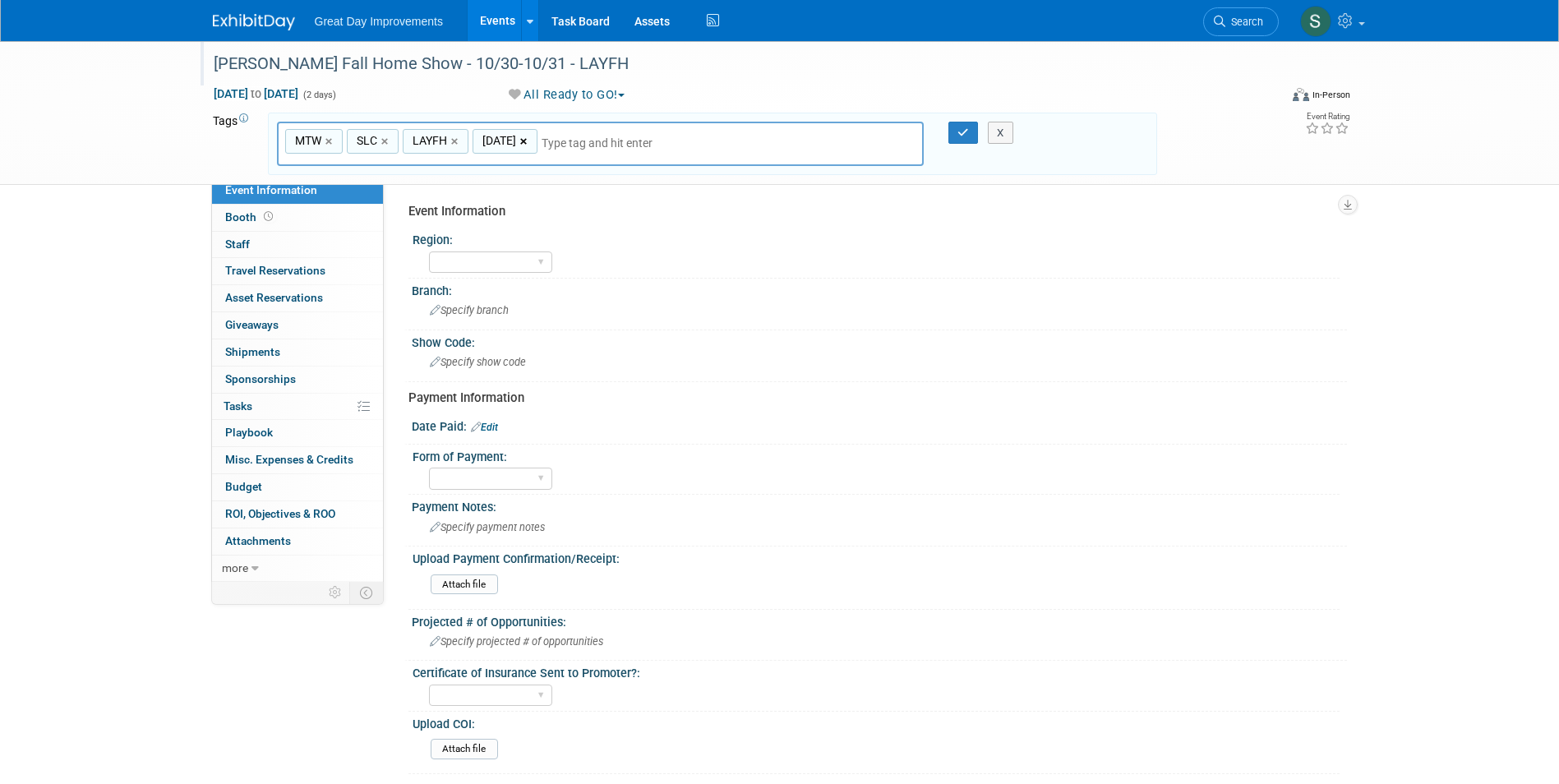
click at [522, 143] on link "×" at bounding box center [526, 142] width 10 height 19
type input "MTW, SLC, LAYFH"
type input "[DATE]"
type input "MTW, SLC, LAYFH, [DATE]"
type input "Contract"
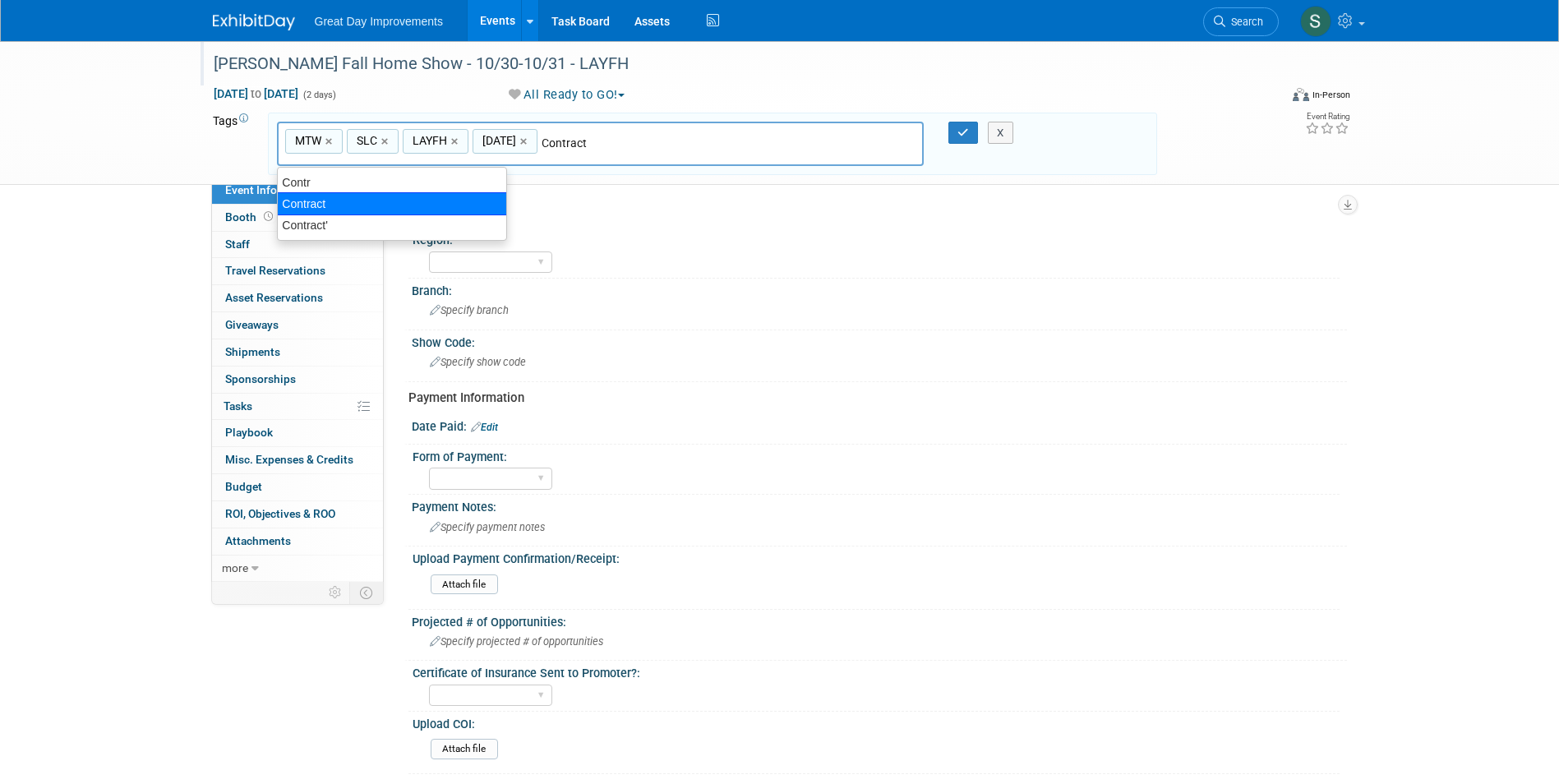
type input "MTW, SLC, LAYFH, [DATE], Contract"
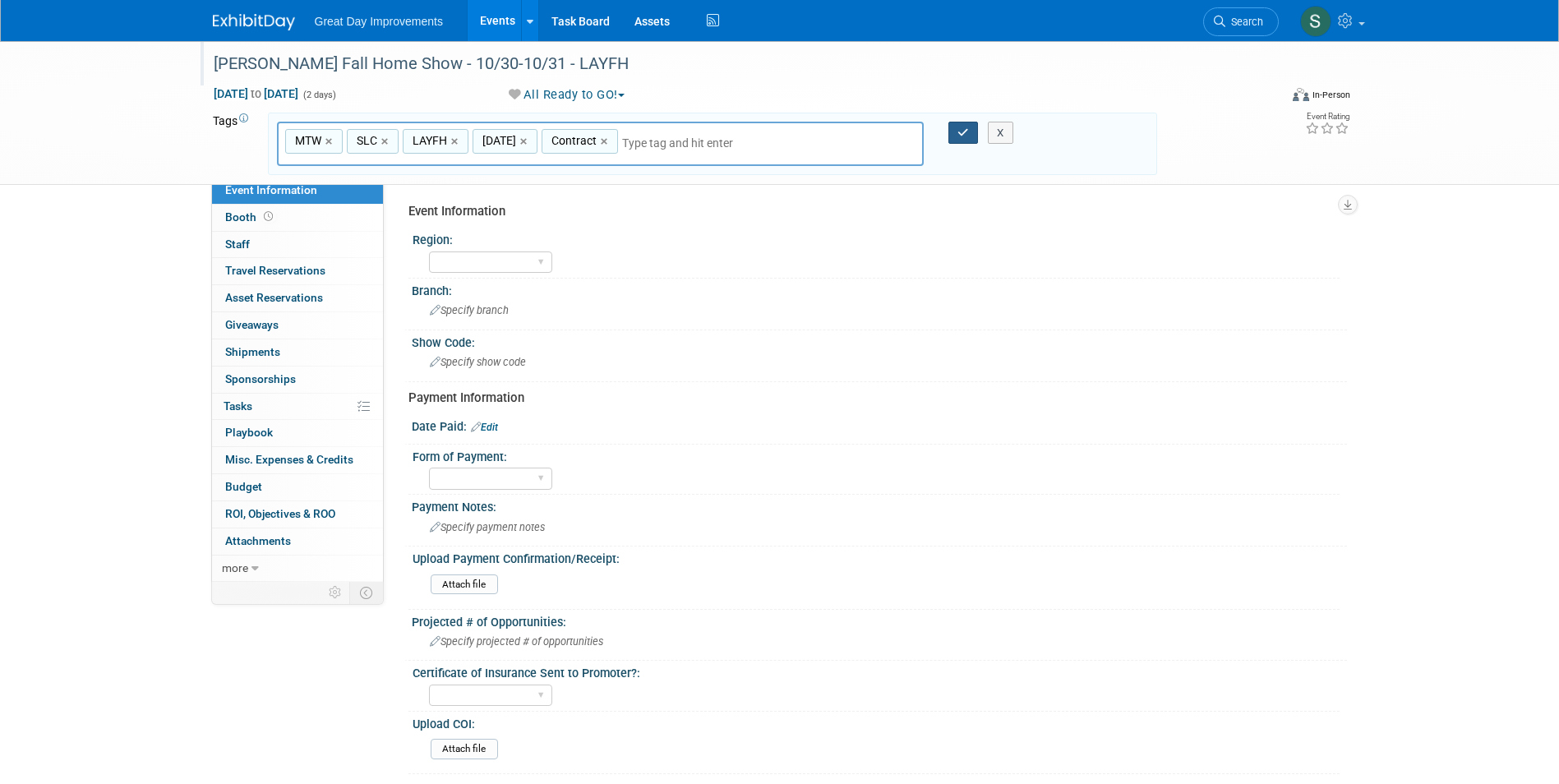
click at [960, 124] on button "button" at bounding box center [963, 133] width 29 height 23
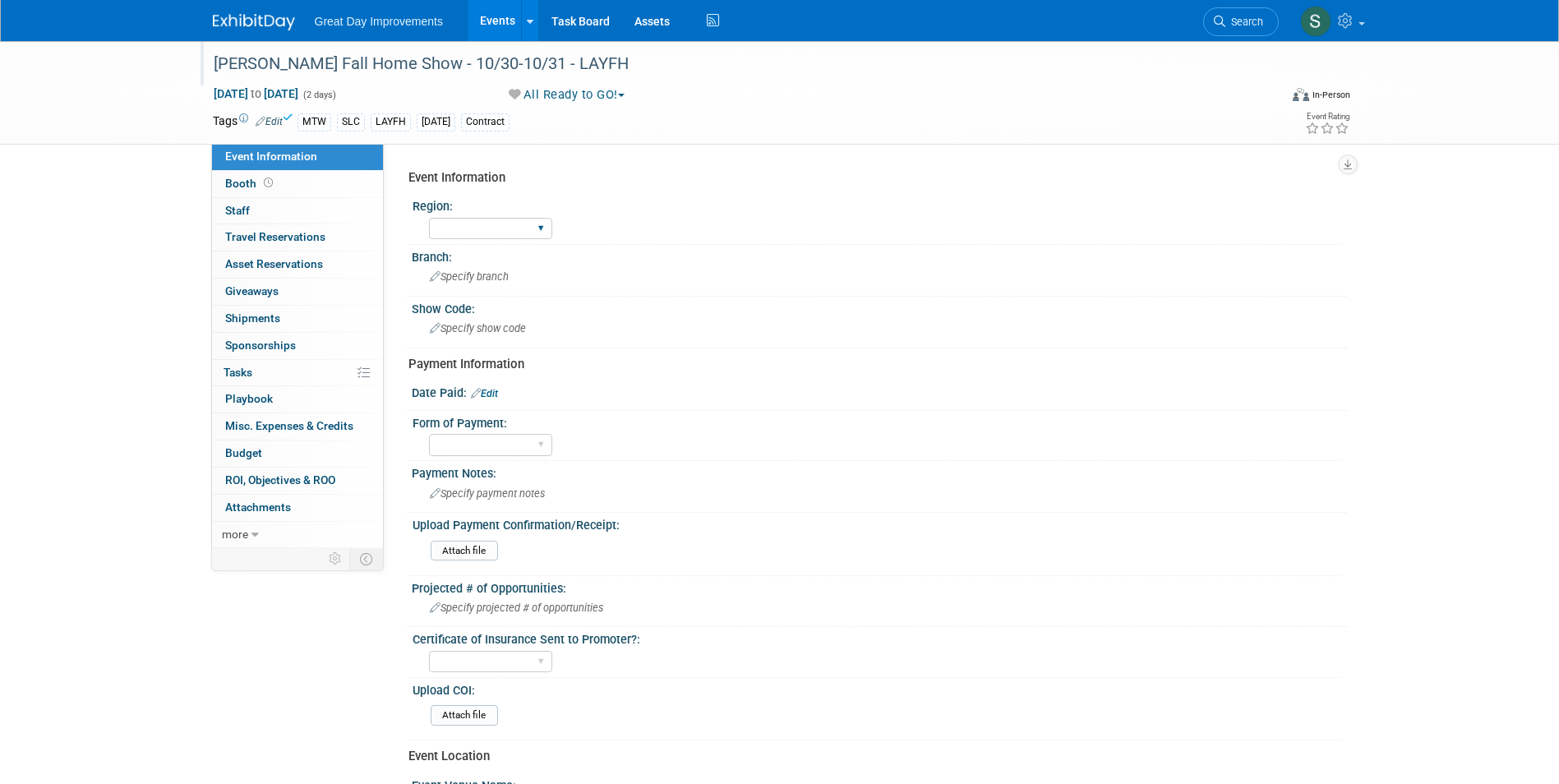
click at [483, 242] on div "GC MA MW MTW NE NEW OV PL PNW SA SE SC UMW FL" at bounding box center [490, 228] width 123 height 30
click at [483, 226] on select "GC MA MW MTW NE NEW OV PL PNW SA SE SC UMW FL" at bounding box center [490, 229] width 123 height 23
select select "MTW"
click at [429, 218] on select "GC MA MW MTW NE NEW OV PL PNW SA SE SC UMW FL" at bounding box center [490, 229] width 123 height 23
click at [470, 277] on span "Specify branch" at bounding box center [468, 277] width 79 height 12
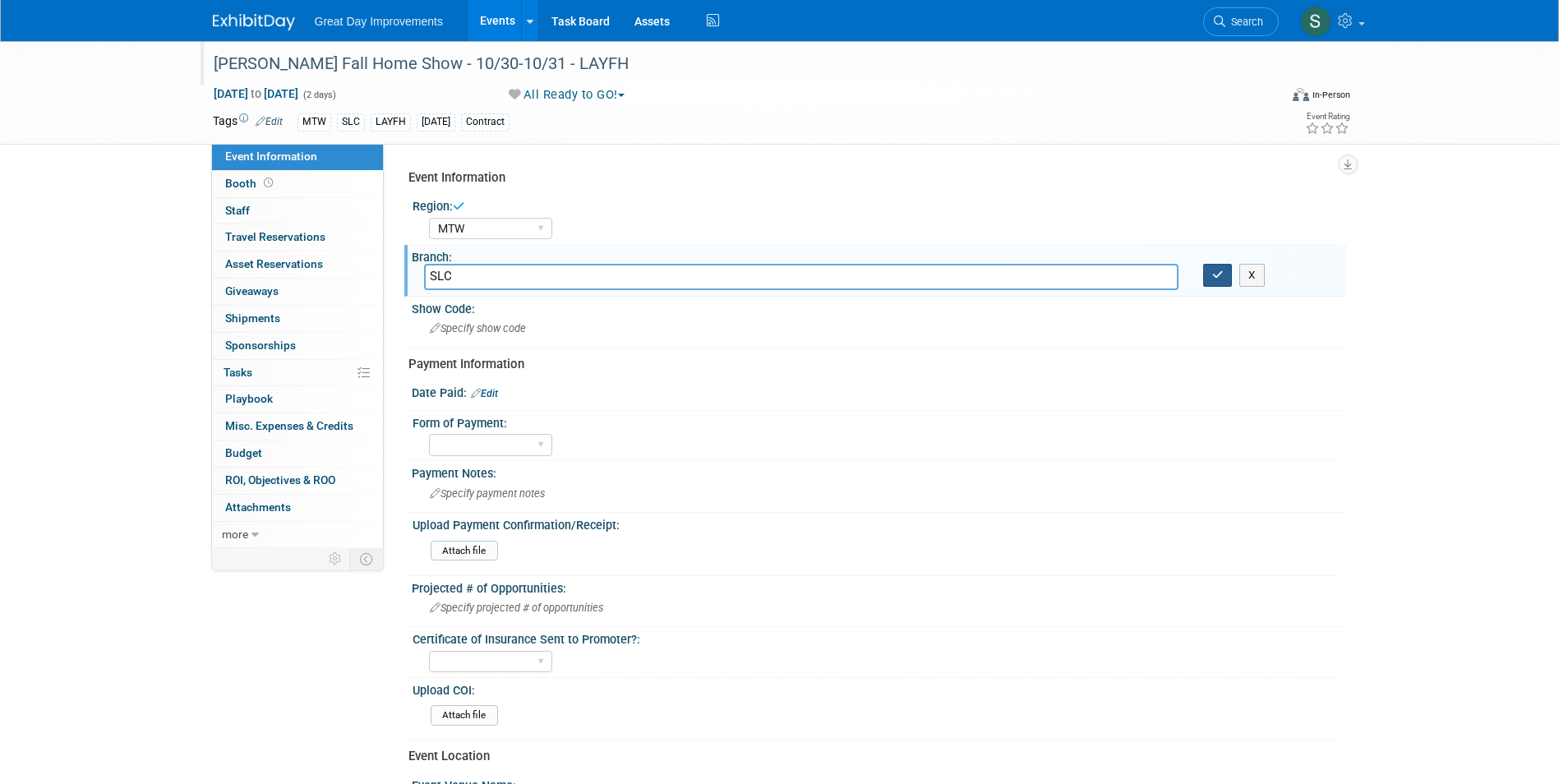
type input "SLC"
click at [1210, 284] on button "button" at bounding box center [1218, 275] width 29 height 23
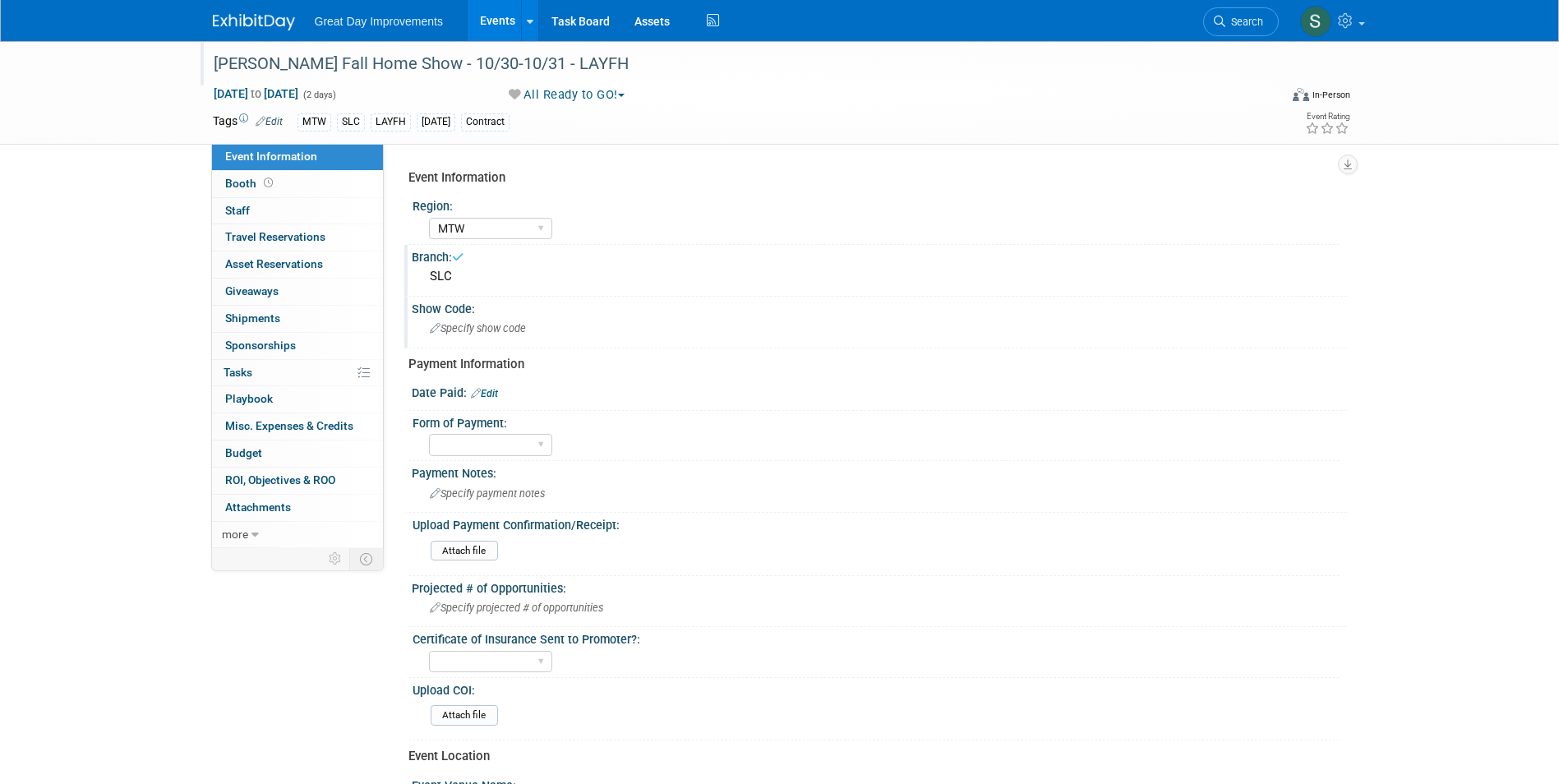
click at [506, 307] on div "Show Code:" at bounding box center [880, 307] width 935 height 21
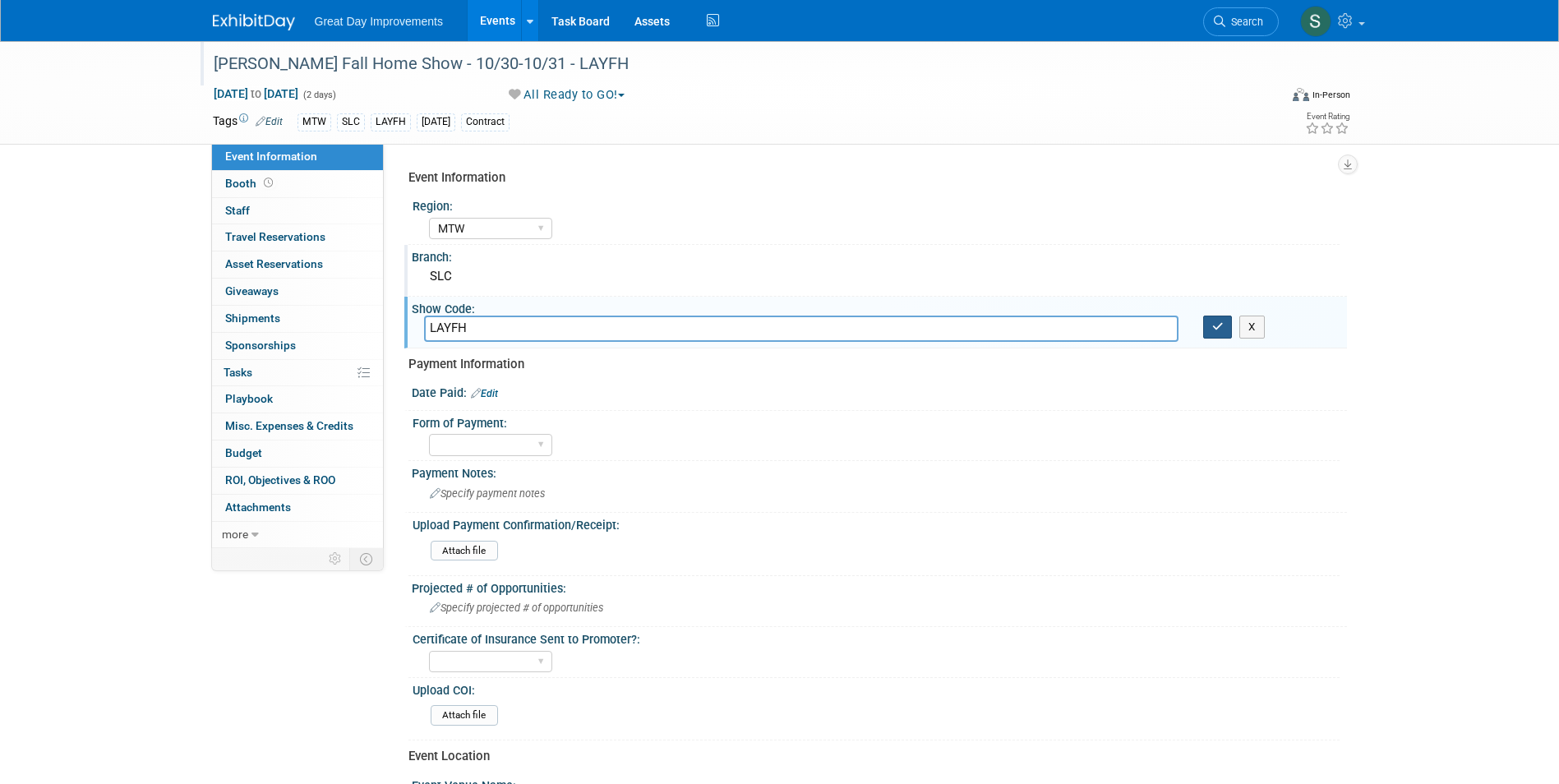
type input "LAYFH"
click at [1222, 324] on icon "button" at bounding box center [1217, 326] width 11 height 10
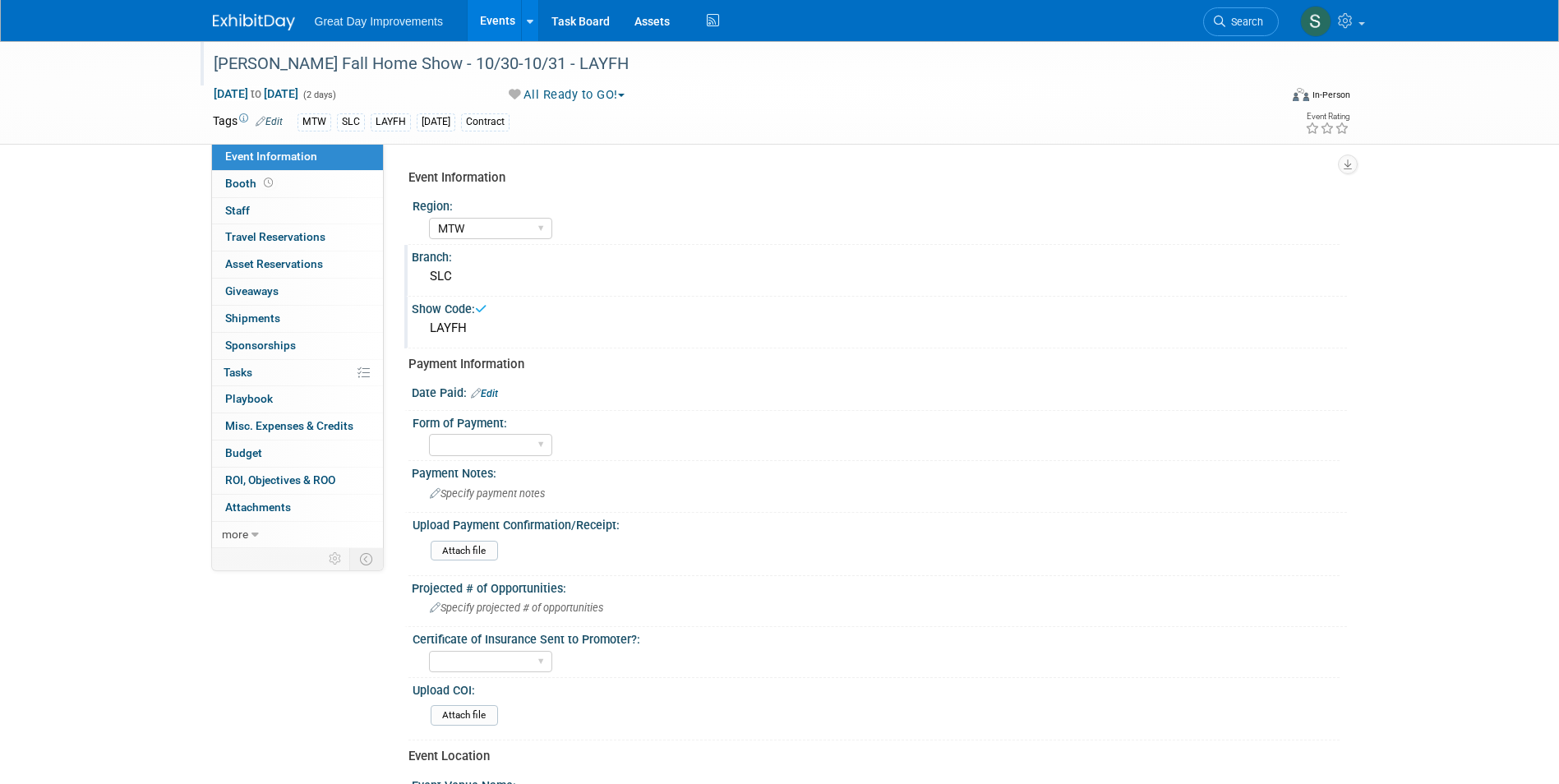
click at [493, 392] on link "Edit" at bounding box center [484, 393] width 27 height 11
select select "8"
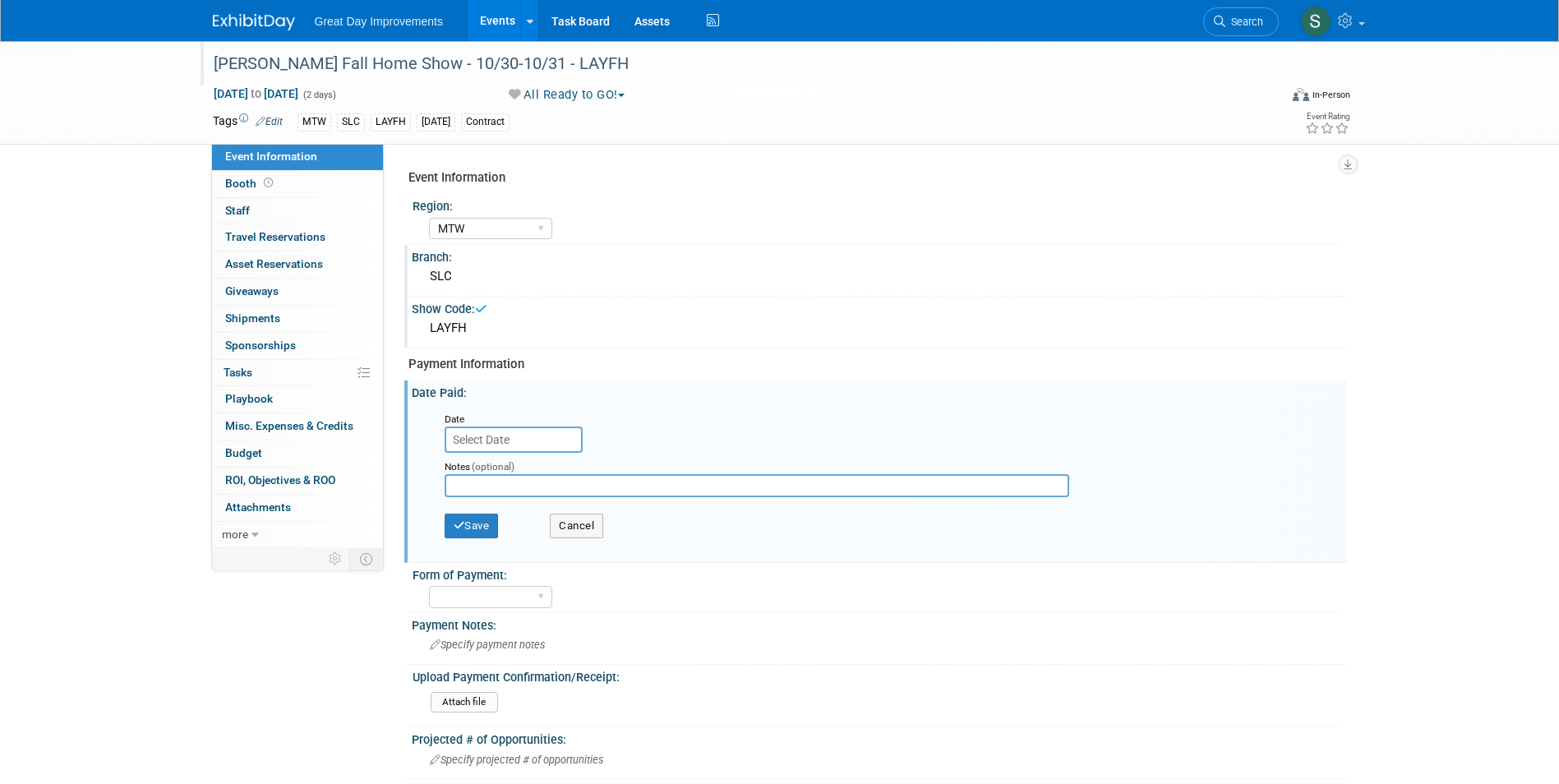
click at [518, 433] on input "text" at bounding box center [513, 440] width 138 height 26
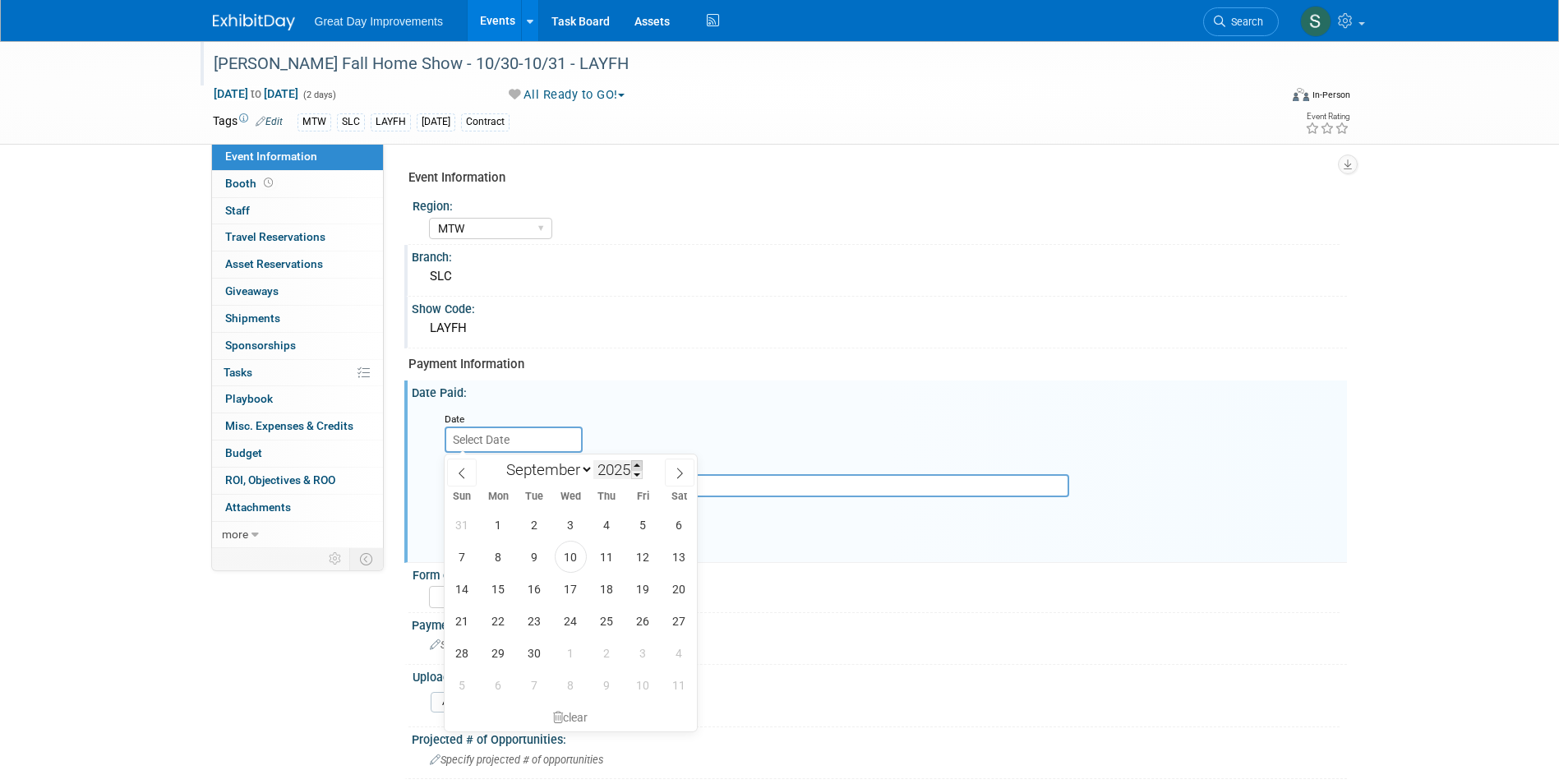
click at [638, 467] on span at bounding box center [637, 464] width 11 height 10
type input "2026"
click at [579, 475] on select "January February March April May June July August September October November De…" at bounding box center [546, 470] width 95 height 21
select select "9"
click at [499, 460] on select "January February March April May June July August September October November De…" at bounding box center [546, 470] width 95 height 21
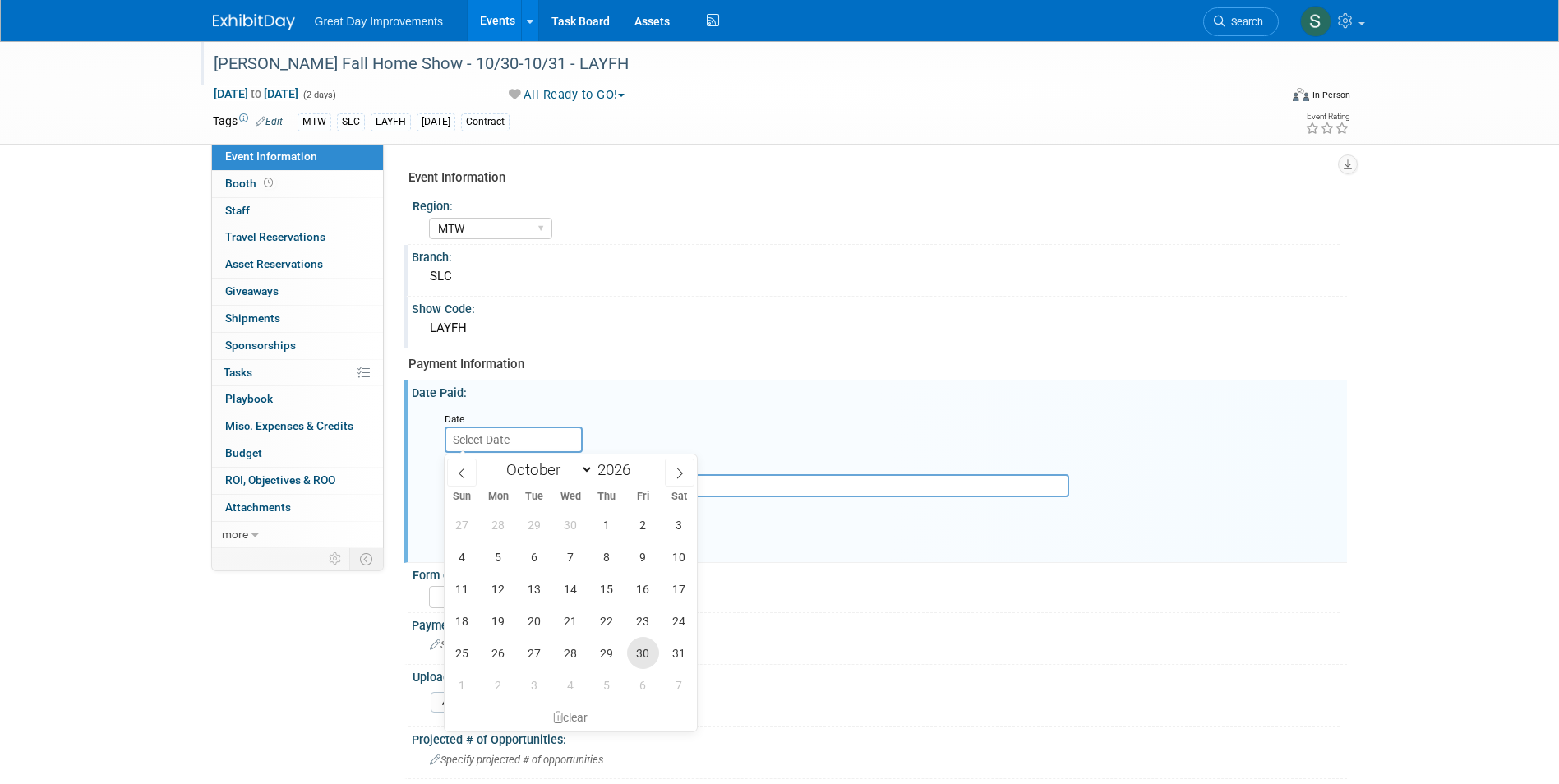
click at [649, 649] on span "30" at bounding box center [643, 652] width 32 height 32
type input "[DATE]"
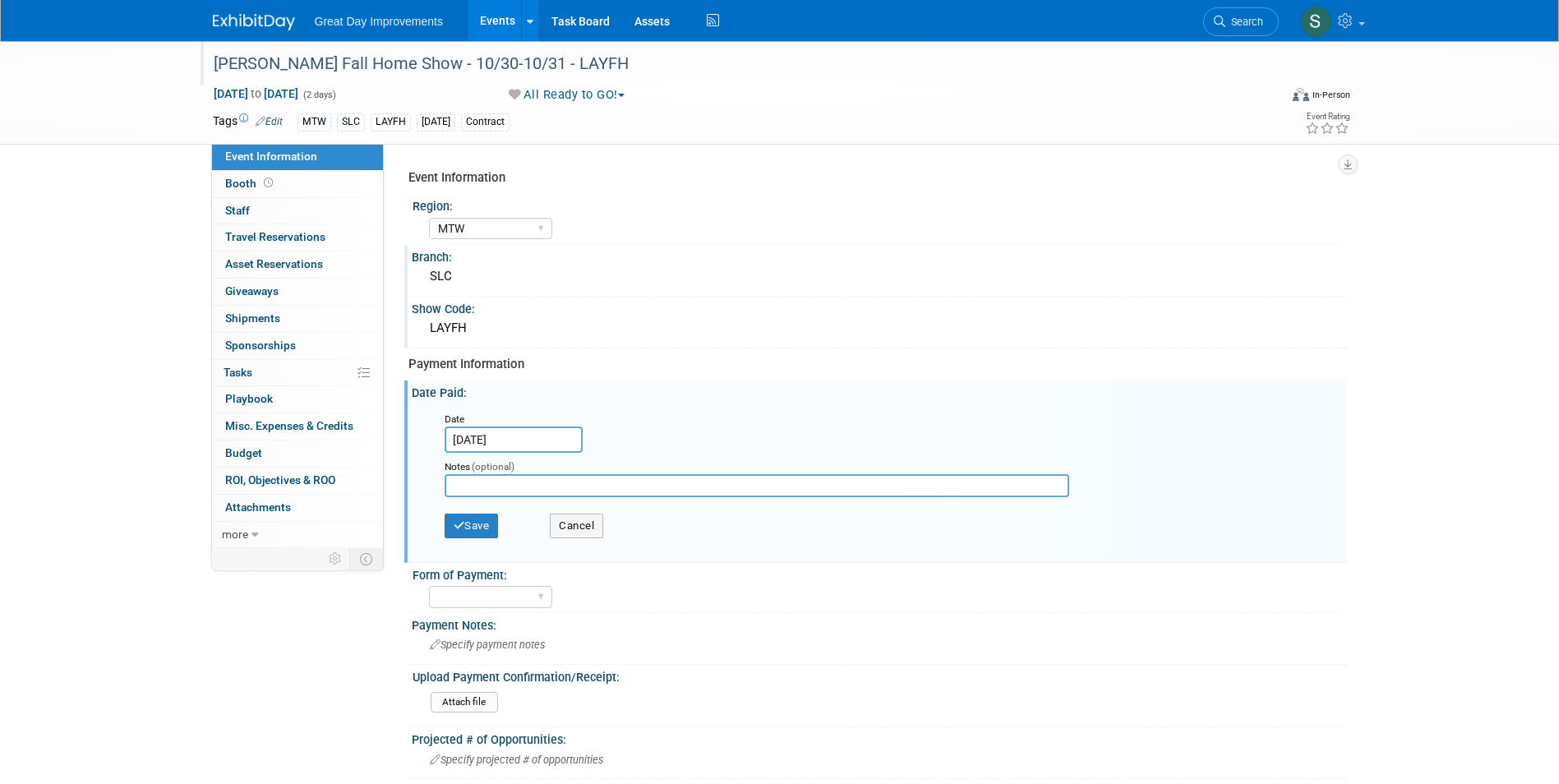
click at [508, 437] on input "[DATE]" at bounding box center [513, 440] width 138 height 26
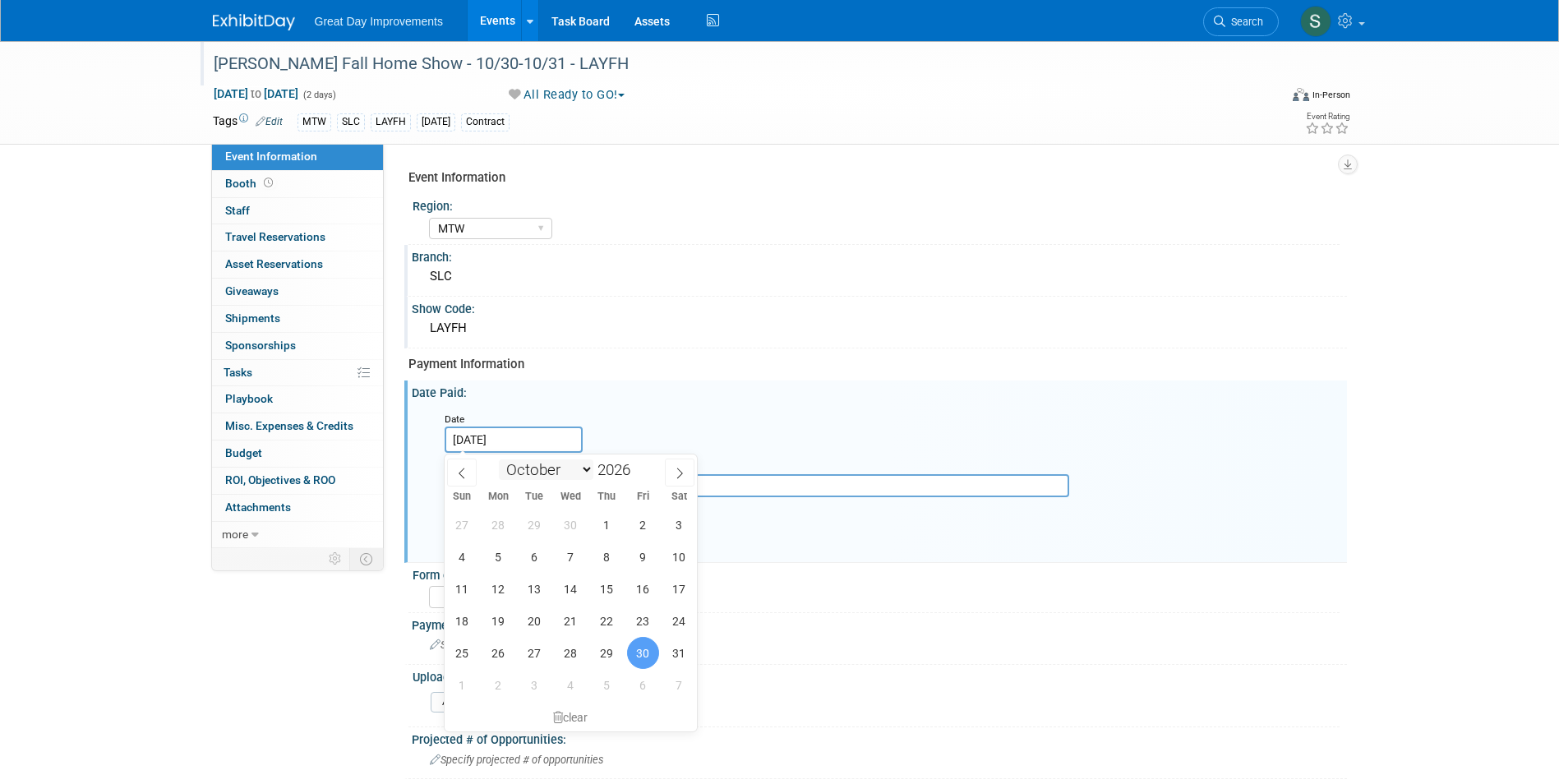
click at [585, 468] on select "January February March April May June July August September October November De…" at bounding box center [546, 470] width 95 height 21
select select "8"
click at [499, 460] on select "January February March April May June July August September October November De…" at bounding box center [546, 470] width 95 height 21
click at [640, 477] on span at bounding box center [637, 474] width 11 height 10
type input "2025"
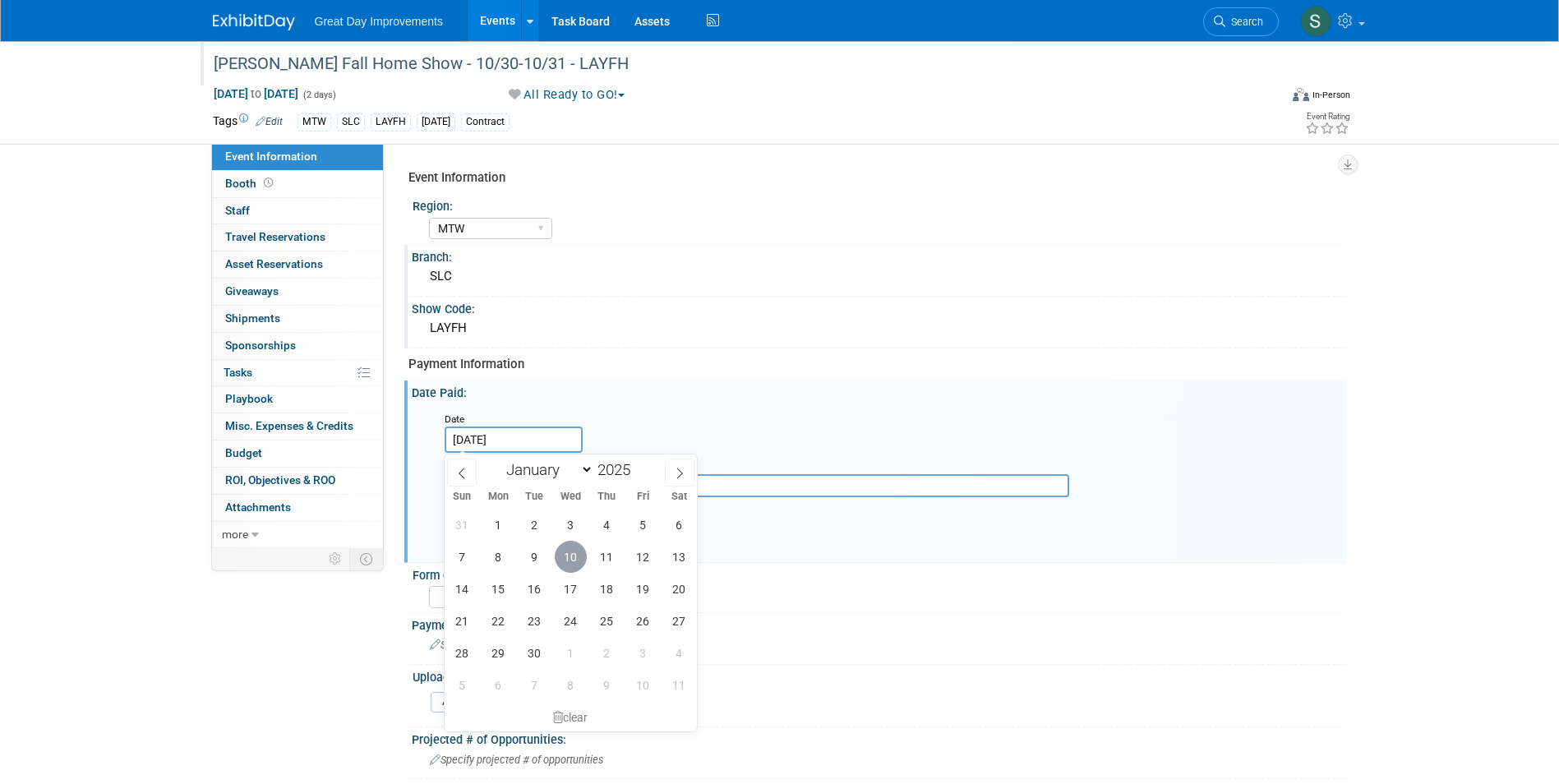
click at [569, 556] on span "10" at bounding box center [570, 556] width 32 height 32
type input "[DATE]"
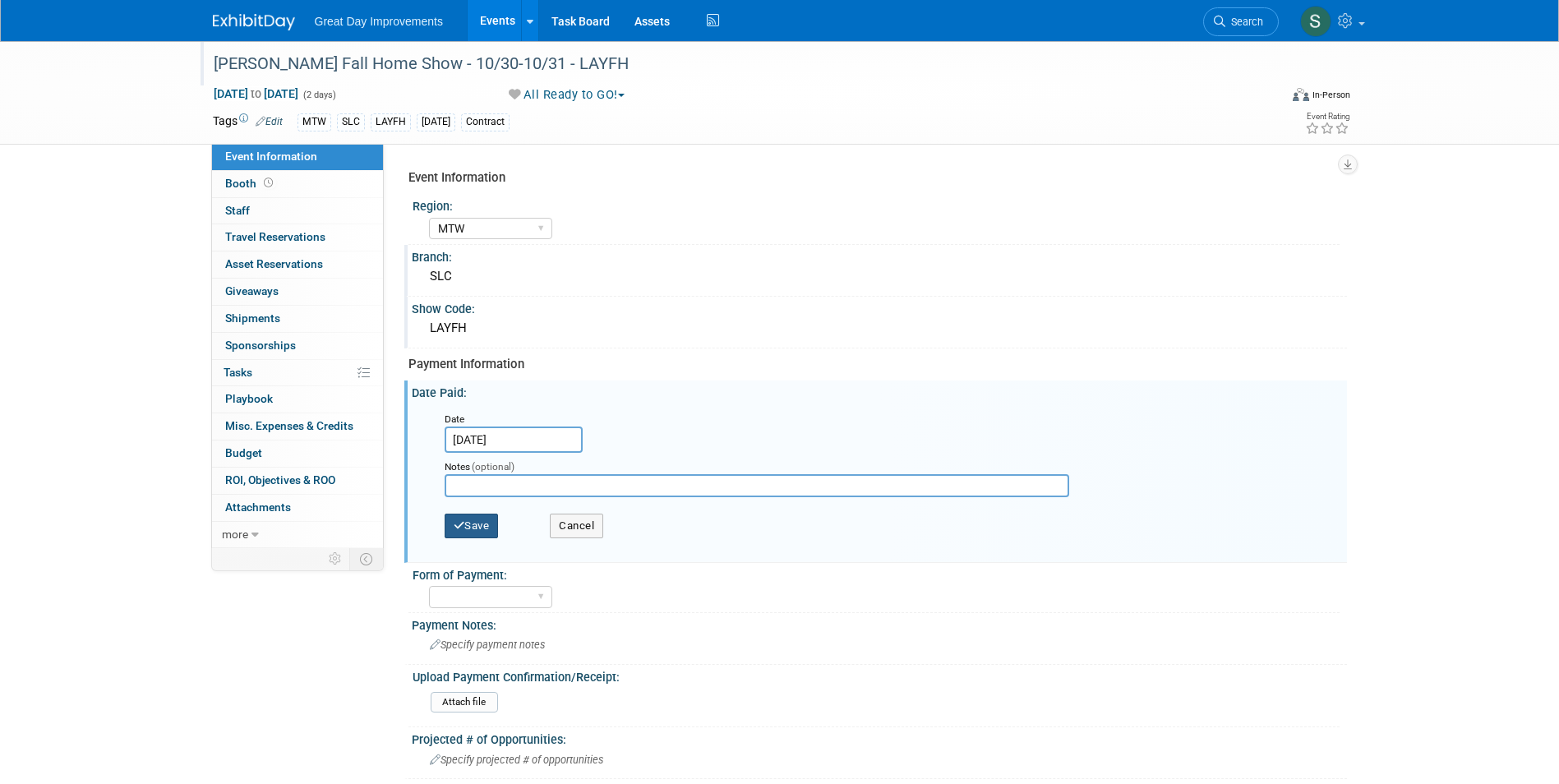
click at [472, 523] on button "Save" at bounding box center [471, 526] width 55 height 24
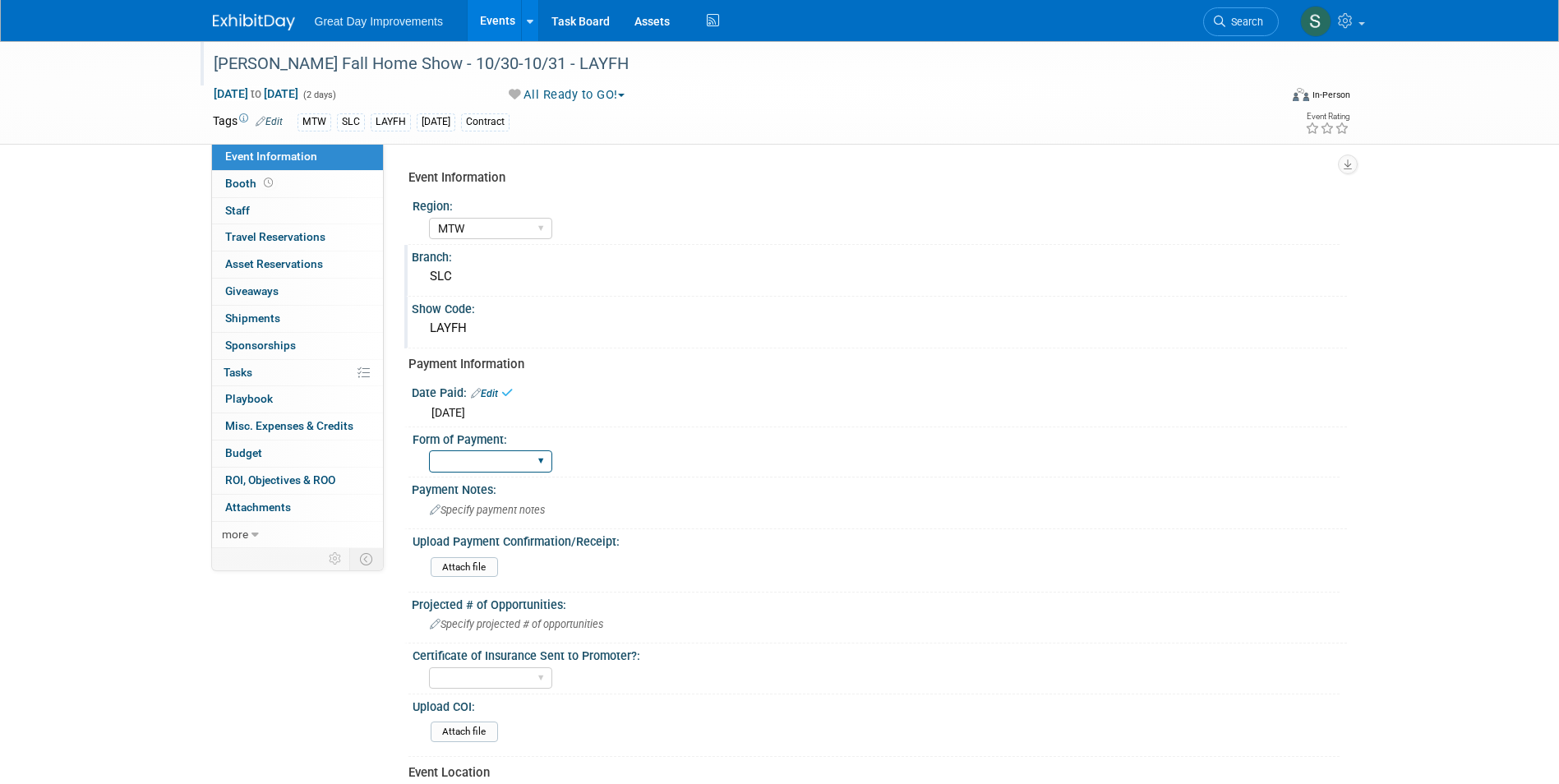
click at [506, 471] on select "Paid via CC Check Requested Pay at the Gate Other" at bounding box center [490, 461] width 123 height 23
select select "Paid via CC"
click at [429, 450] on select "Paid via CC Check Requested Pay at the Gate Other" at bounding box center [490, 461] width 123 height 23
click at [242, 21] on img at bounding box center [253, 22] width 82 height 16
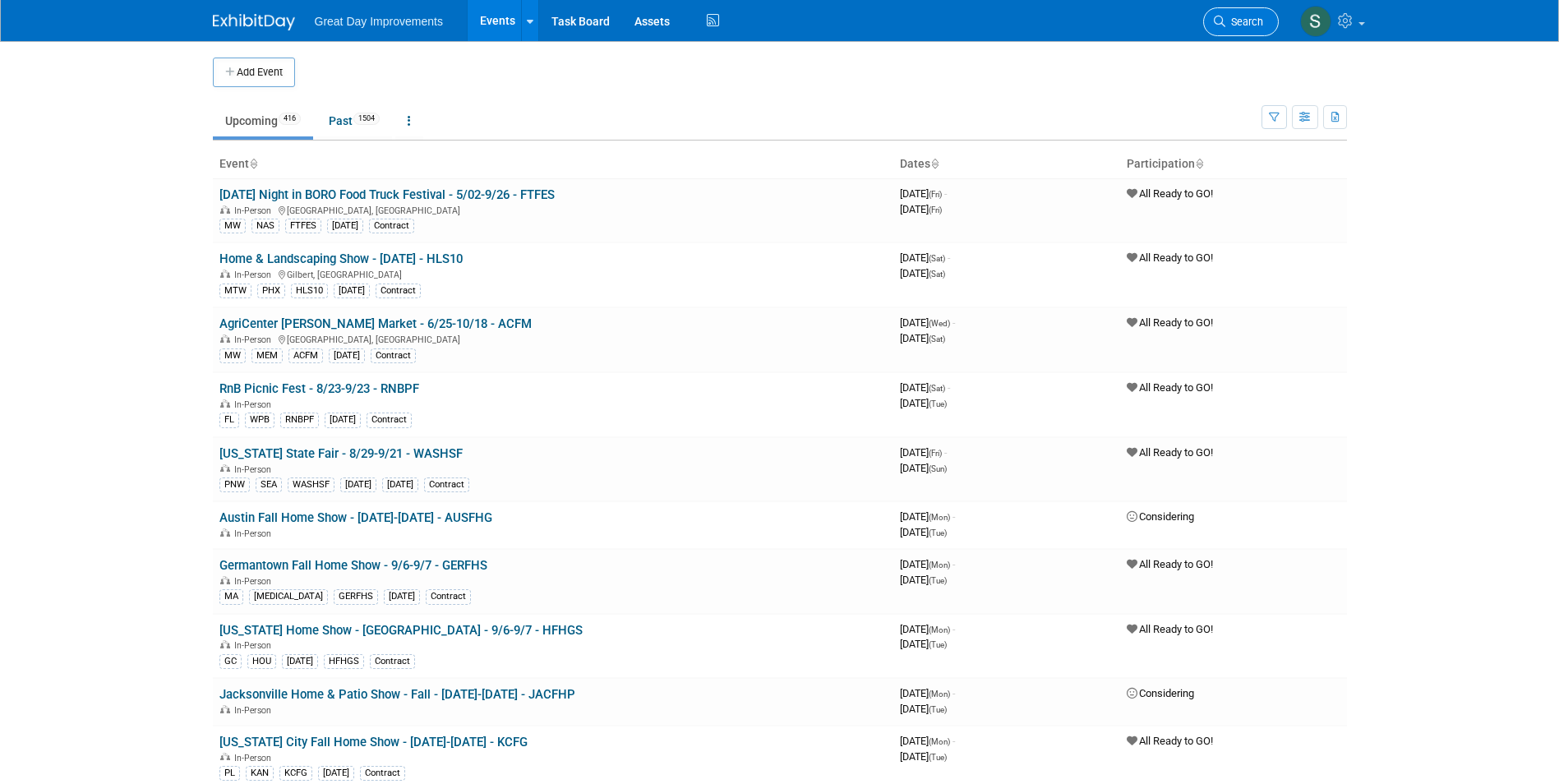
click at [1237, 29] on link "Search" at bounding box center [1241, 22] width 75 height 29
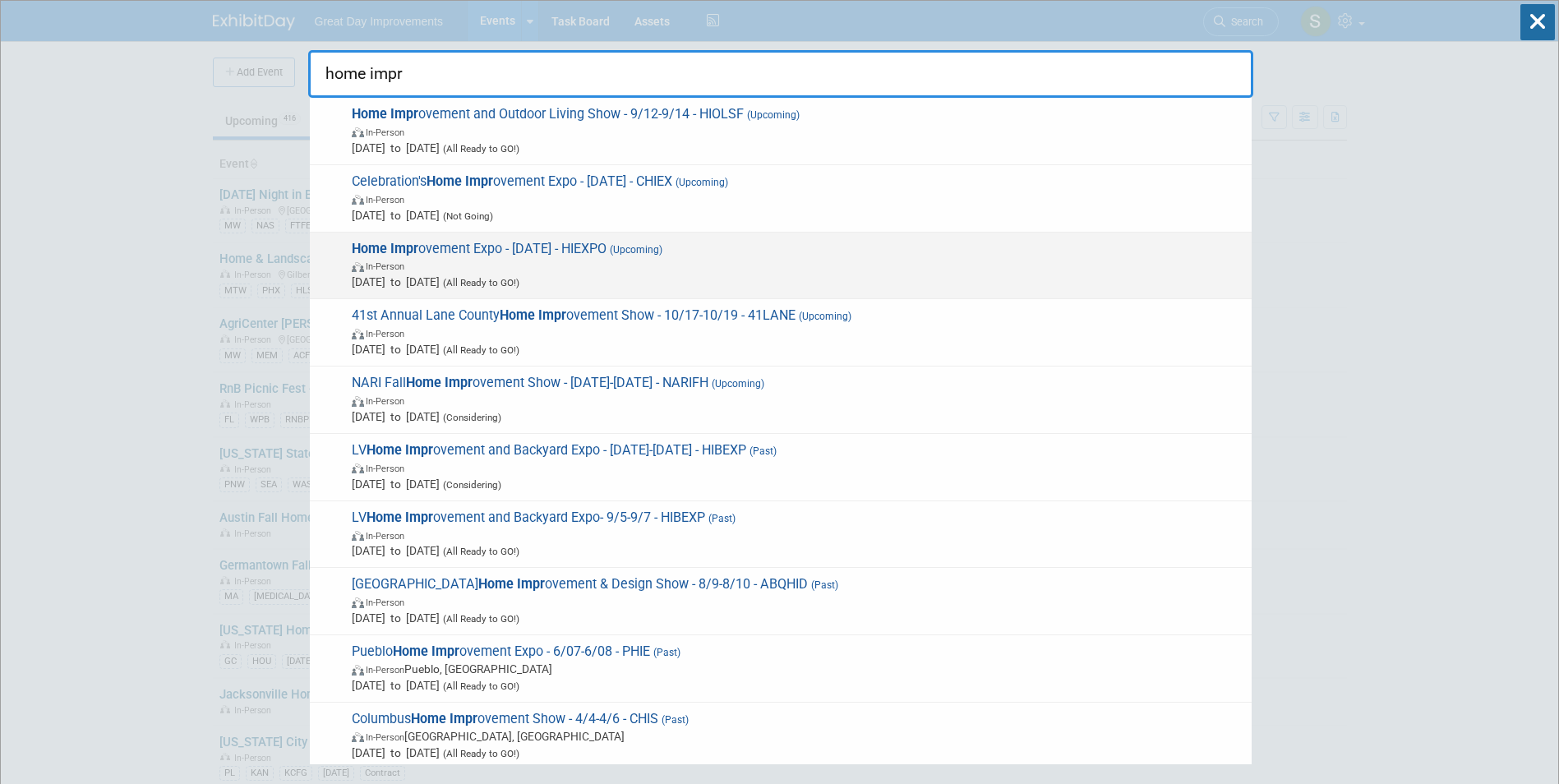
type input "home impr"
click at [640, 272] on span "In-Person" at bounding box center [797, 265] width 892 height 16
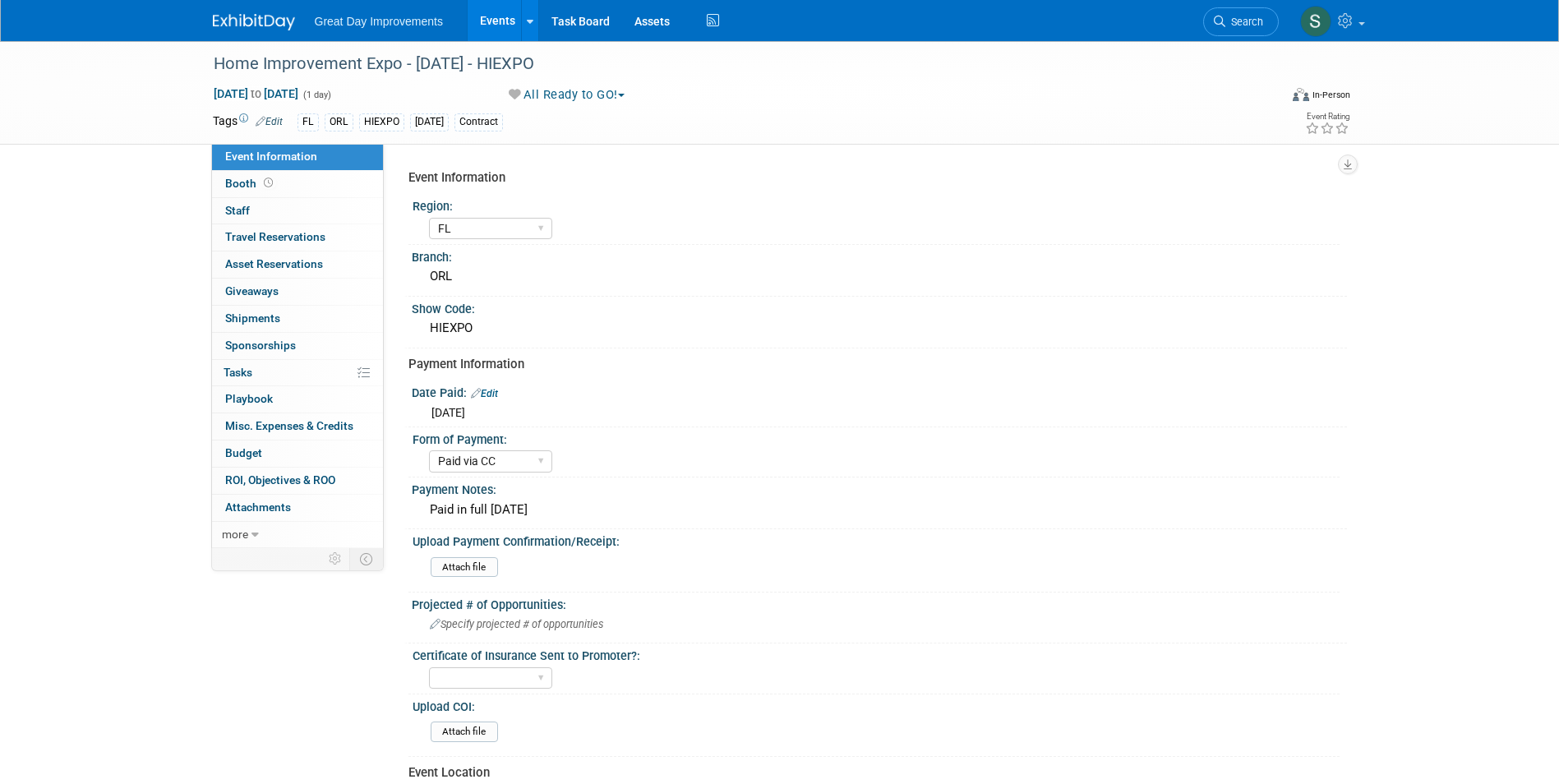
select select "FL"
select select "Paid via CC"
click at [278, 13] on link at bounding box center [263, 14] width 102 height 13
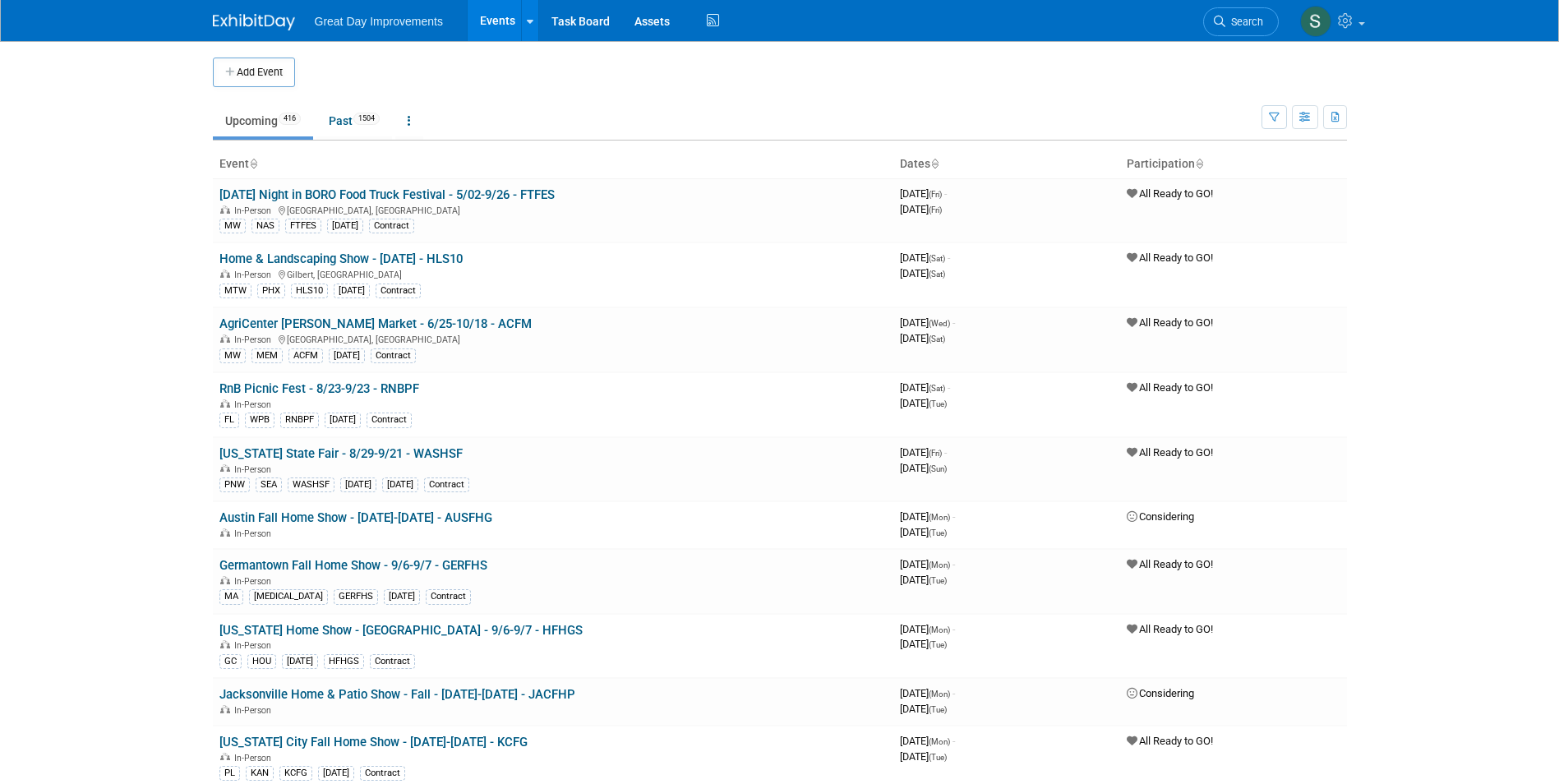
click at [277, 75] on button "Add Event" at bounding box center [253, 72] width 82 height 29
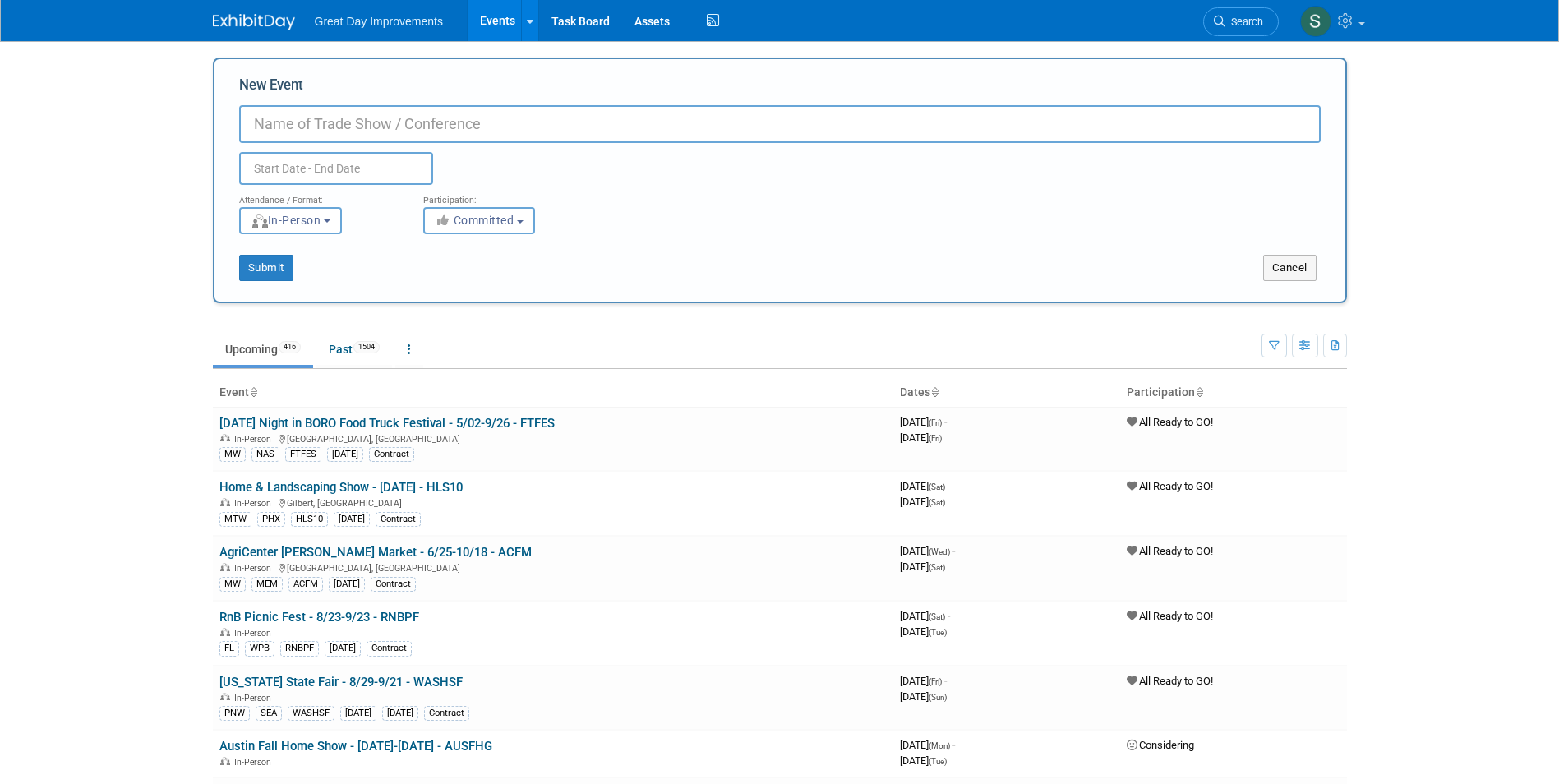
paste input "Pittsburgh Monster Pumpkins"
type input "Pittsburgh Monster Pumpkins - 10/18-10/19 - PITMP"
click at [507, 211] on button "Committed" at bounding box center [479, 220] width 112 height 27
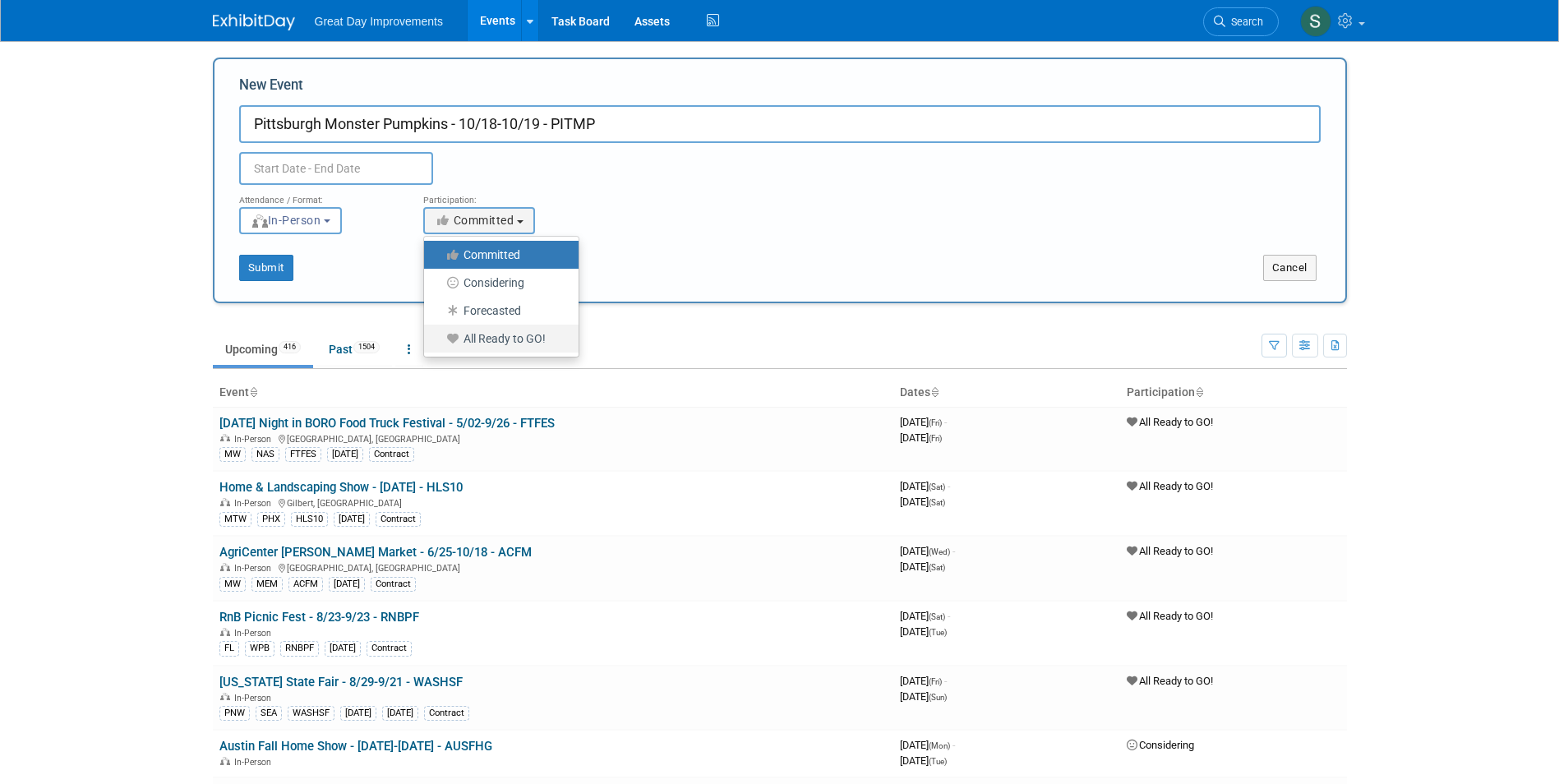
click at [525, 340] on label "All Ready to GO!" at bounding box center [497, 338] width 130 height 22
click at [439, 340] on input "All Ready to GO!" at bounding box center [434, 339] width 10 height 10
select select "102"
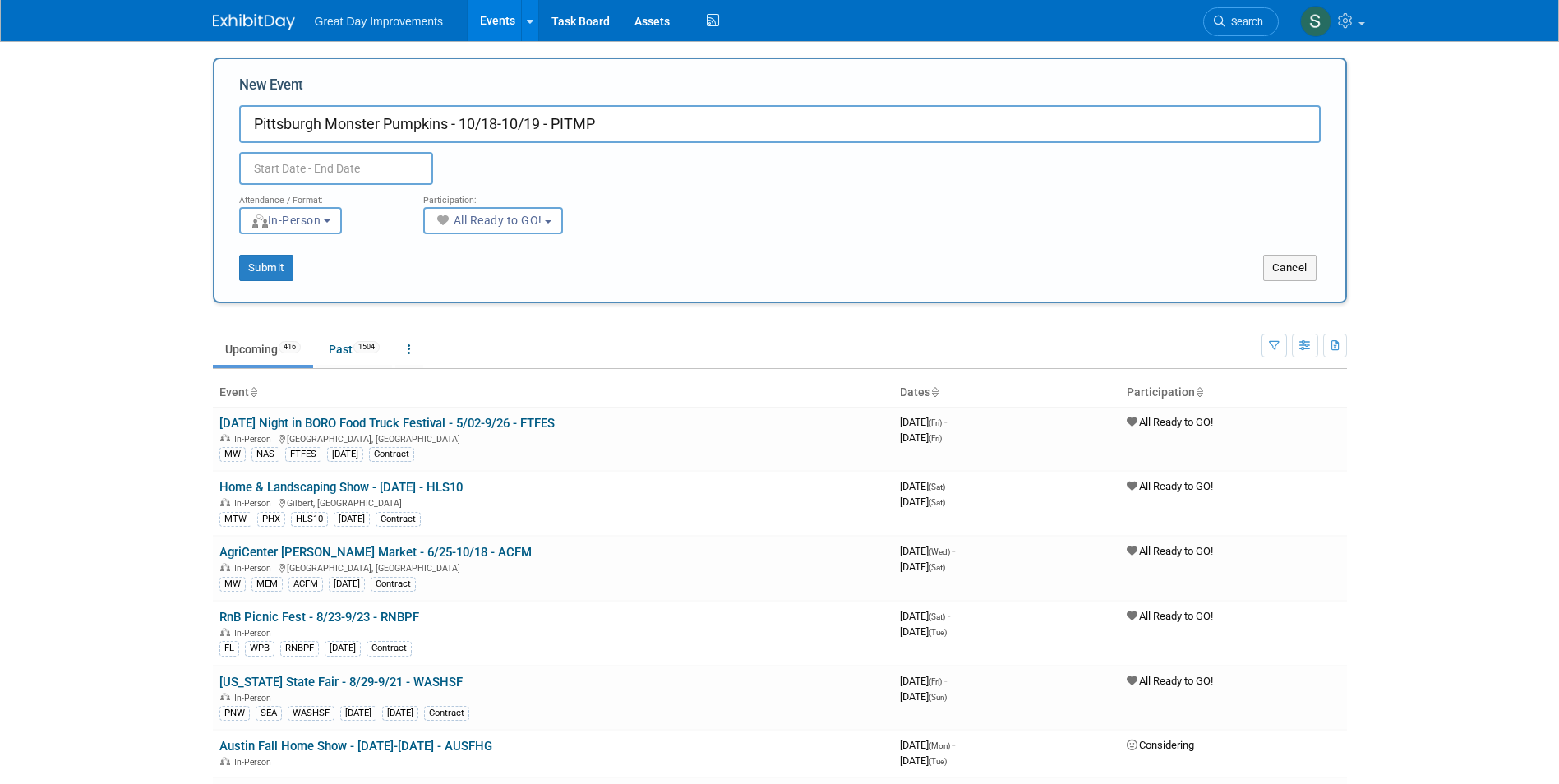
click at [346, 164] on input "text" at bounding box center [337, 168] width 194 height 33
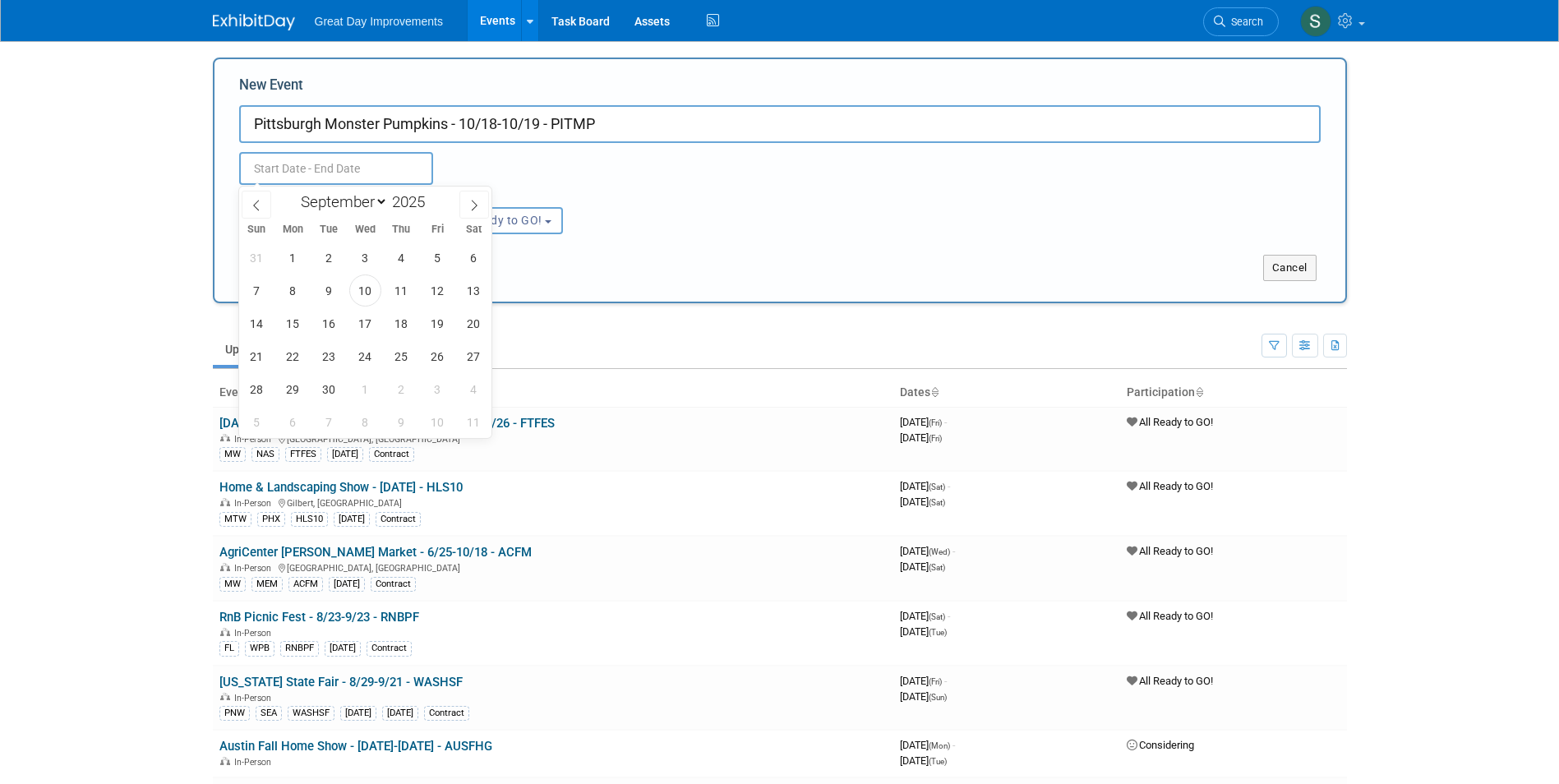
click at [608, 214] on div "Attendance / Format: <img src="https://www.exhibitday.com/Images/Format-InPerso…" at bounding box center [779, 209] width 1106 height 49
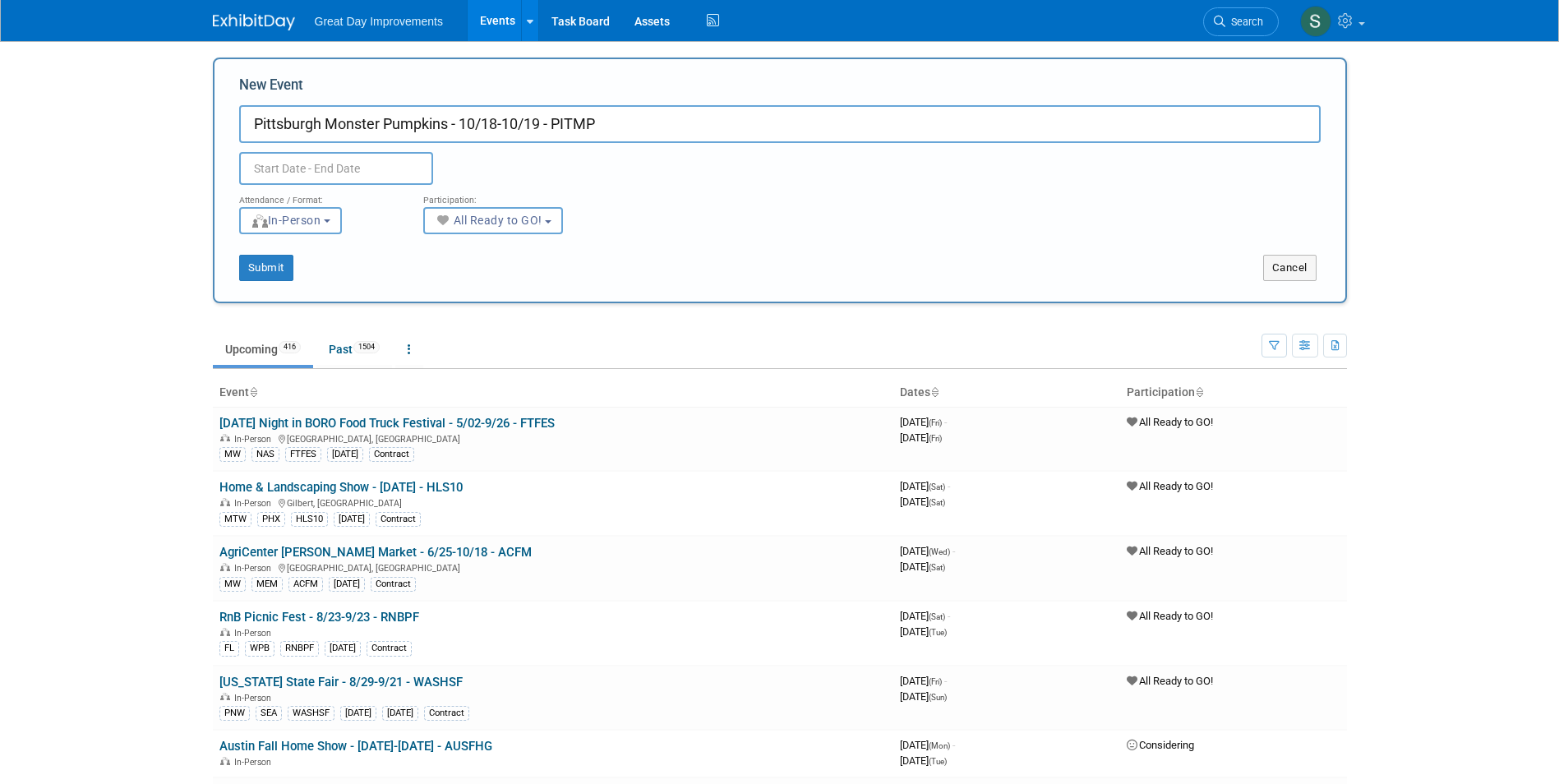
click at [363, 171] on input "text" at bounding box center [337, 168] width 194 height 33
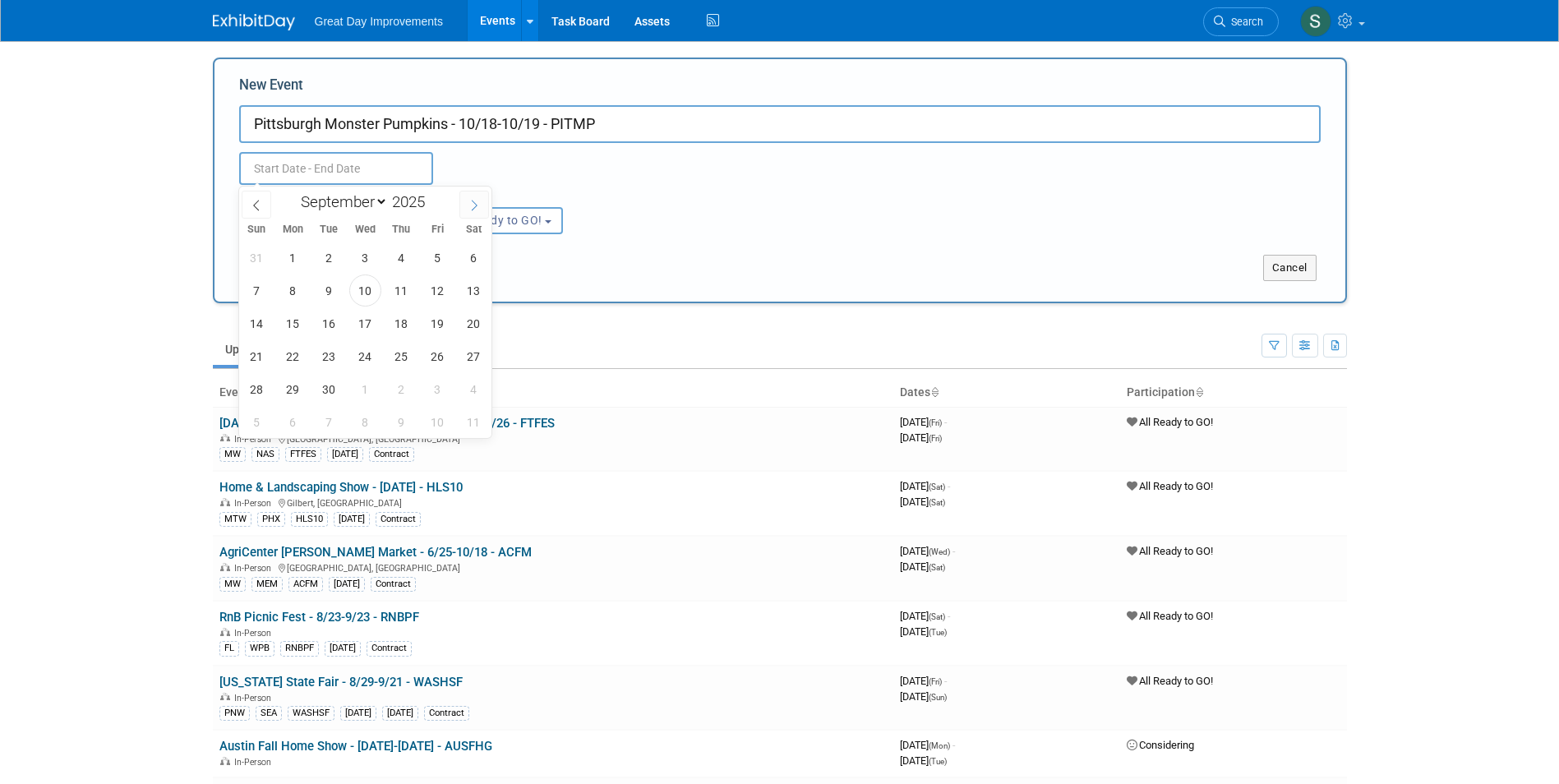
click at [463, 210] on span at bounding box center [475, 205] width 29 height 28
select select "10"
click at [330, 363] on span "18" at bounding box center [329, 356] width 32 height 32
click at [357, 359] on span "19" at bounding box center [365, 356] width 32 height 32
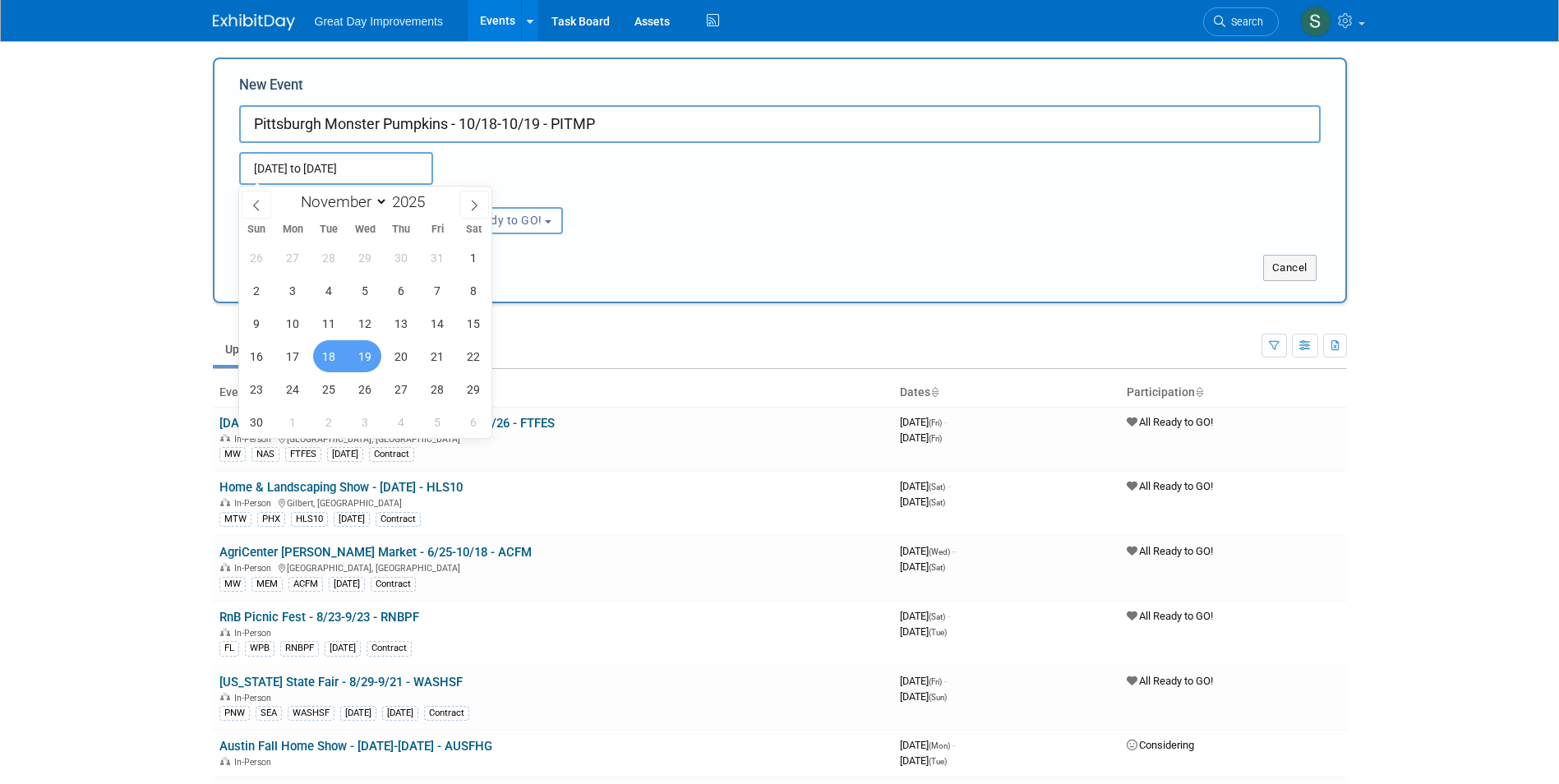
type input "Nov 18, 2025 to Nov 19, 2025"
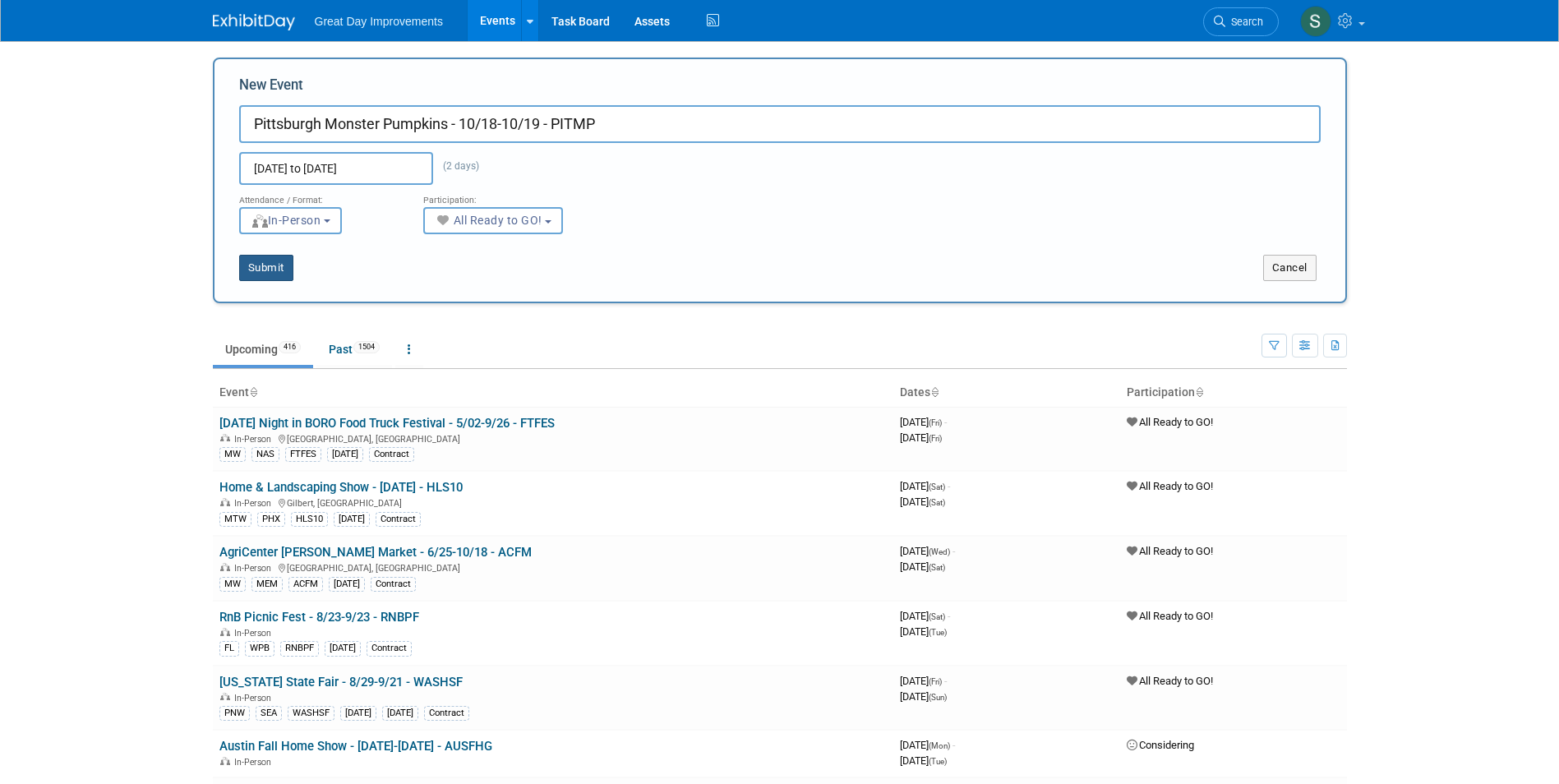
click at [268, 268] on button "Submit" at bounding box center [266, 268] width 55 height 26
type input "Pittsburgh Monster Pumpkins - 10/18-10/19 - PITMP"
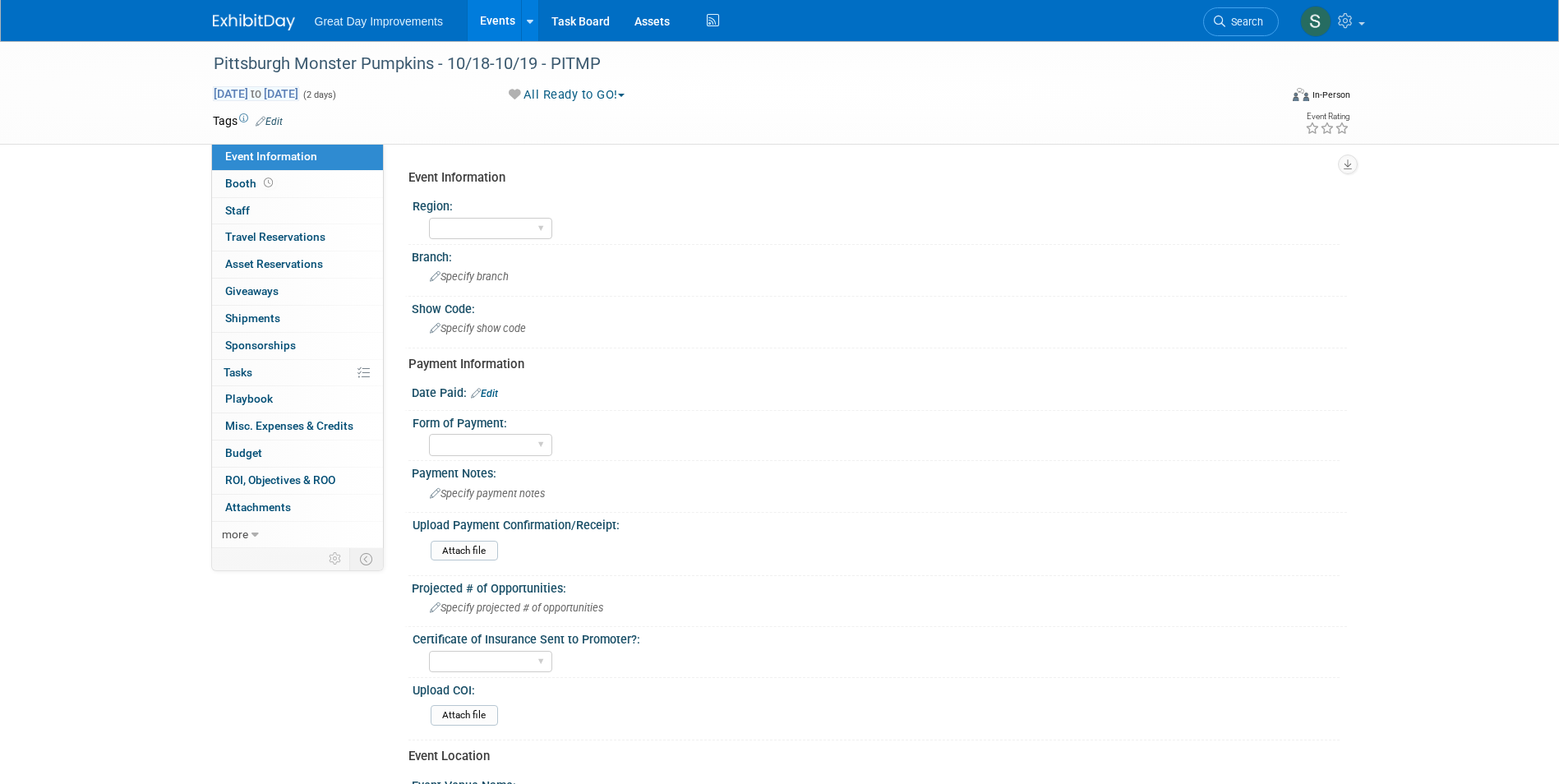
click at [299, 95] on span "[DATE] to [DATE]" at bounding box center [255, 93] width 86 height 15
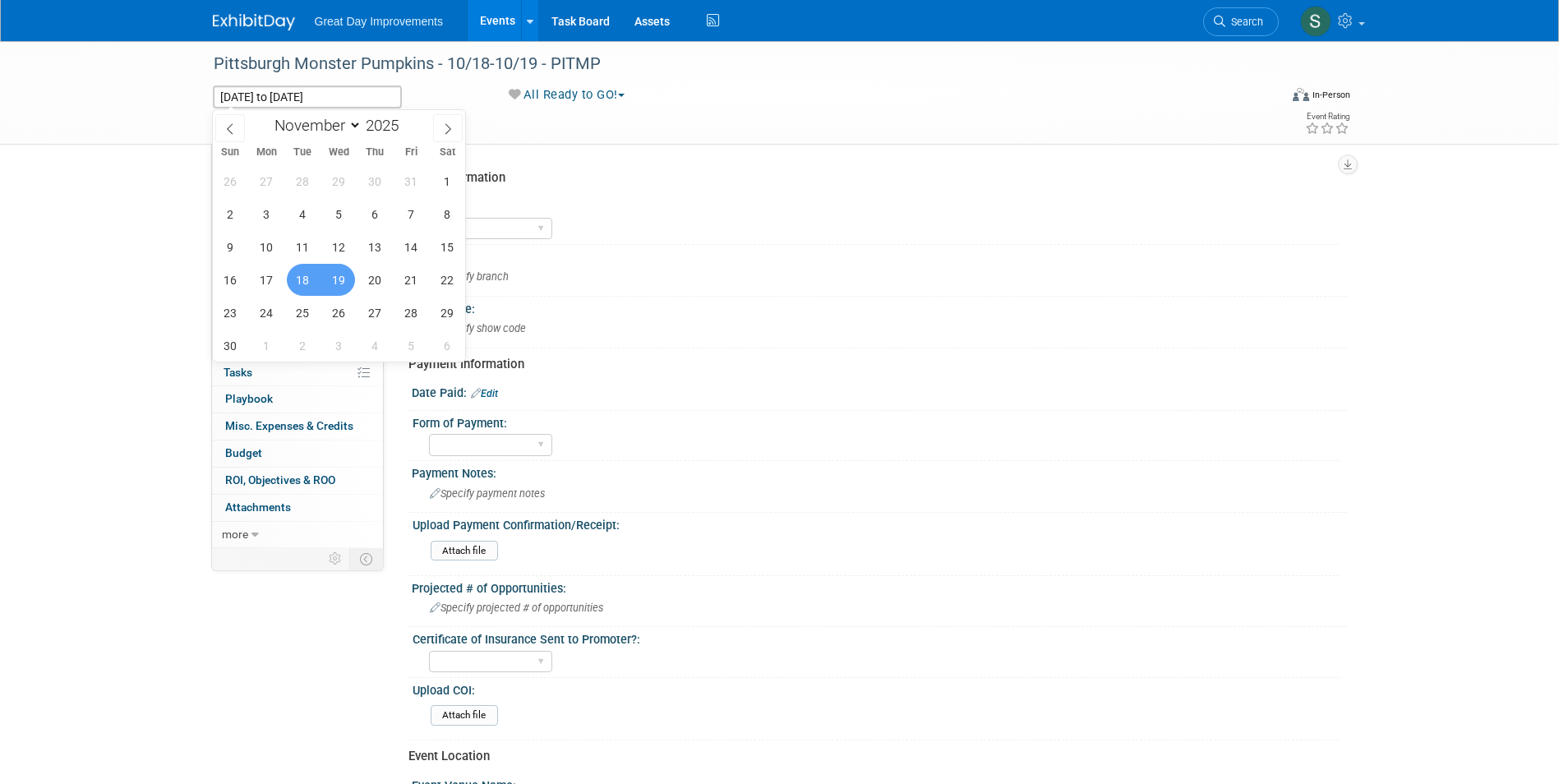
click at [251, 127] on div "January February March April May June July August September October November [D…" at bounding box center [338, 124] width 190 height 28
click at [235, 123] on icon at bounding box center [230, 128] width 11 height 11
select select "9"
click at [442, 242] on span "18" at bounding box center [447, 246] width 32 height 32
type input "[DATE]"
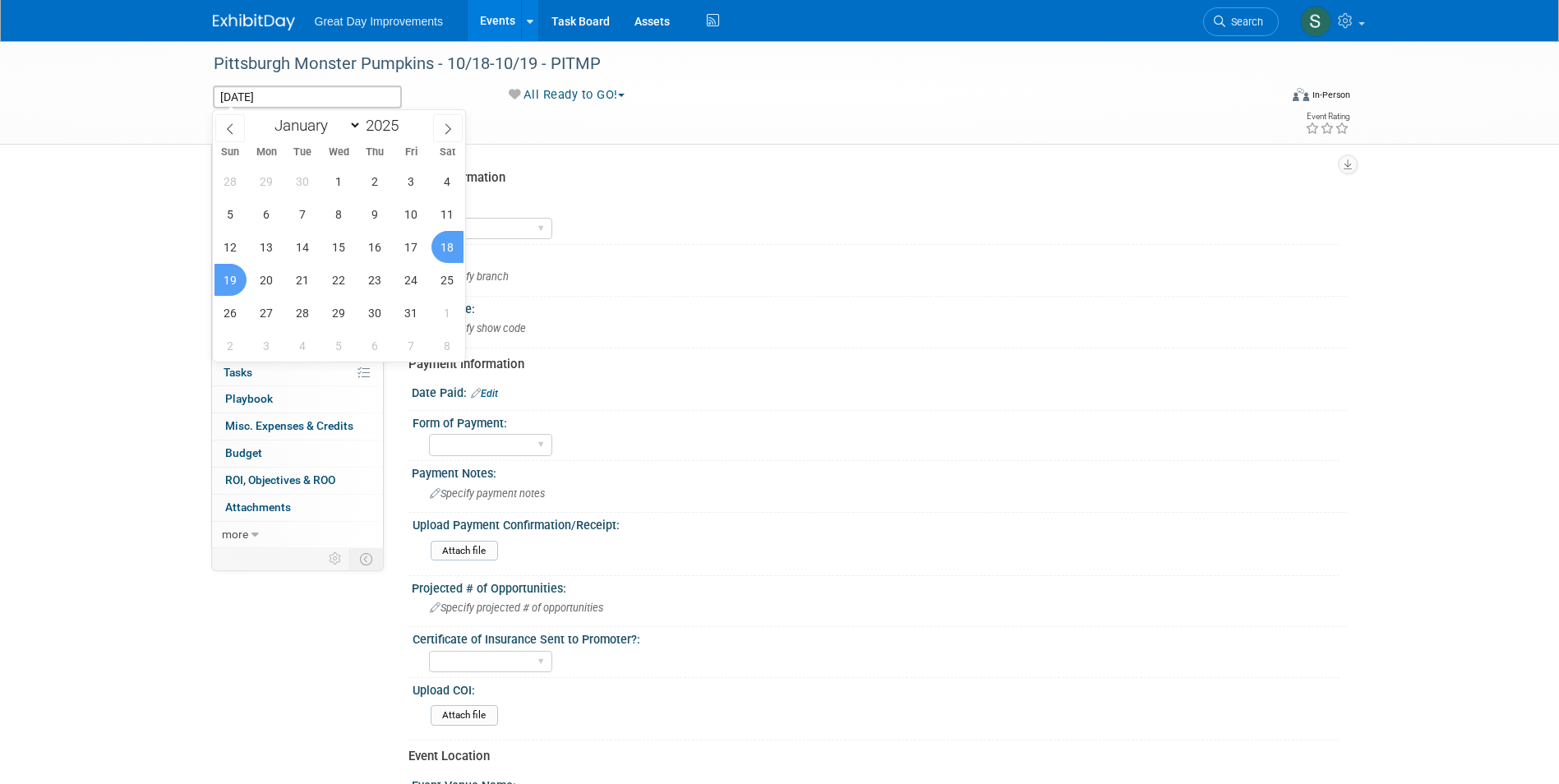
click at [242, 273] on span "19" at bounding box center [230, 279] width 32 height 32
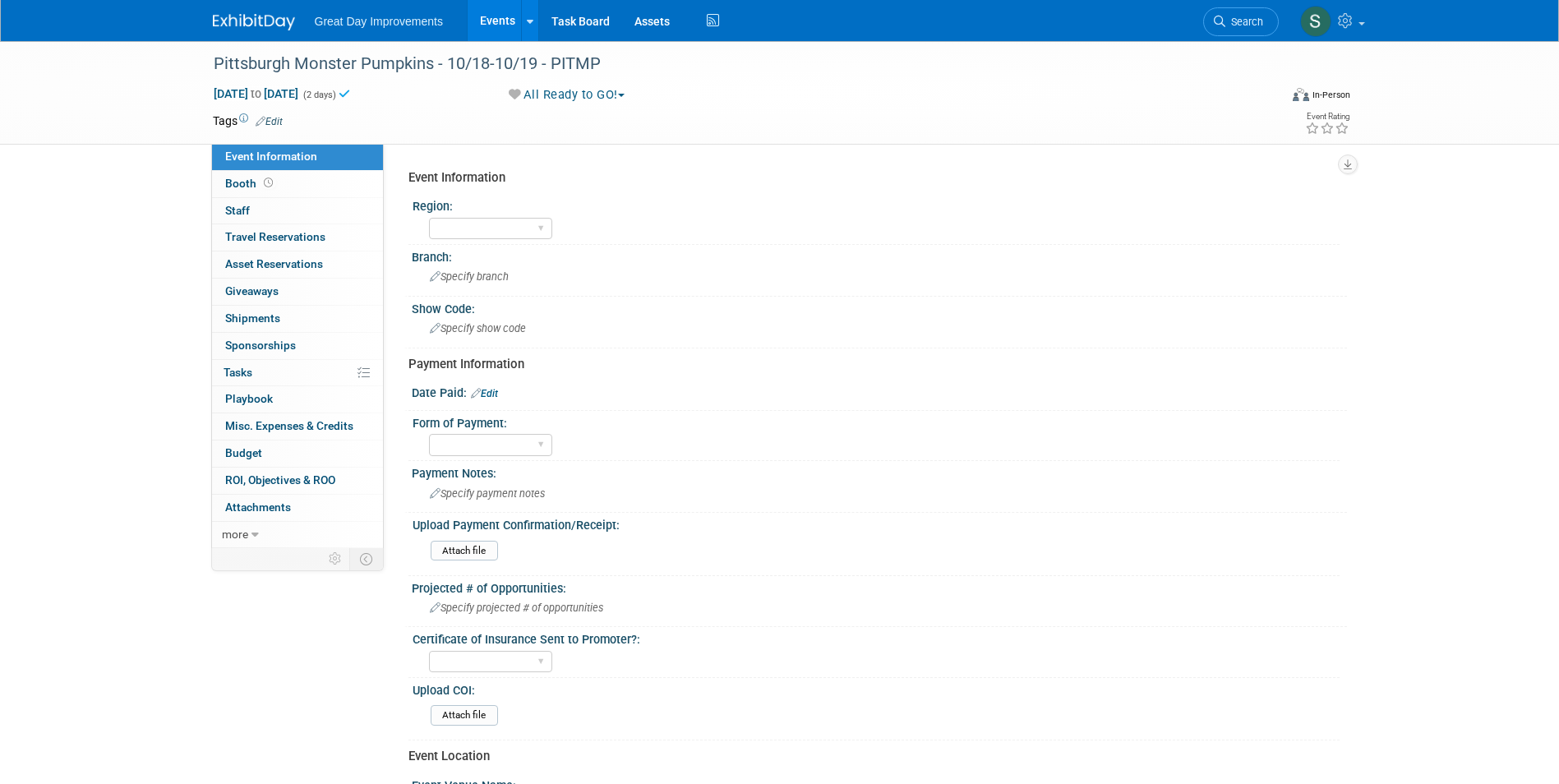
click at [267, 124] on link "Edit" at bounding box center [269, 121] width 27 height 11
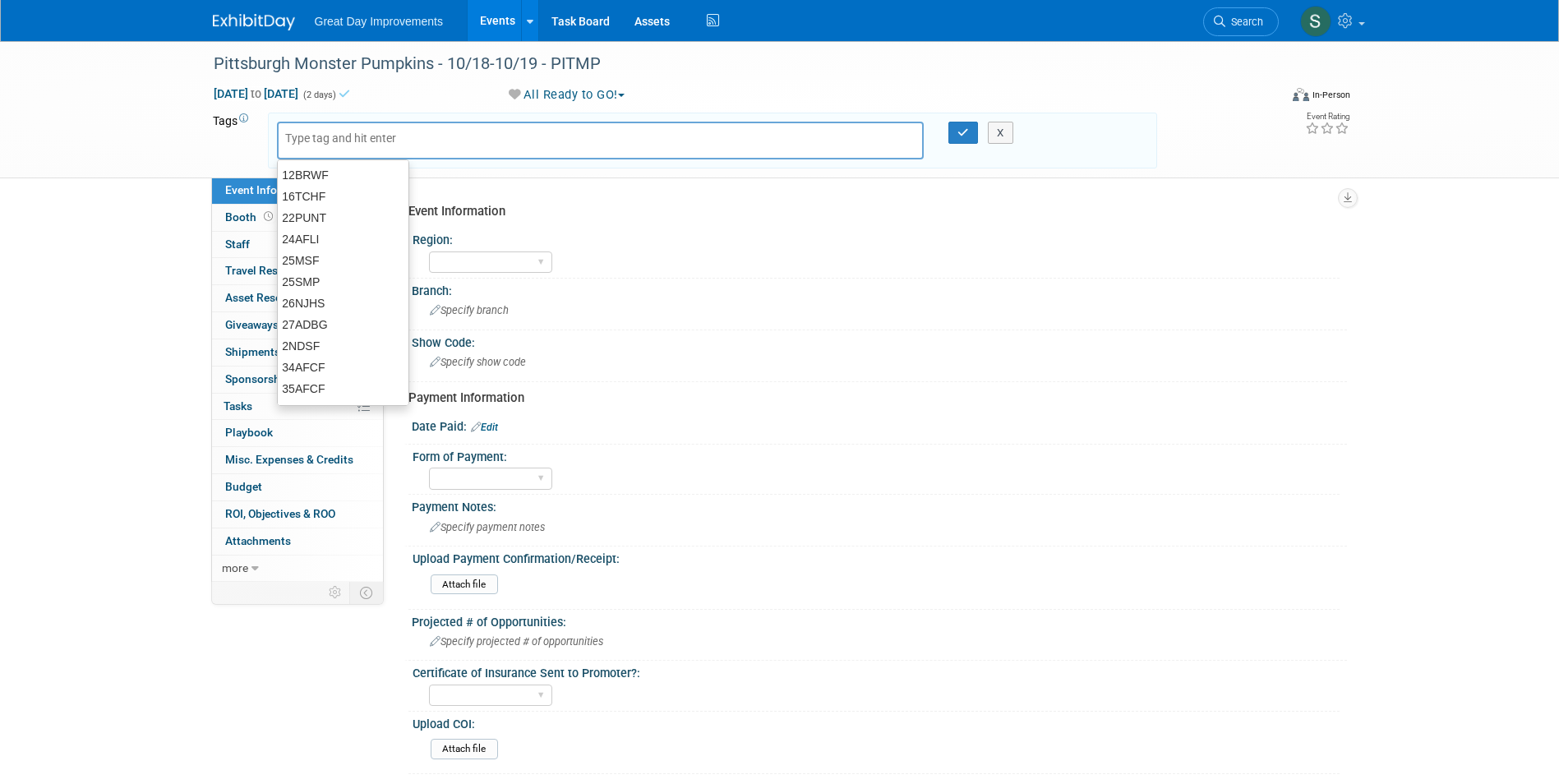
click at [302, 135] on input "text" at bounding box center [351, 138] width 132 height 16
type input "OV"
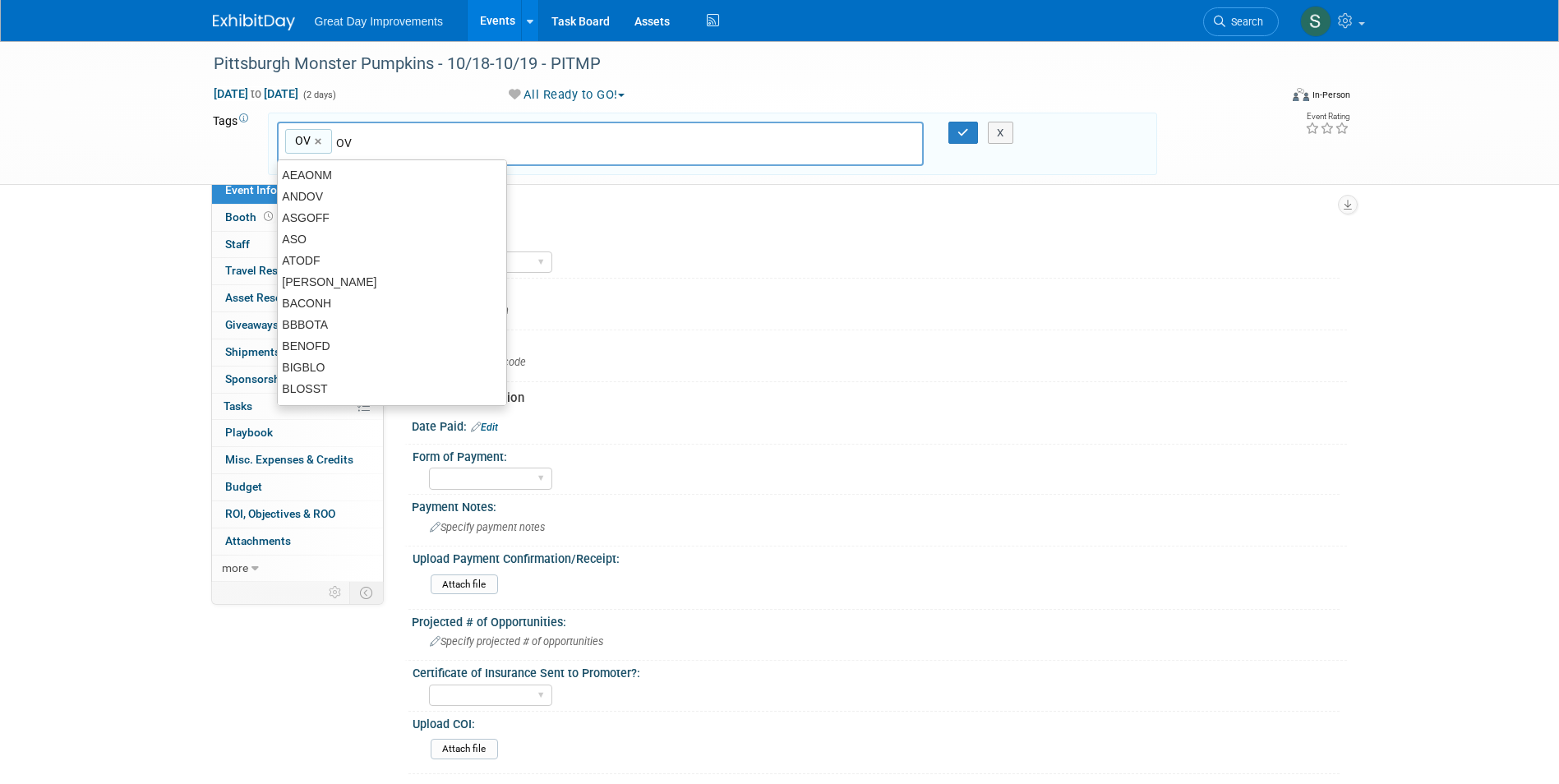
type input "OV"
type input "PIT"
type input "OV, PIT"
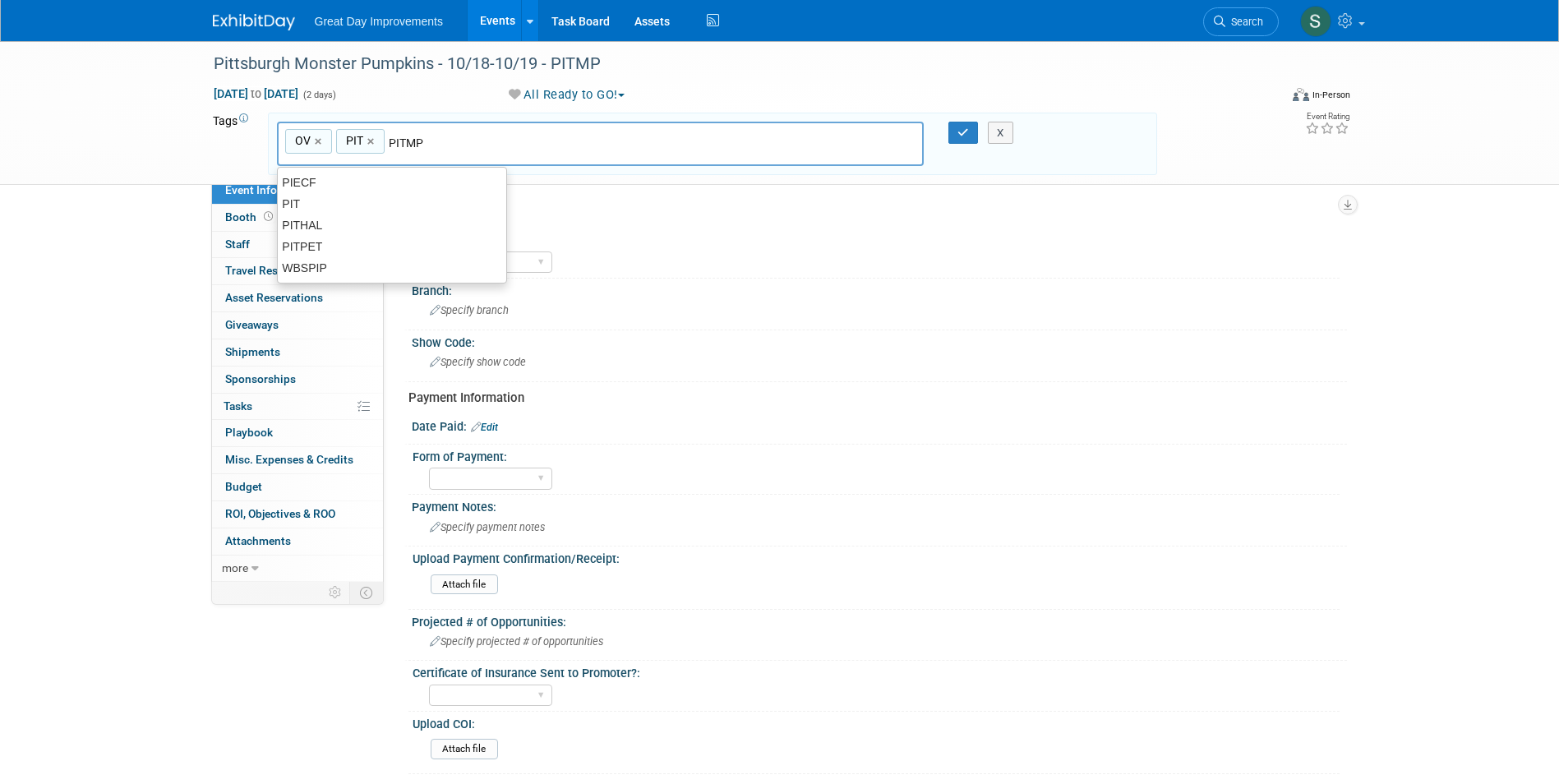
type input "PITMP"
type input "OV, PIT, PITMP"
type input "[DATE]"
type input "OV, PIT, PITMP, [DATE]"
type input "Contract"
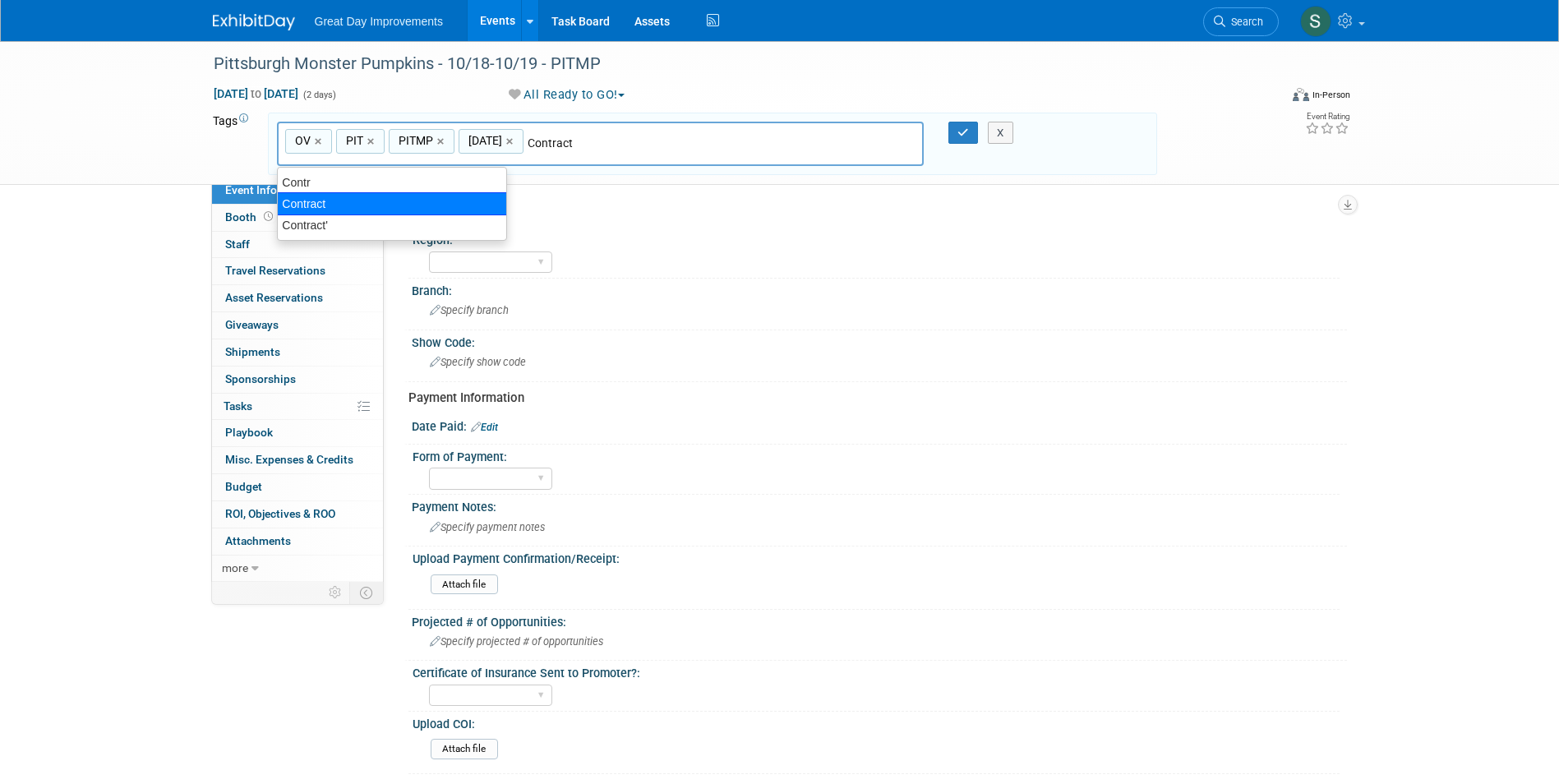
type input "OV, PIT, PITMP, [DATE], Contract"
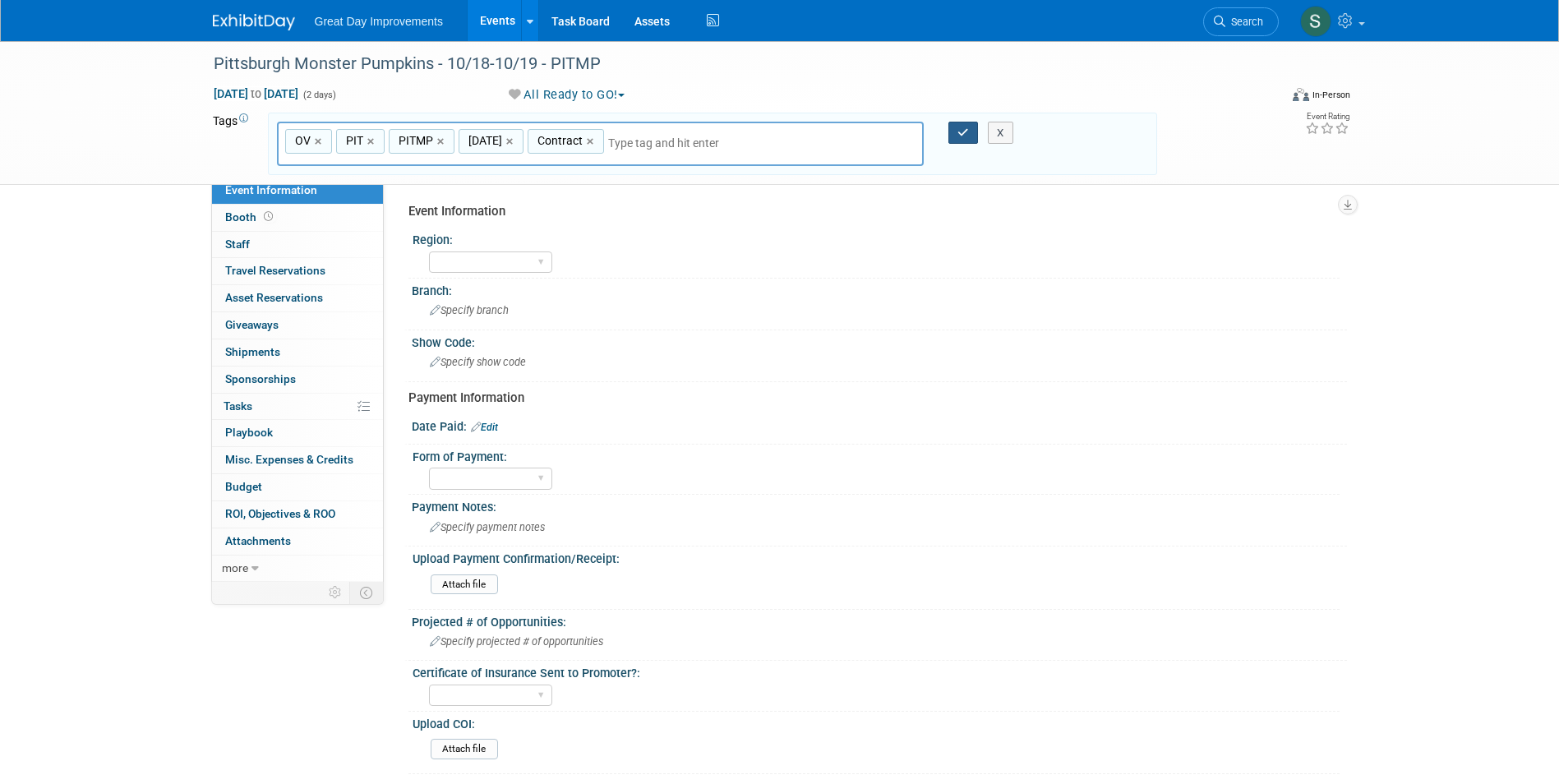
click at [954, 132] on button "button" at bounding box center [963, 133] width 29 height 23
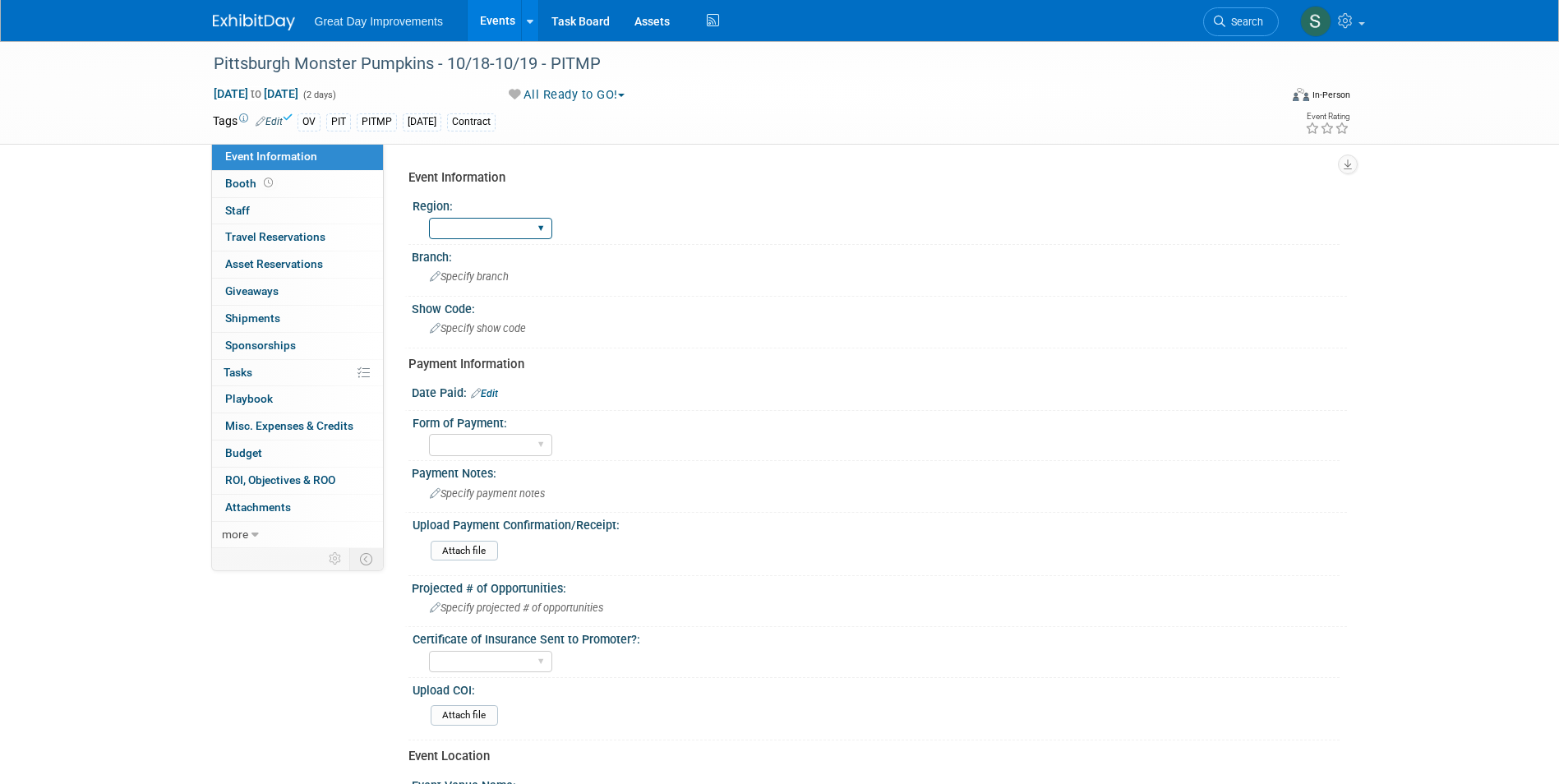
click at [472, 232] on select "GC MA MW MTW NE NEW OV PL PNW SA SE SC UMW FL" at bounding box center [490, 229] width 123 height 23
select select "OV"
click at [429, 218] on select "GC MA MW MTW NE NEW OV PL PNW SA SE SC UMW FL" at bounding box center [490, 229] width 123 height 23
click at [477, 266] on div "Specify branch" at bounding box center [880, 276] width 911 height 25
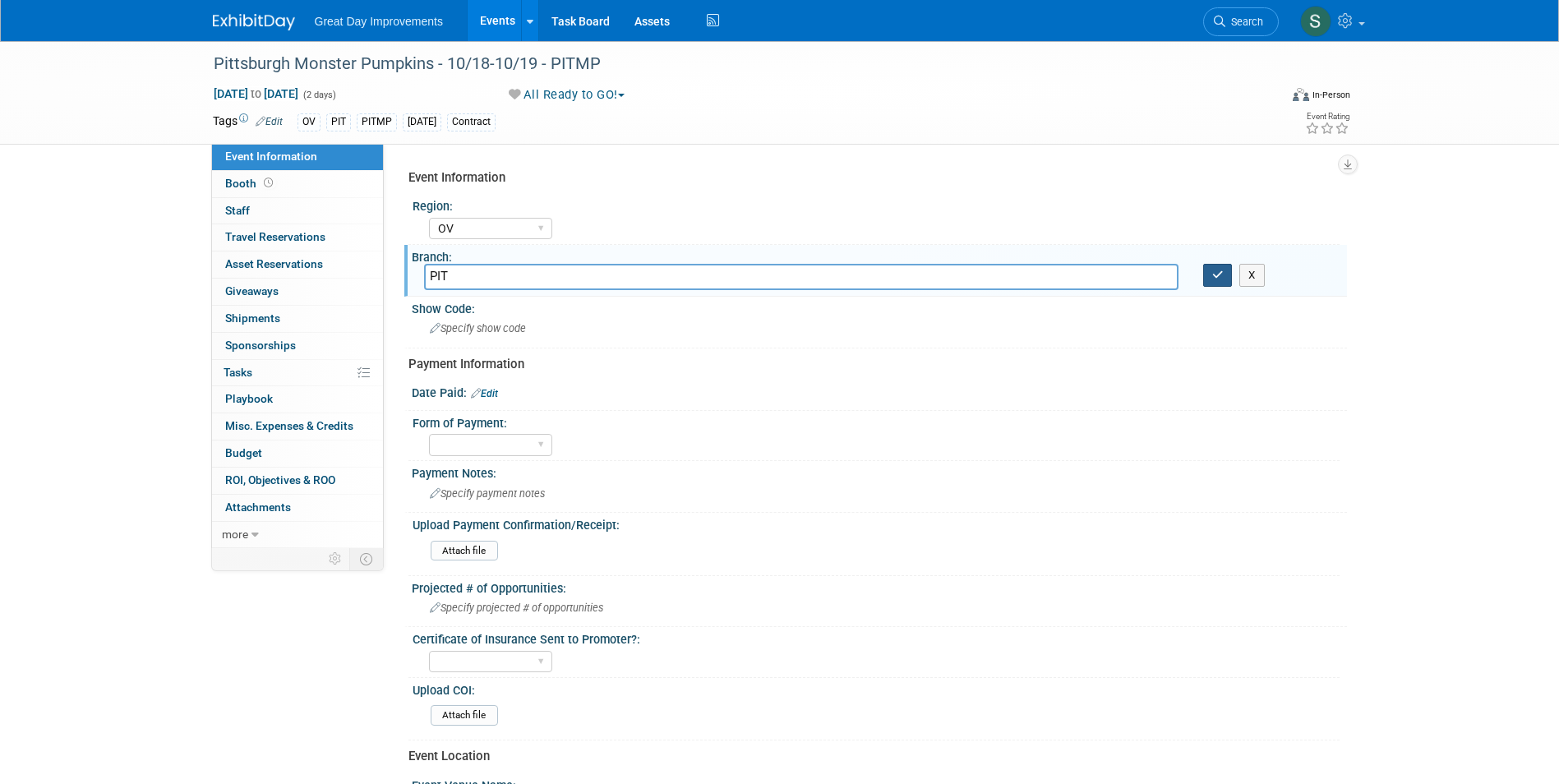
type input "PIT"
click at [1217, 274] on icon "button" at bounding box center [1217, 275] width 11 height 10
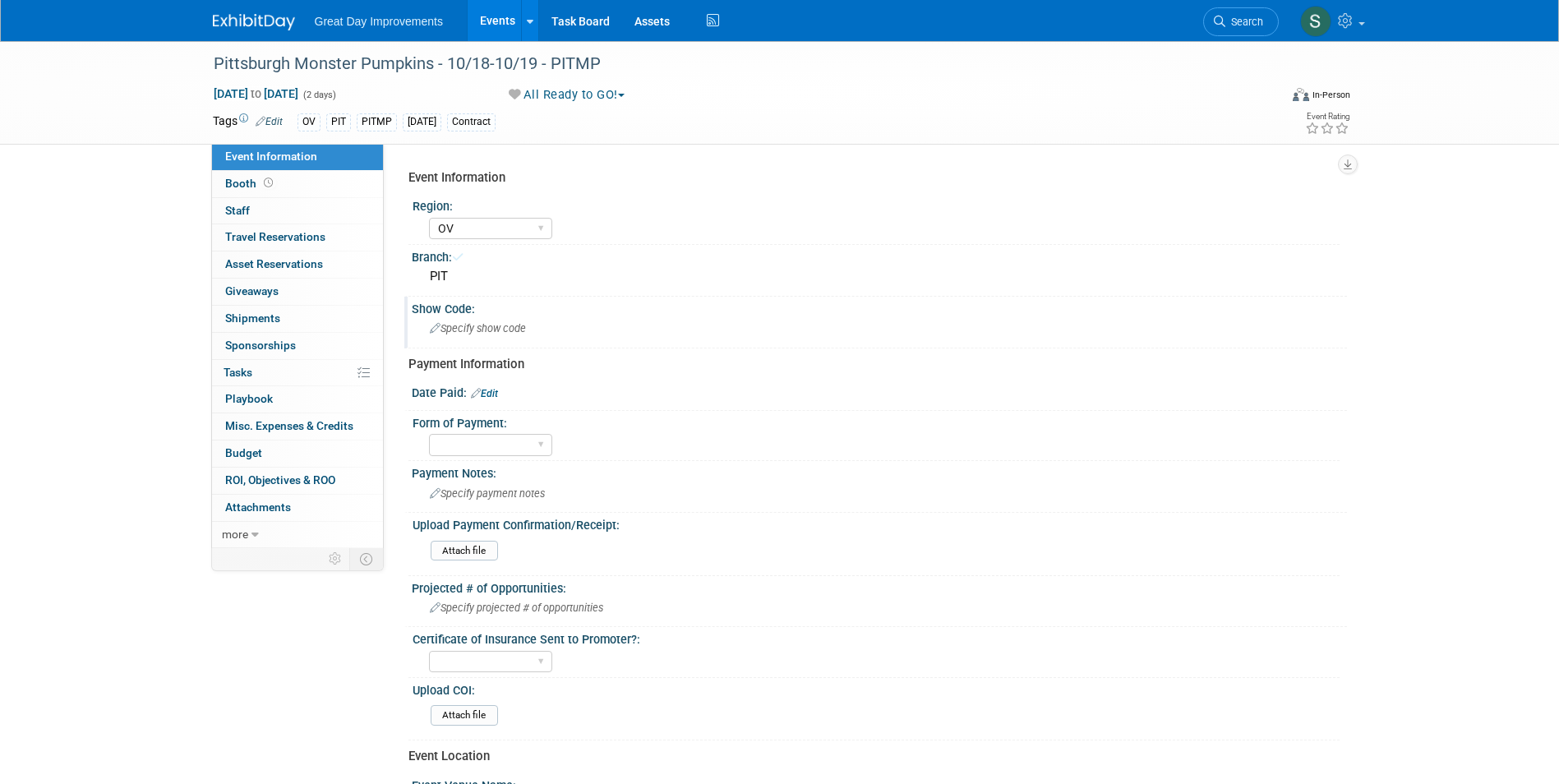
click at [480, 336] on div "Specify show code" at bounding box center [880, 328] width 911 height 25
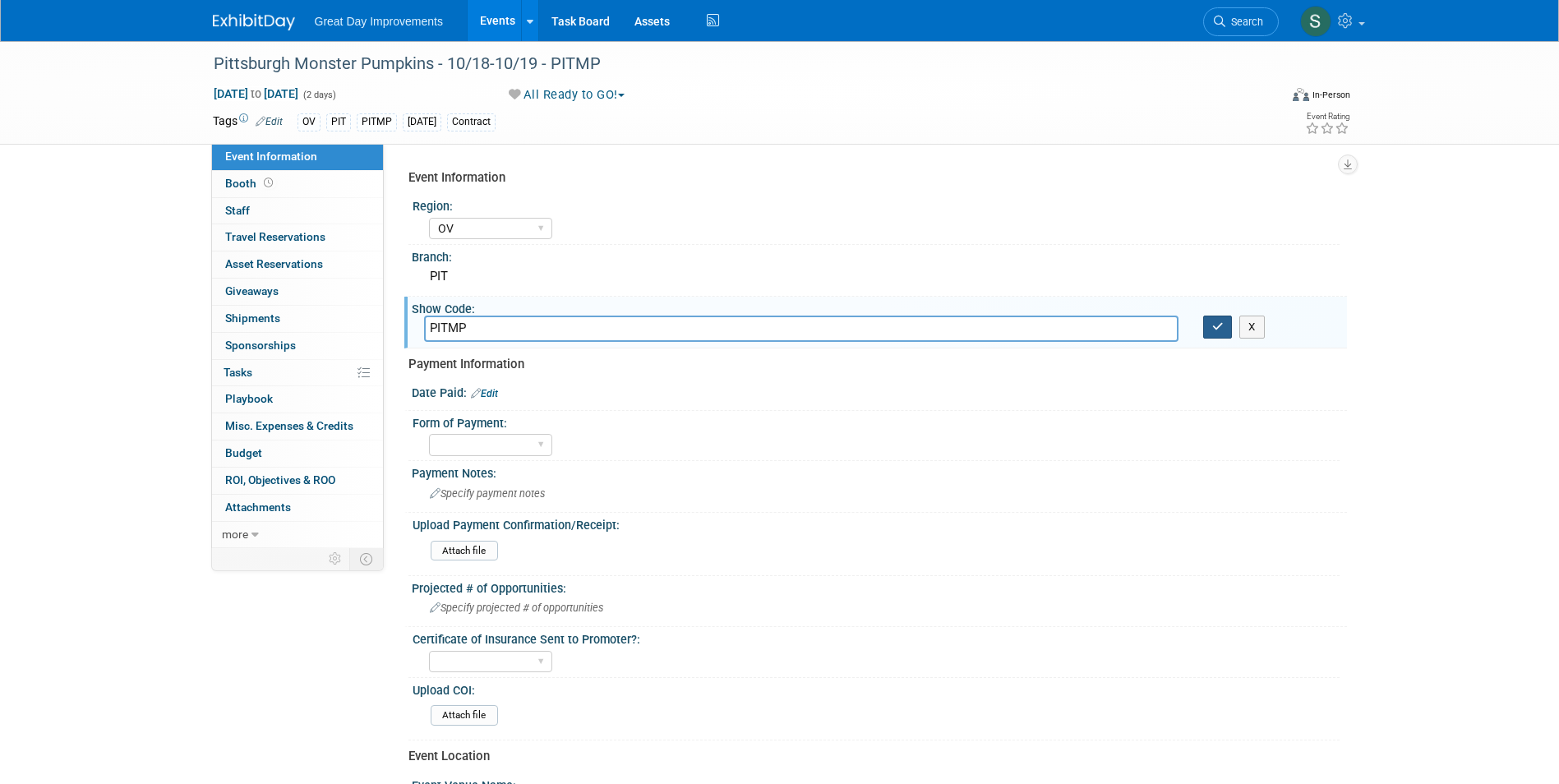
type input "PITMP"
click at [1221, 334] on button "button" at bounding box center [1218, 327] width 29 height 23
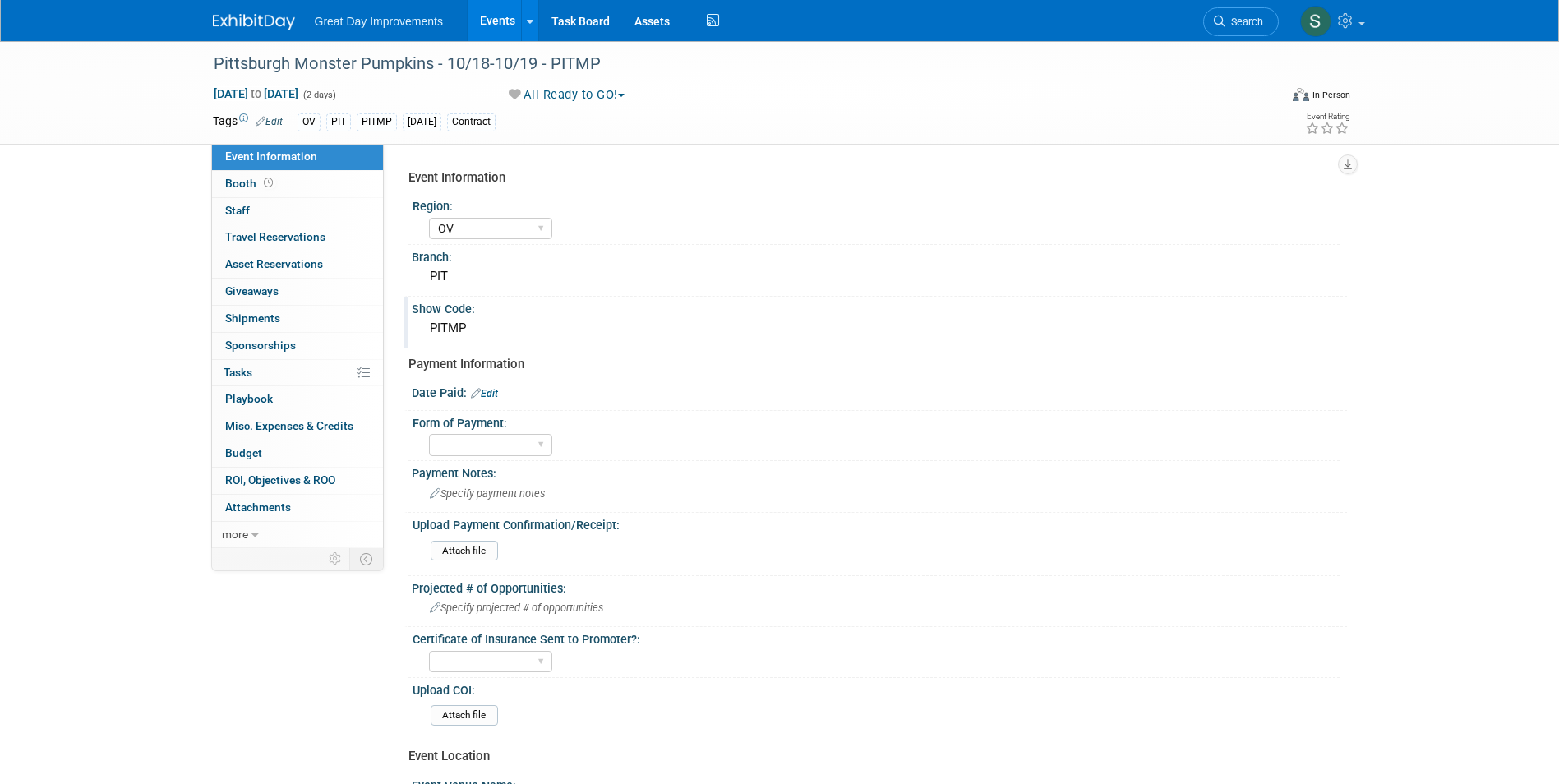
click at [245, 26] on img at bounding box center [253, 22] width 82 height 16
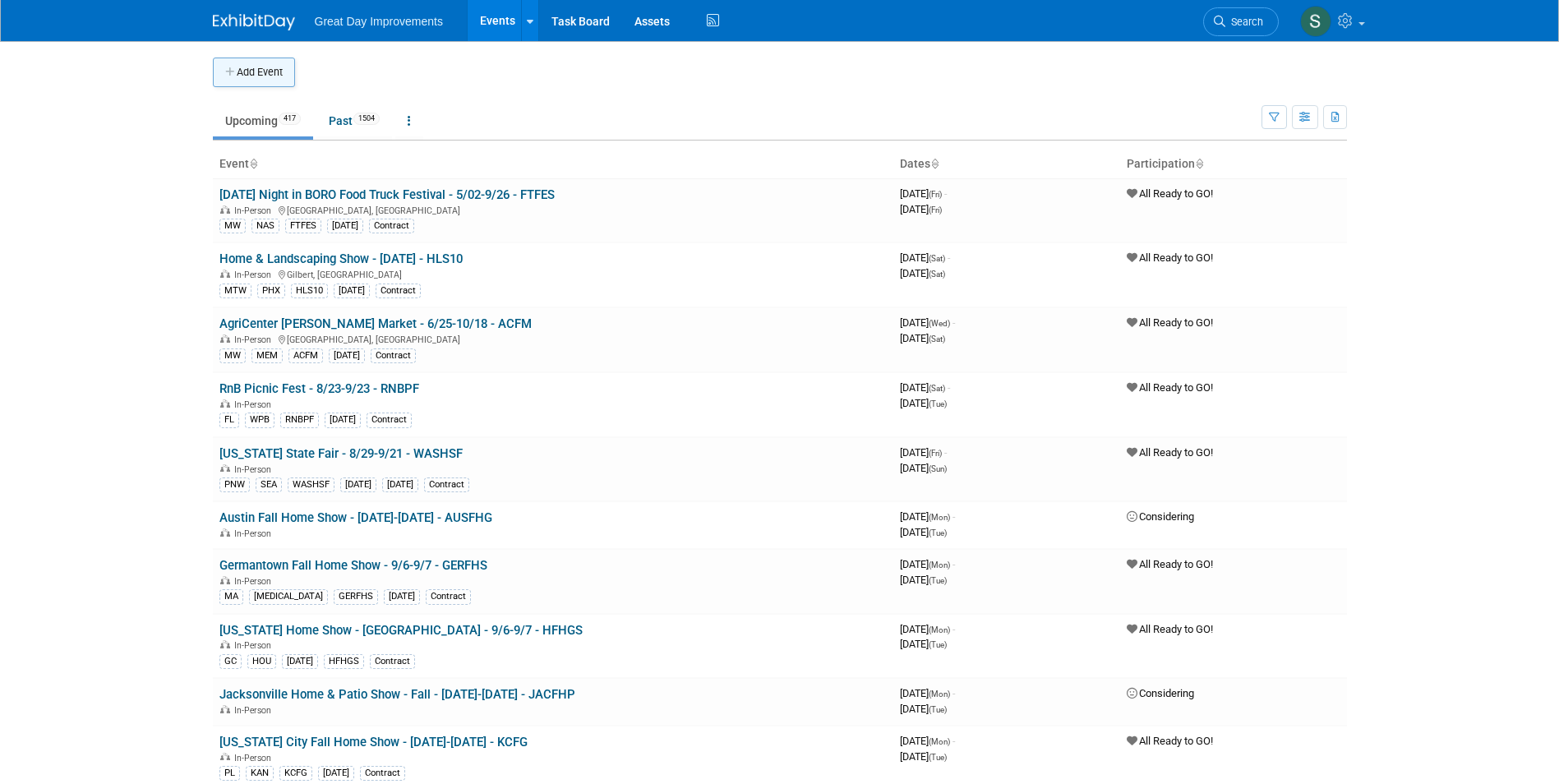
click at [237, 70] on button "Add Event" at bounding box center [253, 72] width 82 height 29
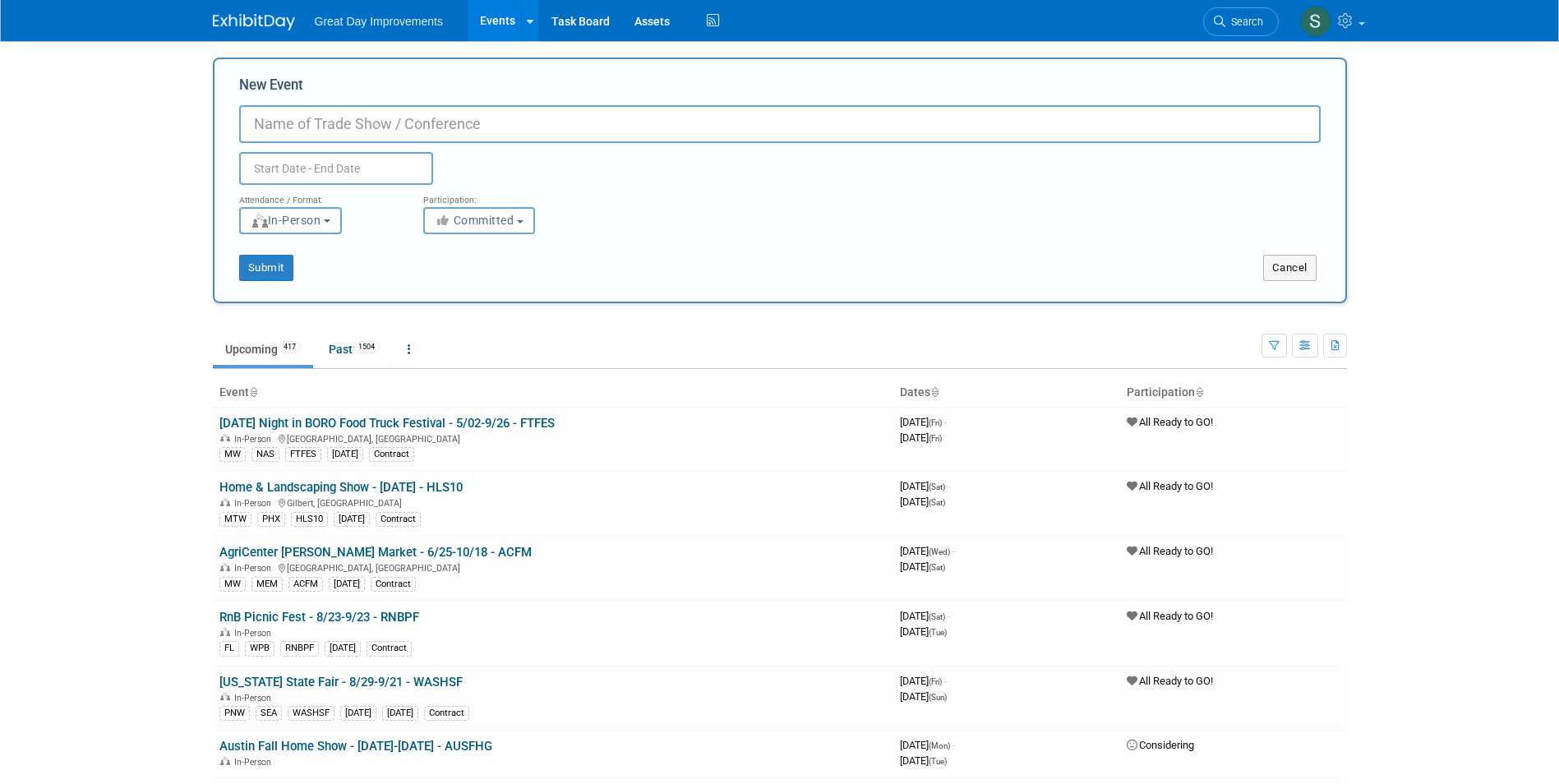
paste input "Pittsburgh Pet Expo"
type input "Pittsburgh Pet Expo - 11/7-11/9 - PITPE"
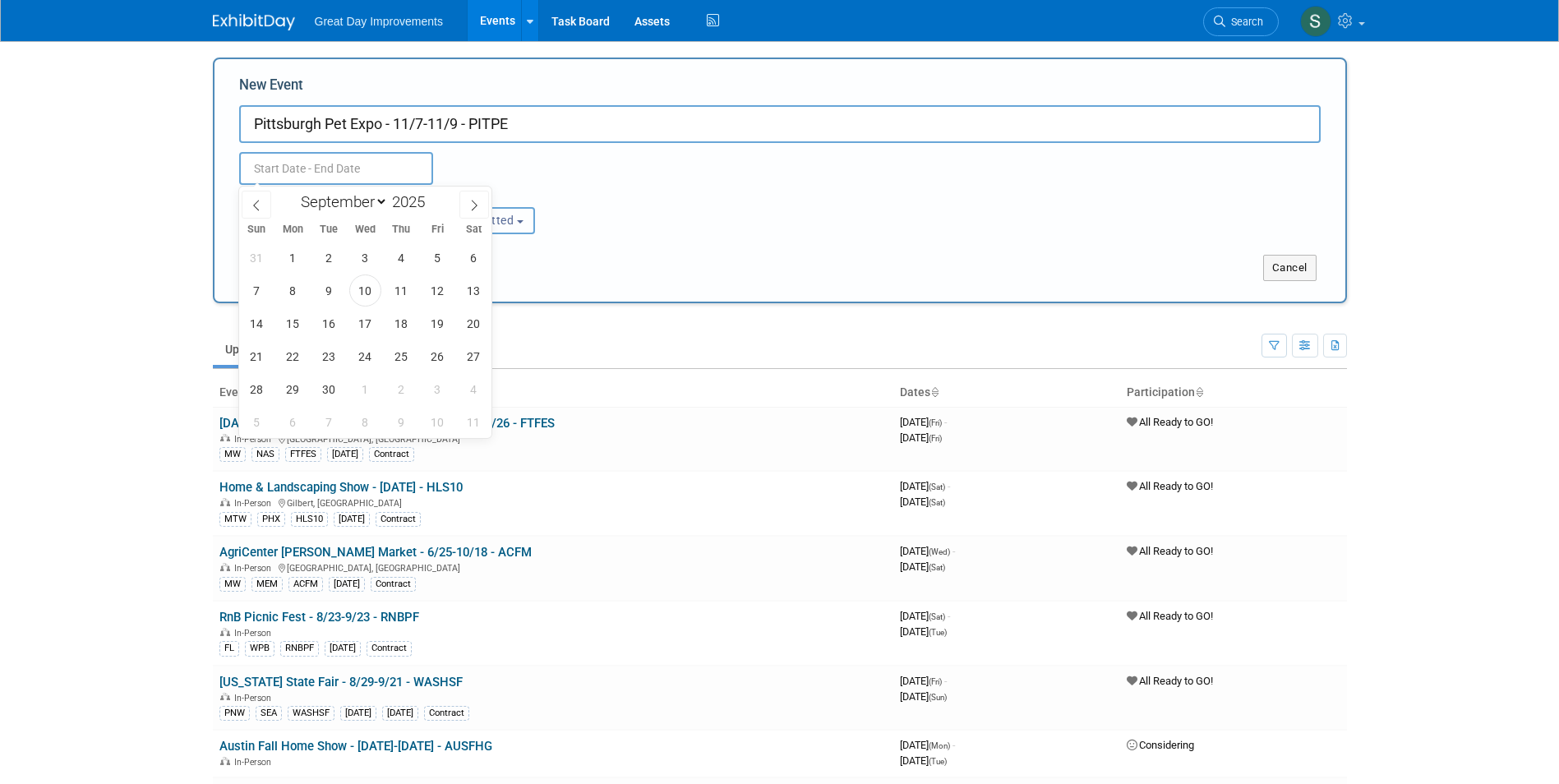
click at [527, 233] on button "Committed" at bounding box center [479, 220] width 112 height 27
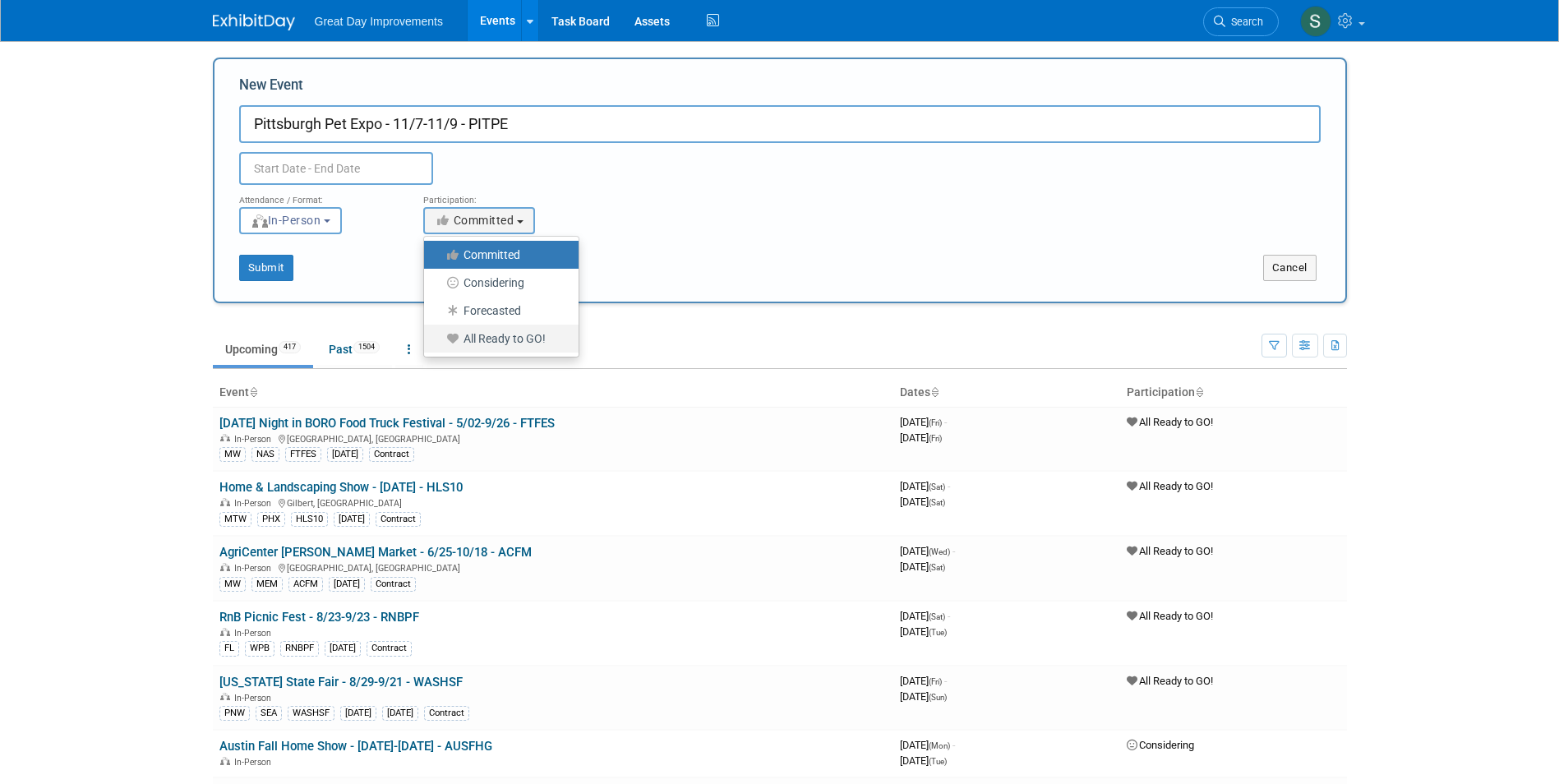
click at [514, 345] on label "All Ready to GO!" at bounding box center [497, 338] width 130 height 22
click at [439, 344] on input "All Ready to GO!" at bounding box center [434, 339] width 10 height 10
select select "102"
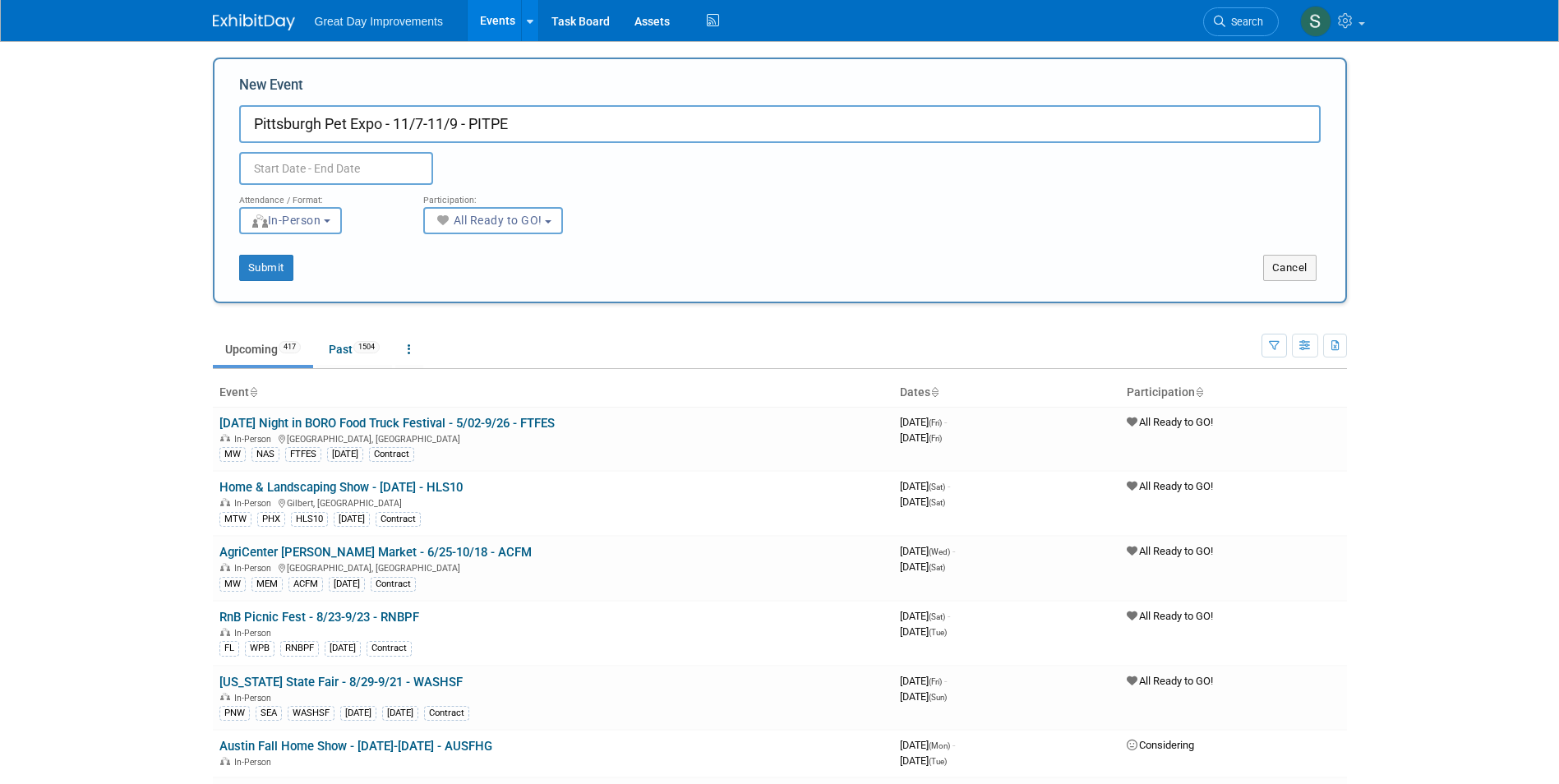
click at [354, 174] on input "text" at bounding box center [337, 168] width 194 height 33
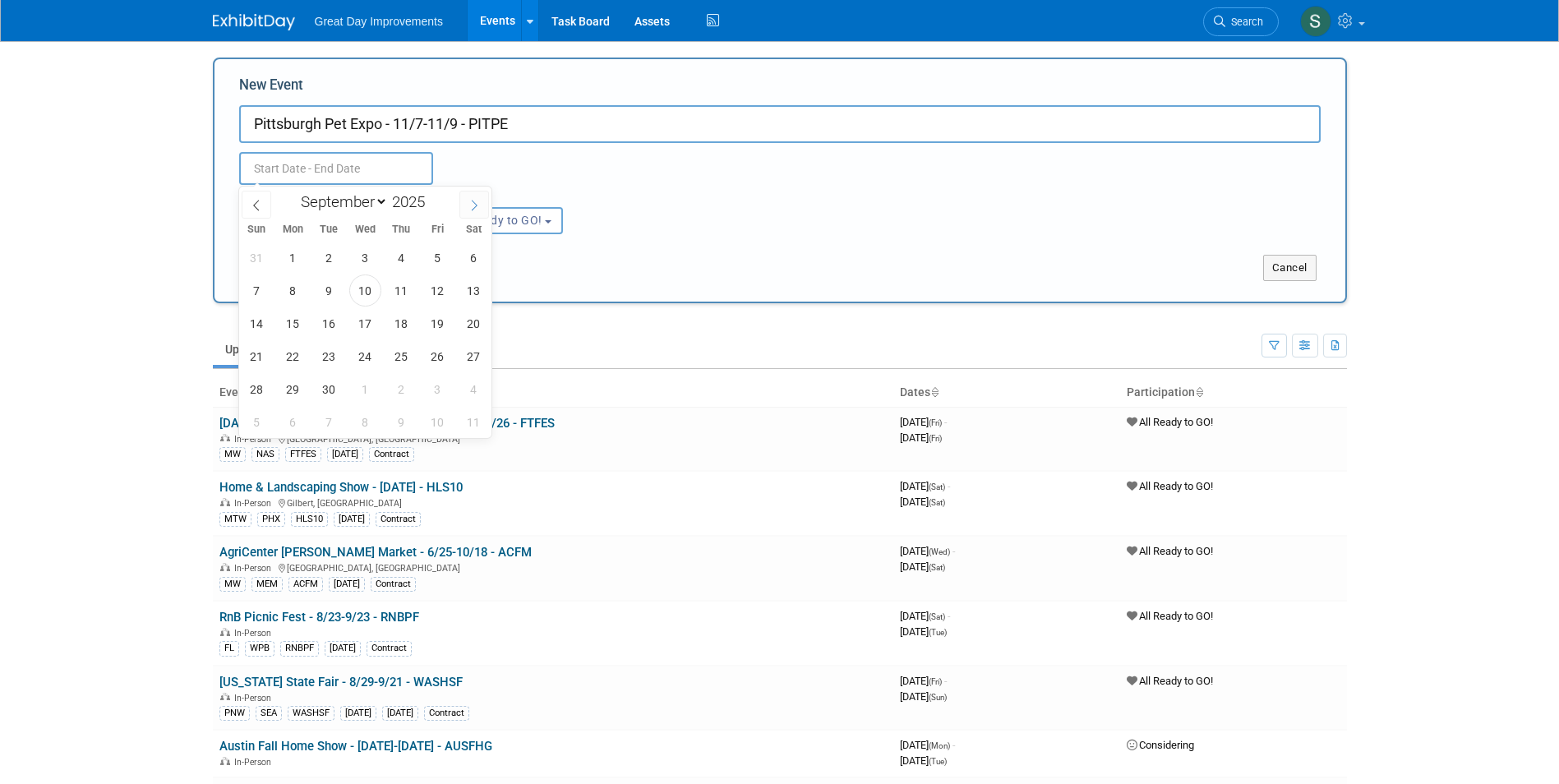
click at [466, 210] on span at bounding box center [475, 205] width 29 height 28
select select "10"
click at [429, 292] on span "7" at bounding box center [437, 290] width 32 height 32
click at [261, 323] on span "9" at bounding box center [257, 323] width 32 height 32
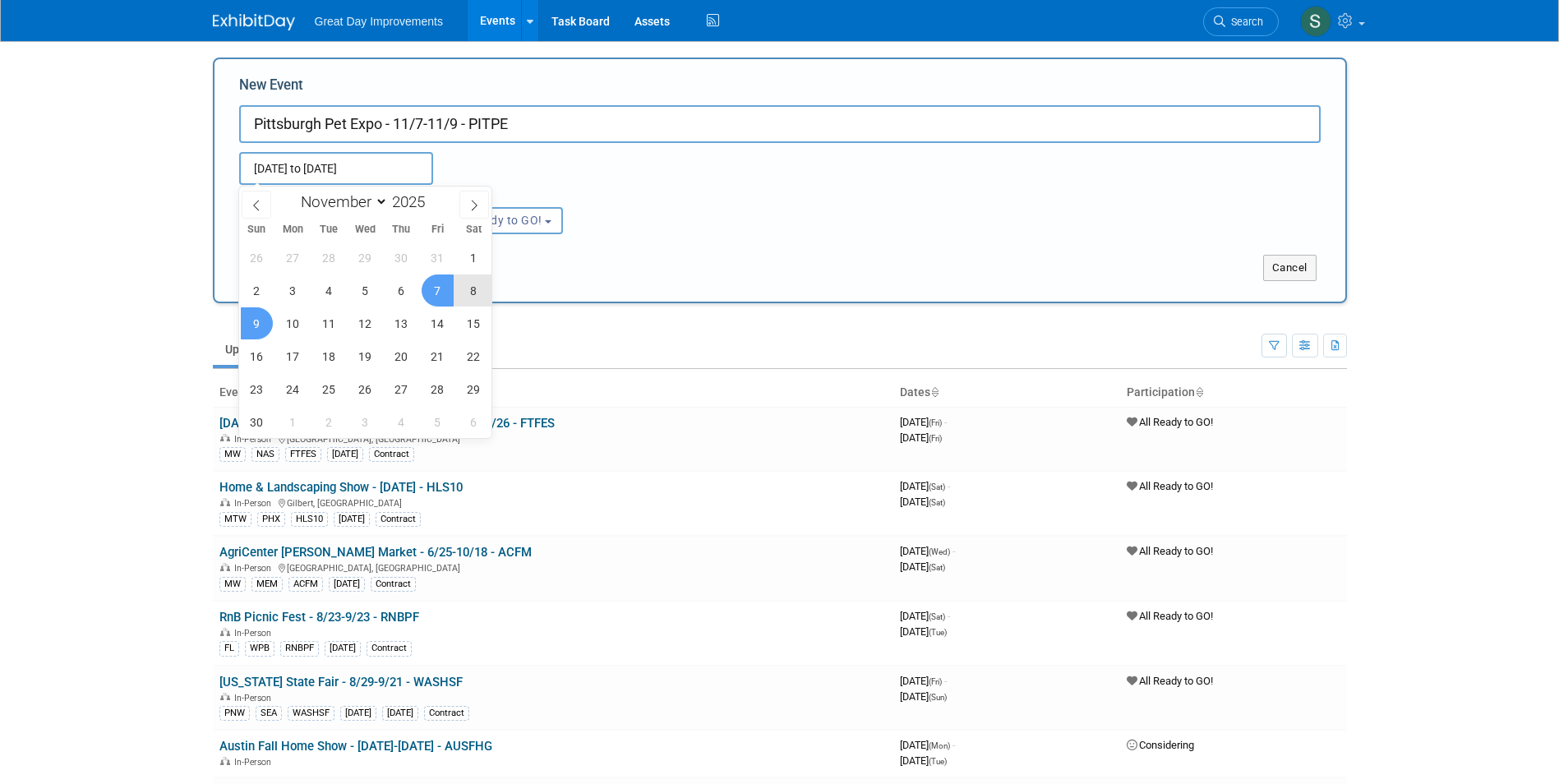
type input "[DATE] to [DATE]"
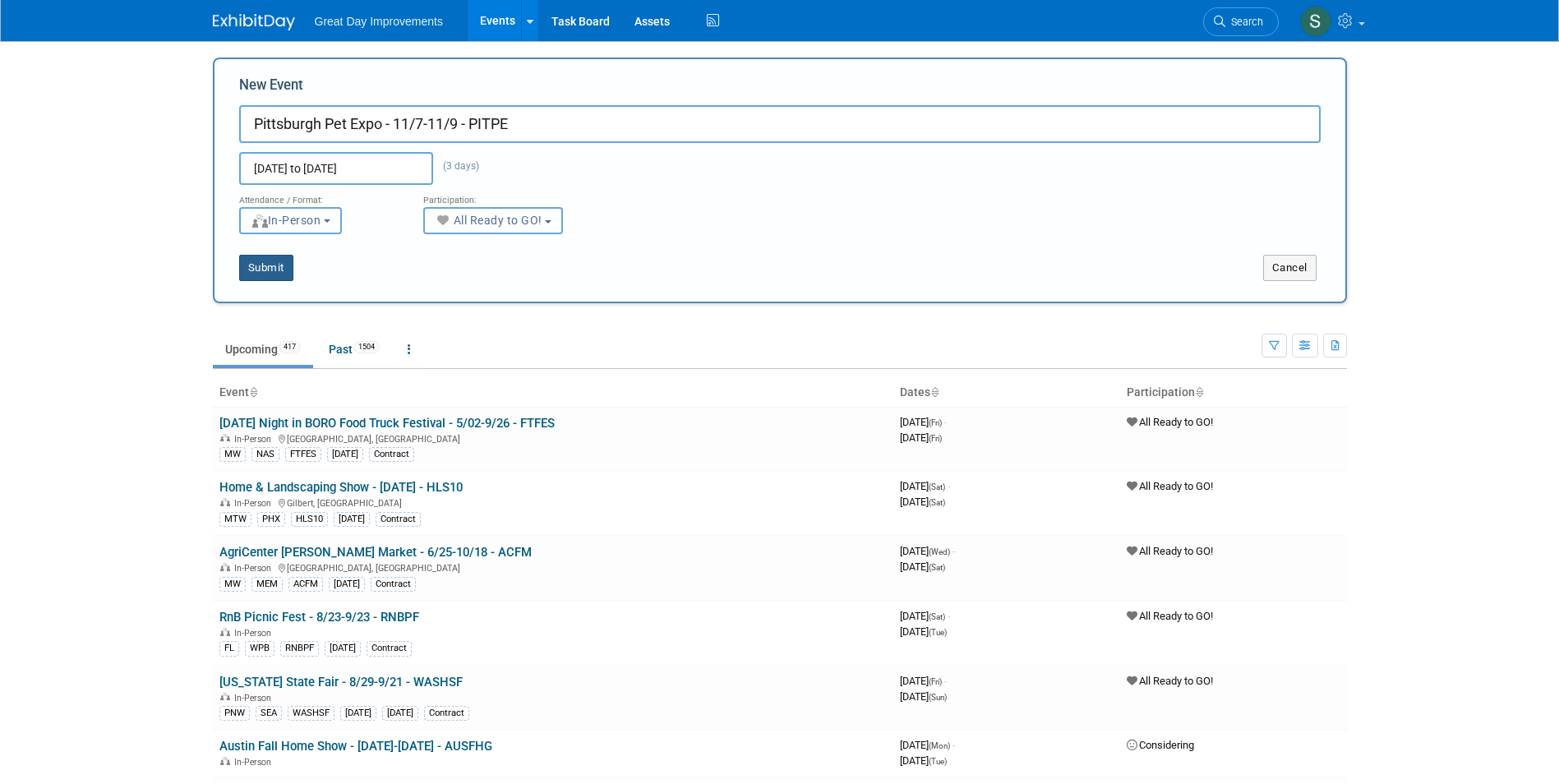
click at [258, 263] on button "Submit" at bounding box center [266, 268] width 55 height 26
type input "Pittsburgh Pet Expo - 11/7-11/9 - PITPE"
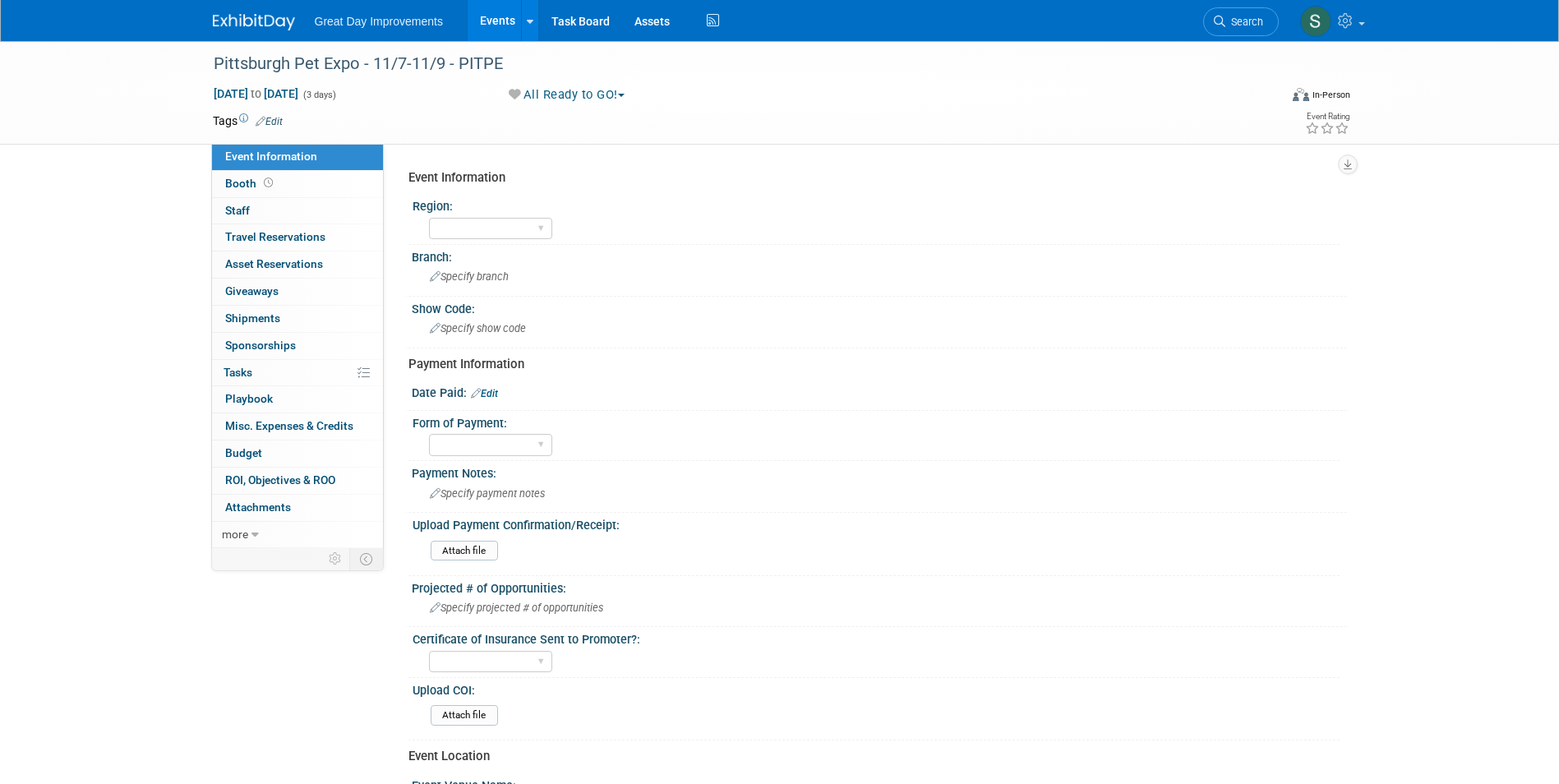
click at [272, 119] on link "Edit" at bounding box center [269, 121] width 27 height 11
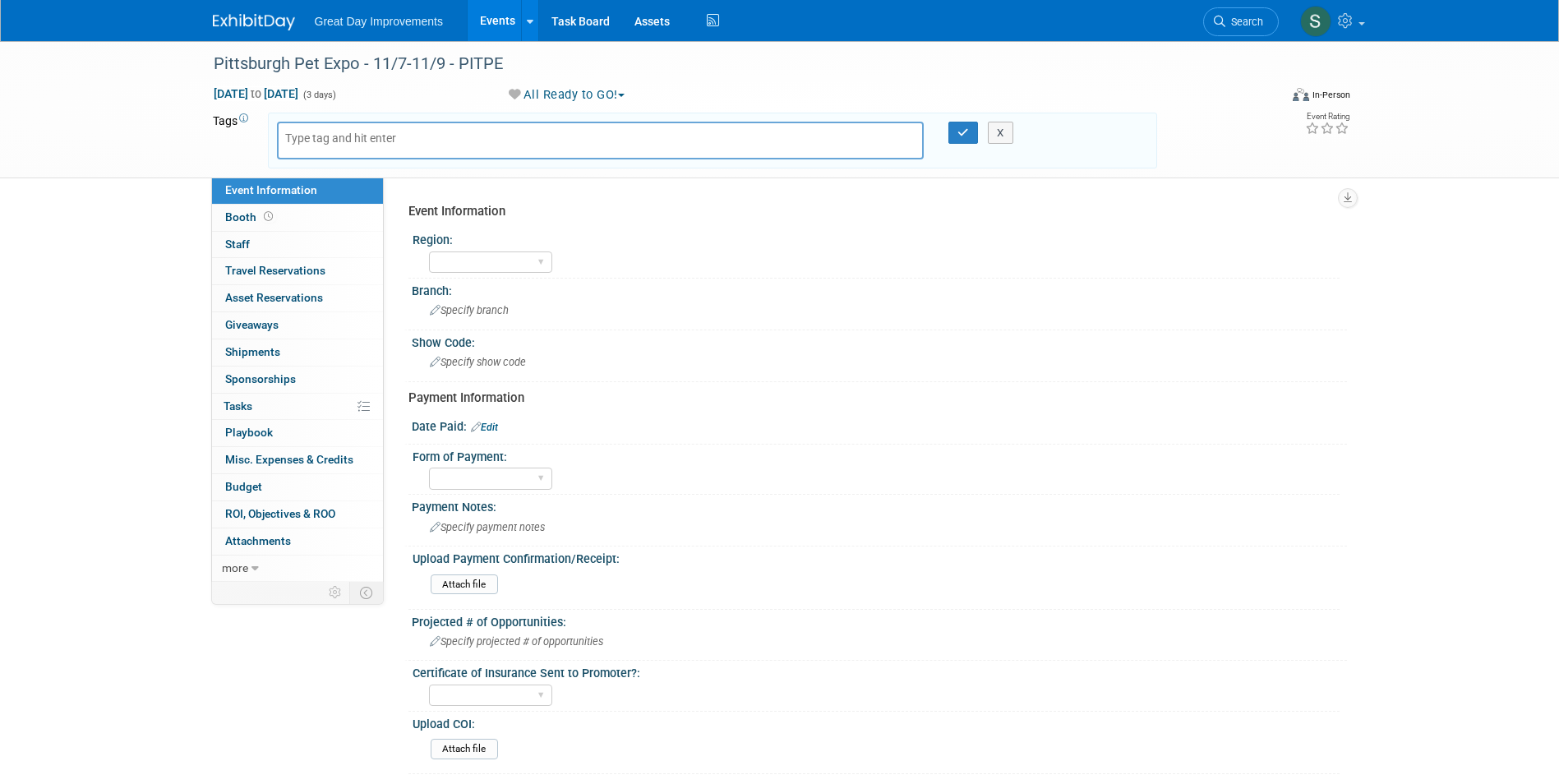
click at [319, 143] on body "Great Day Improvements Events Add Event Bulk Upload Events Shareable Event Boar…" at bounding box center [779, 392] width 1559 height 784
click at [321, 138] on input "text" at bounding box center [351, 138] width 132 height 16
type input "OV"
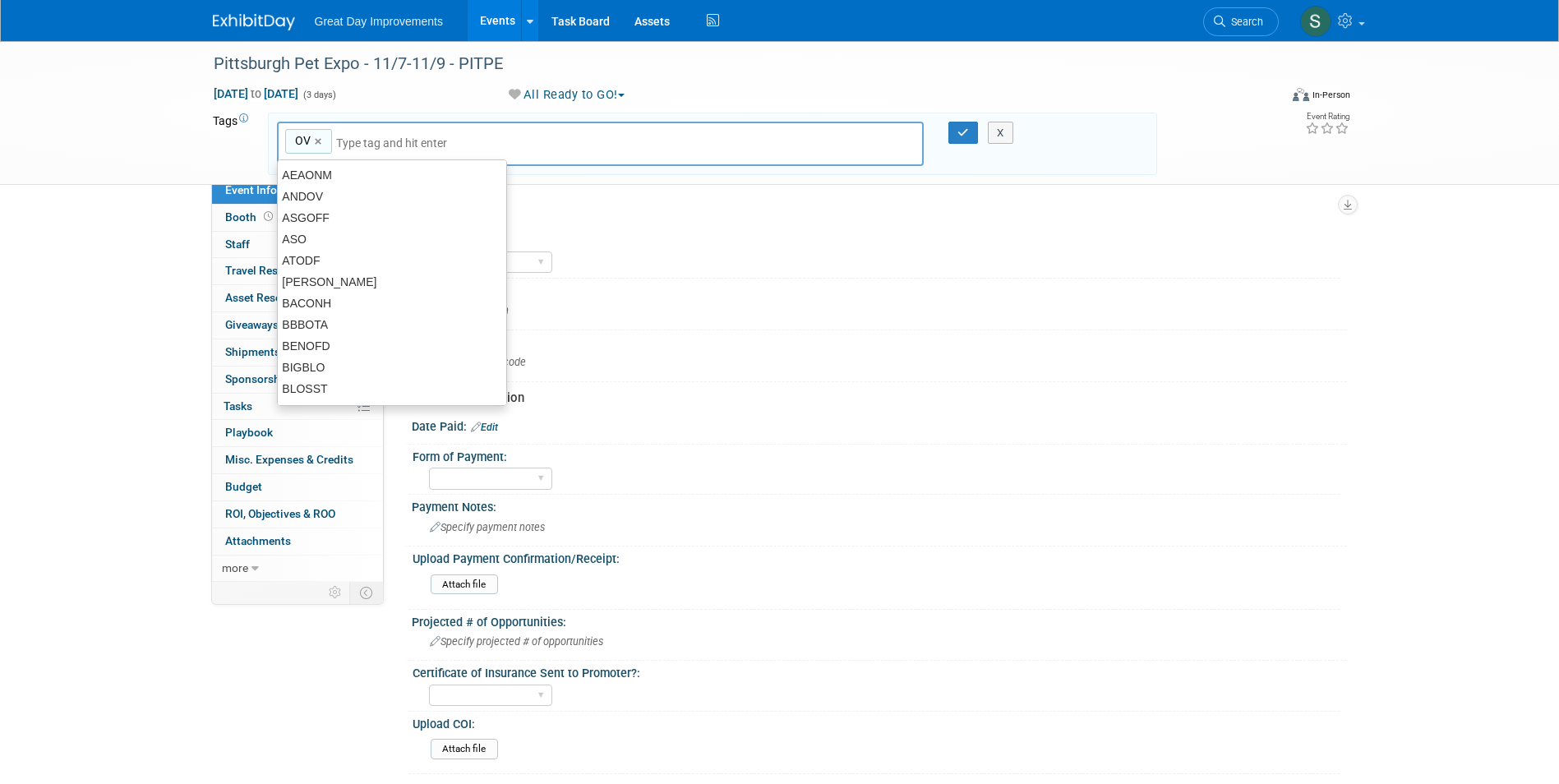
type input "OV"
type input "PIT"
type input "OV, PIT"
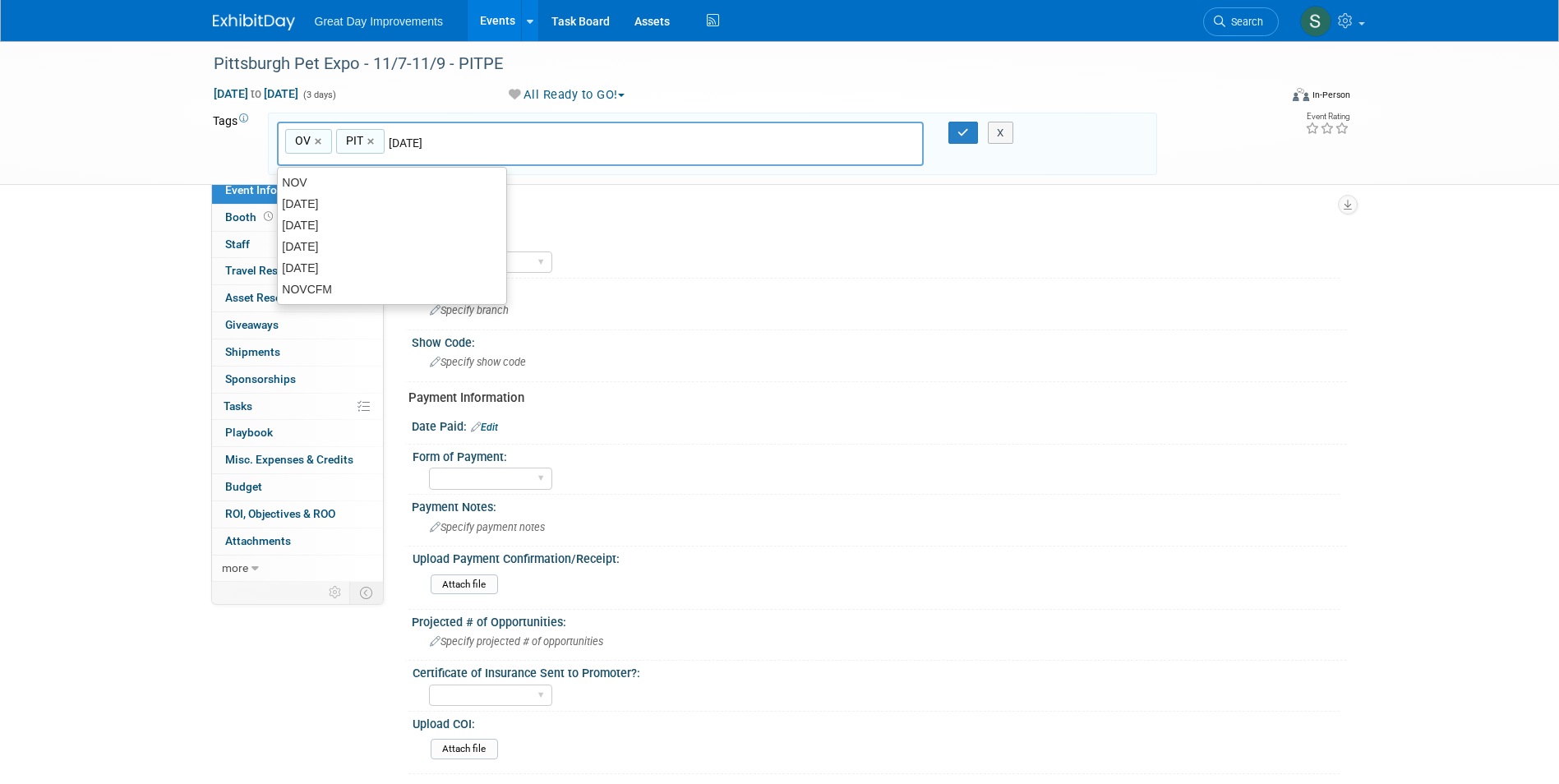
type input "[DATE]"
type input "OV, PIT, [DATE]"
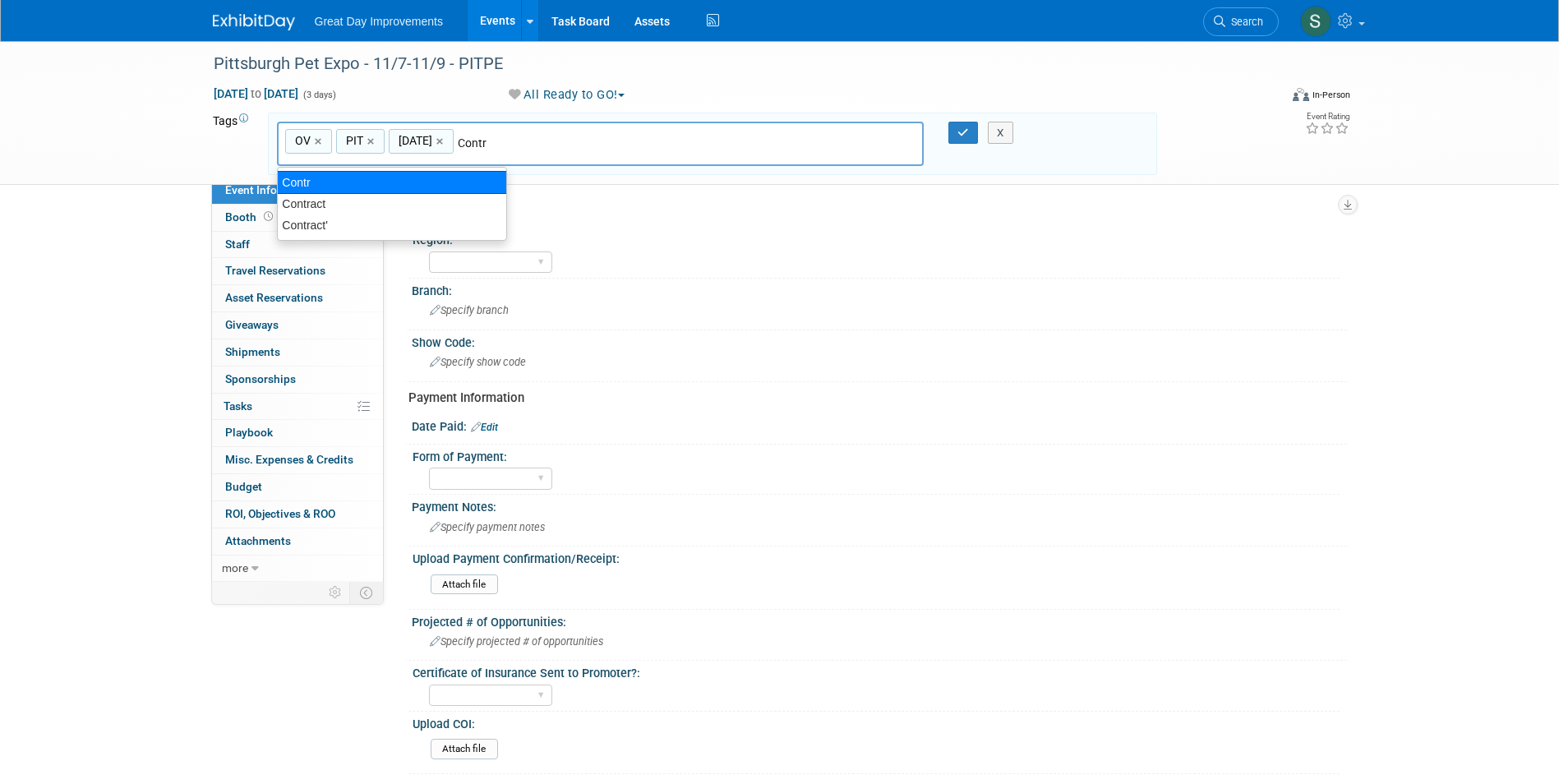
type input "Contract"
type input "OV, PIT, [DATE], Contract"
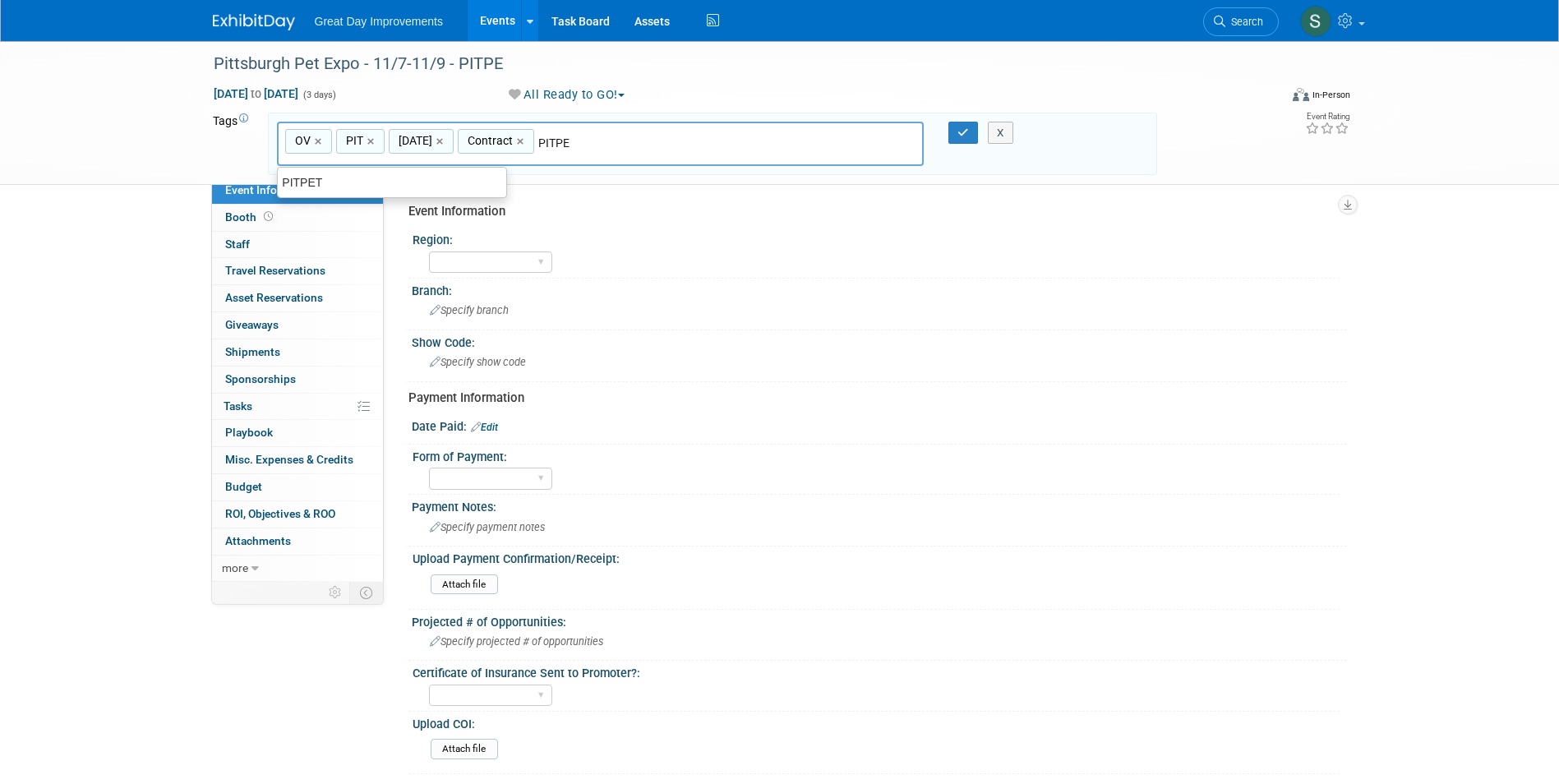
type input "PITPE"
type input "OV, PIT, [DATE], Contract, PITPE"
click at [963, 134] on icon "button" at bounding box center [963, 133] width 11 height 10
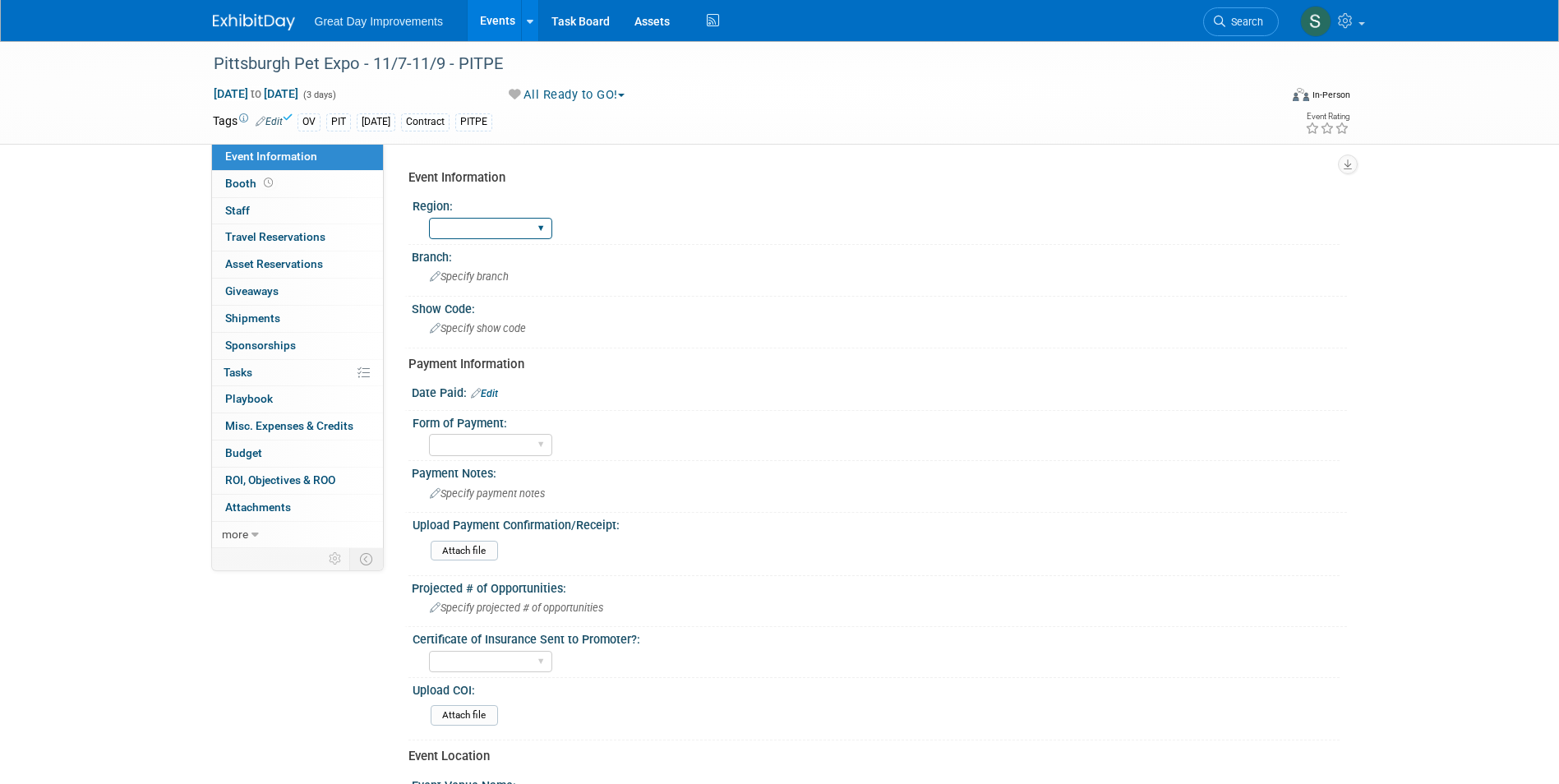
click at [465, 230] on select "GC MA MW MTW NE NEW OV PL PNW SA SE SC UMW FL" at bounding box center [490, 229] width 123 height 23
select select "OV"
click at [429, 218] on select "GC MA MW MTW NE NEW OV PL PNW SA SE SC UMW FL" at bounding box center [490, 229] width 123 height 23
click at [459, 298] on div "Show Code:" at bounding box center [880, 307] width 935 height 21
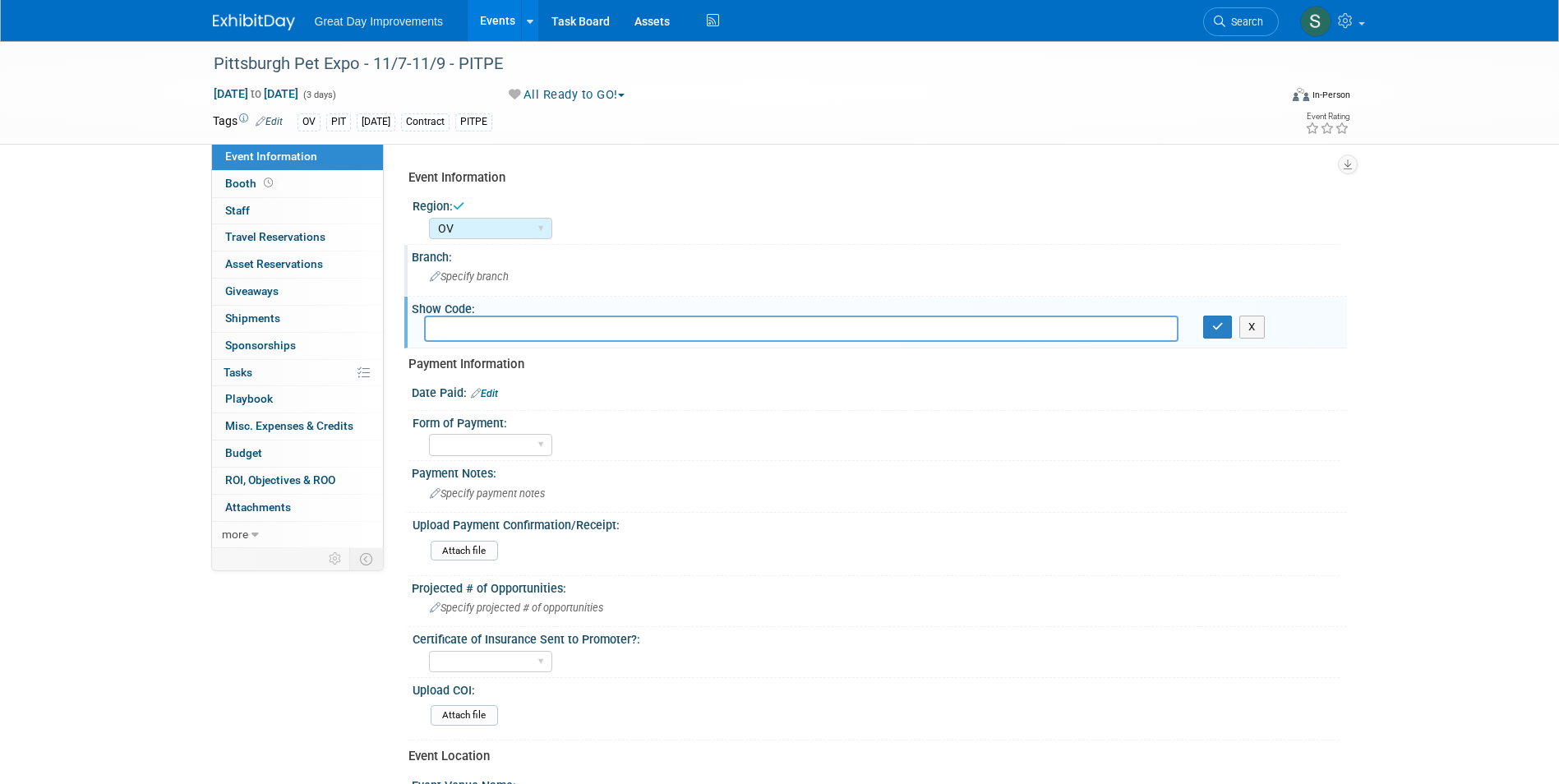
click at [464, 269] on div "Specify branch" at bounding box center [880, 276] width 911 height 25
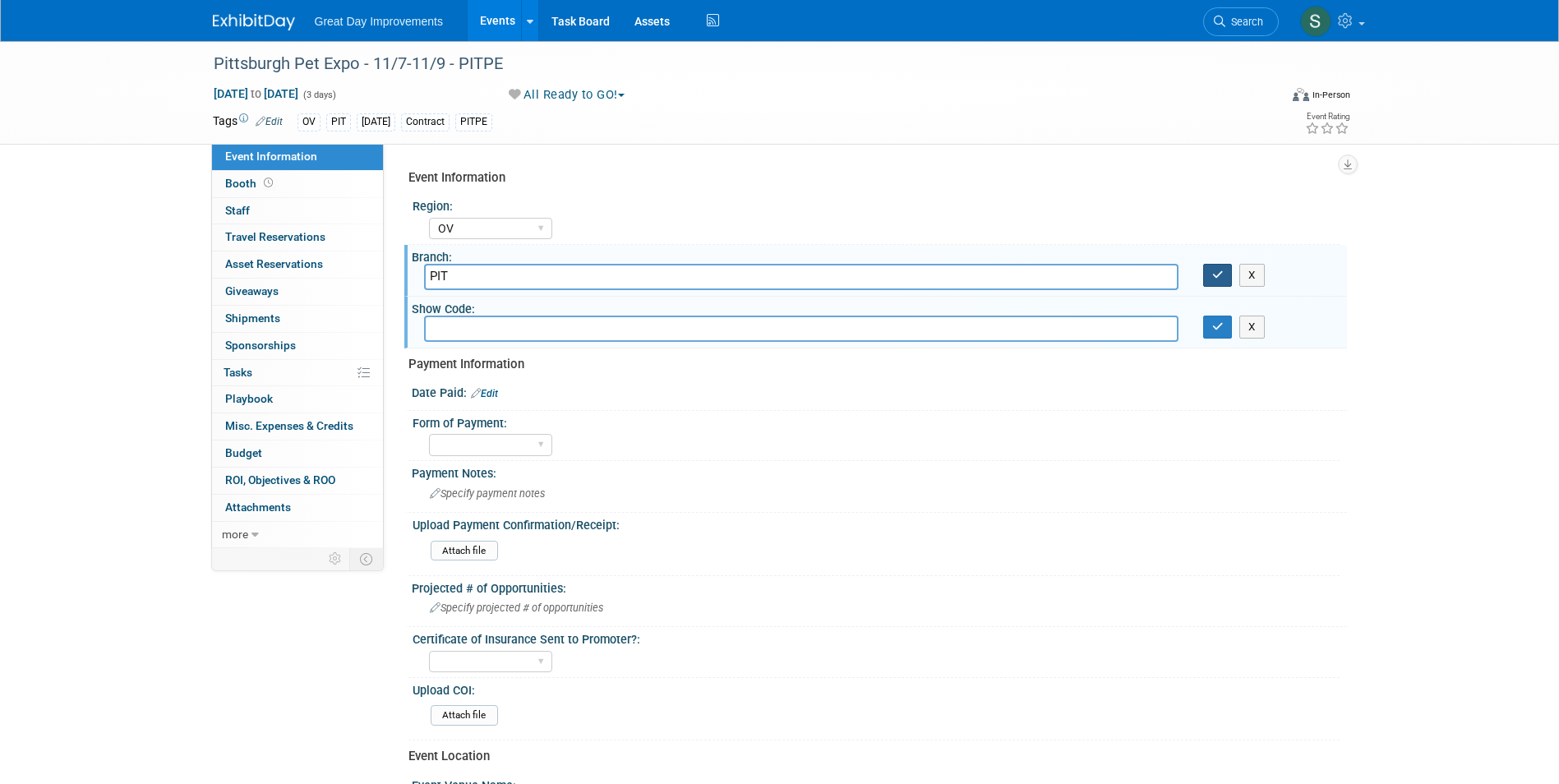
type input "PIT"
click at [1212, 272] on icon "button" at bounding box center [1217, 275] width 11 height 10
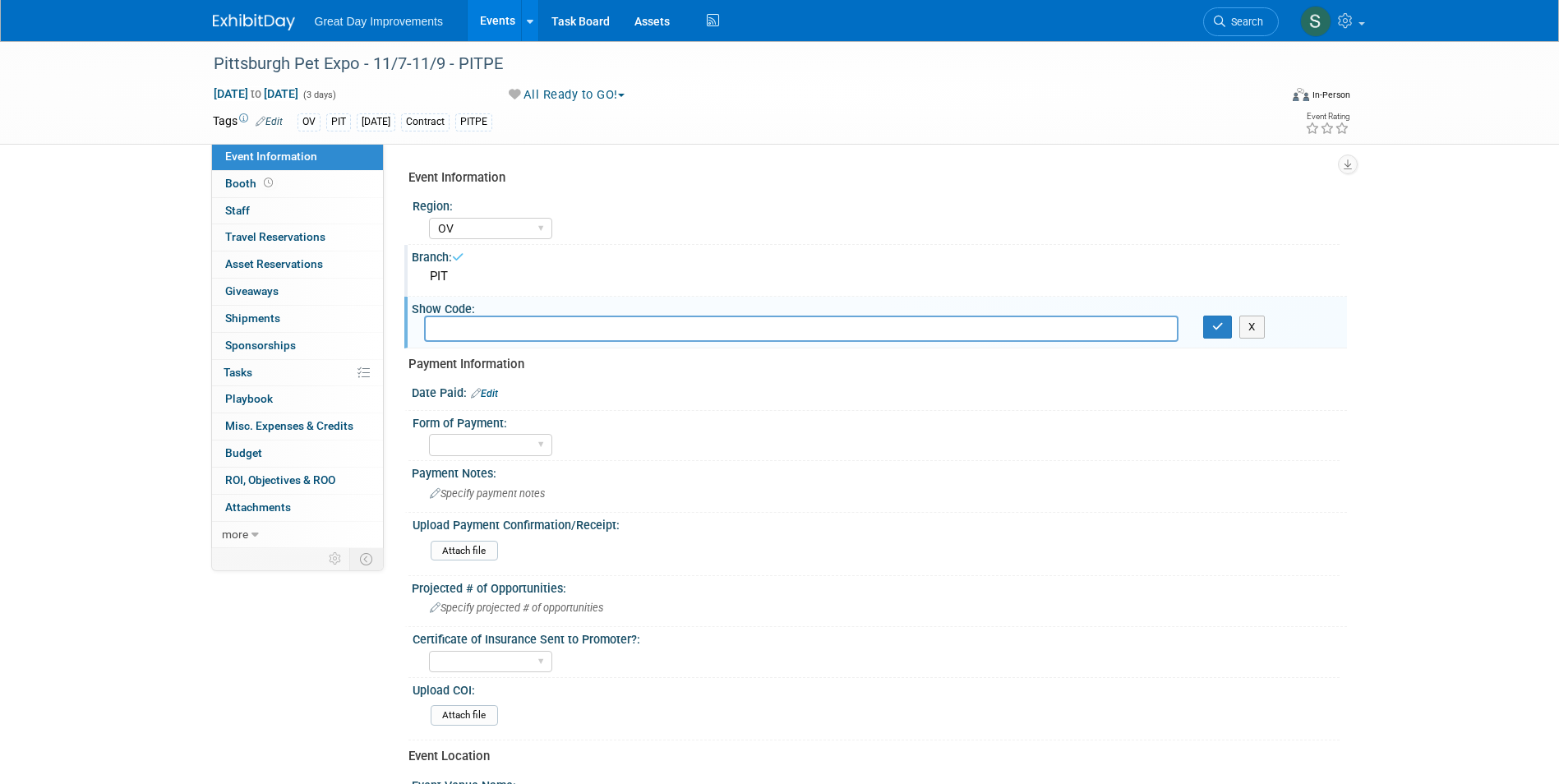
click at [688, 315] on div "Show Code:" at bounding box center [880, 307] width 935 height 21
click at [688, 320] on input "text" at bounding box center [802, 328] width 755 height 25
type input "PITPE"
click at [1226, 330] on button "button" at bounding box center [1218, 327] width 29 height 23
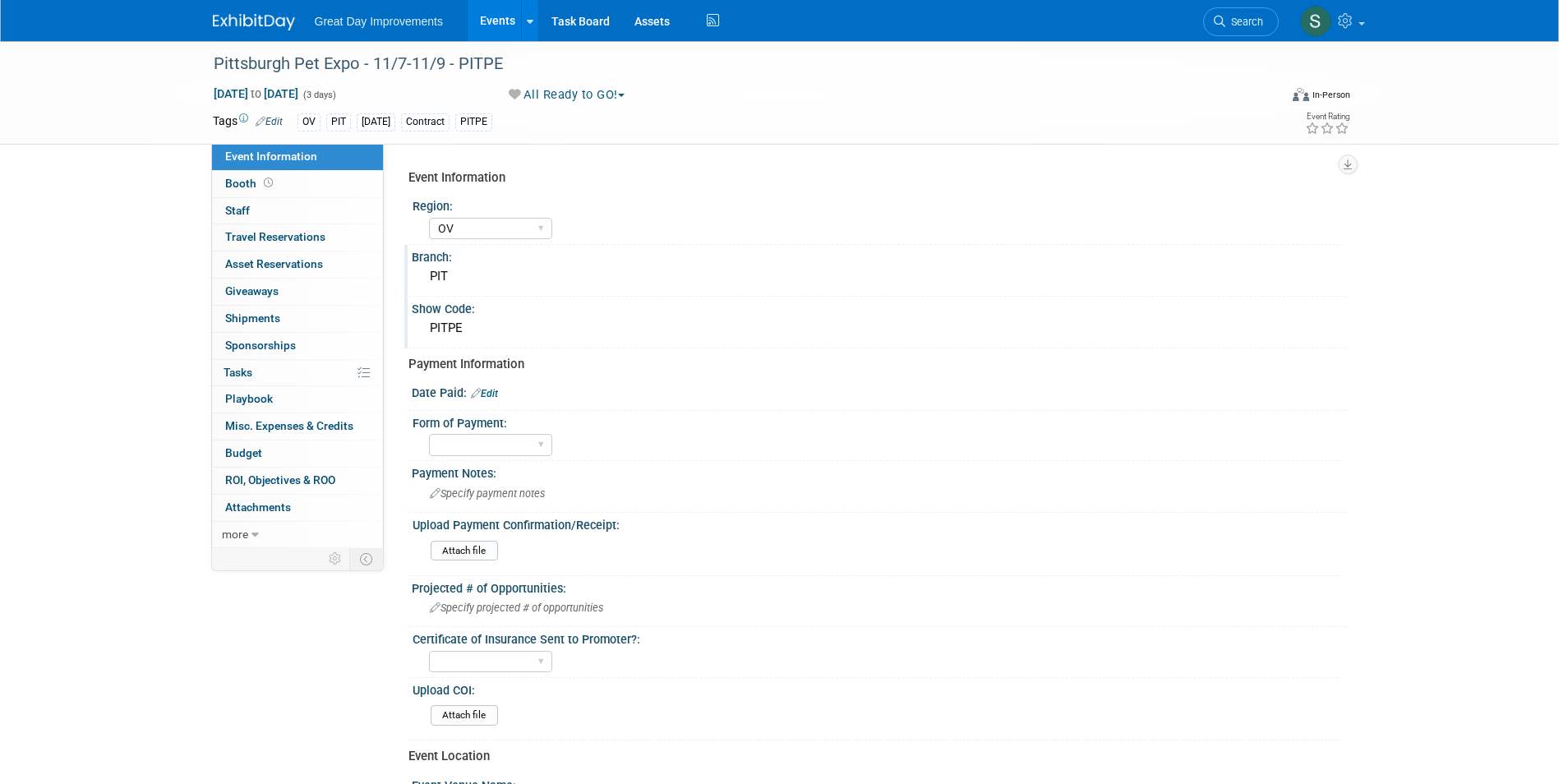
click at [223, 30] on img at bounding box center [253, 22] width 82 height 16
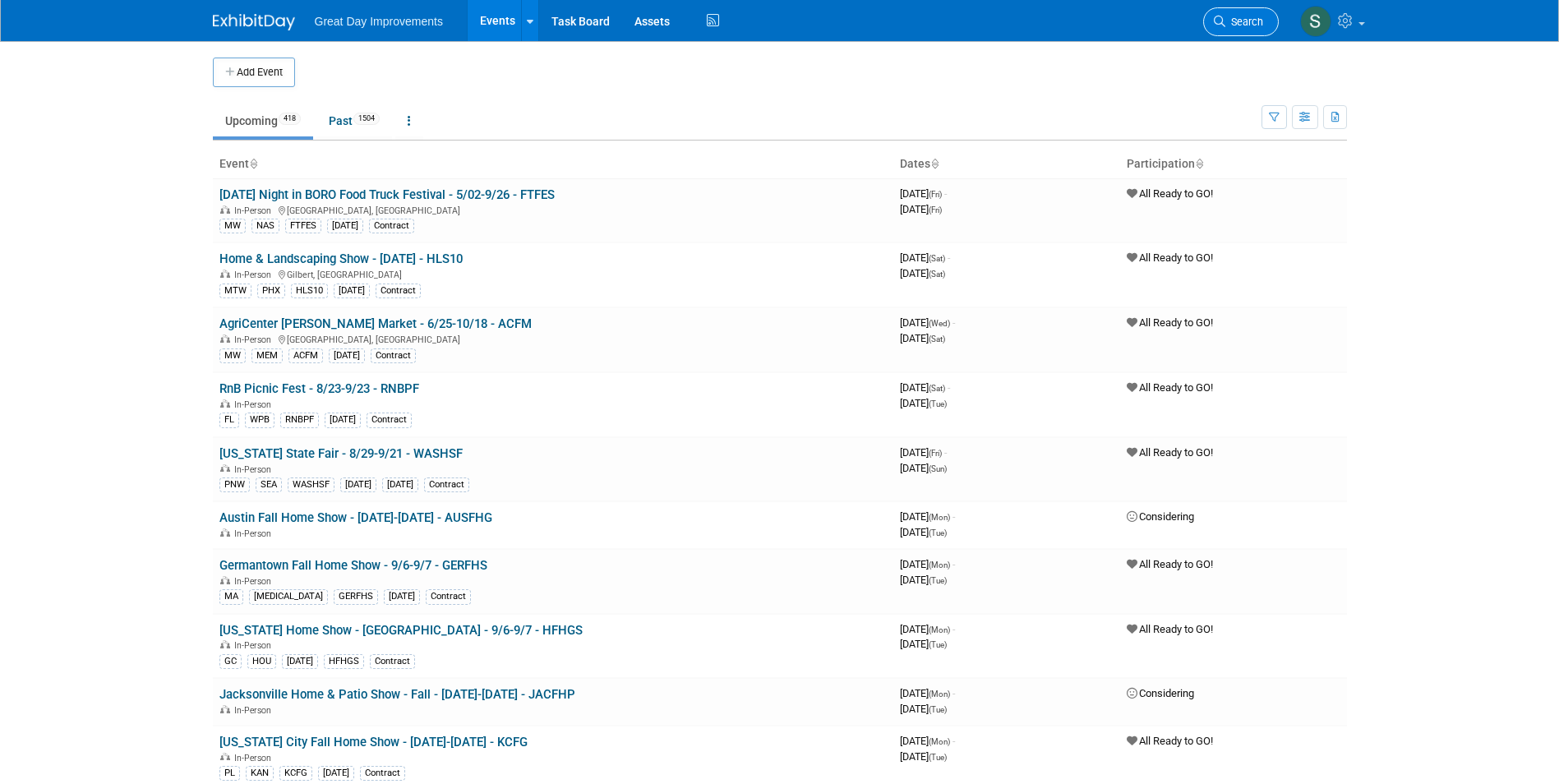
click at [1262, 28] on link "Search" at bounding box center [1241, 22] width 75 height 29
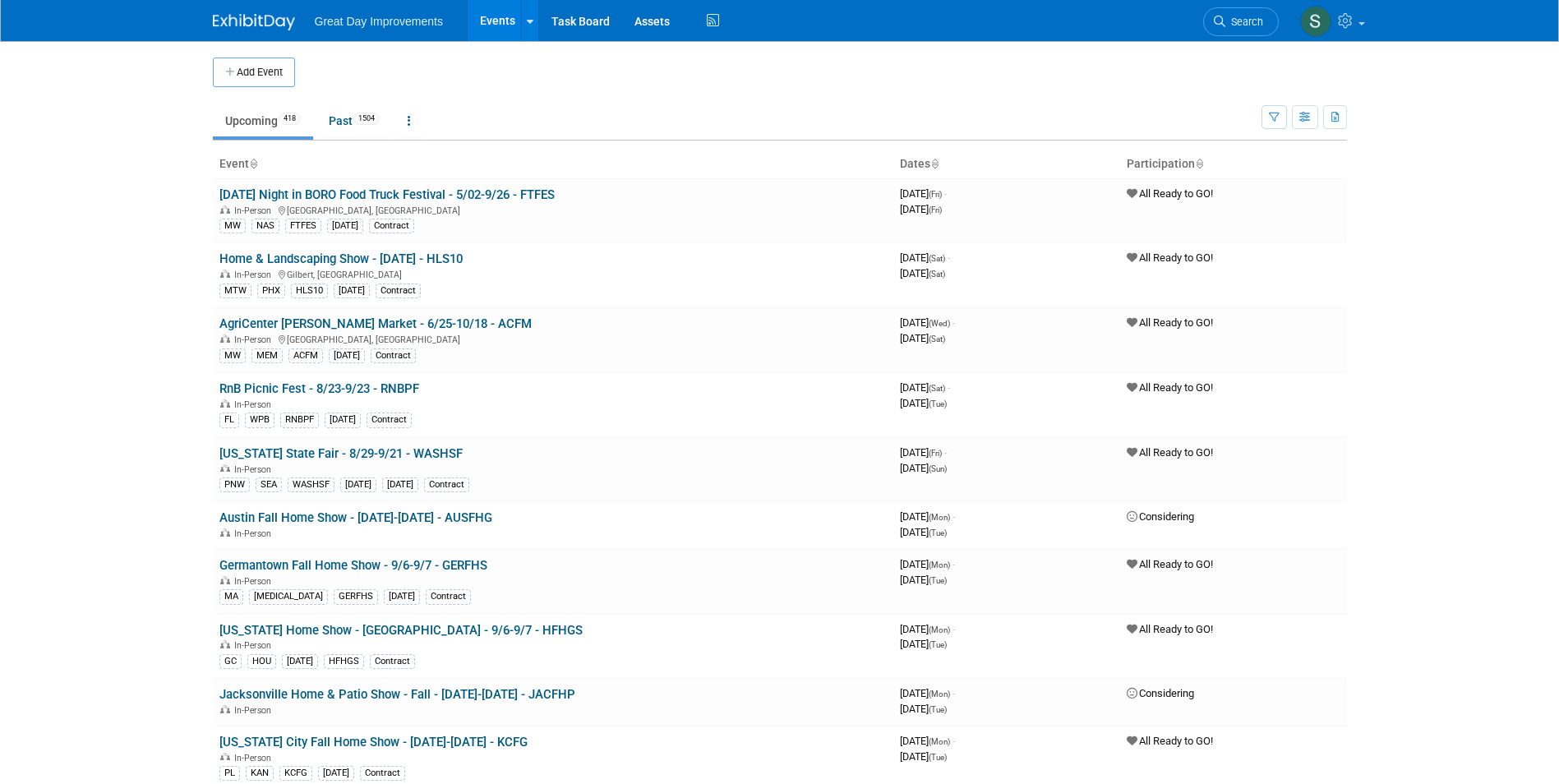
click at [280, 69] on button "Add Event" at bounding box center [253, 72] width 82 height 29
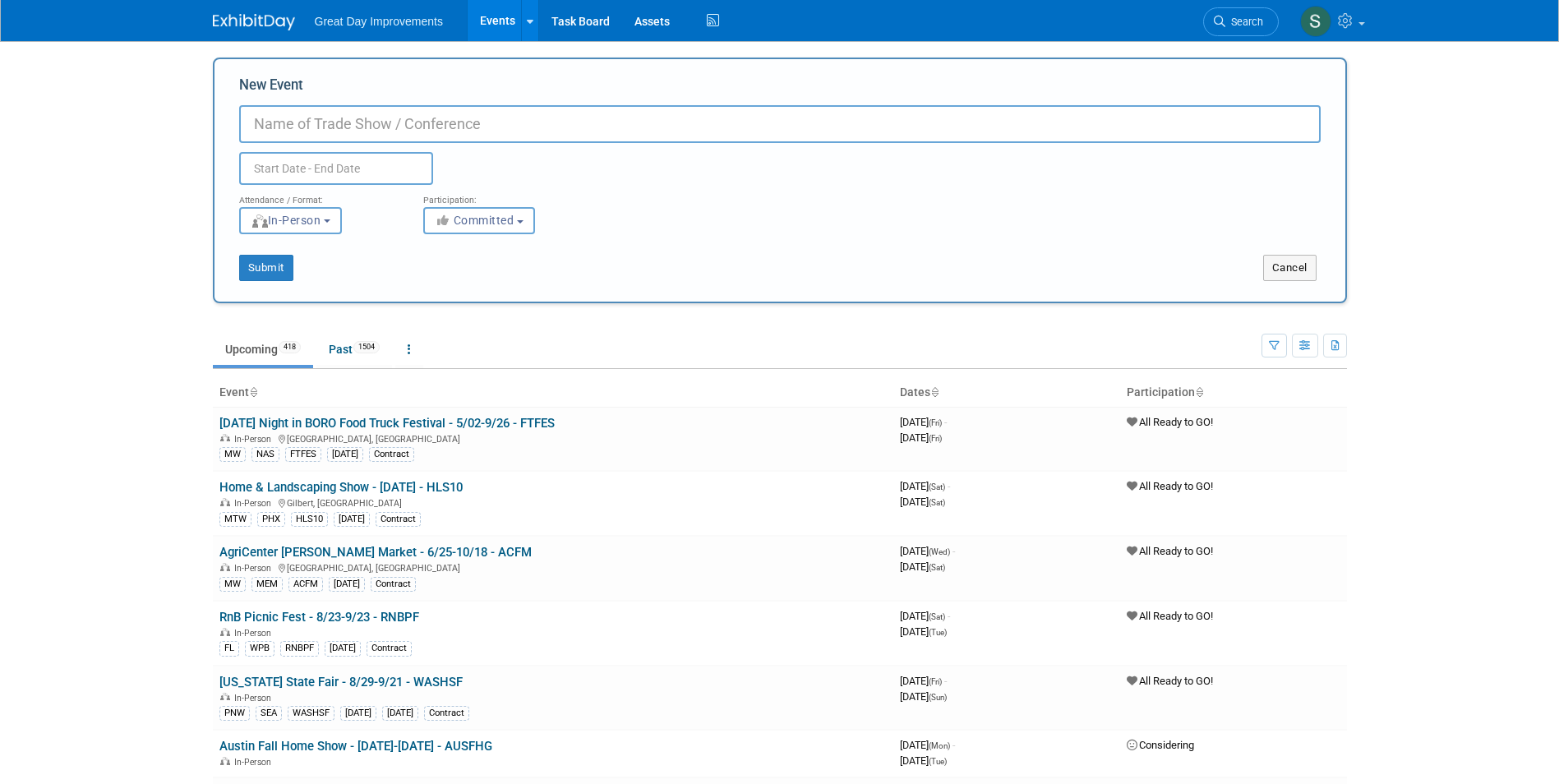
paste input "Bluesberry Festival"
type input "Bluesberry Festival - [DATE] - BLUBF"
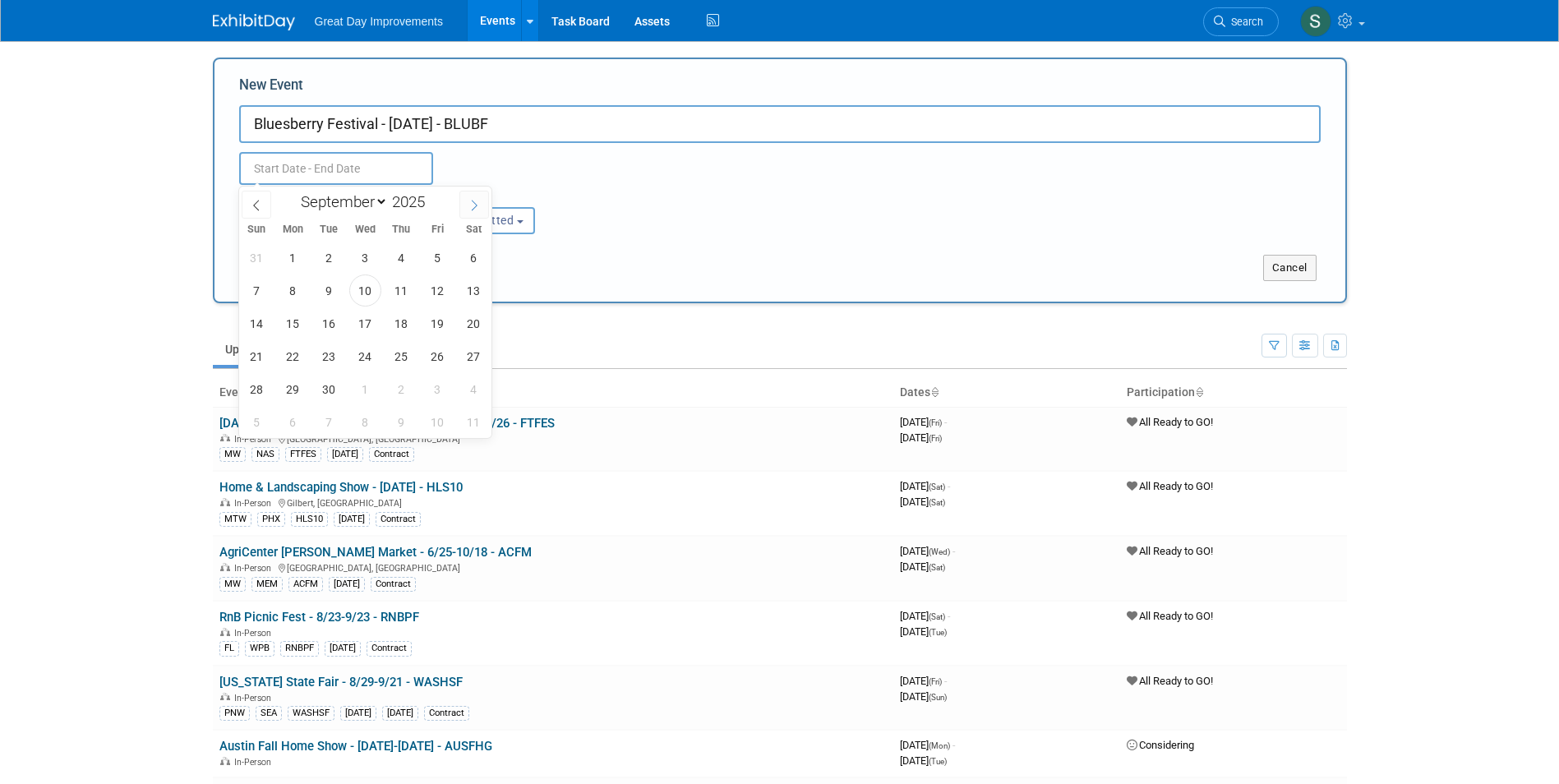
click at [468, 207] on span at bounding box center [475, 205] width 29 height 28
select select "9"
click at [471, 261] on span "4" at bounding box center [474, 258] width 32 height 32
type input "[DATE] to [DATE]"
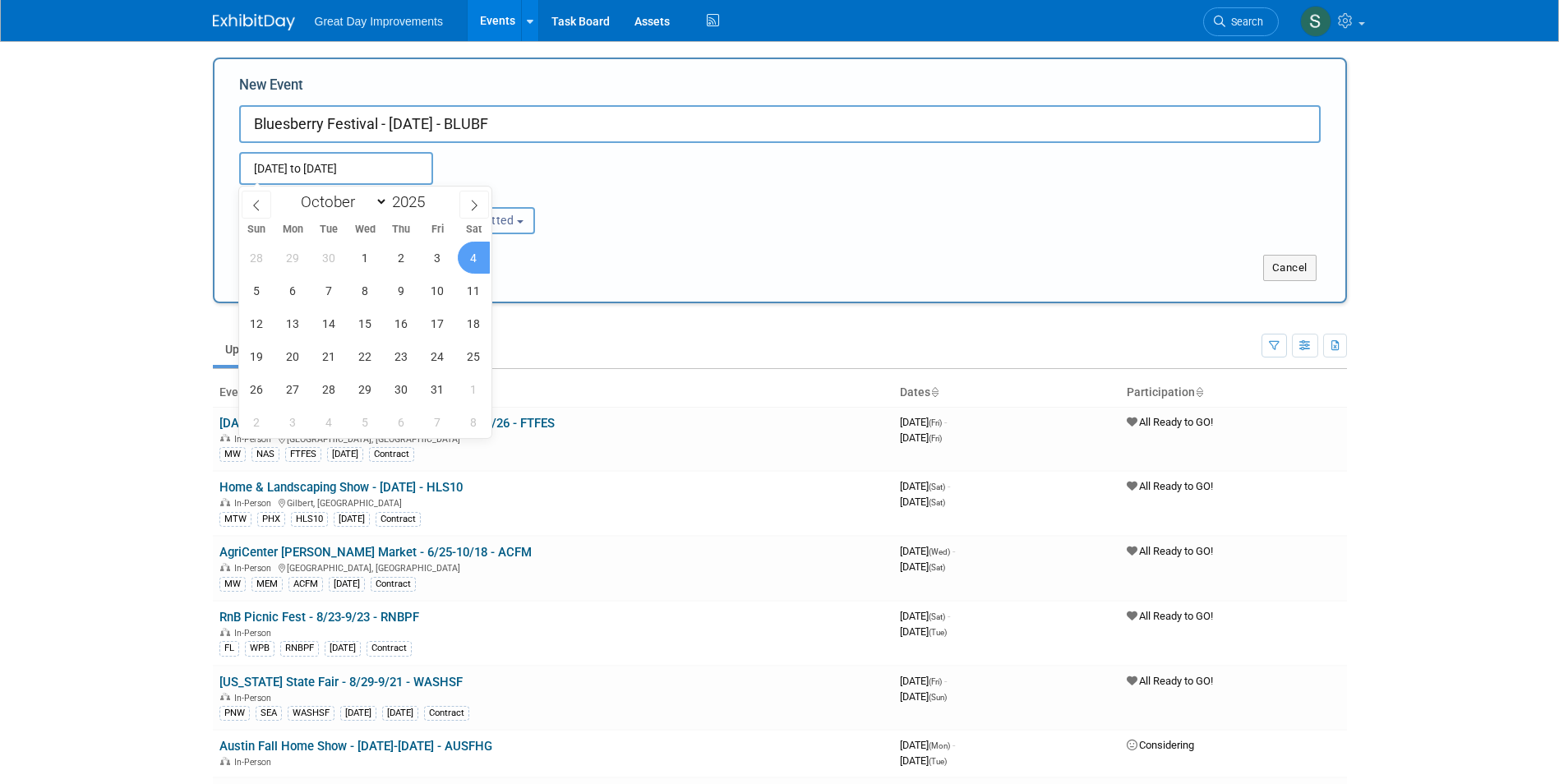
click at [527, 217] on button "Committed" at bounding box center [479, 220] width 112 height 27
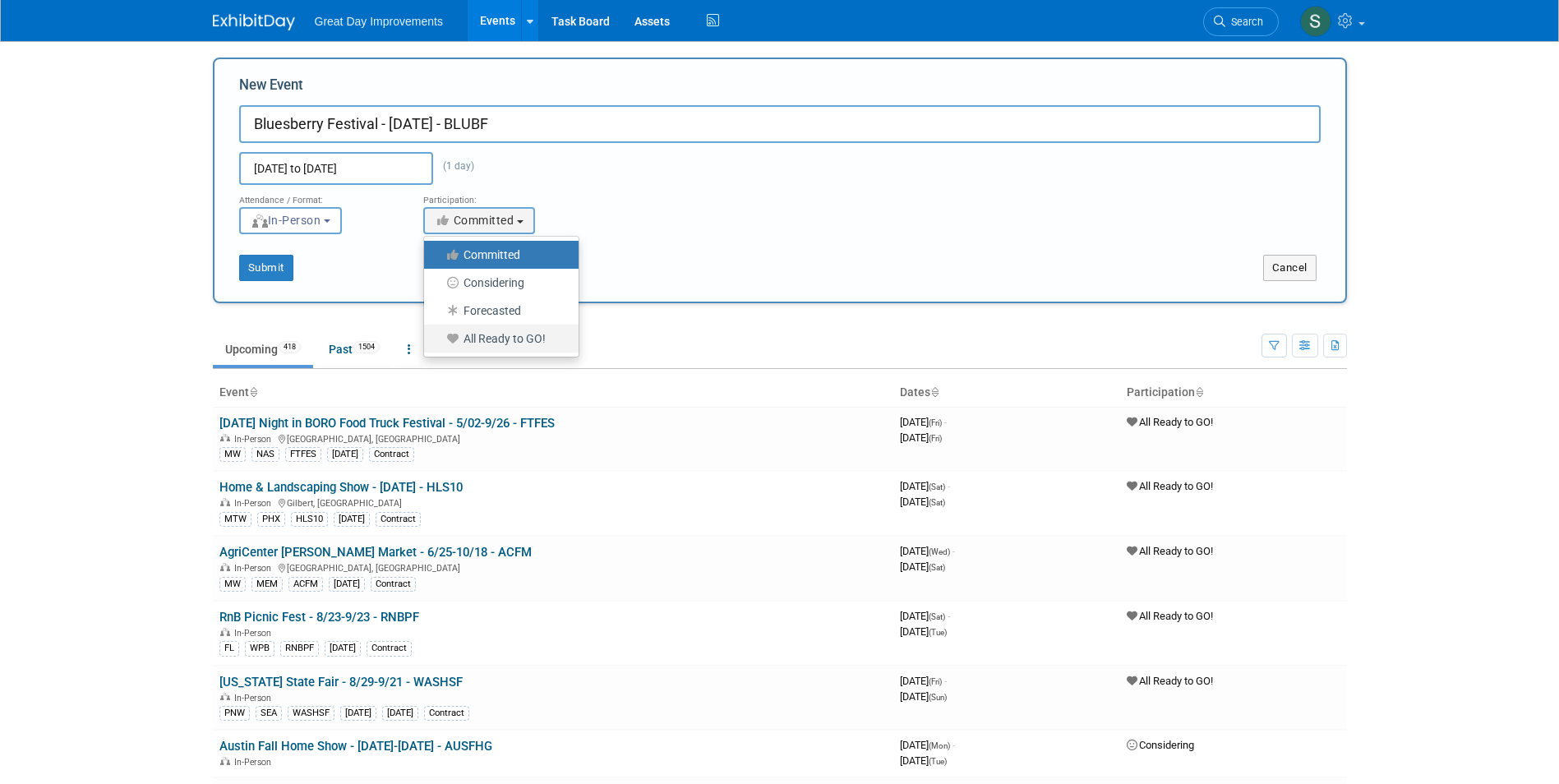
click at [502, 343] on label "All Ready to GO!" at bounding box center [497, 338] width 130 height 22
click at [439, 343] on input "All Ready to GO!" at bounding box center [434, 339] width 10 height 10
select select "102"
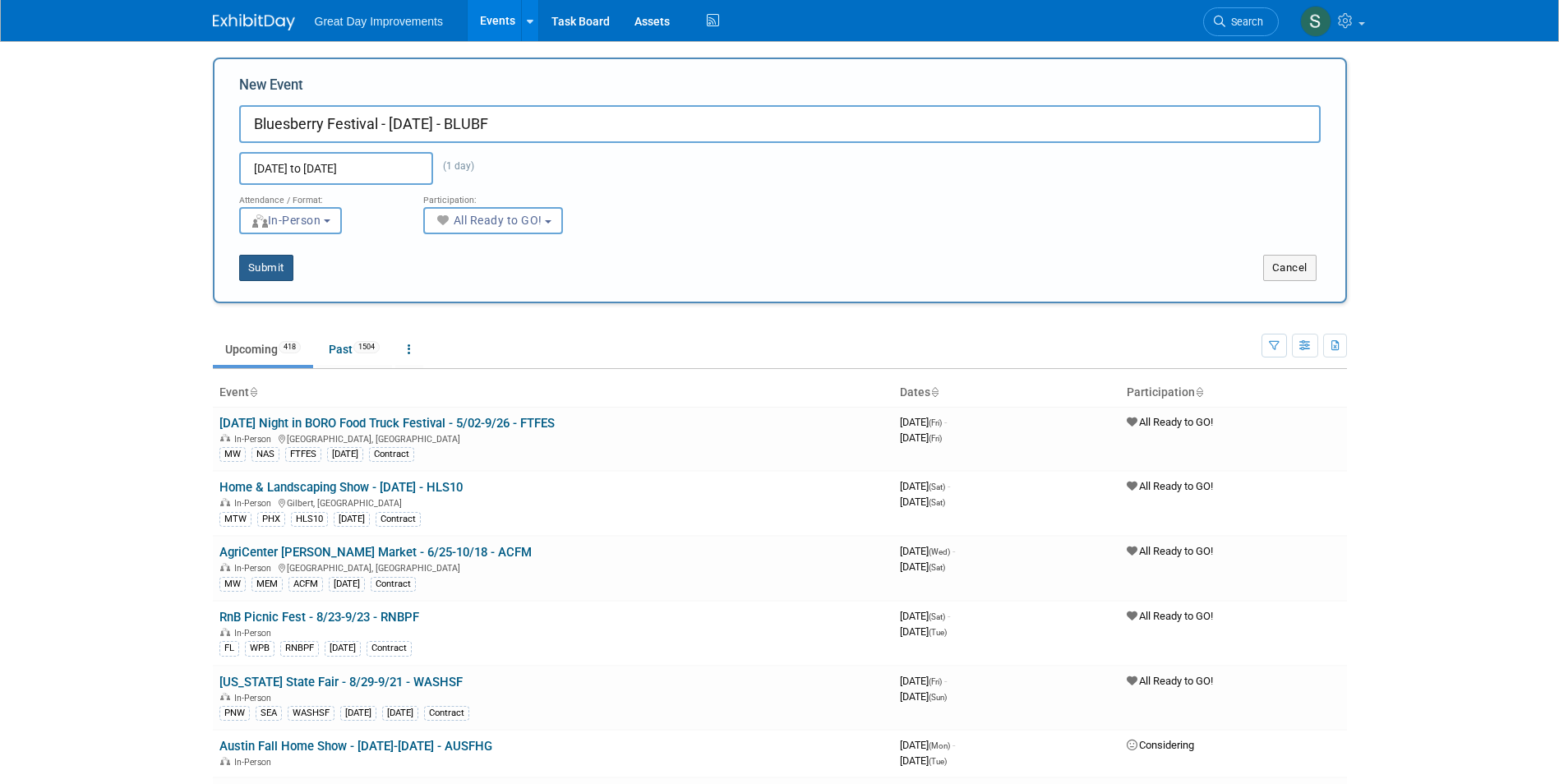
click at [269, 268] on button "Submit" at bounding box center [266, 268] width 55 height 26
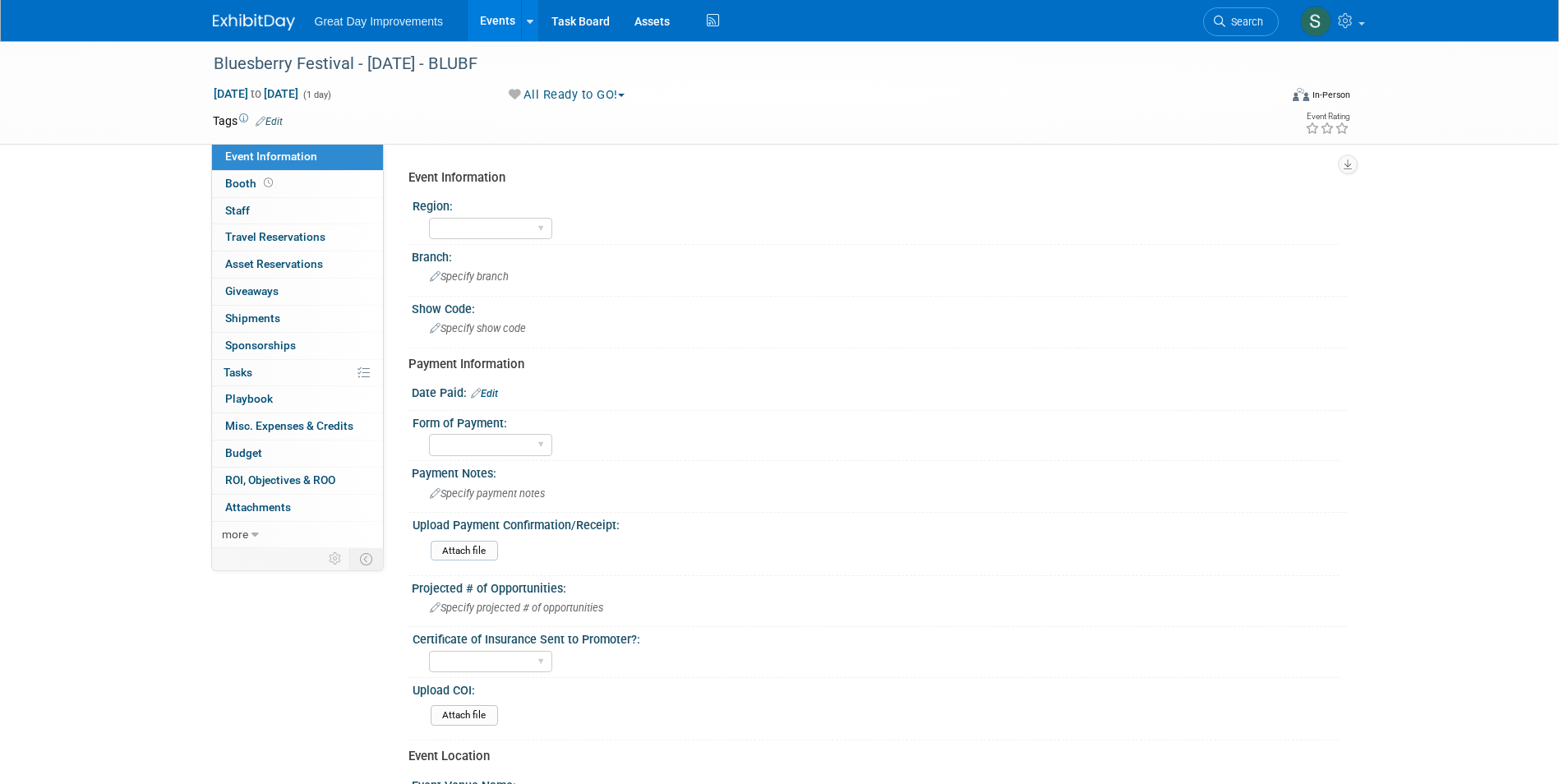
click at [278, 113] on td "Tags Edit" at bounding box center [247, 121] width 70 height 16
click at [281, 117] on link "Edit" at bounding box center [269, 121] width 27 height 11
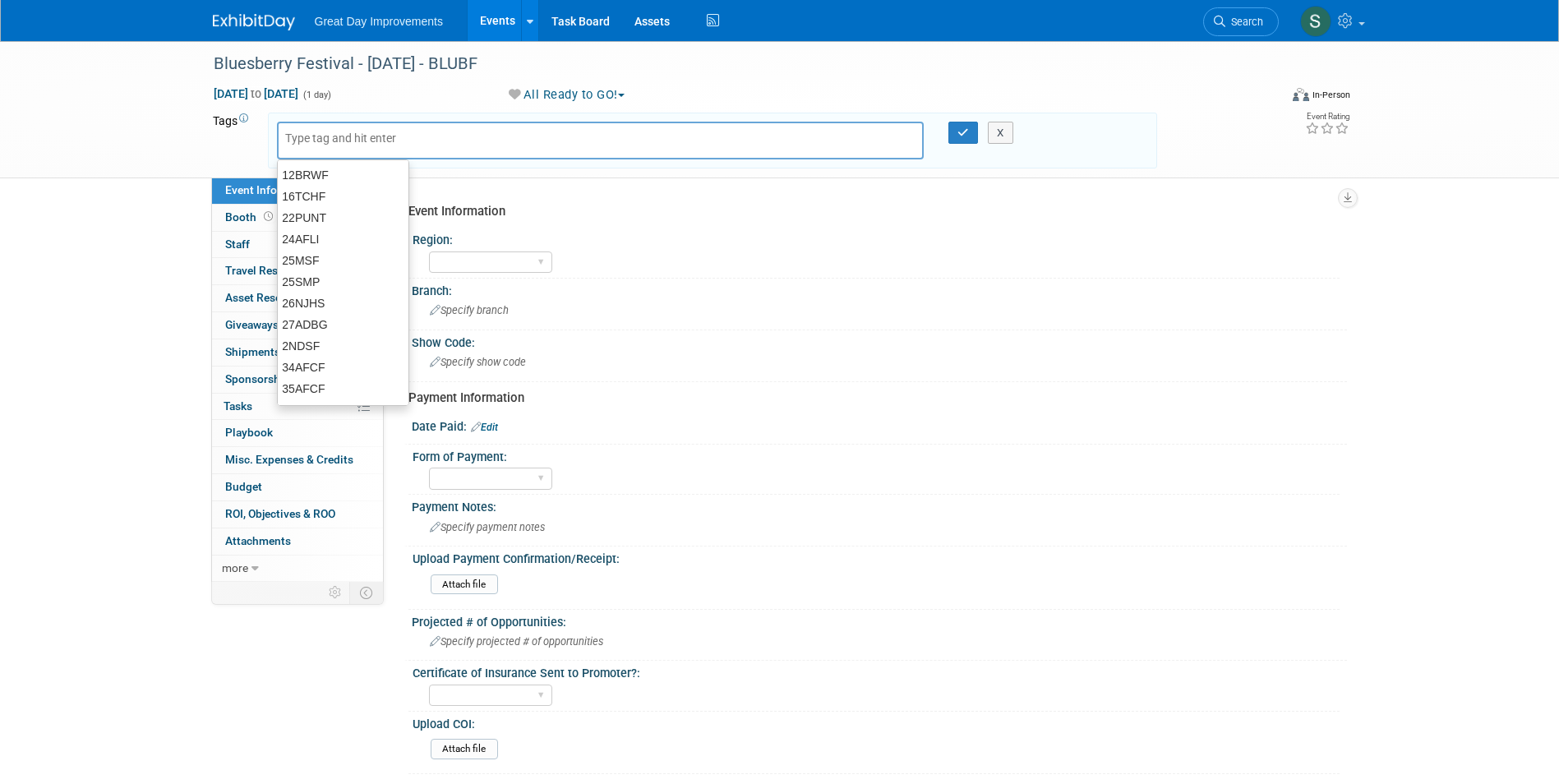
click at [346, 134] on input "text" at bounding box center [351, 138] width 132 height 16
type input "GC"
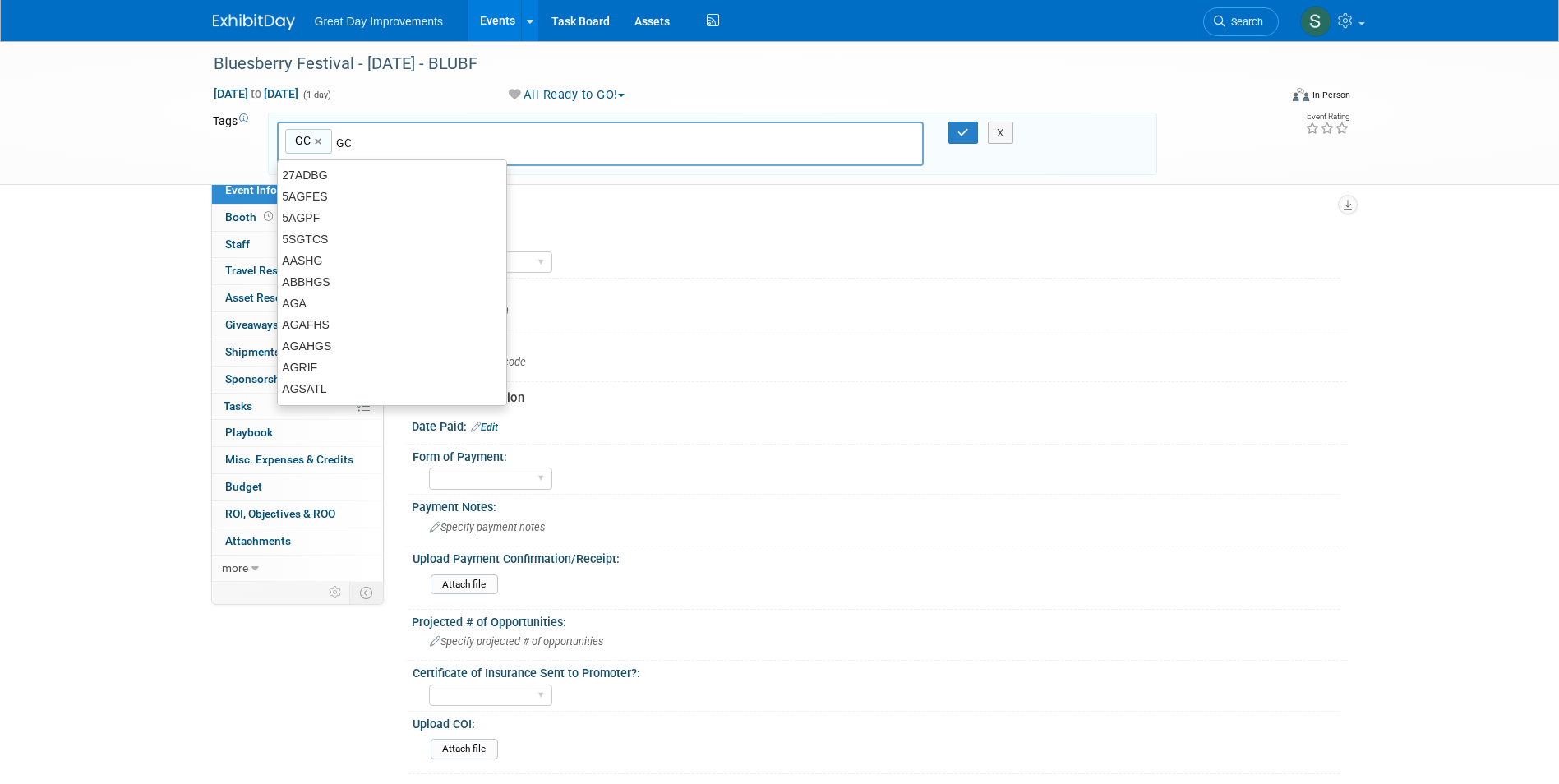
type input "GC"
type input "NOR"
type input "GC, NOR"
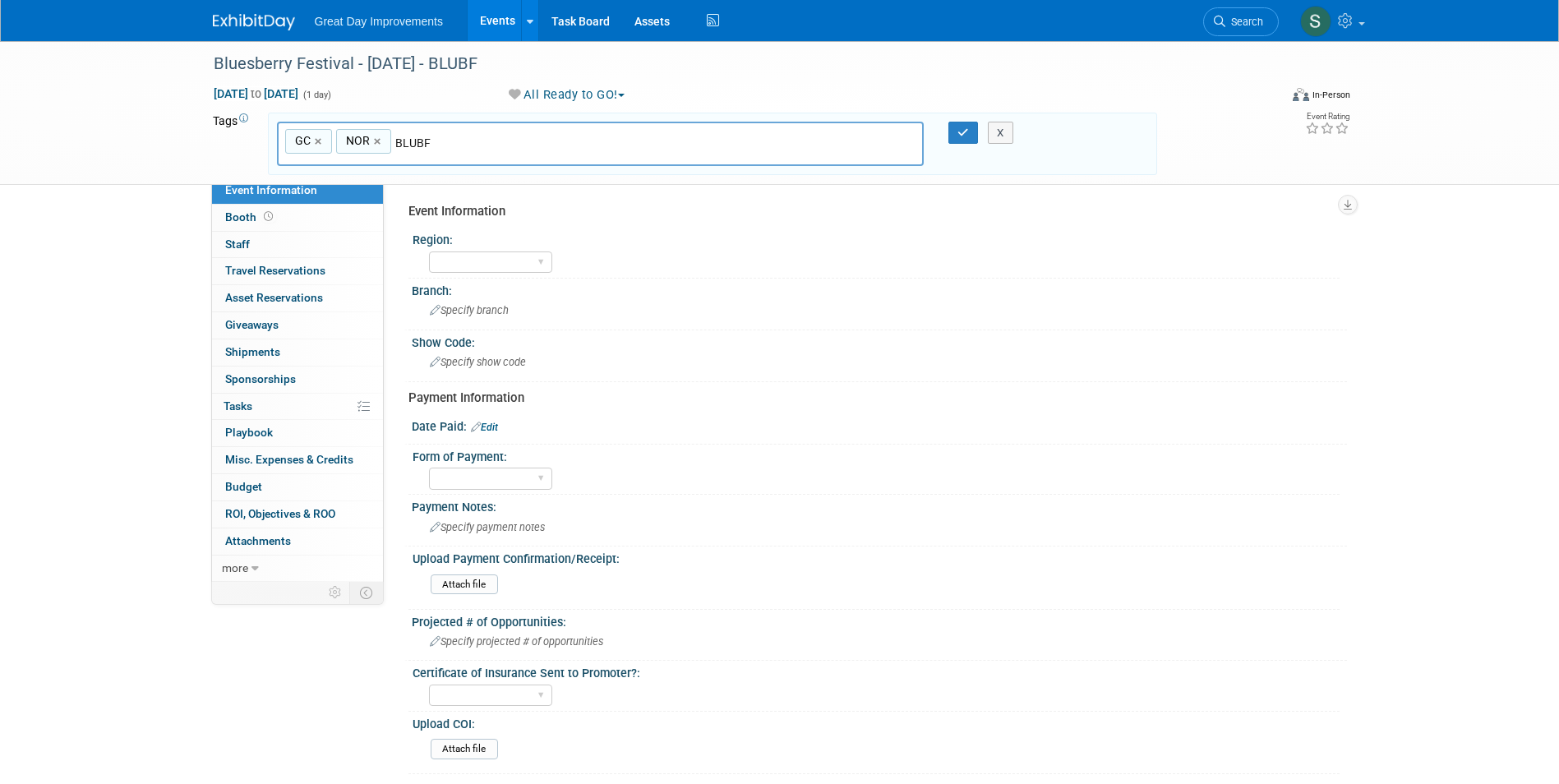
type input "BLUBF"
type input "GC, NOR, BLUBF"
type input "[DATE]"
type input "GC, NOR, BLUBF, OCT25"
type input "1"
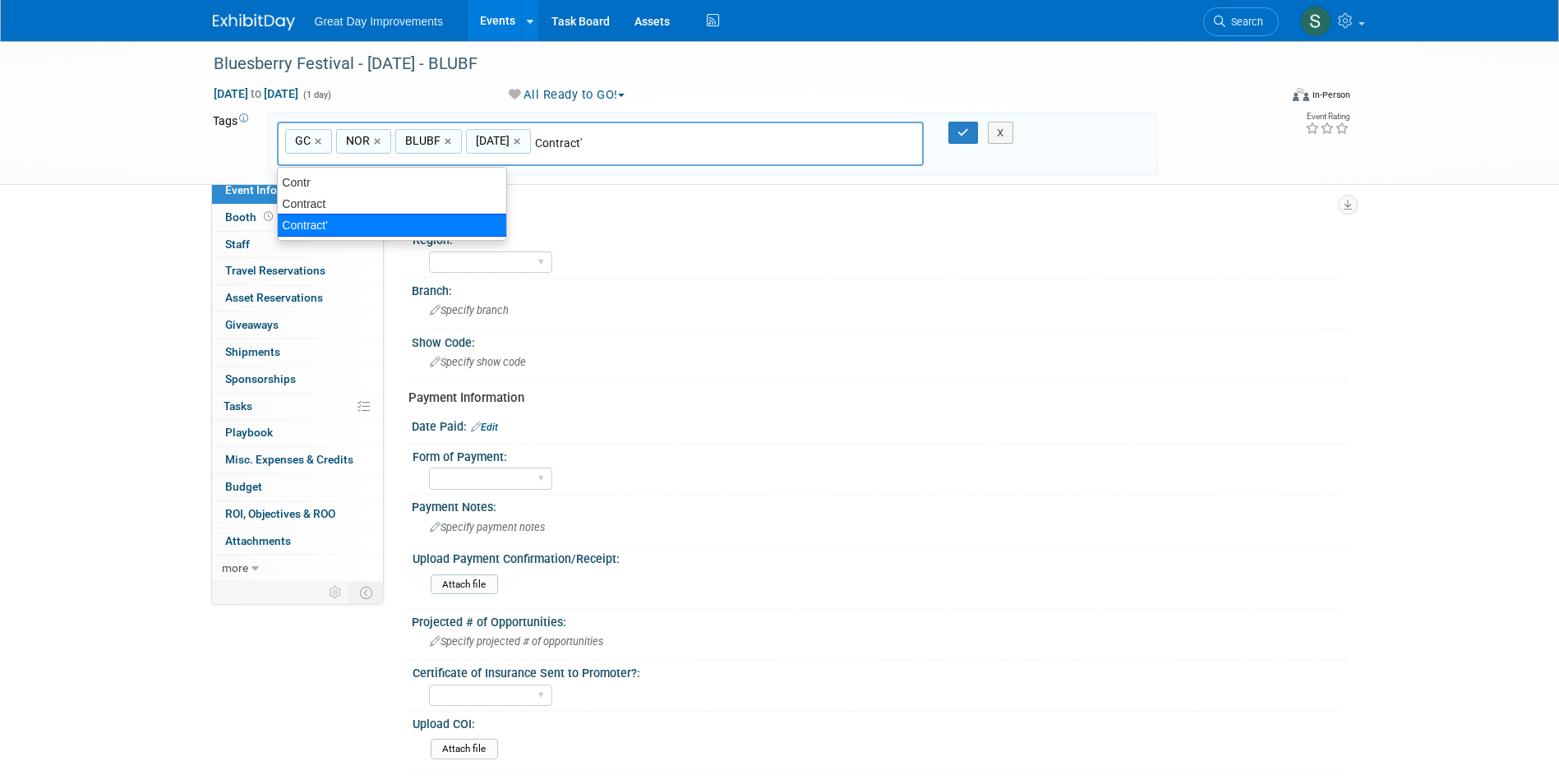
type input "Contract"
type input "GC, NOR, BLUBF, OCT25, Contract"
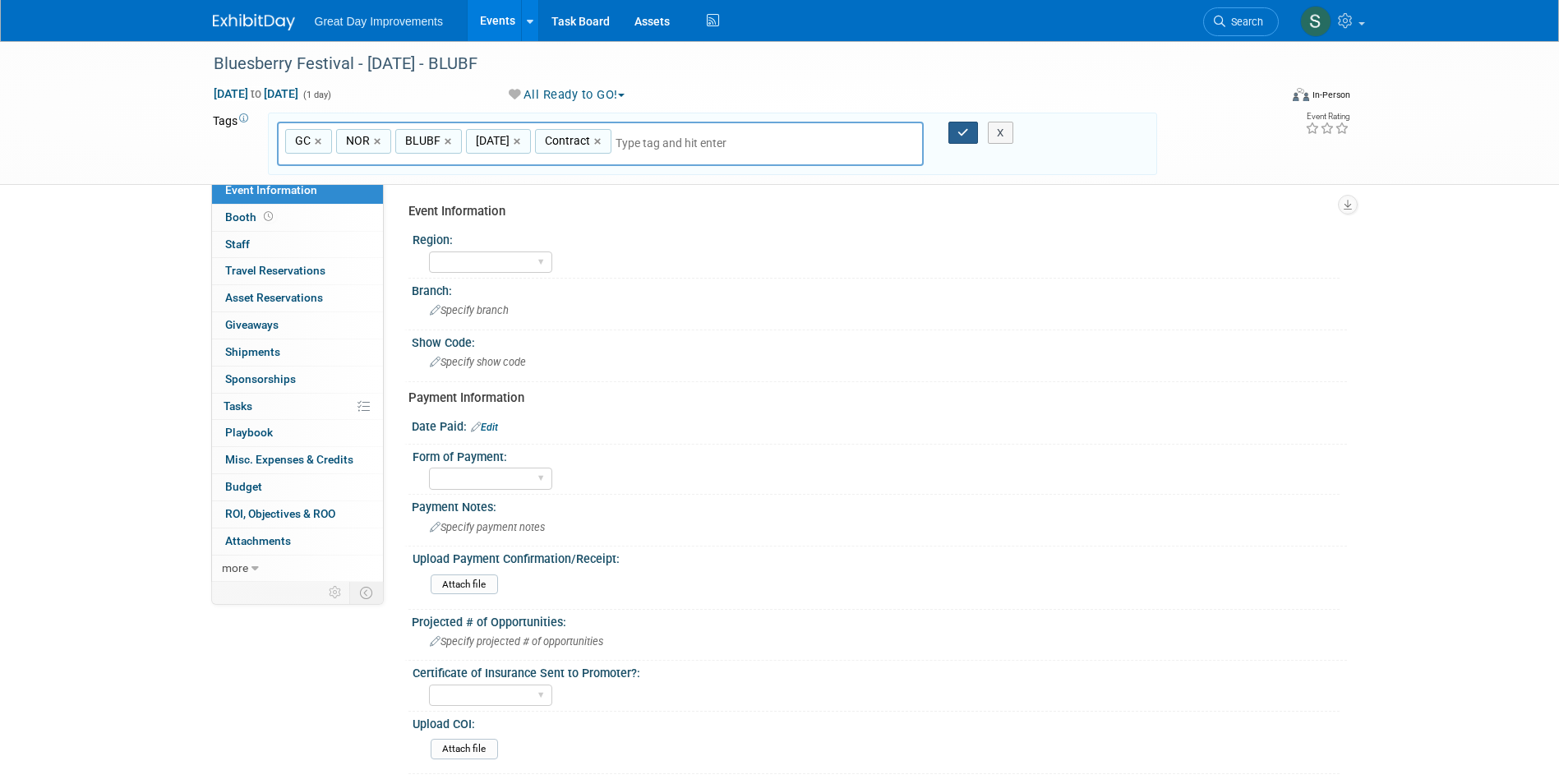
click at [965, 132] on icon "button" at bounding box center [963, 133] width 11 height 10
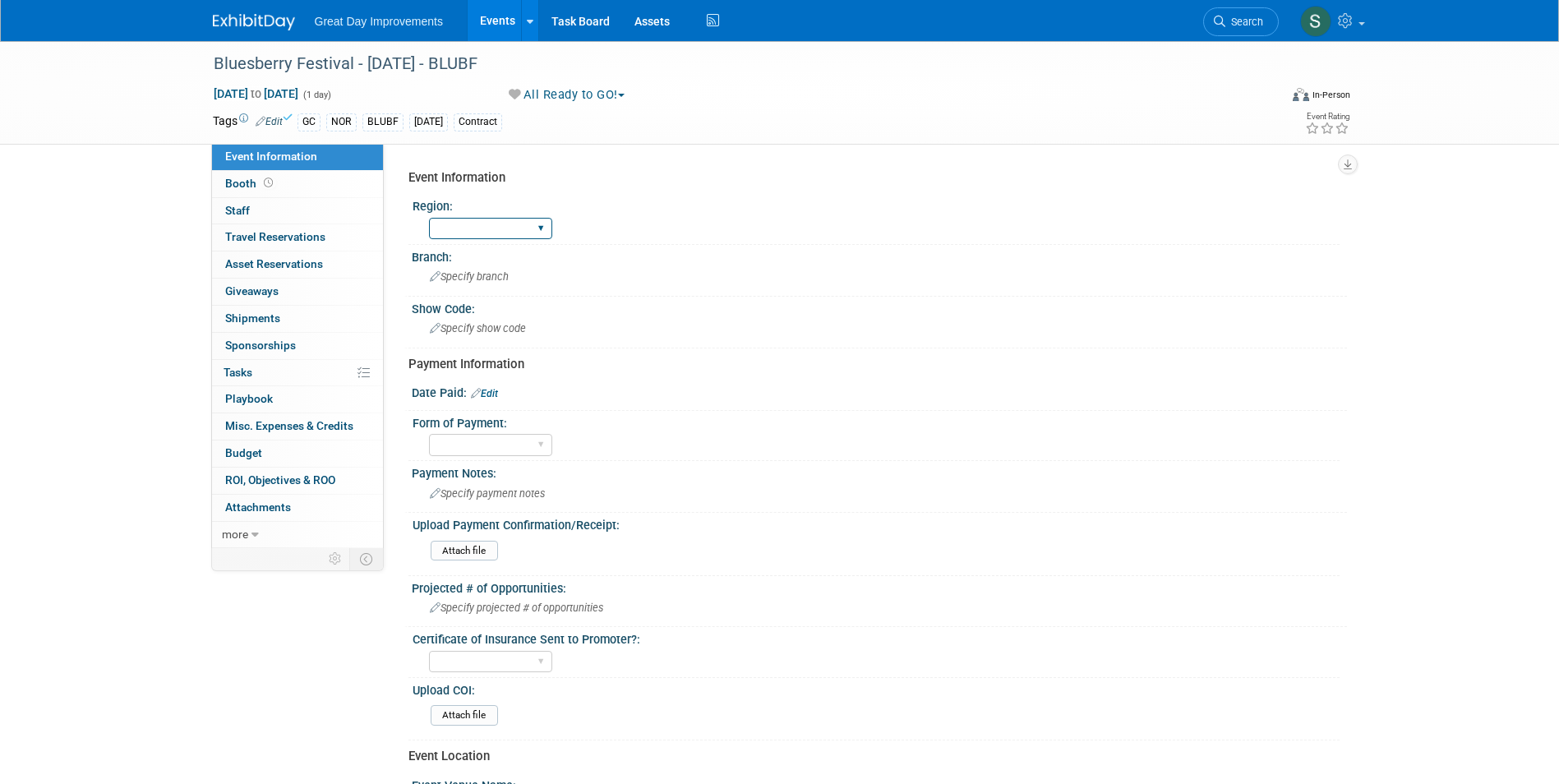
click at [448, 232] on select "GC MA MW MTW NE NEW OV PL PNW SA SE SC UMW FL" at bounding box center [490, 229] width 123 height 23
select select "GC"
click at [429, 218] on select "GC MA MW MTW NE NEW OV PL PNW SA SE SC UMW FL" at bounding box center [490, 229] width 123 height 23
click at [470, 268] on div "Specify branch" at bounding box center [880, 276] width 911 height 25
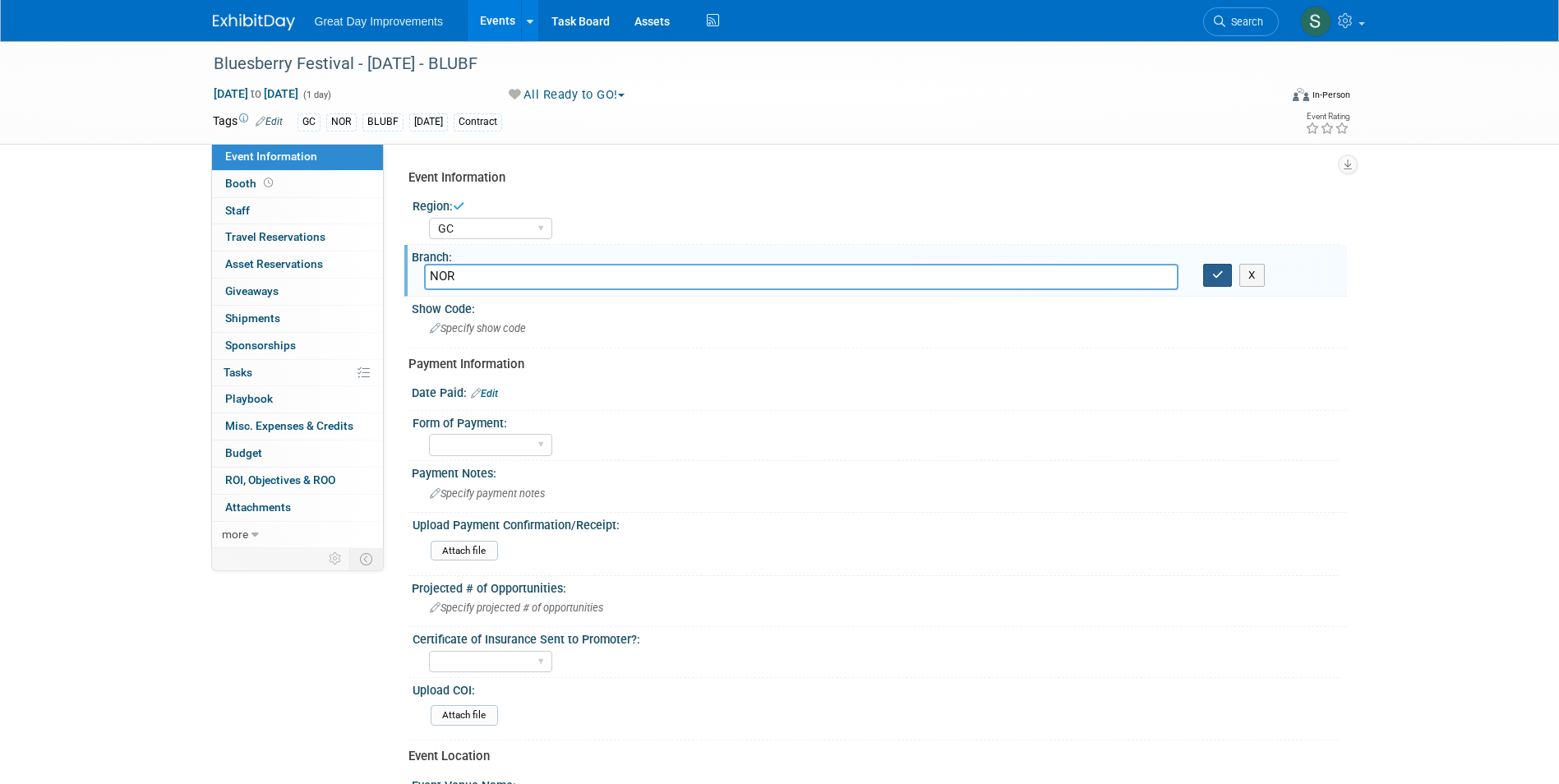
type input "NOR"
click at [1220, 279] on icon "button" at bounding box center [1217, 275] width 11 height 10
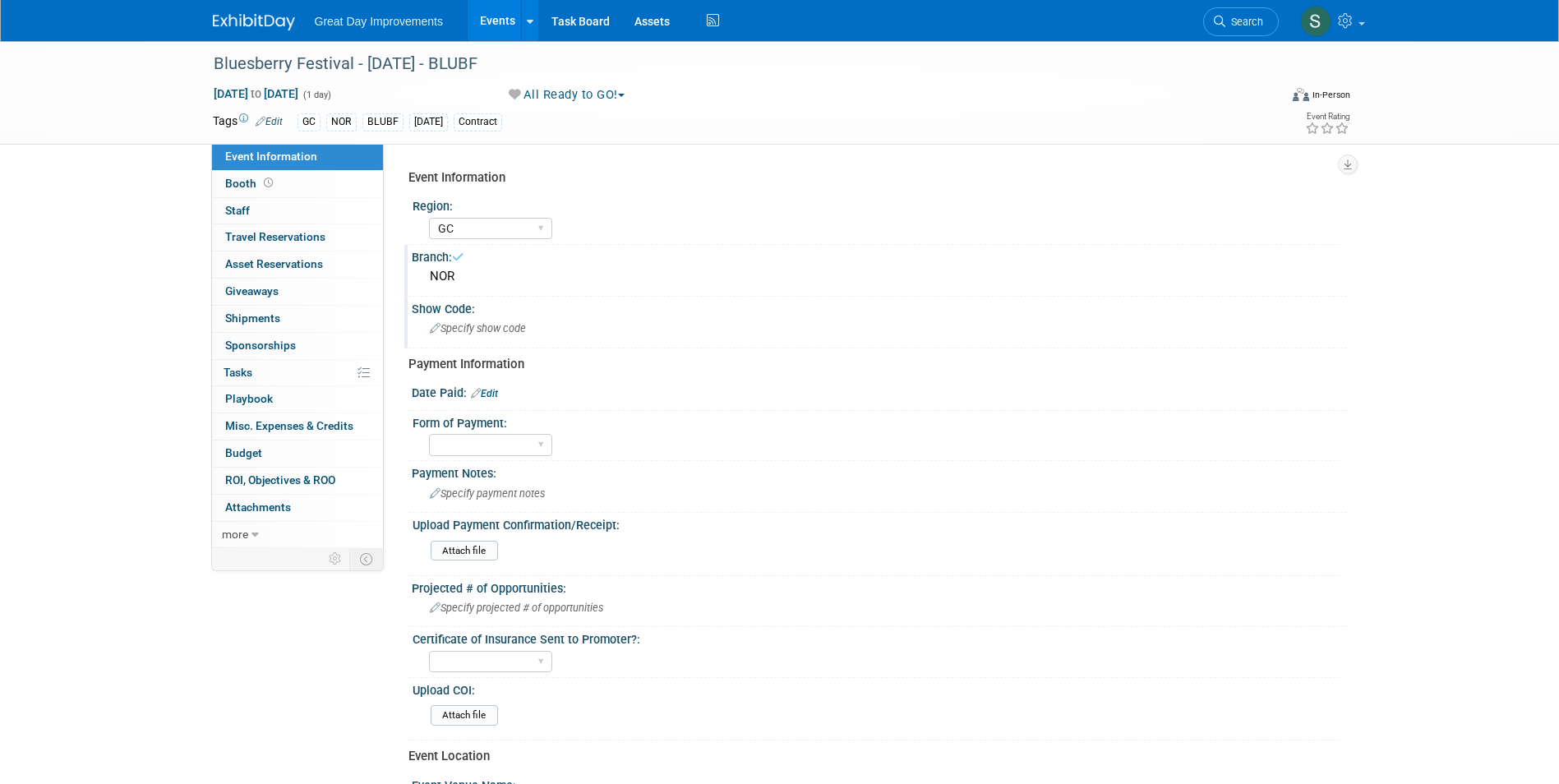
click at [597, 329] on div "Specify show code" at bounding box center [880, 328] width 911 height 25
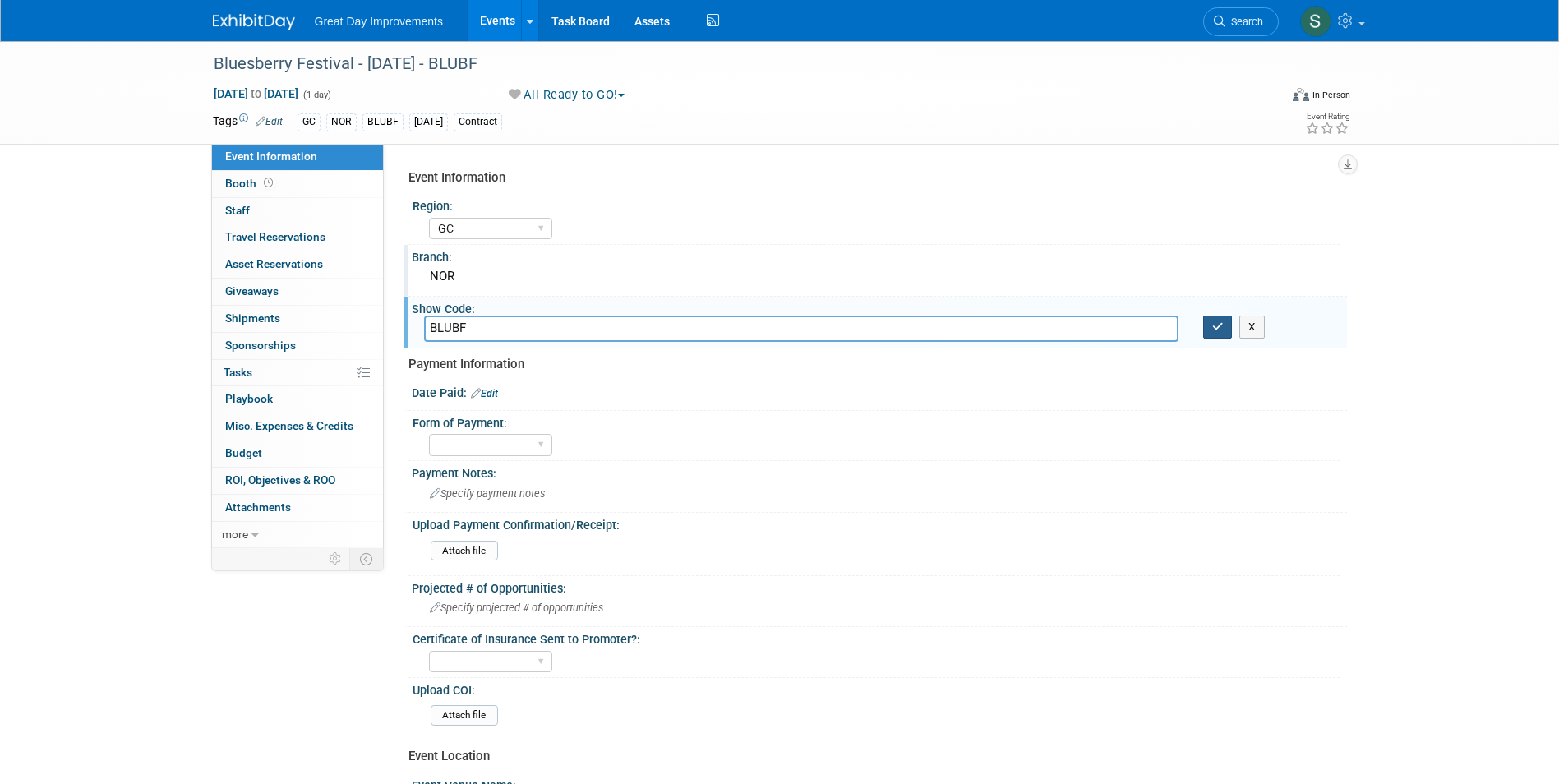
type input "BLUBF"
click at [1215, 327] on icon "button" at bounding box center [1217, 326] width 11 height 10
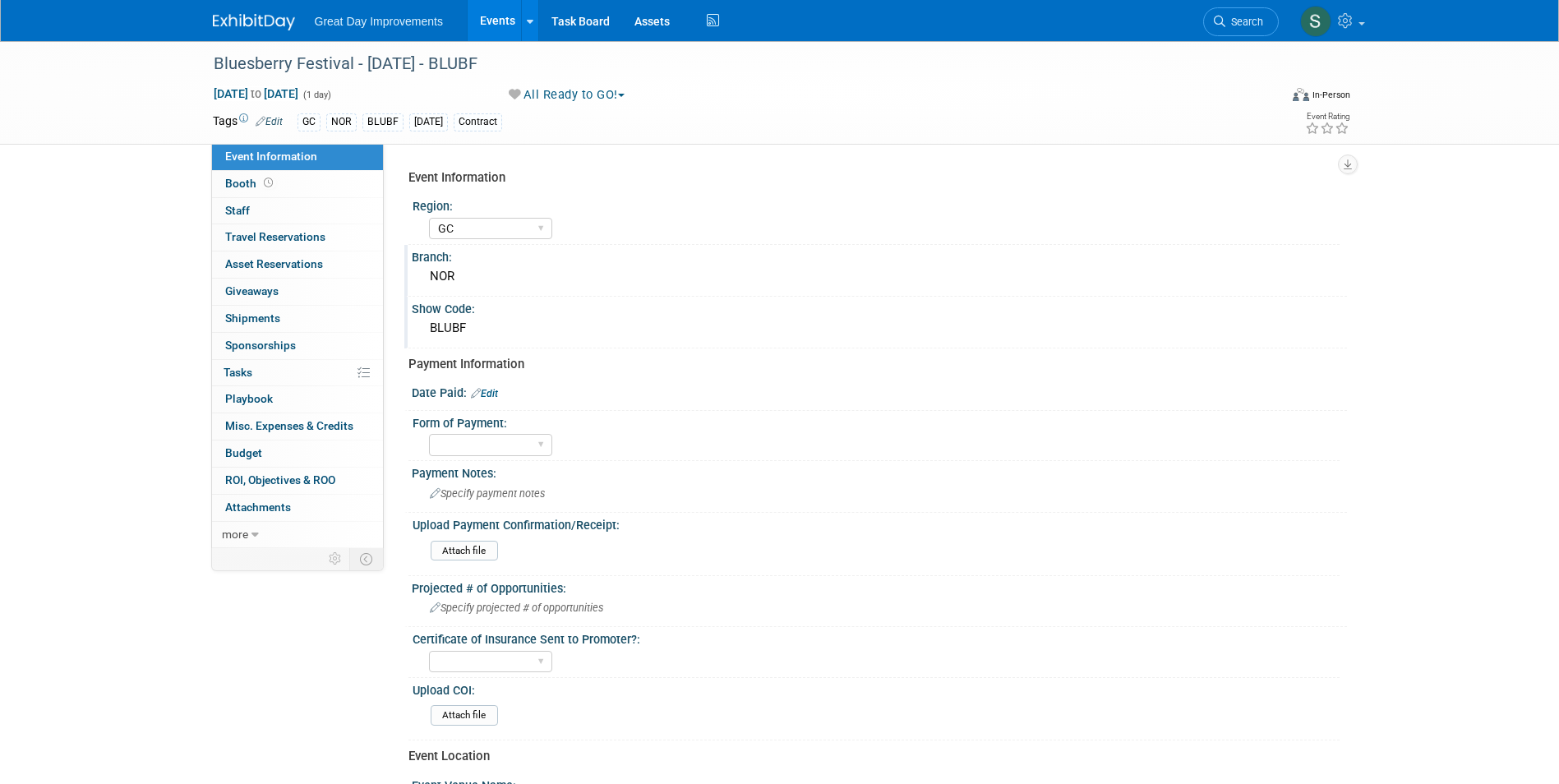
click at [231, 17] on img at bounding box center [253, 22] width 82 height 16
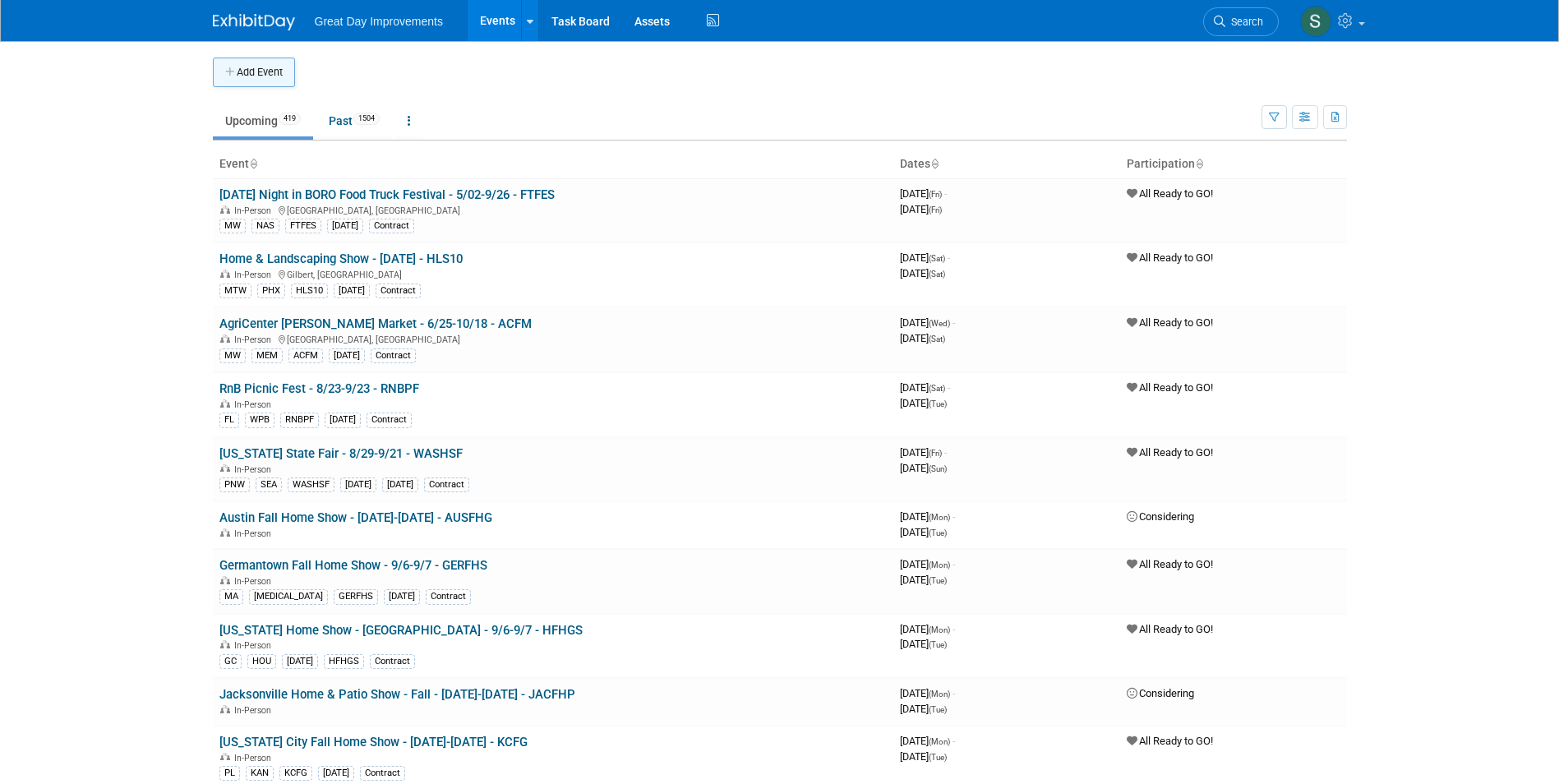
click at [264, 79] on button "Add Event" at bounding box center [253, 72] width 82 height 29
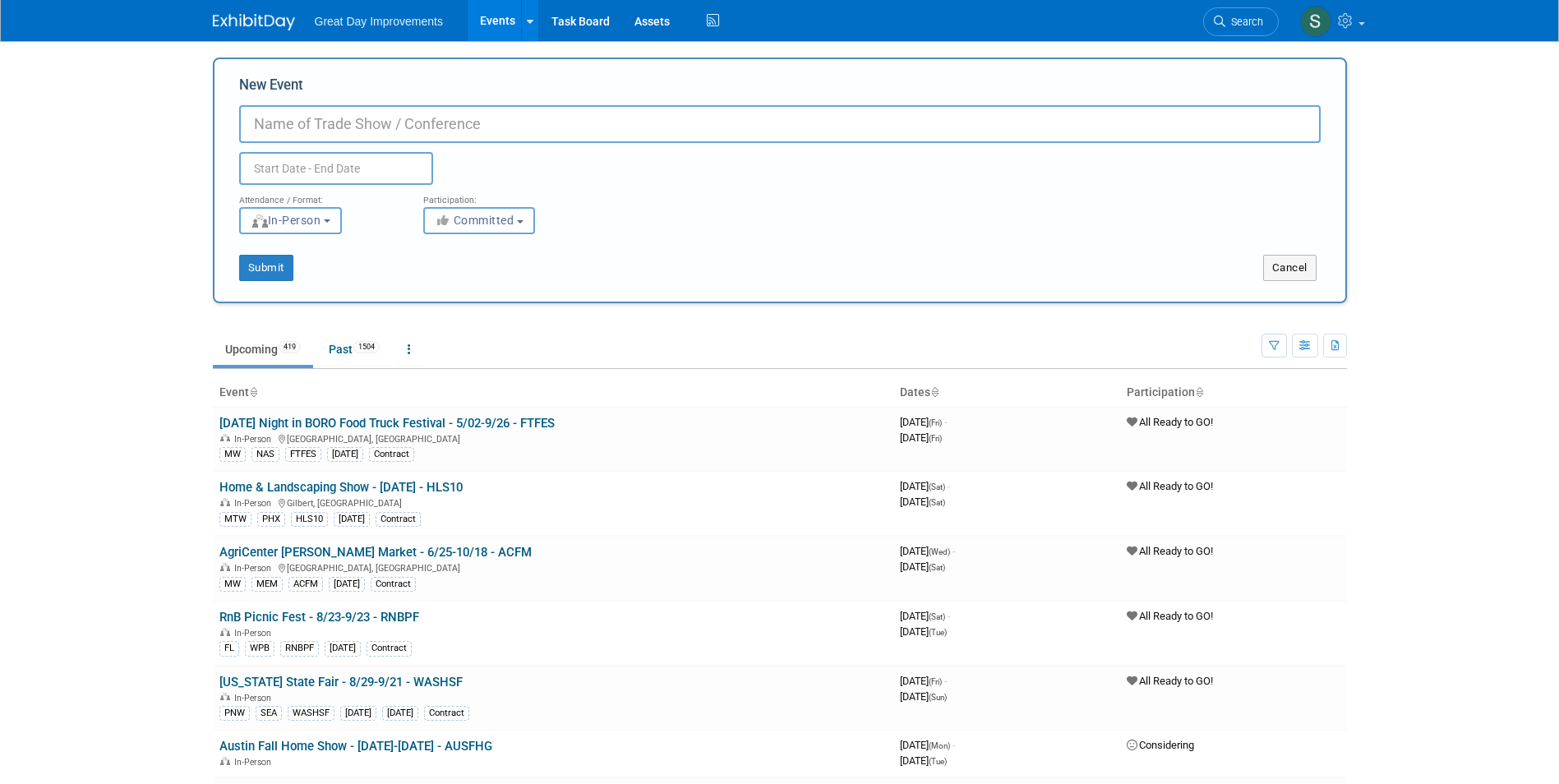
paste input "[MEDICAL_DATA] Senior Expo [GEOGRAPHIC_DATA] – 5 Powerful Ways to Give & Heal"
type input "[MEDICAL_DATA] Senior Expo [GEOGRAPHIC_DATA] – [DATE] - BCSE"
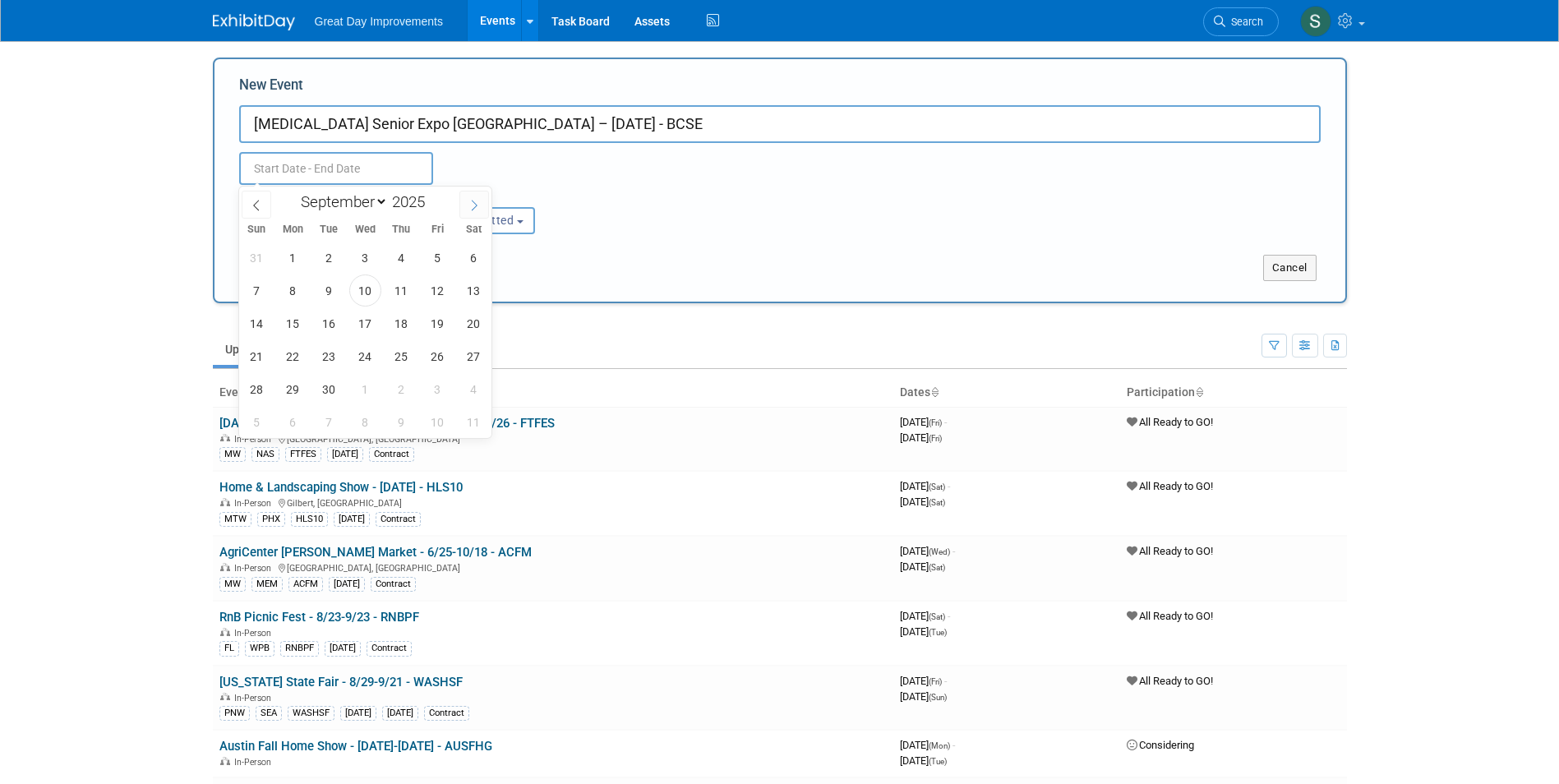
click at [470, 204] on icon at bounding box center [474, 205] width 11 height 11
select select "9"
click at [440, 262] on span "3" at bounding box center [437, 258] width 32 height 32
type input "[DATE] to [DATE]"
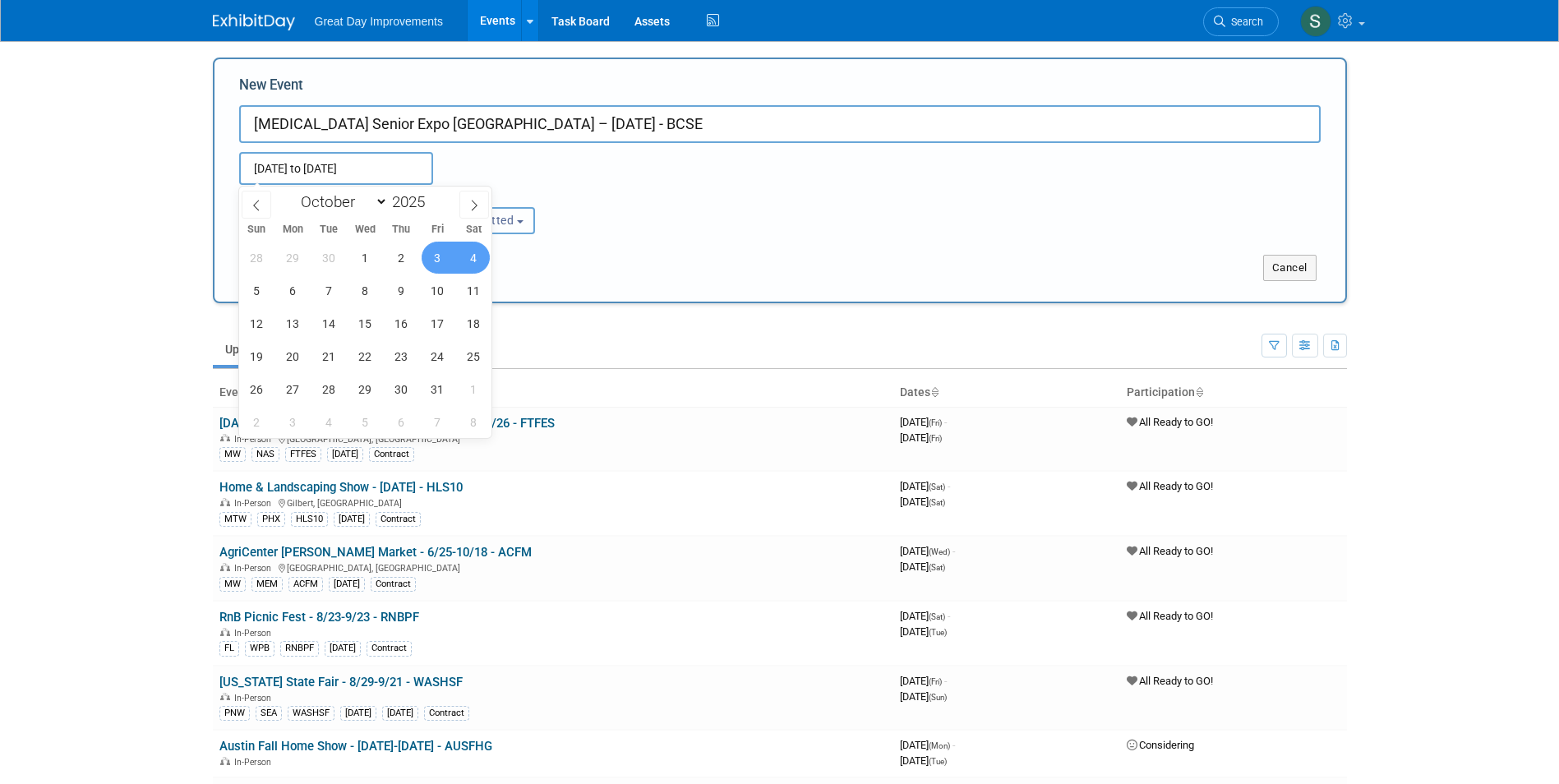
click at [508, 211] on button "Committed" at bounding box center [479, 220] width 112 height 27
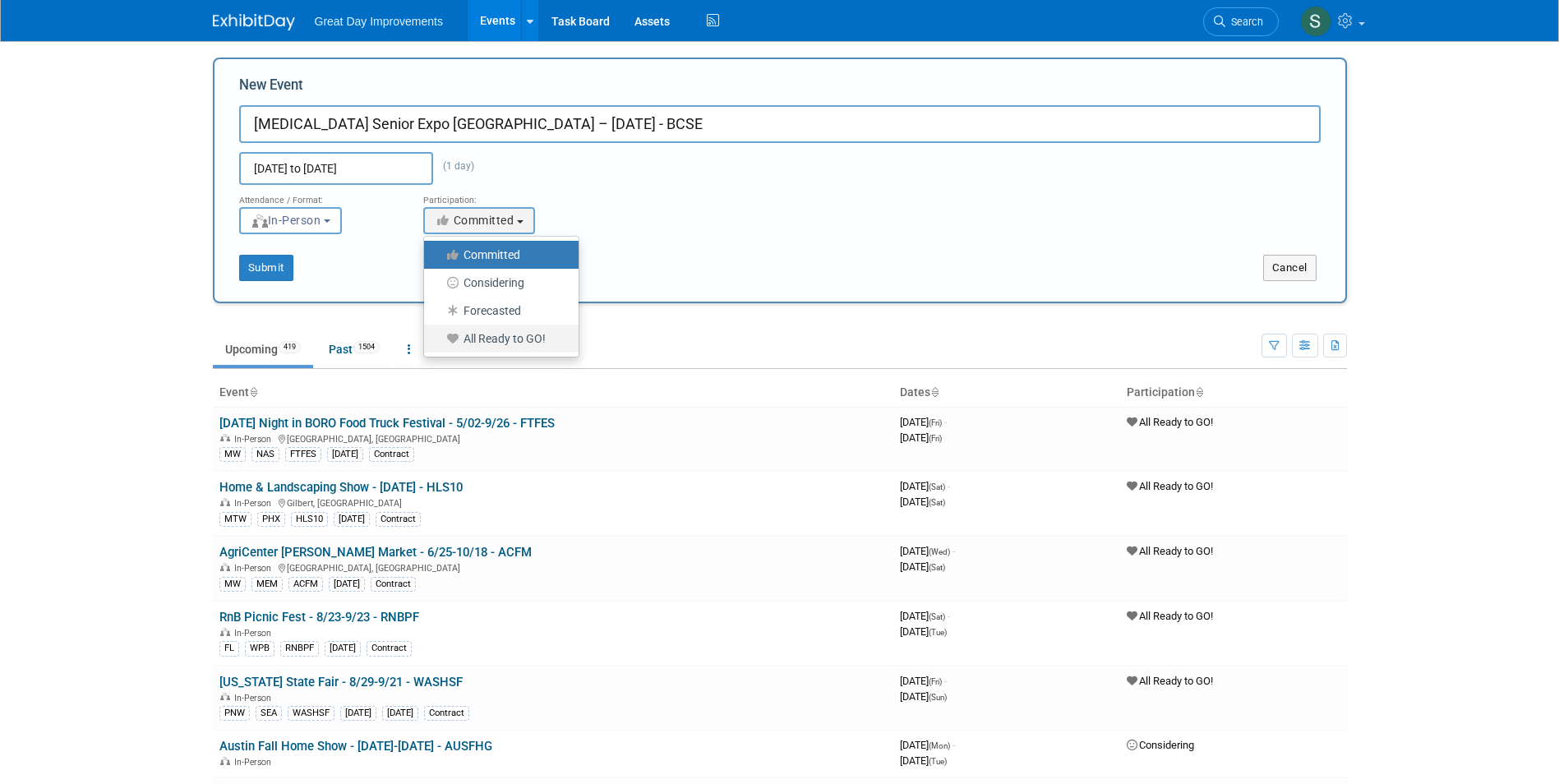
click at [525, 336] on label "All Ready to GO!" at bounding box center [497, 338] width 130 height 22
click at [439, 336] on input "All Ready to GO!" at bounding box center [434, 339] width 10 height 10
select select "102"
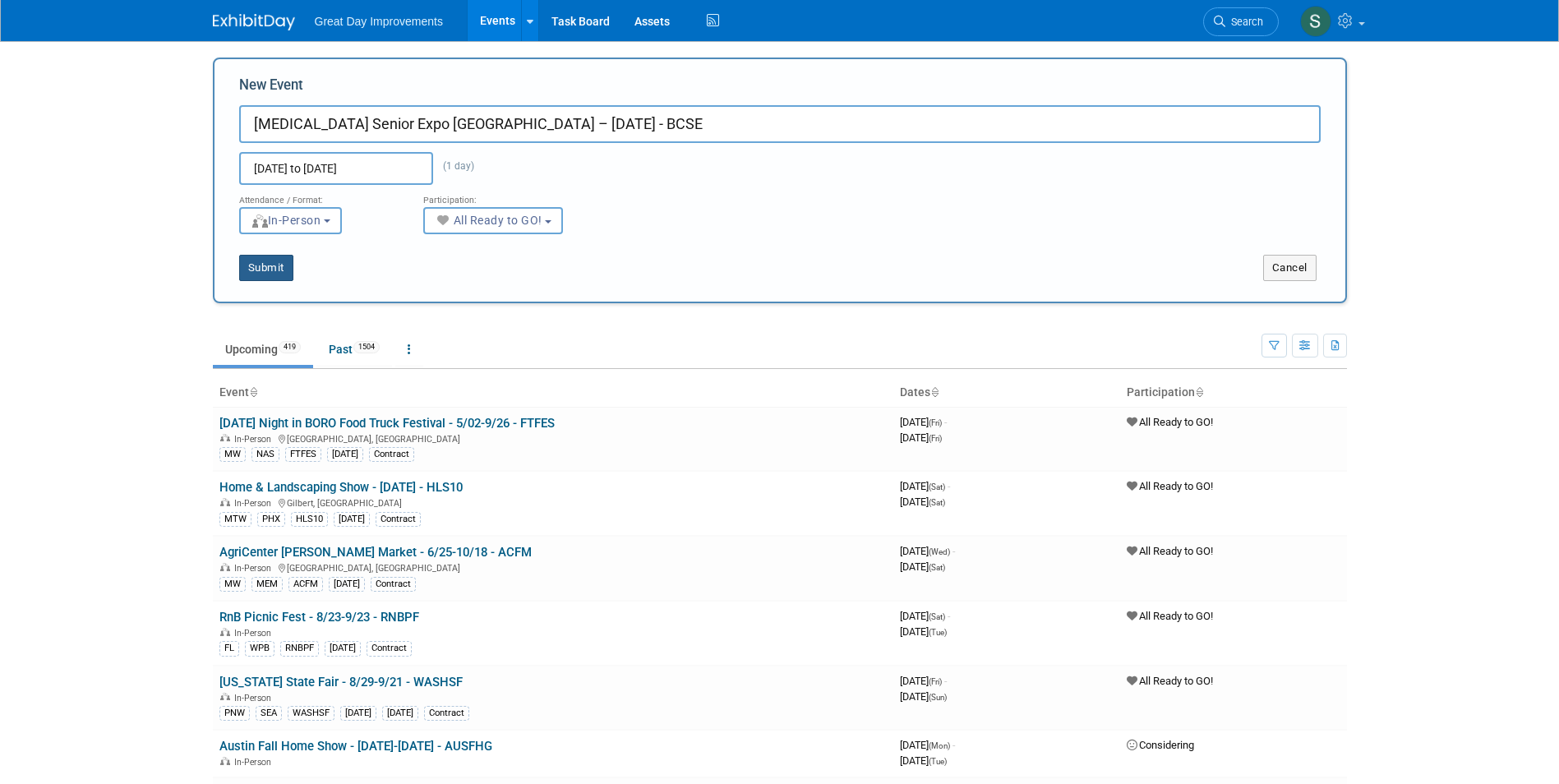
click at [274, 269] on button "Submit" at bounding box center [266, 268] width 55 height 26
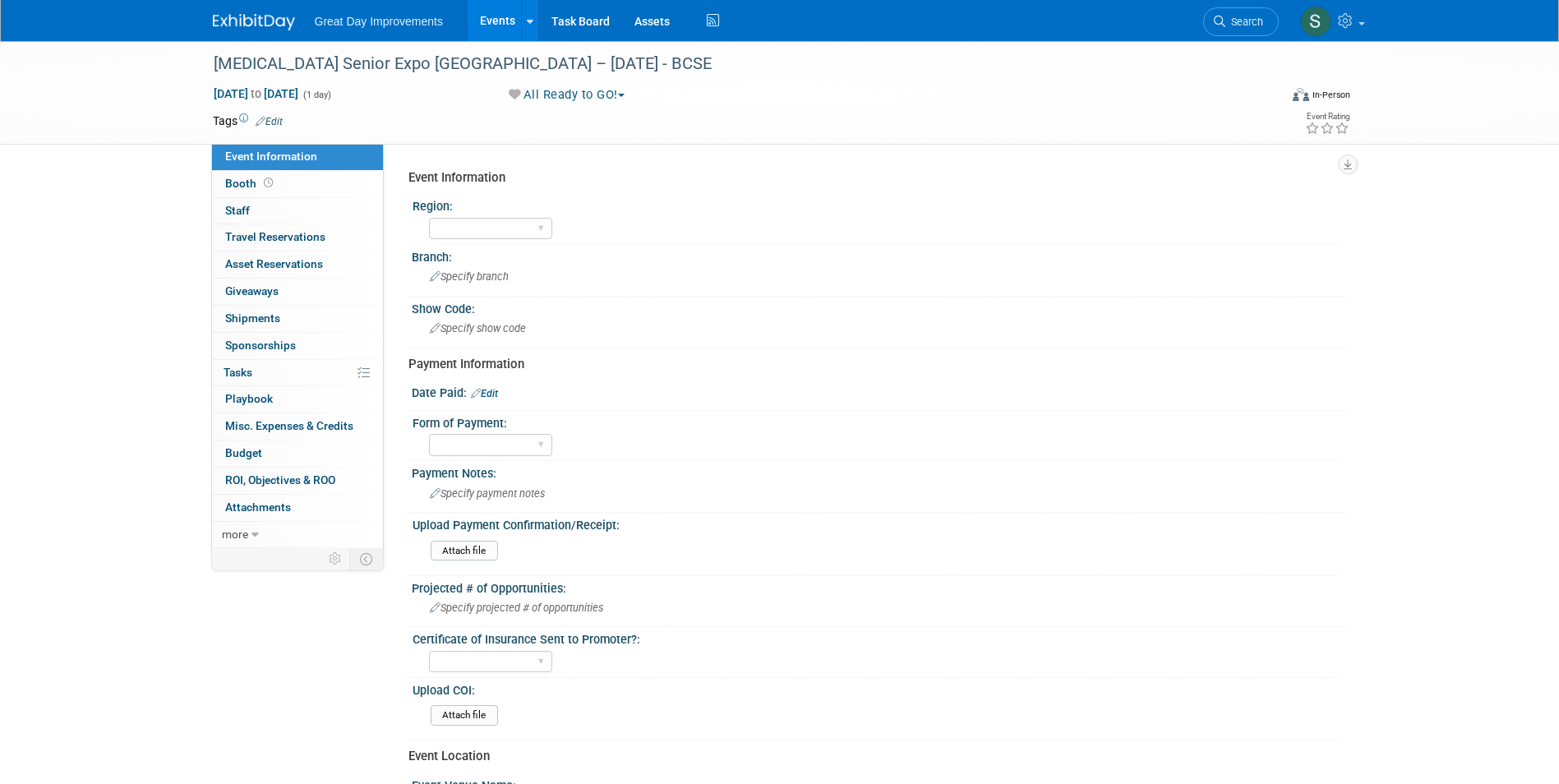
click at [277, 120] on link "Edit" at bounding box center [269, 121] width 27 height 11
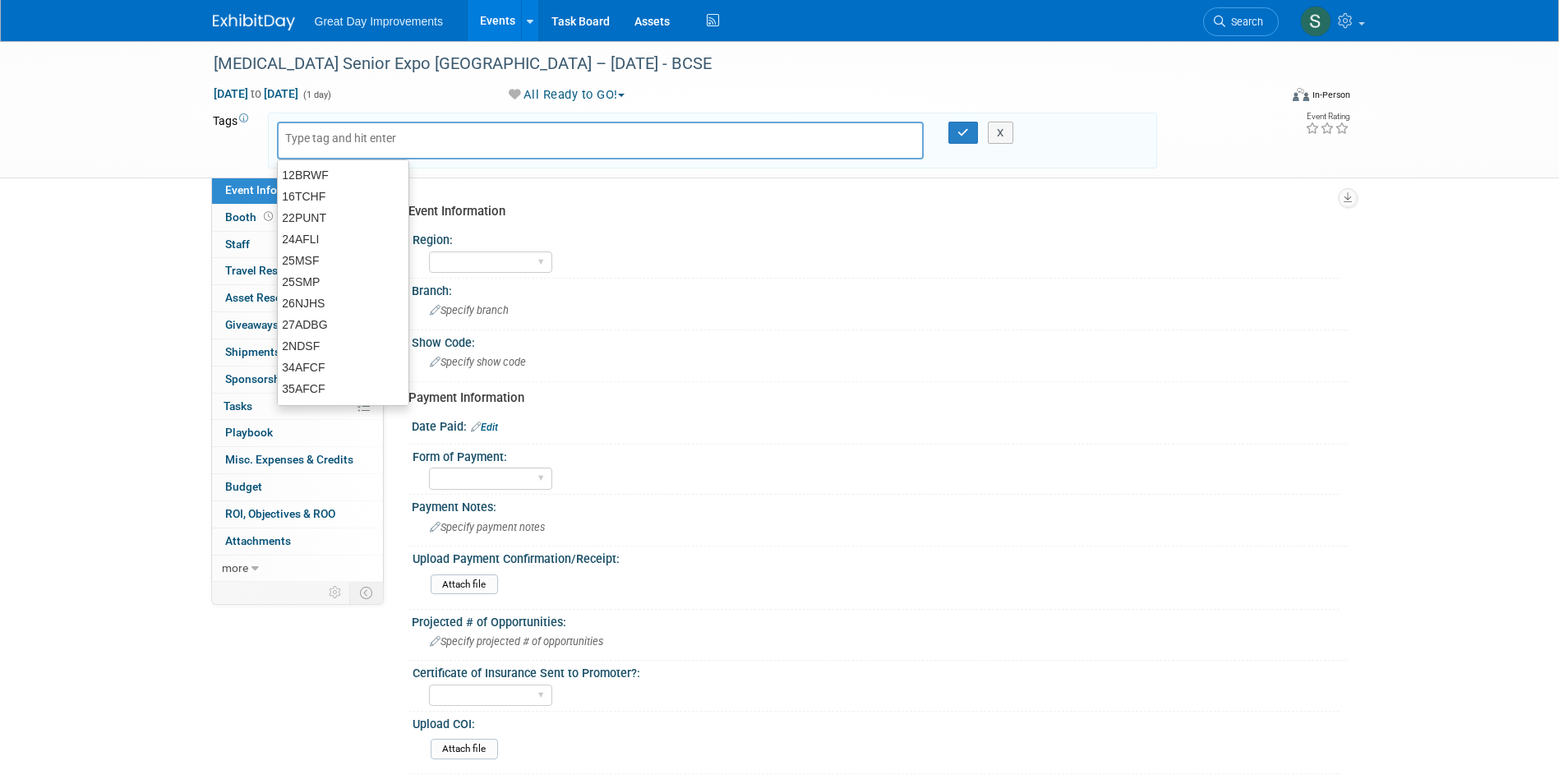
click at [337, 136] on input "text" at bounding box center [351, 138] width 132 height 16
type input "MTW"
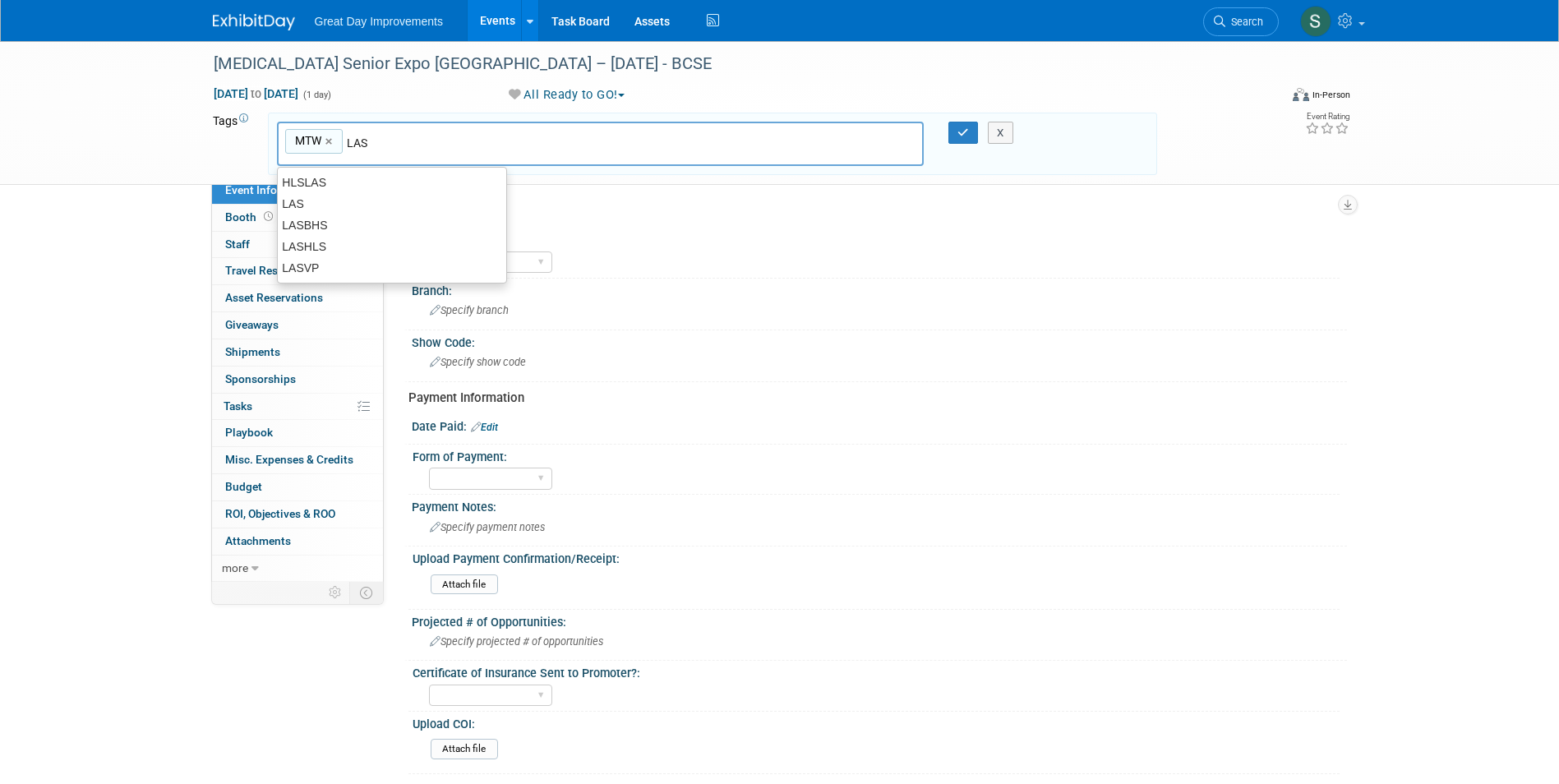
type input "LAS"
type input "MTW, LAS"
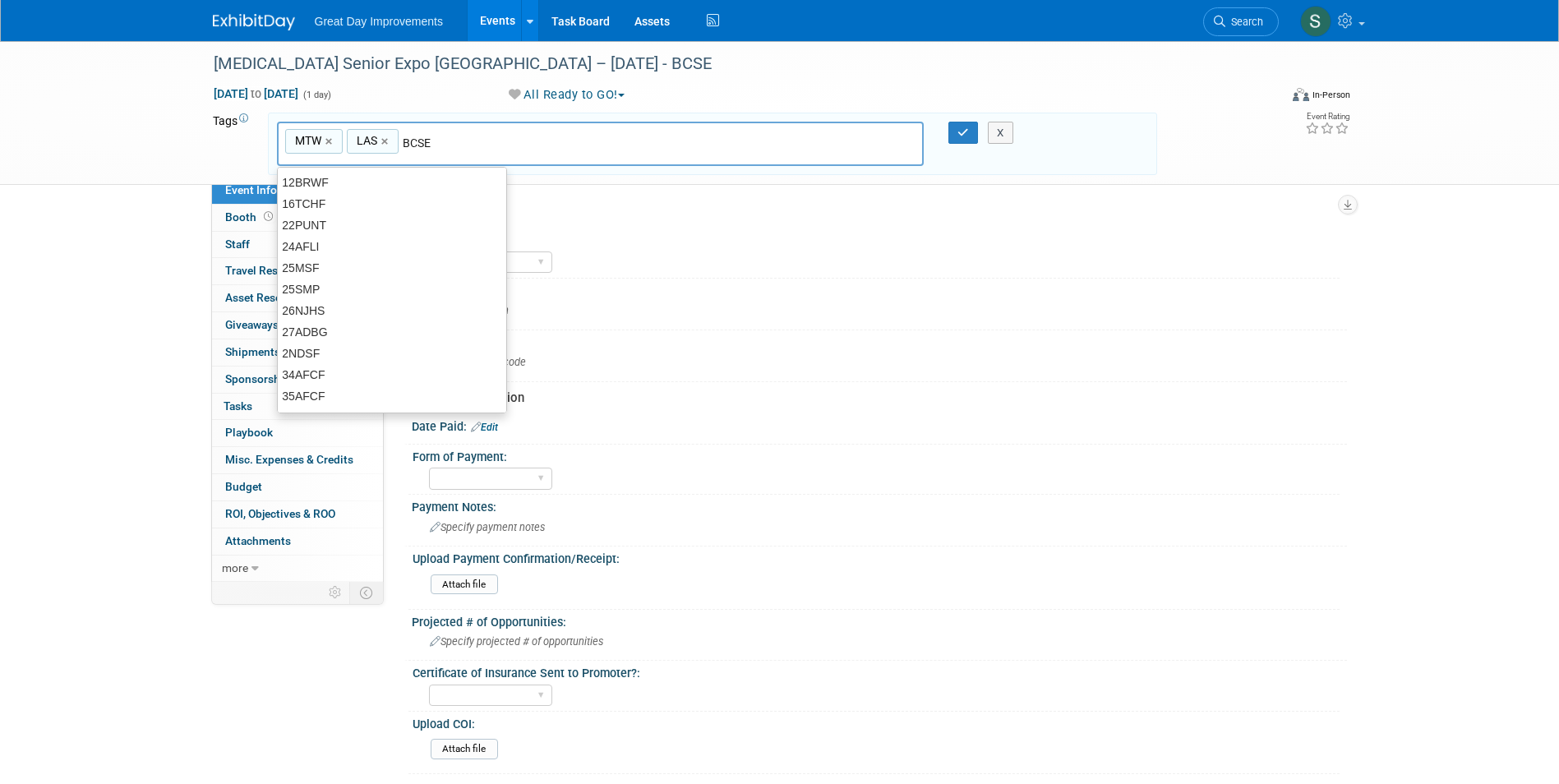
type input "BCSE"
type input "MTW, LAS, BCSE"
type input "[DATE]"
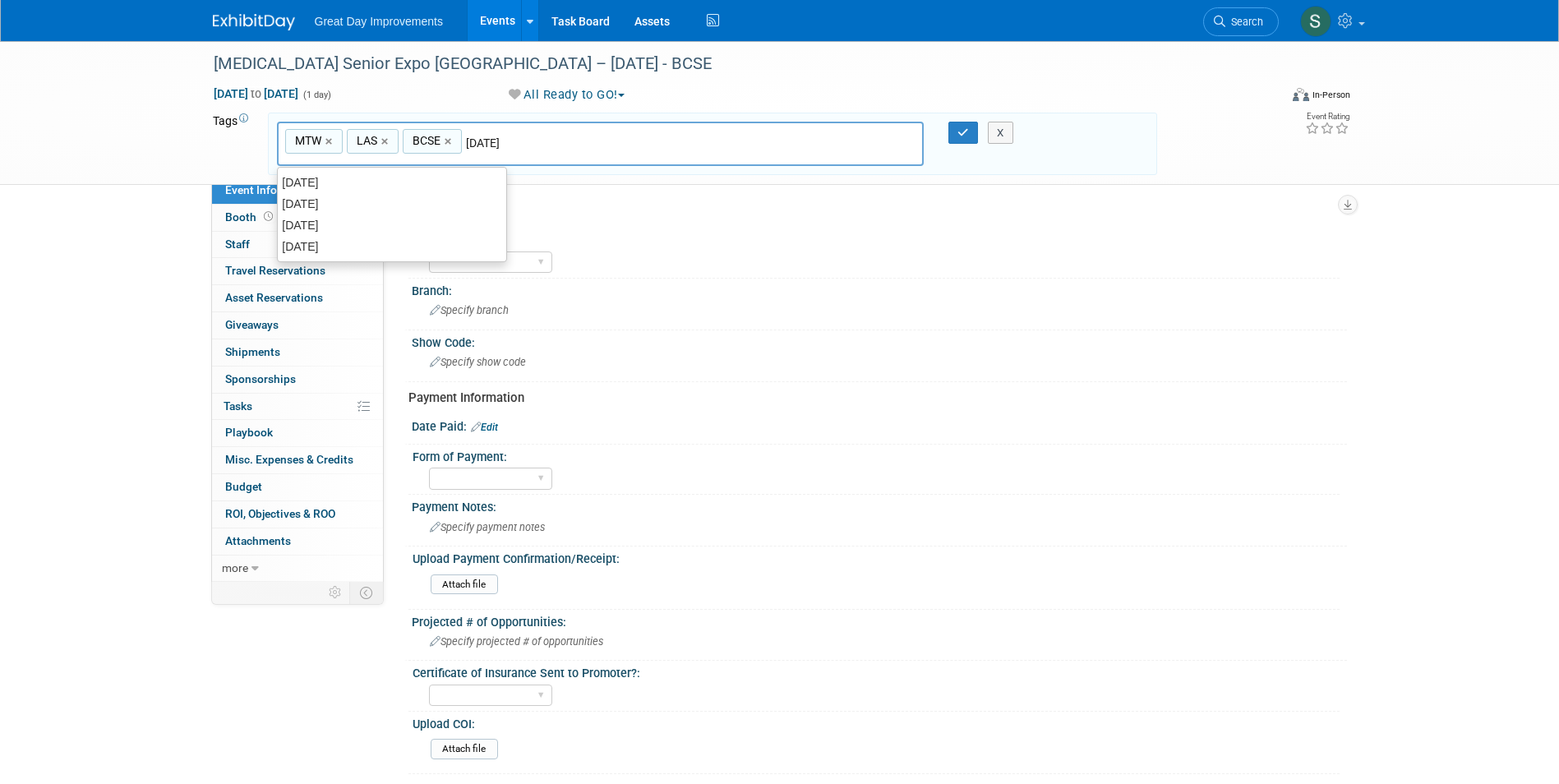
type input "MTW, LAS, BCSE, [DATE]"
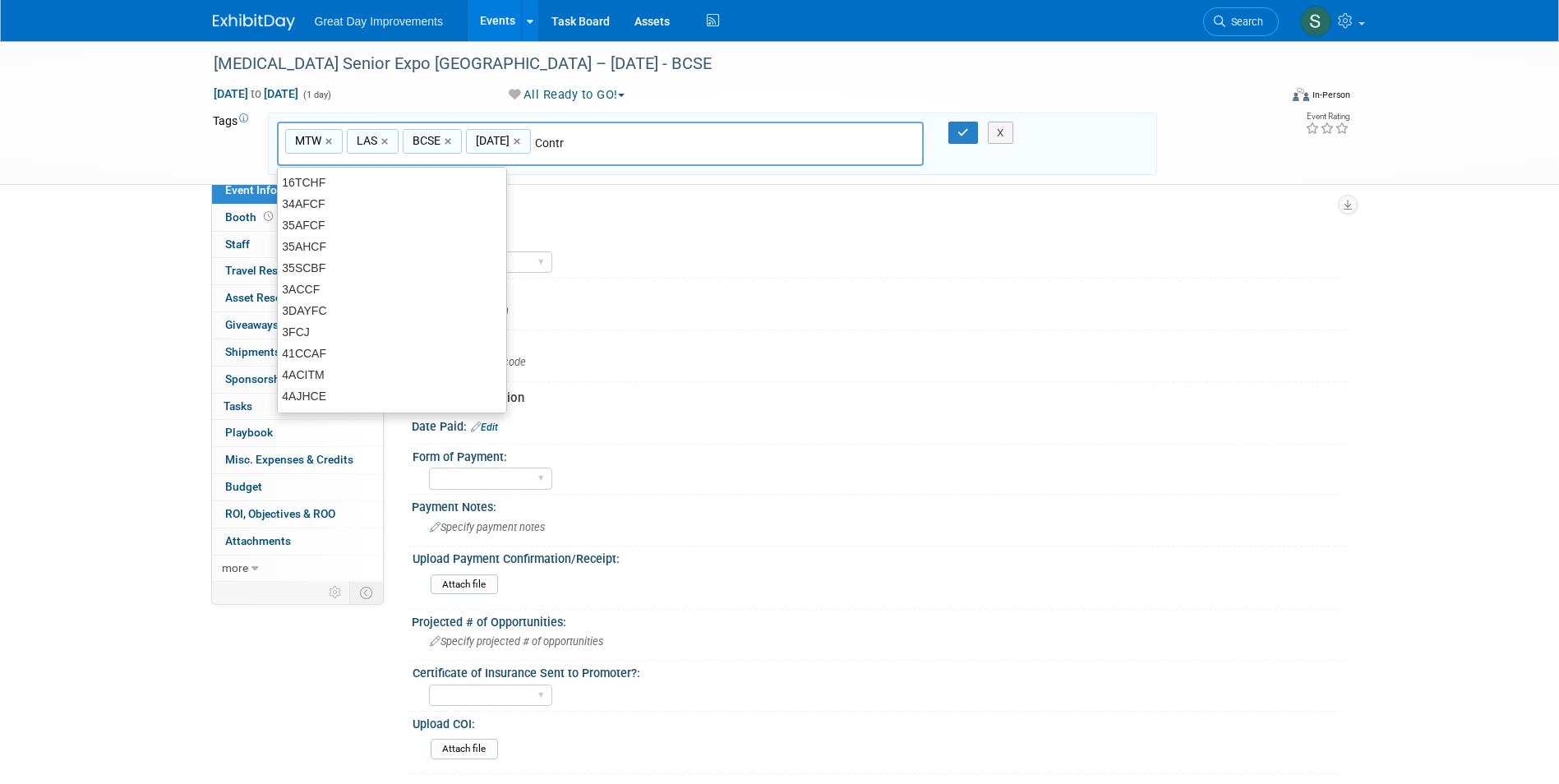
type input "Contra"
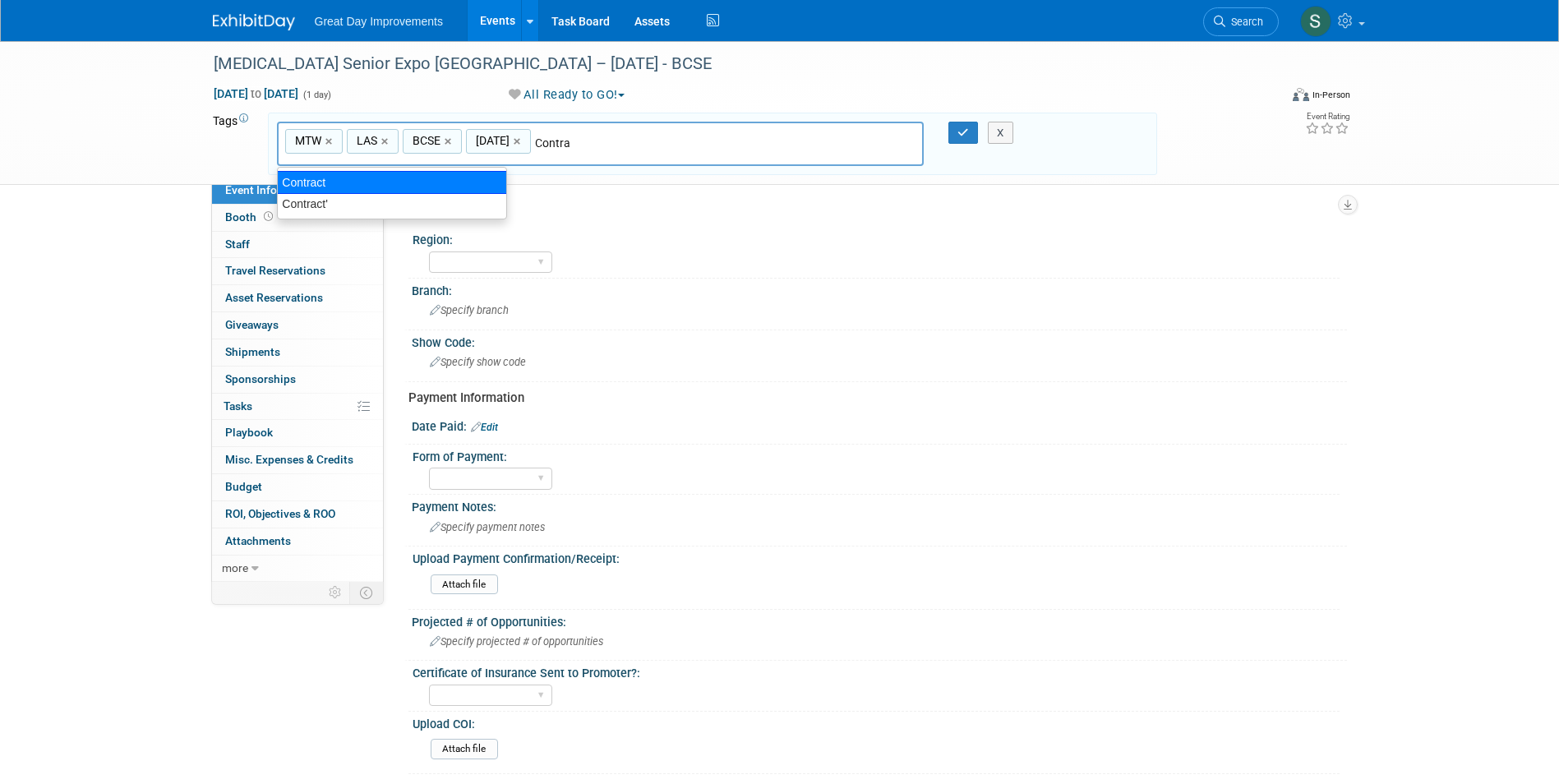
click at [364, 179] on div "Contract" at bounding box center [391, 182] width 230 height 23
type input "MTW, LAS, BCSE, [DATE], Contract"
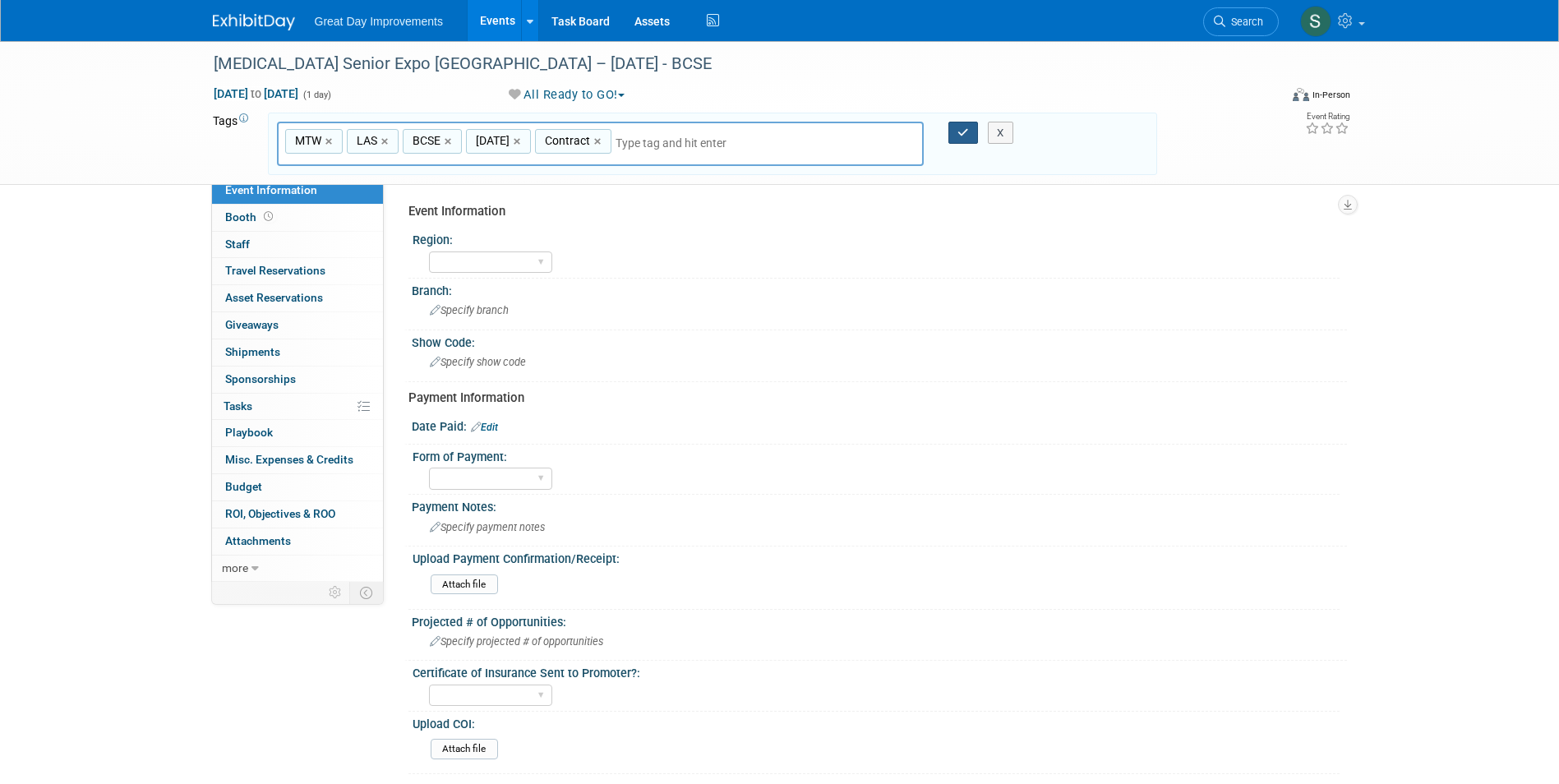
click at [963, 127] on icon "button" at bounding box center [963, 133] width 11 height 10
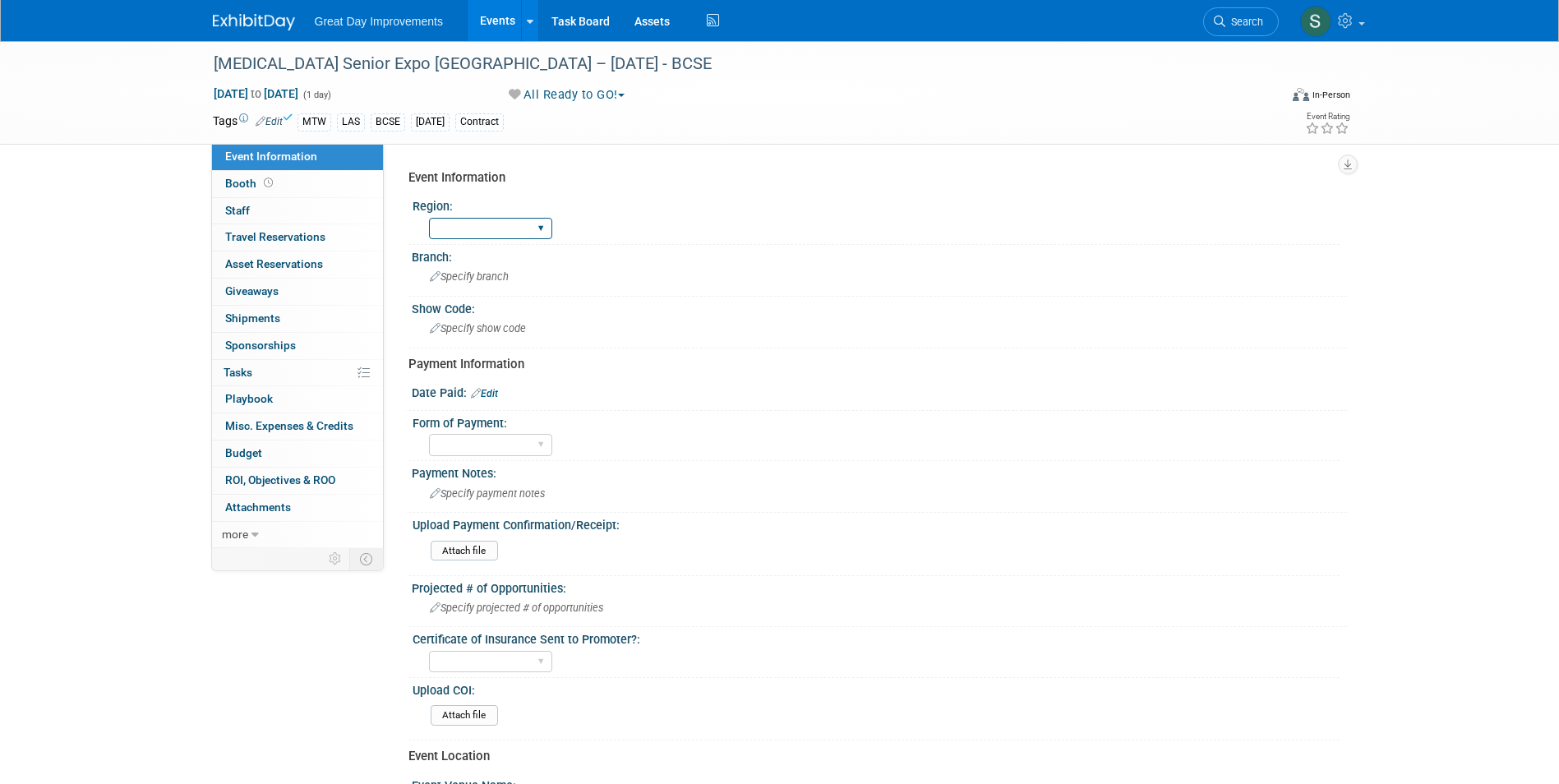
click at [463, 226] on select "GC MA MW MTW NE NEW OV PL PNW SA SE SC UMW FL" at bounding box center [490, 229] width 123 height 23
select select "MTW"
click at [429, 218] on select "GC MA MW MTW NE NEW OV PL PNW SA SE SC UMW FL" at bounding box center [490, 229] width 123 height 23
click at [491, 269] on div "Specify branch" at bounding box center [880, 276] width 911 height 25
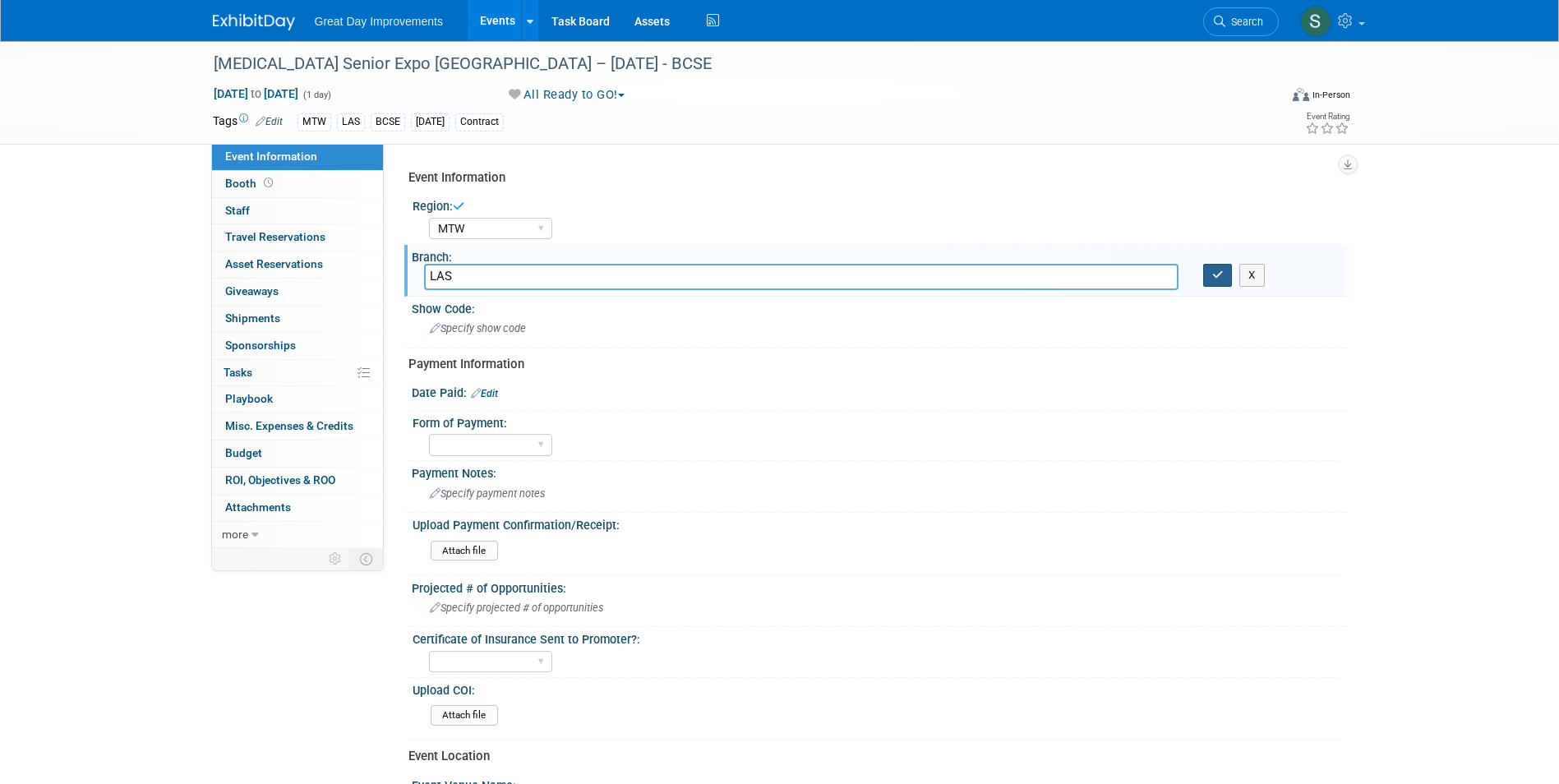
type input "LAS"
click at [1213, 273] on icon "button" at bounding box center [1217, 275] width 11 height 10
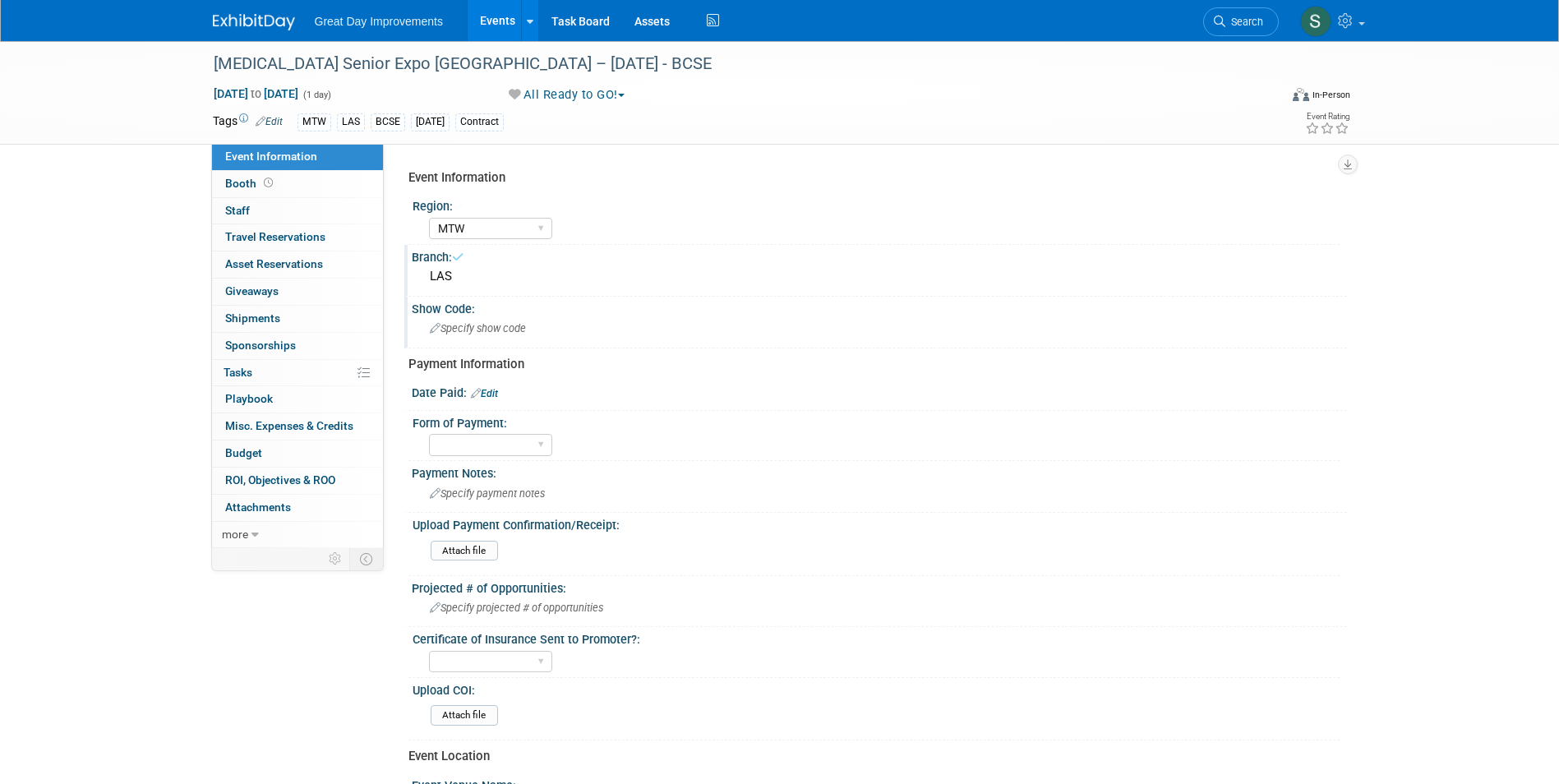
click at [477, 320] on div "Specify show code" at bounding box center [880, 328] width 911 height 25
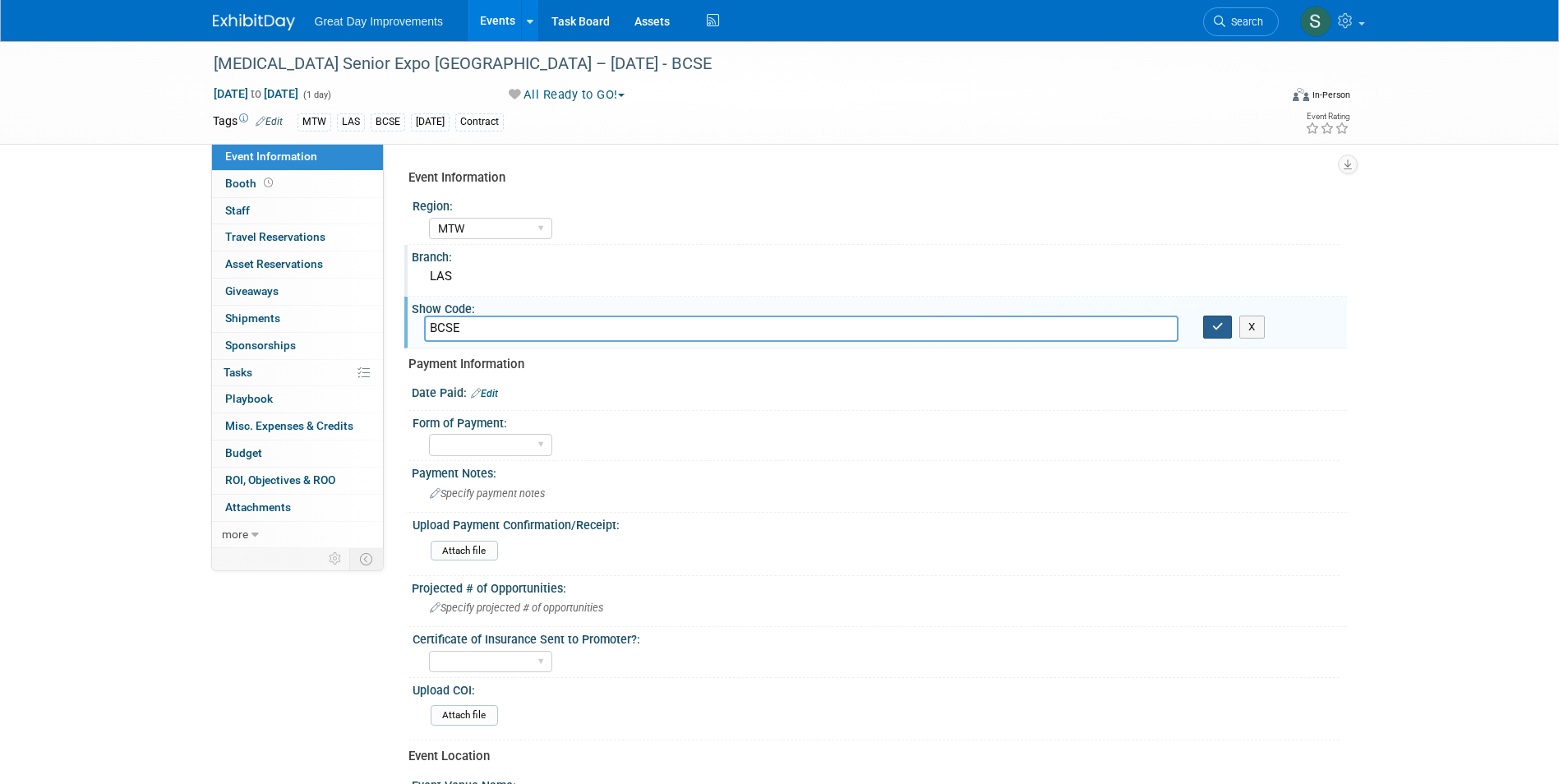
type input "BCSE"
click at [1214, 324] on icon "button" at bounding box center [1217, 326] width 11 height 10
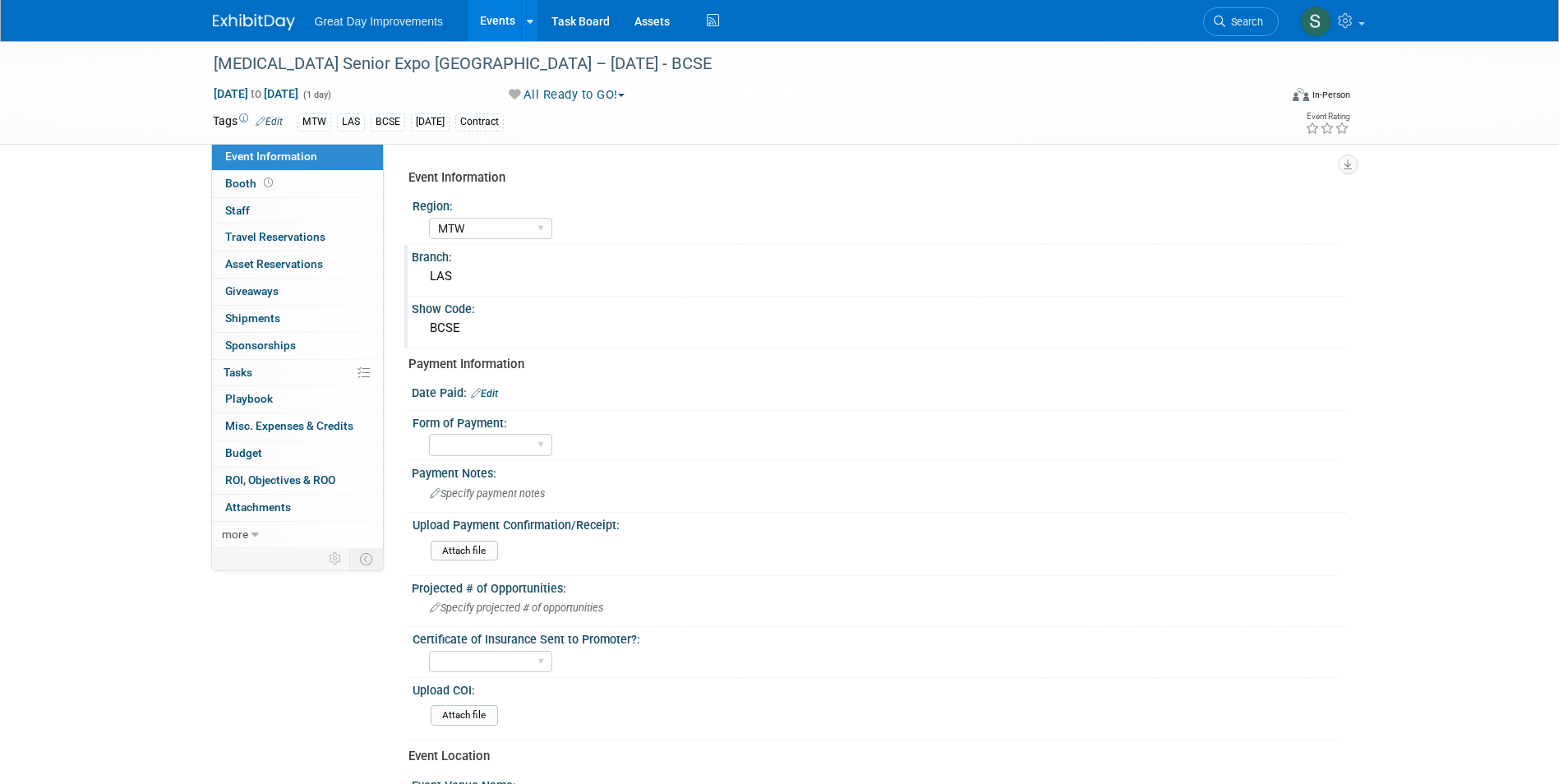
click at [491, 395] on link "Edit" at bounding box center [484, 393] width 27 height 11
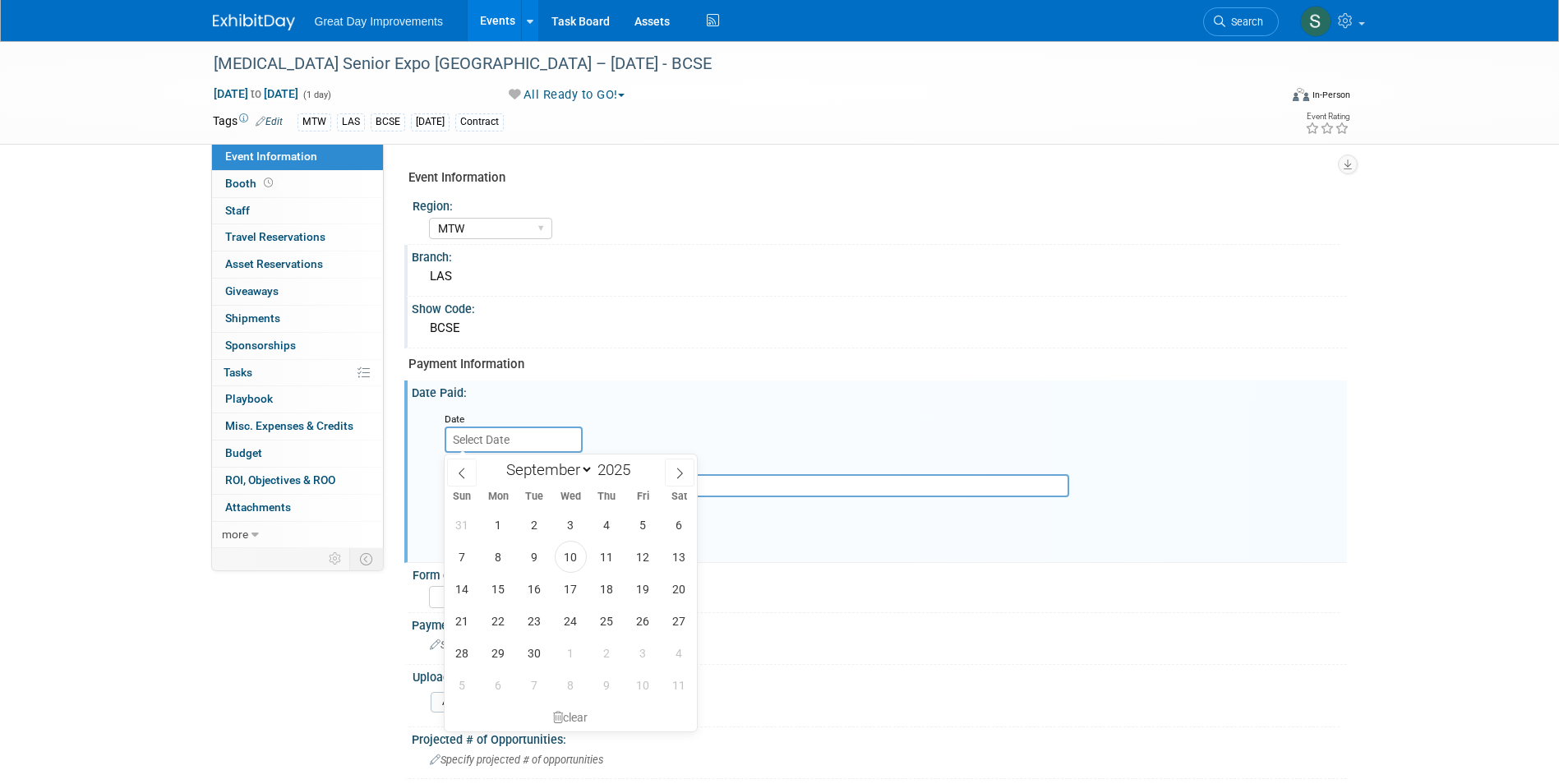
click at [481, 443] on input "text" at bounding box center [513, 440] width 138 height 26
click at [470, 472] on span at bounding box center [462, 473] width 29 height 28
select select "6"
click at [498, 655] on span "28" at bounding box center [498, 652] width 32 height 32
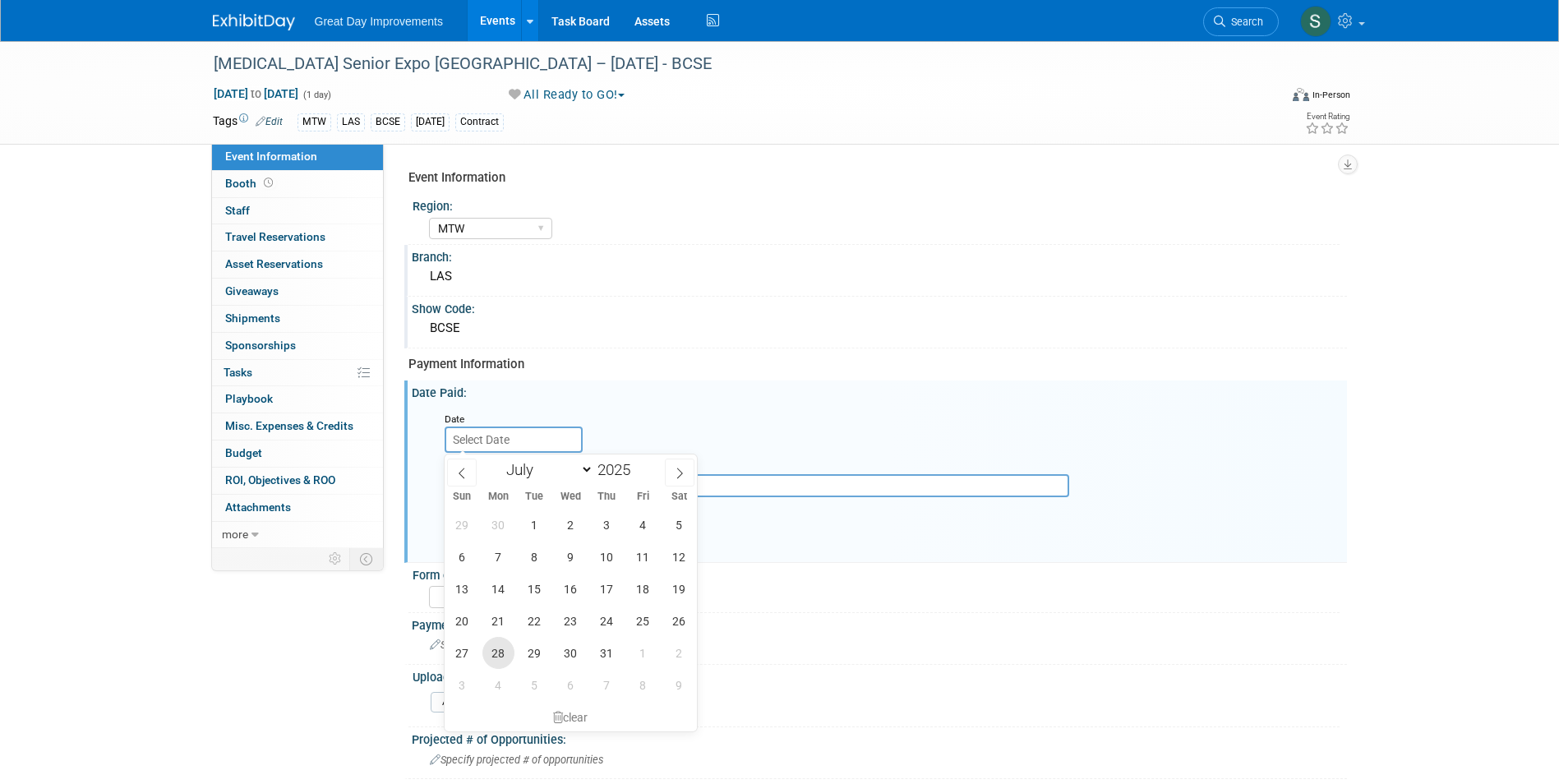
type input "Jul 28, 2025"
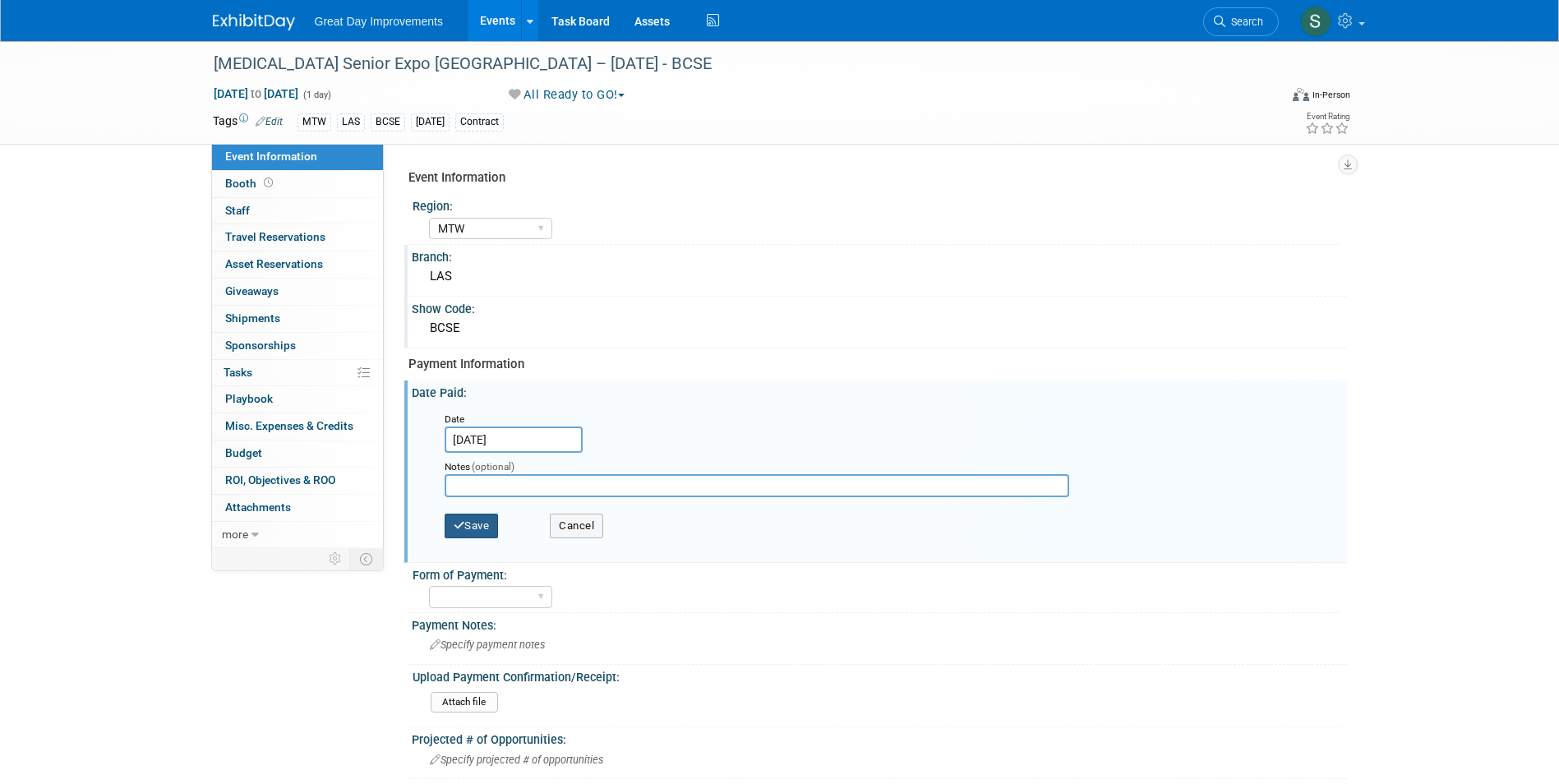
click at [475, 528] on button "Save" at bounding box center [471, 526] width 55 height 24
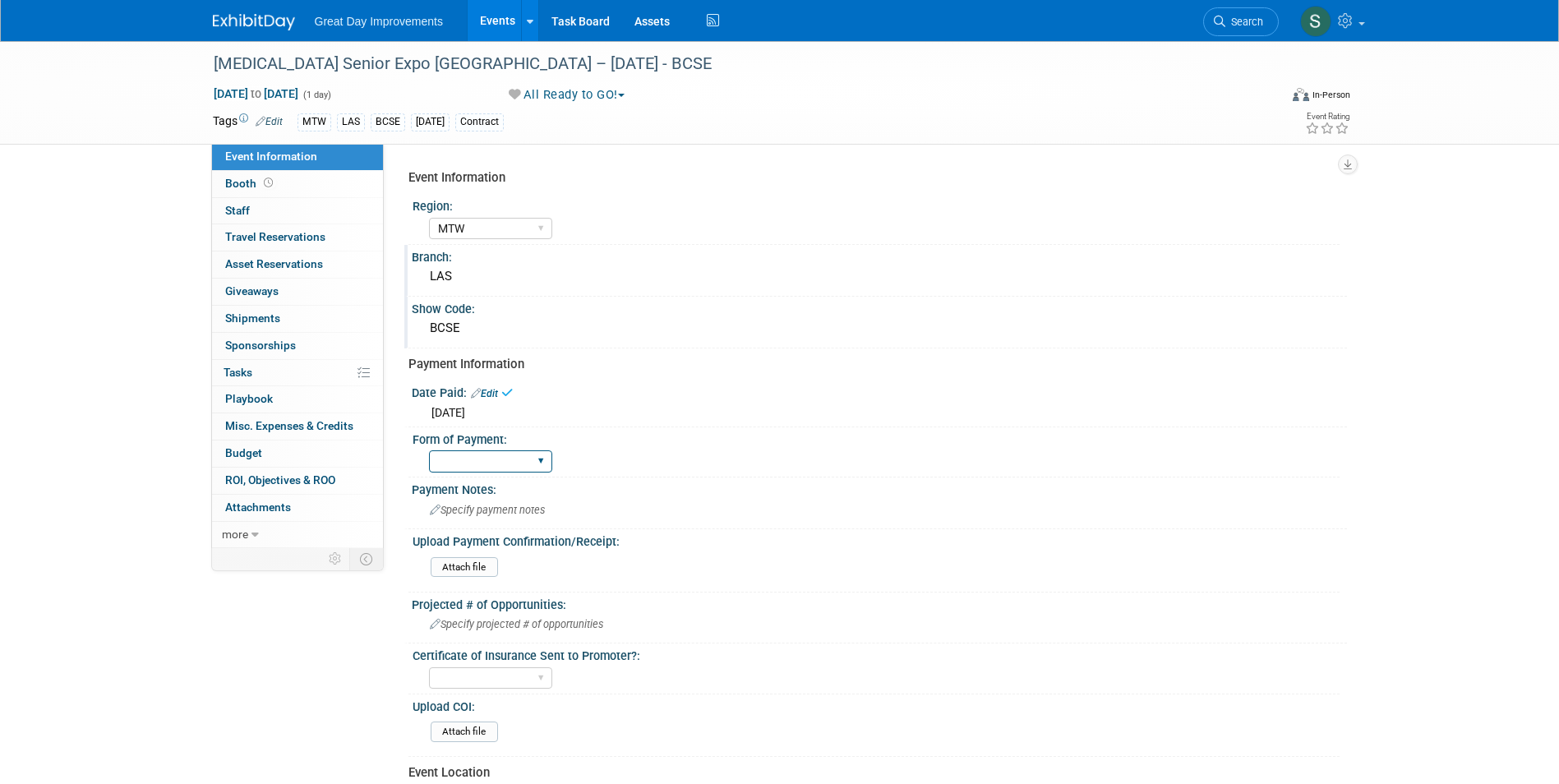
click at [494, 465] on select "Paid via CC Check Requested Pay at the Gate Other" at bounding box center [490, 461] width 123 height 23
select select "Paid via CC"
click at [429, 450] on select "Paid via CC Check Requested Pay at the Gate Other" at bounding box center [490, 461] width 123 height 23
click at [247, 12] on link at bounding box center [263, 14] width 102 height 13
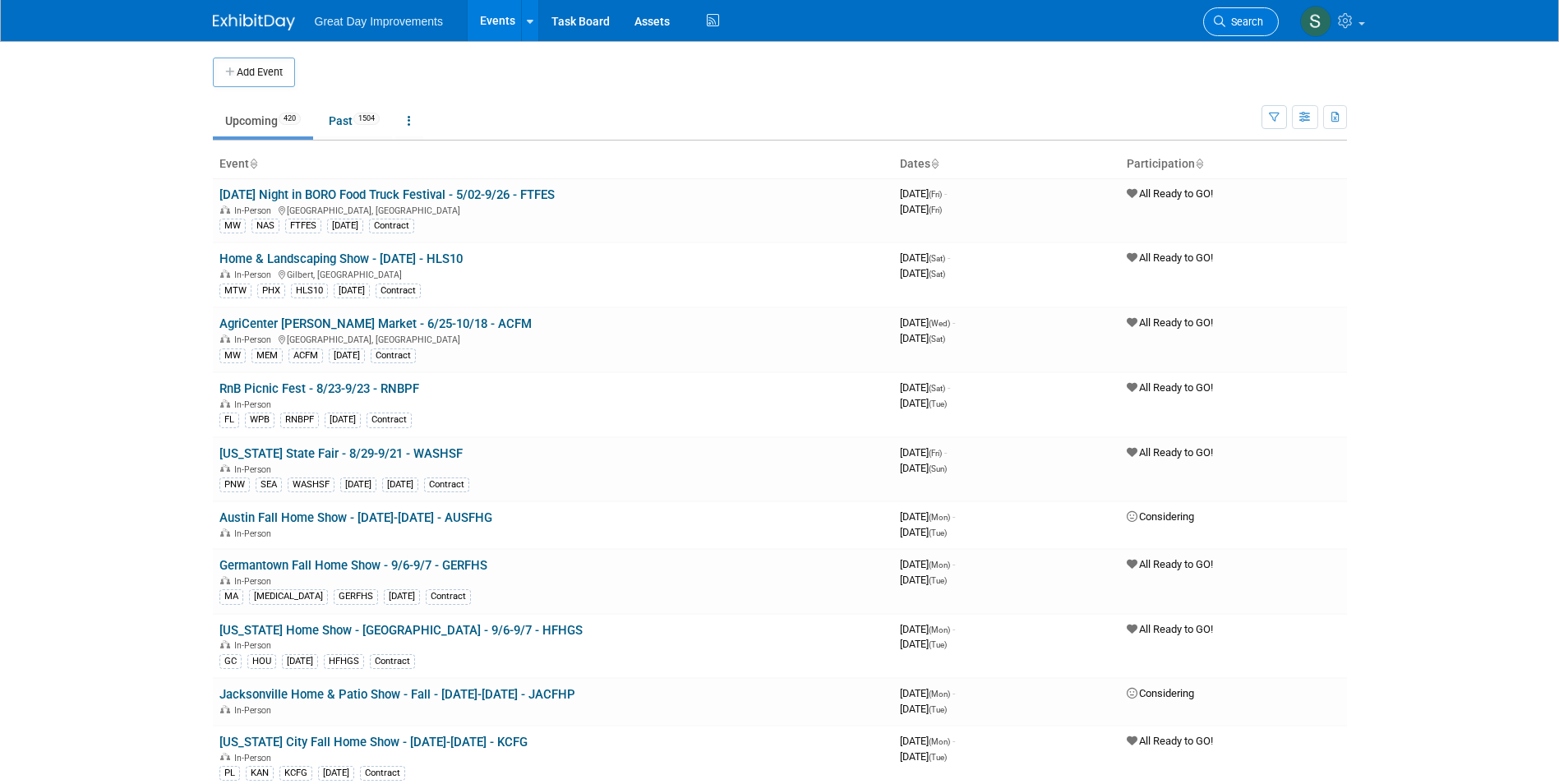
click at [1256, 27] on span "Search" at bounding box center [1244, 22] width 38 height 12
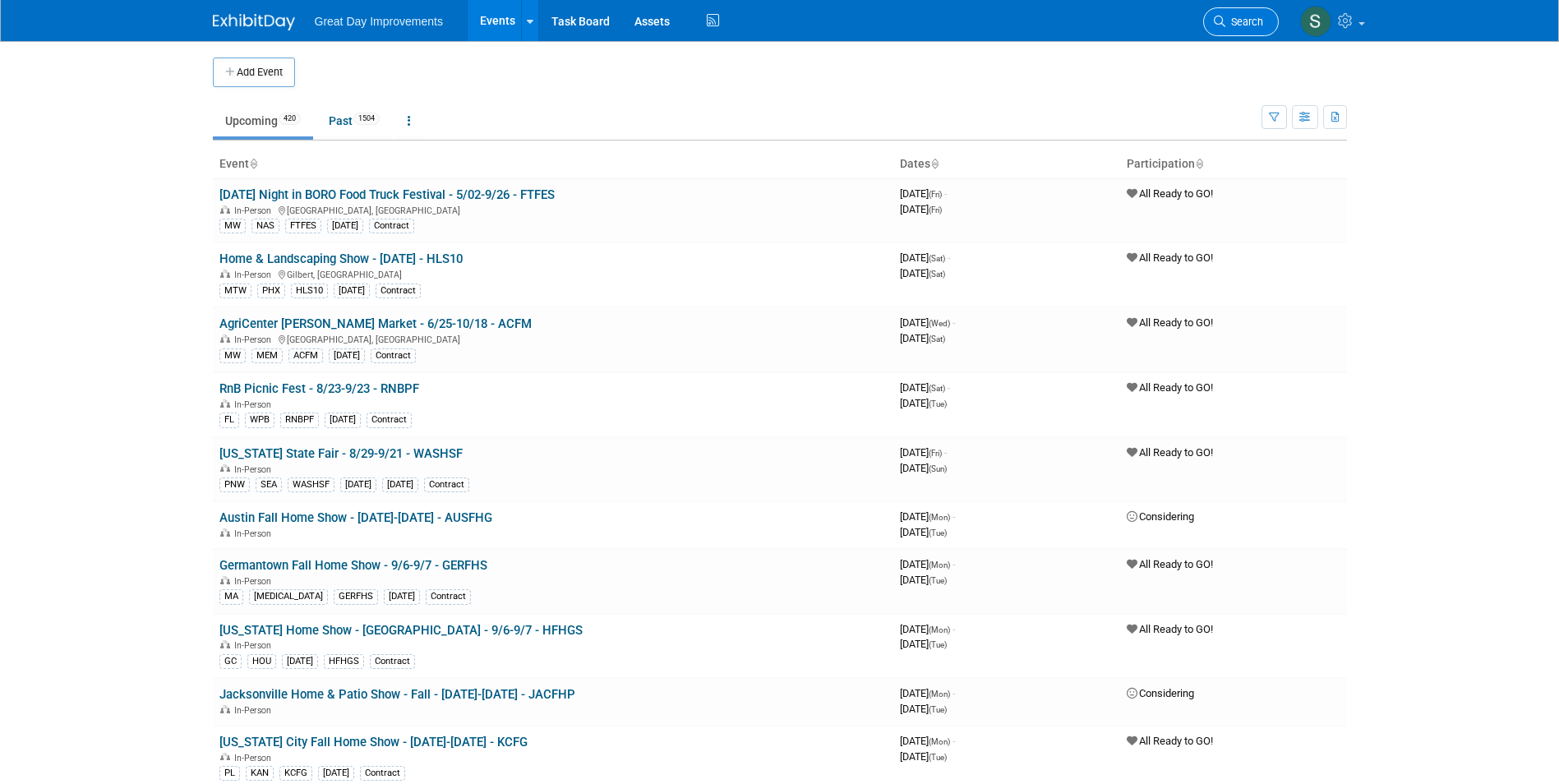
click at [1237, 24] on span "Search" at bounding box center [1244, 22] width 38 height 12
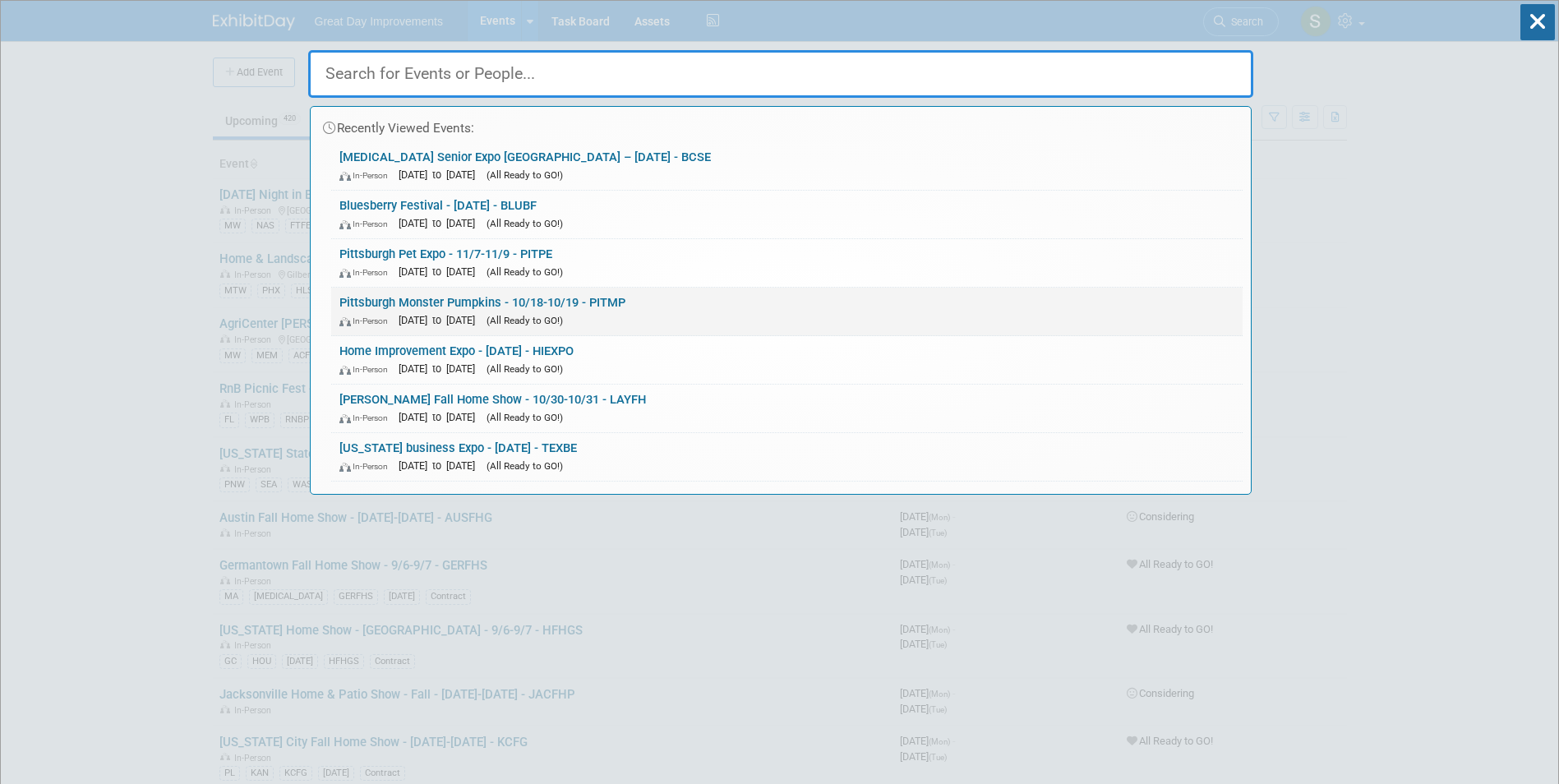
click at [466, 302] on link "Pittsburgh Monster Pumpkins - 10/18-10/19 - PITMP In-Person [DATE] to [DATE] (A…" at bounding box center [787, 311] width 912 height 48
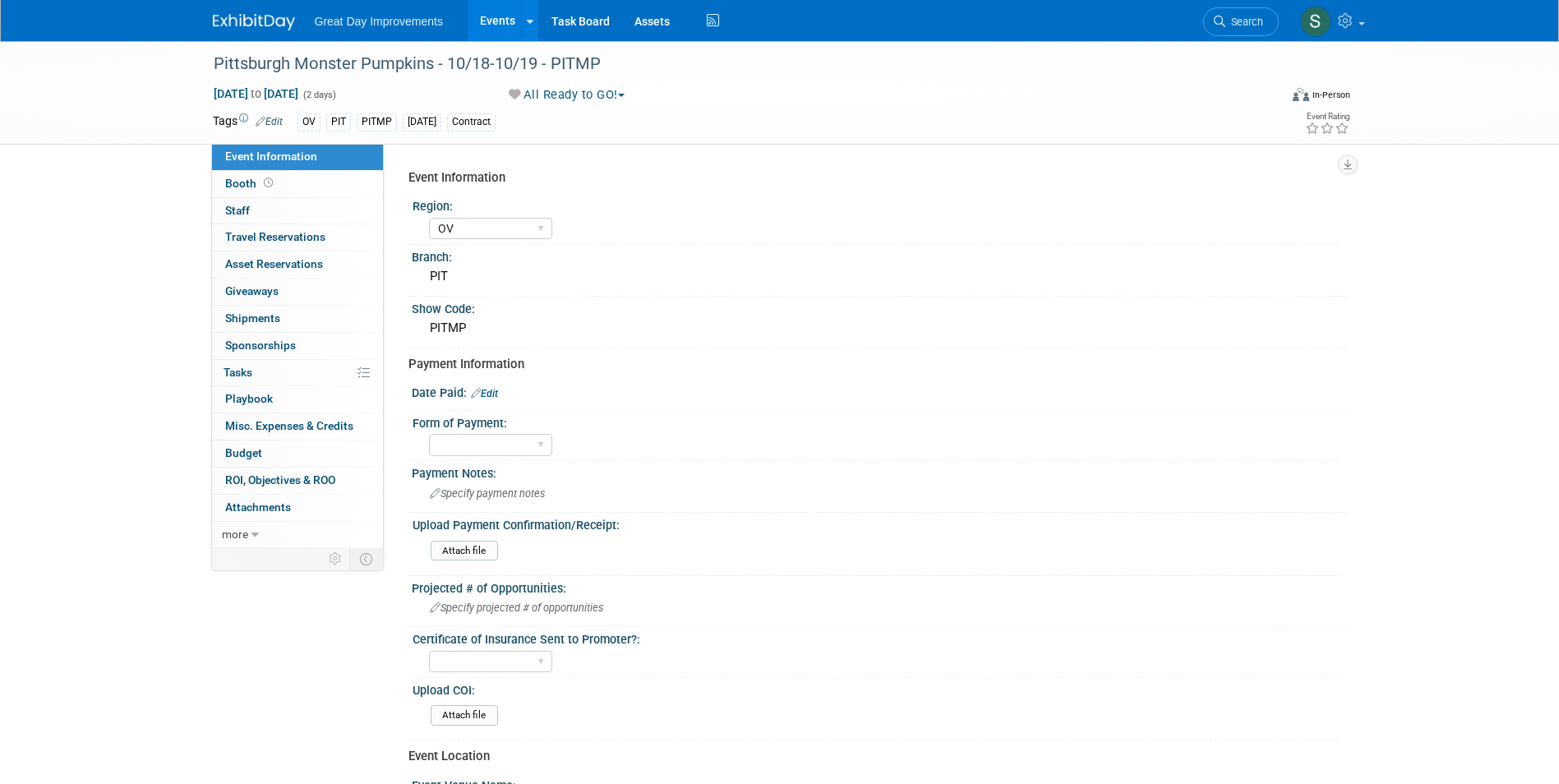
select select "OV"
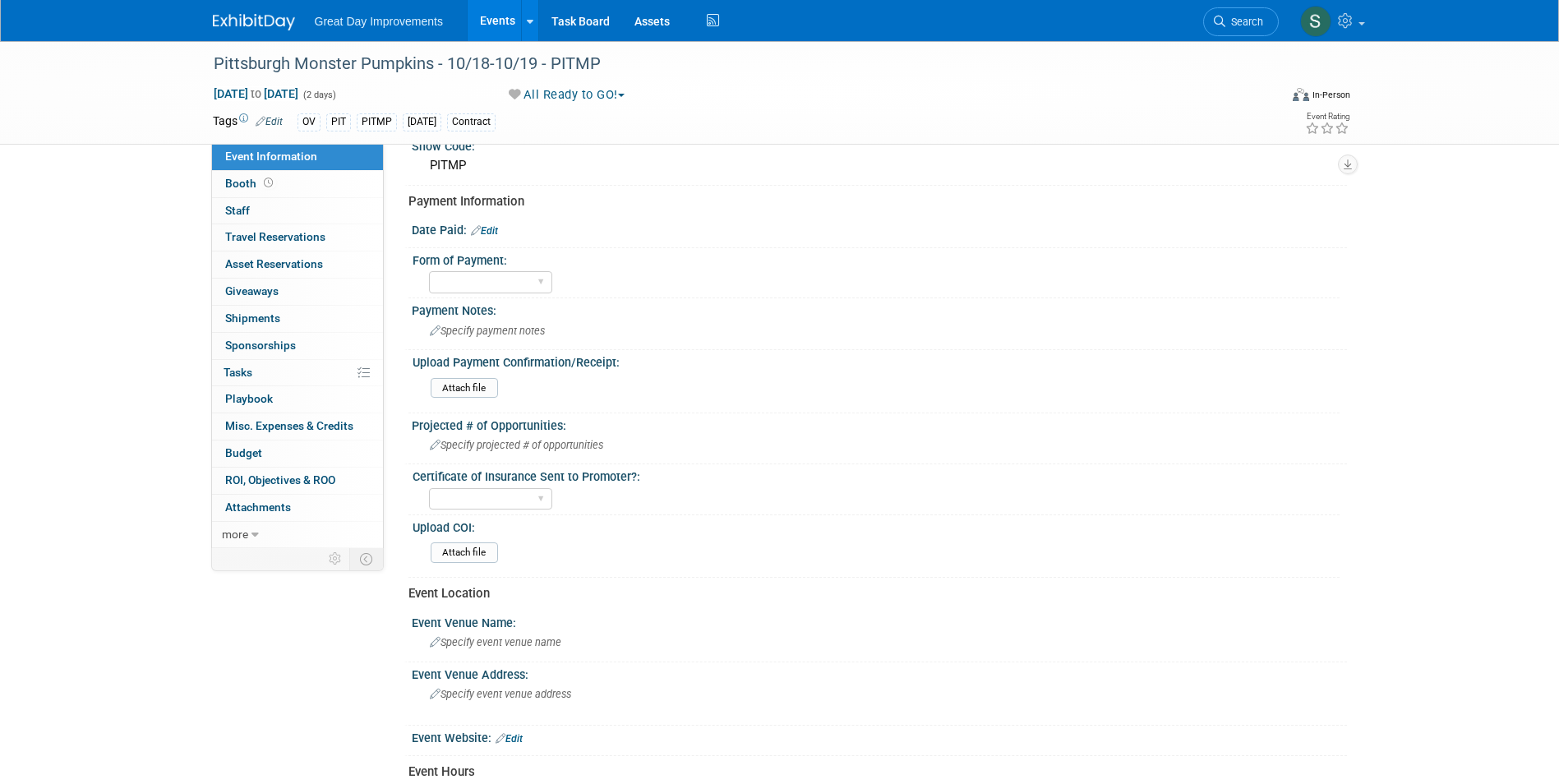
scroll to position [164, 0]
click at [481, 282] on select "Paid via CC Check Requested Pay at the Gate Other" at bounding box center [490, 281] width 123 height 23
select select "Paid via CC"
click at [429, 270] on select "Paid via CC Check Requested Pay at the Gate Other" at bounding box center [490, 281] width 123 height 23
click at [494, 227] on link "Edit" at bounding box center [484, 229] width 27 height 11
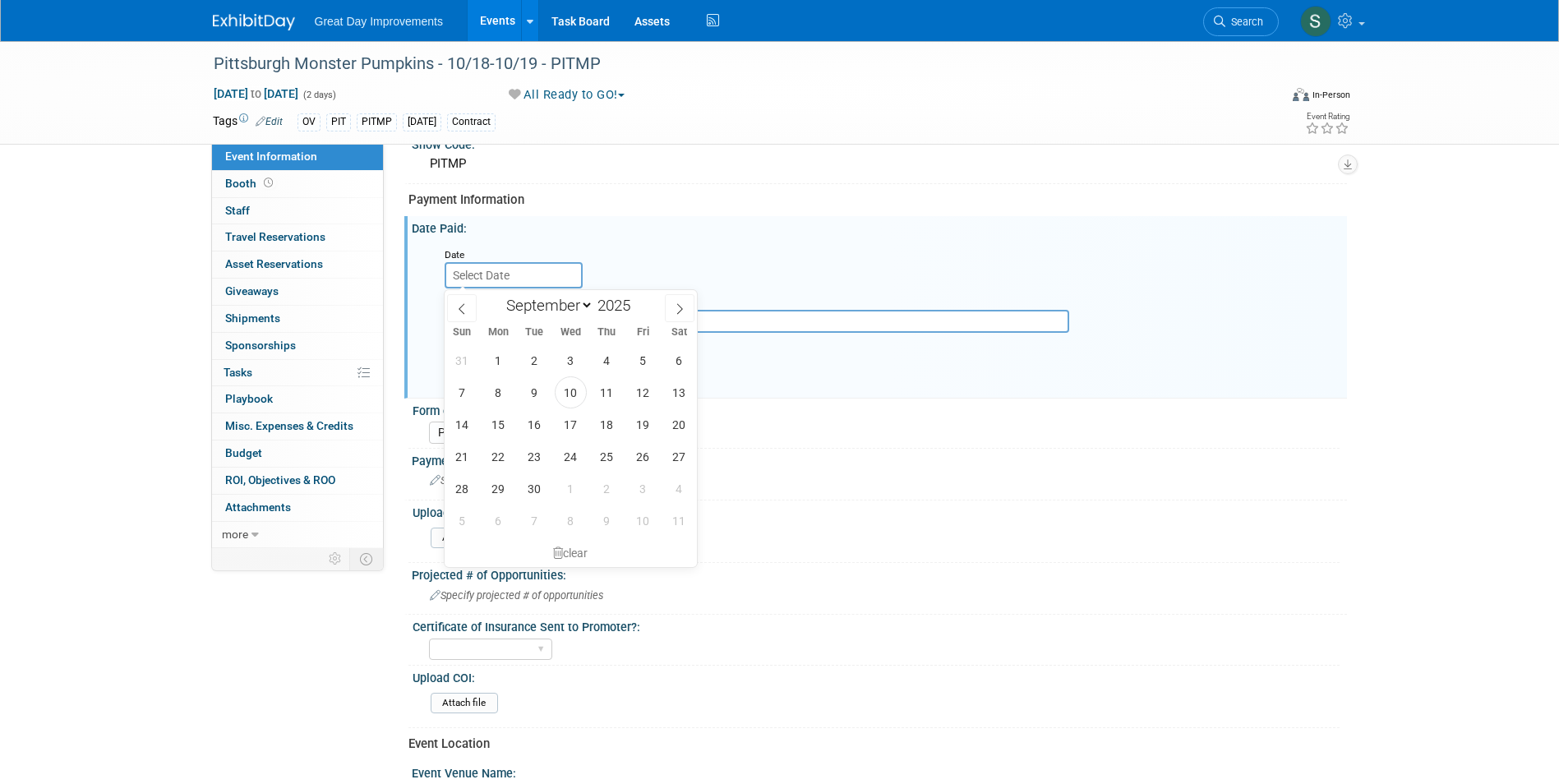
click at [514, 276] on input "text" at bounding box center [513, 275] width 138 height 26
click at [661, 196] on div "Payment Information" at bounding box center [872, 200] width 927 height 17
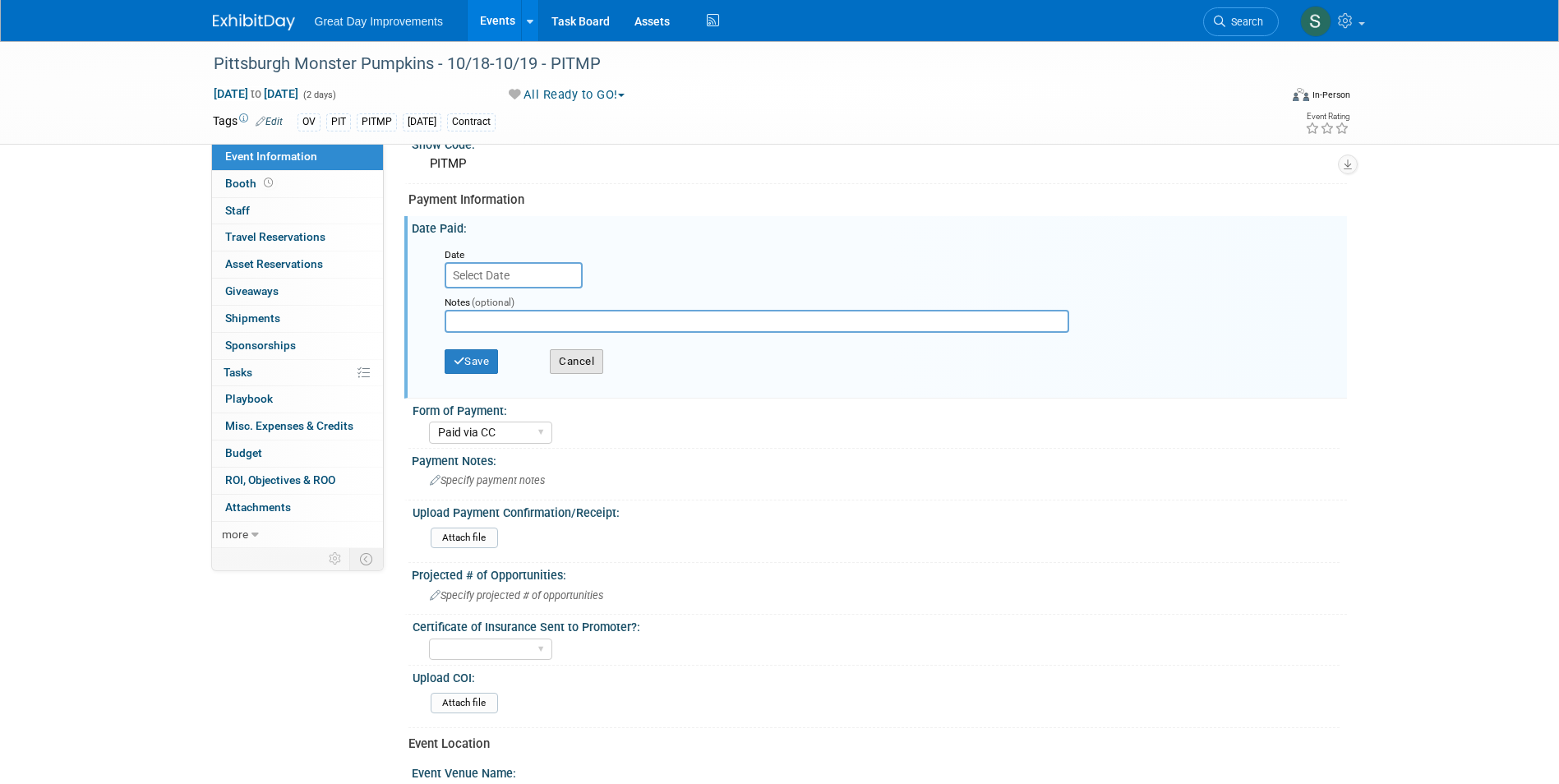
click at [580, 363] on button "Cancel" at bounding box center [577, 362] width 54 height 24
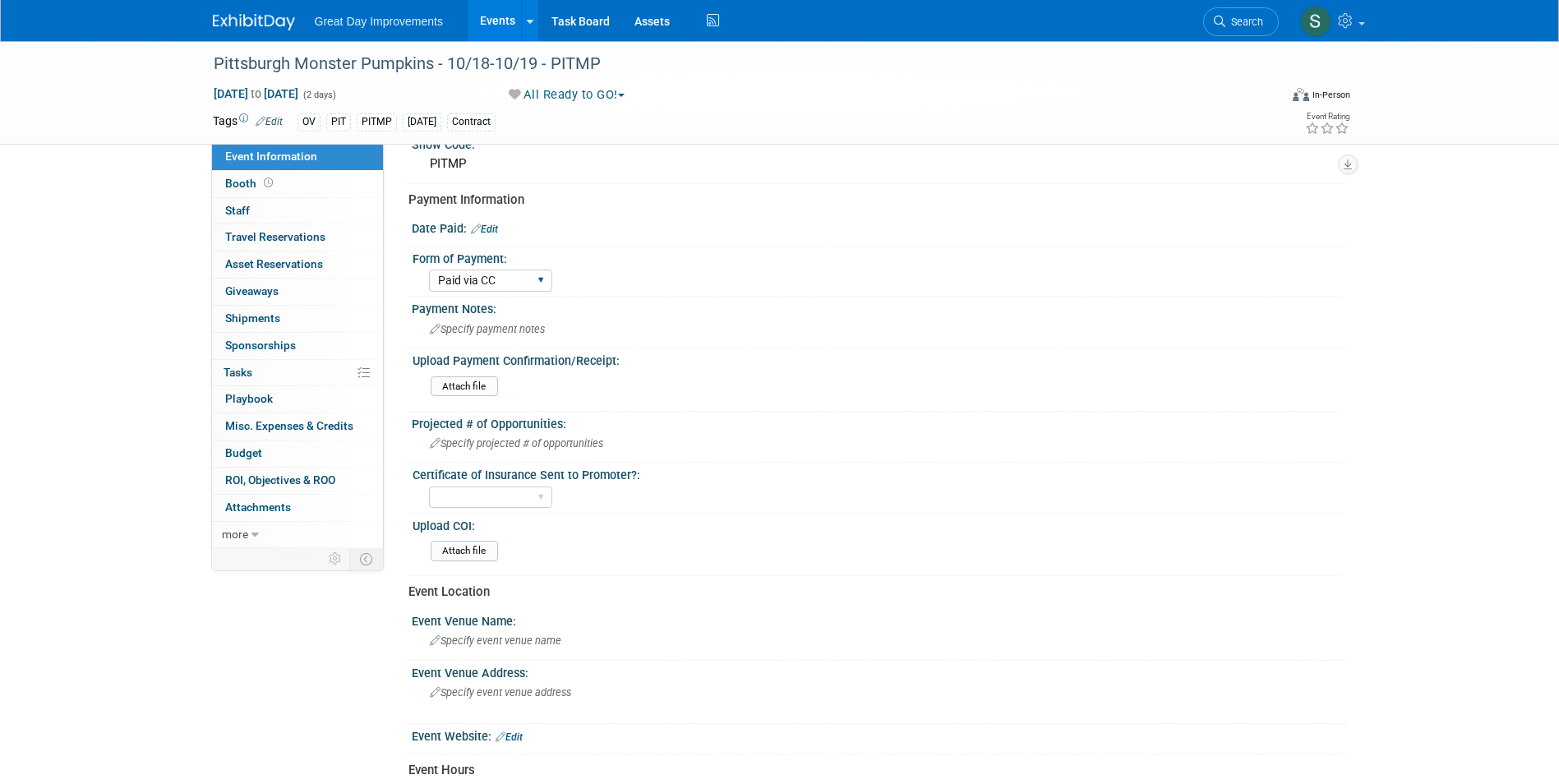
click at [517, 291] on div "Paid via CC Check Requested Pay at the Gate Other" at bounding box center [490, 280] width 123 height 30
click at [508, 280] on select "Paid via CC Check Requested Pay at the Gate Other" at bounding box center [490, 281] width 123 height 23
select select
click at [429, 270] on select "Paid via CC Check Requested Pay at the Gate Other" at bounding box center [490, 281] width 123 height 23
click at [475, 550] on input "file" at bounding box center [385, 551] width 224 height 19
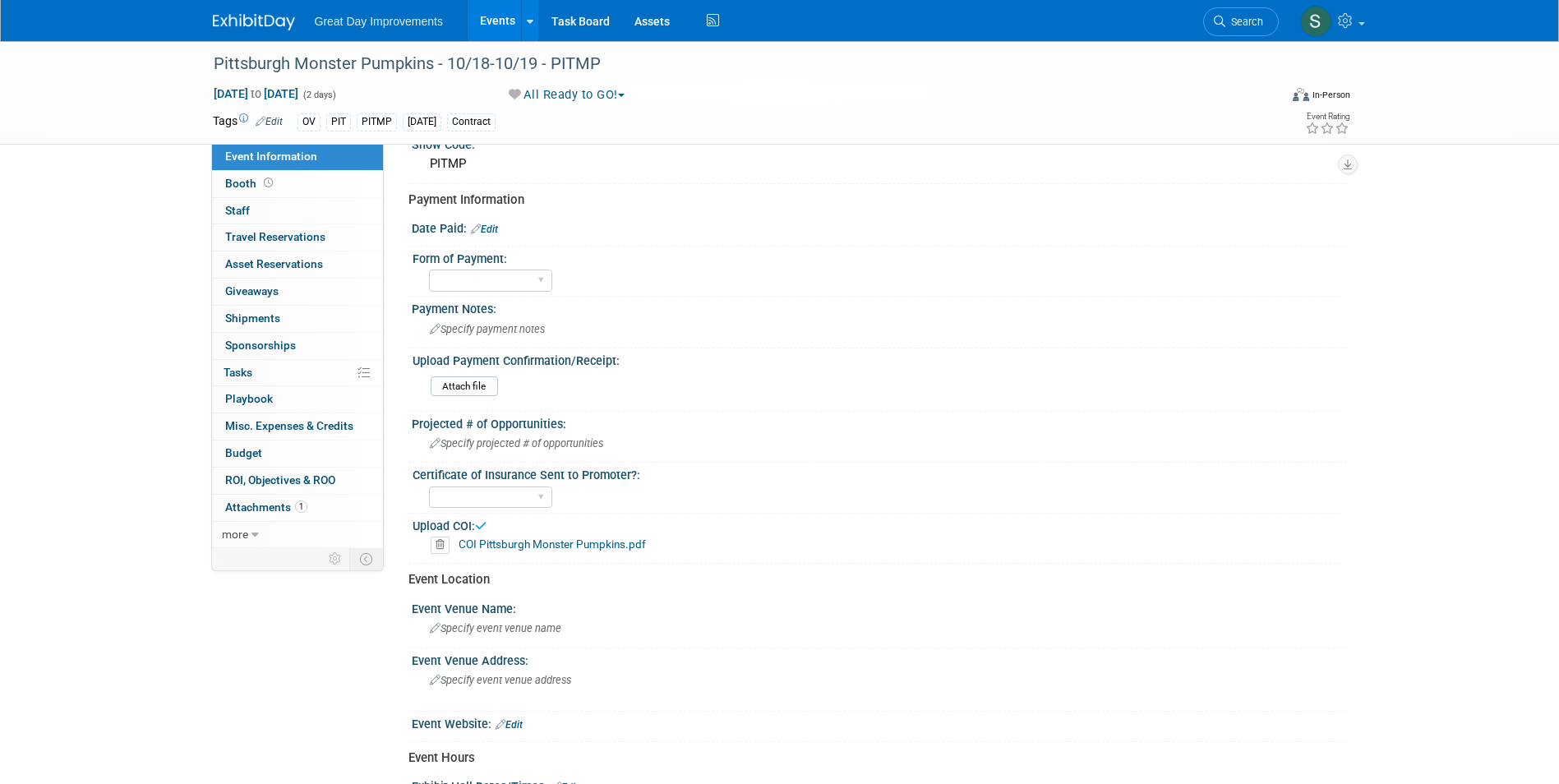
click at [259, 32] on div "Great Day Improvements Events Add Event Bulk Upload Events Shareable Event Boar…" at bounding box center [779, 20] width 1134 height 41
click at [173, 10] on div "Great Day Improvements Events Add Event Bulk Upload Events Shareable Event Boar…" at bounding box center [779, 21] width 1559 height 42
click at [243, 31] on div "Great Day Improvements Events Add Event Bulk Upload Events Shareable Event Boar…" at bounding box center [779, 20] width 1134 height 41
click at [249, 17] on img at bounding box center [253, 22] width 82 height 16
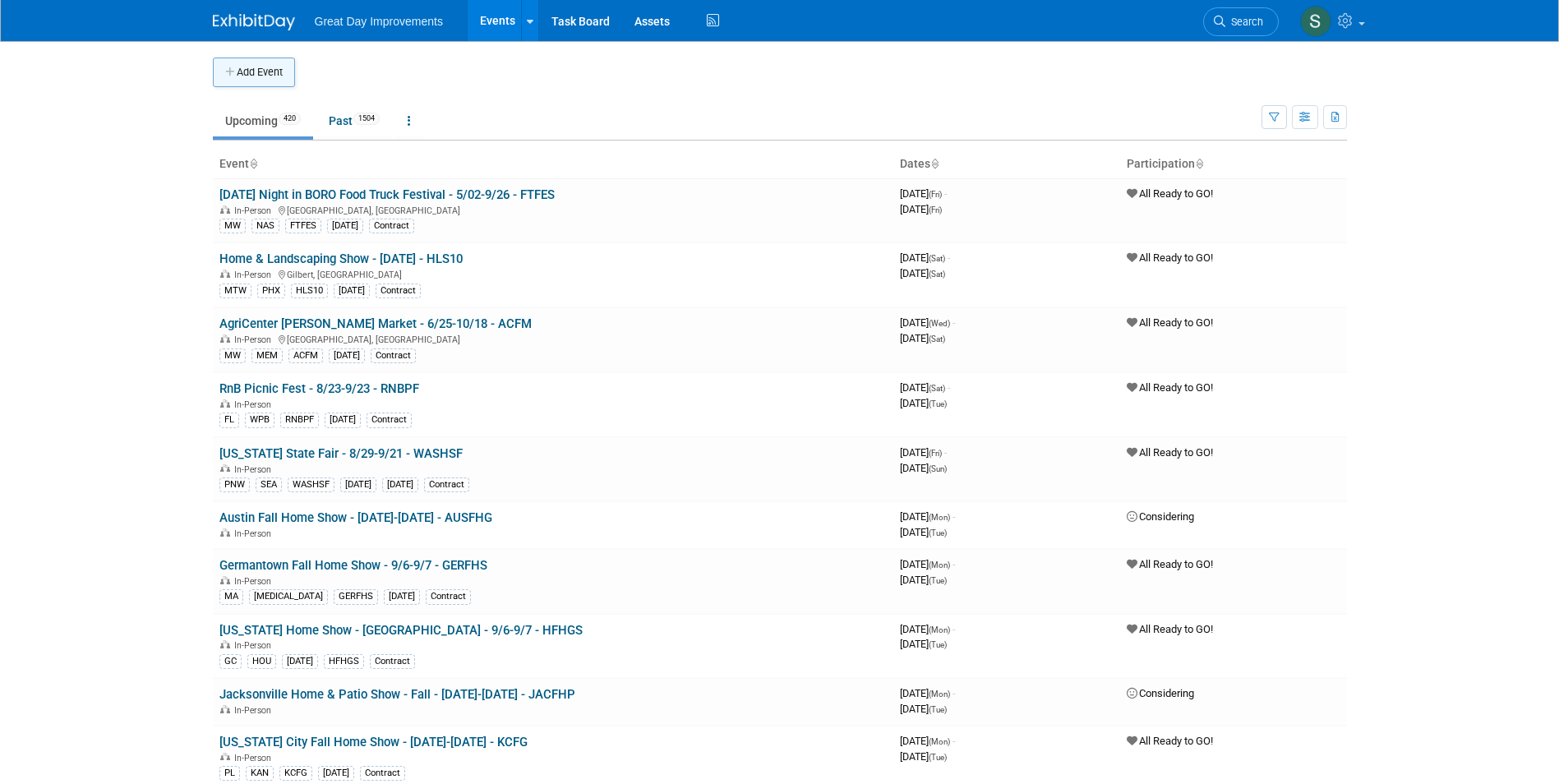
click at [288, 69] on button "Add Event" at bounding box center [253, 72] width 82 height 29
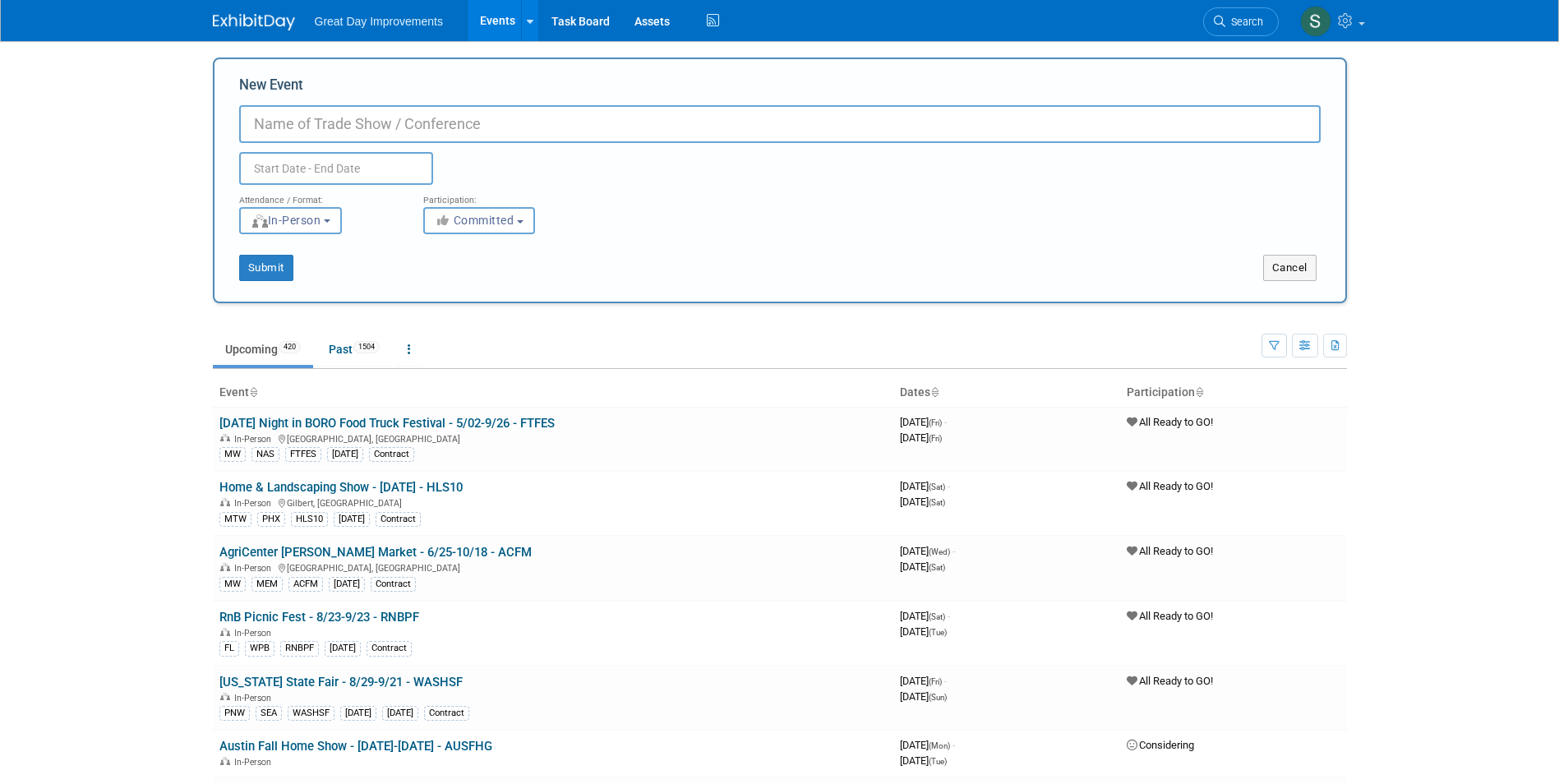
paste input "Living Well Senior Expo Farmers Fest – A Day of Wellness, Community & Autumn Jo…"
type input "Living Well Senior Expo Farmers Fest – [DATE] - LWSEFF"
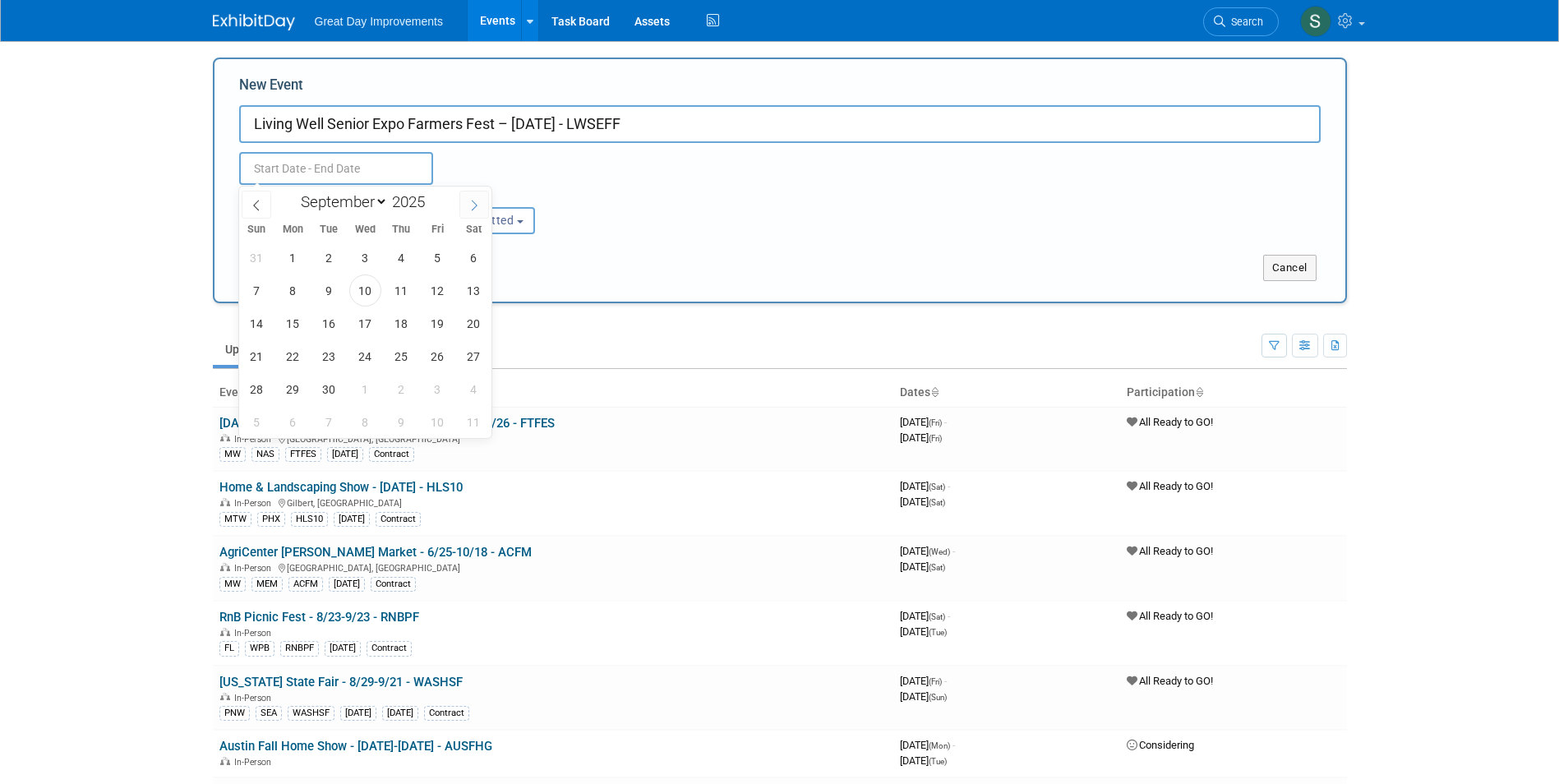
click at [482, 206] on span at bounding box center [475, 205] width 29 height 28
select select "9"
click at [443, 301] on span "10" at bounding box center [437, 290] width 32 height 32
type input "[DATE] to [DATE]"
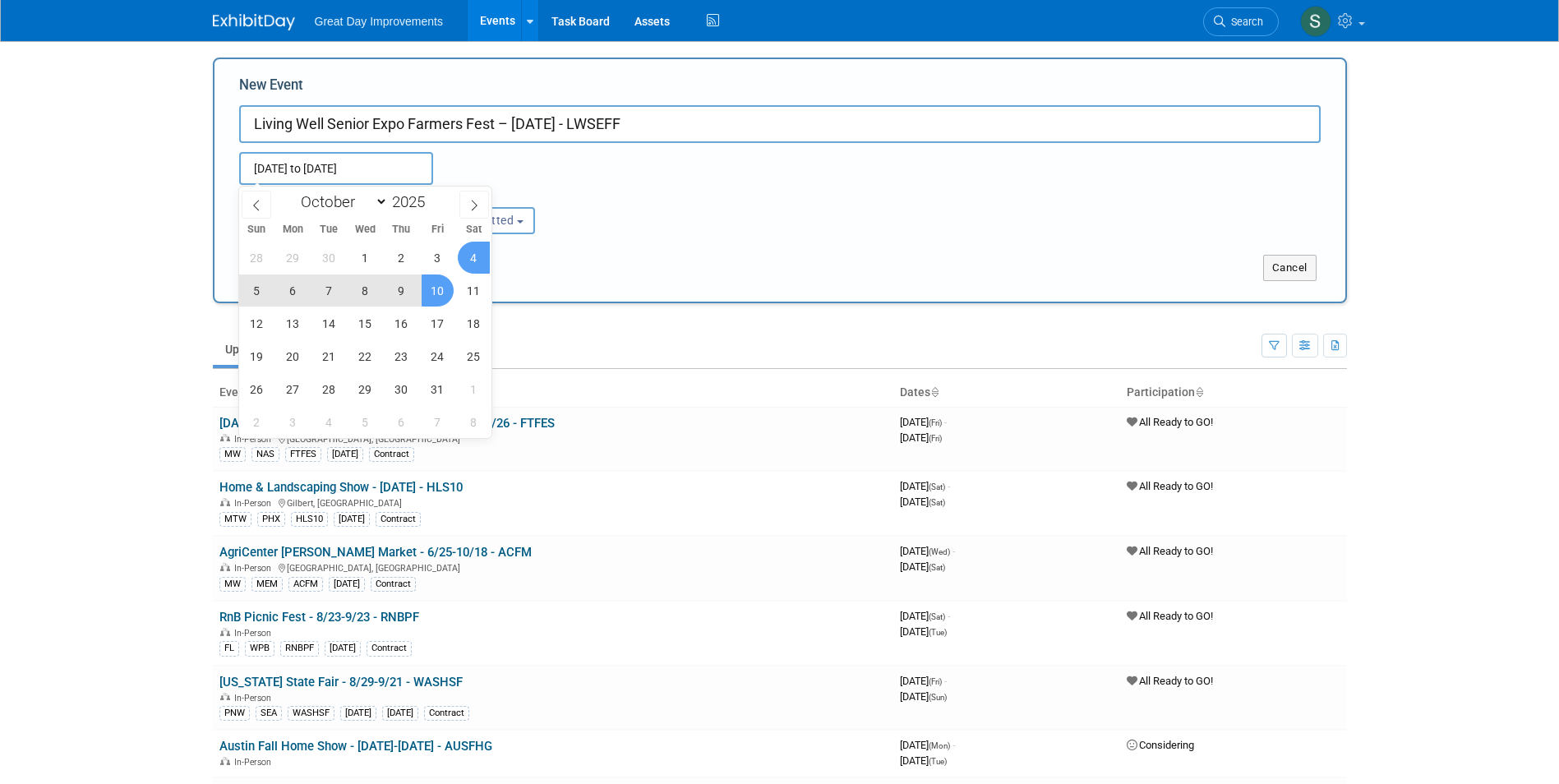
click at [627, 238] on div "Submit Cancel" at bounding box center [779, 258] width 1106 height 47
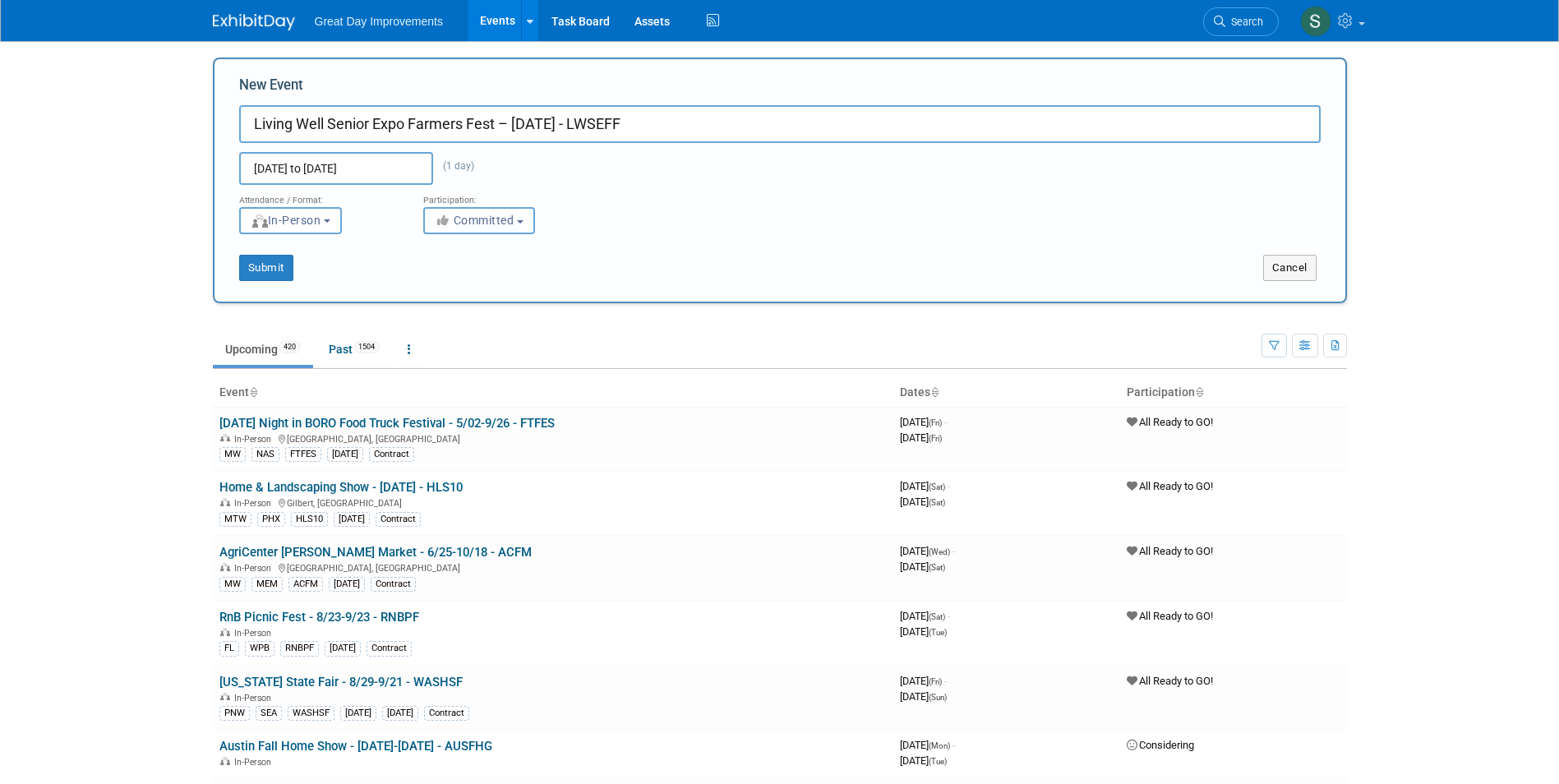
click at [506, 224] on span "Committed" at bounding box center [475, 219] width 80 height 13
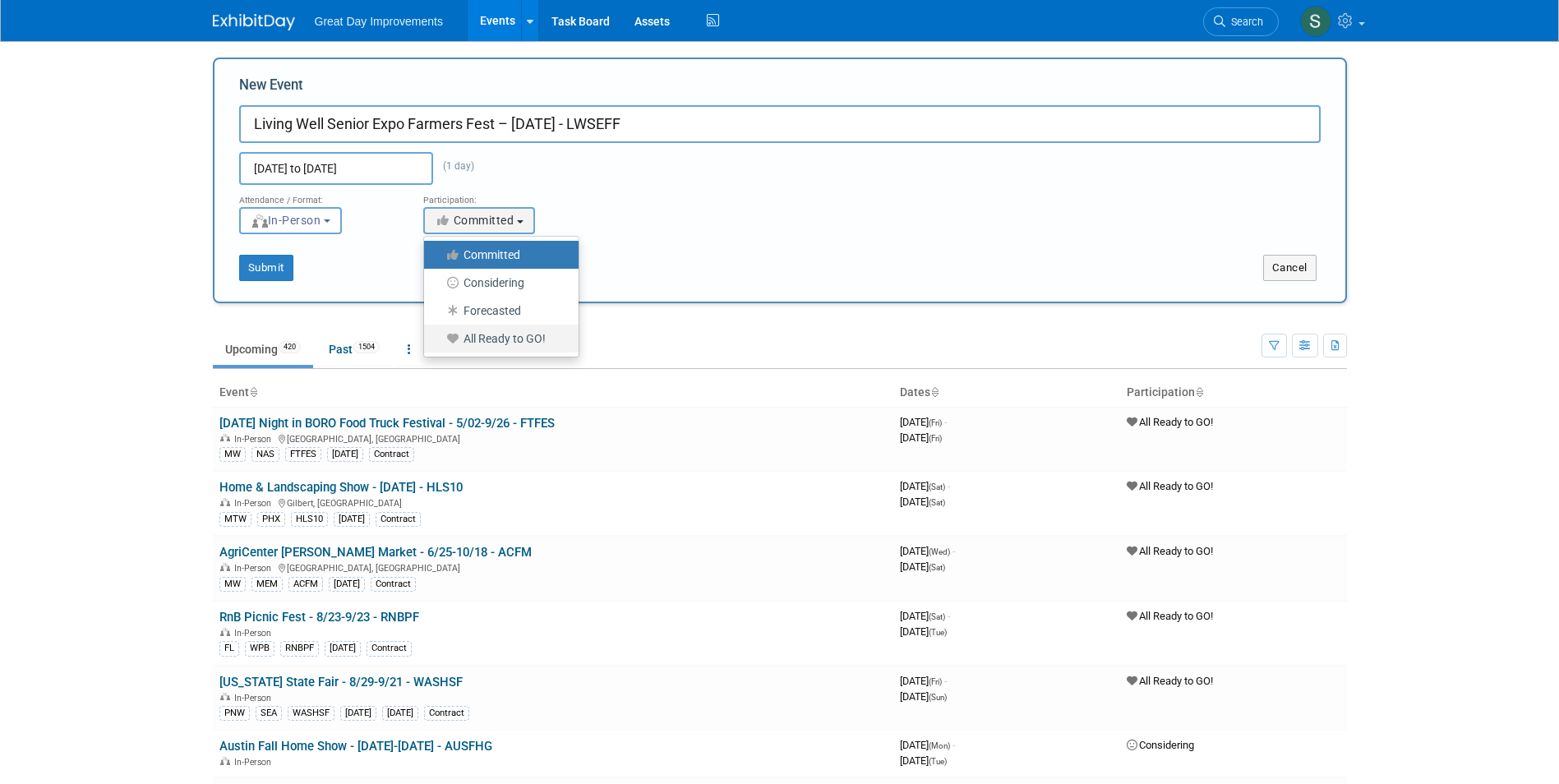
click at [538, 348] on label "All Ready to GO!" at bounding box center [497, 338] width 130 height 22
click at [439, 344] on input "All Ready to GO!" at bounding box center [434, 339] width 10 height 10
select select "102"
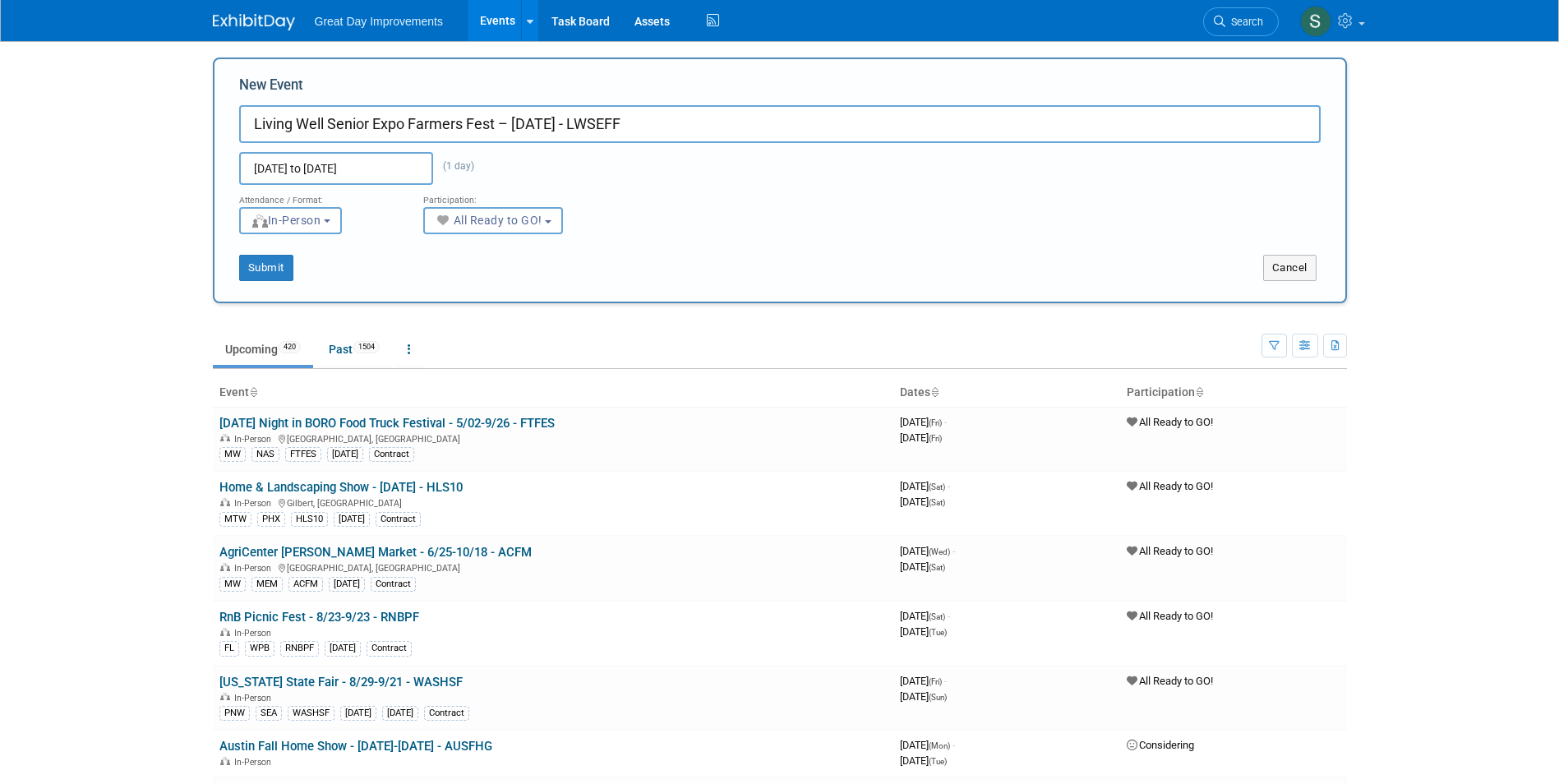
click at [276, 285] on div "New Event Living Well Senior Expo Farmers Fest – 10/10/25 - LWSEFF Oct 10, 2025…" at bounding box center [779, 180] width 1134 height 245
click at [271, 267] on button "Submit" at bounding box center [266, 268] width 55 height 26
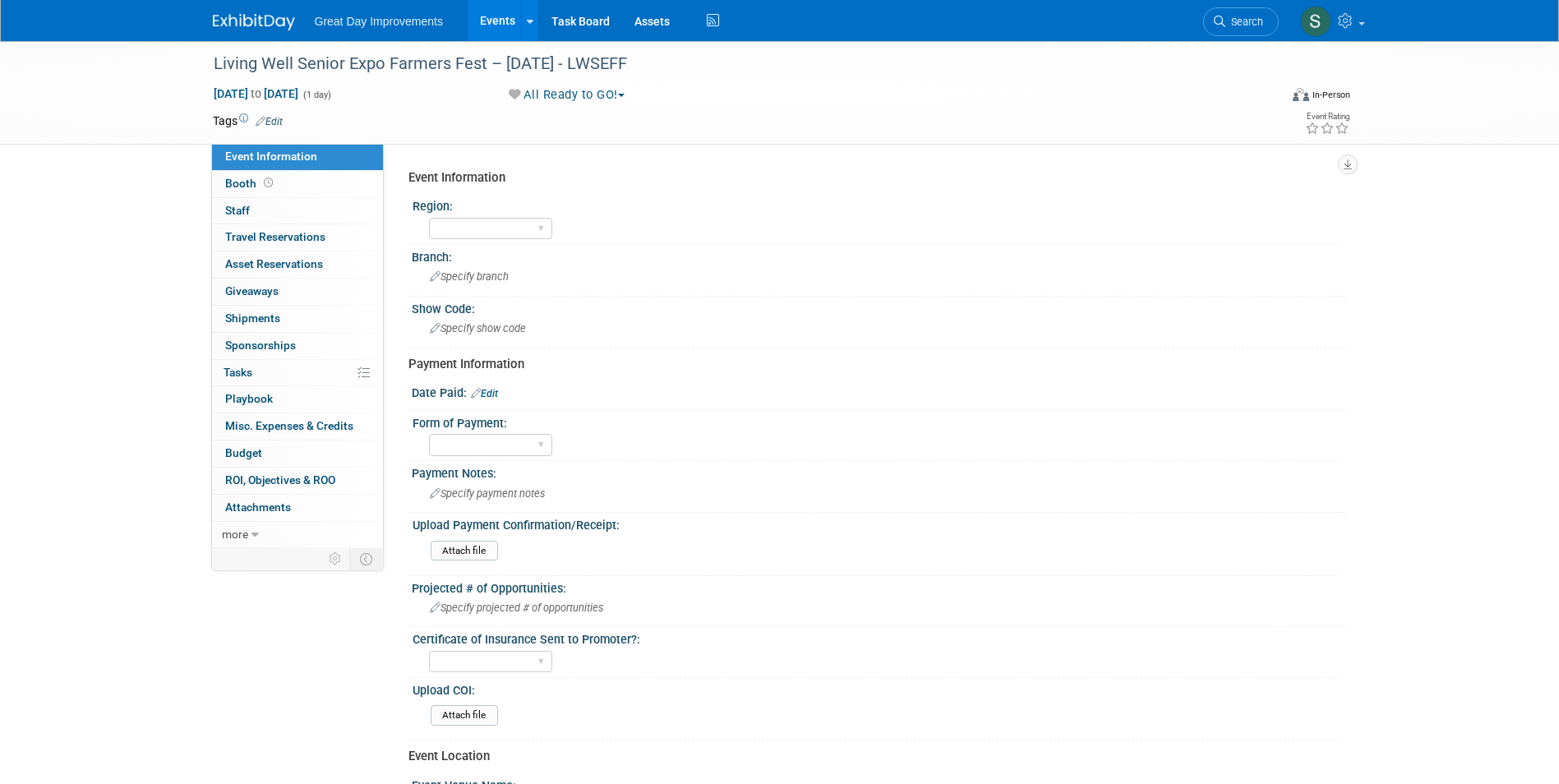
click at [276, 114] on span "Edit" at bounding box center [266, 121] width 32 height 13
click at [278, 121] on link "Edit" at bounding box center [269, 121] width 27 height 11
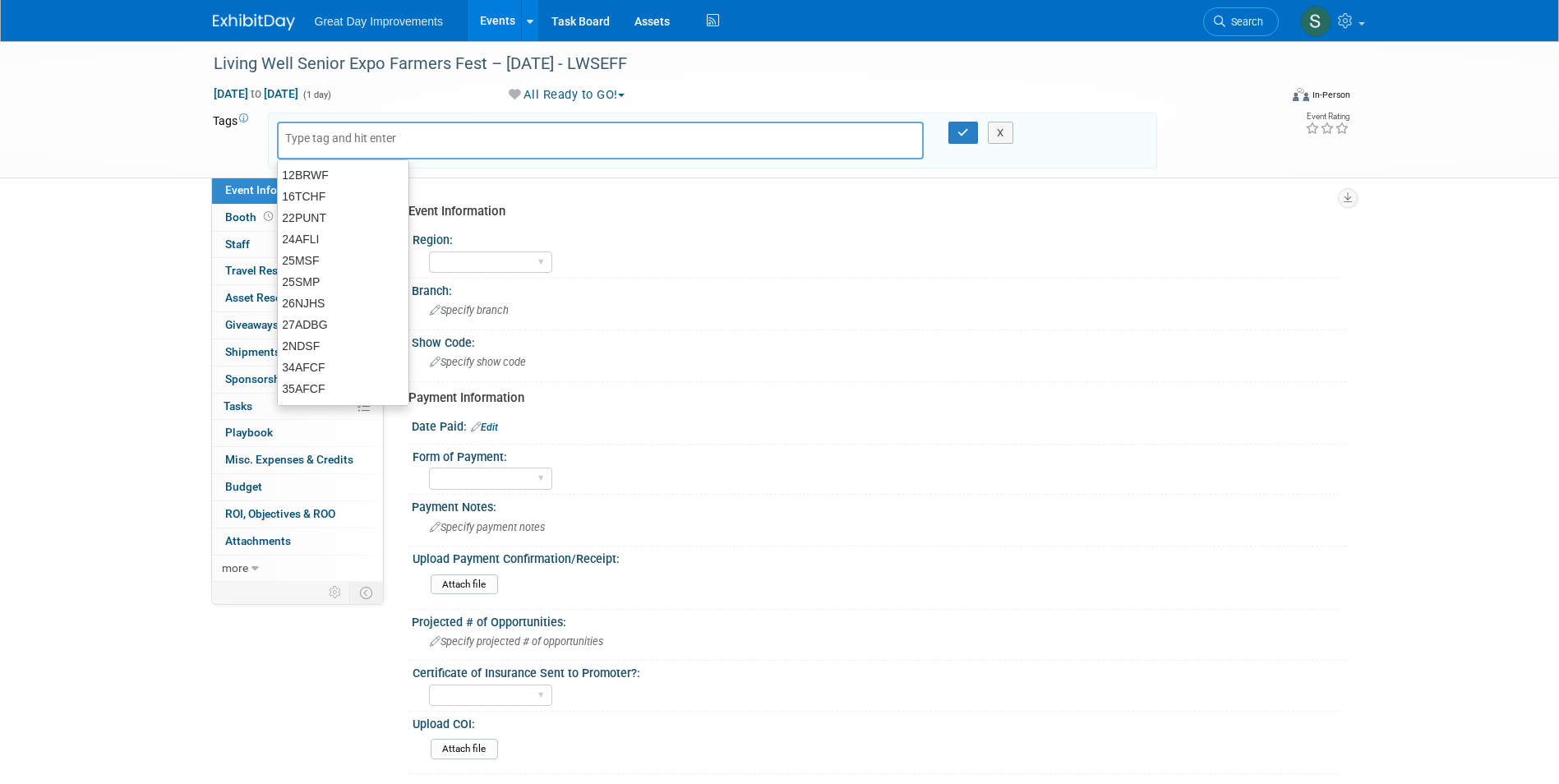
click at [427, 143] on div at bounding box center [600, 140] width 647 height 38
click at [326, 142] on input "text" at bounding box center [351, 138] width 132 height 16
type input "MTW"
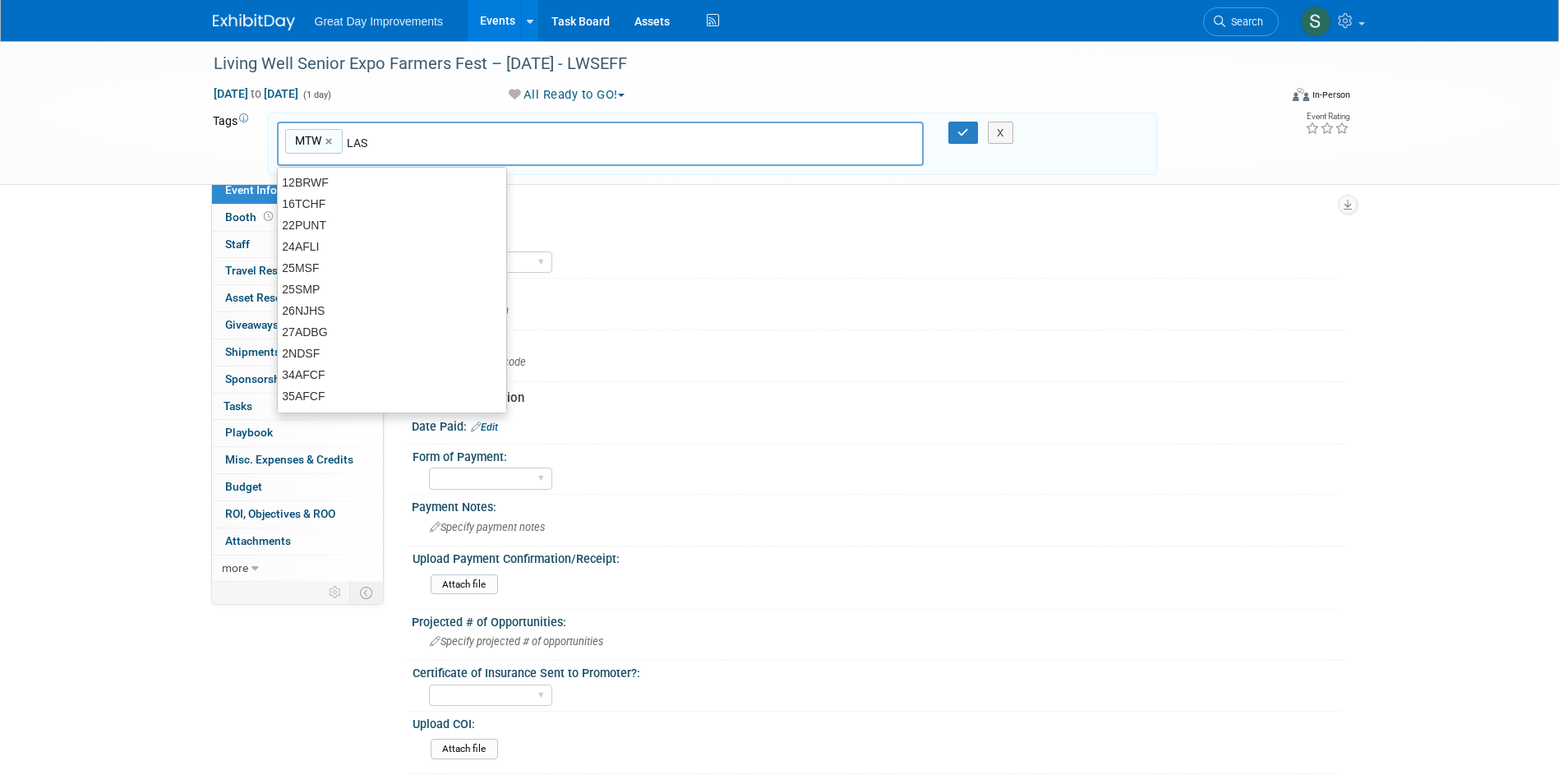
type input "LAS"
type input "MTW, LAS"
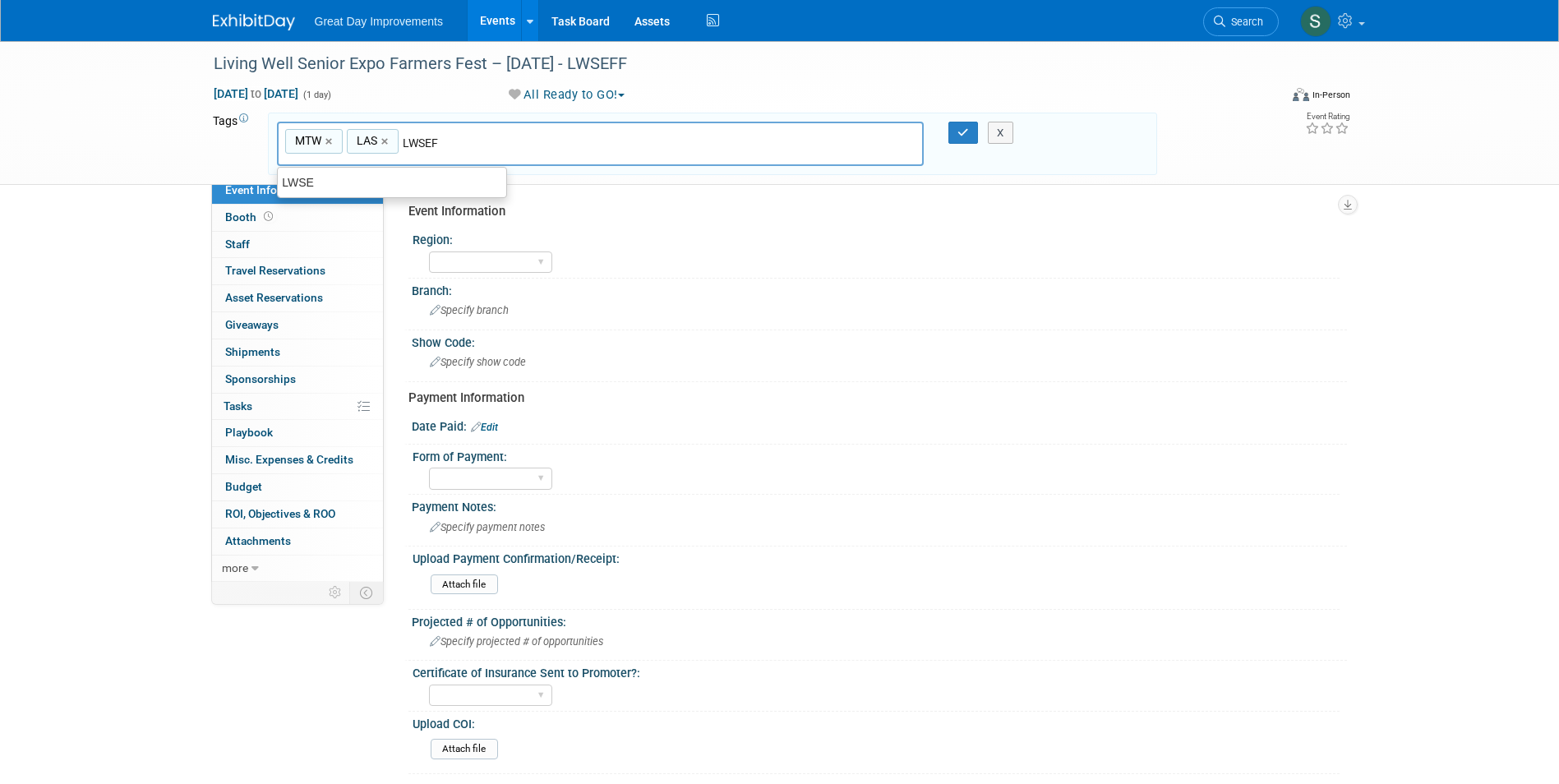
type input "LWSEFF"
type input "MTW, LAS, LWSEFF"
type input "[DATE]"
type input "MTW, LAS, LWSEFF, OCT25"
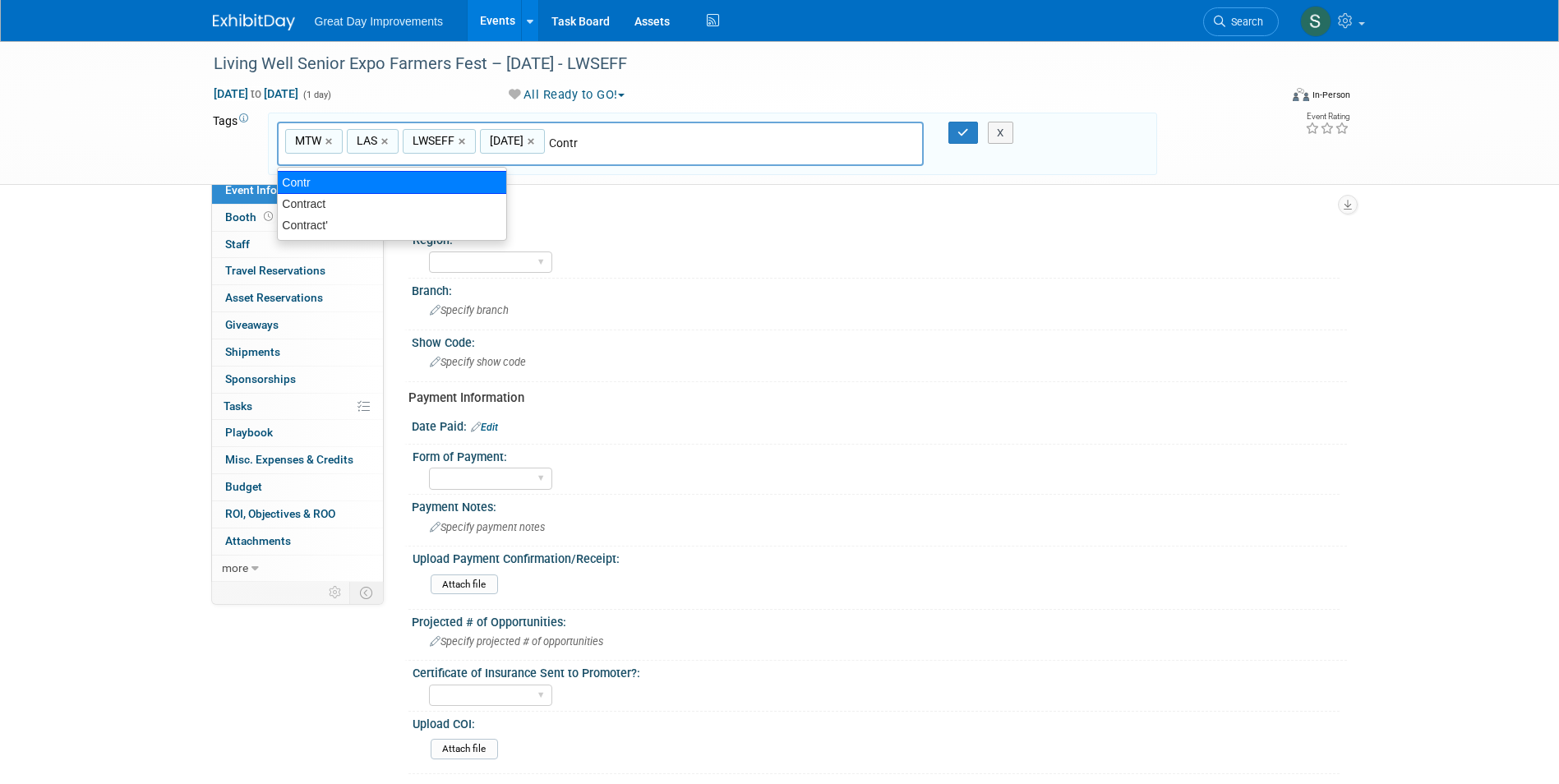
type input "Contract"
type input "MTW, LAS, LWSEFF, OCT25, Contract"
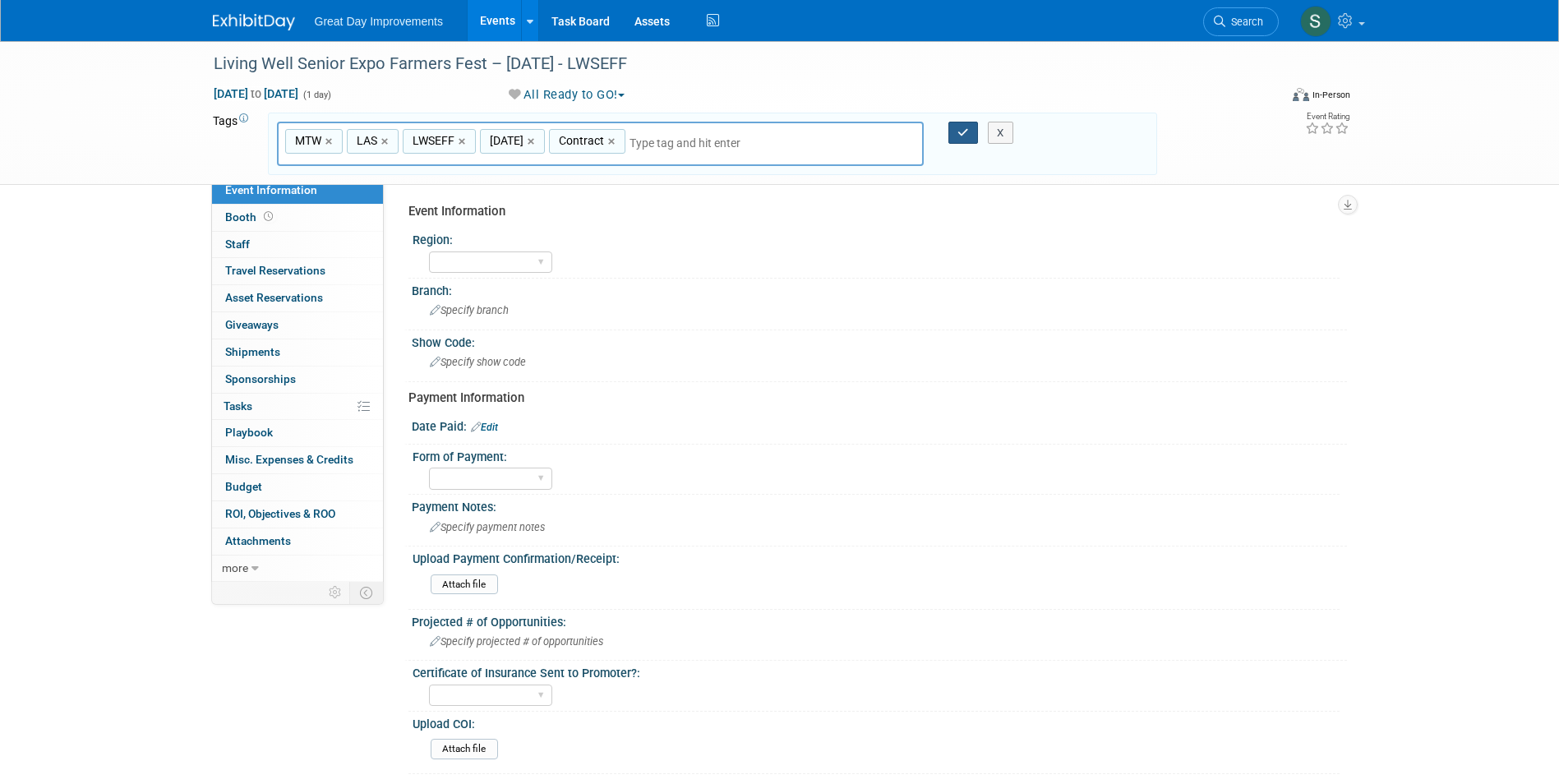
click at [965, 133] on icon "button" at bounding box center [963, 133] width 11 height 10
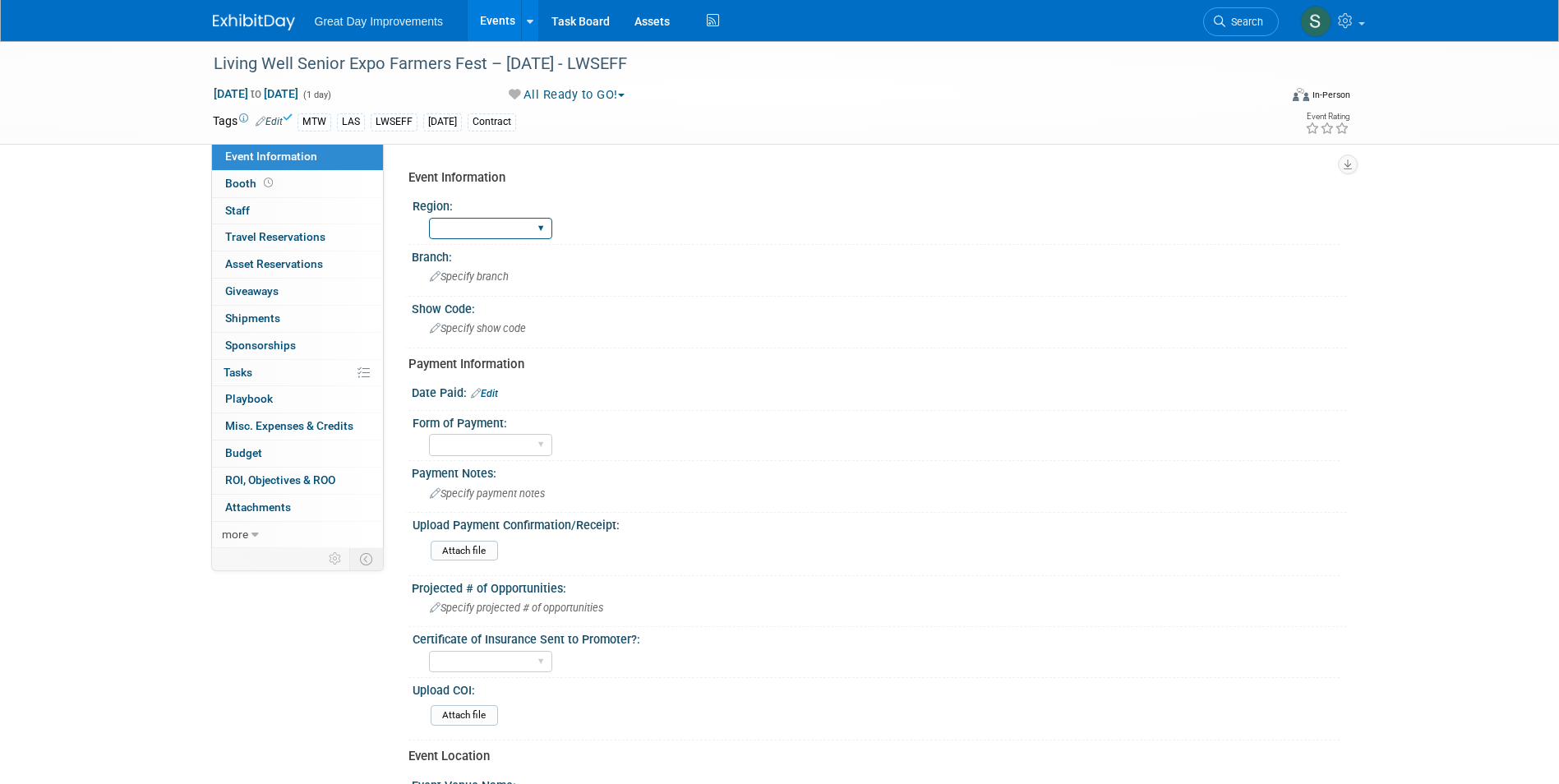
click at [496, 226] on select "GC MA MW MTW NE NEW OV PL PNW SA SE SC UMW FL" at bounding box center [490, 229] width 123 height 23
select select "MTW"
click at [429, 218] on select "GC MA MW MTW NE NEW OV PL PNW SA SE SC UMW FL" at bounding box center [490, 229] width 123 height 23
click at [481, 282] on span "Specify branch" at bounding box center [468, 277] width 79 height 12
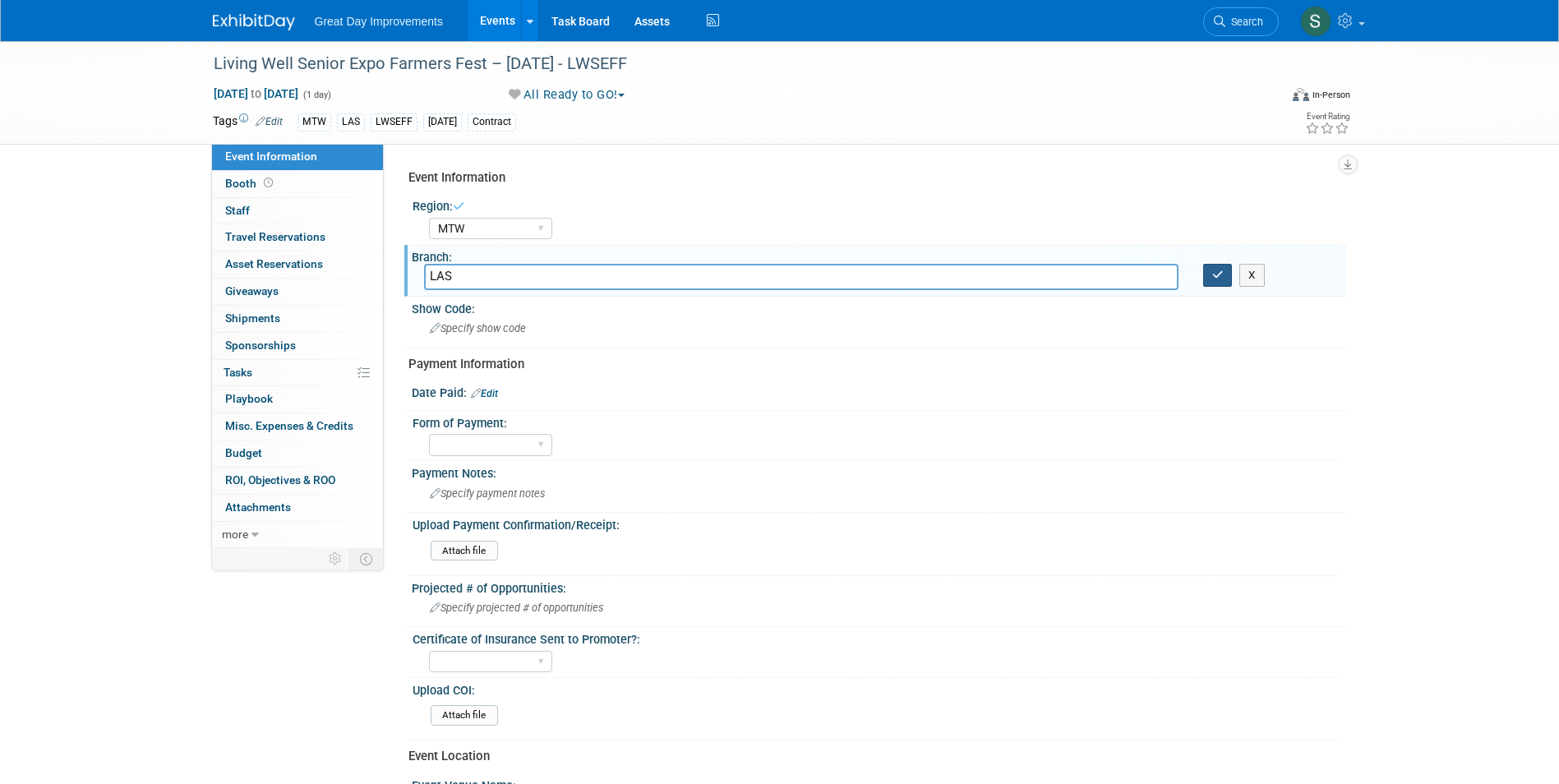
type input "LAS"
click at [1216, 274] on icon "button" at bounding box center [1217, 275] width 11 height 10
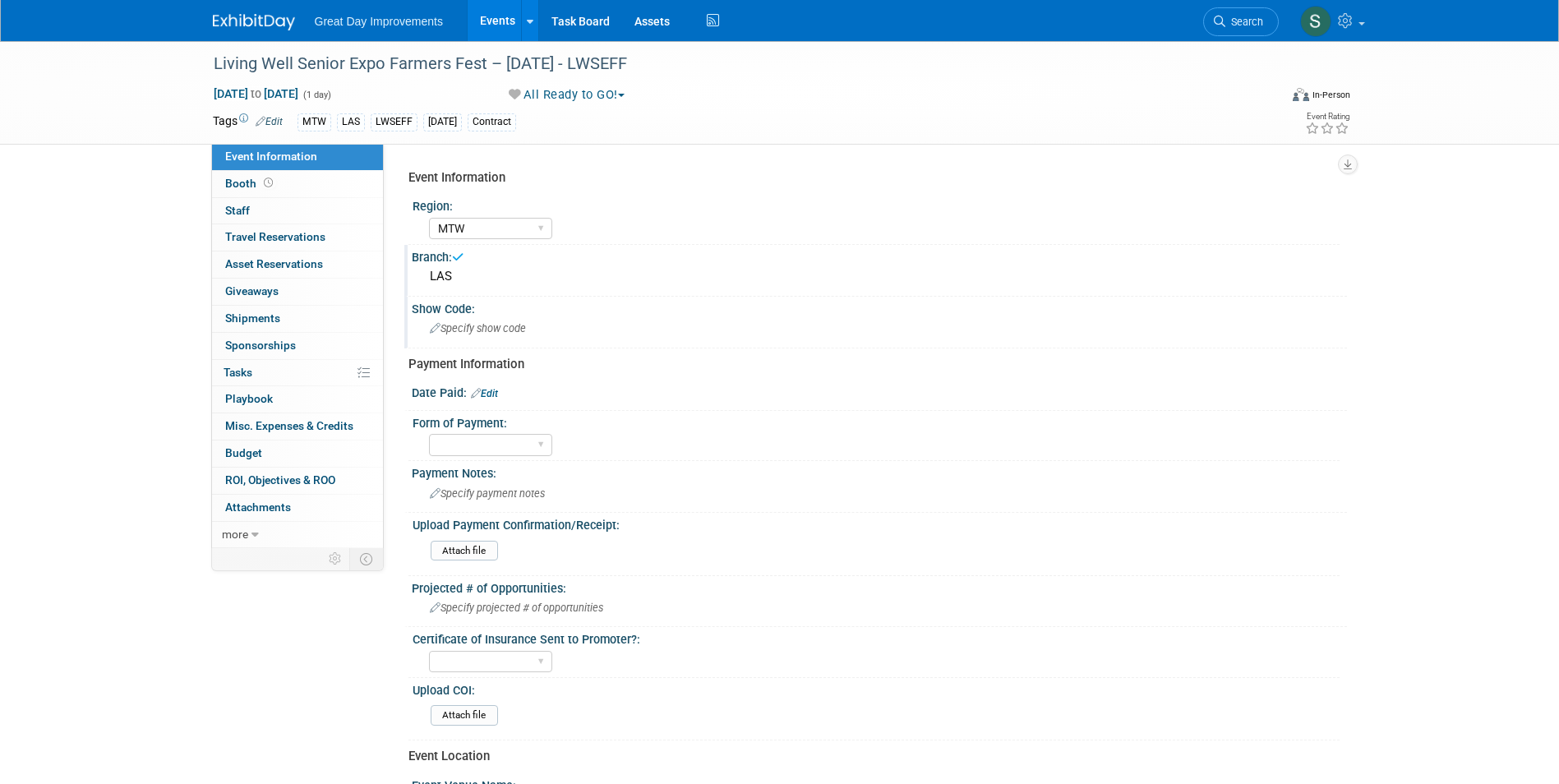
click at [514, 330] on span "Specify show code" at bounding box center [477, 328] width 96 height 12
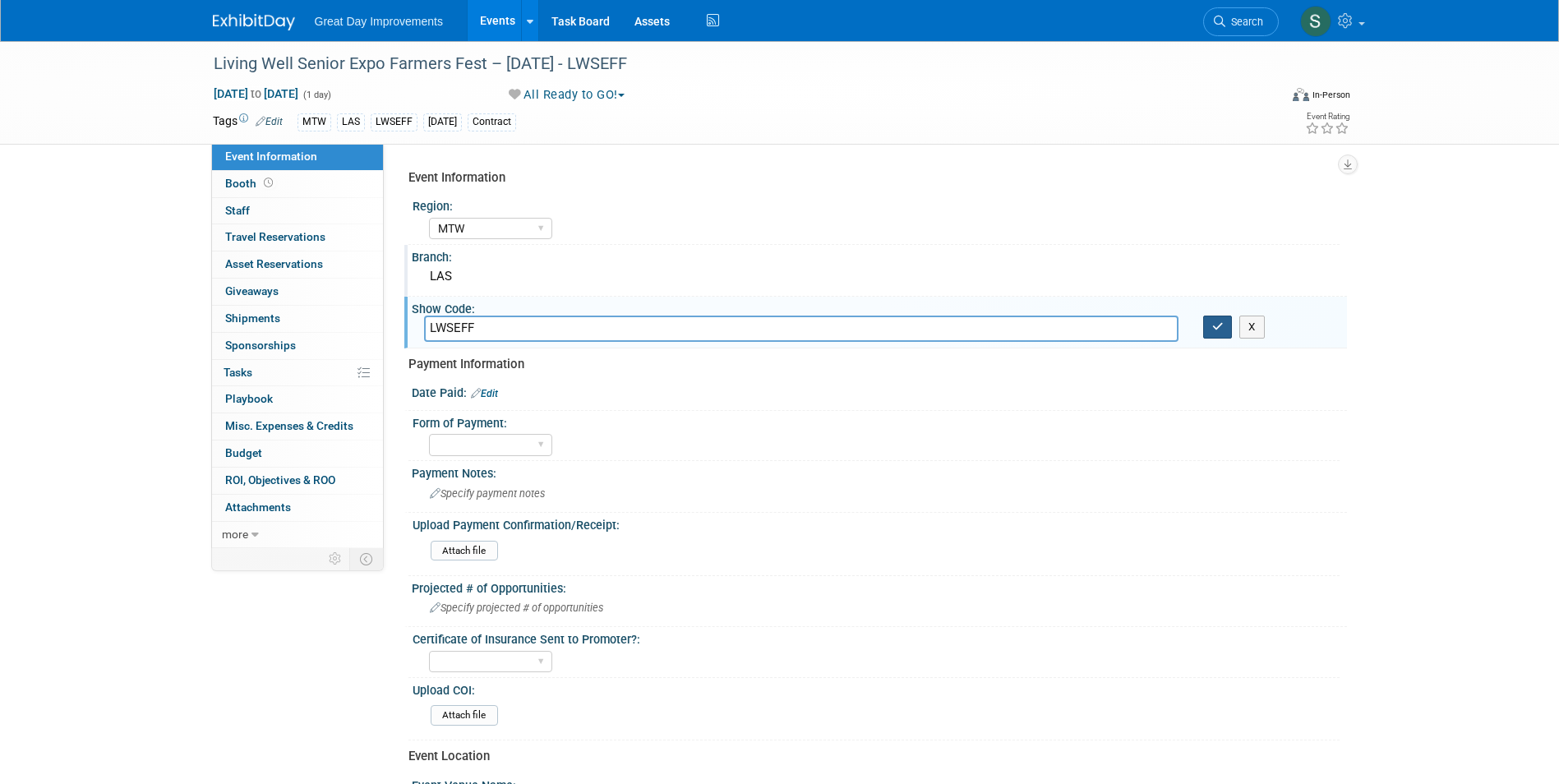
type input "LWSEFF"
click at [1216, 328] on icon "button" at bounding box center [1217, 326] width 11 height 10
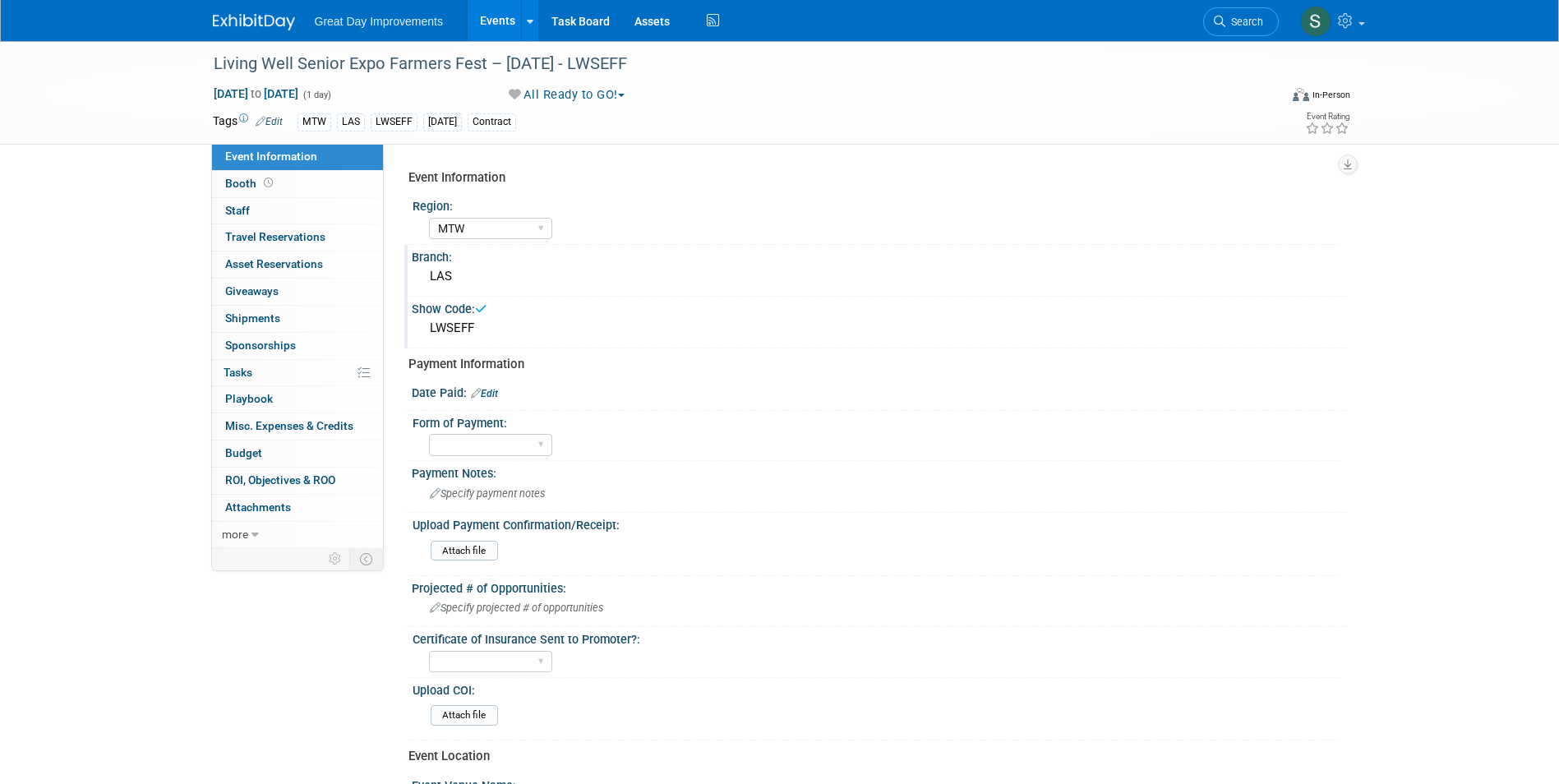
click at [492, 396] on link "Edit" at bounding box center [484, 393] width 27 height 11
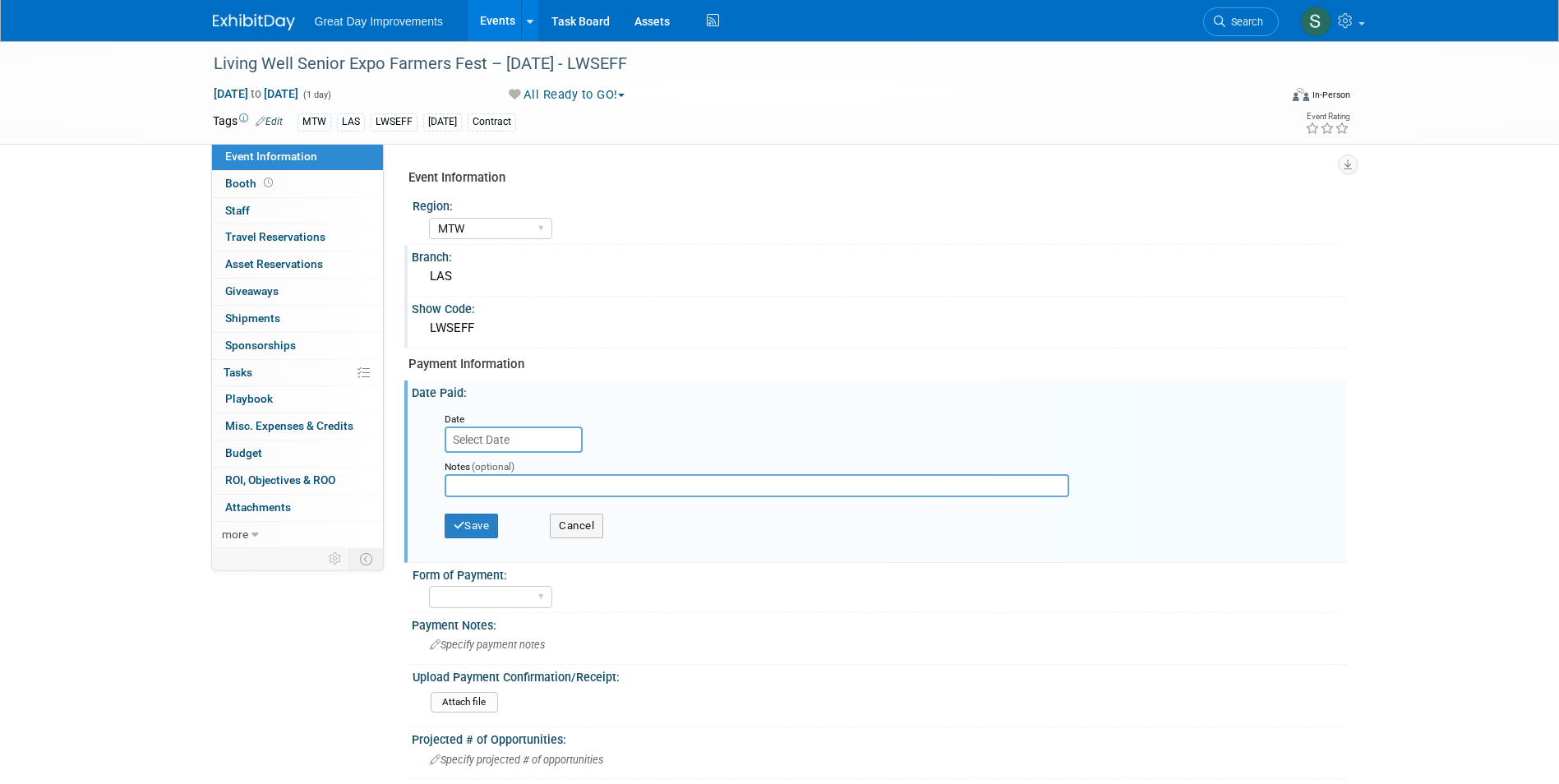
click at [506, 418] on div "Date" at bounding box center [514, 418] width 140 height 16
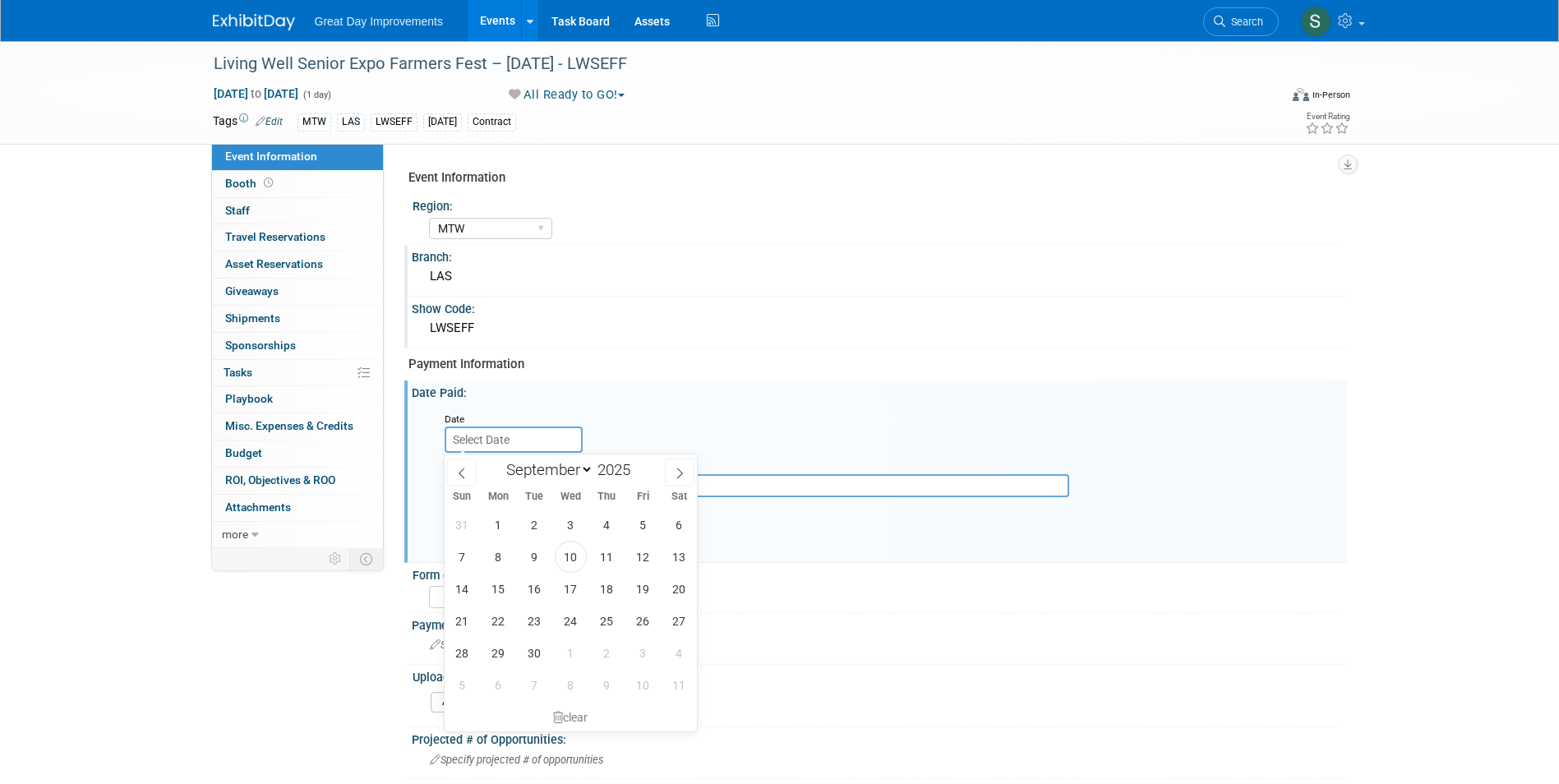
click at [524, 433] on input "text" at bounding box center [513, 440] width 138 height 26
click at [481, 458] on div "January February March April May June July August September October November De…" at bounding box center [570, 468] width 190 height 28
click at [475, 467] on span at bounding box center [462, 473] width 29 height 28
select select "6"
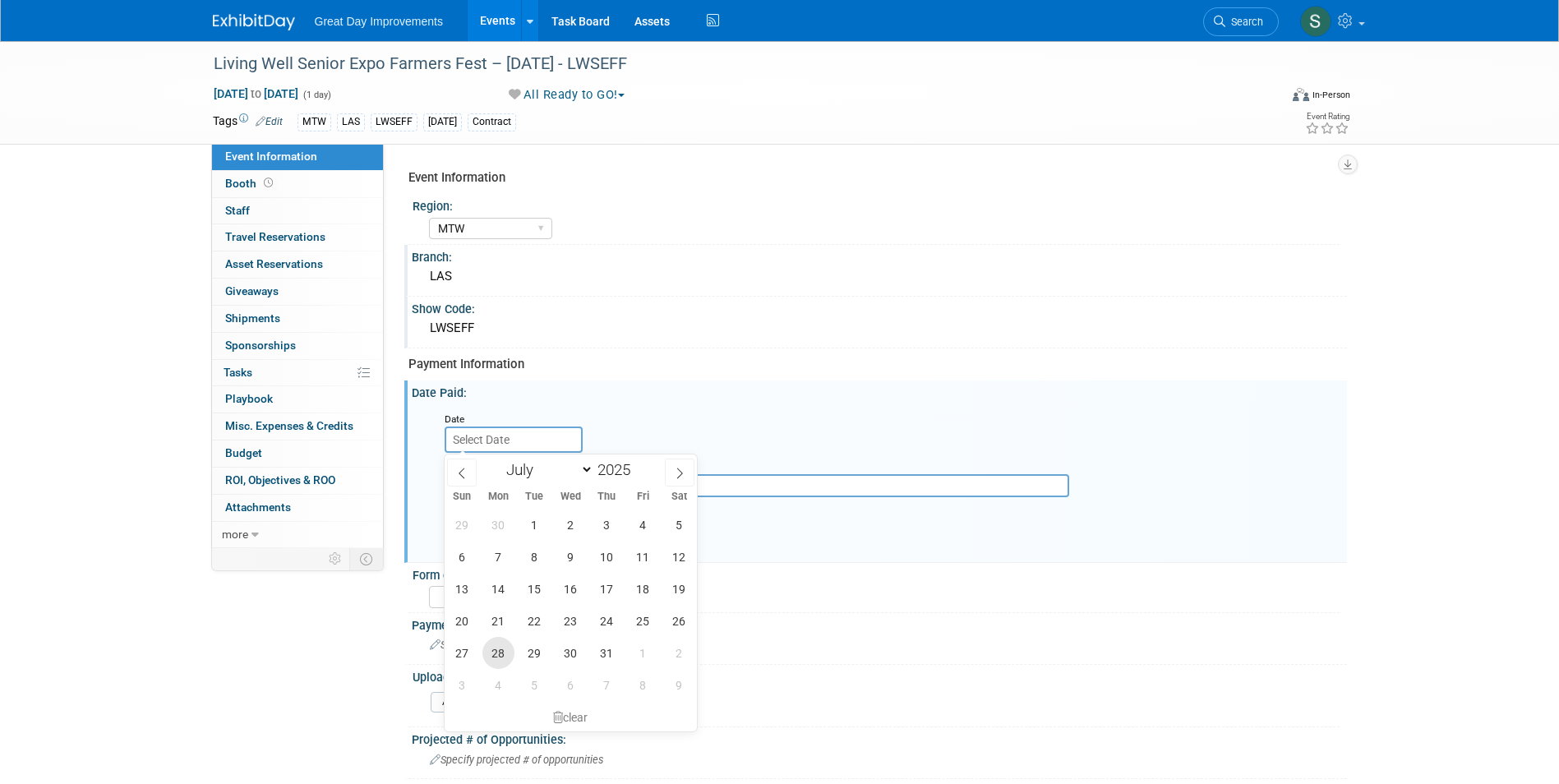
click at [501, 650] on span "28" at bounding box center [498, 652] width 32 height 32
type input "Jul 28, 2025"
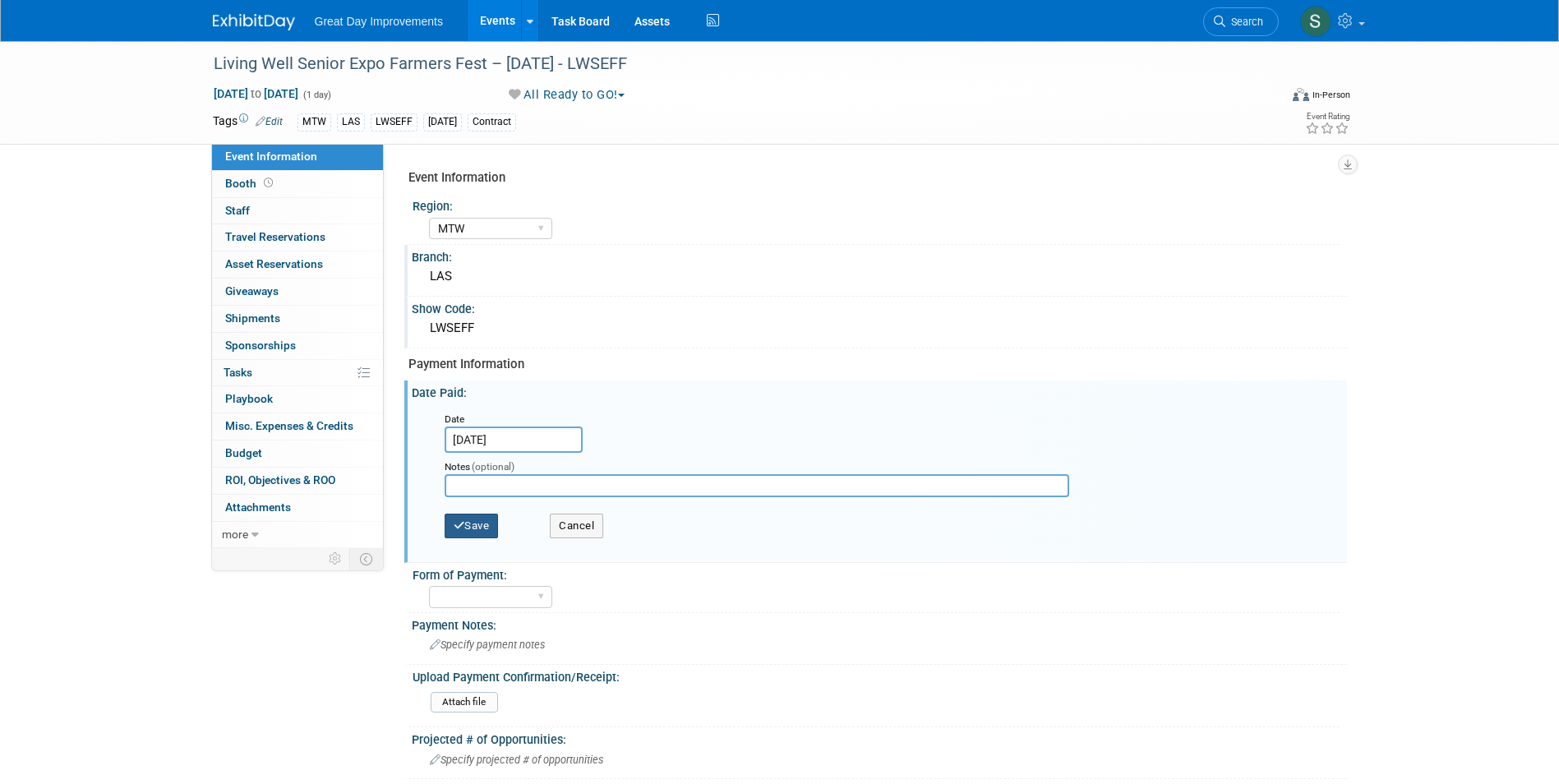
click at [488, 514] on button "Save" at bounding box center [471, 526] width 55 height 24
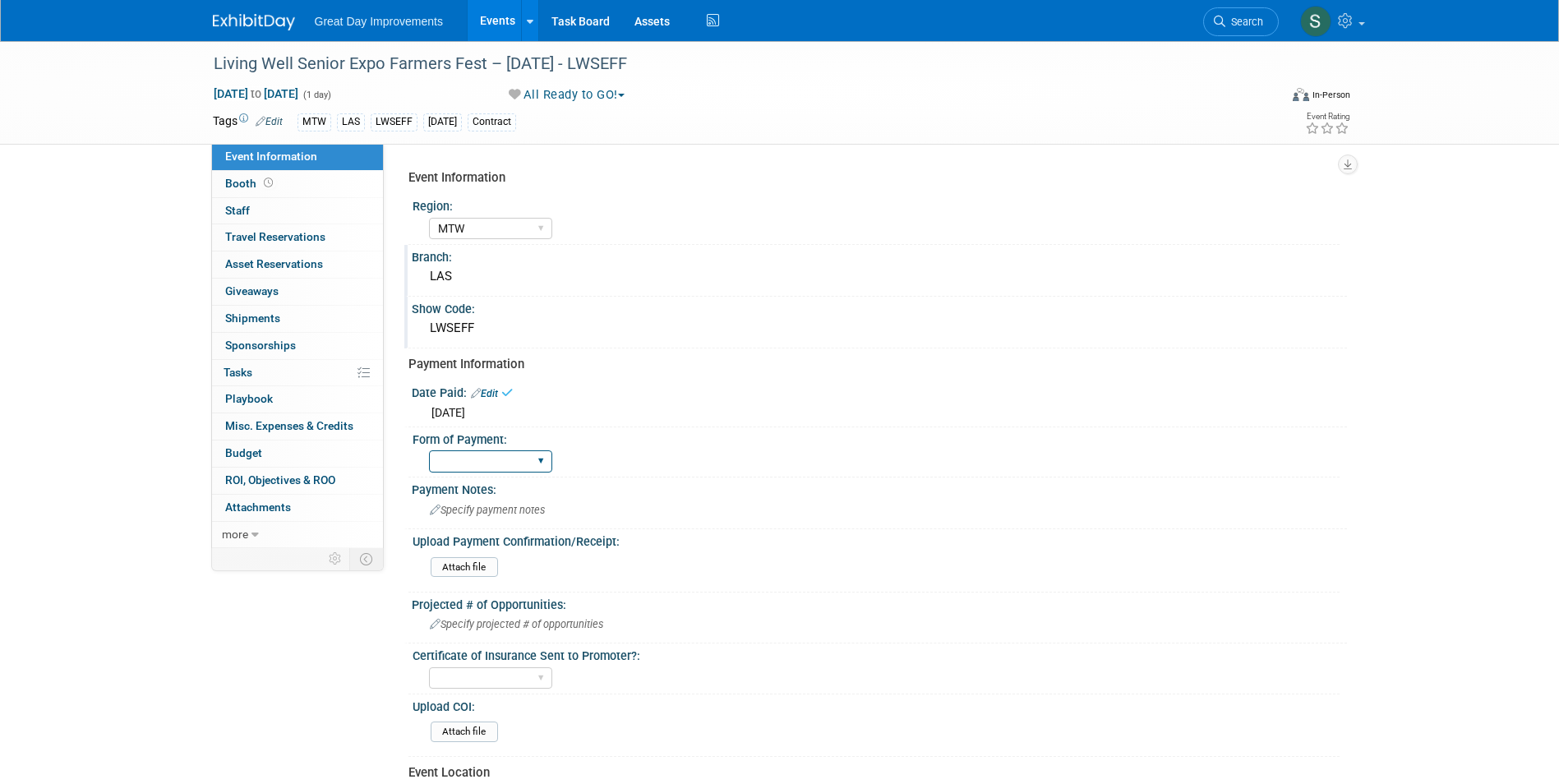
click at [485, 467] on select "Paid via CC Check Requested Pay at the Gate Other" at bounding box center [490, 461] width 123 height 23
select select "Paid via CC"
click at [429, 450] on select "Paid via CC Check Requested Pay at the Gate Other" at bounding box center [490, 461] width 123 height 23
click at [246, 12] on link at bounding box center [263, 14] width 102 height 13
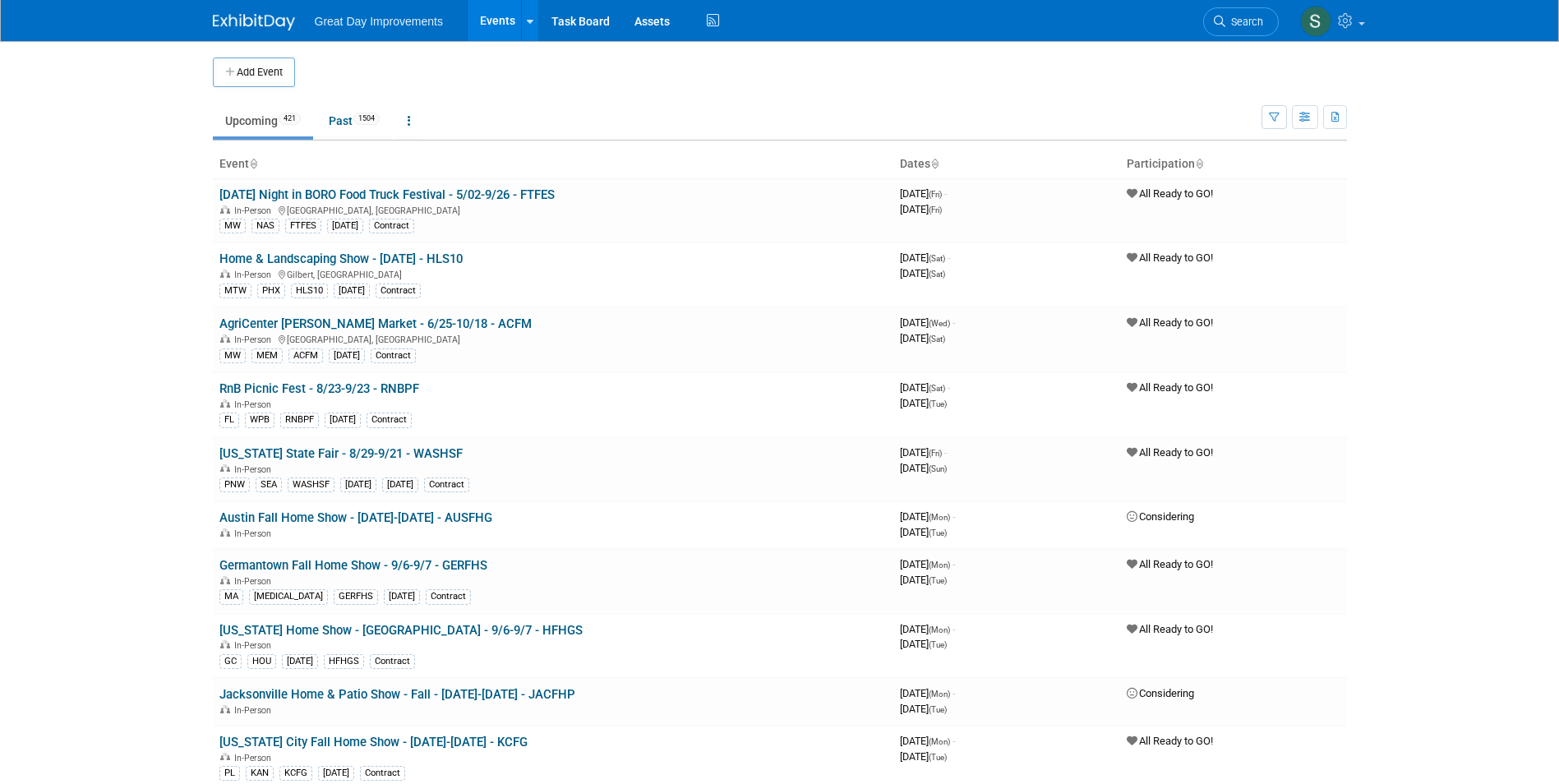
click at [1233, 23] on span "Search" at bounding box center [1244, 22] width 38 height 12
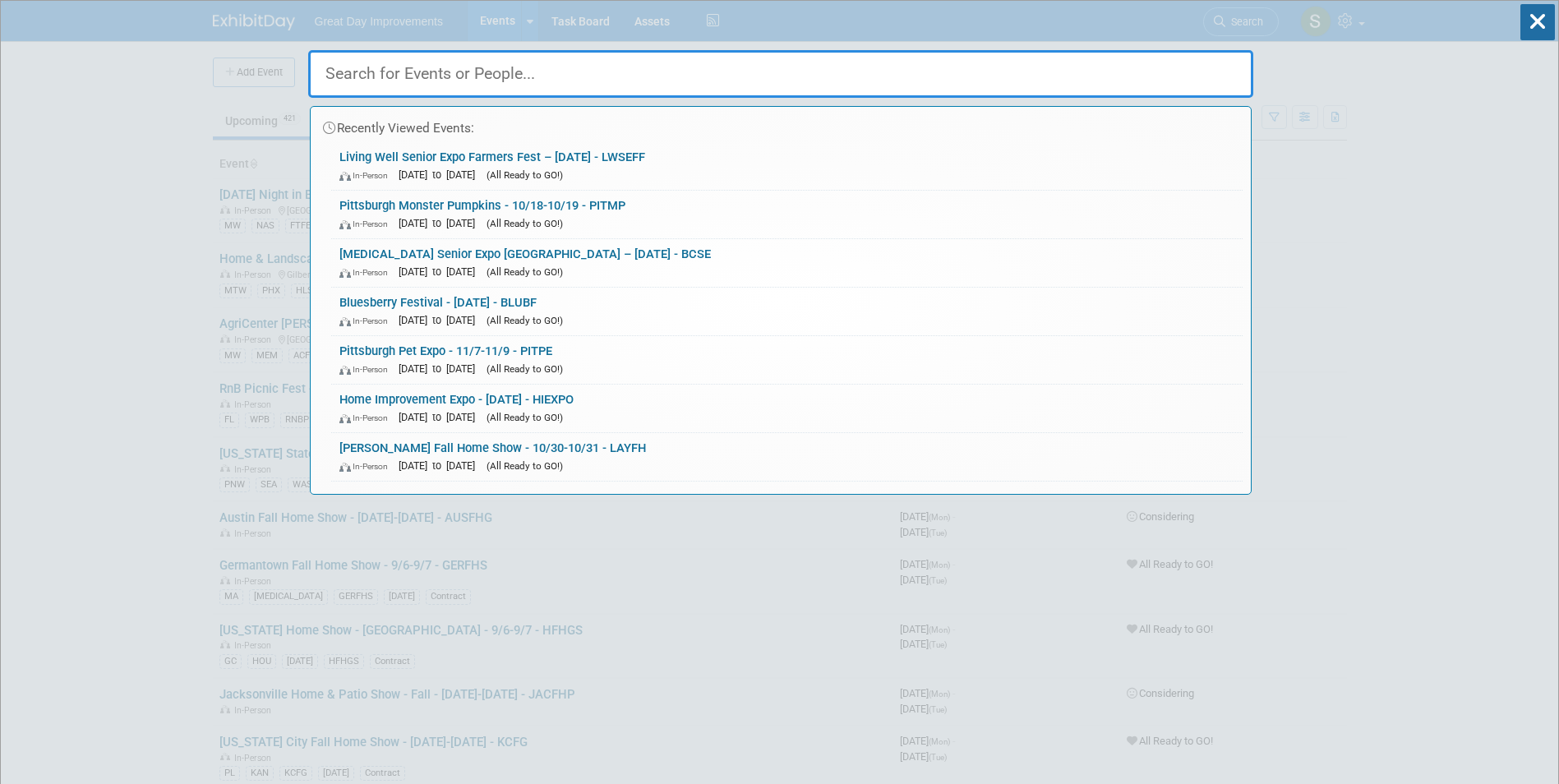
drag, startPoint x: 1233, startPoint y: 23, endPoint x: 1202, endPoint y: 73, distance: 58.8
click at [1232, 34] on div "Recently Viewed Events: Living Well Senior Expo Farmers Fest – 10/10/25 - LWSEF…" at bounding box center [780, 247] width 945 height 493
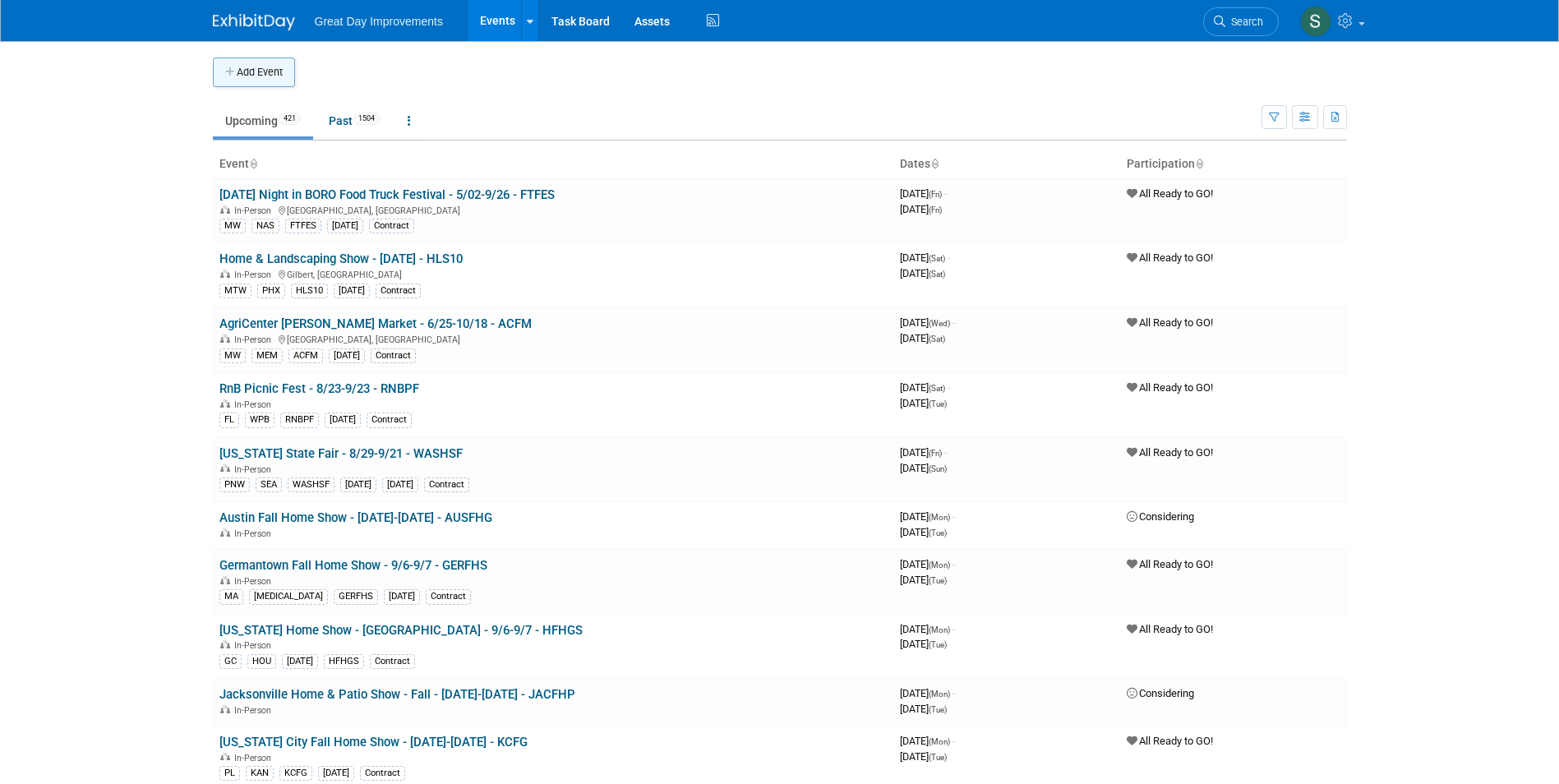
click at [261, 76] on button "Add Event" at bounding box center [253, 72] width 82 height 29
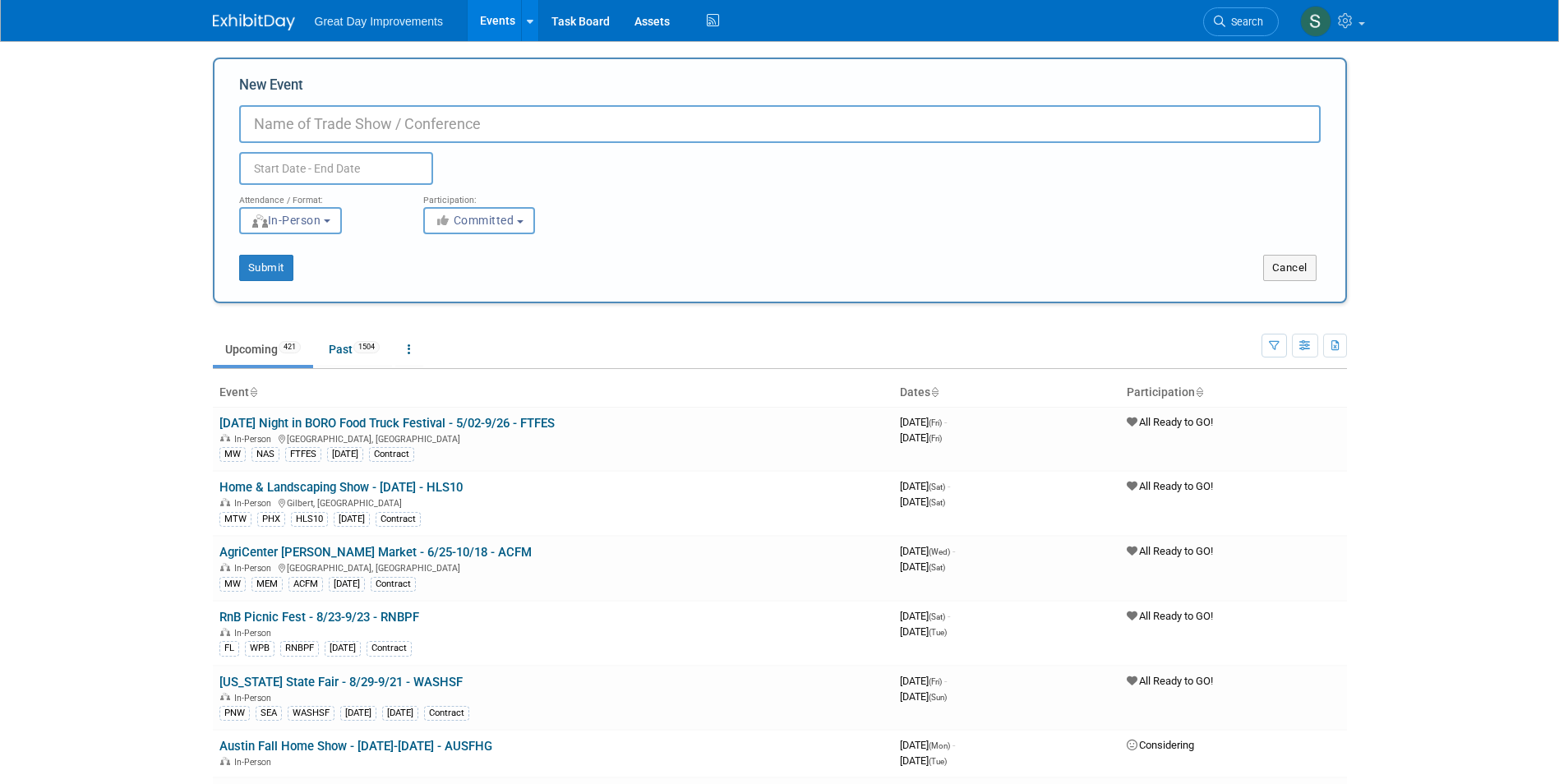
drag, startPoint x: 383, startPoint y: 92, endPoint x: 384, endPoint y: 120, distance: 28.0
click at [383, 108] on div "New Event Duplicate Event Warning" at bounding box center [780, 130] width 1082 height 109
paste input "Veterans Fest Las Vegas – Living Well Senior Expo Salutes Our Heroes"
type input "Veterans Fest [GEOGRAPHIC_DATA] – [DATE] - VFLV"
click at [514, 226] on span "Committed" at bounding box center [475, 219] width 80 height 13
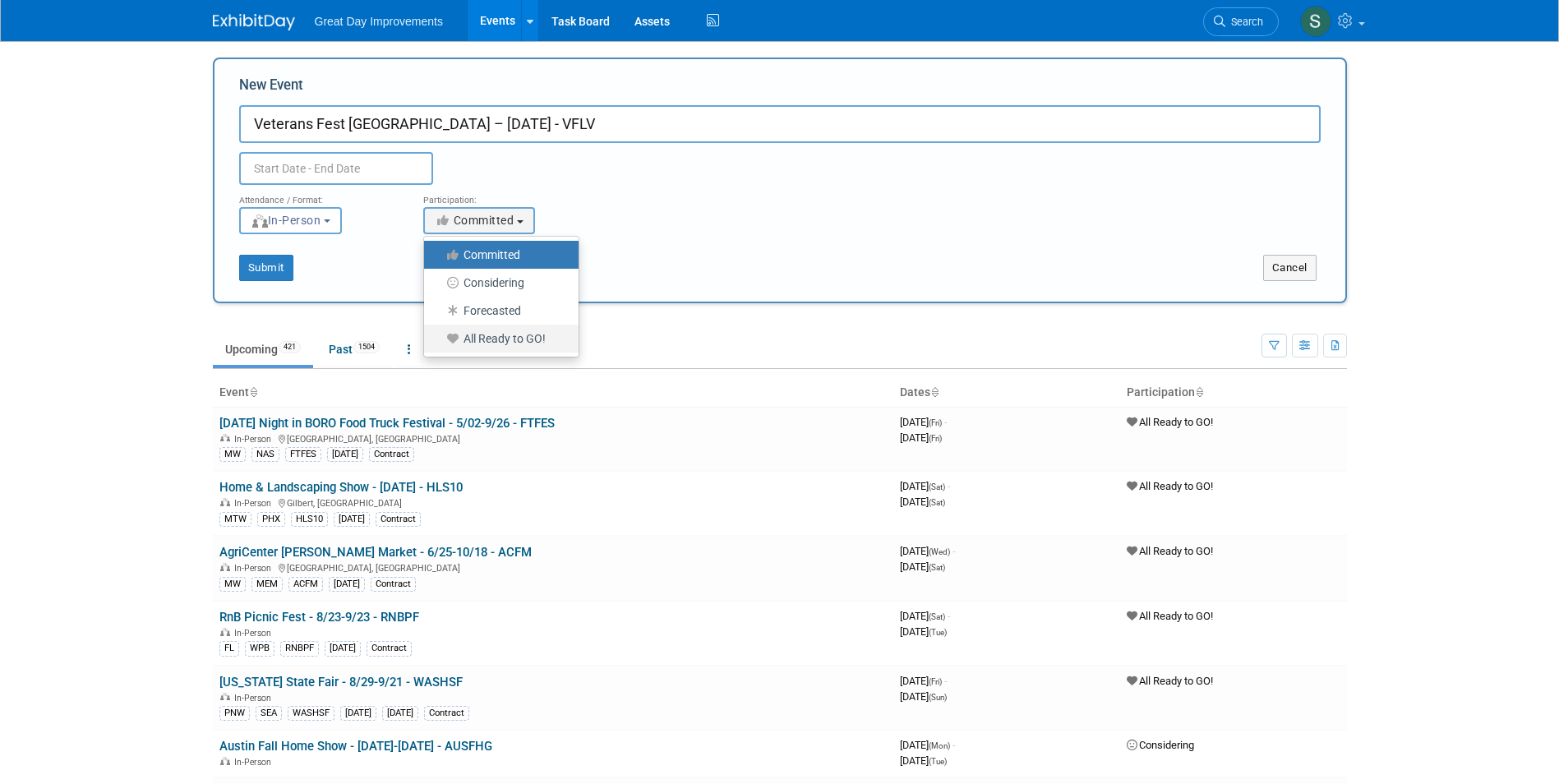
click at [540, 337] on label "All Ready to GO!" at bounding box center [497, 338] width 130 height 22
click at [439, 337] on input "All Ready to GO!" at bounding box center [434, 339] width 10 height 10
select select "102"
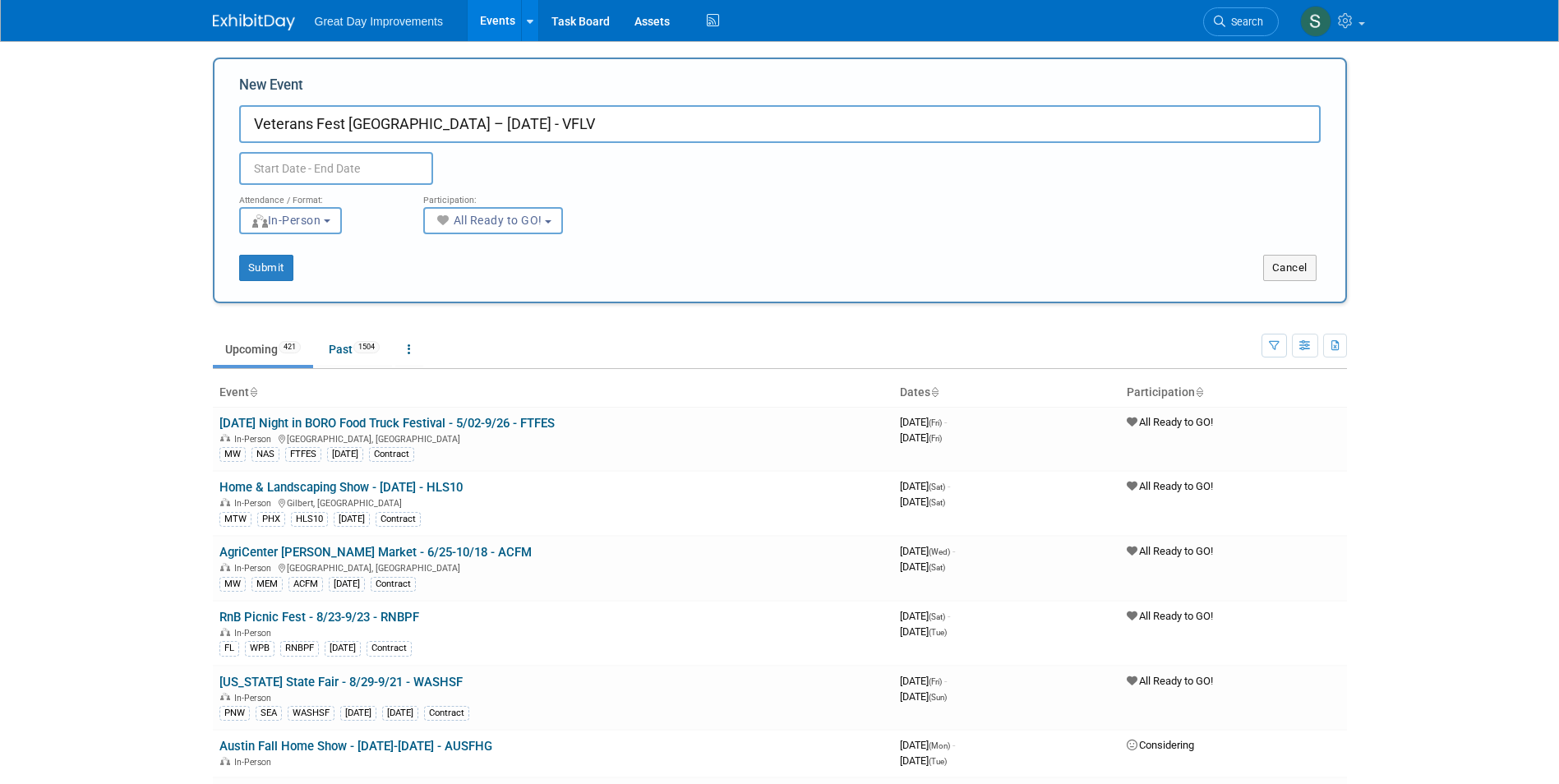
click at [313, 165] on input "text" at bounding box center [337, 168] width 194 height 33
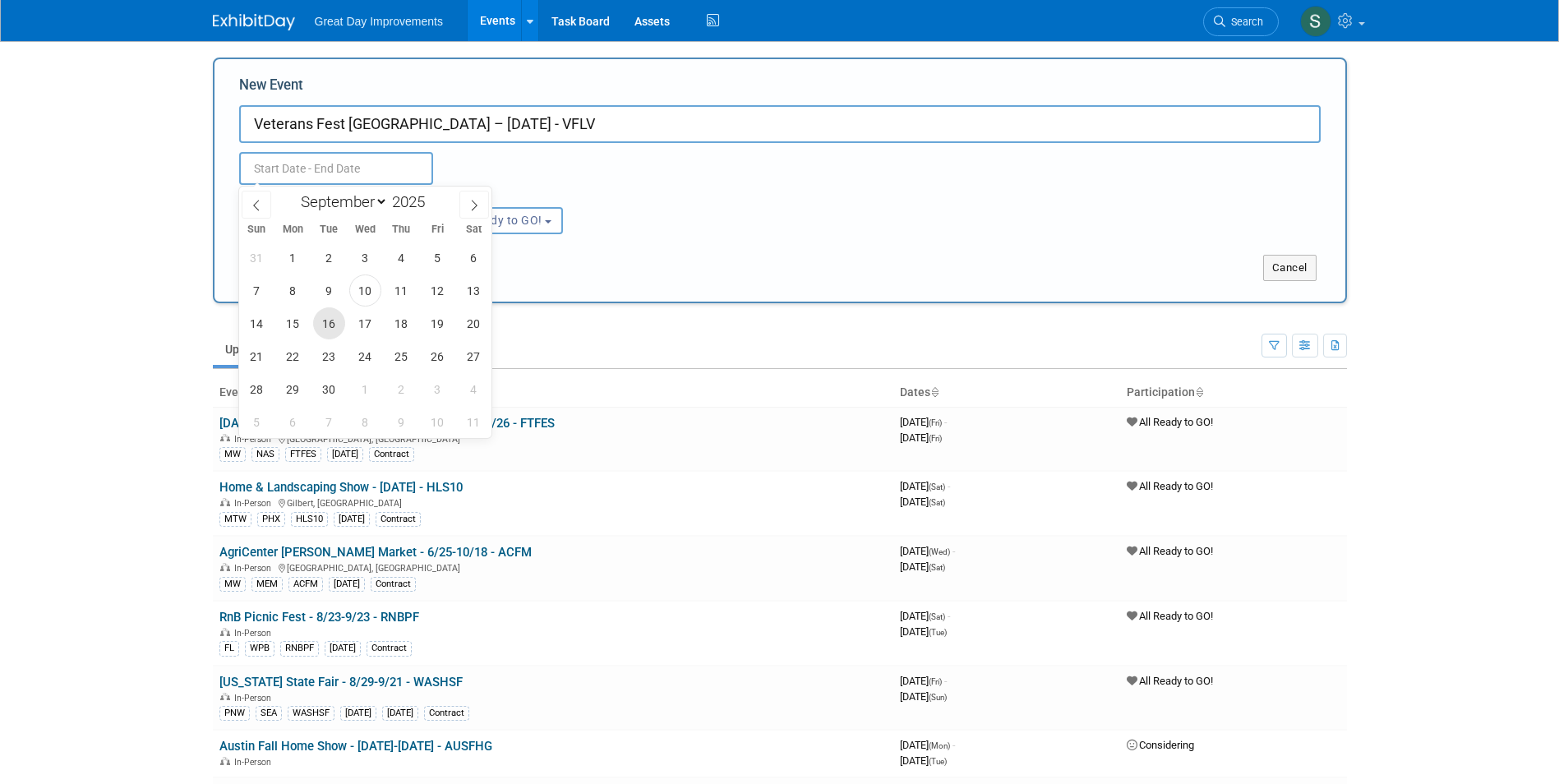
click at [331, 323] on span "16" at bounding box center [329, 323] width 32 height 32
type input "Sep 16, 2025 to Sep 16, 2025"
click at [684, 206] on div "Attendance / Format: <img src="https://www.exhibitday.com/Images/Format-InPerso…" at bounding box center [779, 209] width 1106 height 49
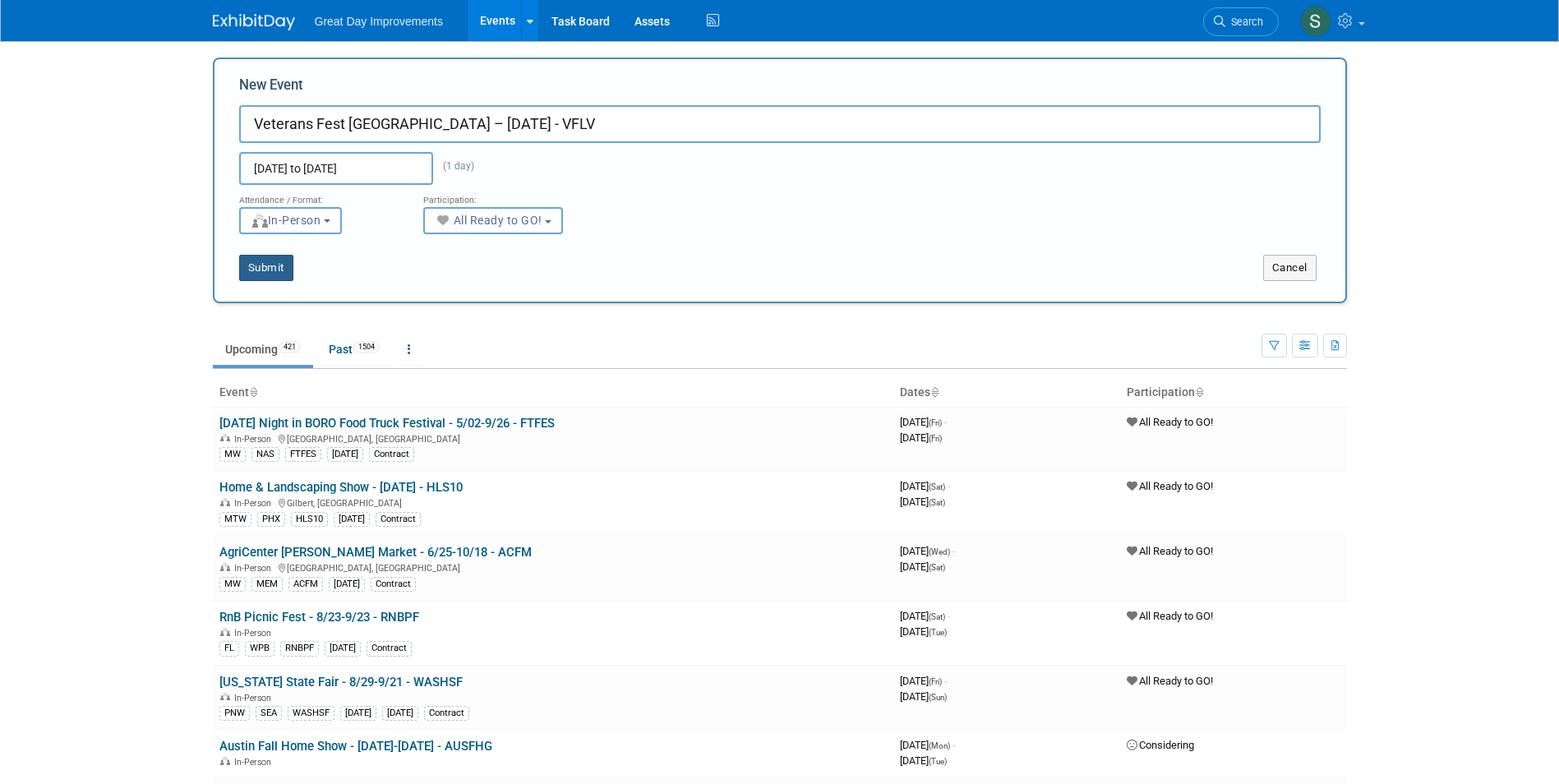
click at [268, 263] on button "Submit" at bounding box center [266, 268] width 55 height 26
type input "Veterans Fest [GEOGRAPHIC_DATA] – [DATE] - VFLV"
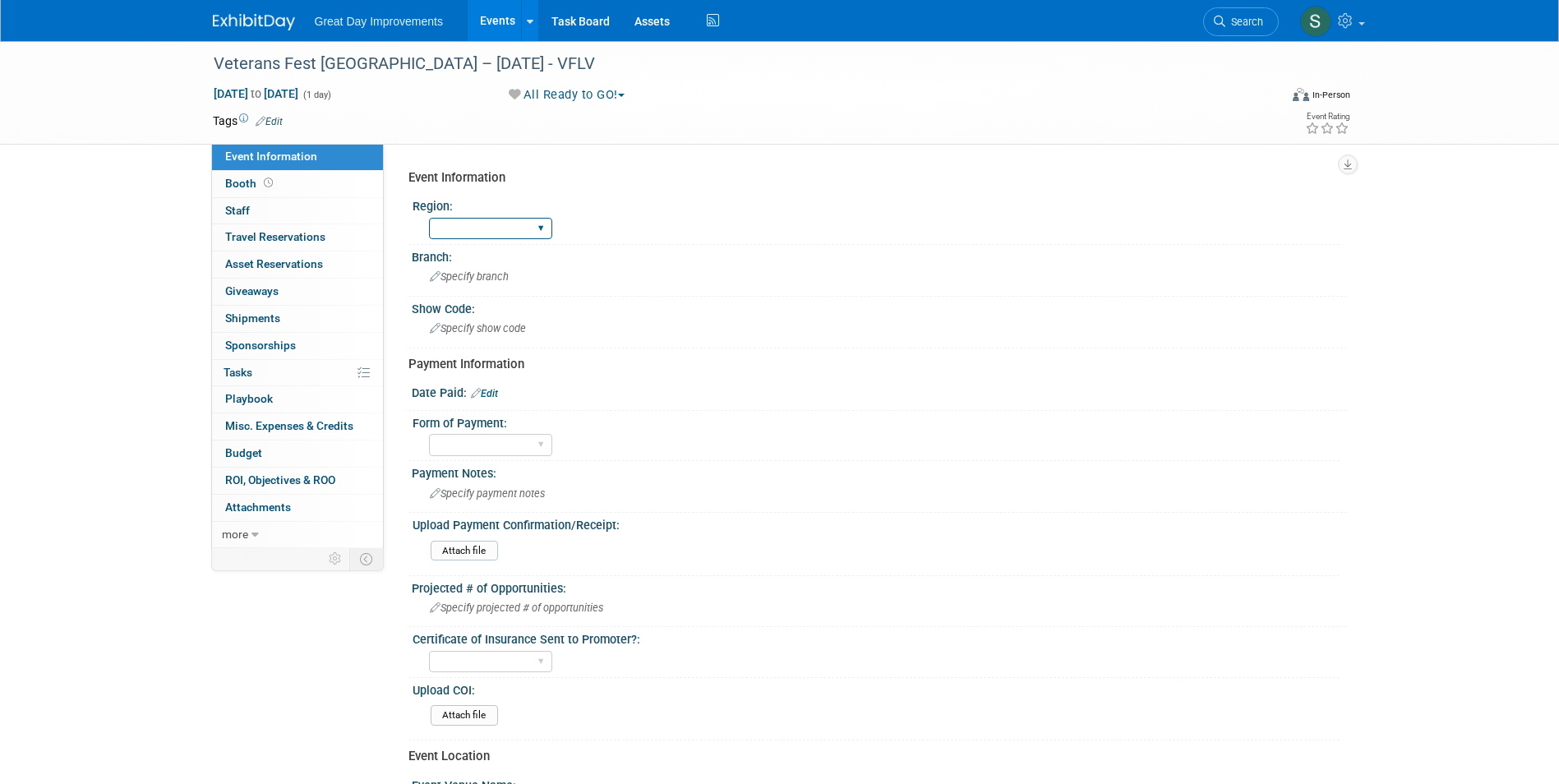
click at [548, 226] on select "GC MA MW MTW NE NEW OV PL PNW SA SE SC UMW FL" at bounding box center [490, 229] width 123 height 23
click at [274, 118] on link "Edit" at bounding box center [269, 121] width 27 height 11
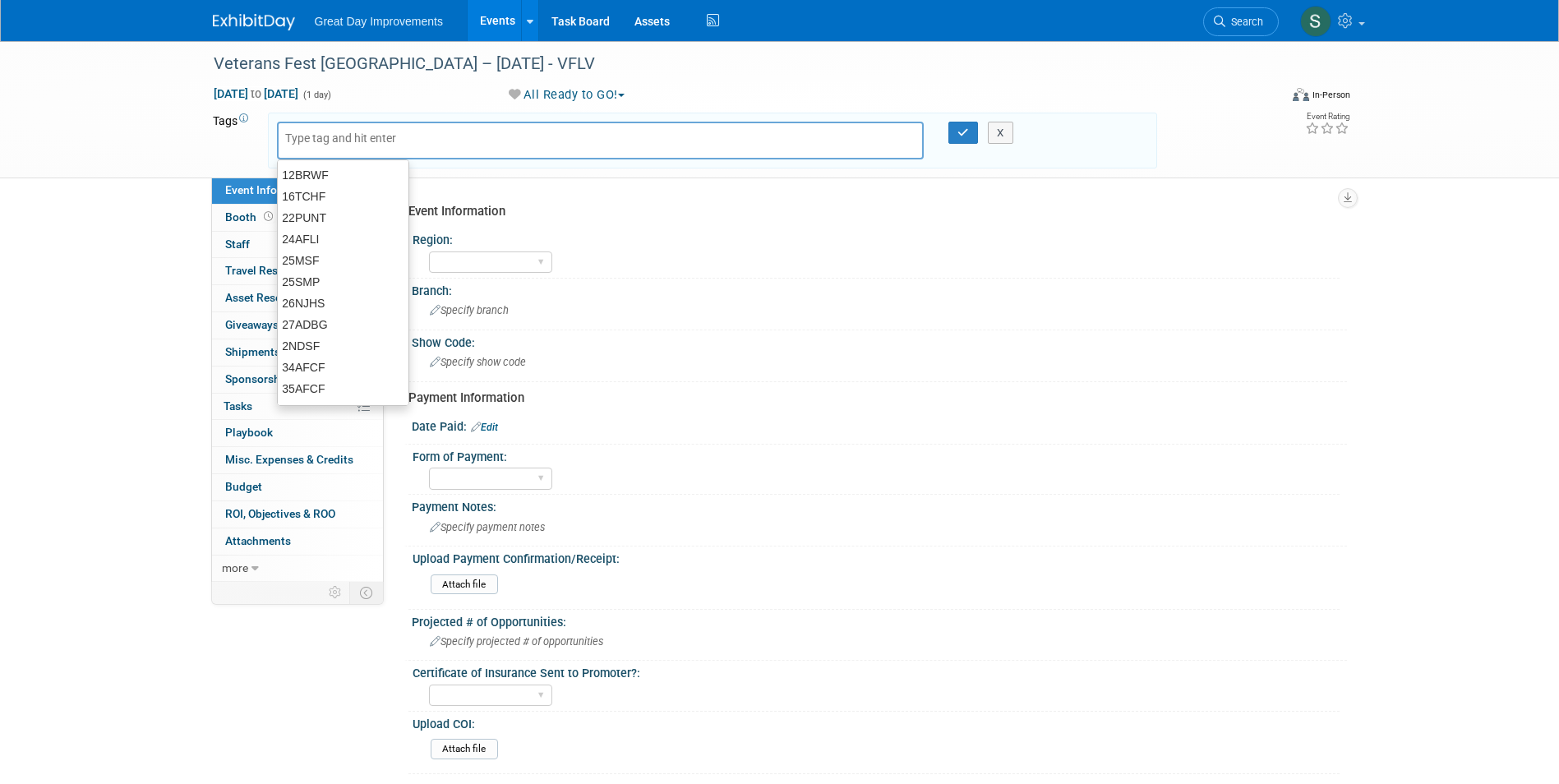
click at [320, 140] on input "text" at bounding box center [351, 138] width 132 height 16
type input "MTW"
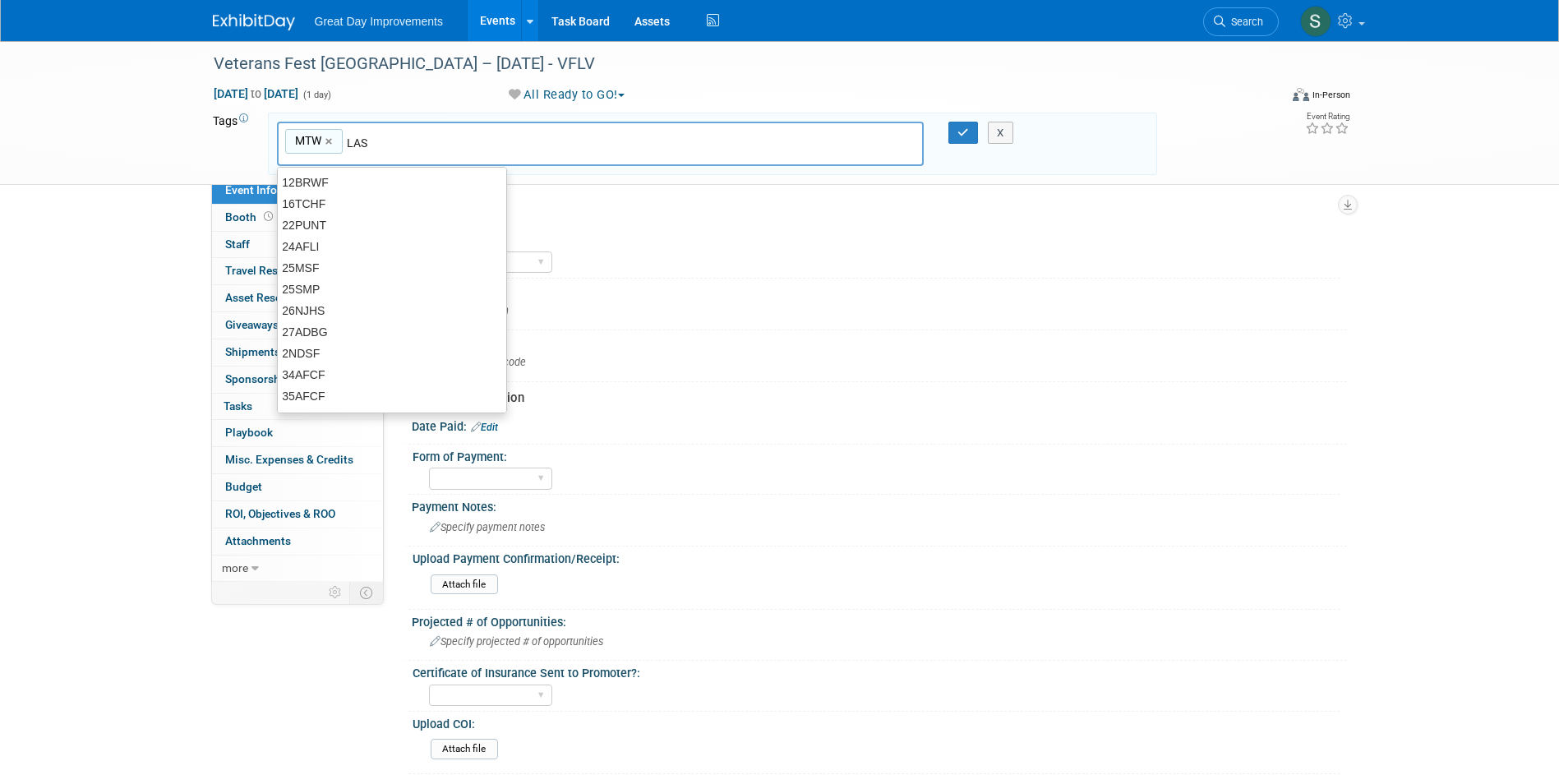
type input "LAS"
type input "MTW, LAS"
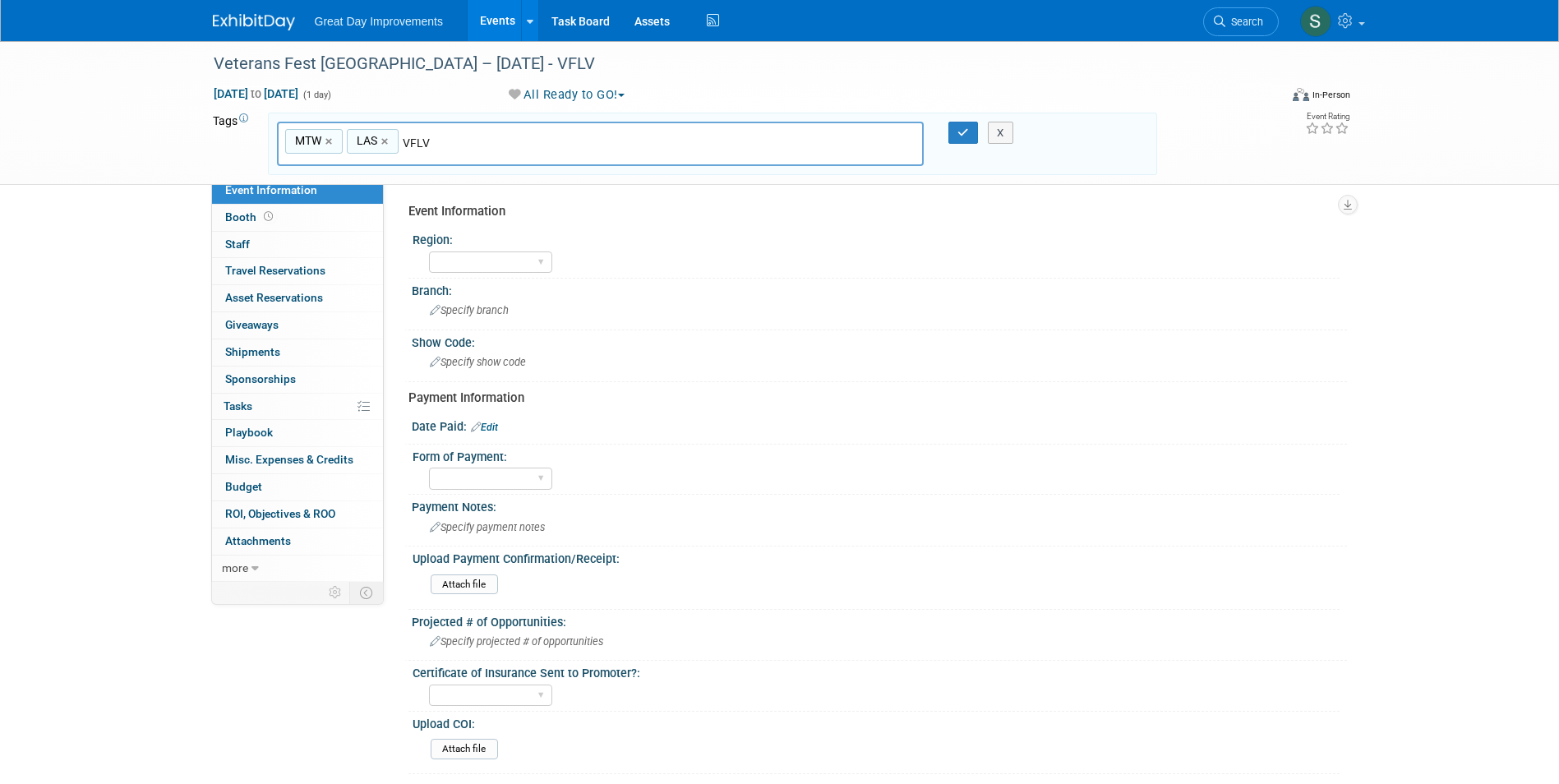
type input "VFLV"
type input "MTW, LAS, VFLV"
type input "[DATE]"
type input "MTW, LAS, VFLV, [DATE]"
click at [299, 95] on span "[DATE] to [DATE]" at bounding box center [255, 93] width 86 height 15
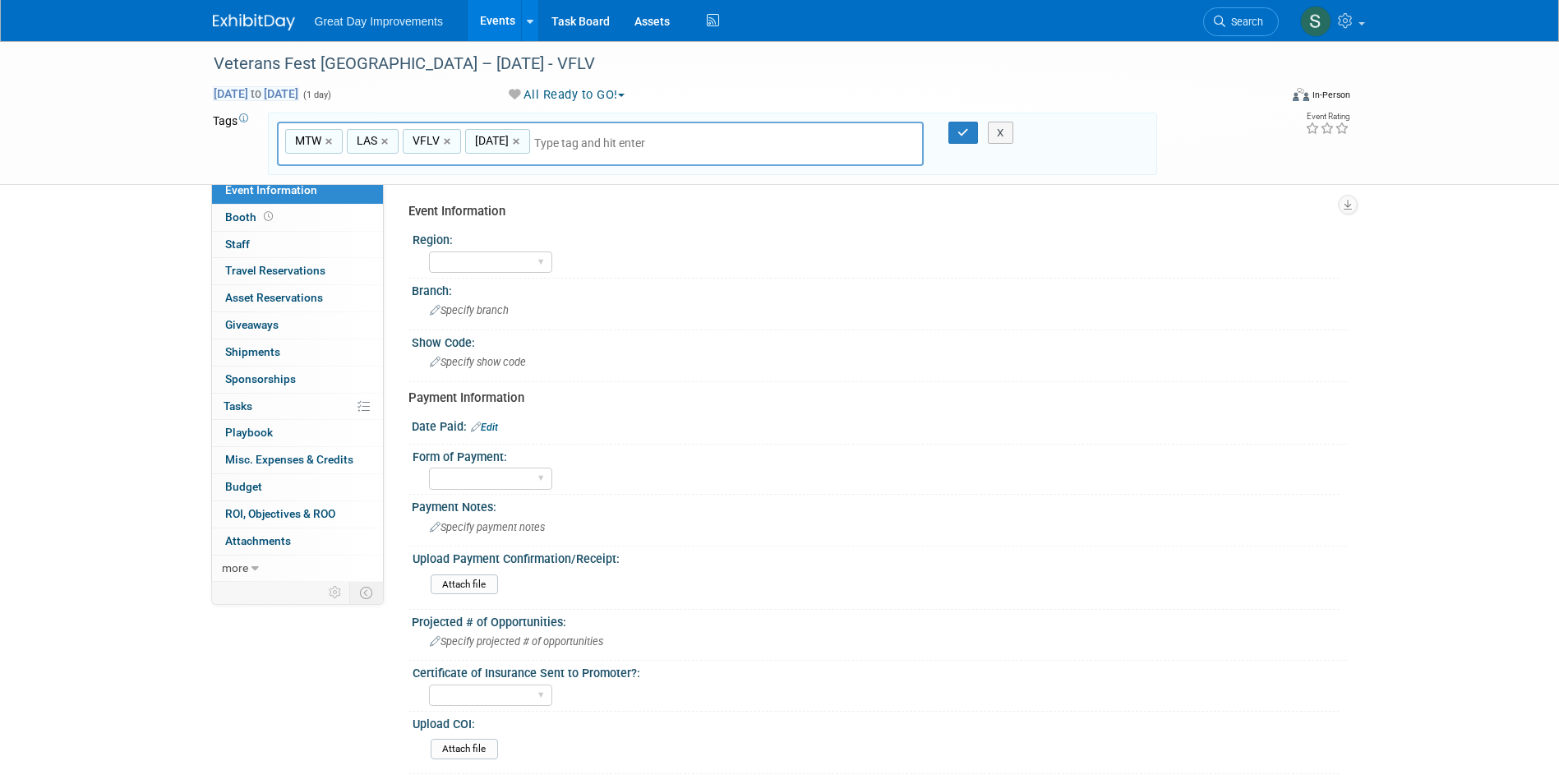
type input "[DATE]"
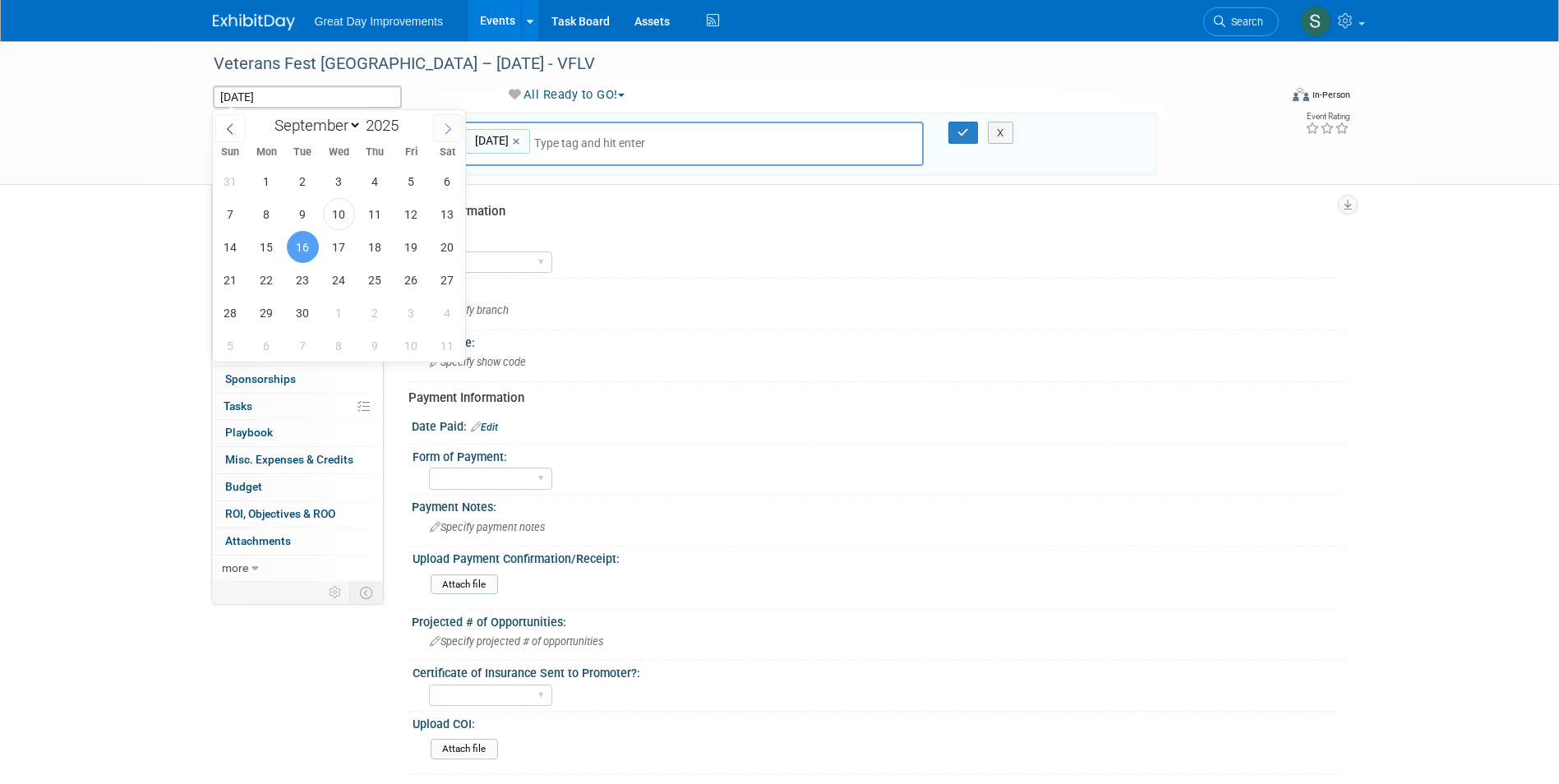
click at [442, 134] on span at bounding box center [448, 128] width 29 height 28
select select "9"
click at [359, 246] on span "16" at bounding box center [375, 246] width 32 height 32
type input "[DATE]"
click at [788, 139] on div "MTW, LAS, VFLV, [DATE] MTW × LAS × VFLV × [DATE] ×" at bounding box center [600, 144] width 647 height 45
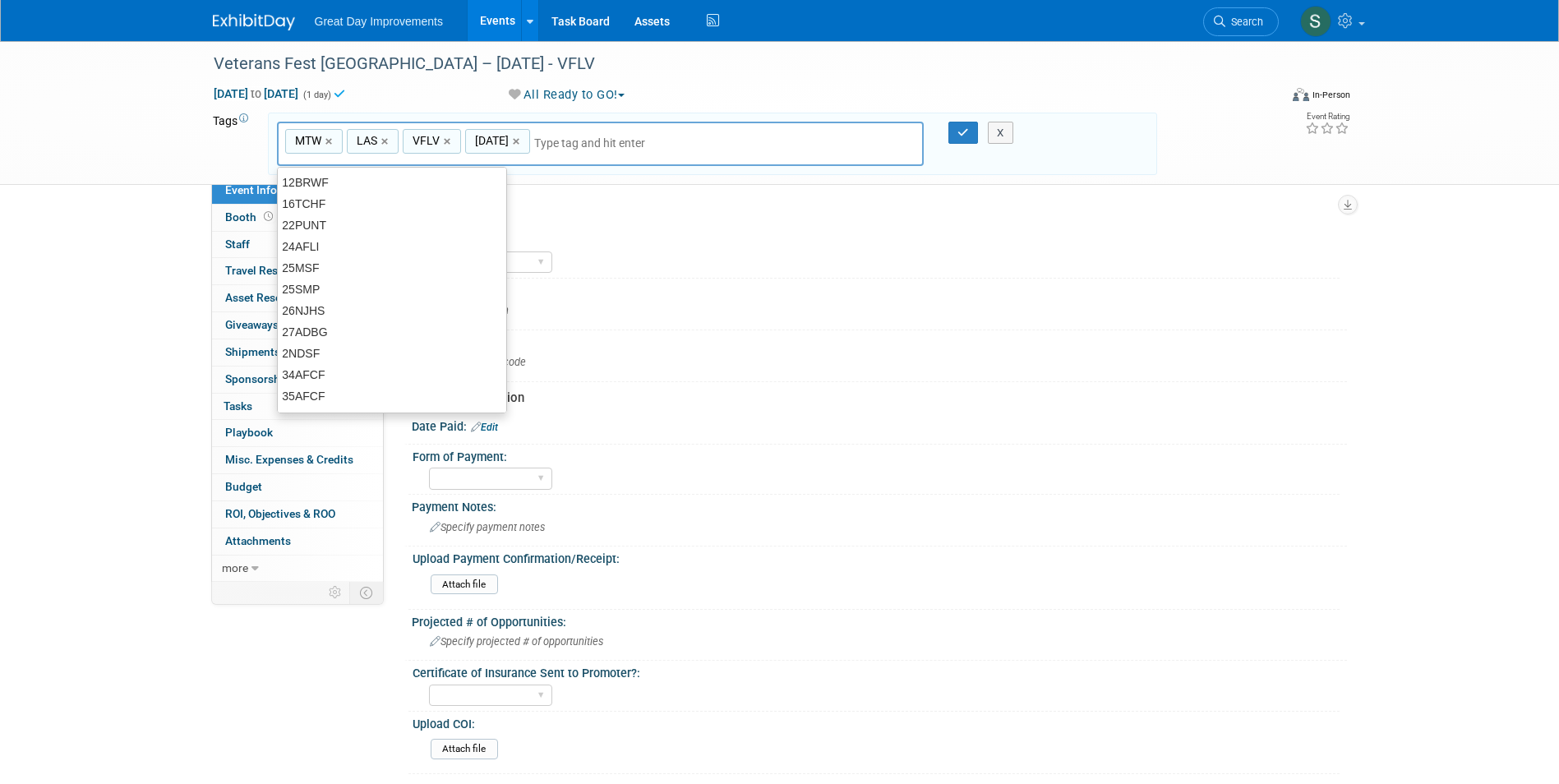
click at [783, 134] on div "MTW, LAS, VFLV, [DATE] MTW × LAS × VFLV × [DATE] ×" at bounding box center [600, 144] width 647 height 45
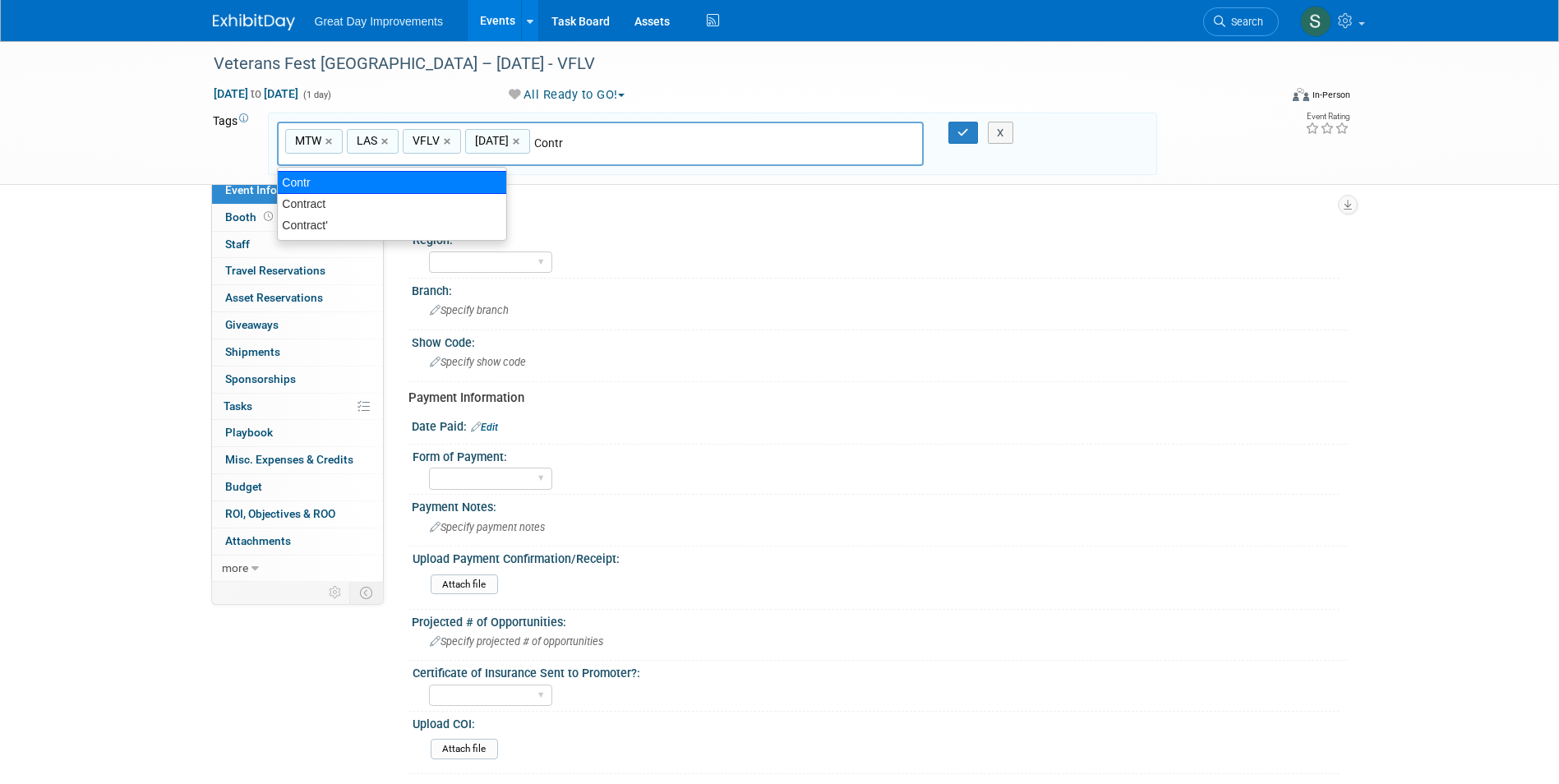
type input "Contract"
type input "MTW, LAS, VFLV, [DATE], Contract"
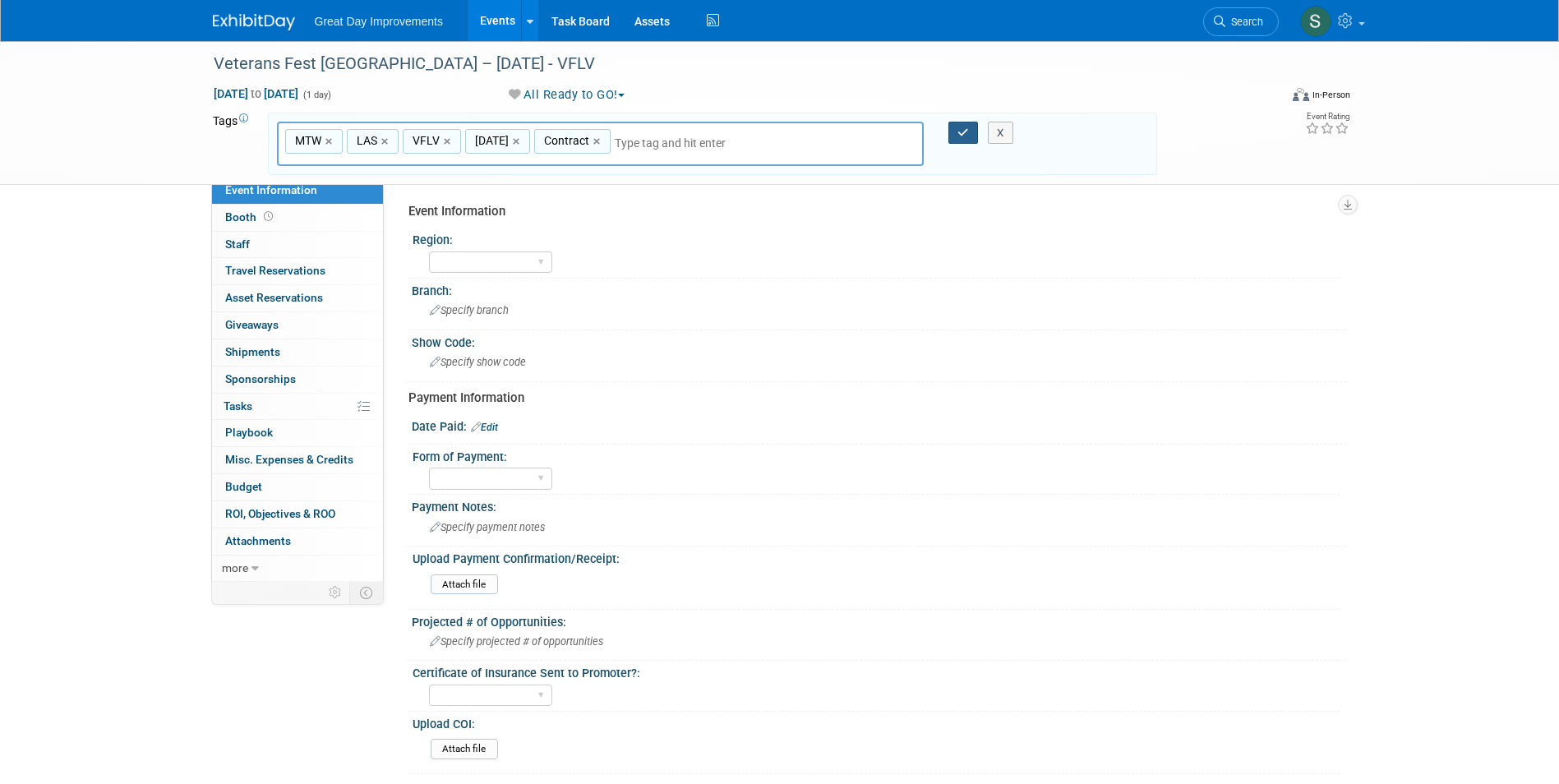
click at [953, 131] on button "button" at bounding box center [963, 133] width 29 height 23
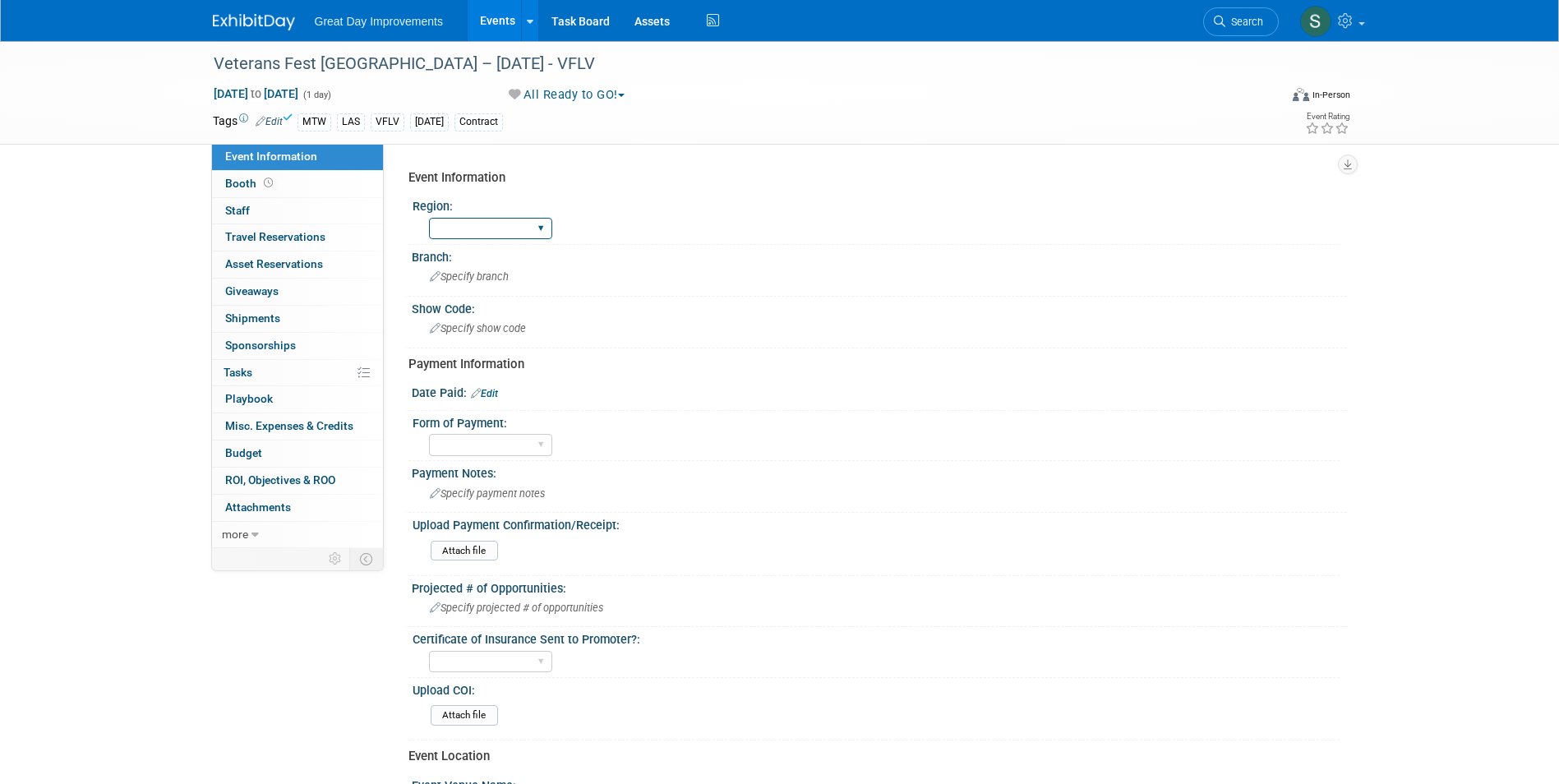
click at [518, 226] on select "GC MA MW MTW NE NEW OV PL PNW SA SE SC UMW FL" at bounding box center [490, 229] width 123 height 23
select select "MTW"
click at [429, 218] on select "GC MA MW MTW NE NEW OV PL PNW SA SE SC UMW FL" at bounding box center [490, 229] width 123 height 23
click at [475, 280] on span "Specify branch" at bounding box center [468, 277] width 79 height 12
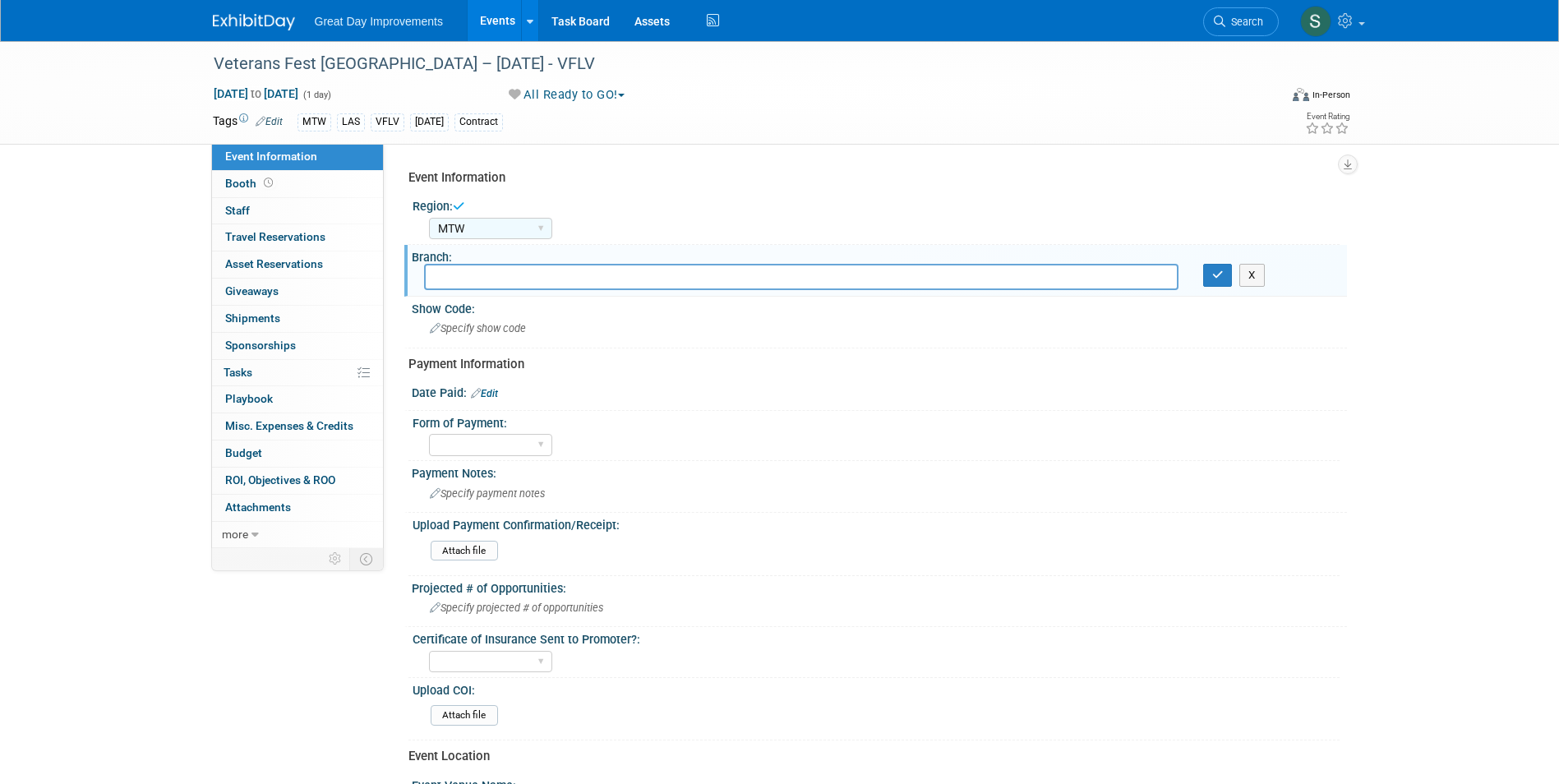
type input ":"
type input "LAS"
click at [1222, 270] on icon "button" at bounding box center [1217, 275] width 11 height 10
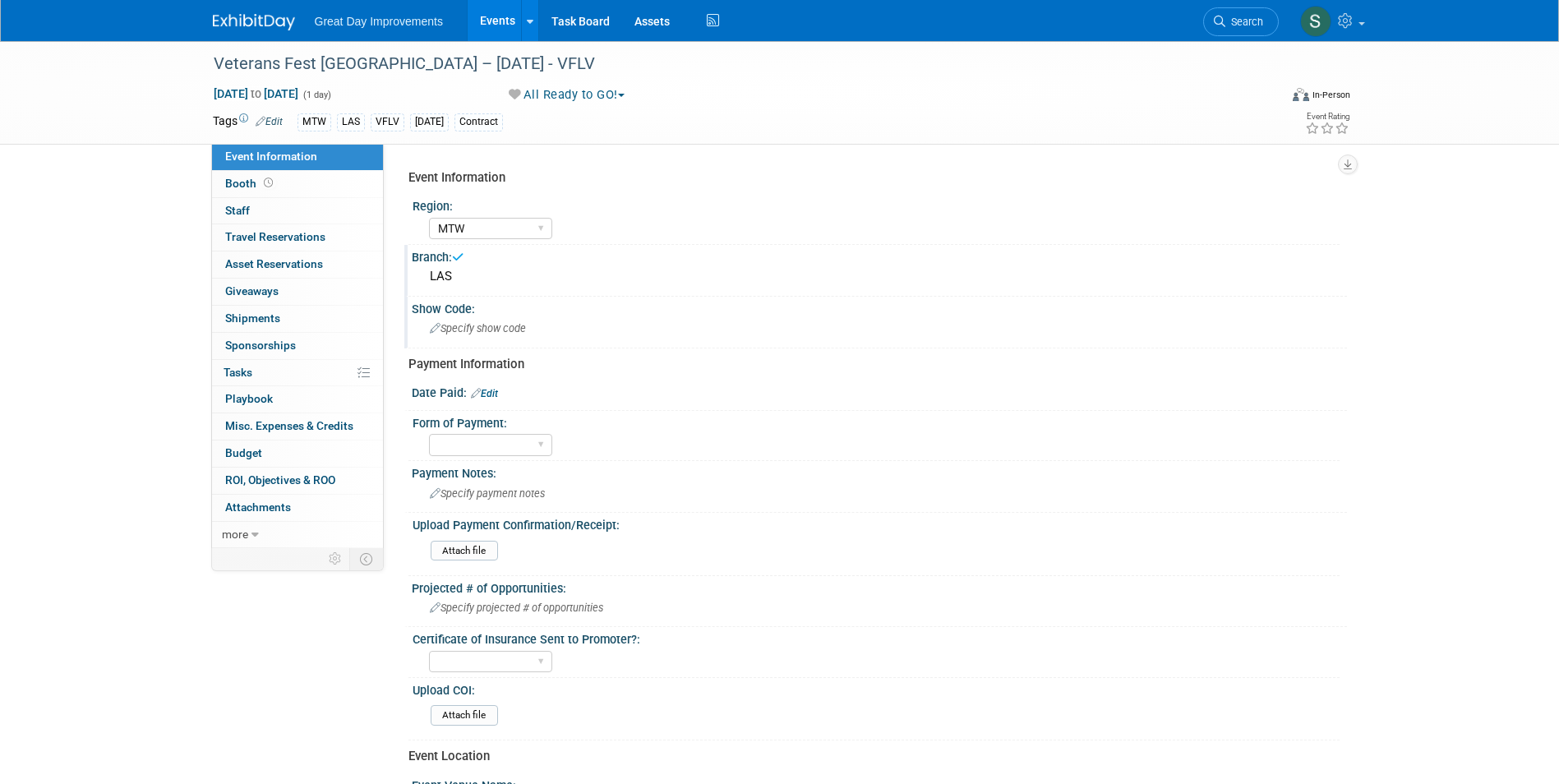
click at [565, 323] on div "Specify show code" at bounding box center [880, 328] width 911 height 25
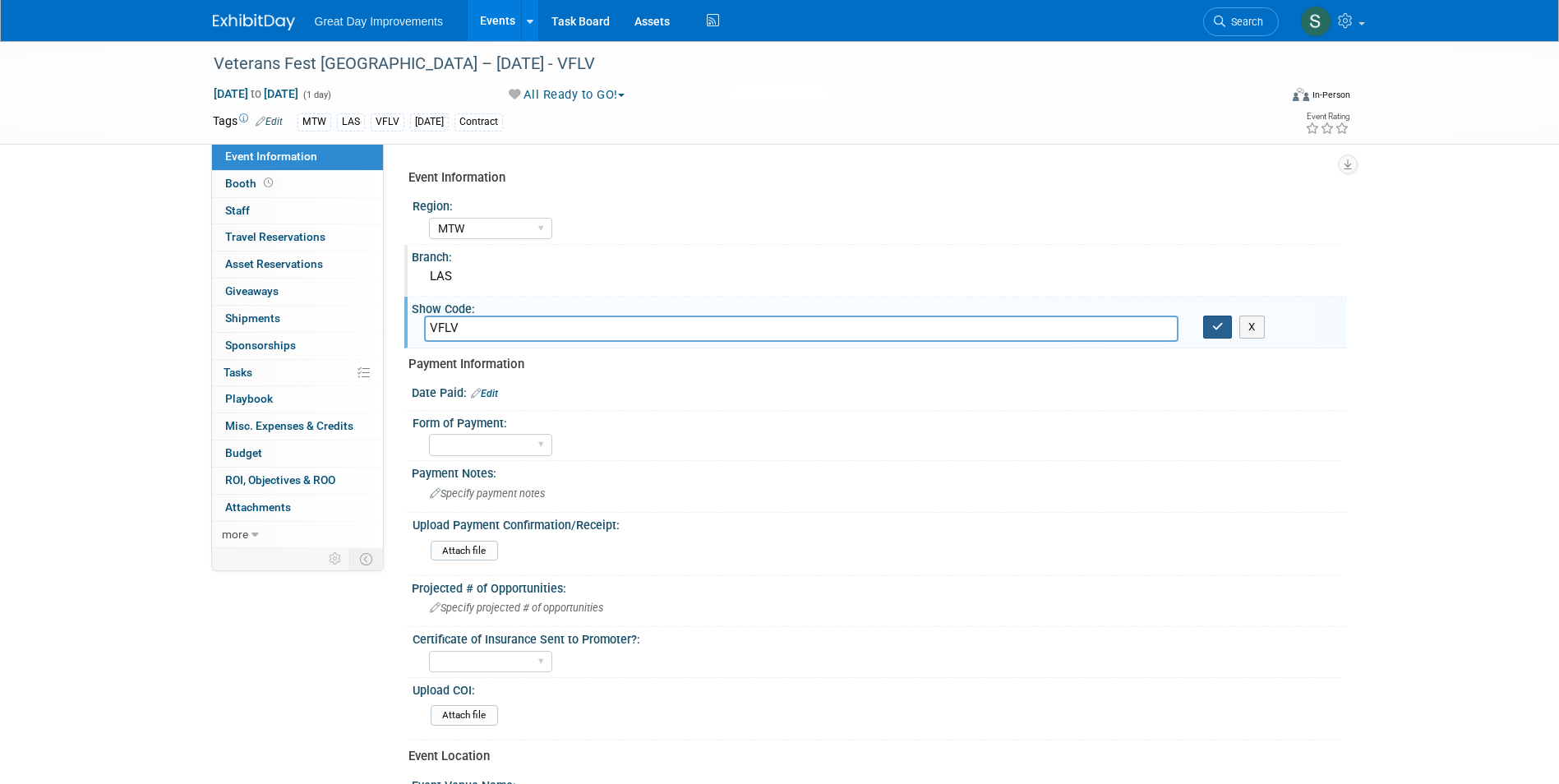
type input "VFLV"
click at [1222, 326] on icon "button" at bounding box center [1217, 326] width 11 height 10
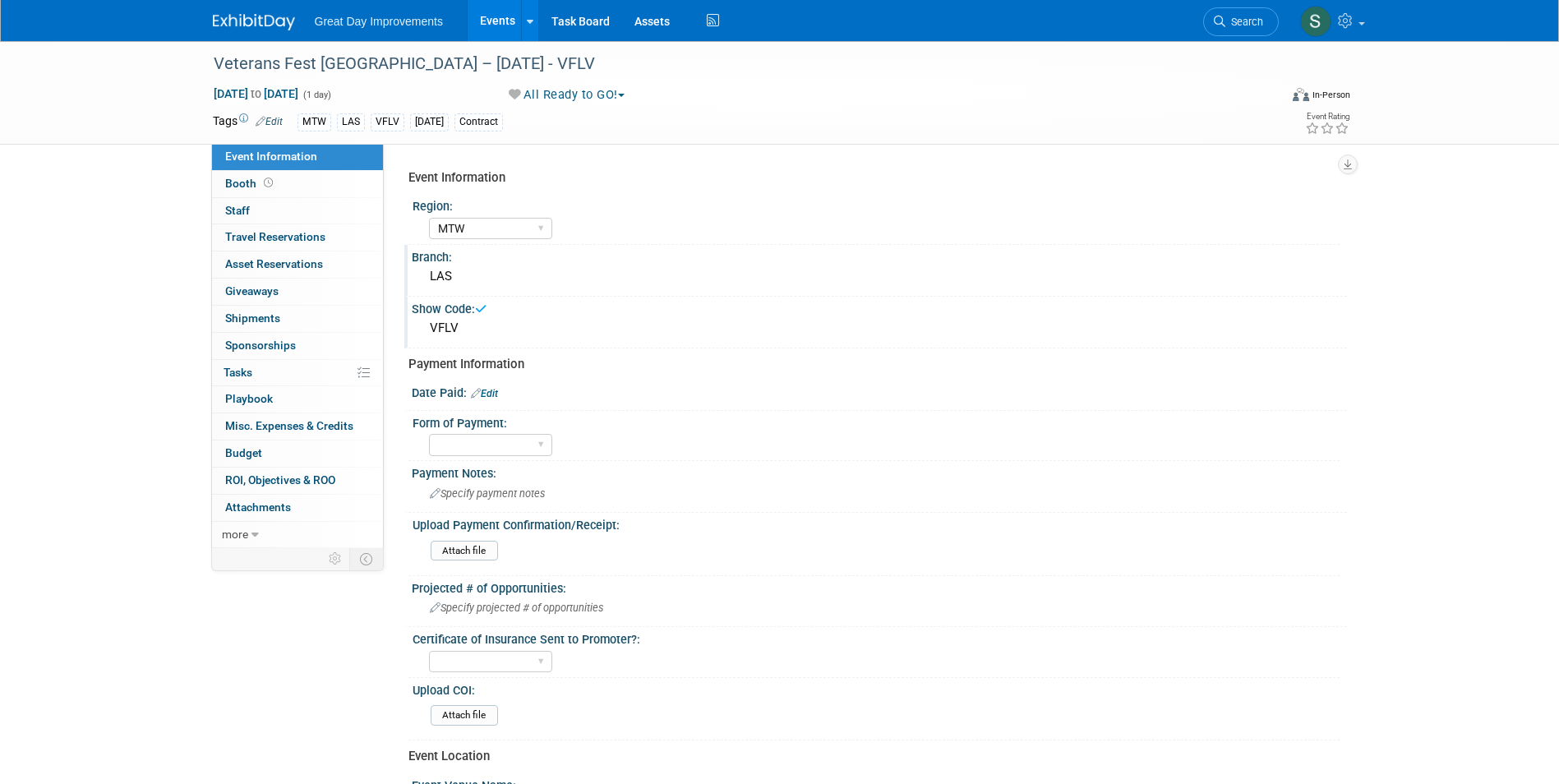
click at [490, 392] on link "Edit" at bounding box center [484, 393] width 27 height 11
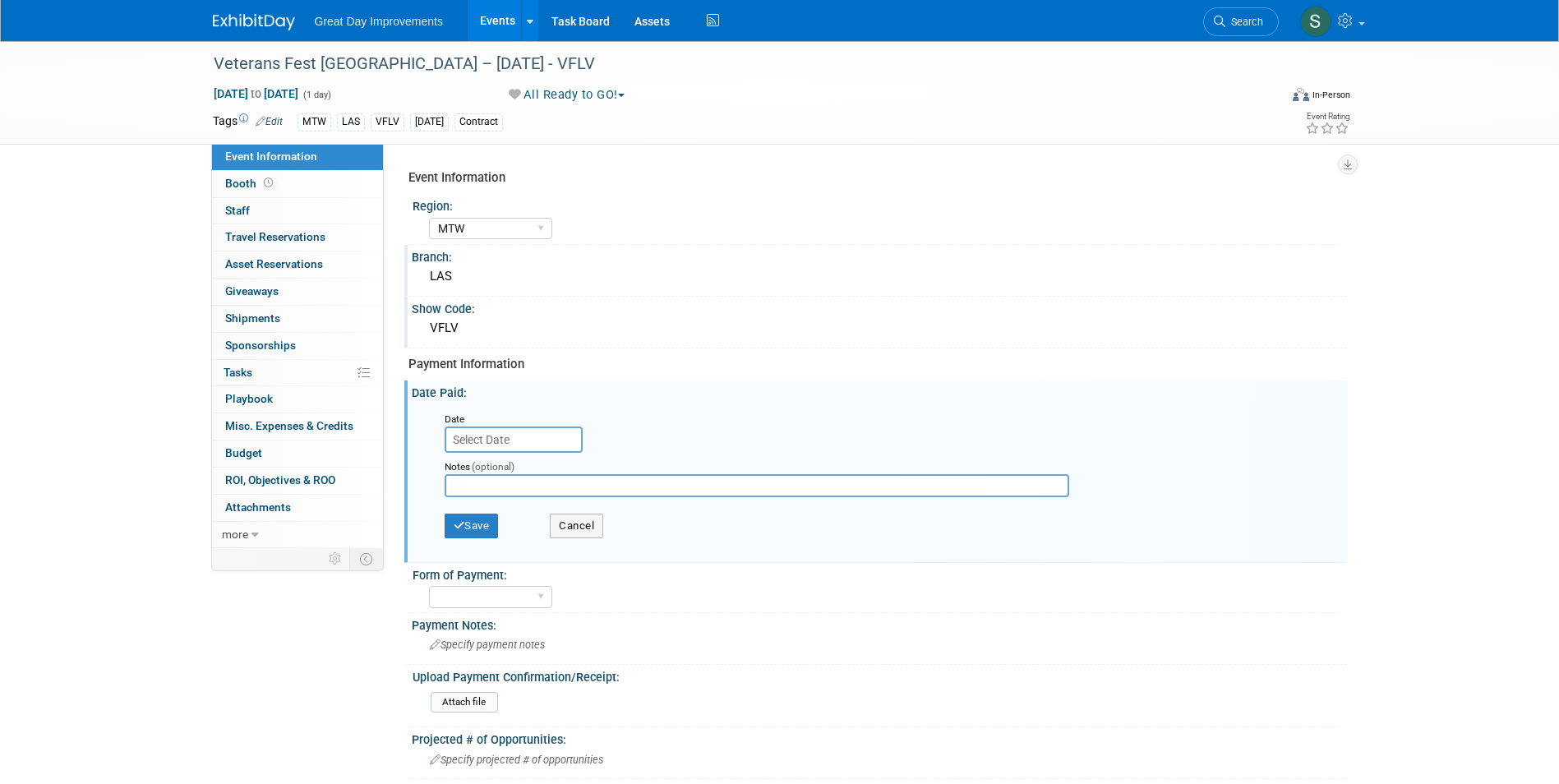
click at [462, 446] on input "text" at bounding box center [513, 440] width 138 height 26
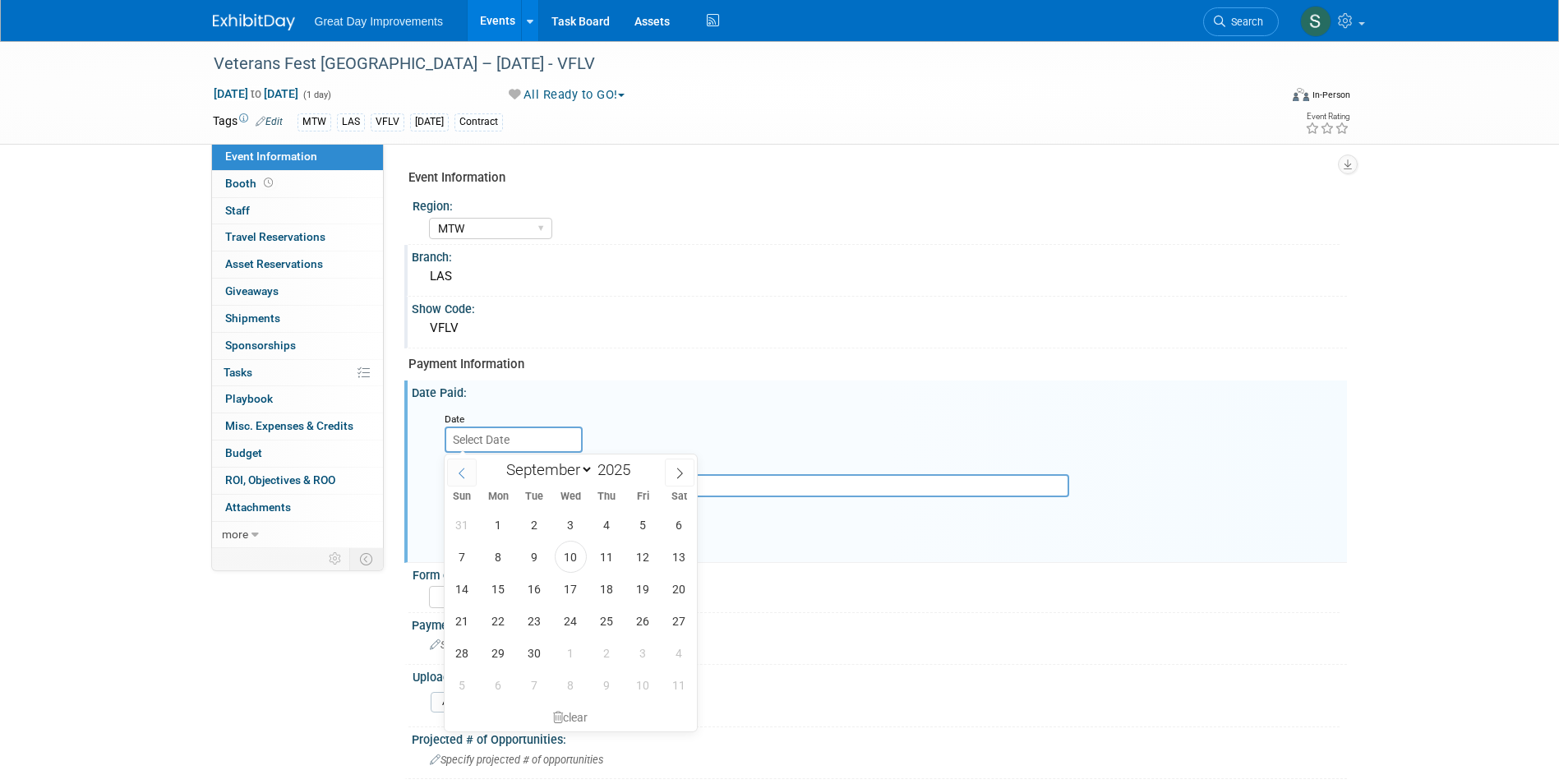
click at [463, 471] on icon at bounding box center [462, 473] width 11 height 11
click at [462, 470] on icon at bounding box center [462, 473] width 11 height 11
select select "6"
click at [492, 654] on span "28" at bounding box center [498, 652] width 32 height 32
type input "[DATE]"
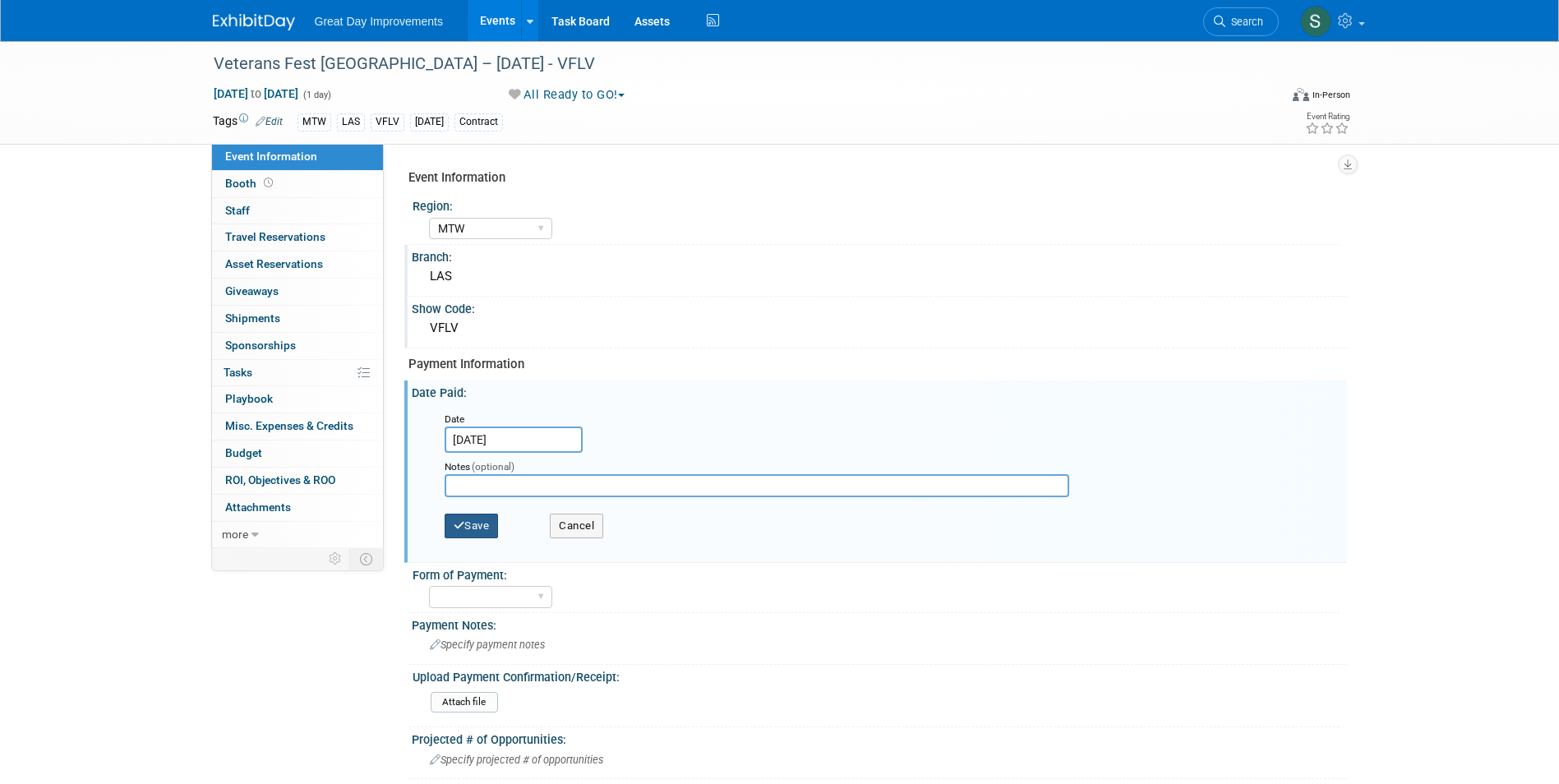
click at [471, 516] on button "Save" at bounding box center [471, 526] width 55 height 24
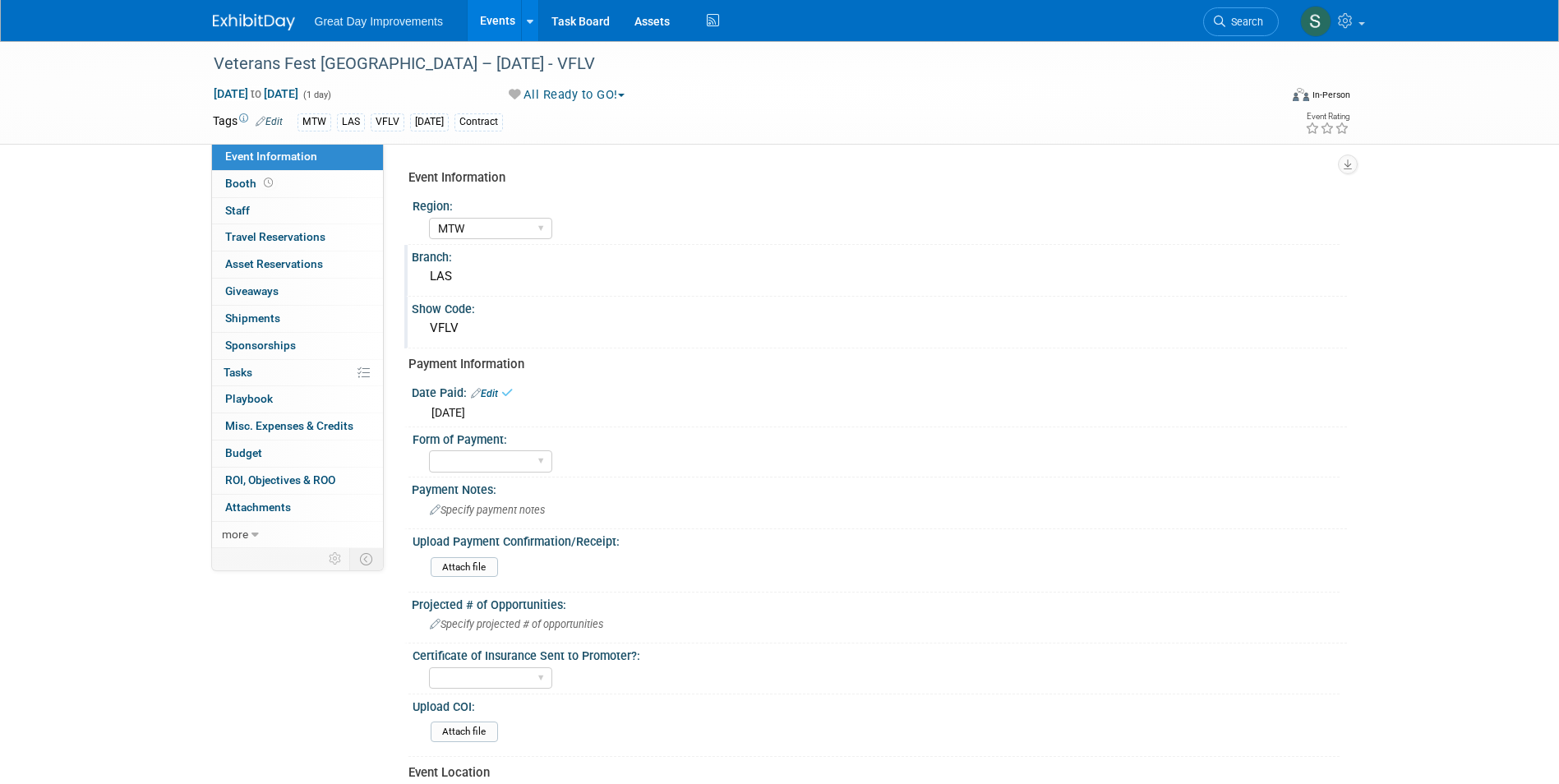
click at [468, 441] on div "Form of Payment:" at bounding box center [876, 438] width 927 height 21
click at [469, 451] on select "Paid via CC Check Requested Pay at the Gate Other" at bounding box center [490, 461] width 123 height 23
select select "Paid via CC"
click at [429, 450] on select "Paid via CC Check Requested Pay at the Gate Other" at bounding box center [490, 461] width 123 height 23
click at [280, 26] on img at bounding box center [253, 22] width 82 height 16
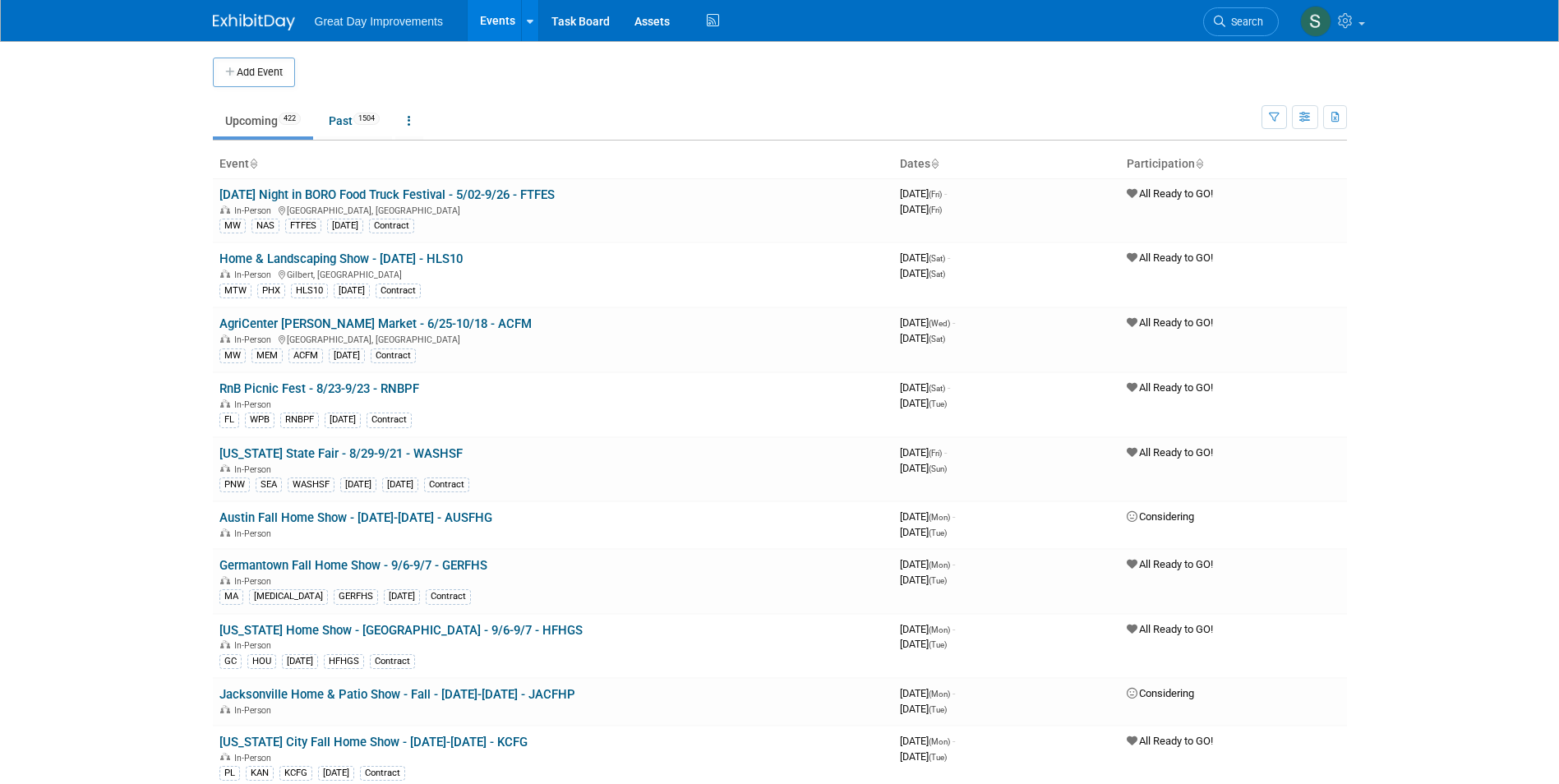
click at [220, 69] on button "Add Event" at bounding box center [253, 72] width 82 height 29
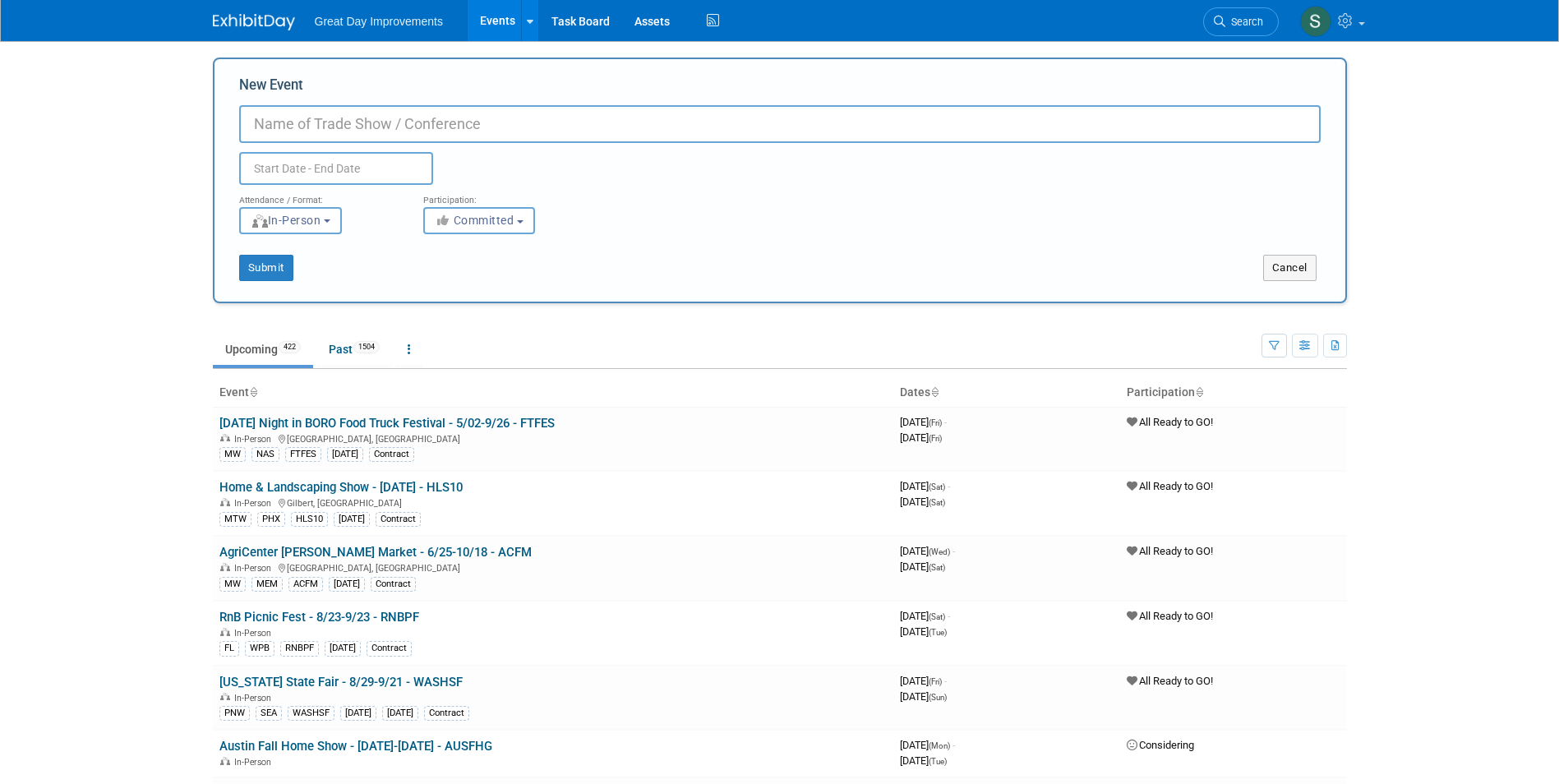
paste input "80s Halloween Senior Expo Las Vegas – Unforgettable Fun Awaits with LivingWell!"
type input "80s [DATE] Senior Expo [GEOGRAPHIC_DATA] - [DATE] - 80HSE"
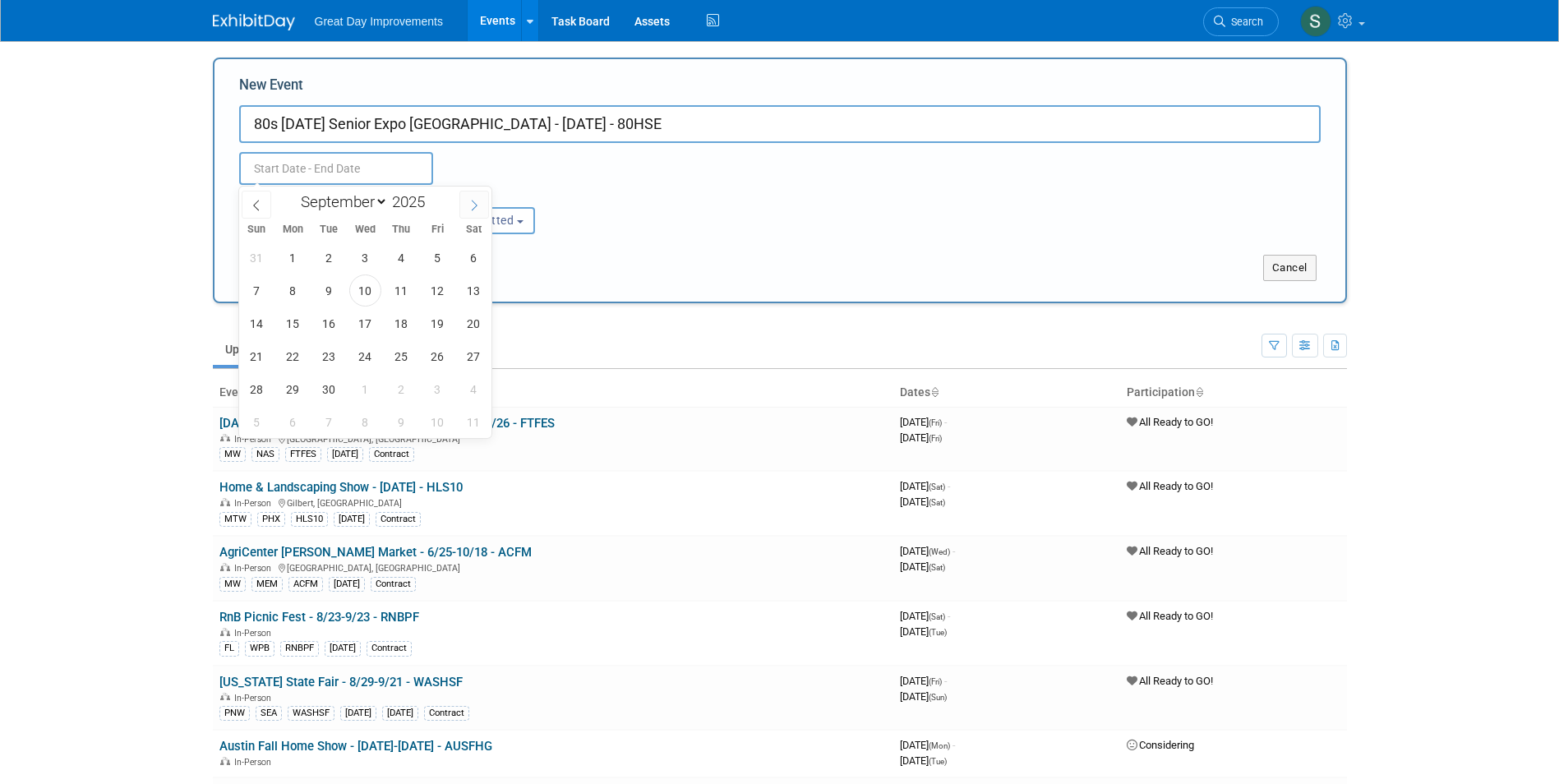
click at [471, 202] on icon at bounding box center [474, 205] width 11 height 11
select select "9"
click at [432, 366] on span "24" at bounding box center [437, 356] width 32 height 32
type input "Oct 24, 2025 to Oct 24, 2025"
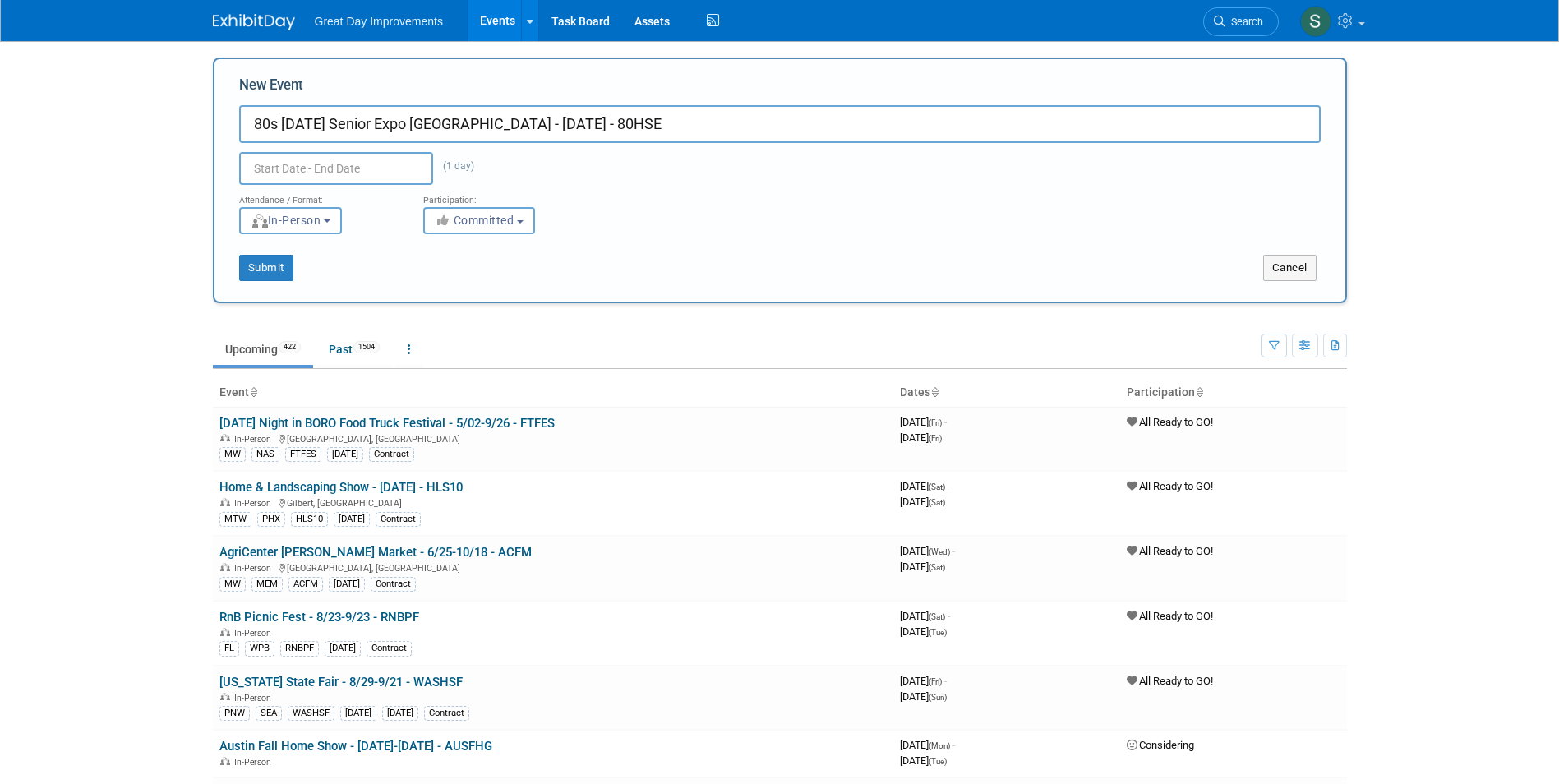
type input "Oct 24, 2025 to Oct 24, 2025"
click at [817, 208] on div "Attendance / Format: <img src="https://www.exhibitday.com/Images/Format-InPerso…" at bounding box center [779, 209] width 1106 height 49
click at [469, 214] on span "Committed" at bounding box center [475, 219] width 80 height 13
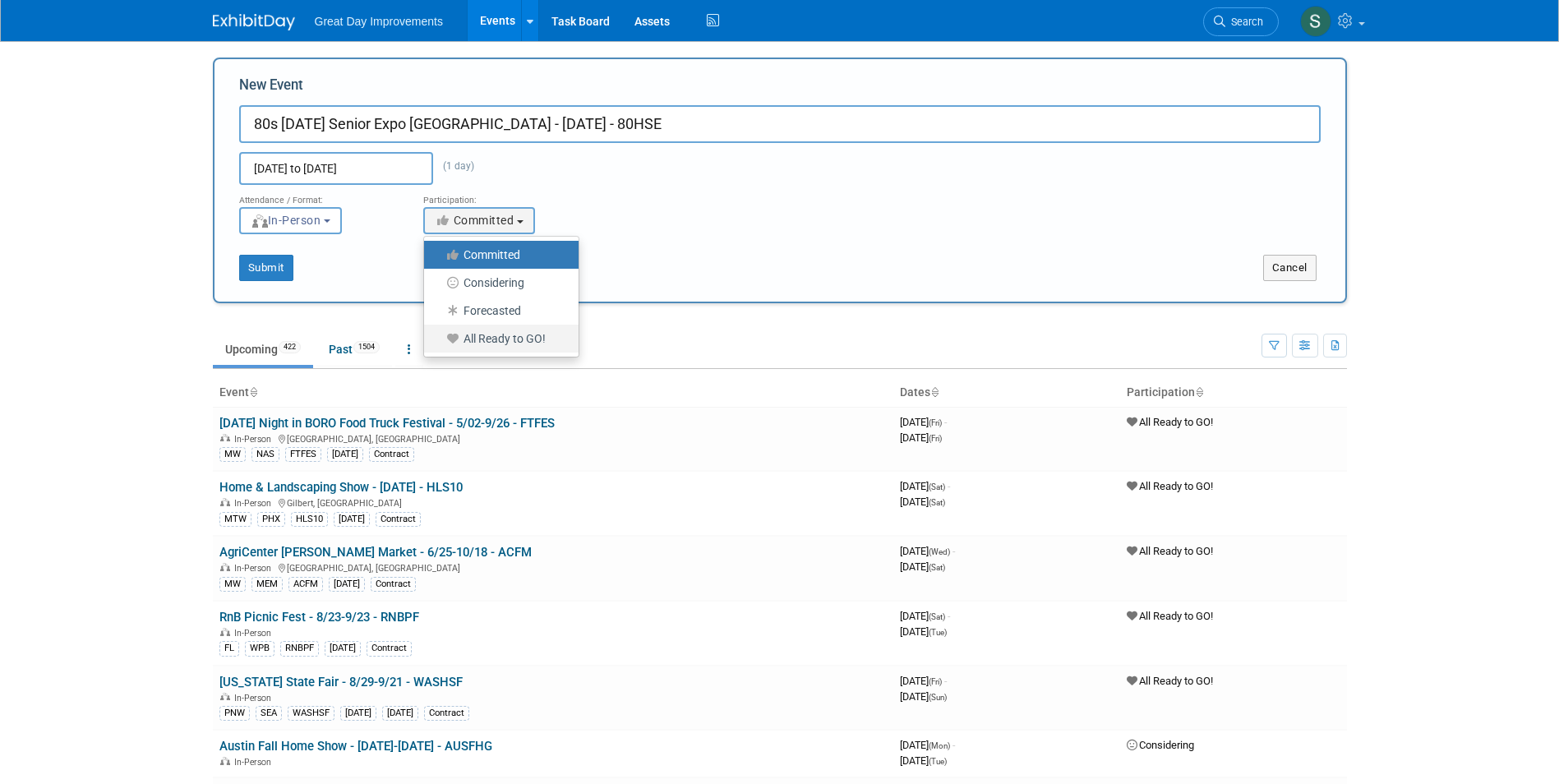
click at [483, 341] on label "All Ready to GO!" at bounding box center [497, 338] width 130 height 22
click at [439, 341] on input "All Ready to GO!" at bounding box center [434, 339] width 10 height 10
select select "102"
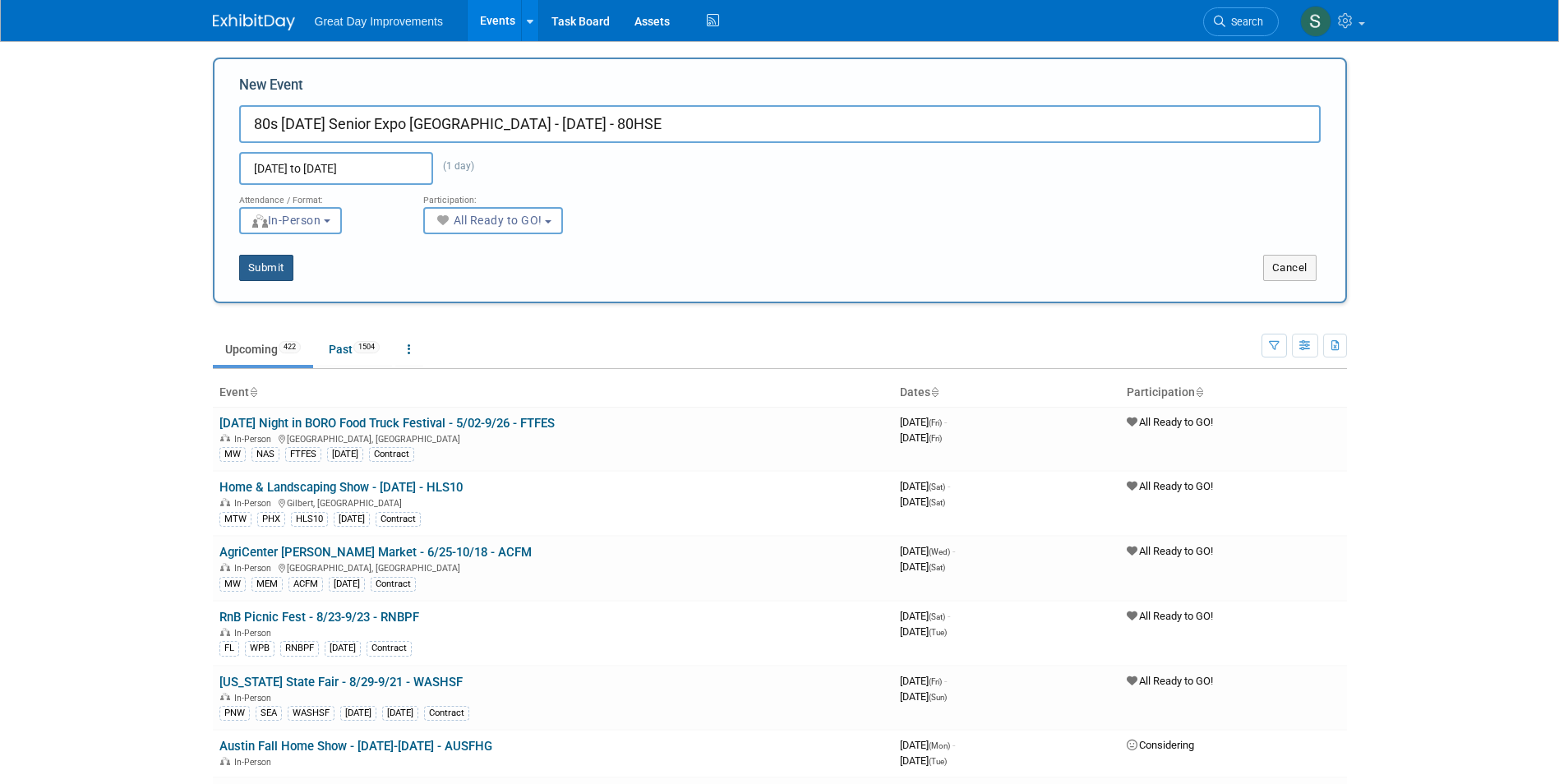
click at [264, 264] on button "Submit" at bounding box center [266, 268] width 55 height 26
type input "80s [DATE] Senior Expo [GEOGRAPHIC_DATA] - [DATE] - 80HSE"
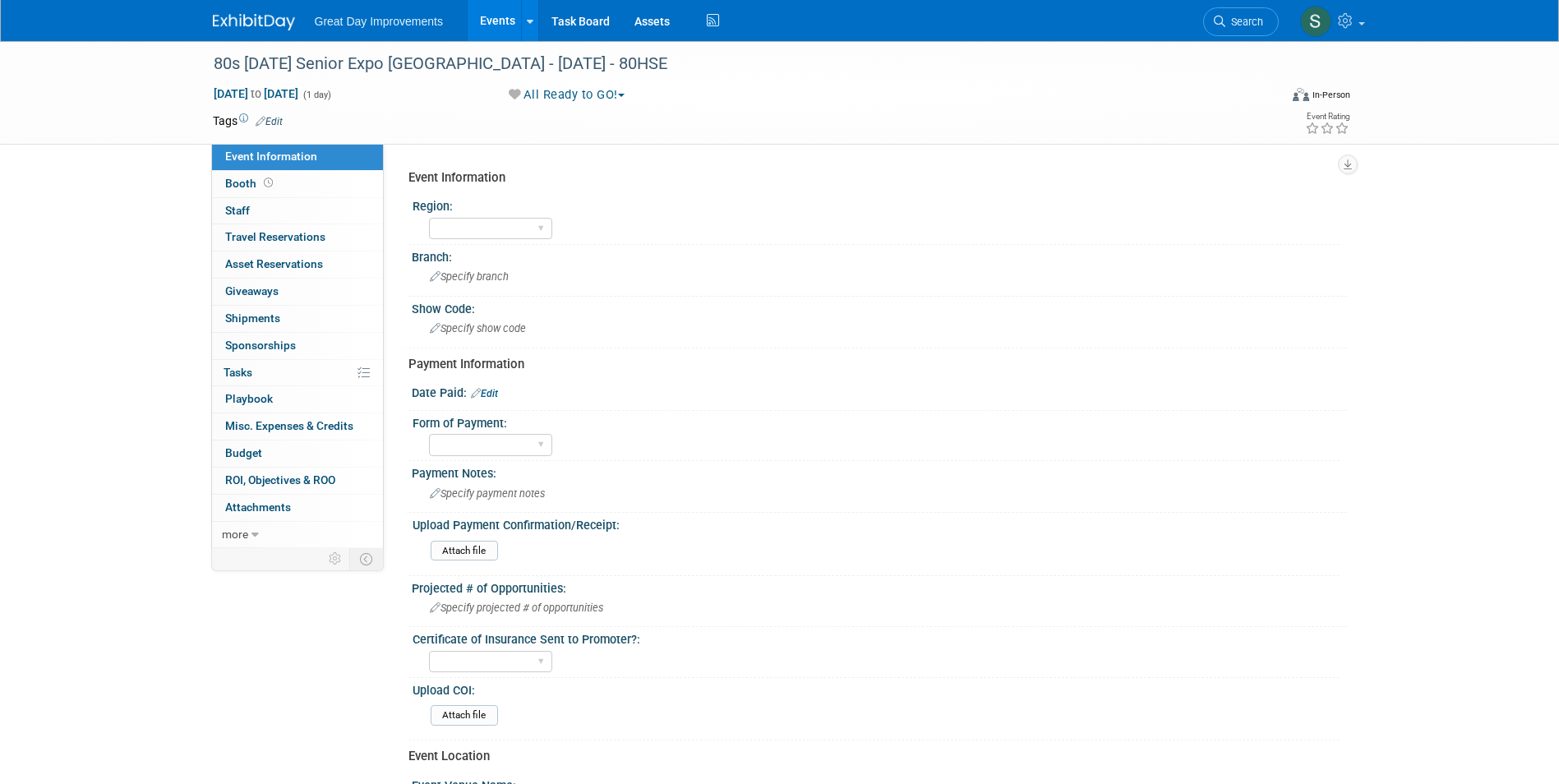
click at [278, 121] on link "Edit" at bounding box center [269, 121] width 27 height 11
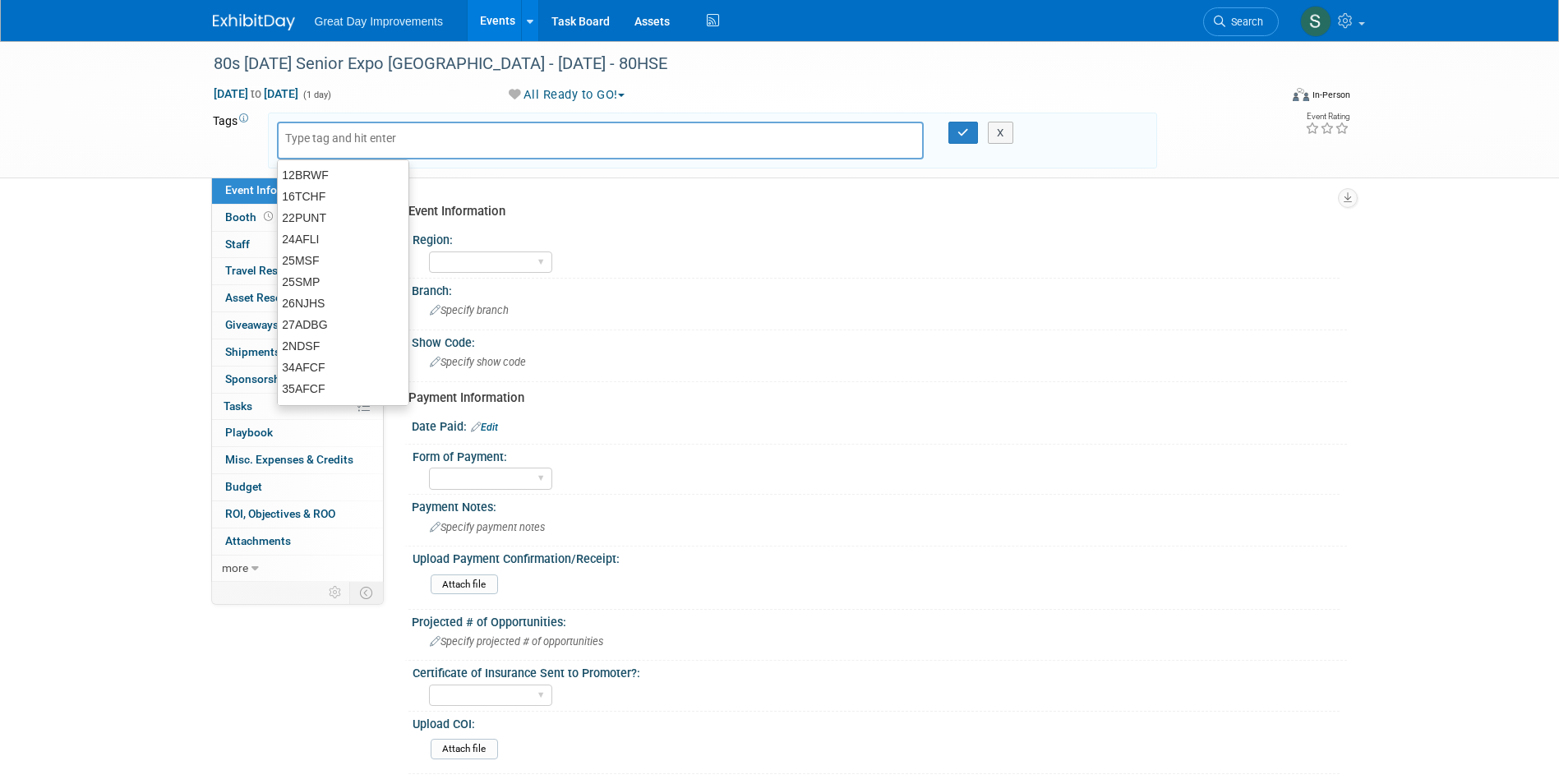
click at [316, 137] on input "text" at bounding box center [351, 138] width 132 height 16
type input "MTW"
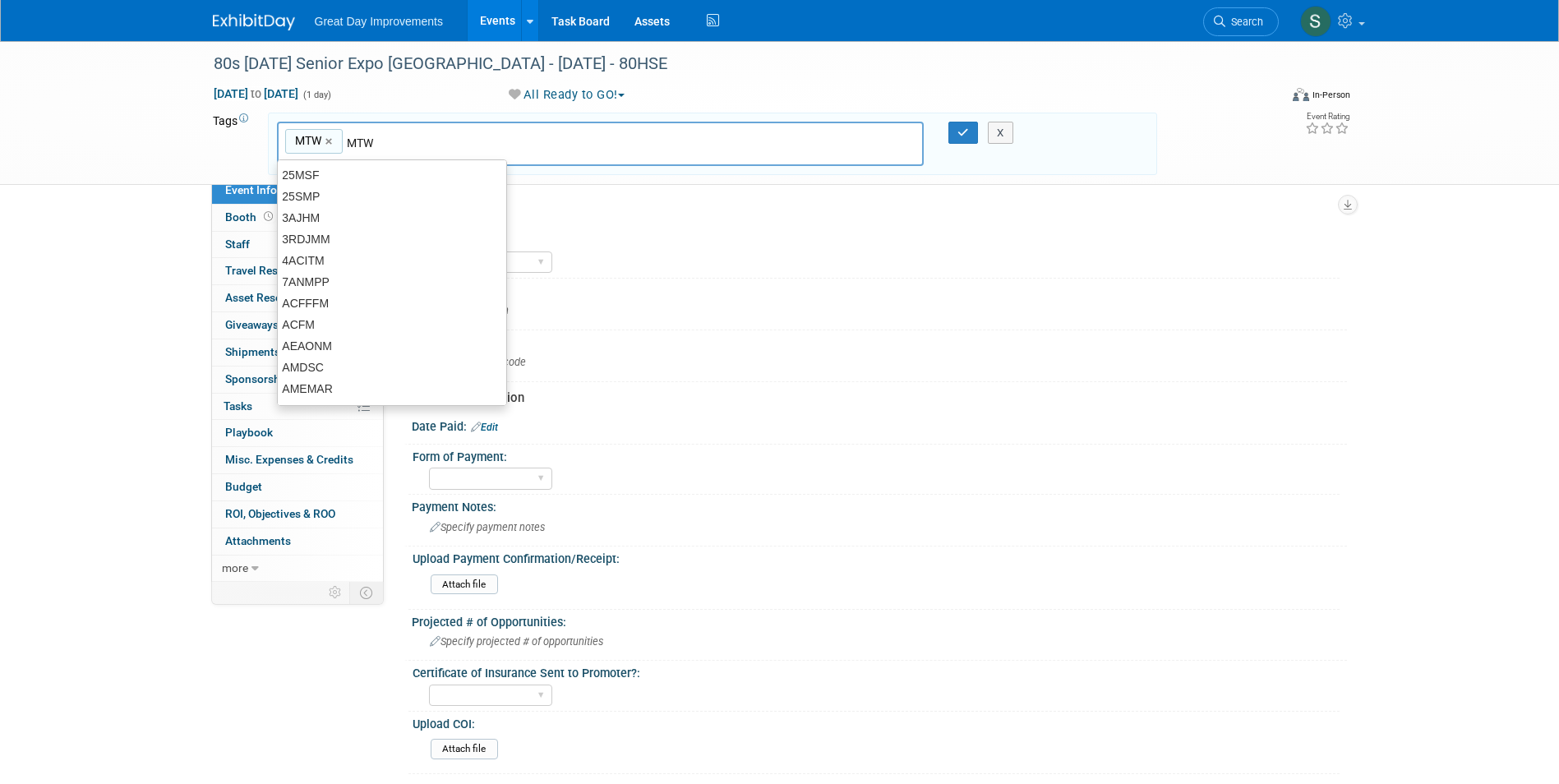
type input "MTW"
type input "LAS"
type input "MTW, LAS"
type input "[DATE]"
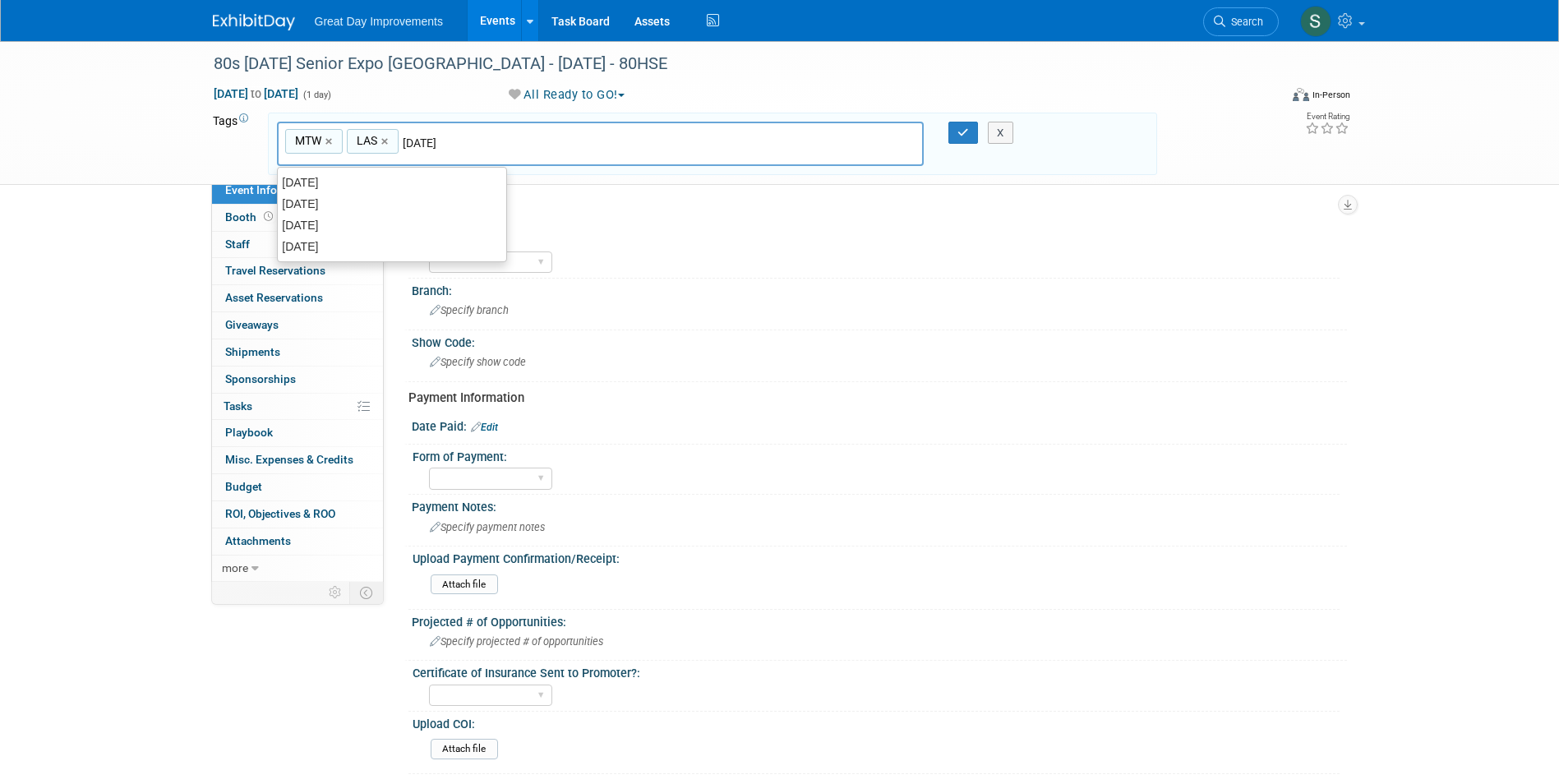
type input "MTW, LAS, [DATE]"
type input "80HSE"
type input "MTW, LAS, [DATE], 80HSE"
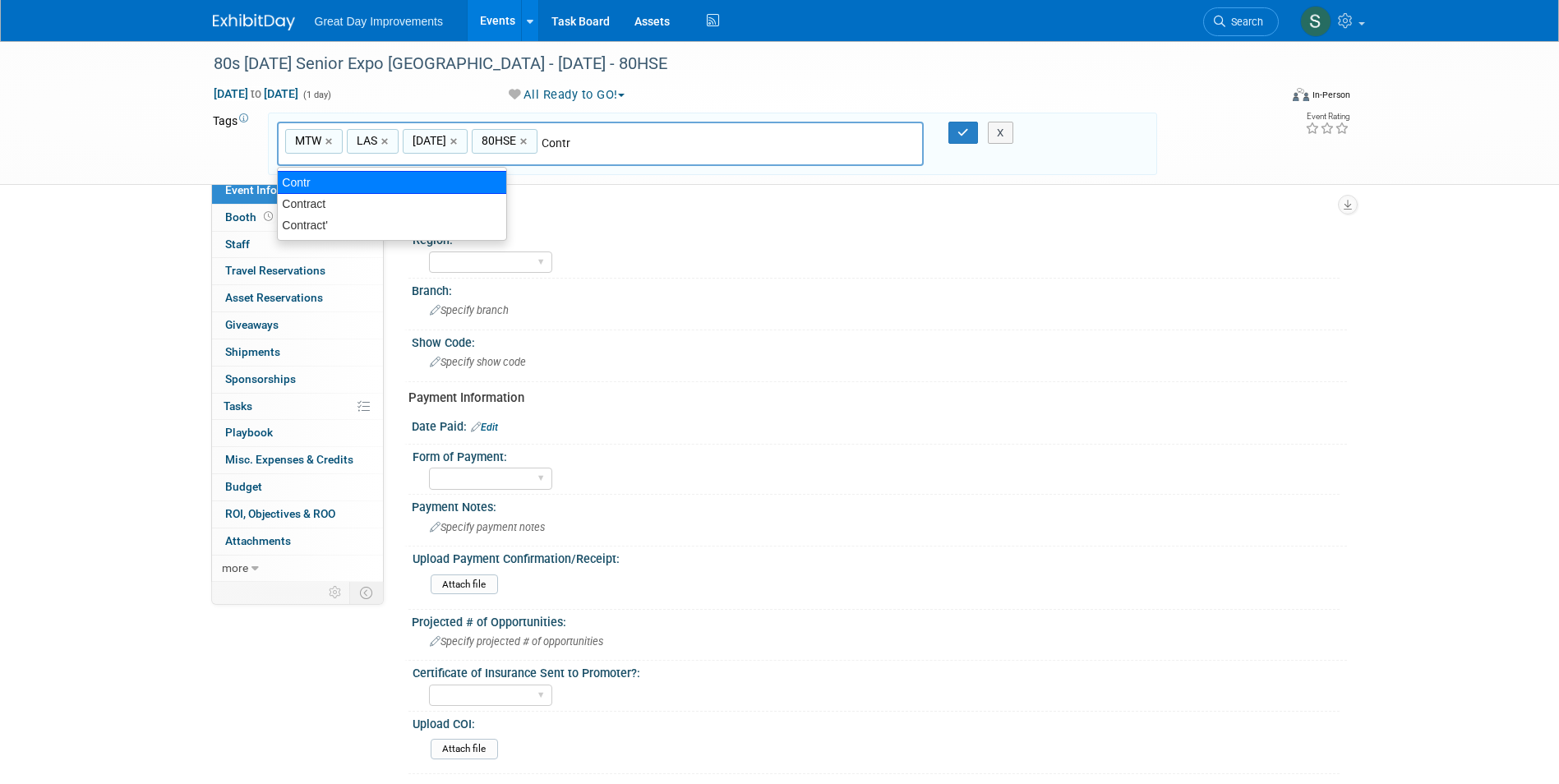
type input "Contract"
type input "MTW, LAS, [DATE], 80HSE, Contract"
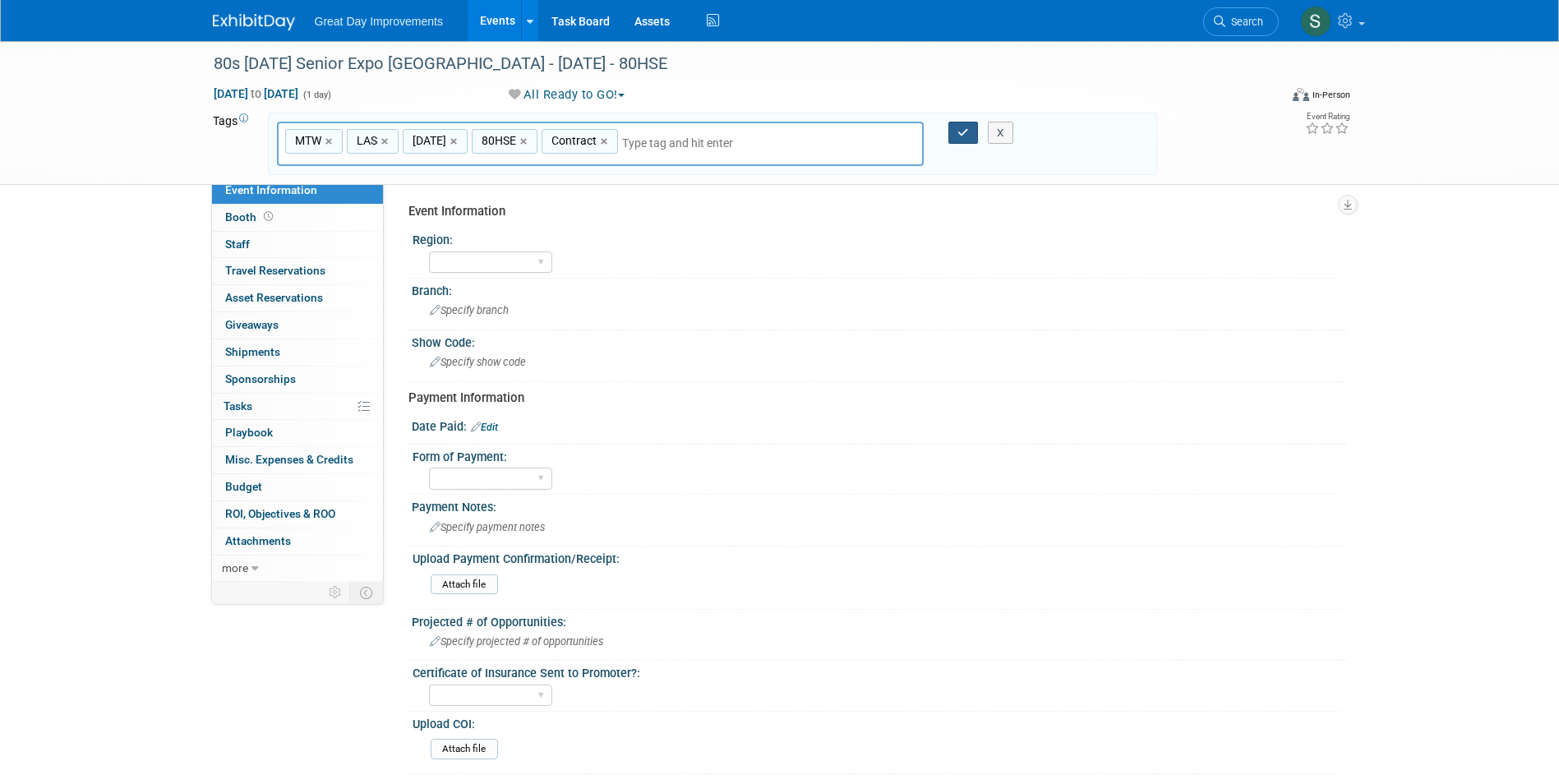
click at [950, 133] on div at bounding box center [953, 133] width 35 height 23
click at [961, 135] on icon "button" at bounding box center [963, 133] width 11 height 10
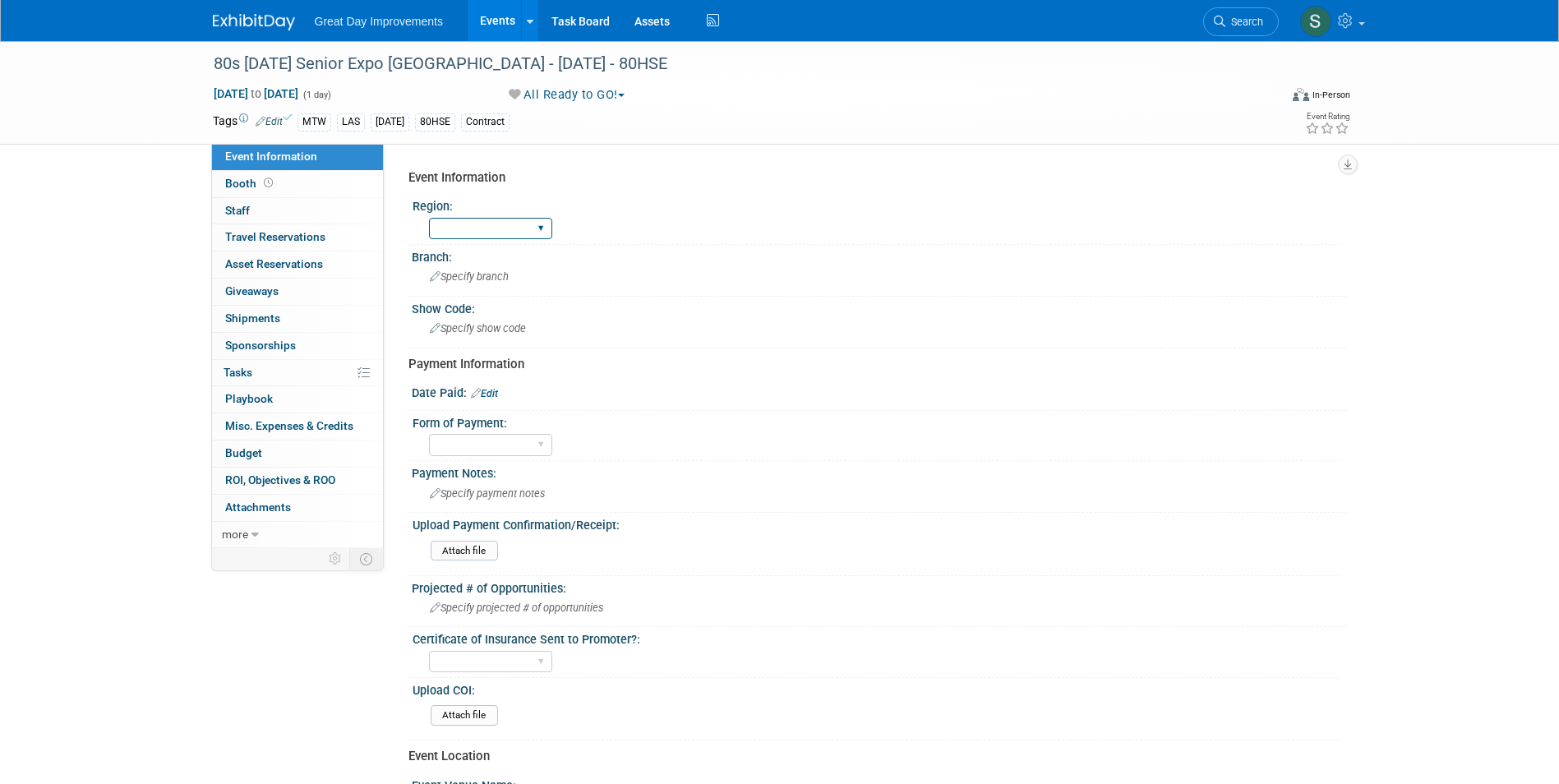
click at [495, 220] on select "GC MA MW MTW NE NEW OV PL PNW SA SE SC UMW FL" at bounding box center [490, 229] width 123 height 23
select select "MTW"
click at [429, 218] on select "GC MA MW MTW NE NEW OV PL PNW SA SE SC UMW FL" at bounding box center [490, 229] width 123 height 23
click at [478, 271] on span "Specify branch" at bounding box center [468, 277] width 79 height 12
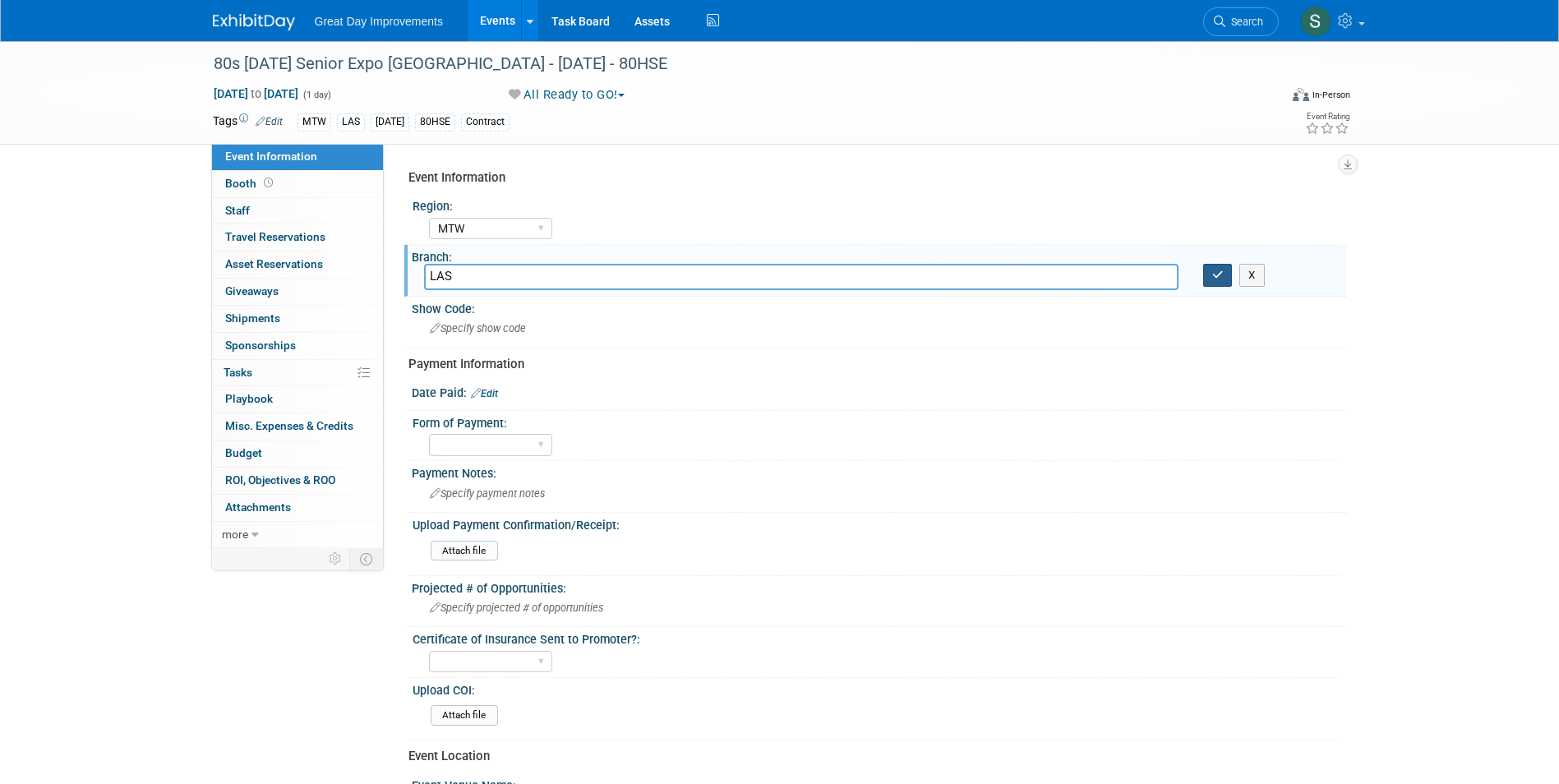
type input "LAS"
click at [1210, 278] on button "button" at bounding box center [1218, 275] width 29 height 23
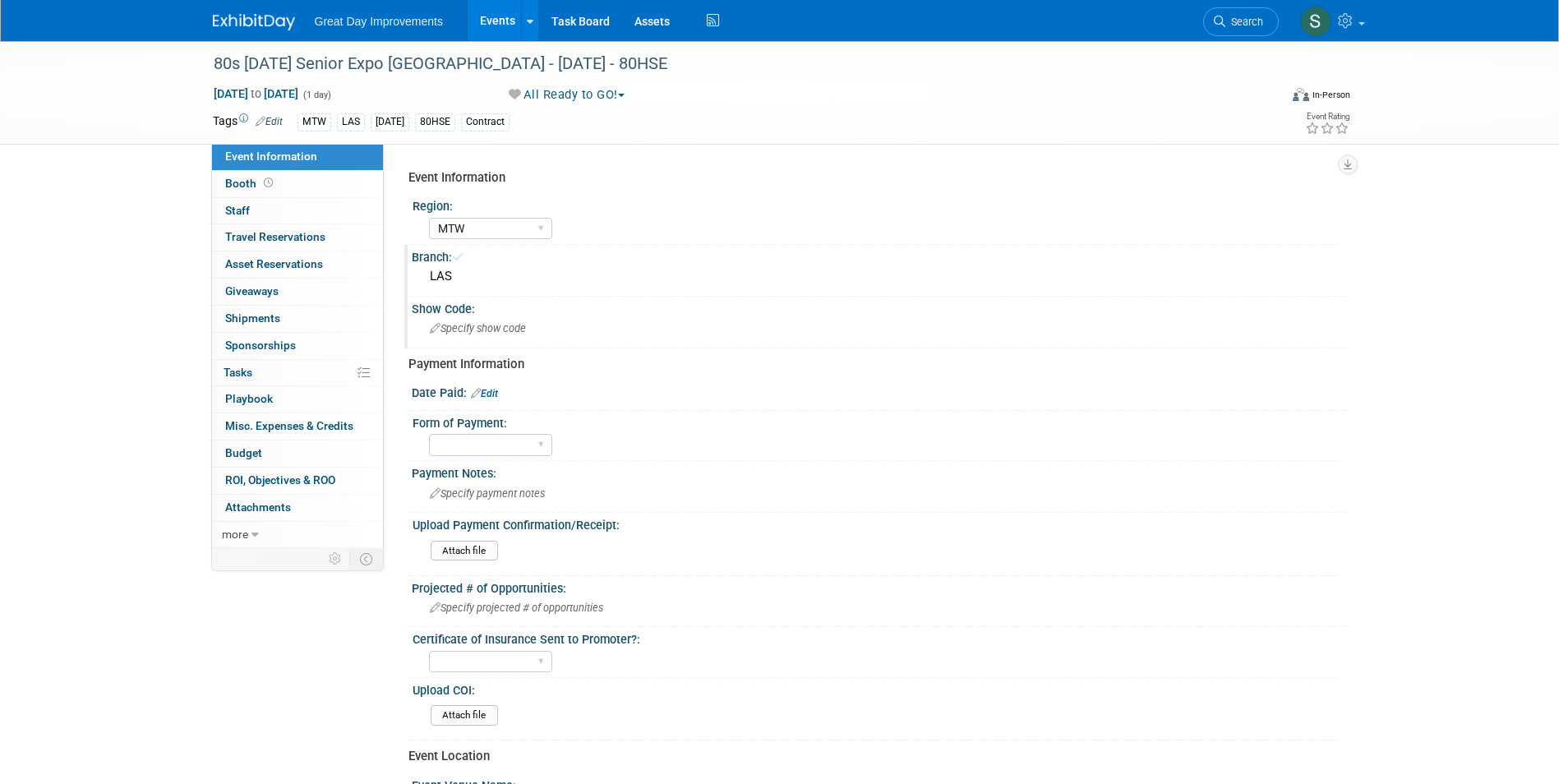
click at [611, 320] on div "Specify show code" at bounding box center [880, 328] width 911 height 25
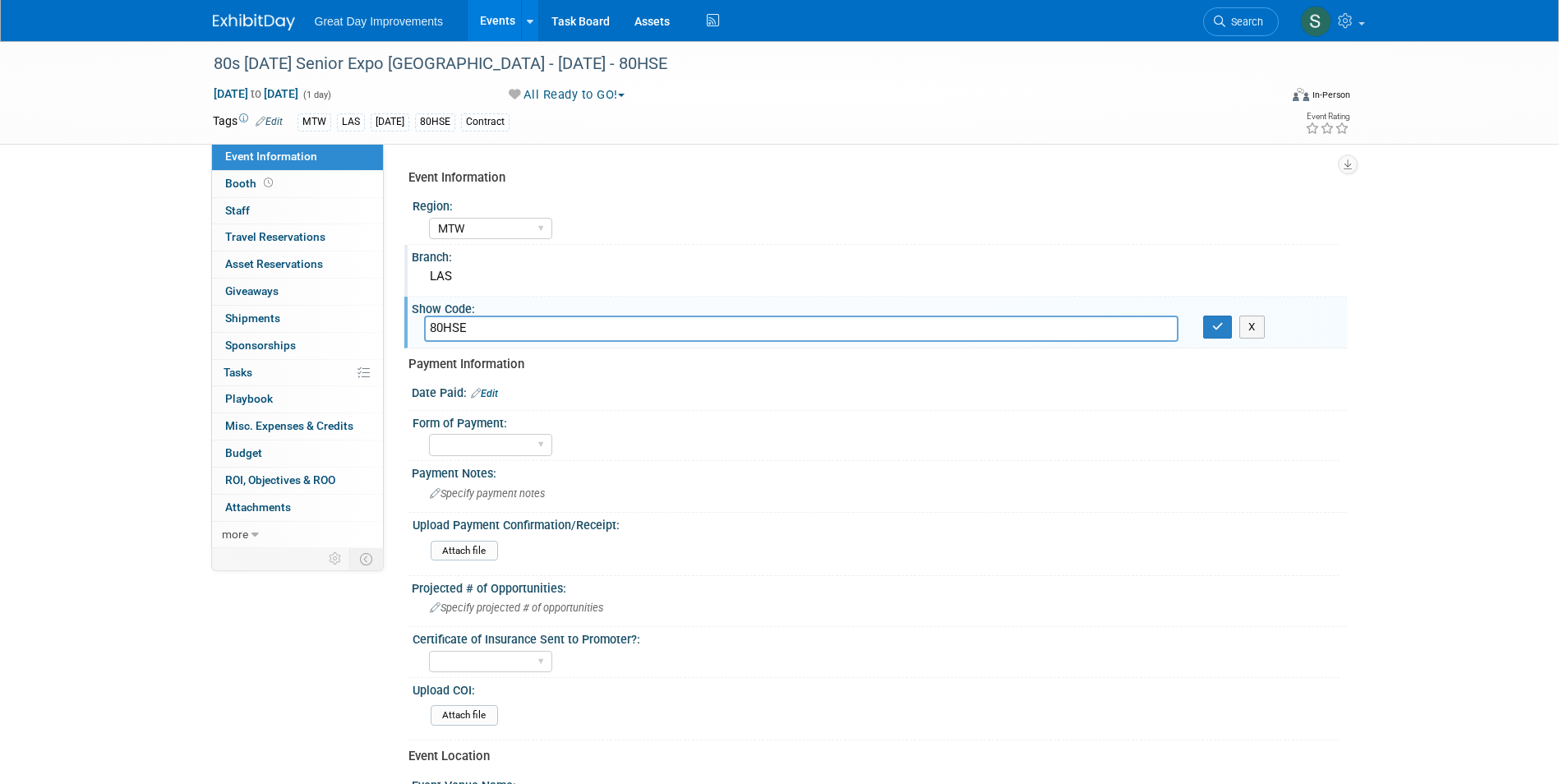
type input "80HSE"
click at [1218, 330] on icon "button" at bounding box center [1217, 326] width 11 height 10
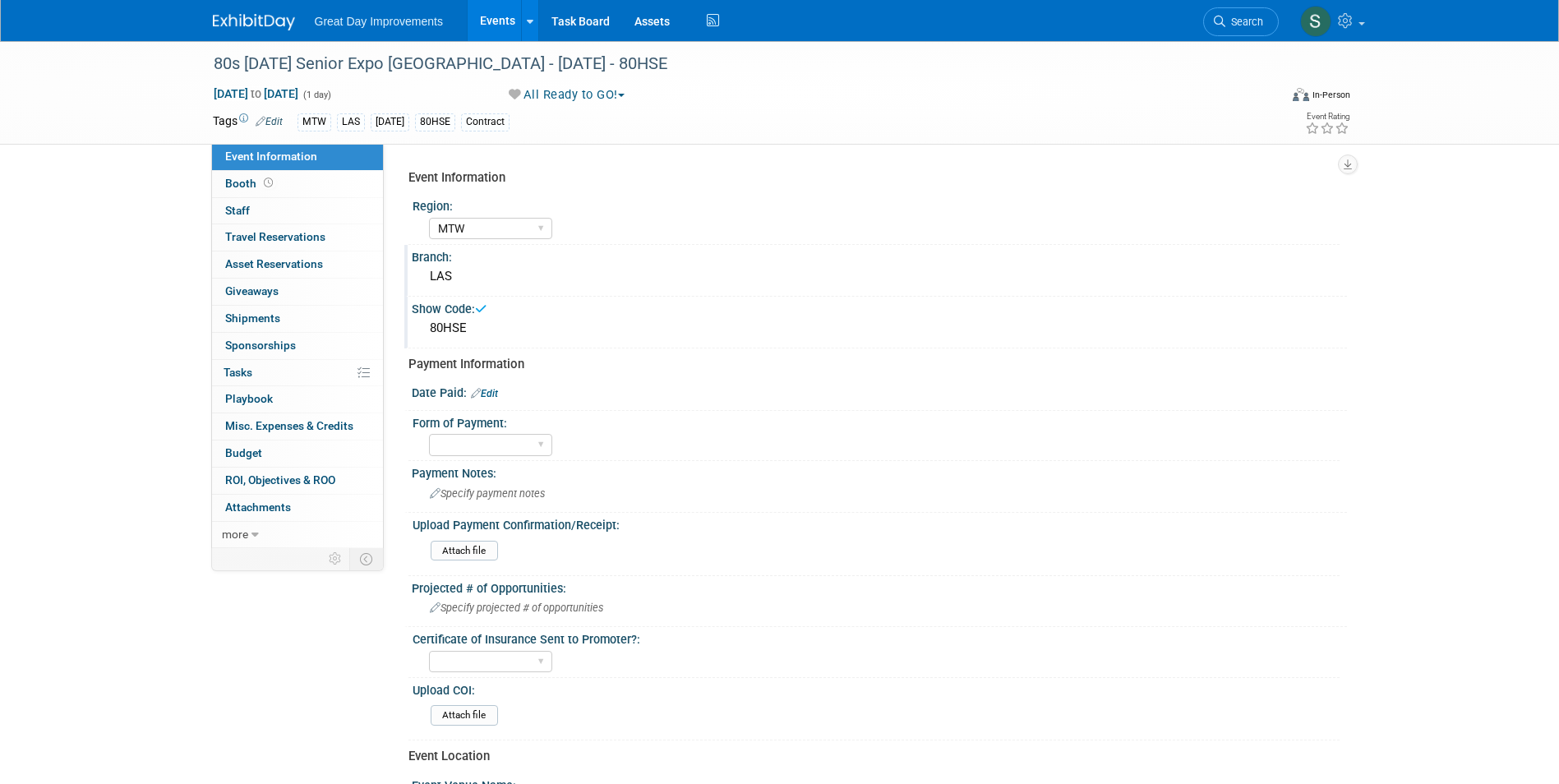
click at [496, 391] on link "Edit" at bounding box center [484, 393] width 27 height 11
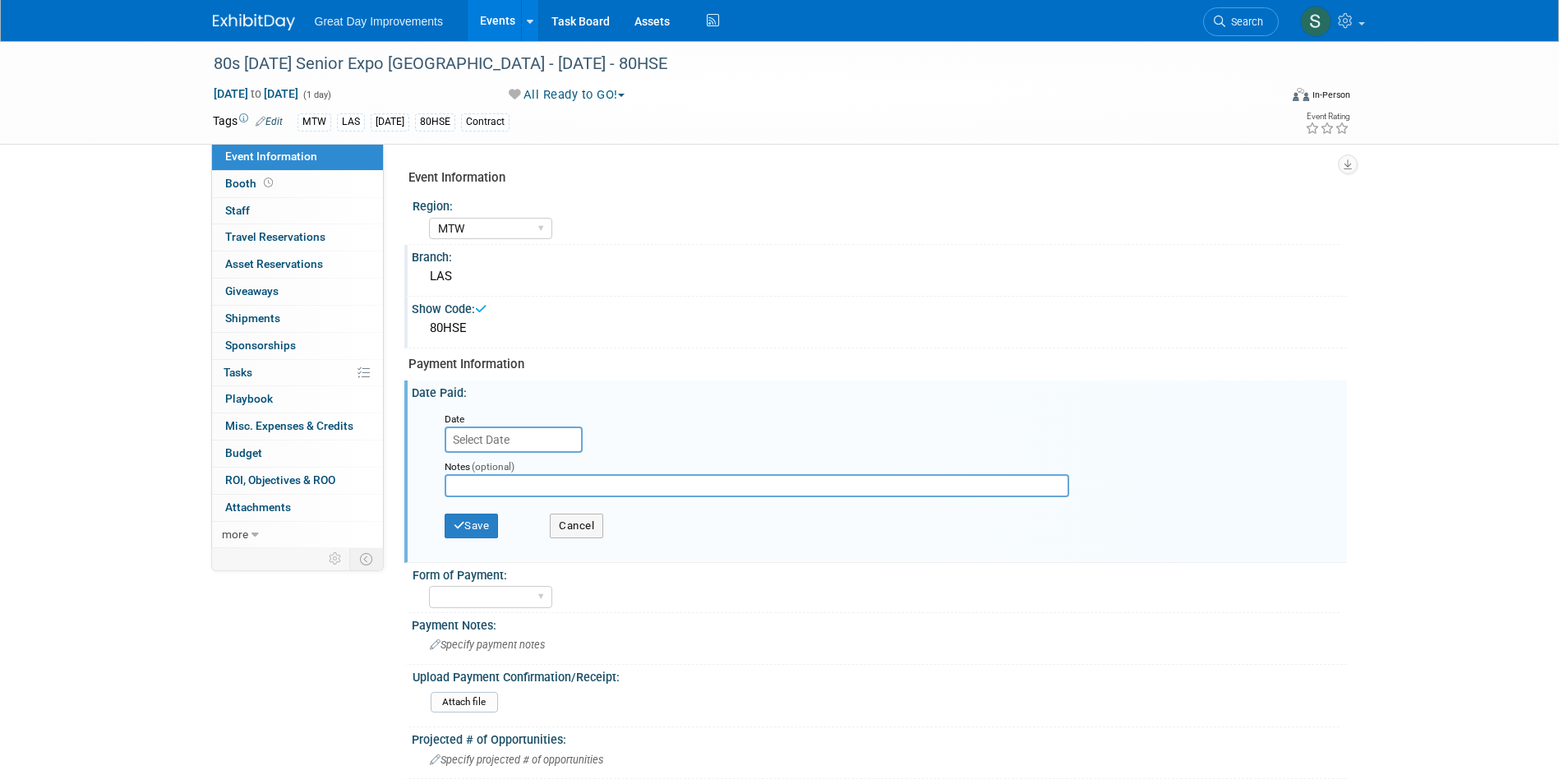
click at [475, 443] on input "text" at bounding box center [513, 440] width 138 height 26
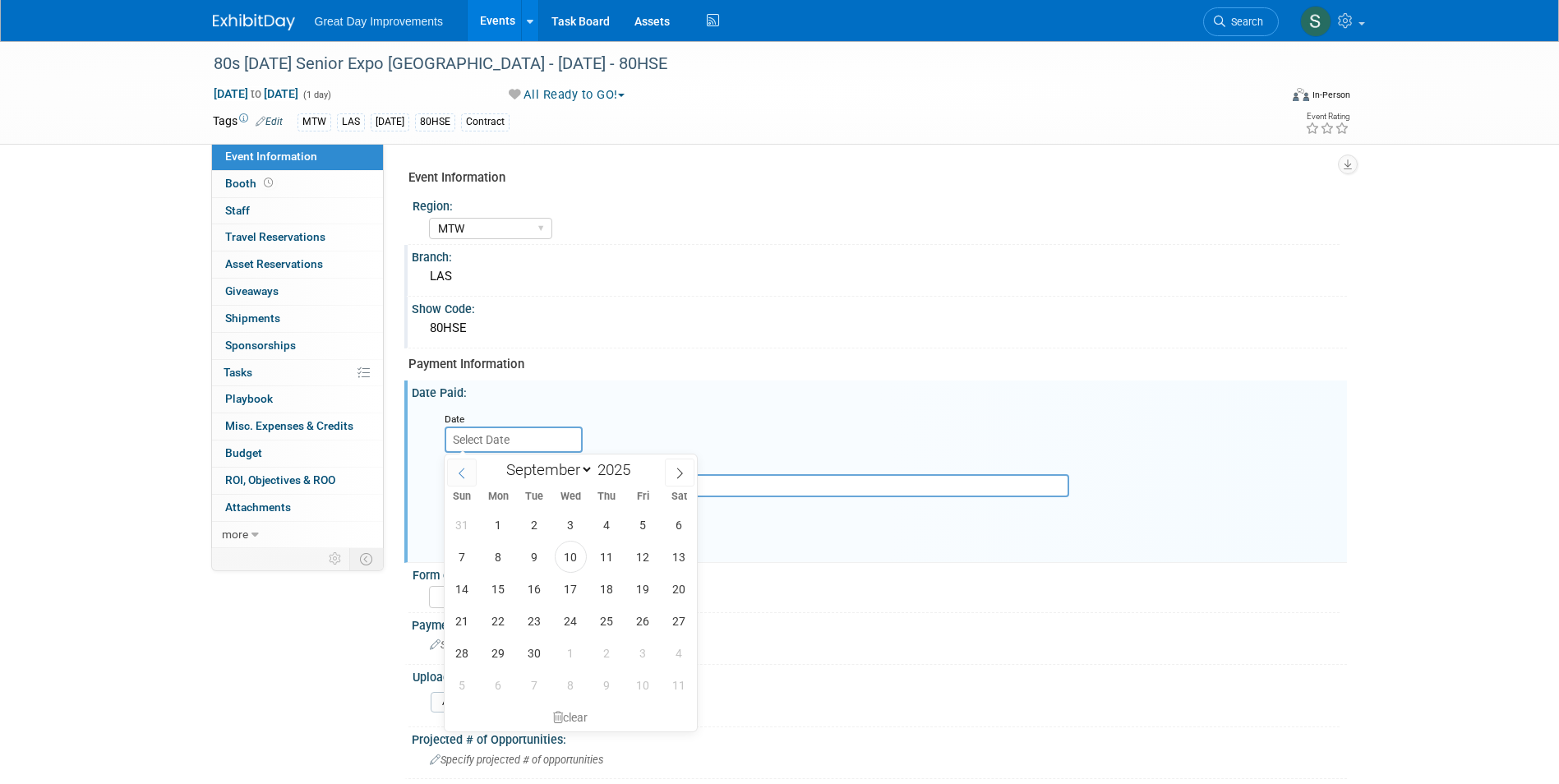
click at [475, 474] on span at bounding box center [462, 473] width 29 height 28
click at [474, 474] on span at bounding box center [462, 473] width 29 height 28
select select "6"
drag, startPoint x: 500, startPoint y: 652, endPoint x: 512, endPoint y: 594, distance: 59.2
click at [500, 653] on span "28" at bounding box center [498, 652] width 32 height 32
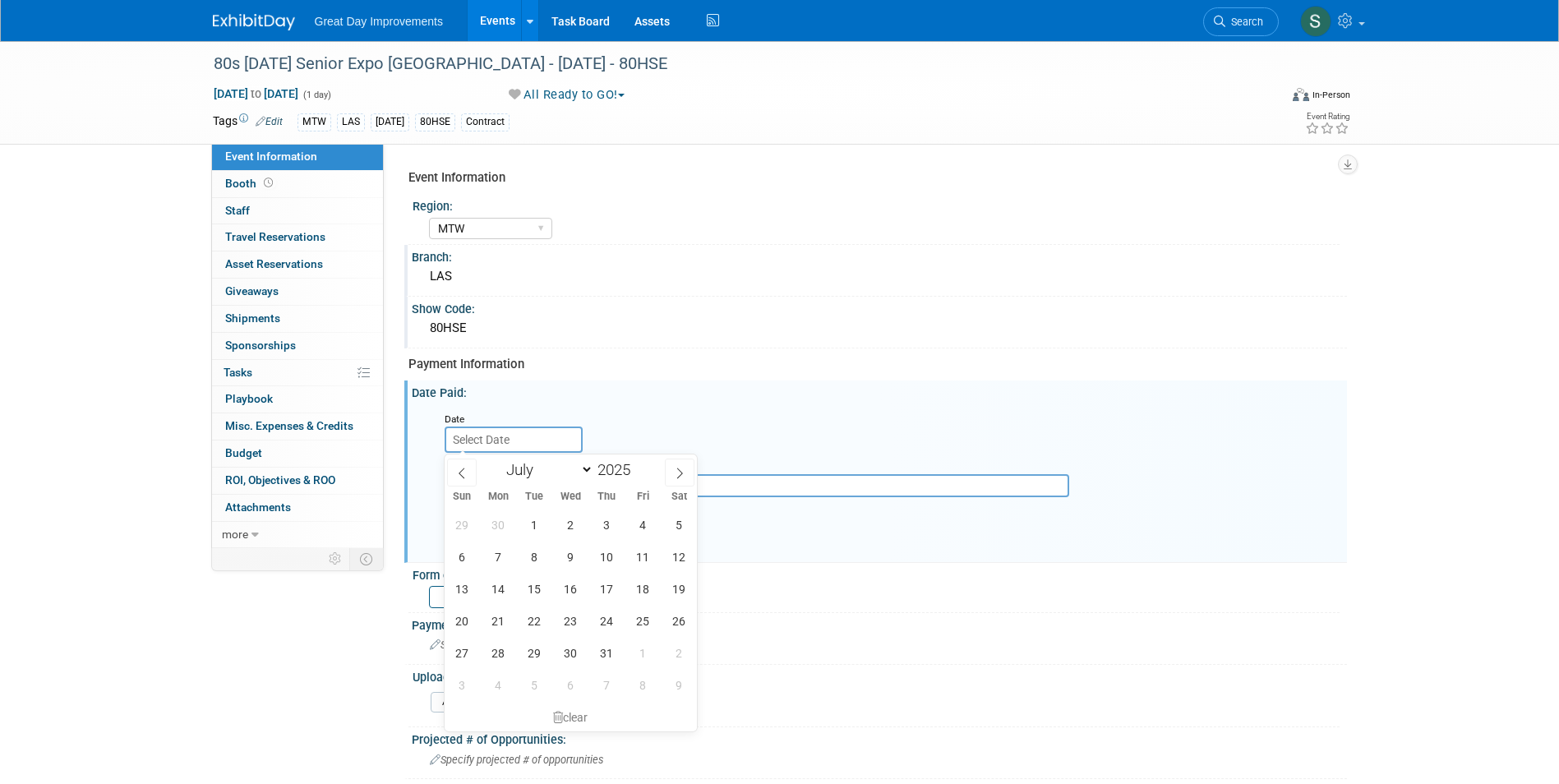
type input "[DATE]"
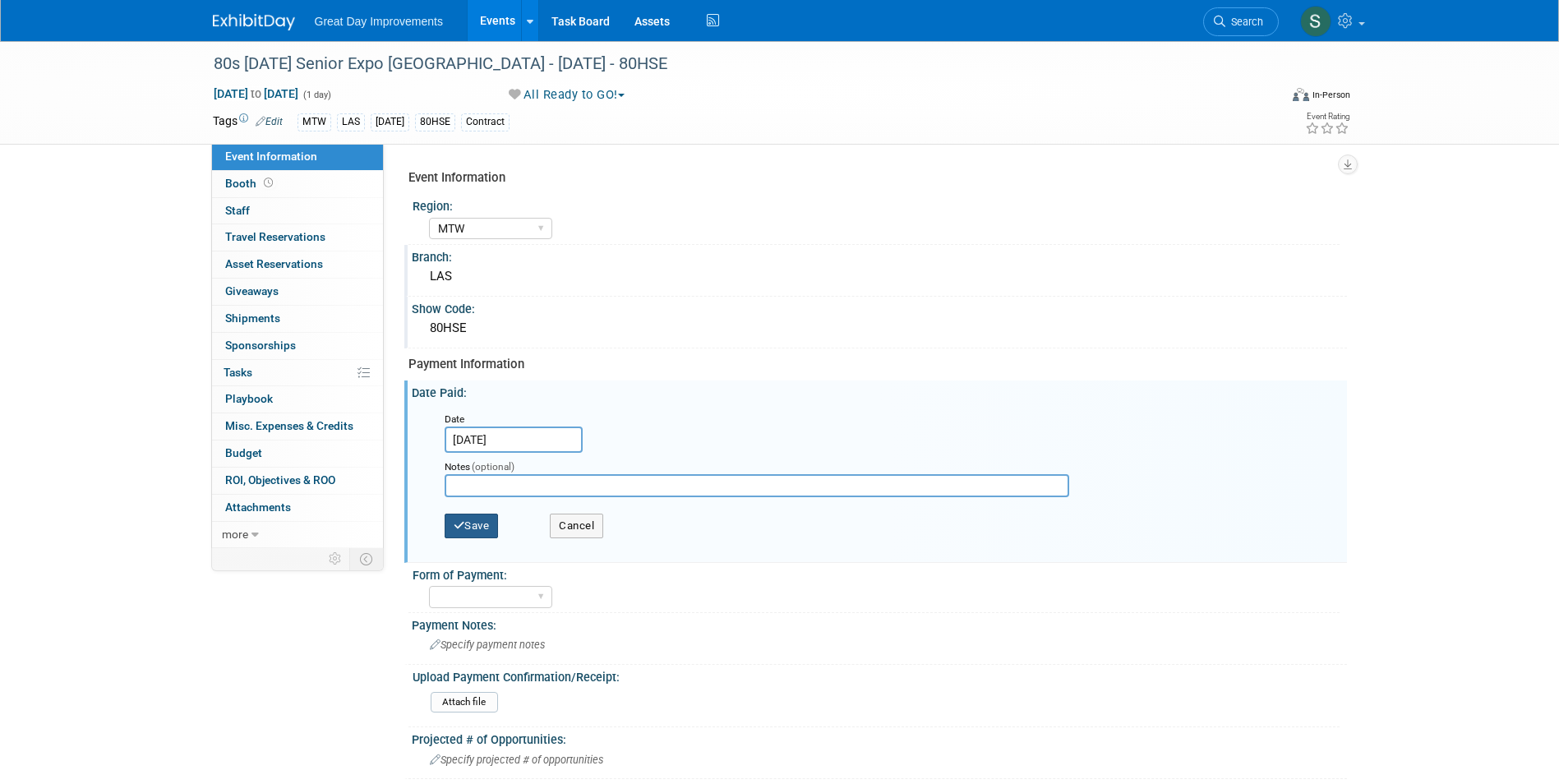
click at [475, 520] on button "Save" at bounding box center [471, 526] width 55 height 24
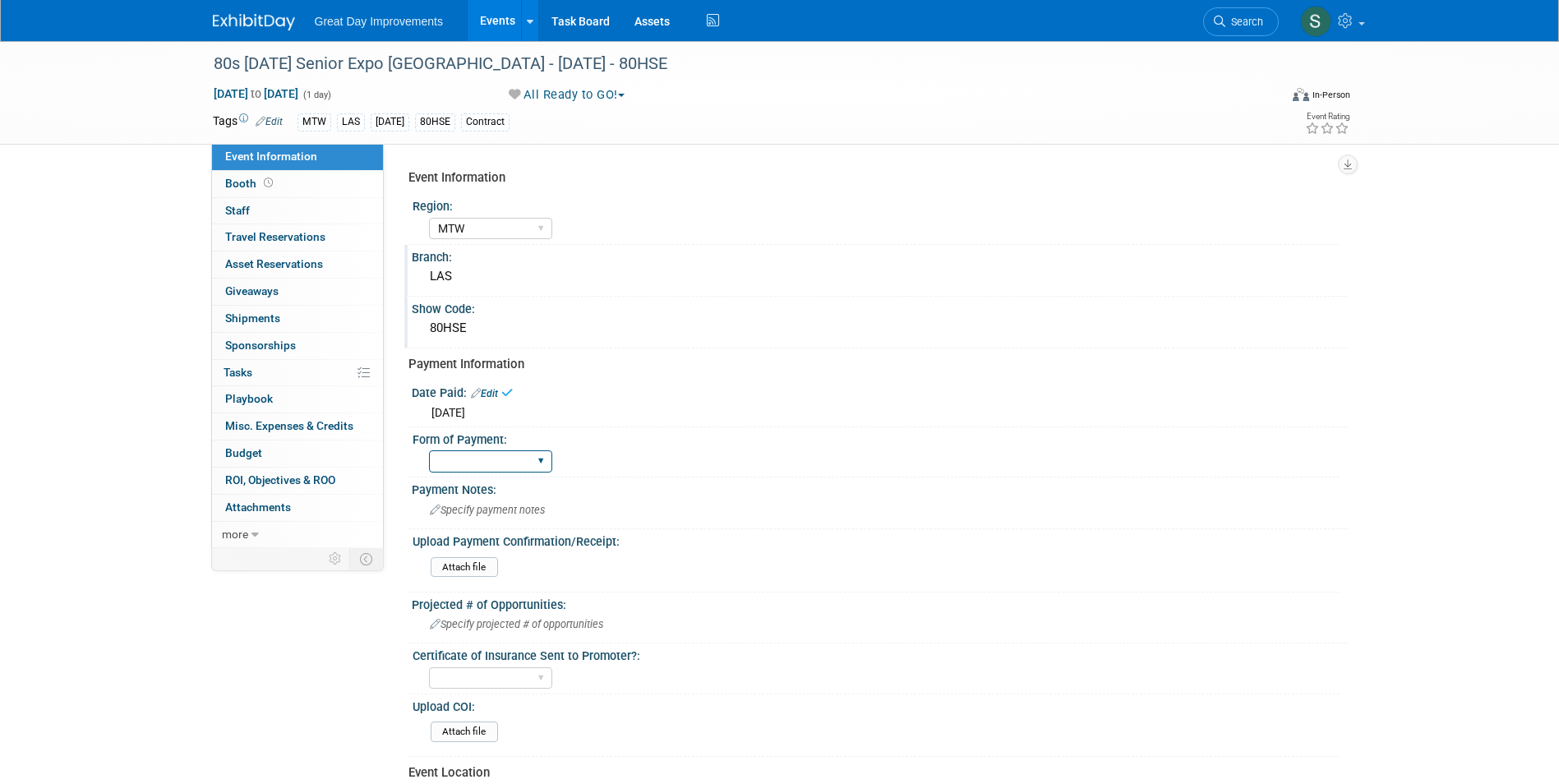
click at [500, 466] on select "Paid via CC Check Requested Pay at the Gate Other" at bounding box center [490, 461] width 123 height 23
select select "Paid via CC"
click at [429, 450] on select "Paid via CC Check Requested Pay at the Gate Other" at bounding box center [490, 461] width 123 height 23
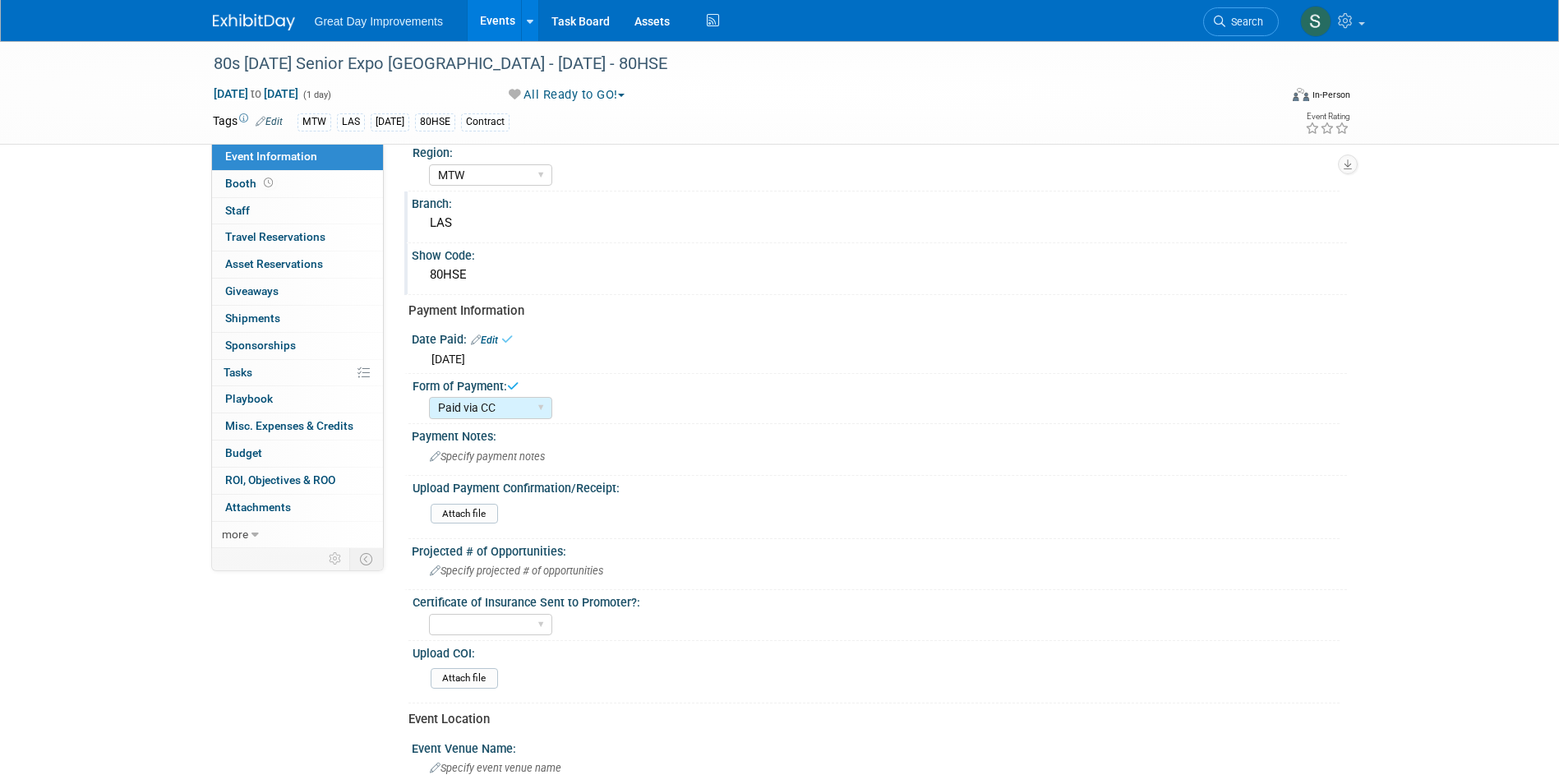
scroll to position [82, 0]
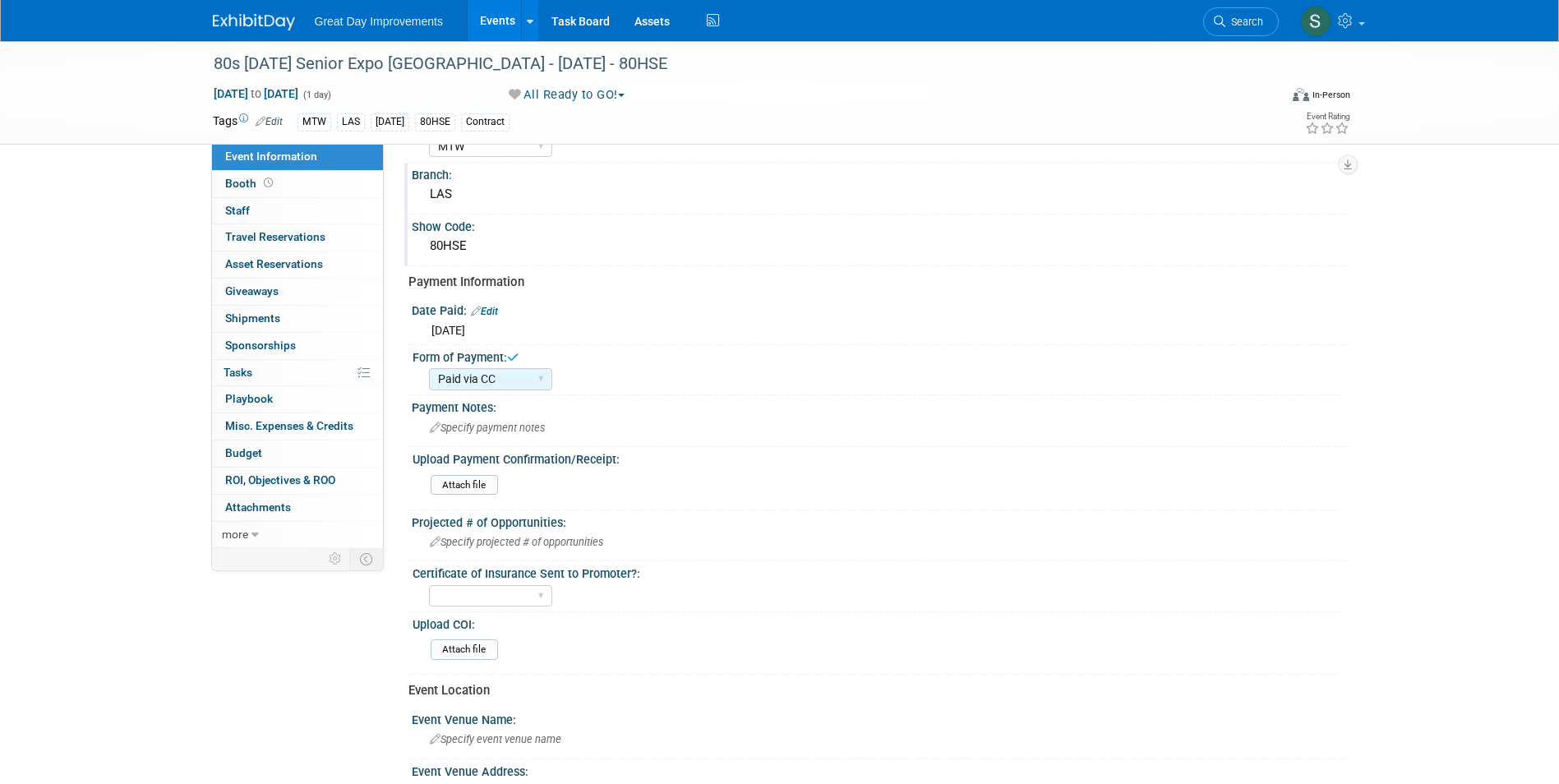
click at [230, 26] on img at bounding box center [253, 22] width 82 height 16
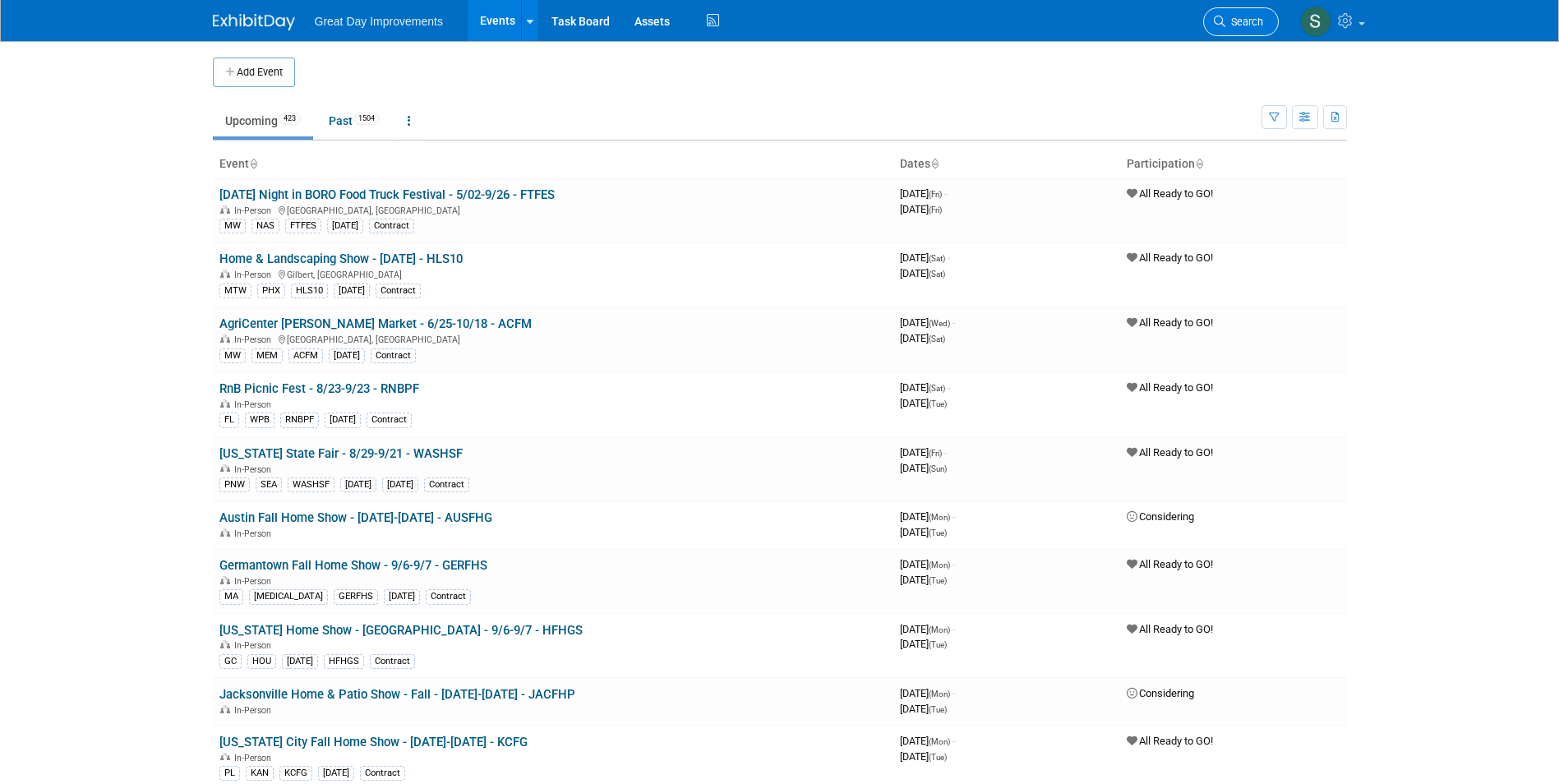
click at [1214, 17] on icon at bounding box center [1219, 21] width 11 height 11
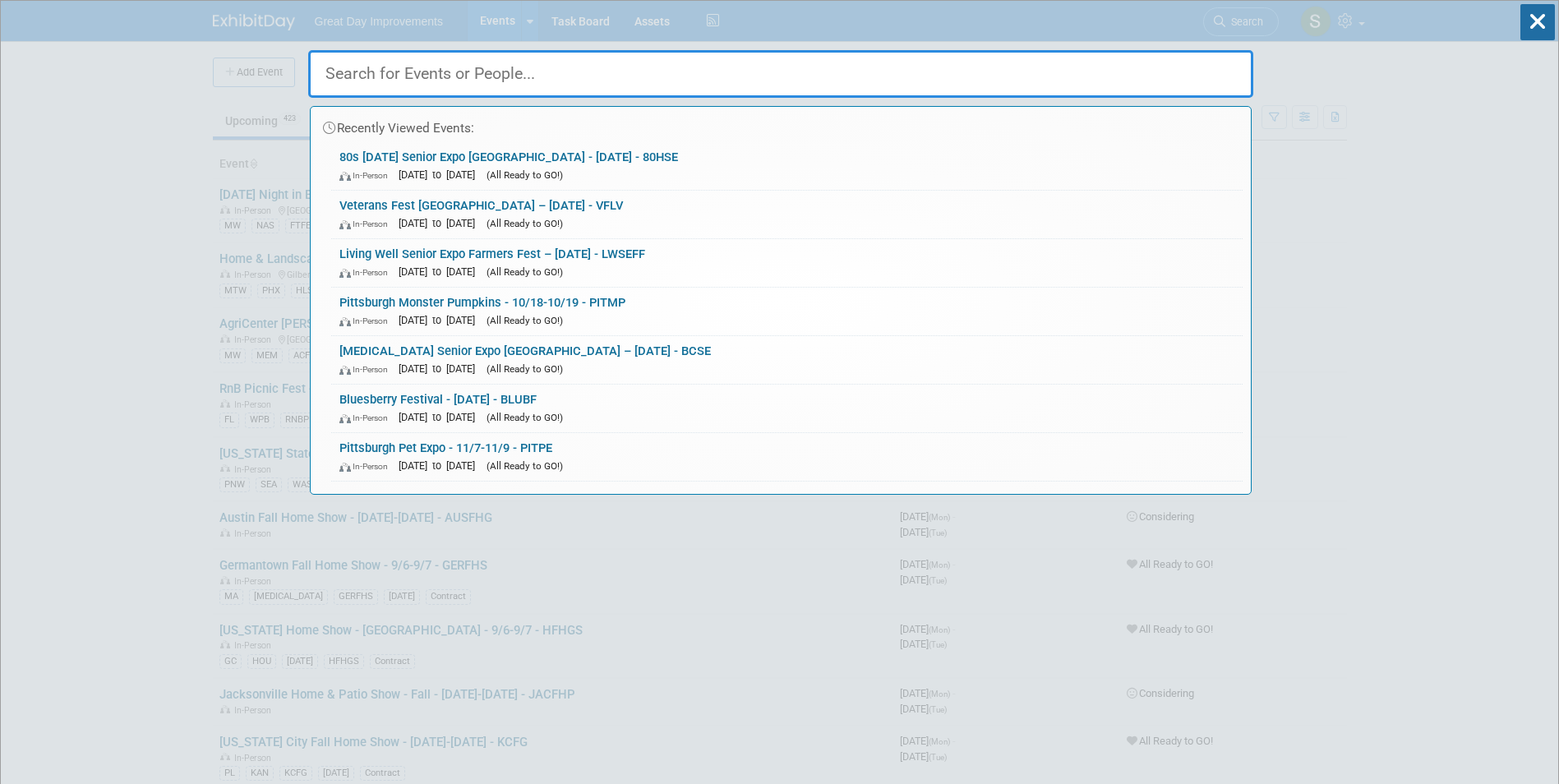
click at [1213, 17] on div "Recently Viewed Events: 80s [DATE] Senior Expo [GEOGRAPHIC_DATA] - [DATE] - 80H…" at bounding box center [780, 247] width 945 height 493
